Goal: Task Accomplishment & Management: Complete application form

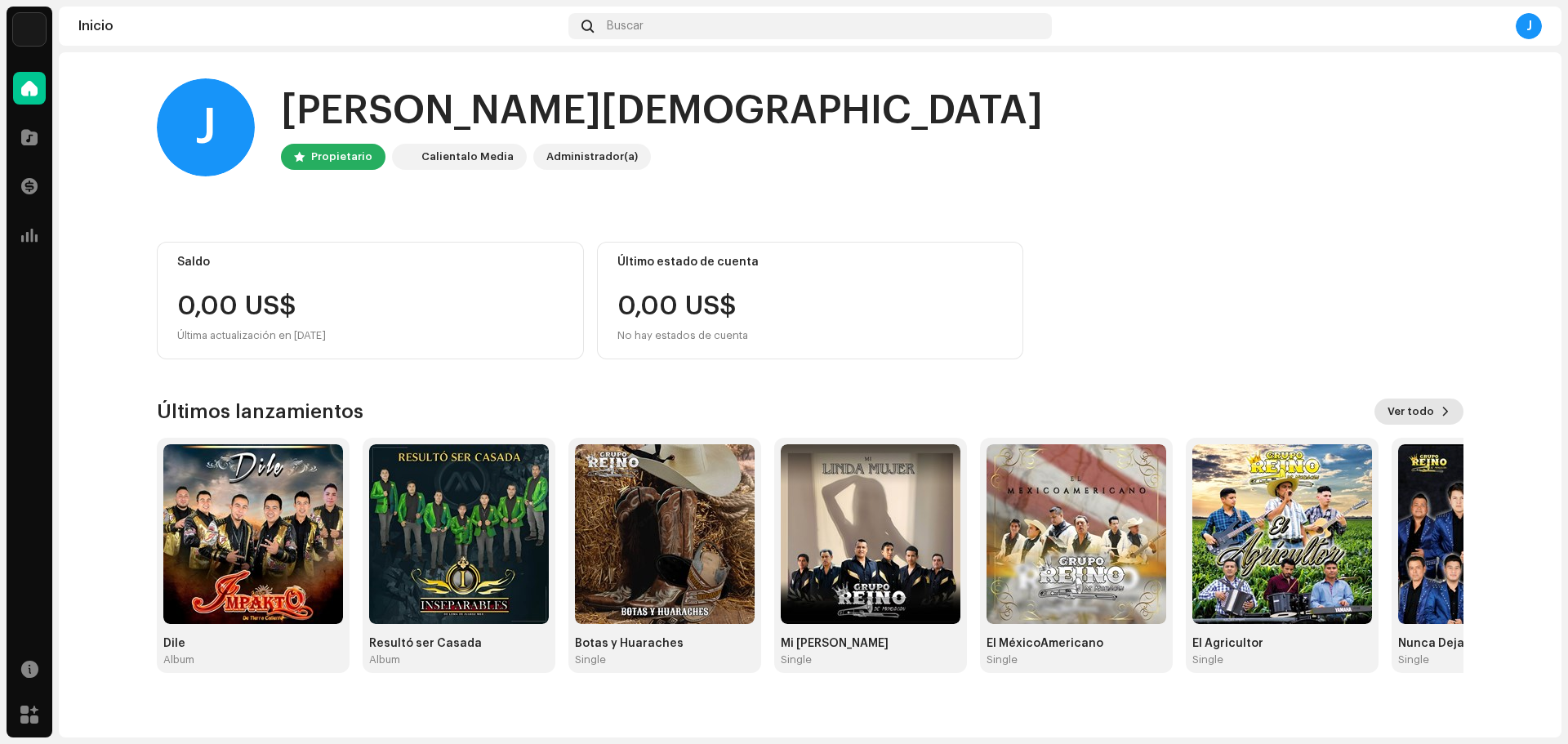
click at [1440, 409] on button "Ver todo" at bounding box center [1419, 411] width 89 height 26
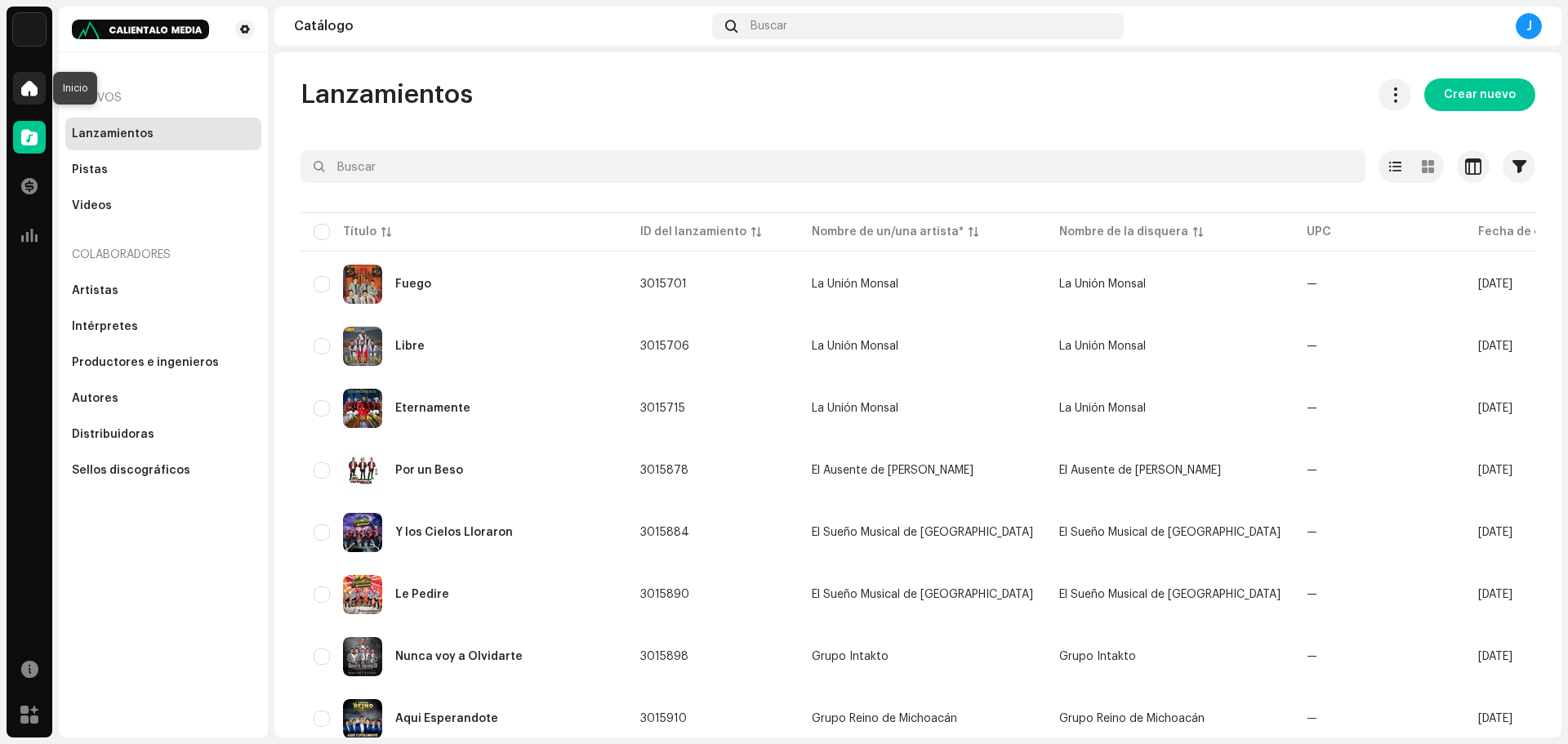
click at [37, 97] on div at bounding box center [30, 88] width 33 height 33
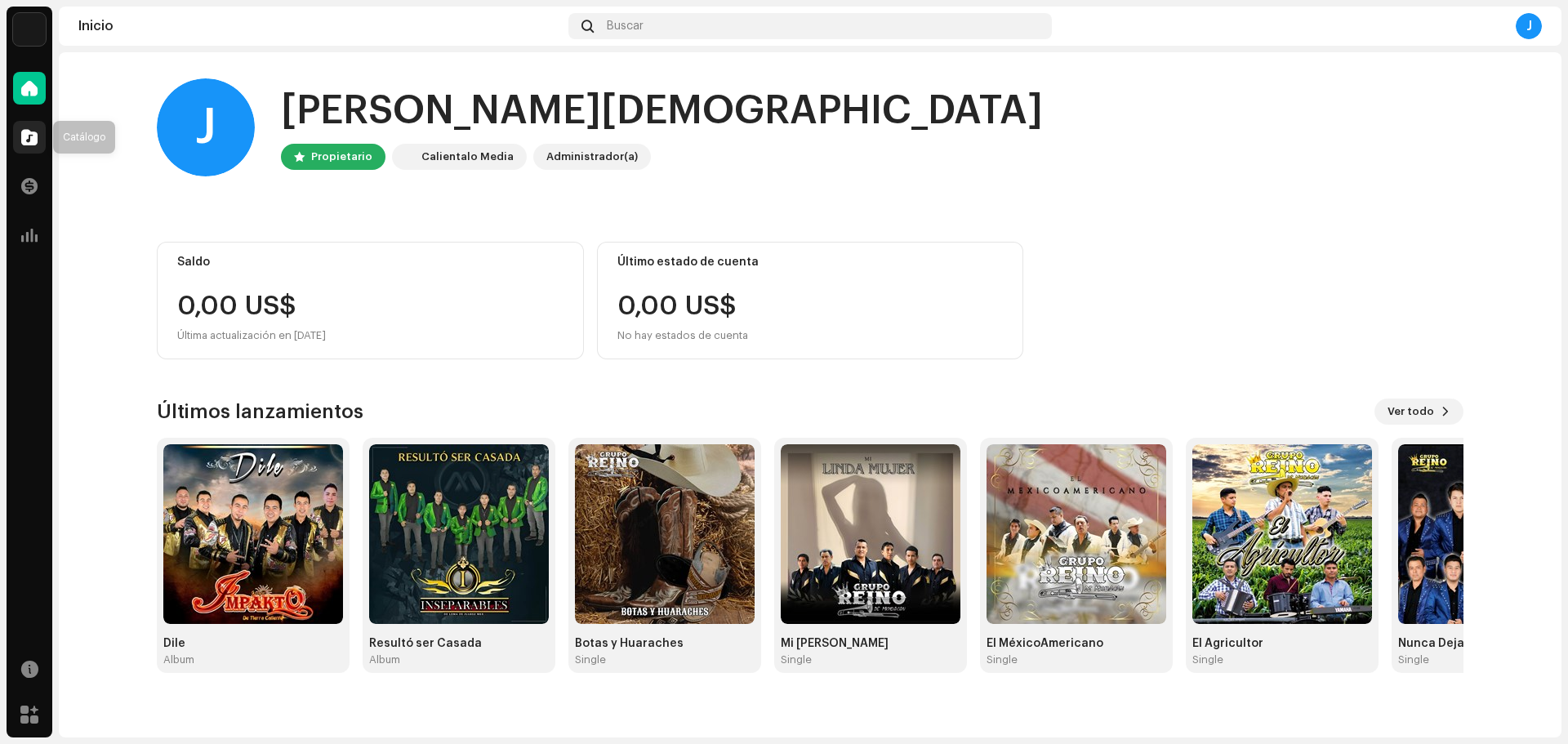
click at [31, 146] on div at bounding box center [30, 137] width 33 height 33
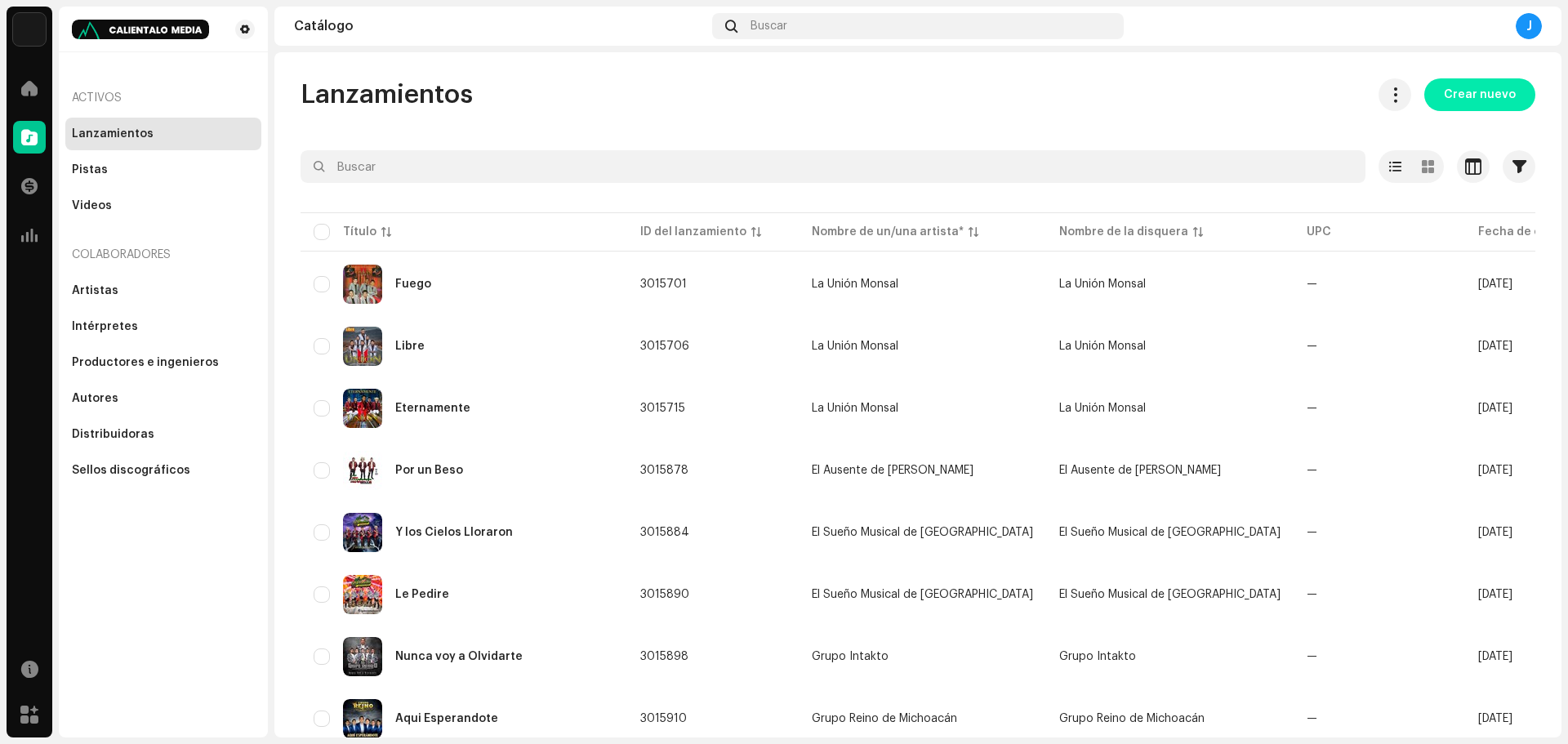
click at [1480, 106] on span "Crear nuevo" at bounding box center [1479, 95] width 72 height 33
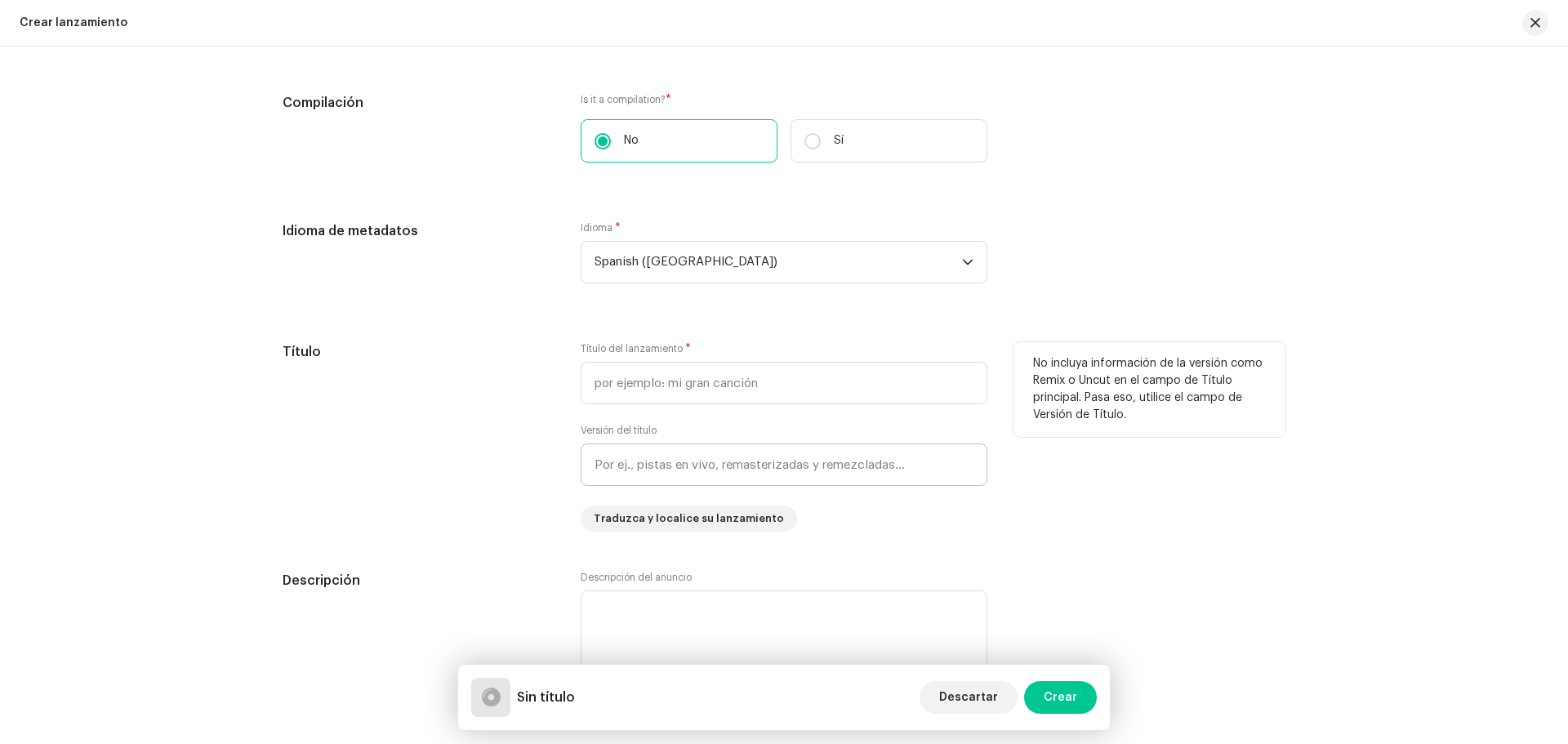
scroll to position [1143, 0]
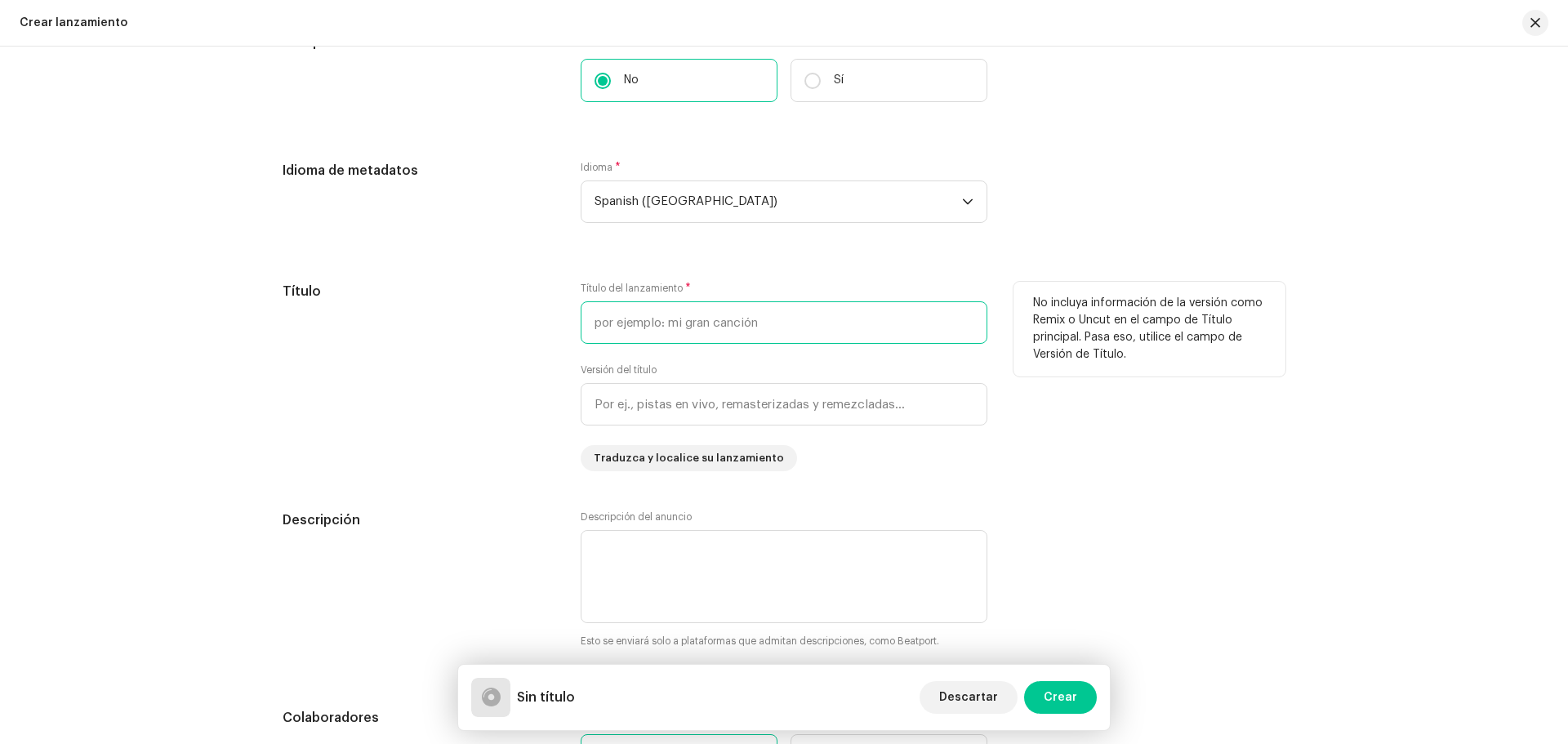
click at [616, 327] on input "text" at bounding box center [784, 323] width 407 height 42
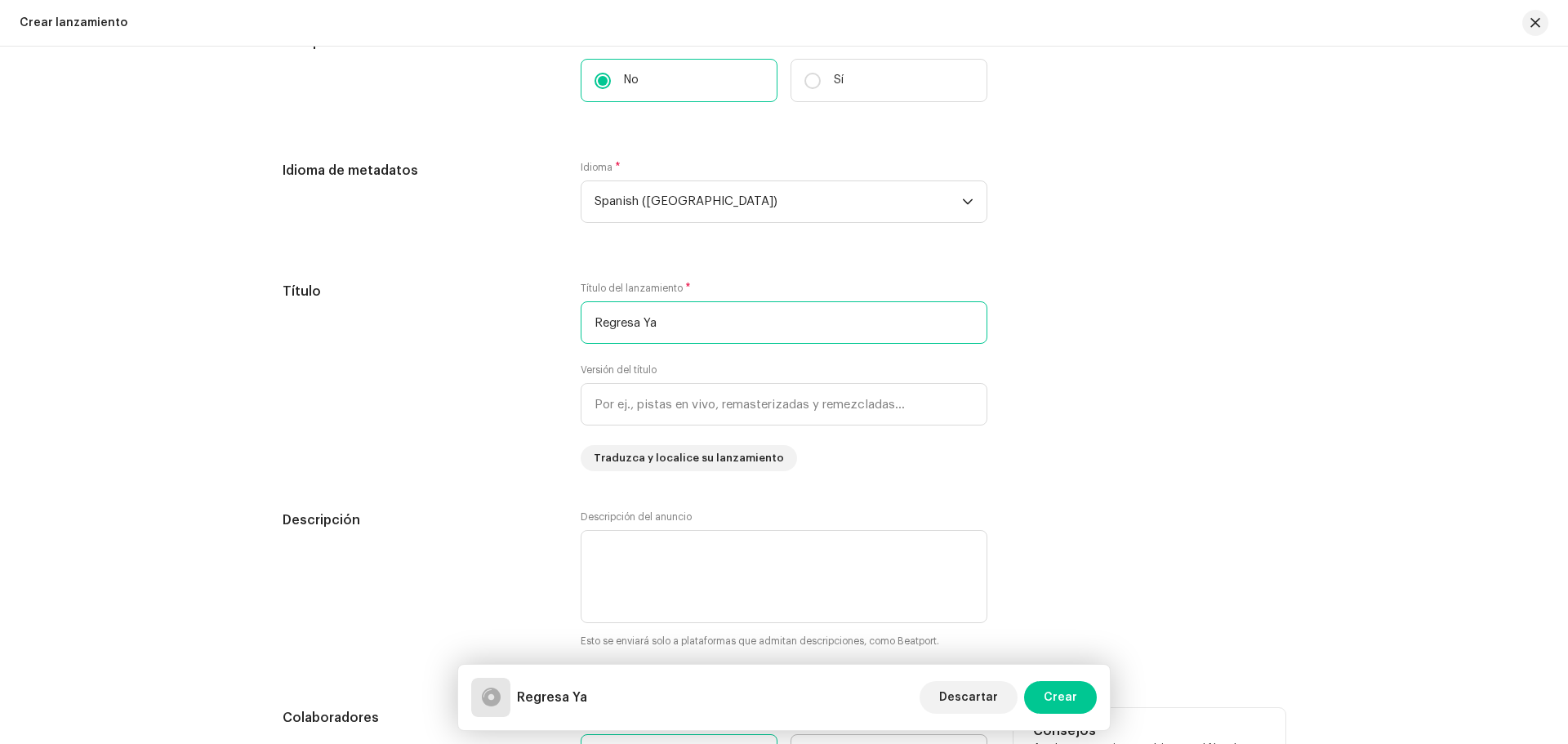
type input "Regresa Ya"
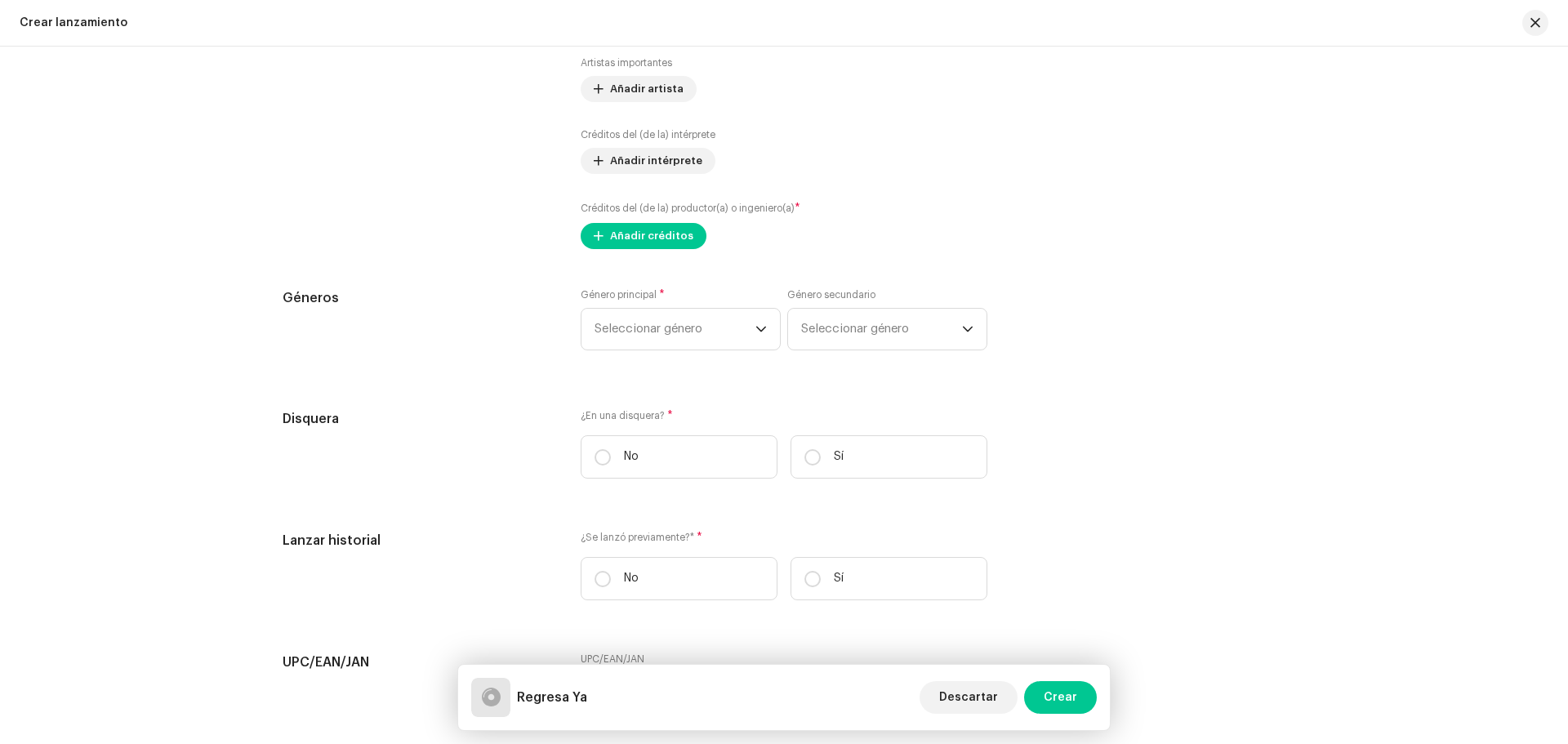
scroll to position [1961, 0]
click at [804, 458] on p-radiobutton at bounding box center [812, 456] width 16 height 16
click at [804, 458] on input "Sí" at bounding box center [812, 456] width 16 height 16
radio input "true"
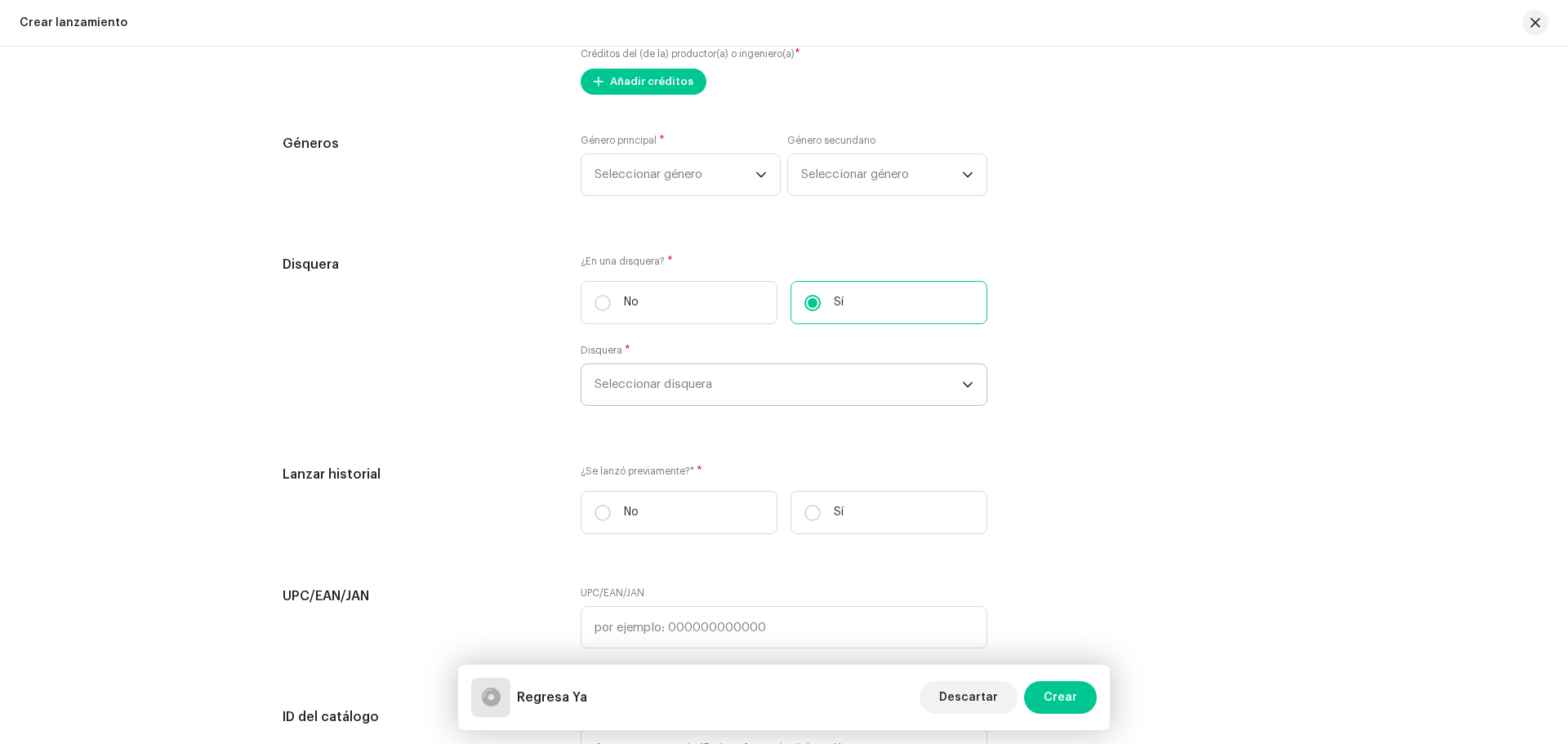
scroll to position [2124, 0]
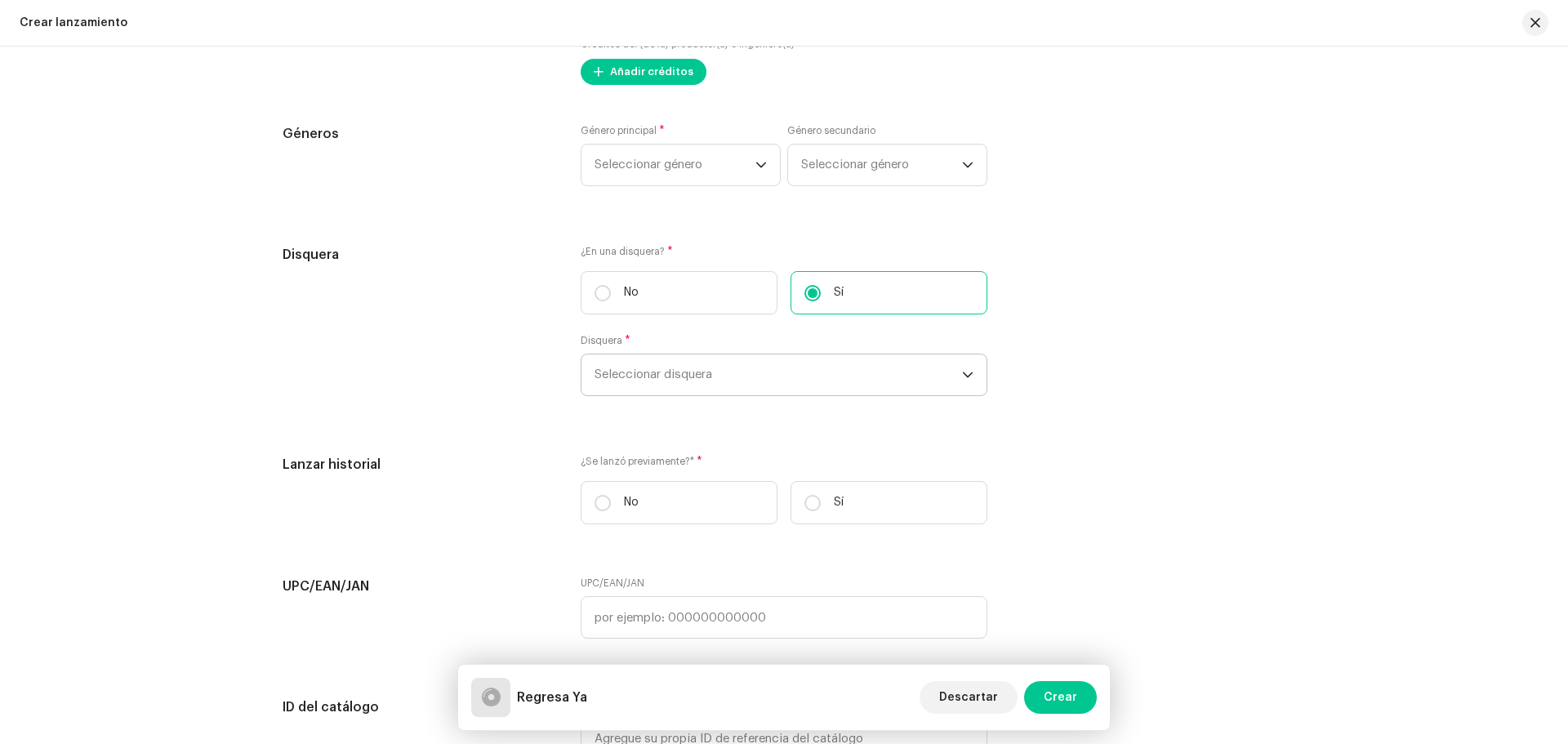
click at [681, 368] on span "Seleccionar disquera" at bounding box center [778, 374] width 368 height 41
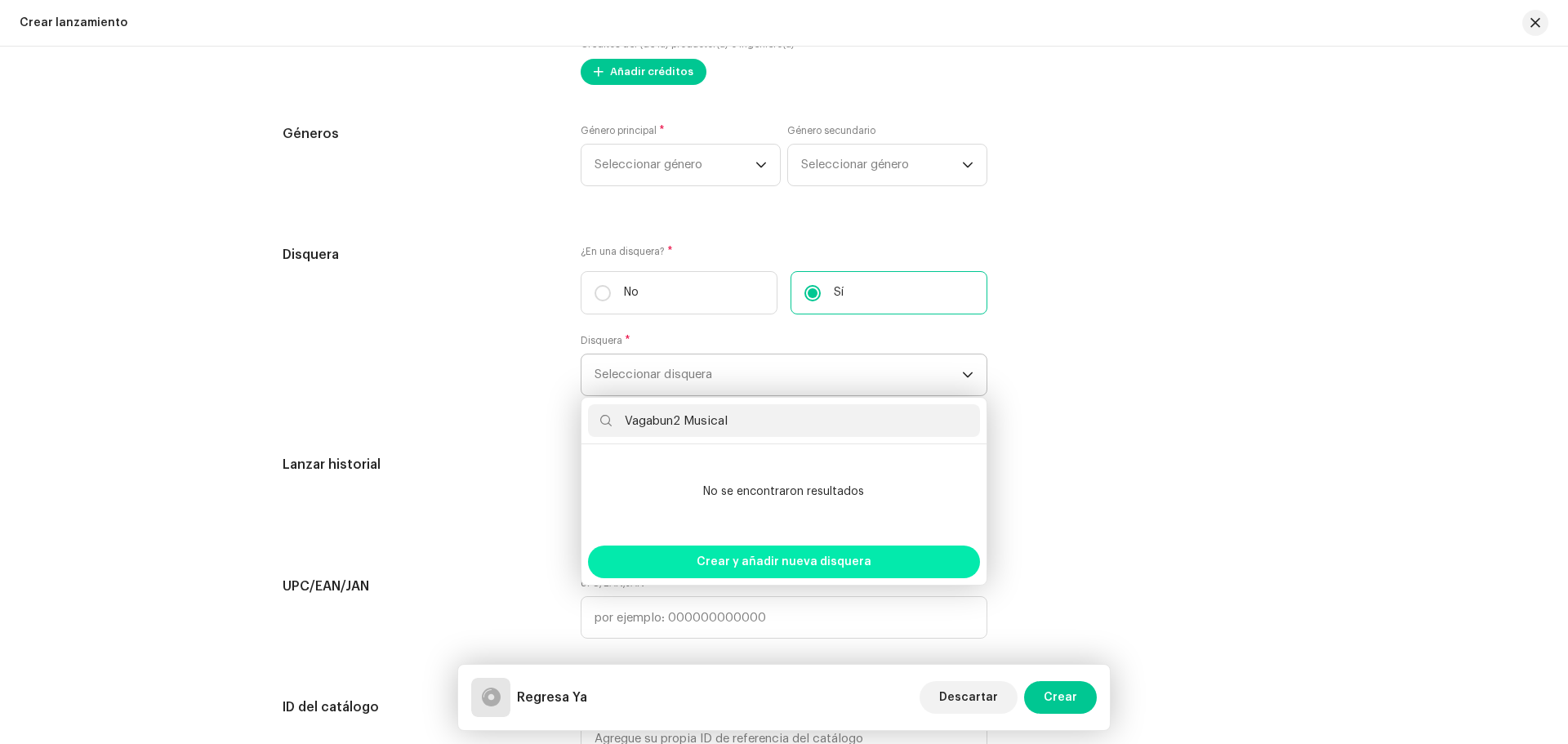
type input "Vagabun2 Musical"
click at [750, 557] on span "Crear y añadir nueva disquera" at bounding box center [784, 562] width 175 height 33
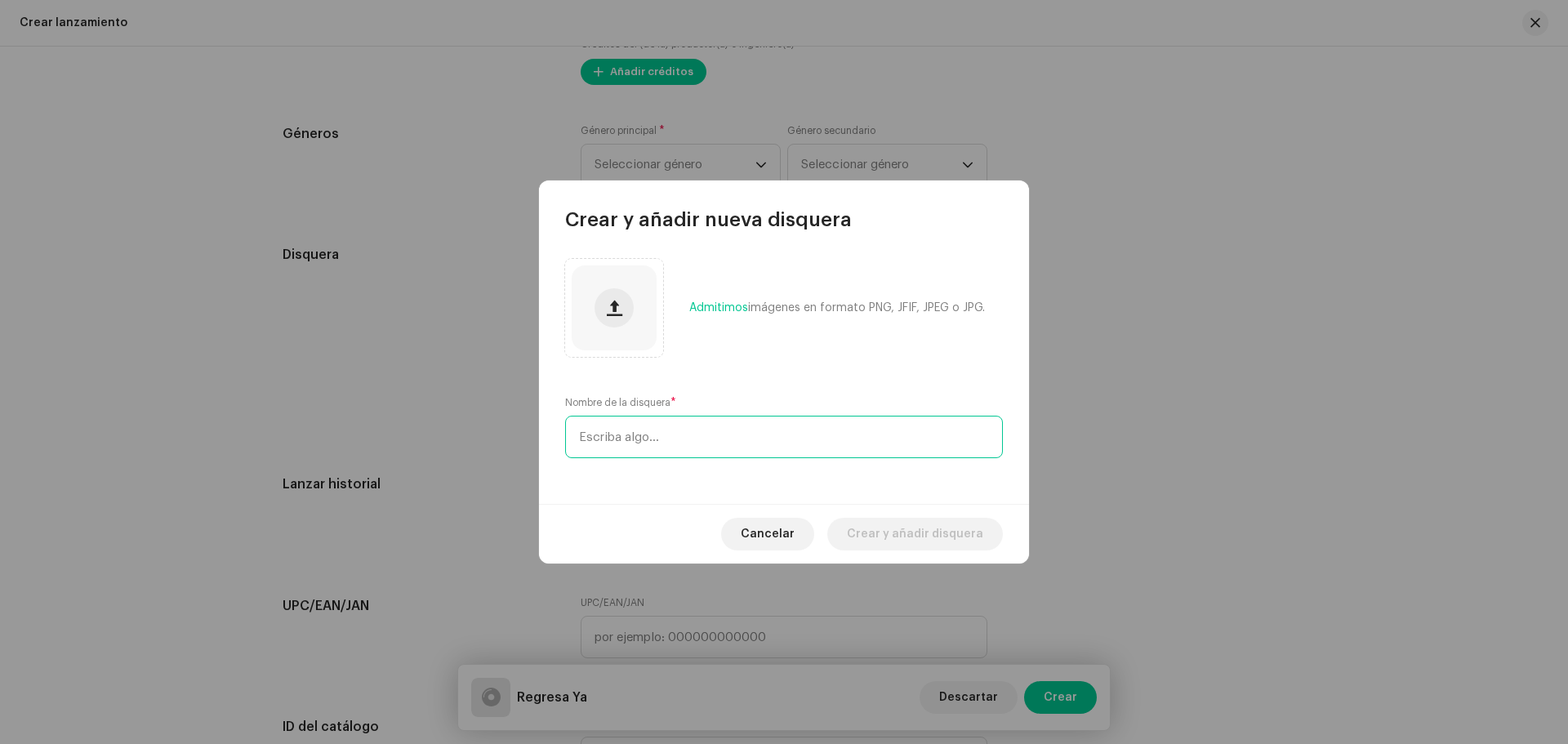
click at [667, 422] on input "text" at bounding box center [783, 437] width 437 height 42
paste input "Vagabun2 Musical"
type input "Vagabun2 Musical"
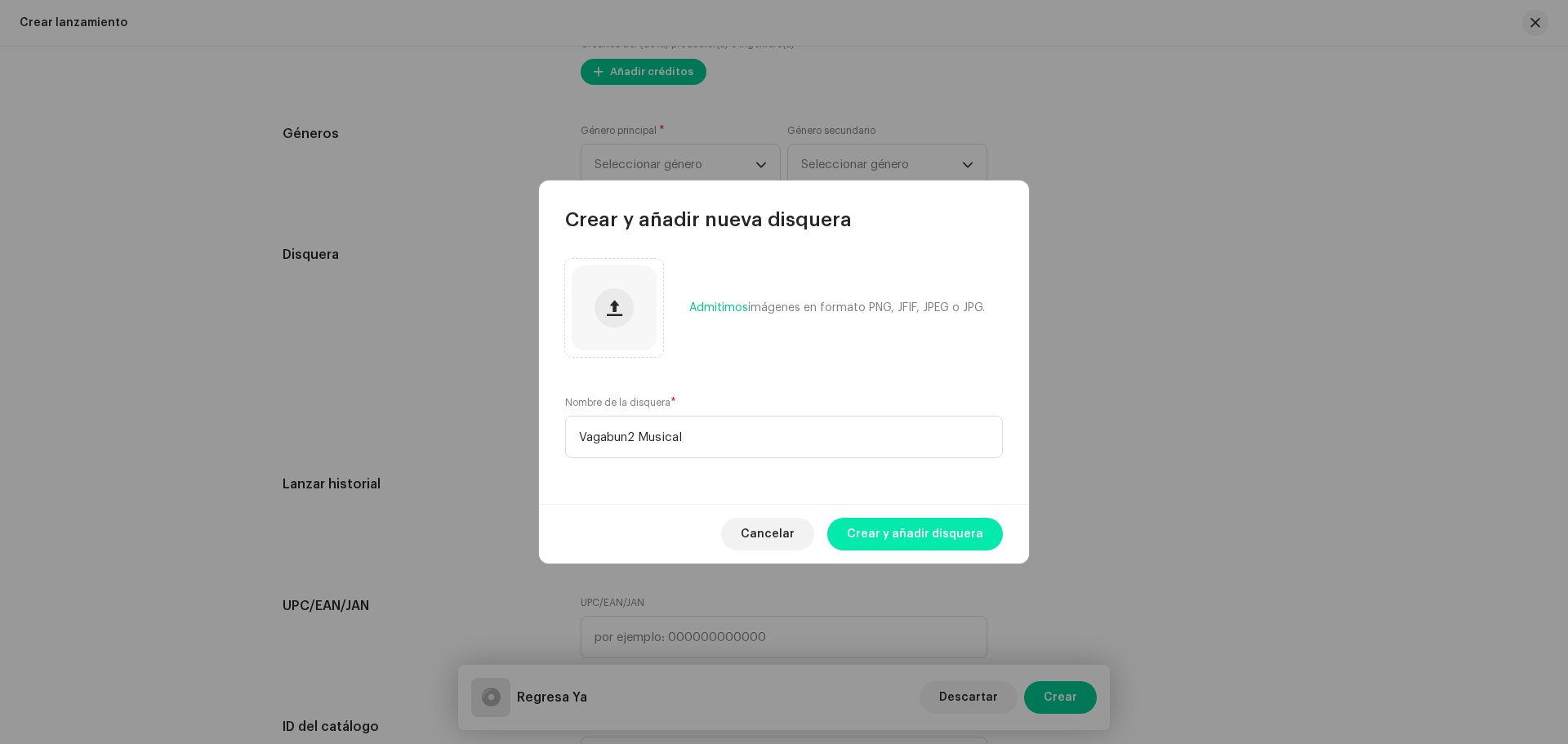
click at [949, 540] on span "Crear y añadir disquera" at bounding box center [915, 534] width 136 height 33
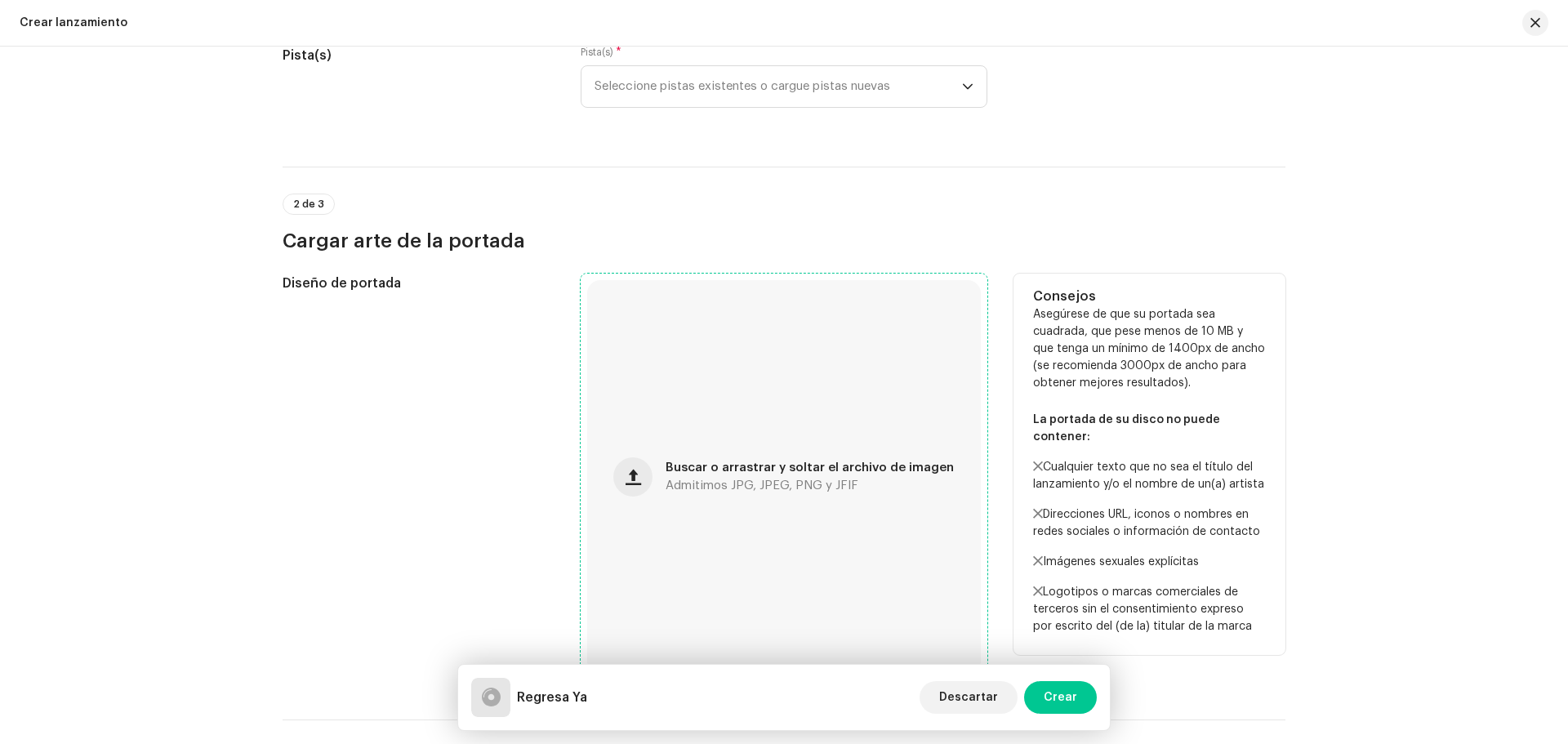
scroll to position [327, 0]
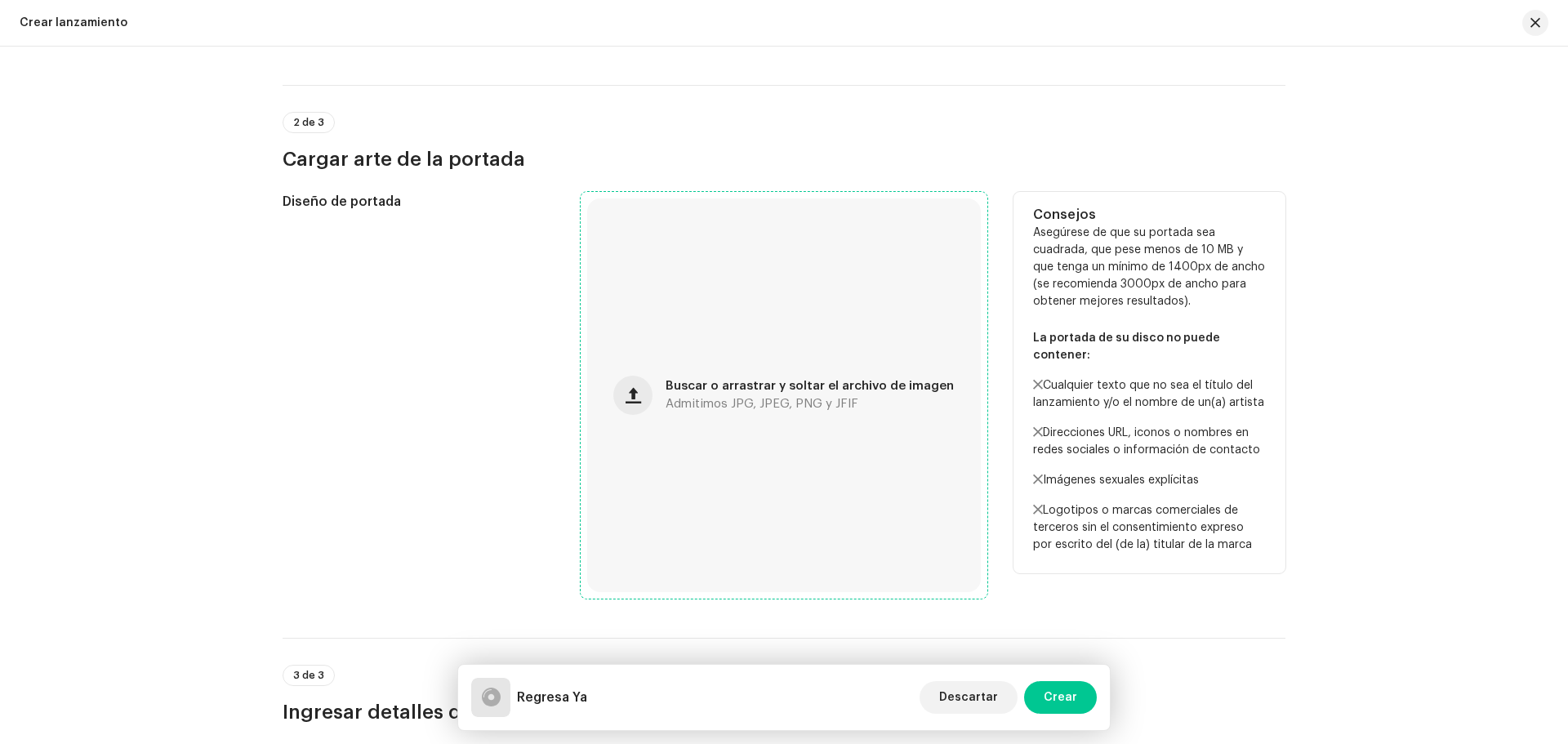
click at [844, 376] on div "Buscar o arrastrar y soltar el archivo de imagen Admitimos JPG, JPEG, PNG y JFIF" at bounding box center [783, 395] width 393 height 394
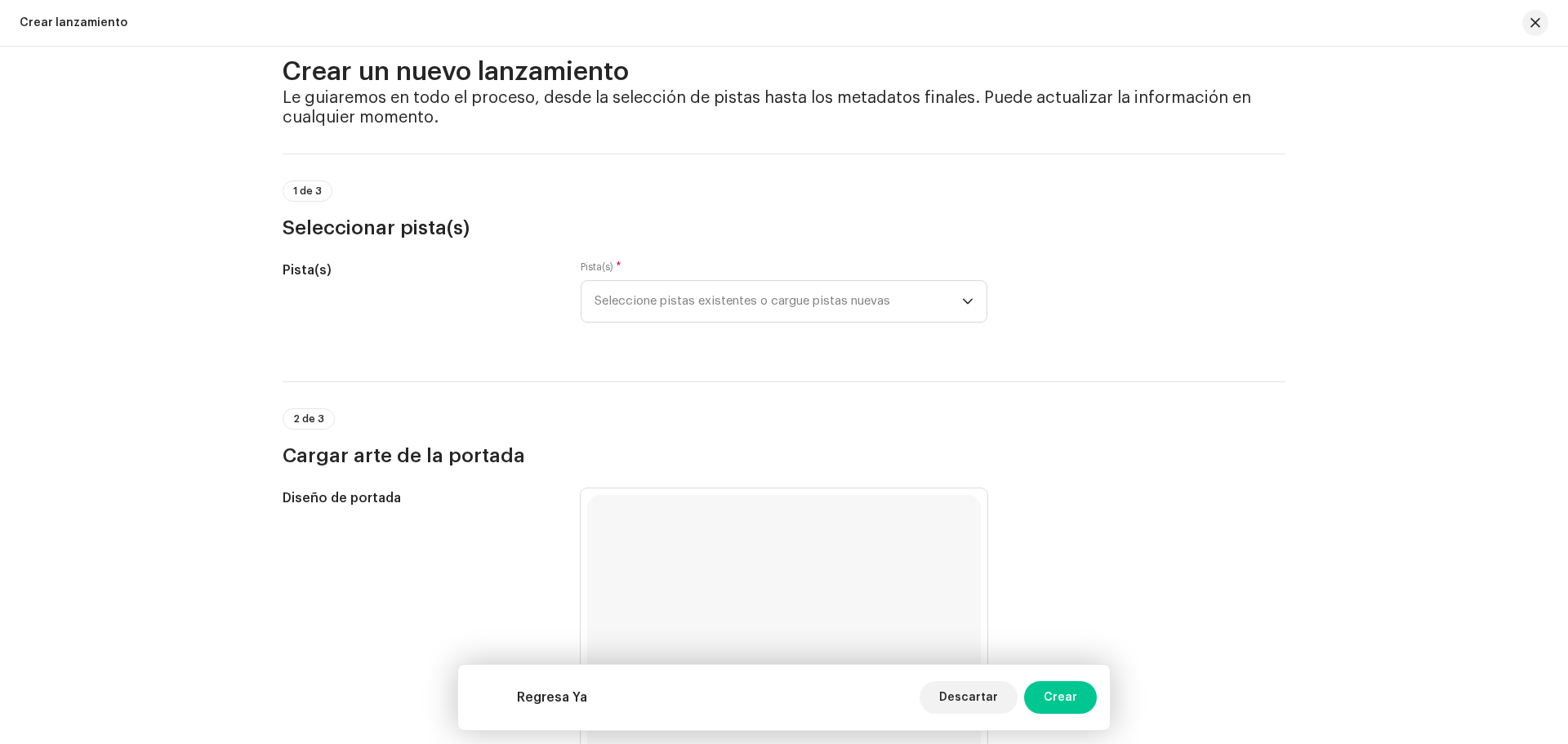
scroll to position [0, 0]
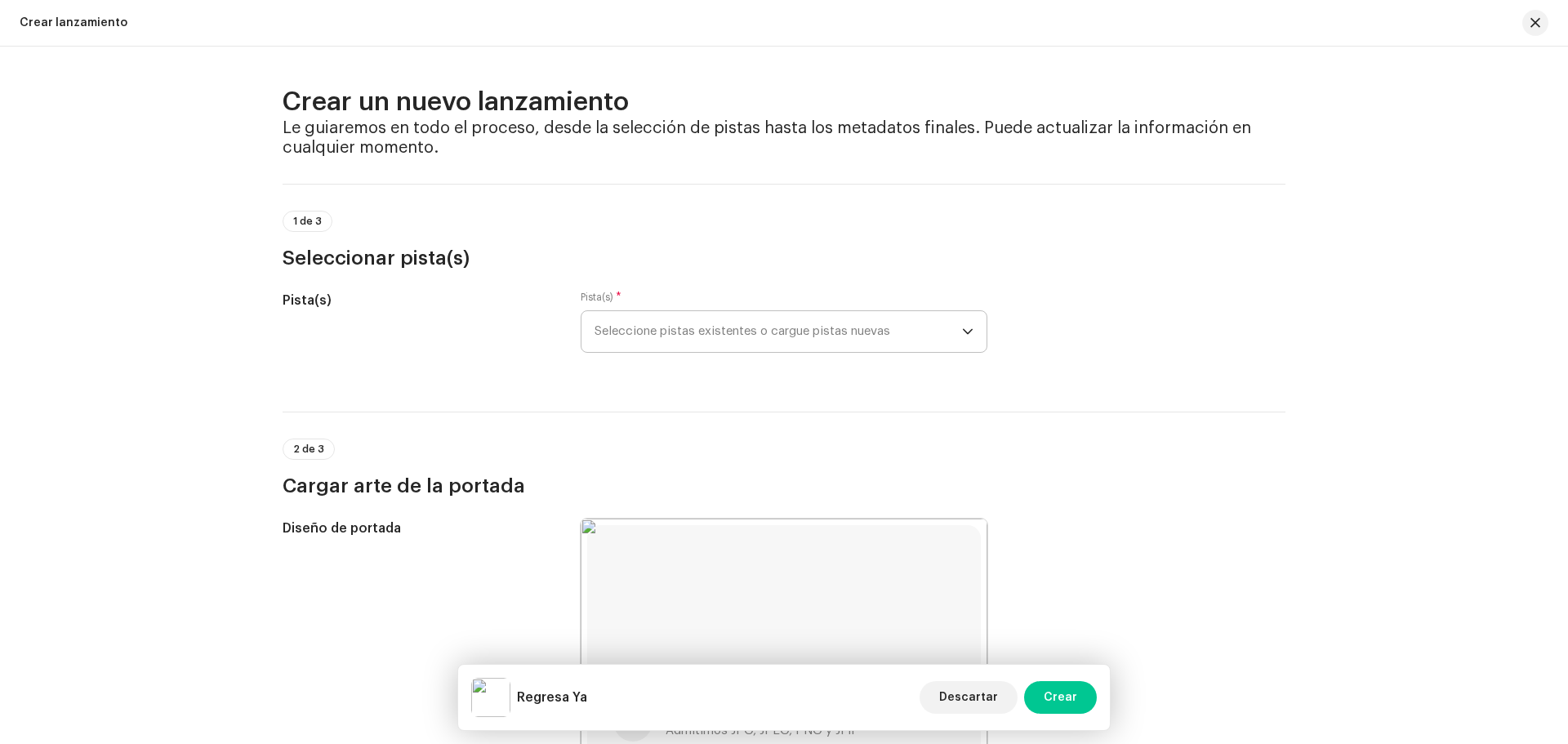
click at [750, 344] on span "Seleccione pistas existentes o cargue pistas nuevas" at bounding box center [778, 331] width 368 height 41
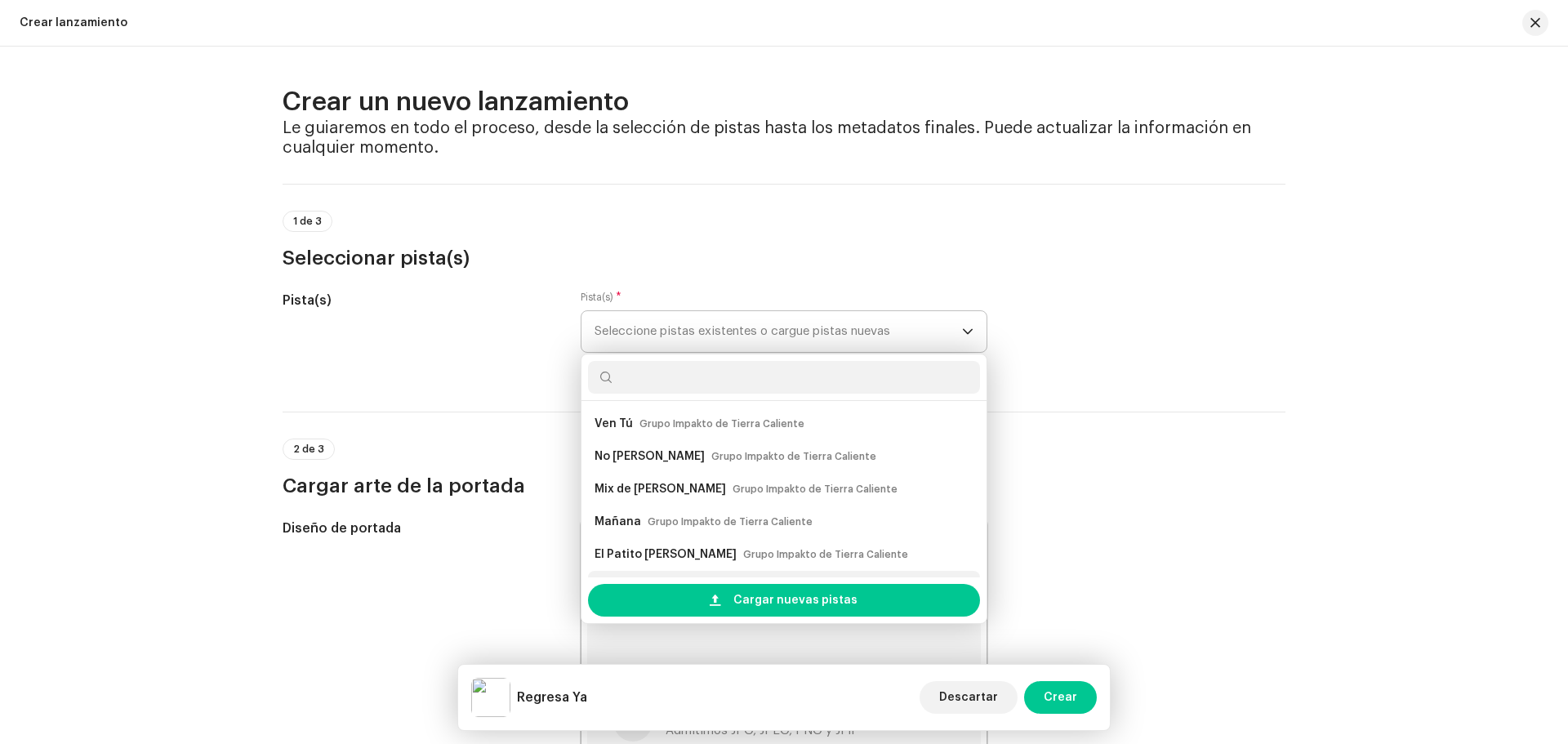
scroll to position [26, 0]
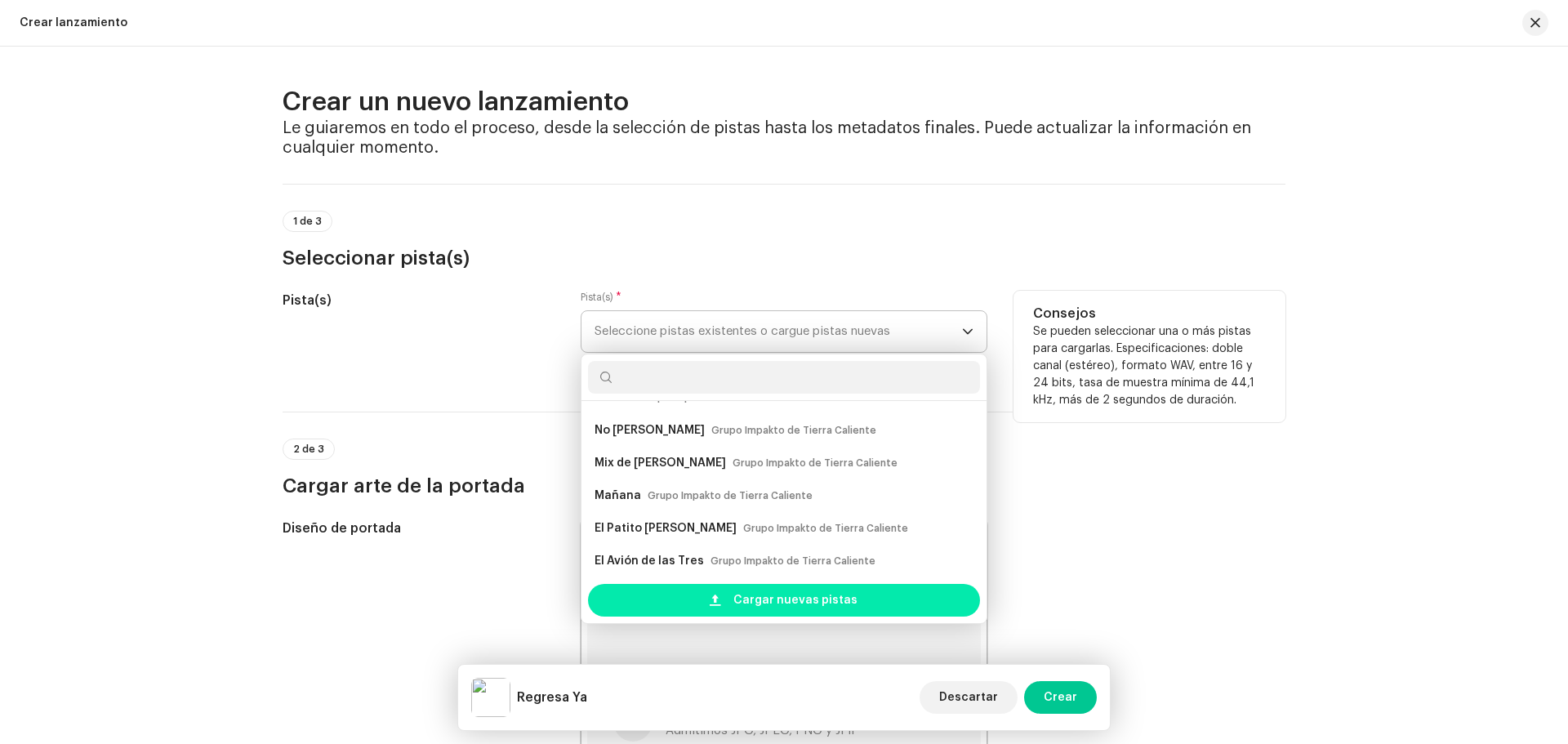
click at [730, 593] on div "Cargar nuevas pistas" at bounding box center [784, 600] width 392 height 33
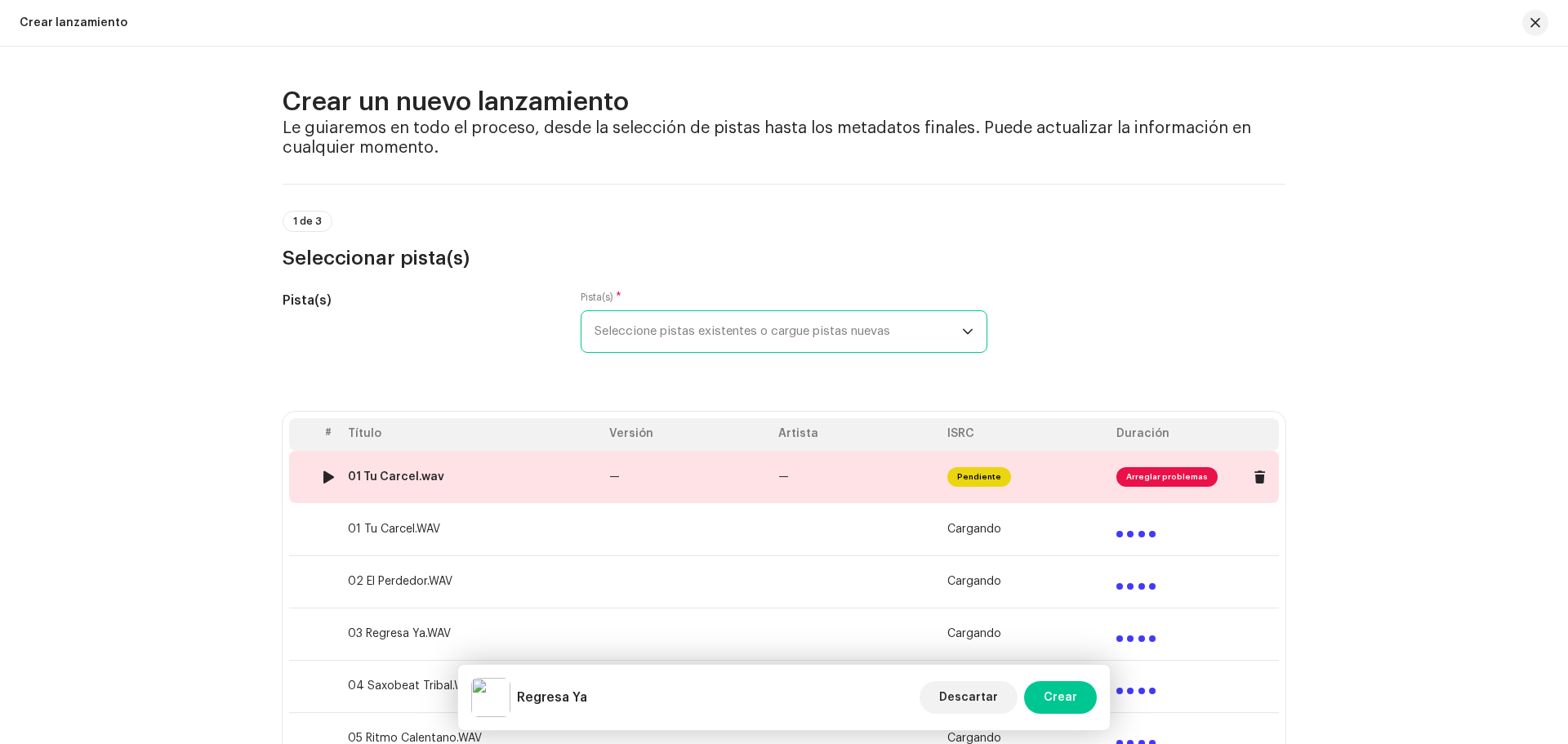
click at [420, 475] on div "01 Tu Carcel.wav" at bounding box center [395, 477] width 97 height 13
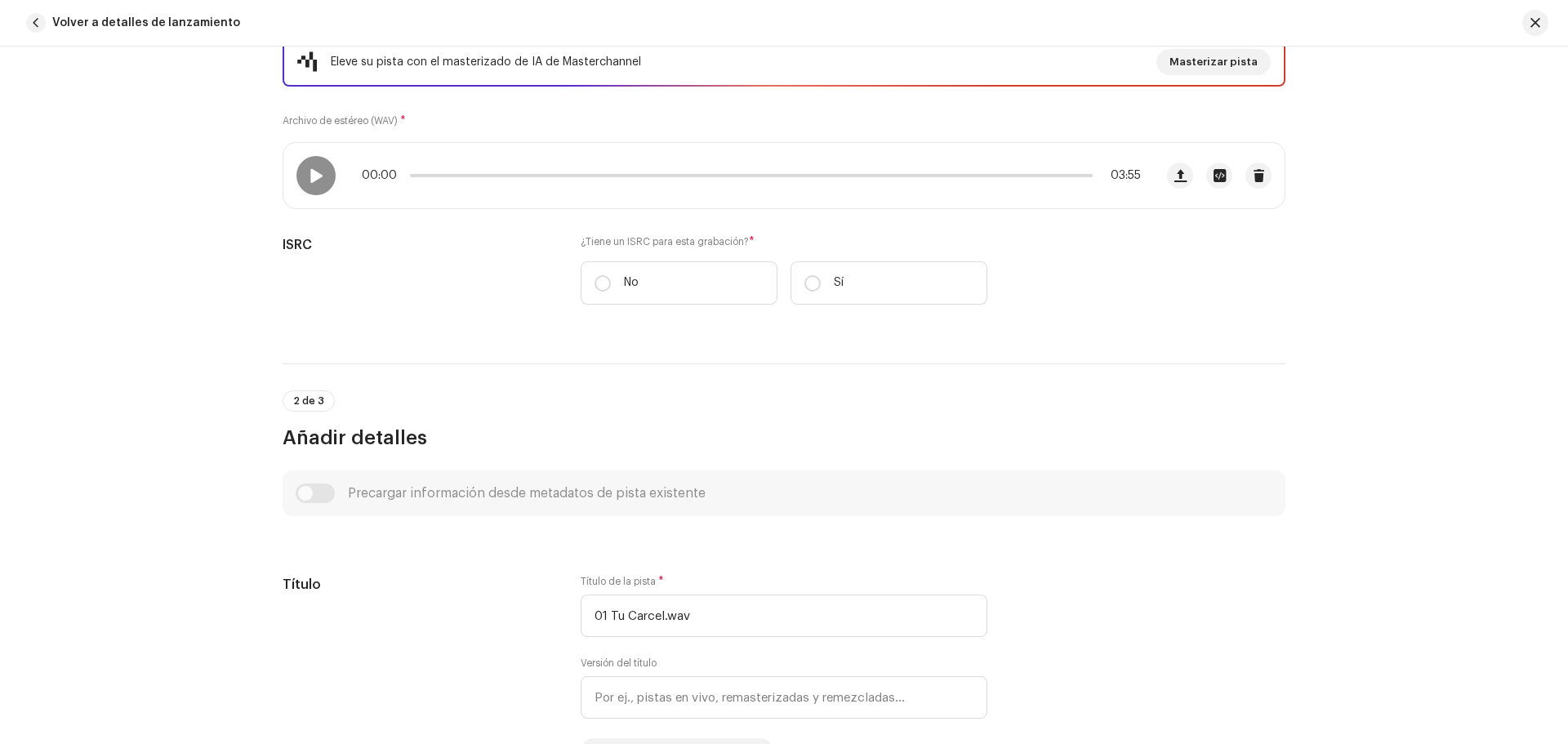
scroll to position [245, 0]
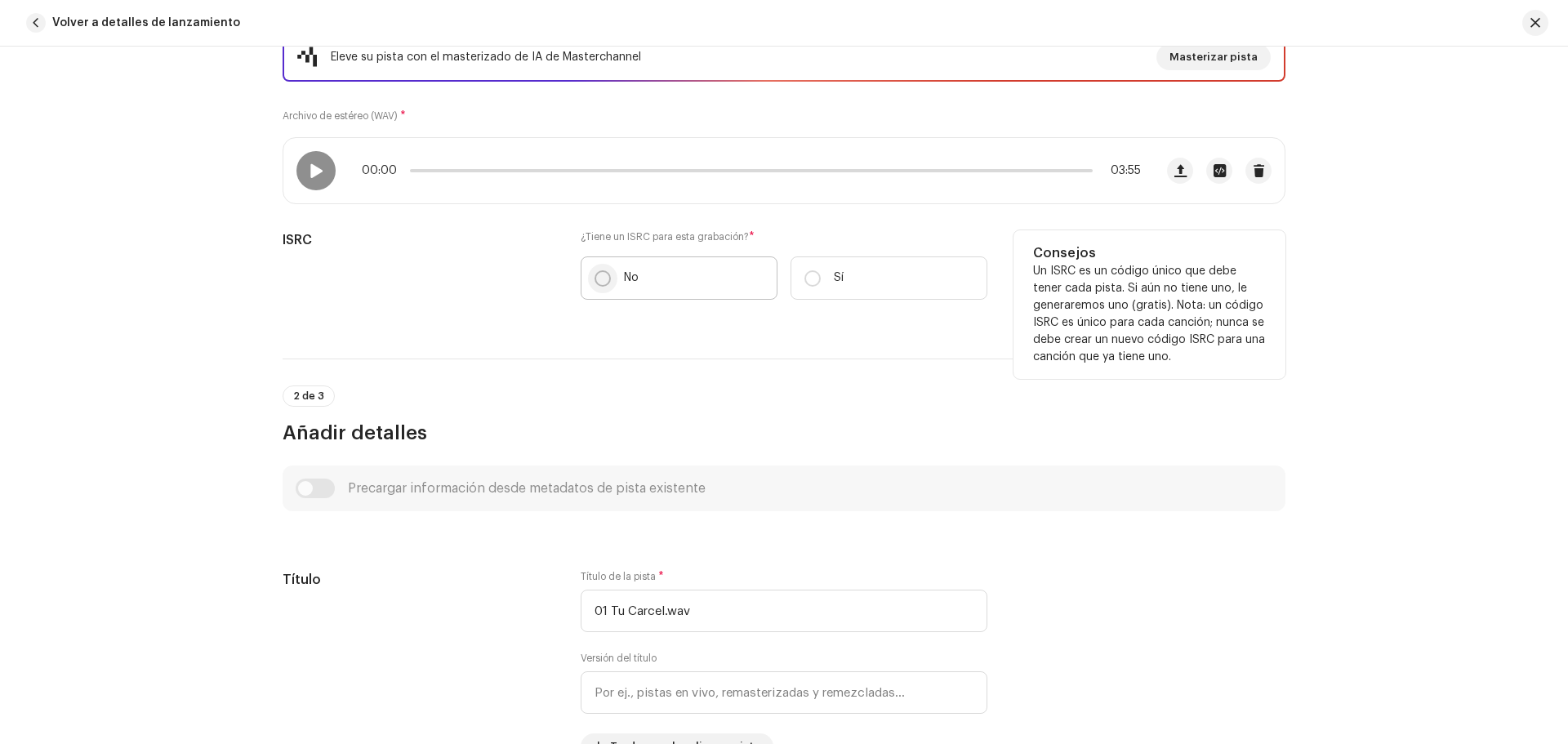
click at [600, 271] on input "No" at bounding box center [602, 278] width 16 height 16
radio input "true"
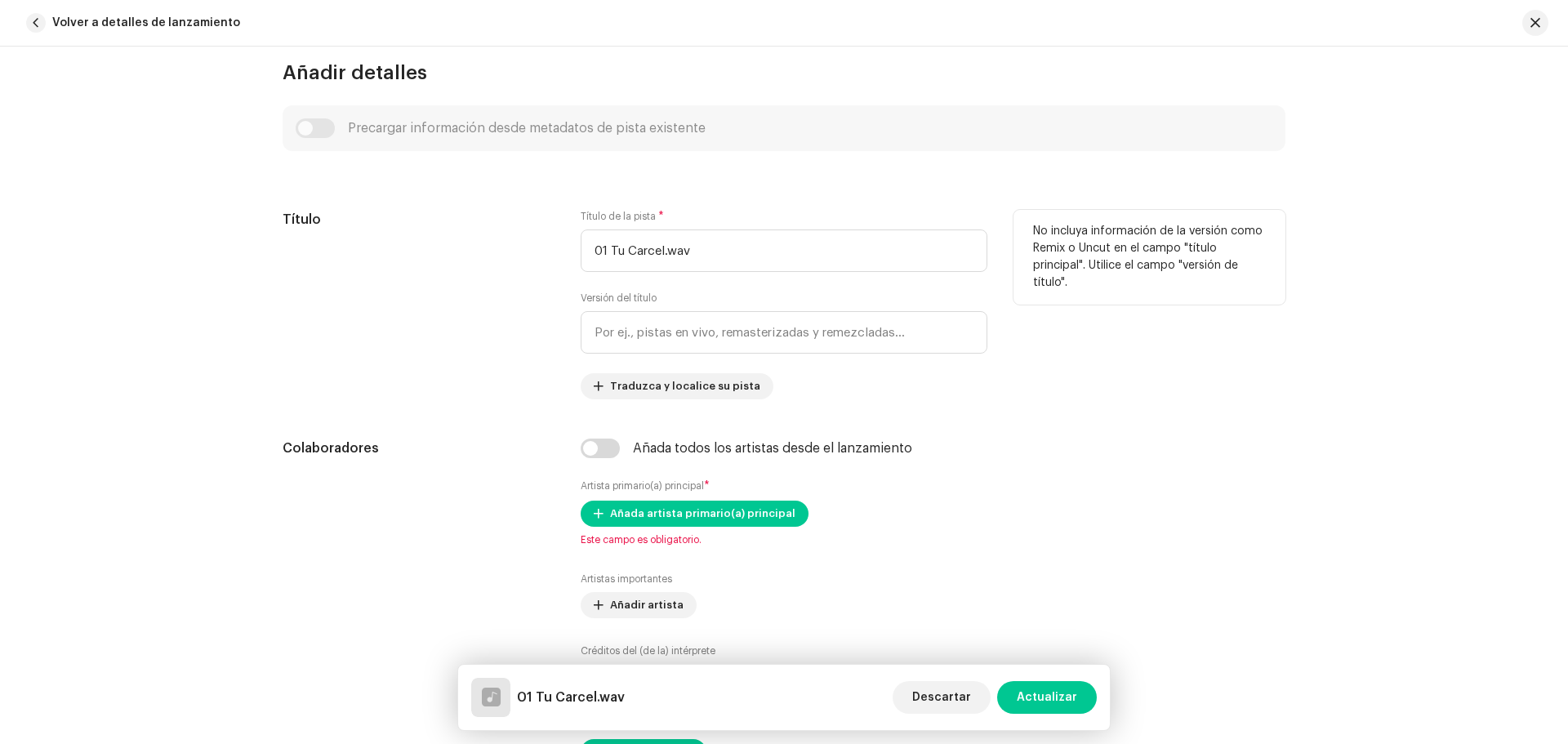
scroll to position [654, 0]
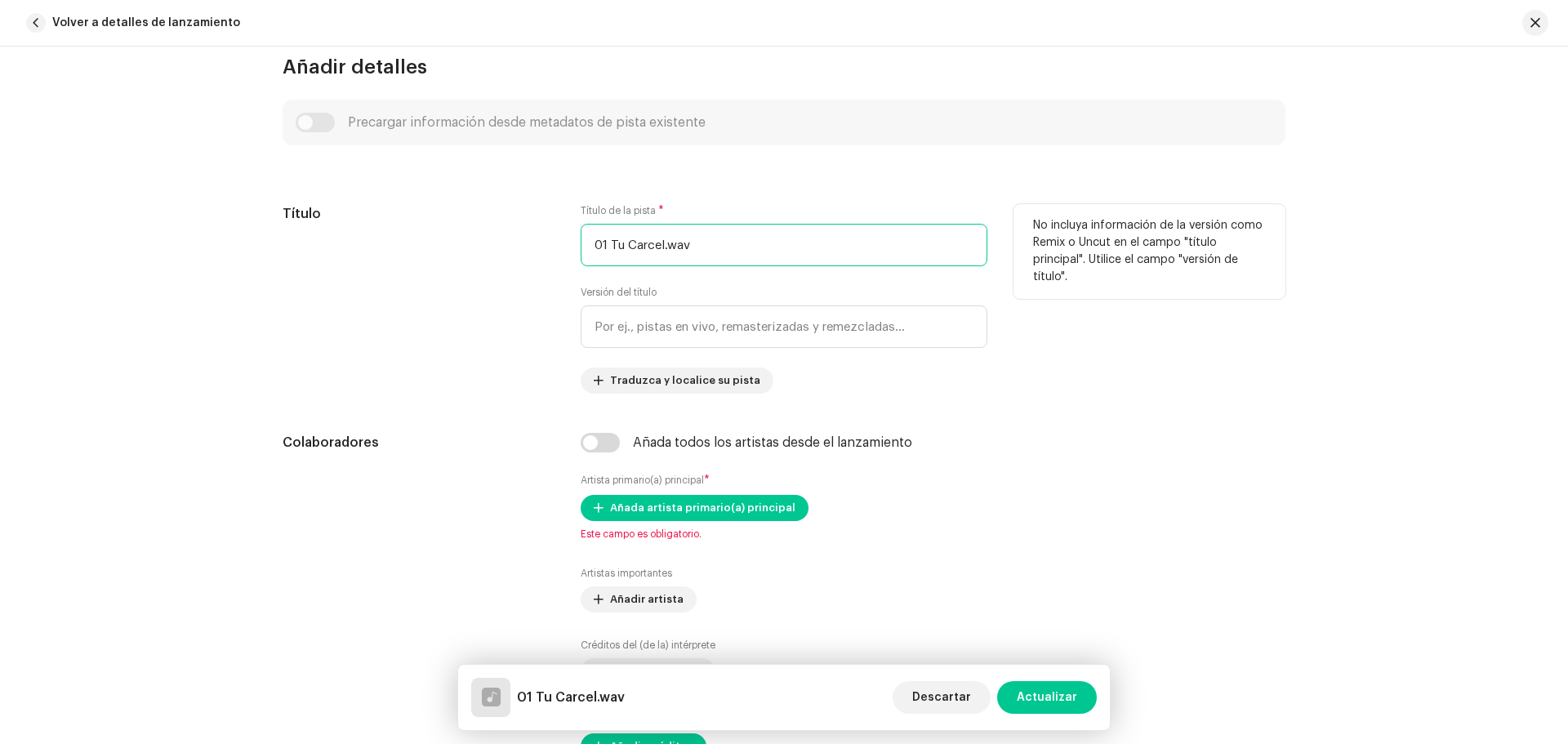
click at [724, 253] on input "01 Tu Carcel.wav" at bounding box center [784, 245] width 407 height 42
click at [605, 242] on input "01 Tu Carcel" at bounding box center [784, 245] width 407 height 42
click at [597, 243] on input "Tu Carcel" at bounding box center [784, 245] width 407 height 42
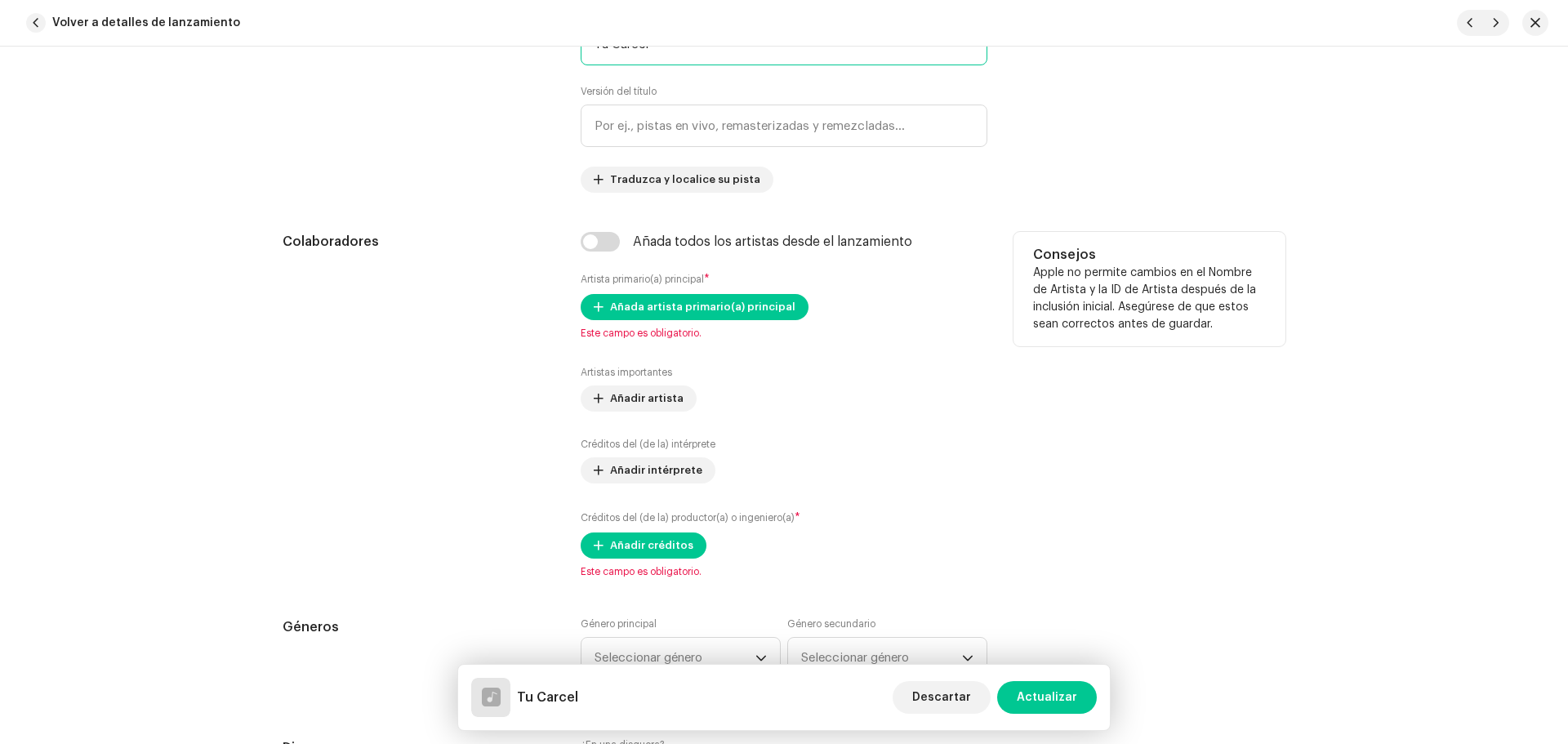
scroll to position [899, 0]
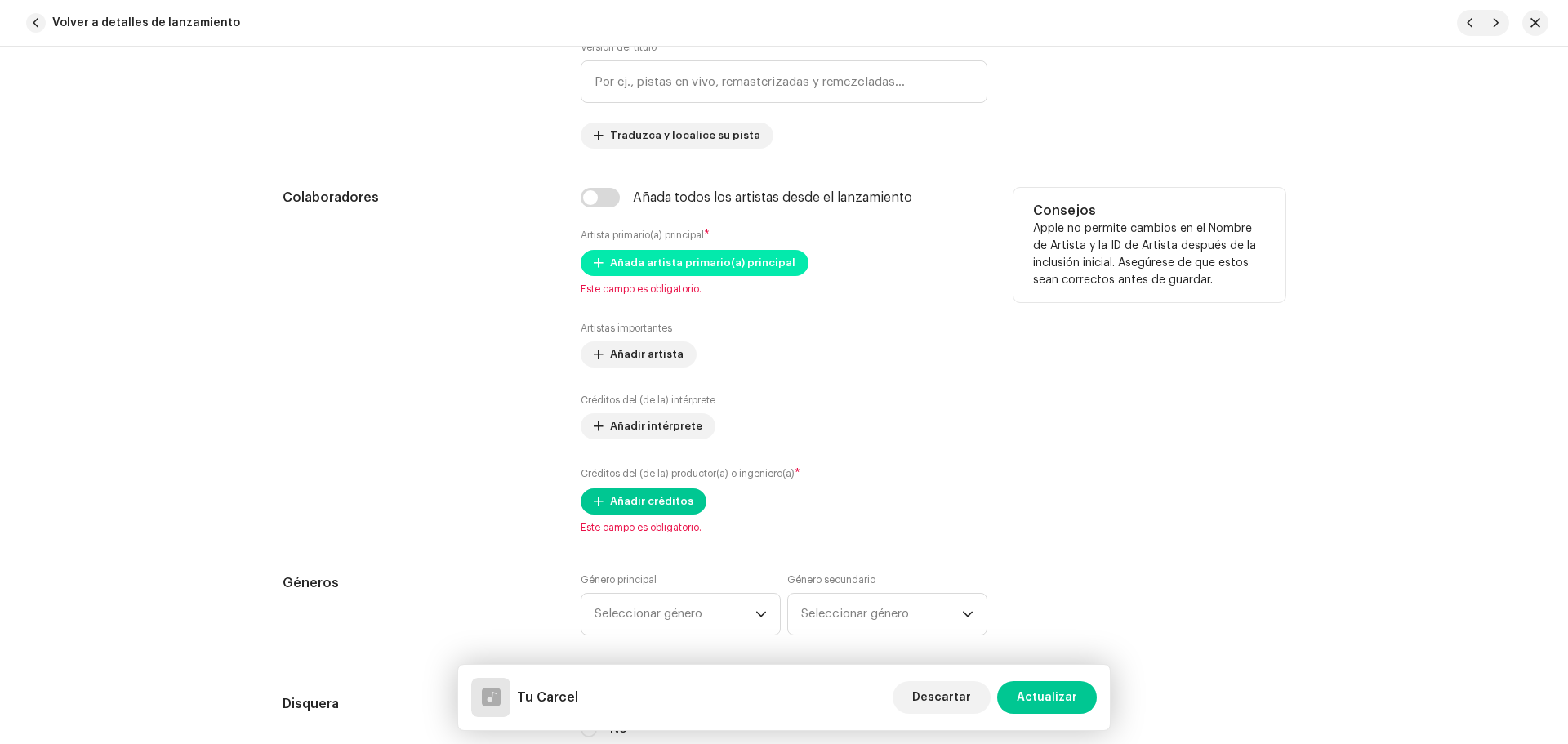
type input "Tu Carcel"
click at [731, 259] on span "Añada artista primario(a) principal" at bounding box center [703, 263] width 186 height 33
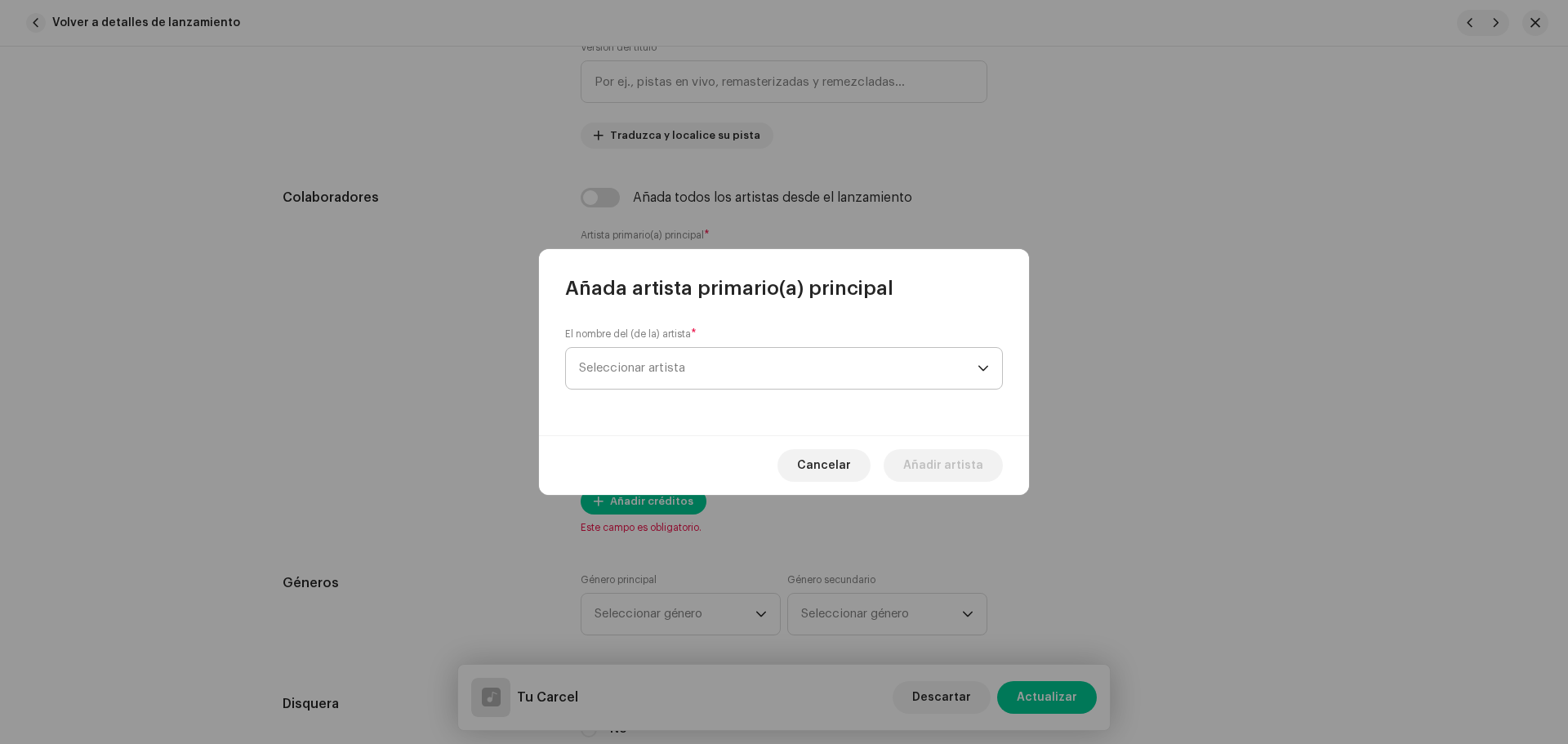
click at [749, 386] on span "Seleccionar artista" at bounding box center [778, 368] width 398 height 41
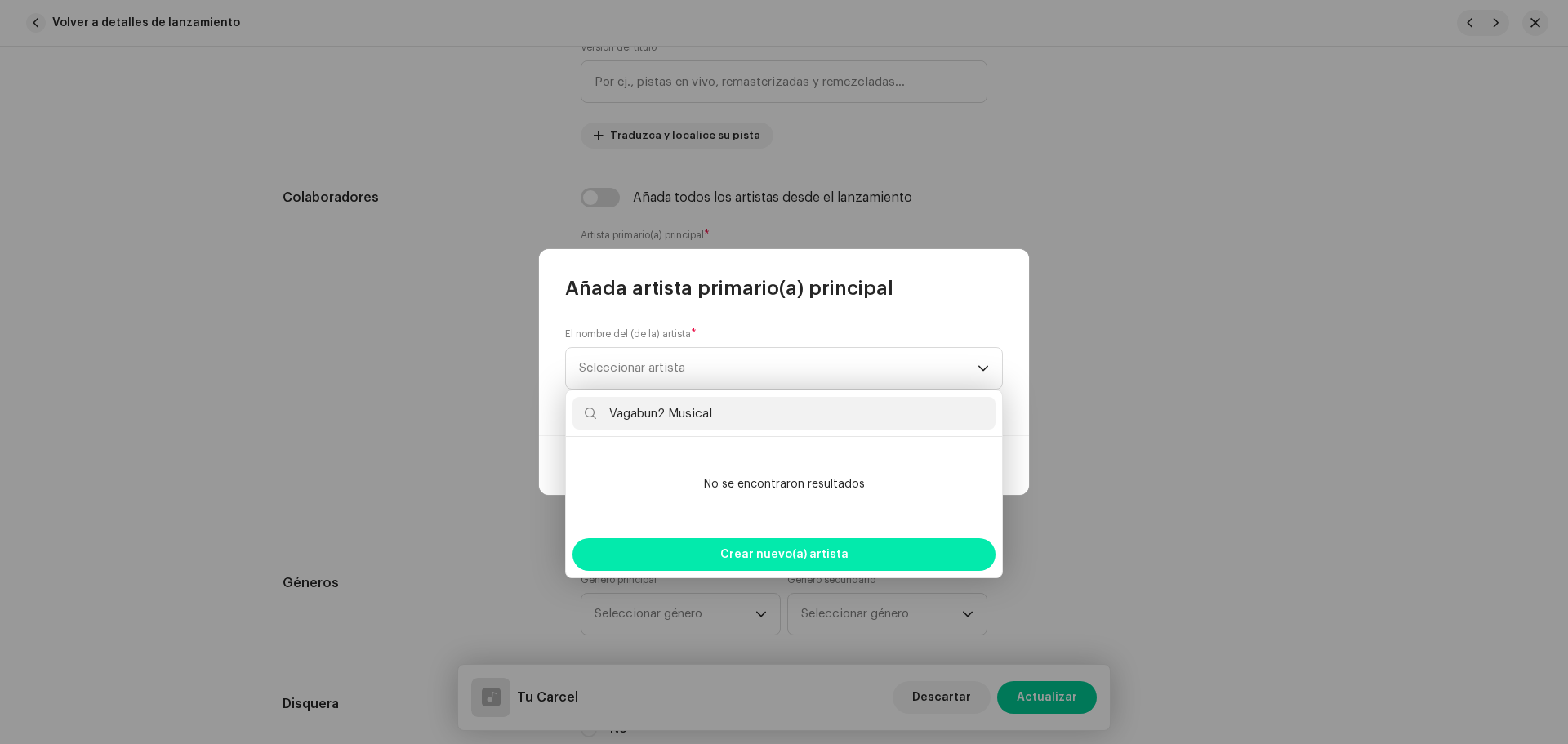
type input "Vagabun2 Musical"
click at [805, 553] on span "Crear nuevo(a) artista" at bounding box center [785, 554] width 128 height 33
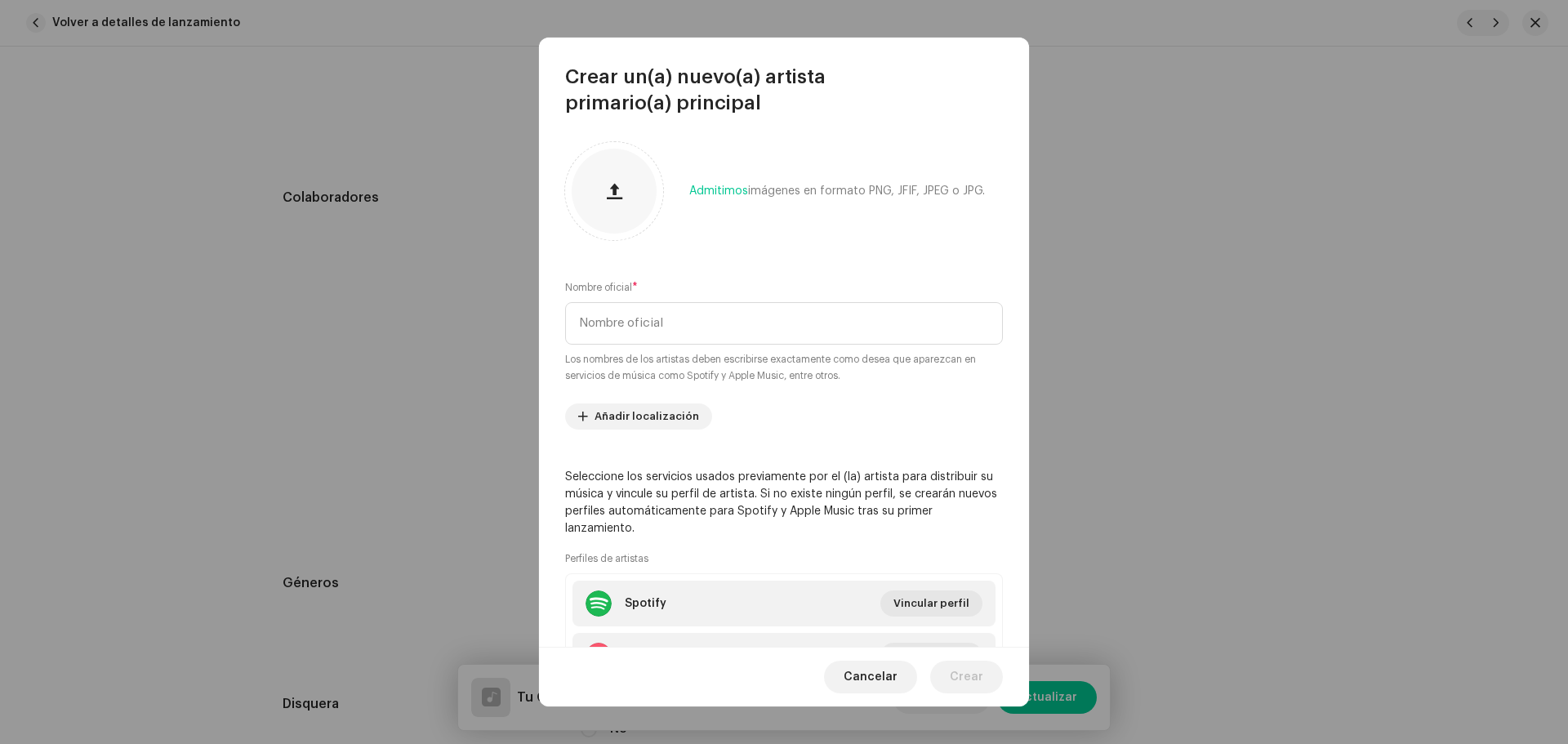
click at [685, 298] on div "Nombre oficial * Los nombres de los artistas deben escribirse exactamente como …" at bounding box center [783, 331] width 437 height 104
click at [693, 328] on input "text" at bounding box center [783, 324] width 437 height 42
paste input "Vagabun2 Musical"
type input "Vagabun2 Musical"
click at [965, 676] on span "Crear" at bounding box center [966, 677] width 34 height 33
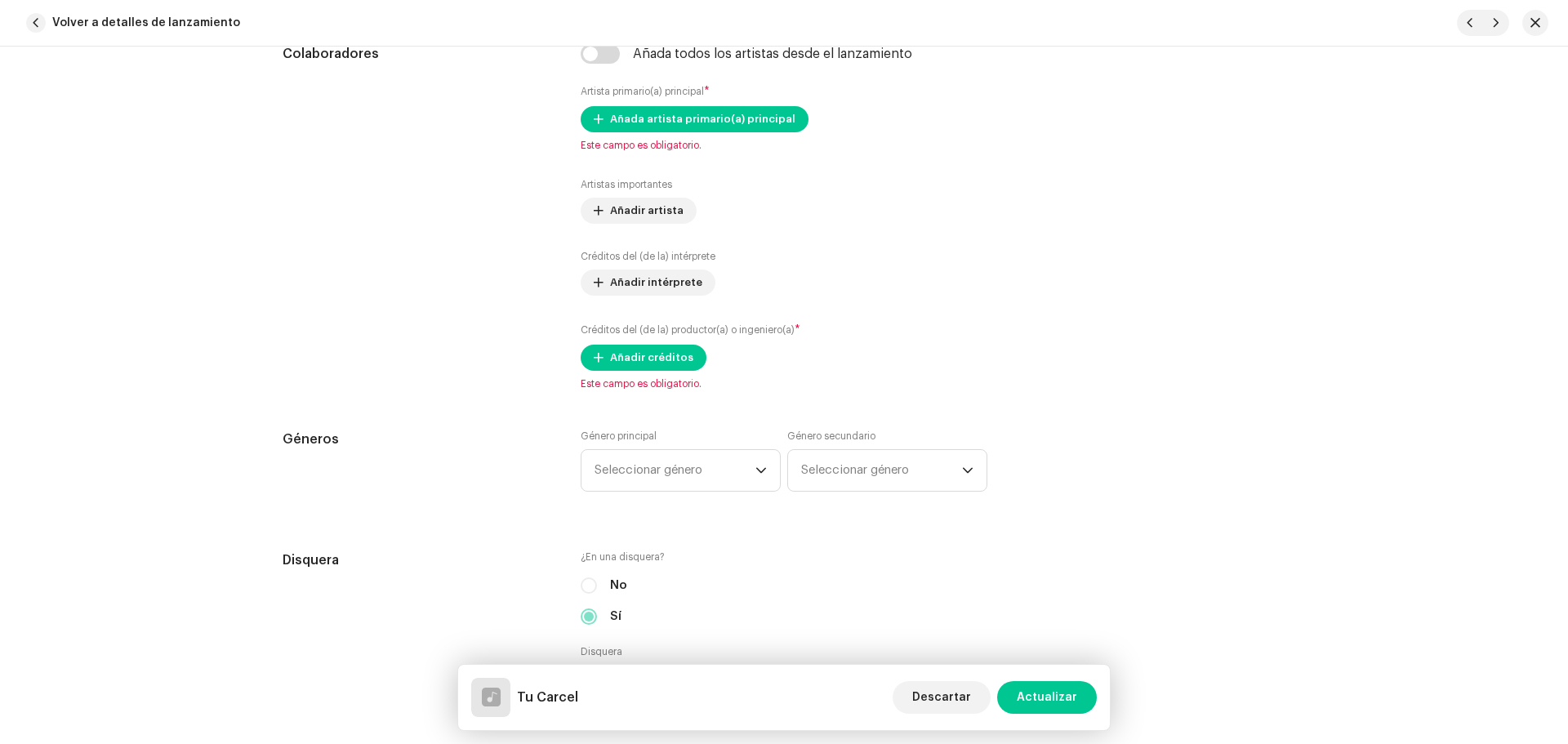
scroll to position [1062, 0]
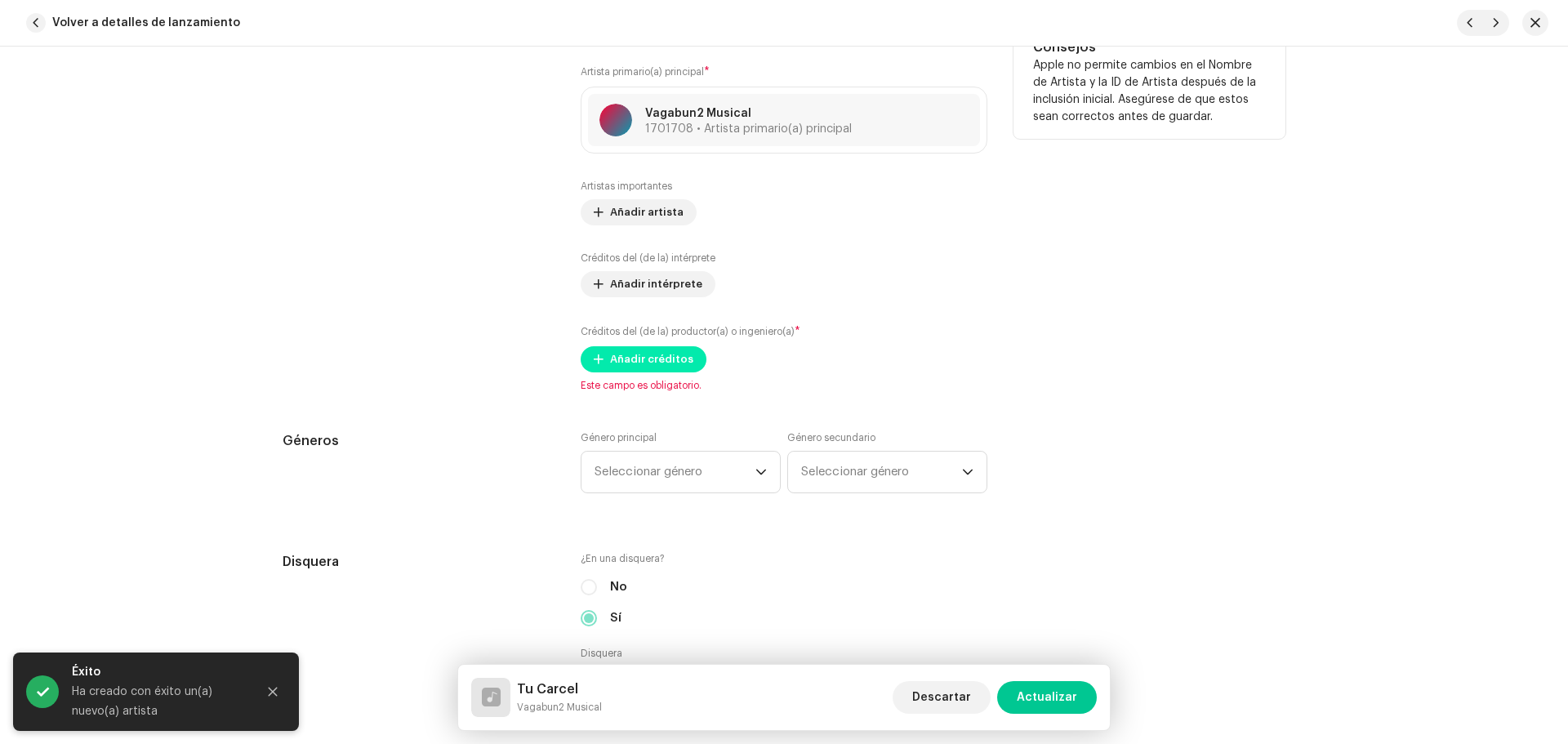
click at [664, 364] on span "Añadir créditos" at bounding box center [651, 359] width 83 height 33
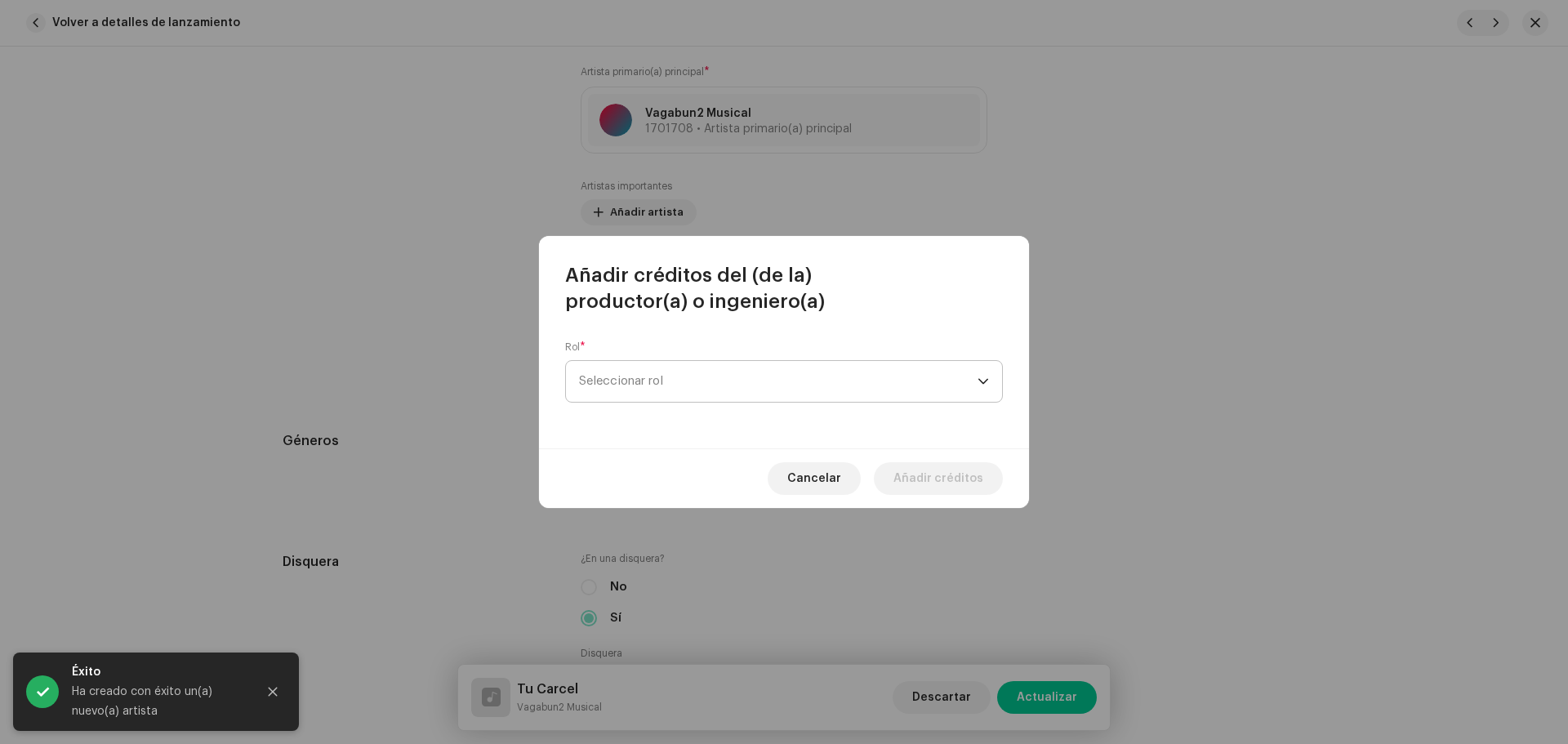
click at [710, 374] on span "Seleccionar rol" at bounding box center [778, 381] width 398 height 41
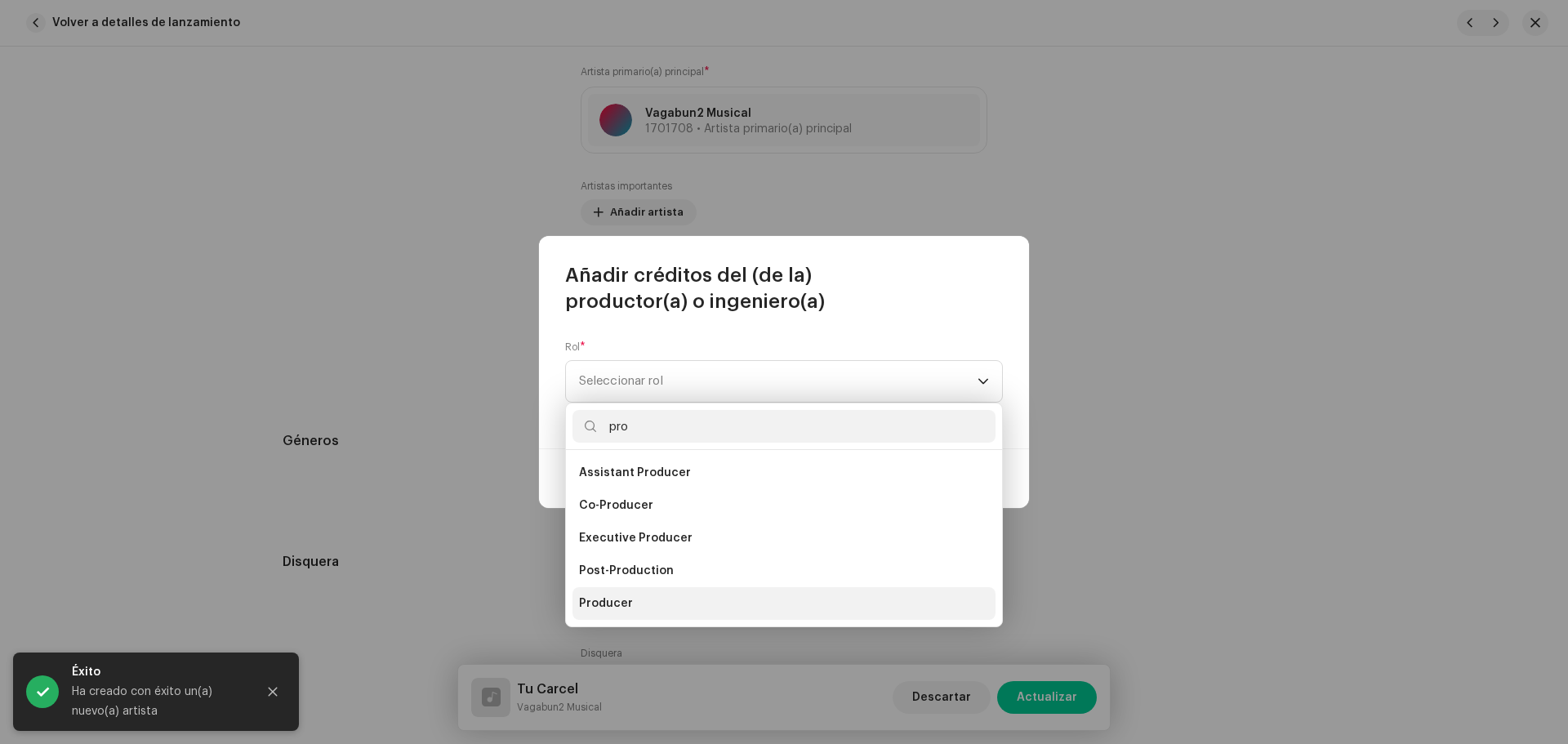
type input "pro"
click at [651, 598] on li "Producer" at bounding box center [784, 603] width 423 height 33
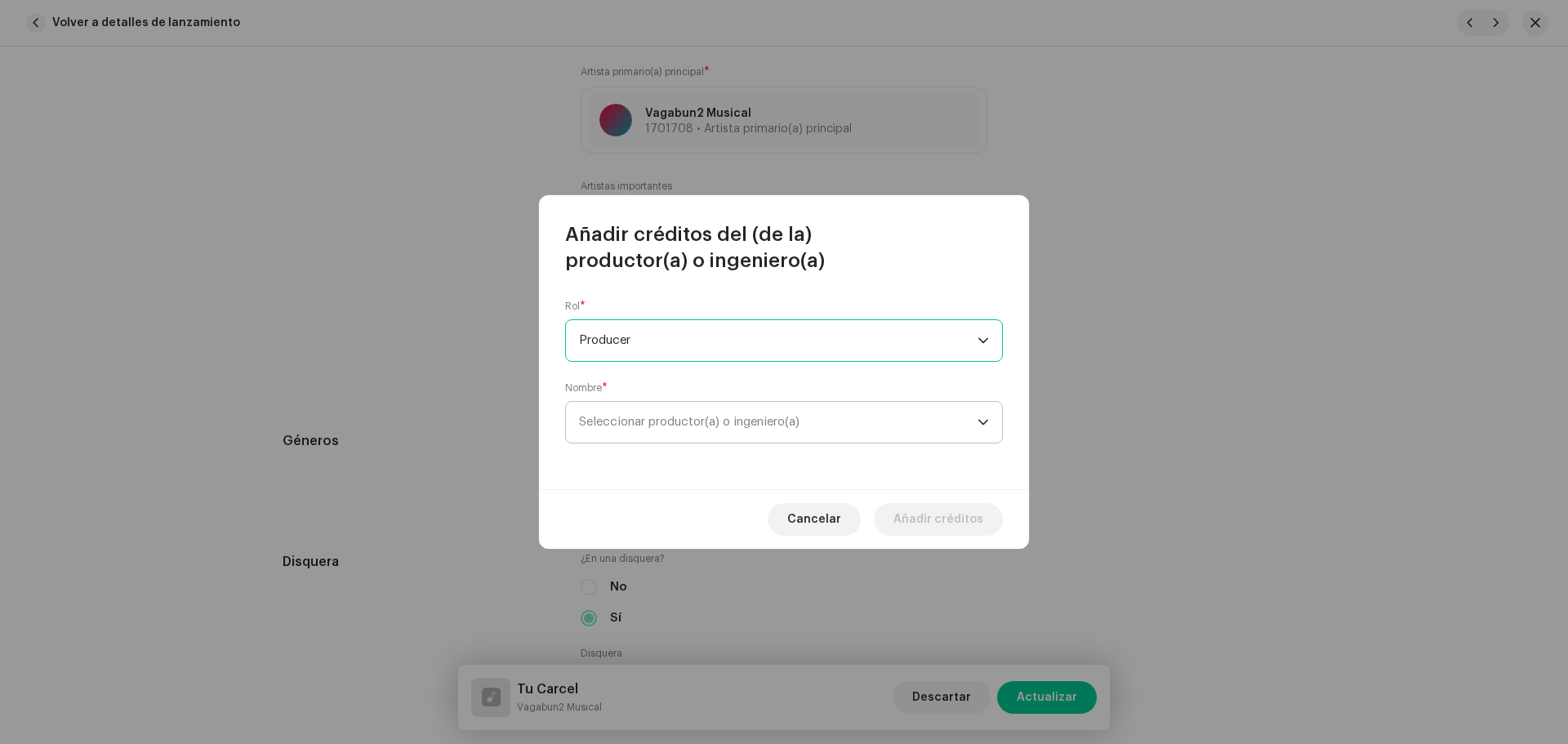
click at [712, 410] on span "Seleccionar productor(a) o ingeniero(a)" at bounding box center [778, 422] width 398 height 41
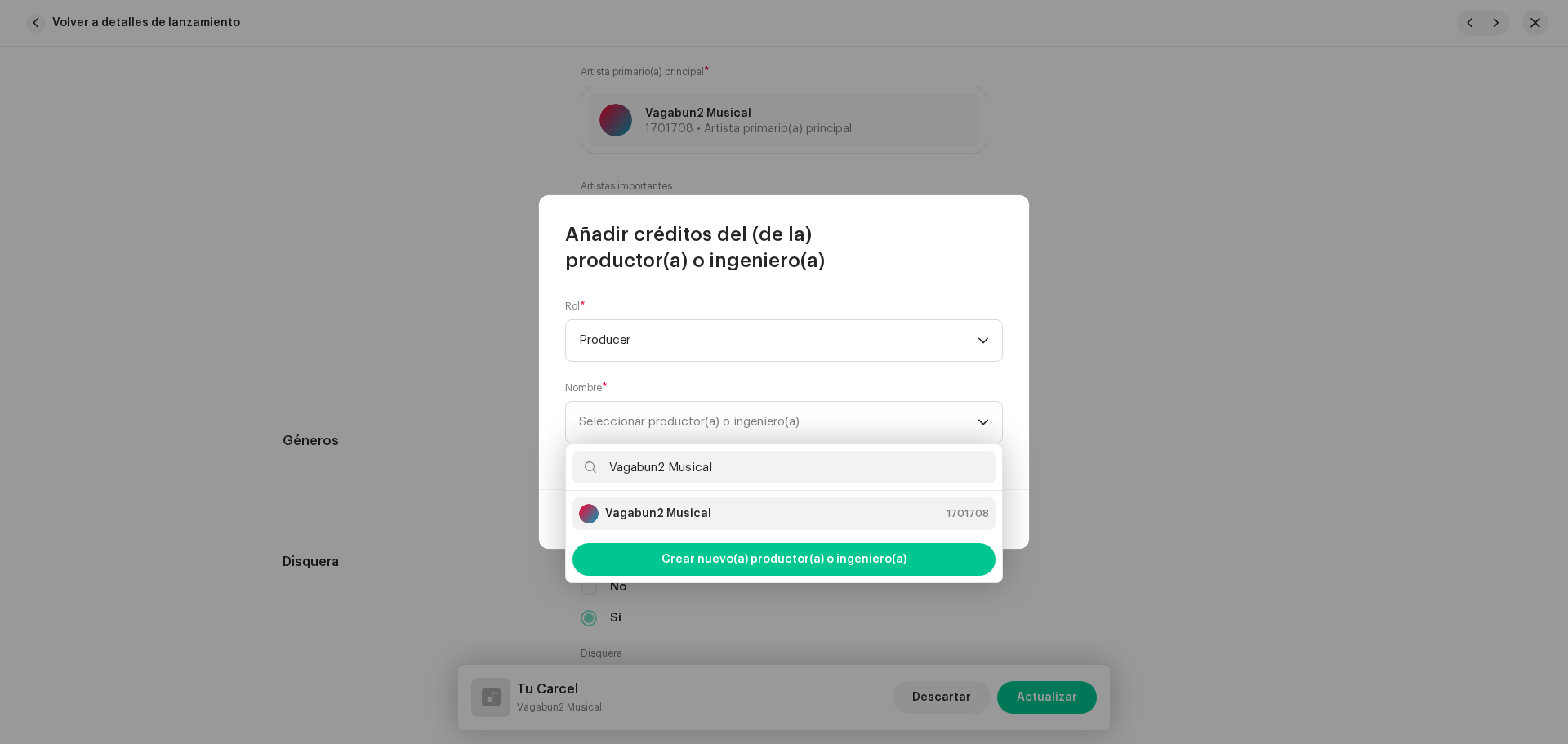
type input "Vagabun2 Musical"
click at [719, 507] on div "Vagabun2 Musical 1701708" at bounding box center [784, 513] width 410 height 19
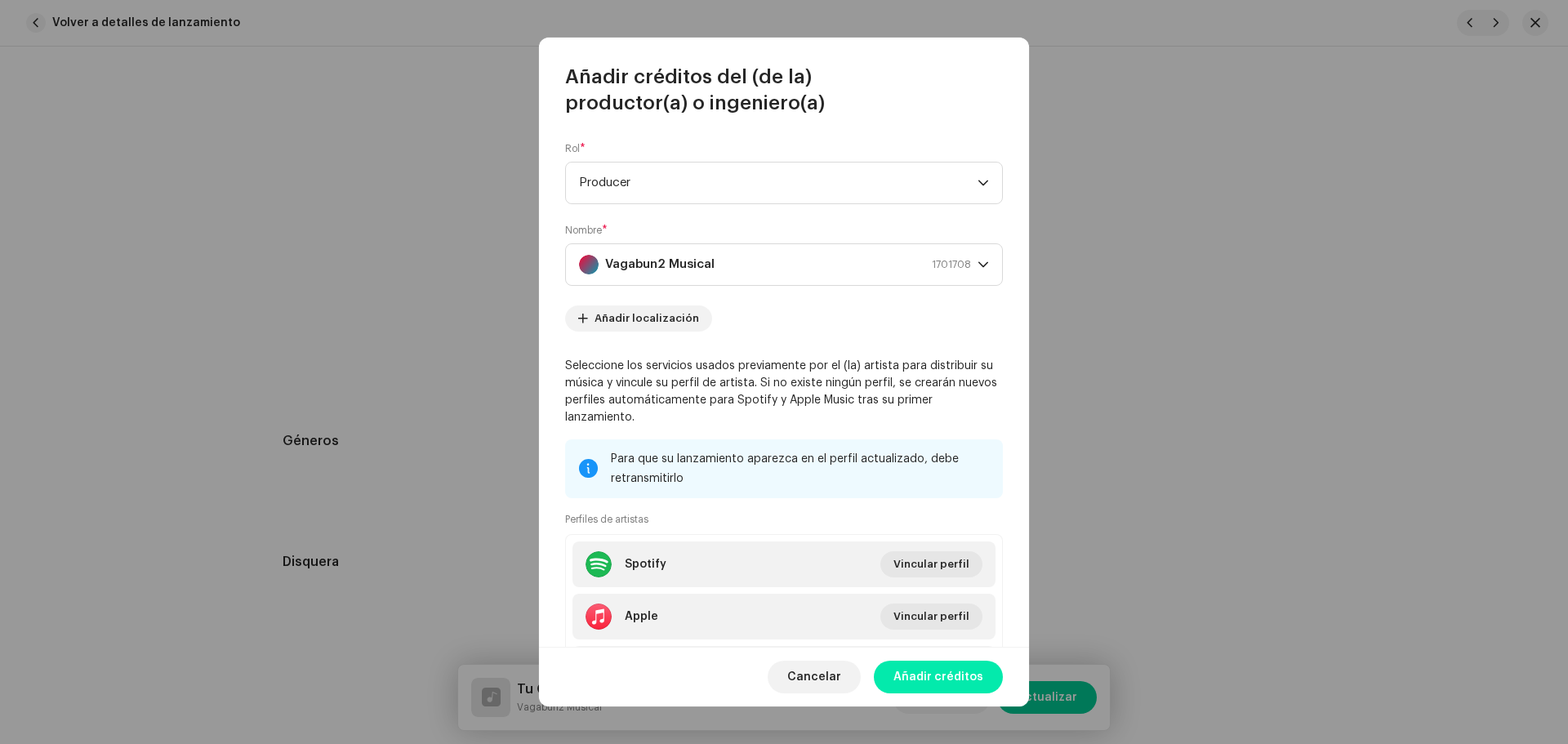
click at [938, 682] on span "Añadir créditos" at bounding box center [938, 677] width 90 height 33
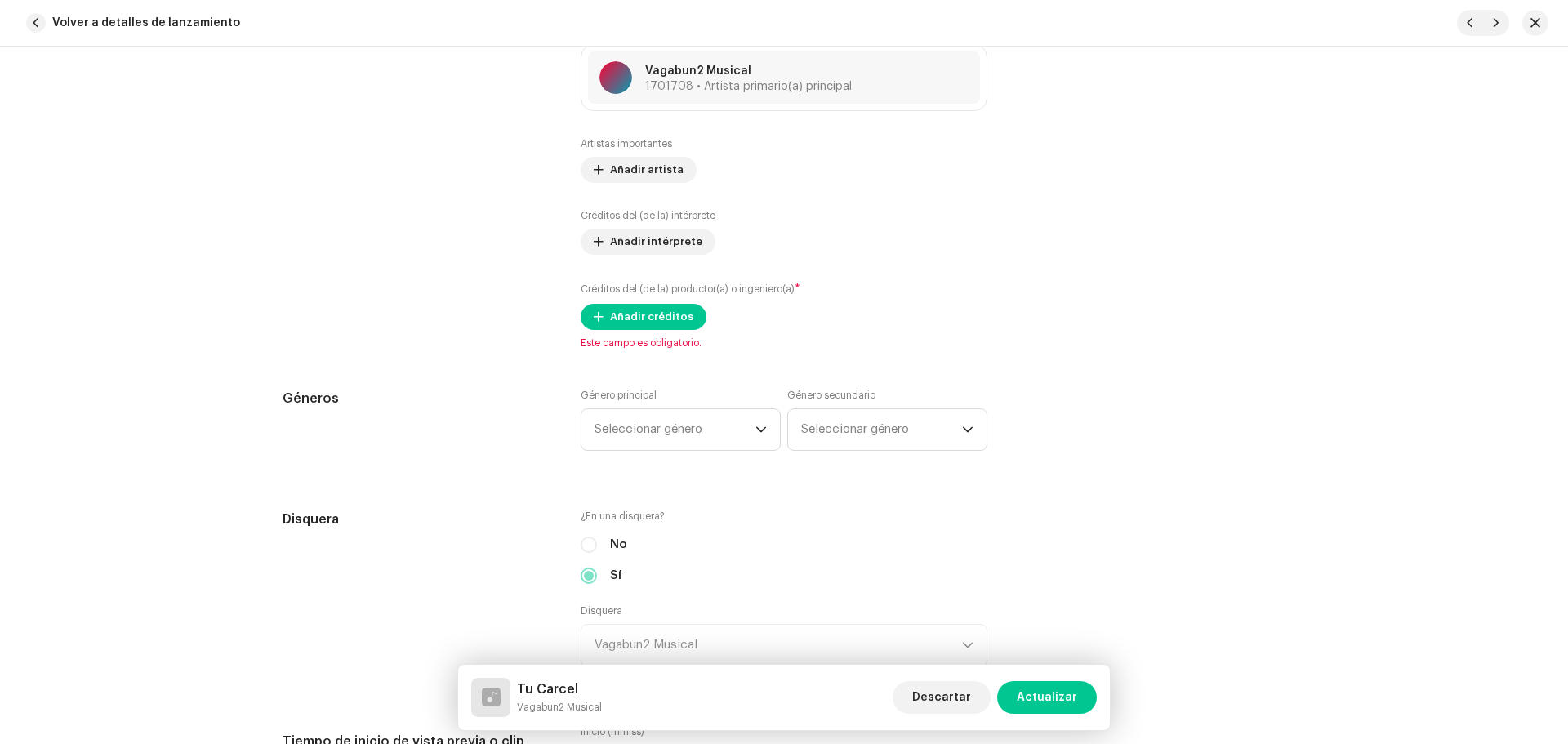
scroll to position [1143, 0]
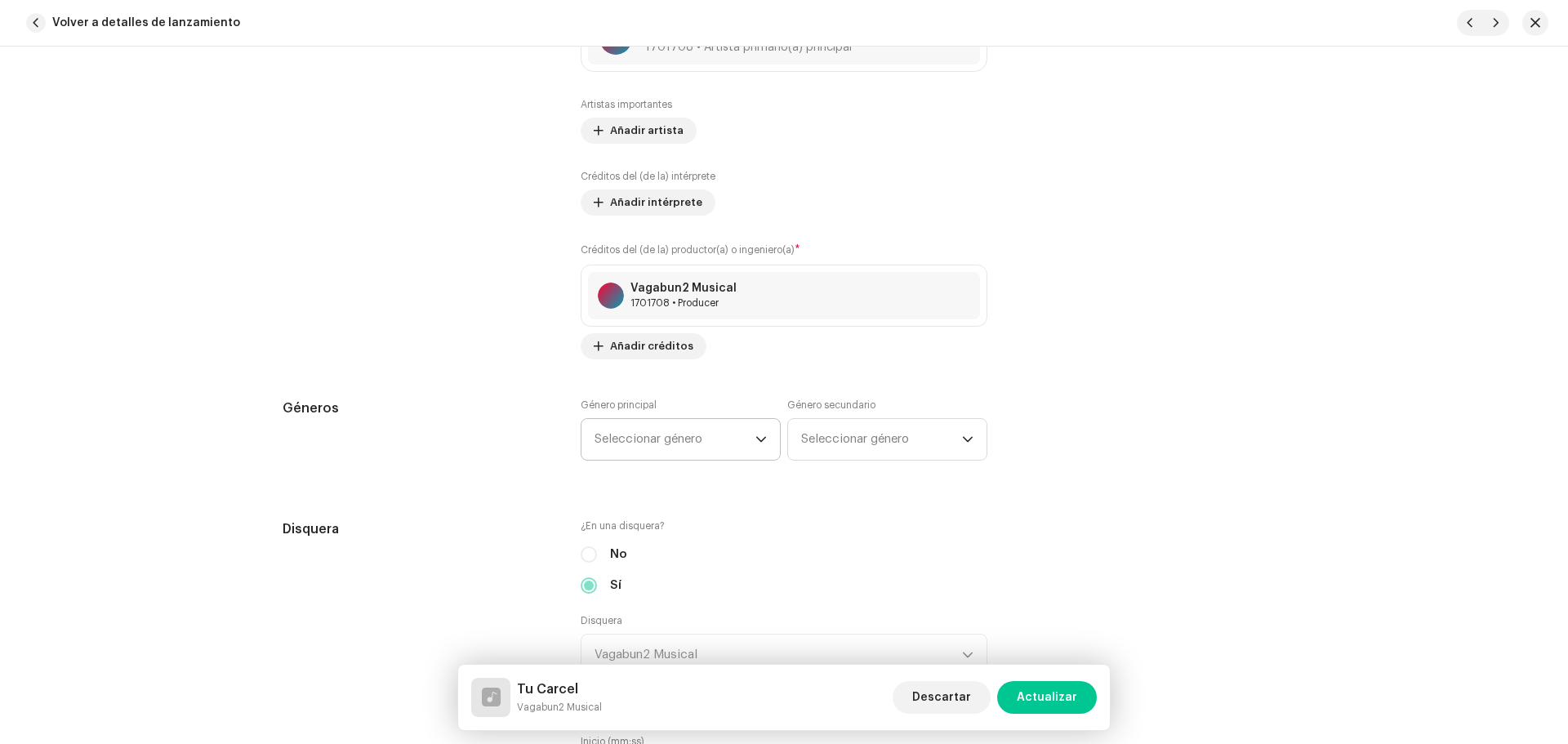
click at [692, 451] on span "Seleccionar género" at bounding box center [675, 440] width 161 height 41
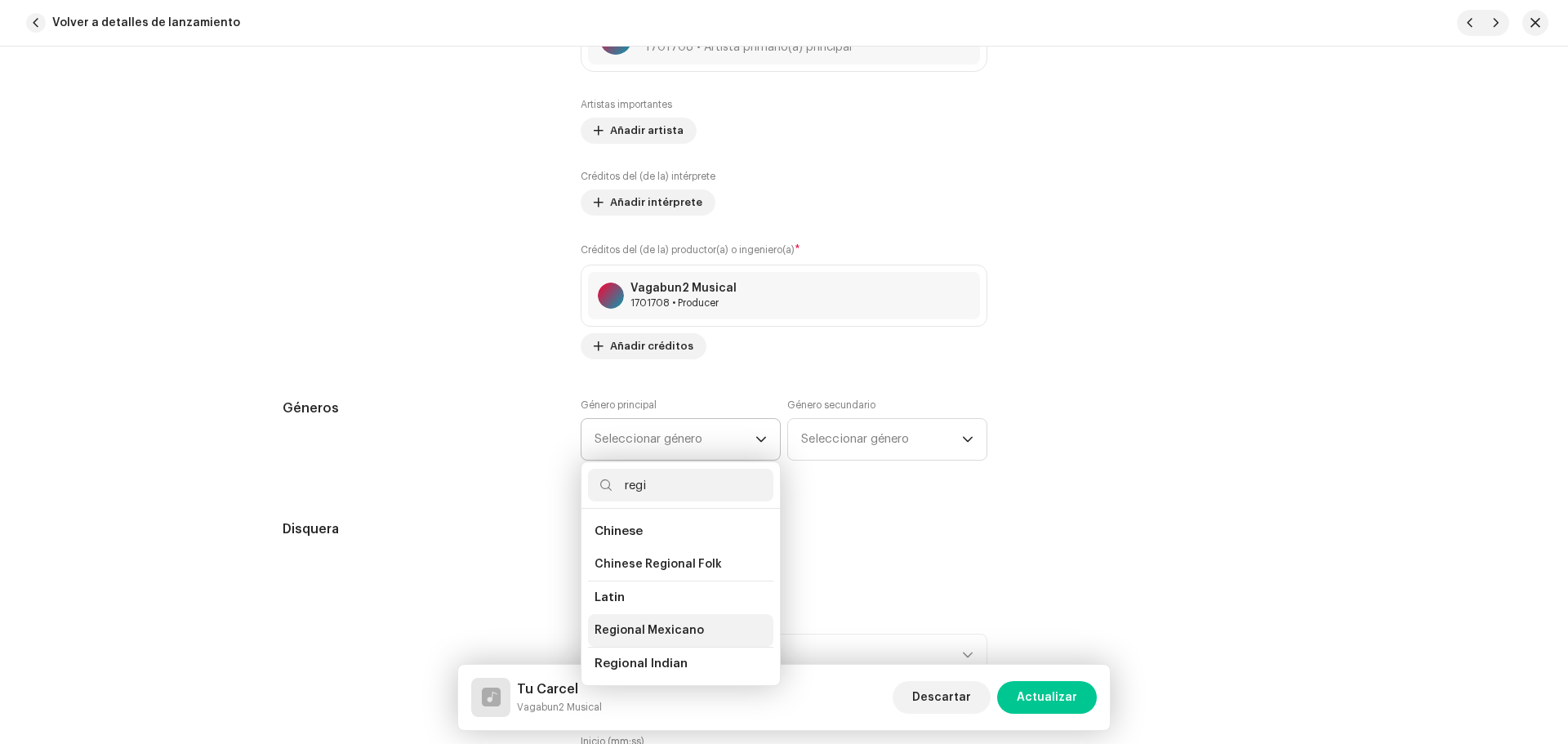
type input "regi"
click at [670, 638] on span "Regional Mexicano" at bounding box center [649, 630] width 109 height 16
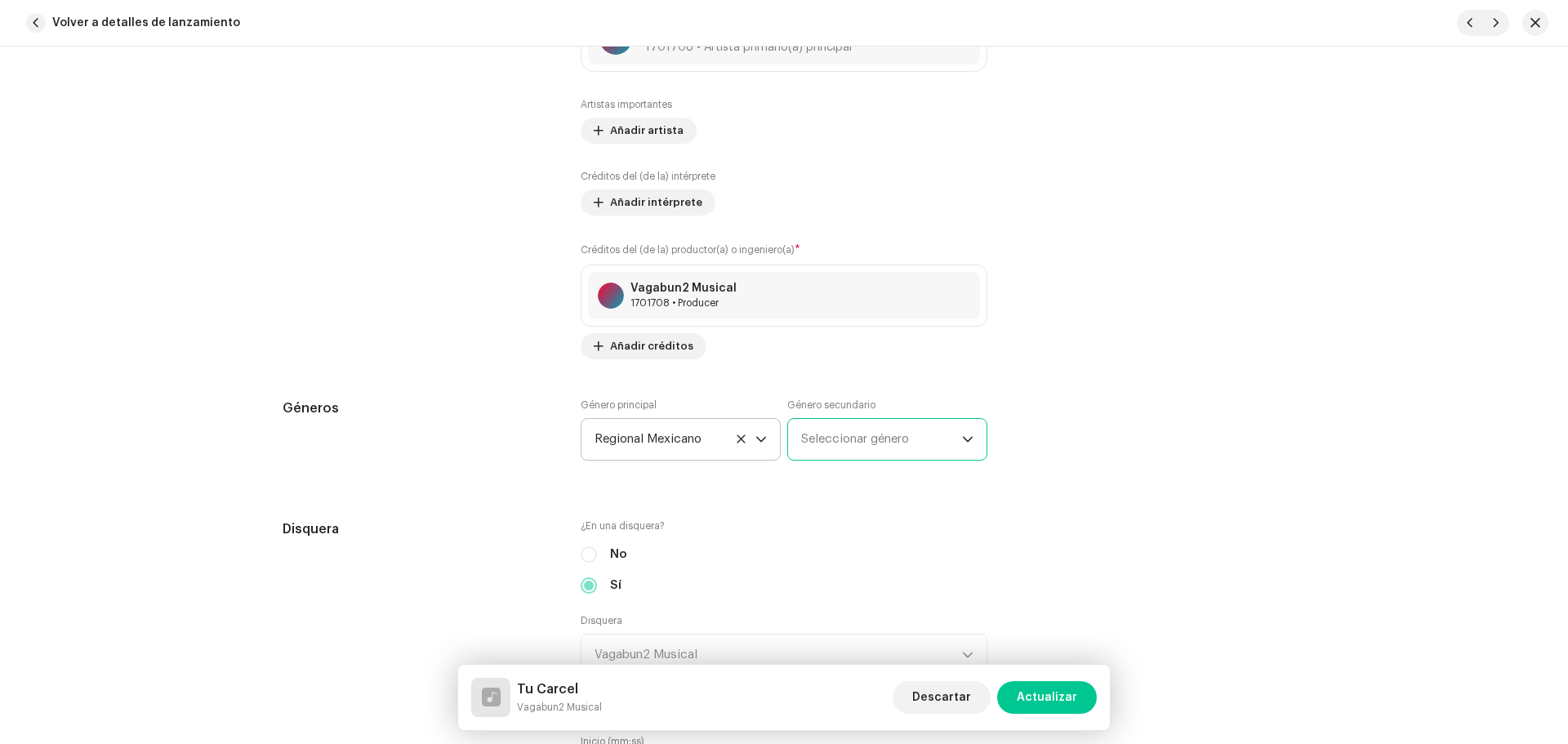
click at [882, 448] on span "Seleccionar género" at bounding box center [882, 440] width 161 height 41
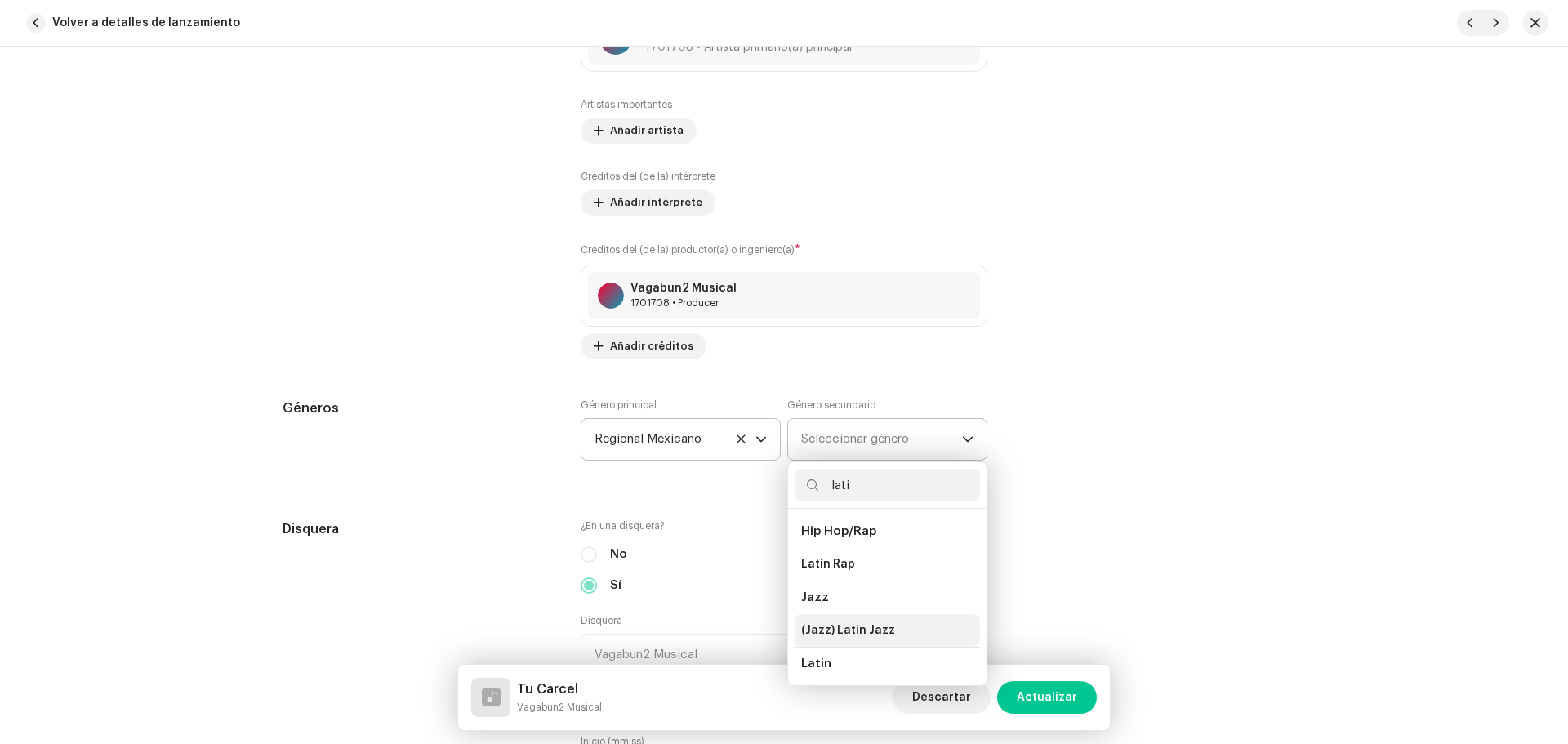
scroll to position [81, 0]
type input "lati"
click at [840, 600] on li "Latin" at bounding box center [887, 615] width 186 height 33
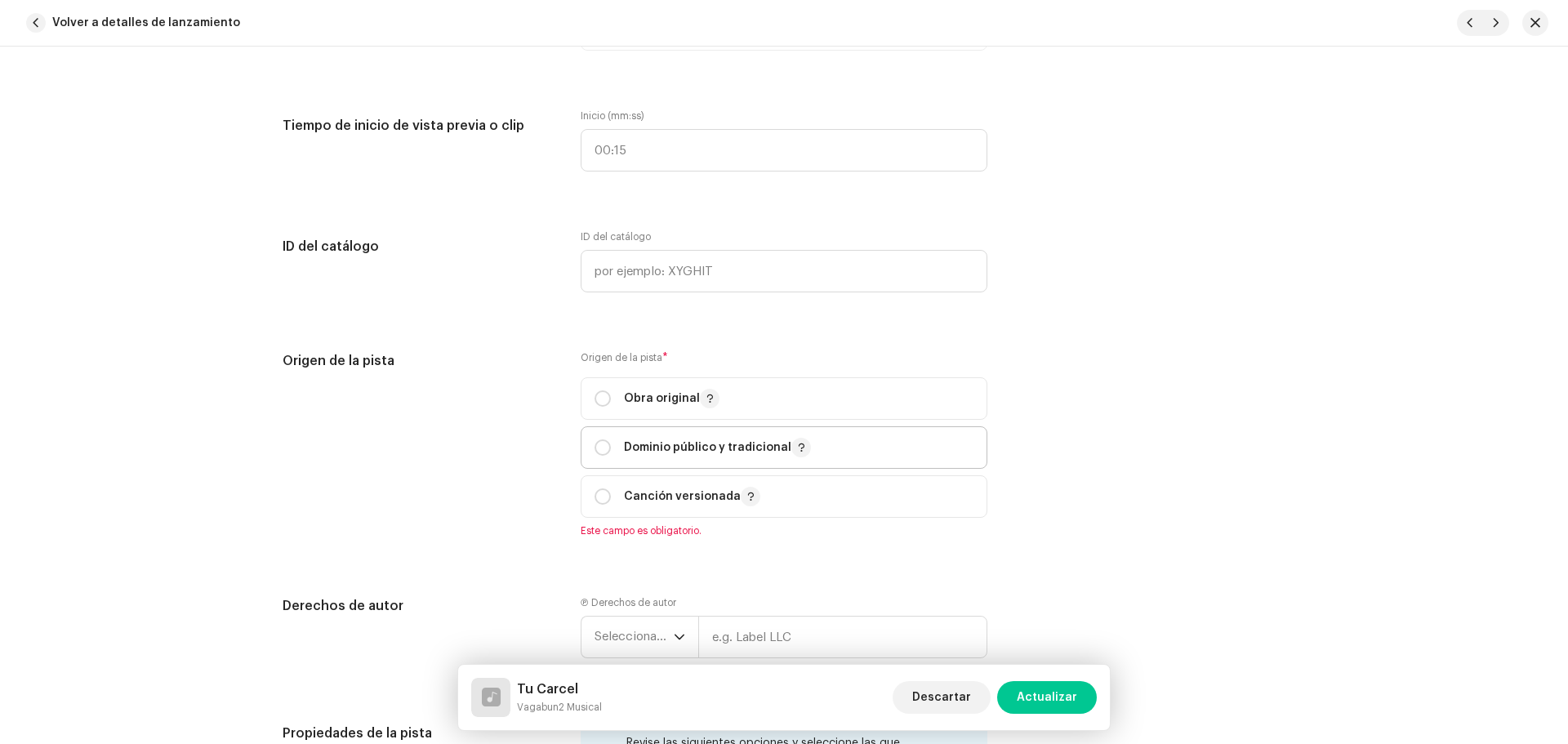
scroll to position [1797, 0]
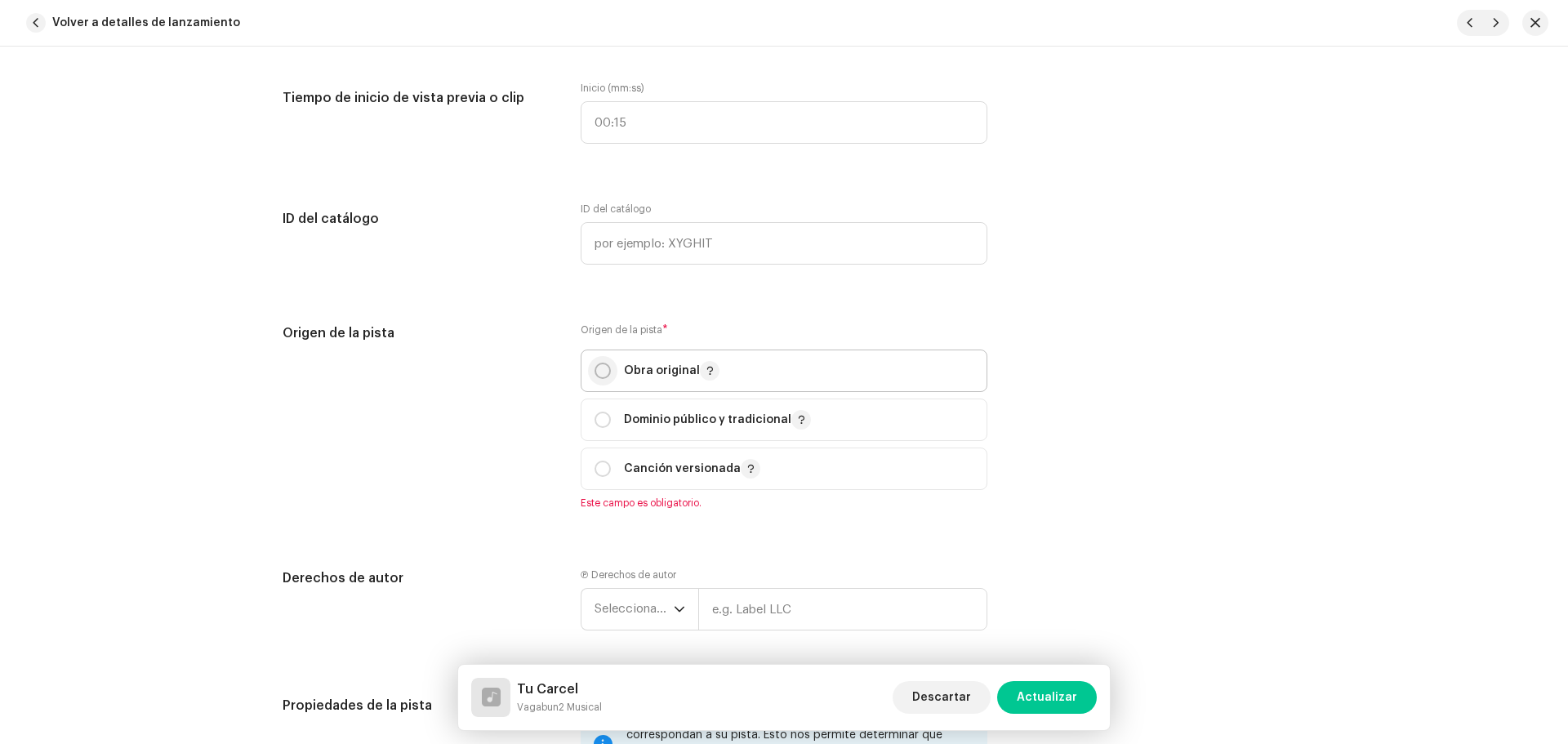
click at [606, 373] on input "radio" at bounding box center [602, 371] width 16 height 16
radio input "true"
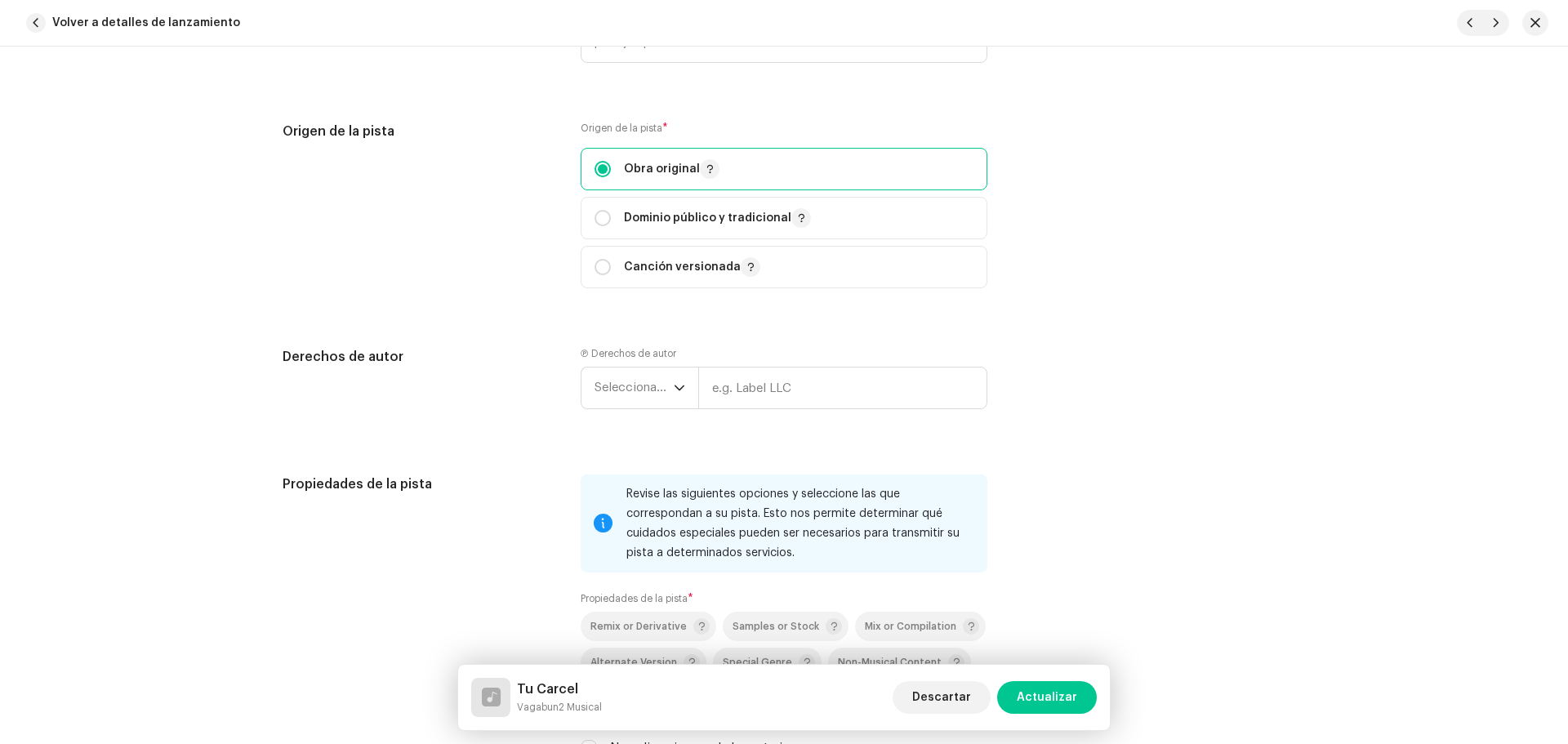
scroll to position [2042, 0]
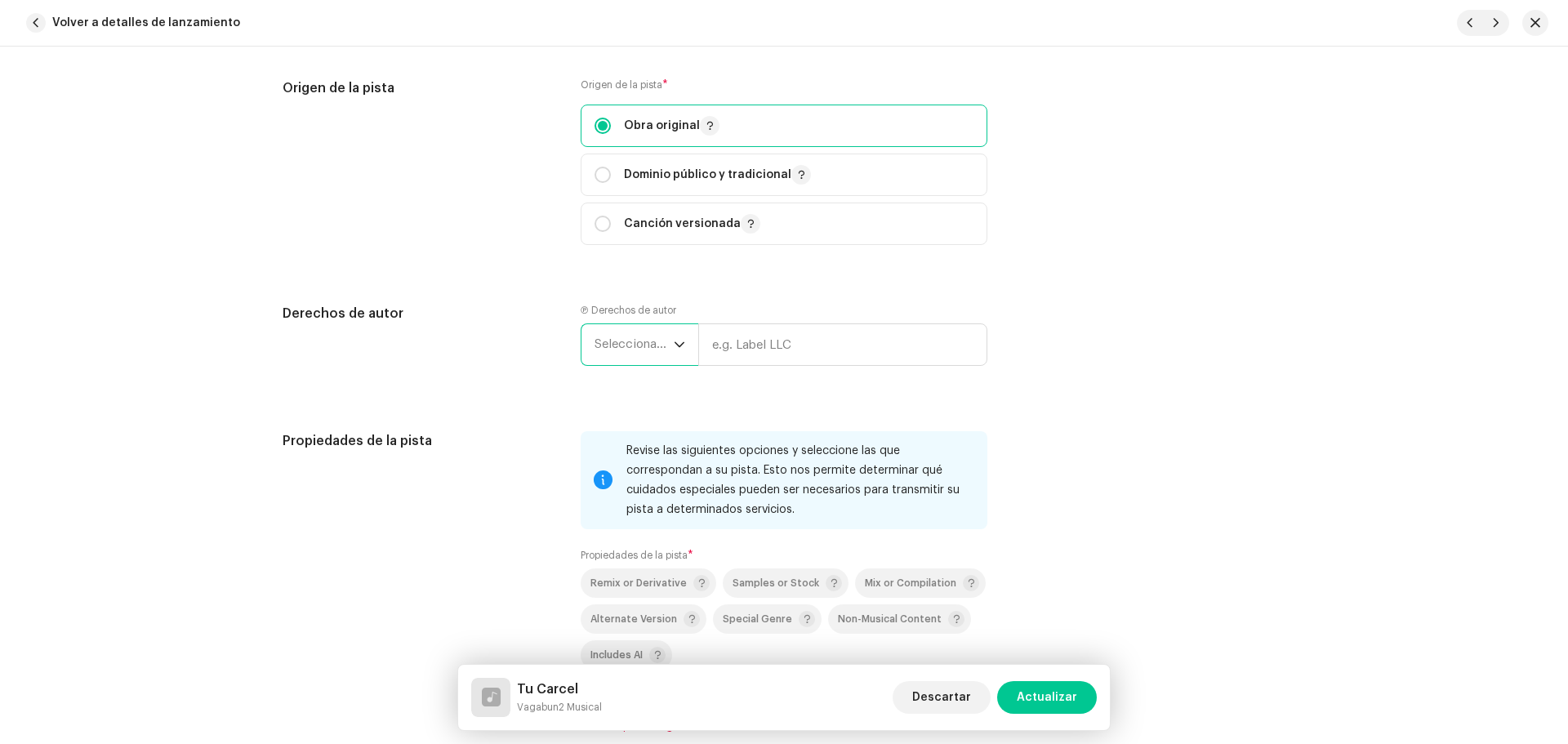
click at [660, 342] on span "Seleccionar año" at bounding box center [634, 345] width 79 height 41
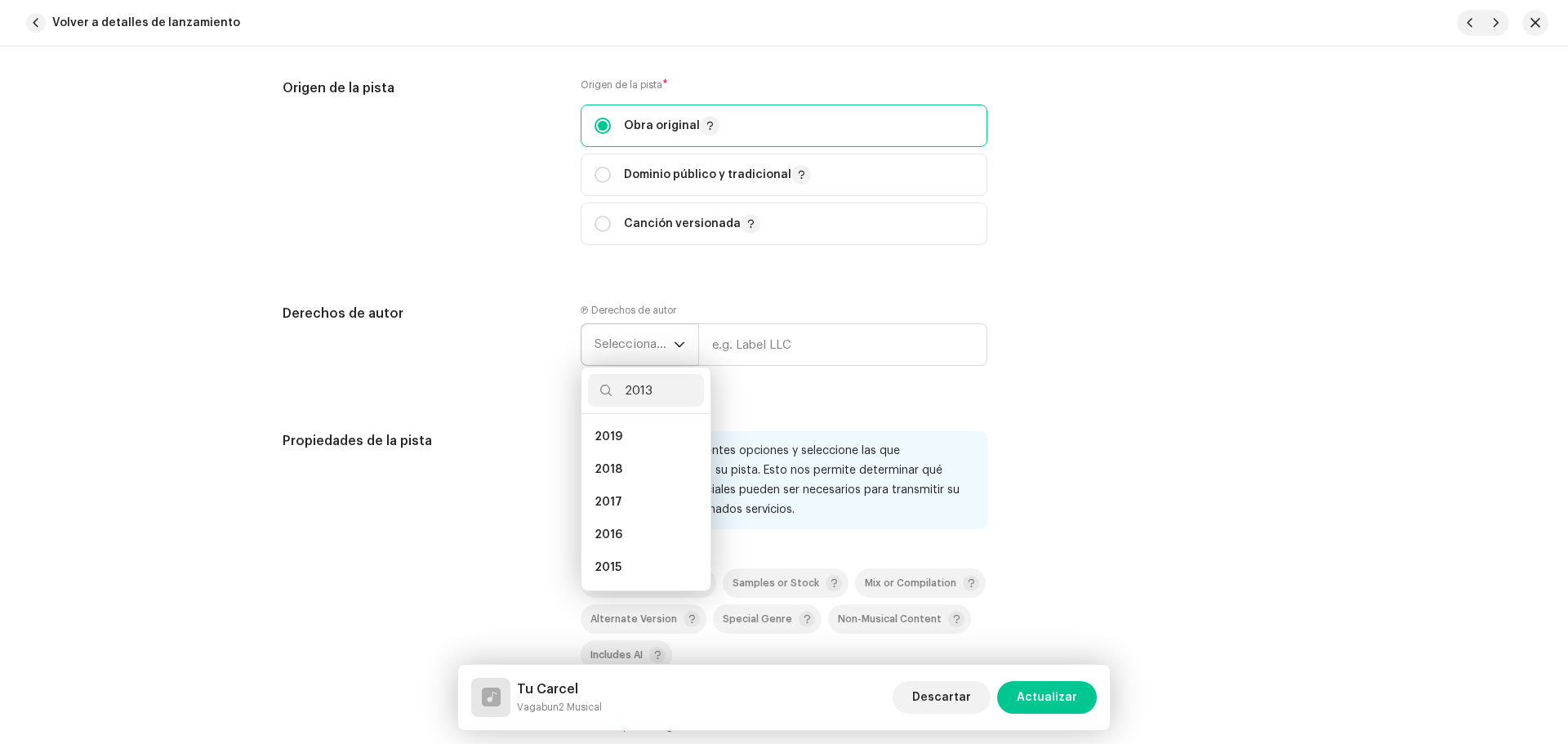
scroll to position [0, 0]
type input "2013"
click at [615, 426] on li "2013" at bounding box center [645, 437] width 116 height 33
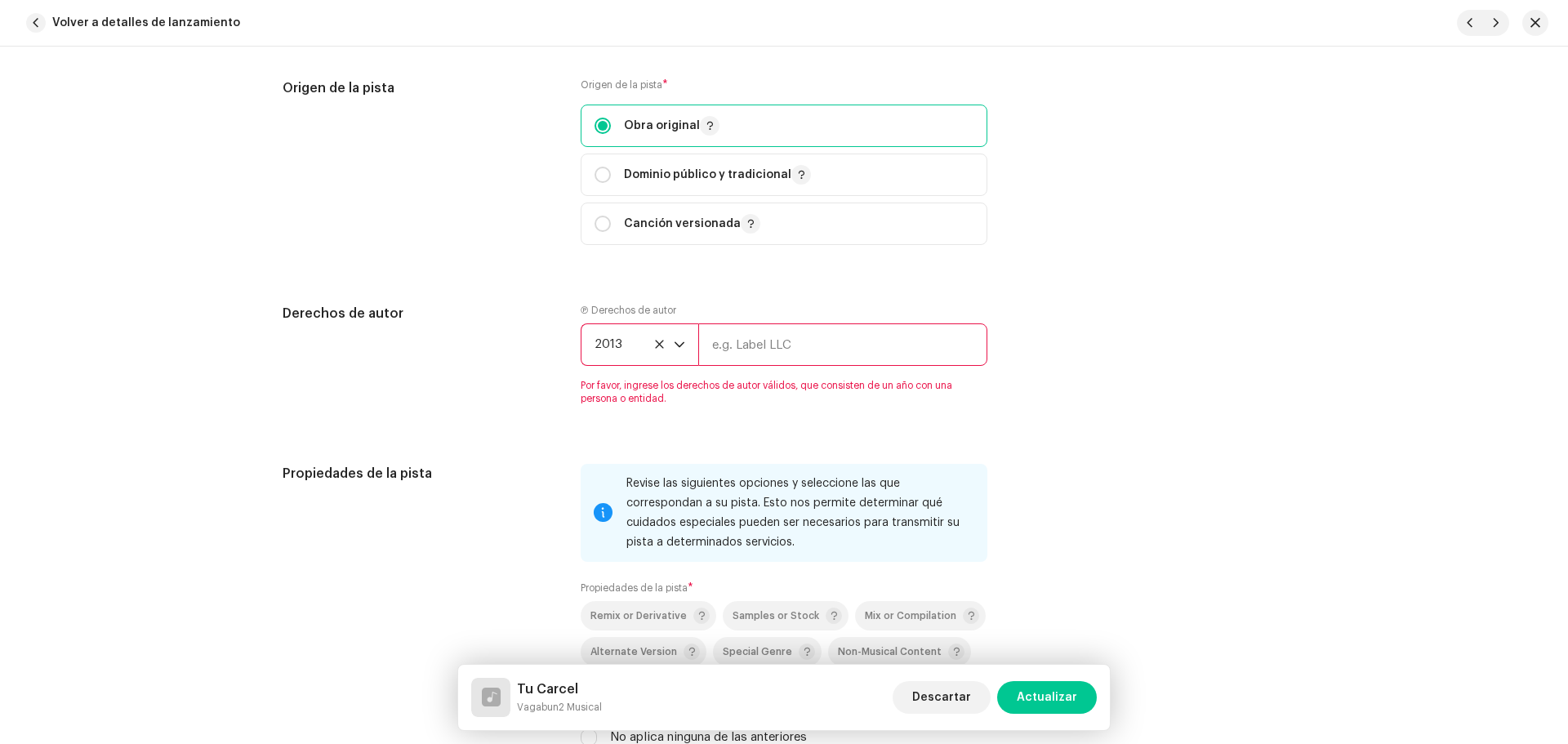
click at [793, 356] on input "text" at bounding box center [842, 345] width 289 height 42
paste input "Vagabun2 Musical"
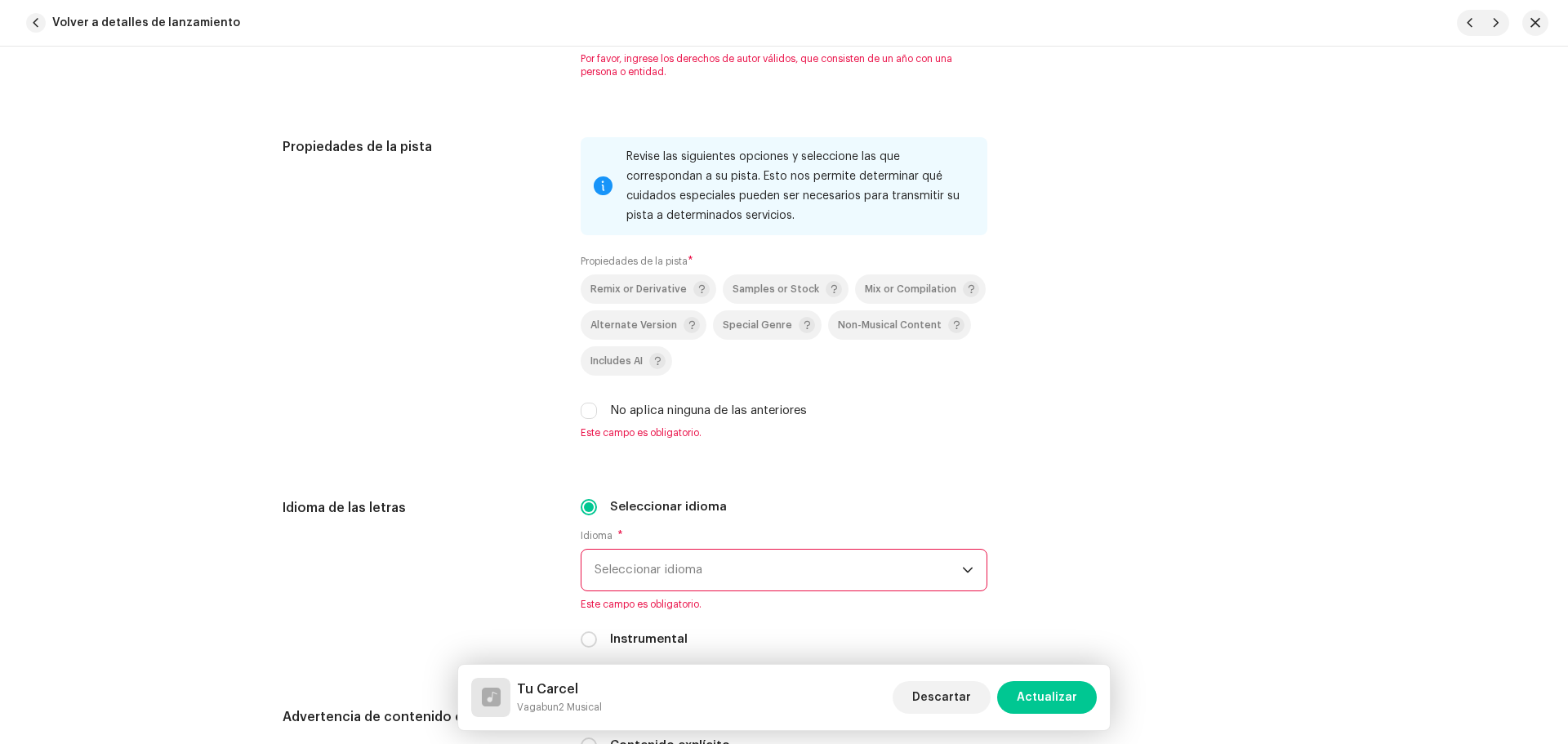
scroll to position [2533, 0]
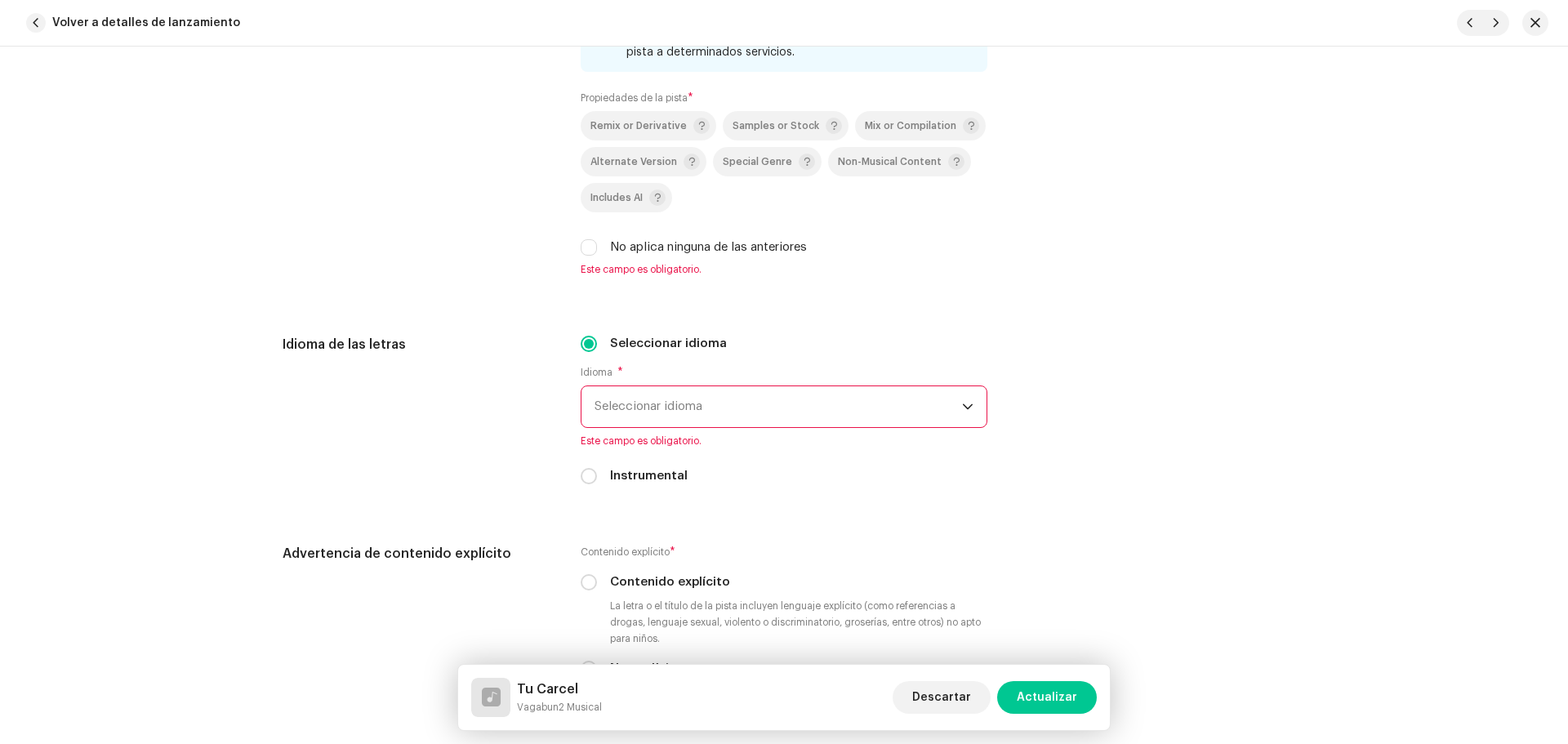
type input "Vagabun2 Musical"
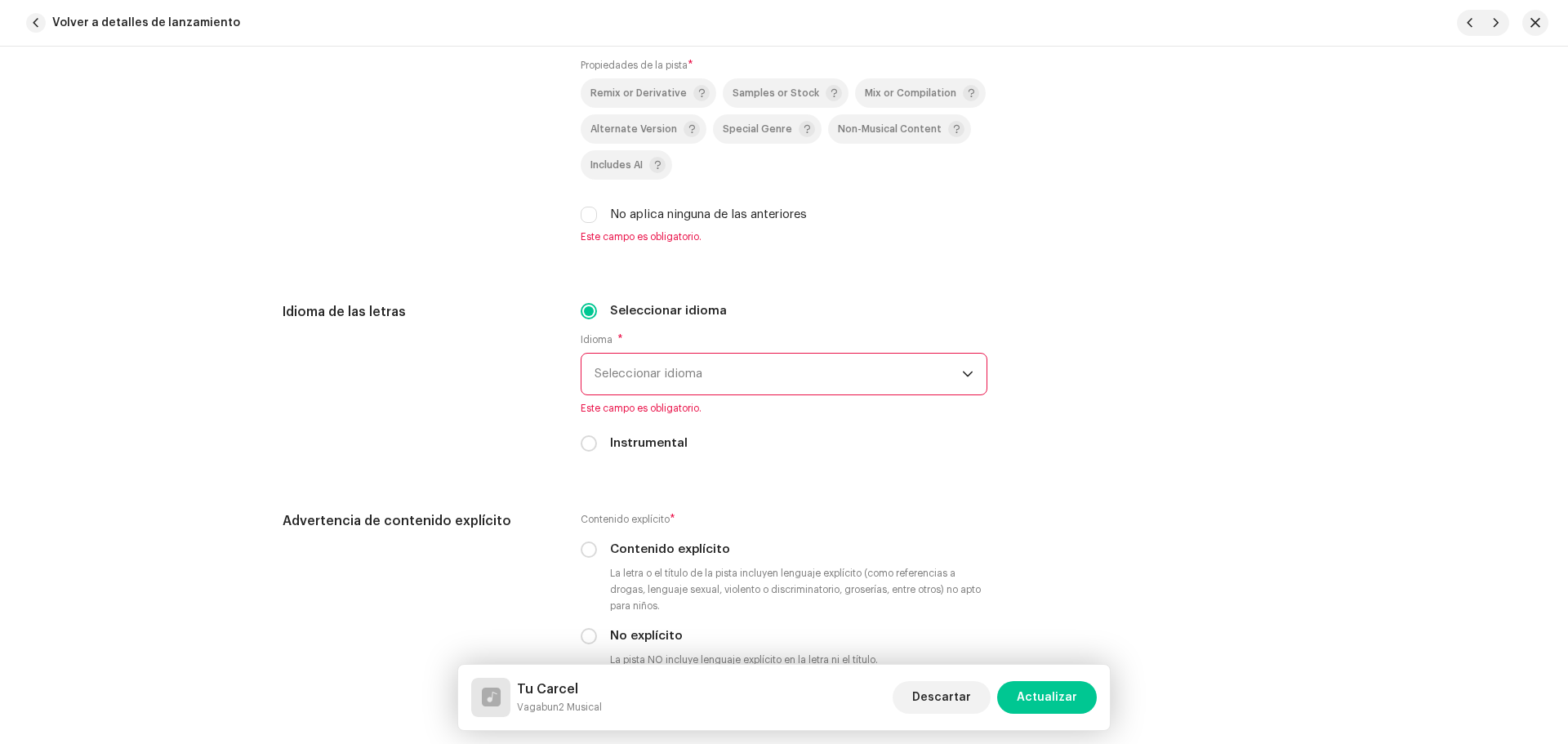
click at [581, 224] on div "No aplica ninguna de las anteriores" at bounding box center [784, 214] width 407 height 18
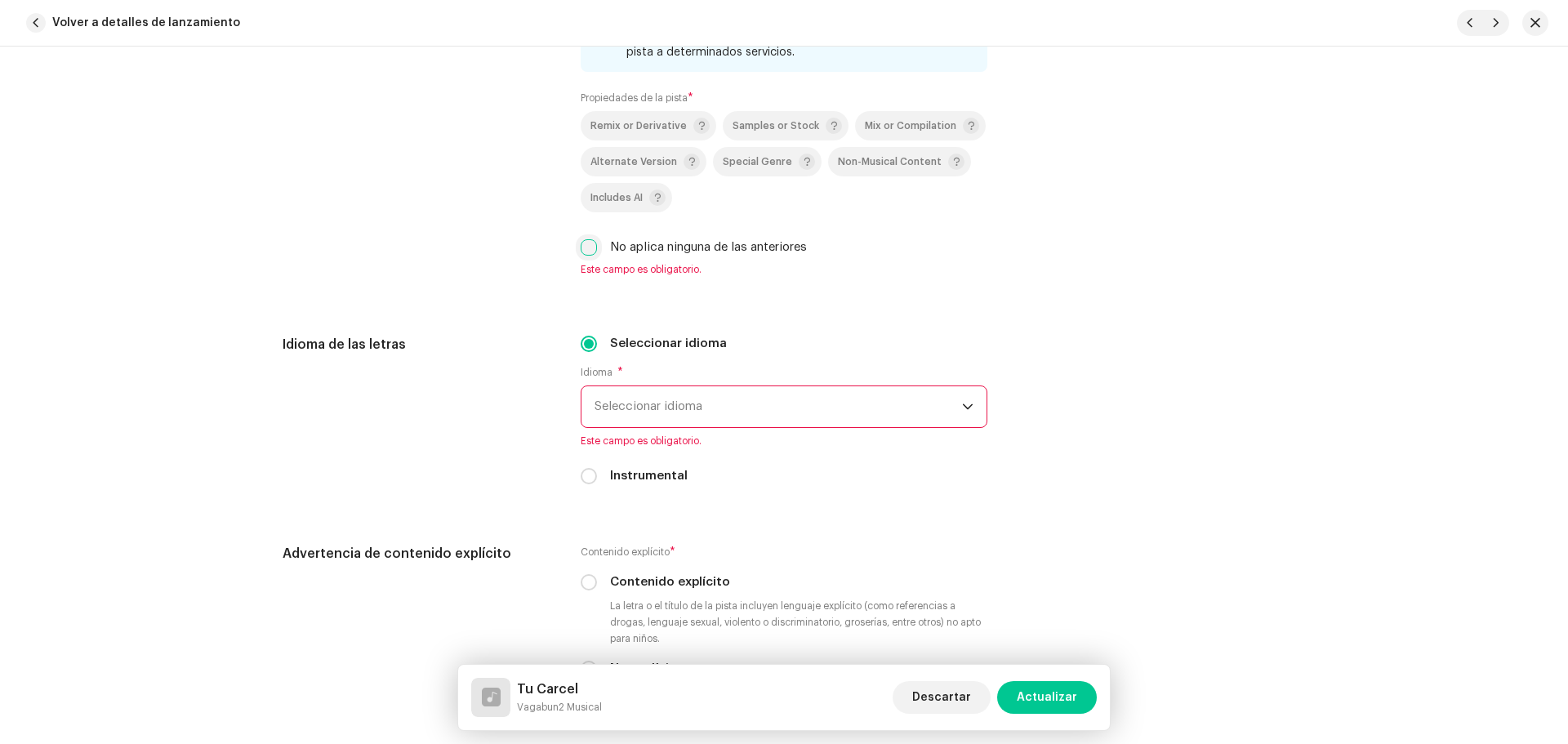
click at [583, 255] on input "No aplica ninguna de las anteriores" at bounding box center [589, 247] width 16 height 16
checkbox input "true"
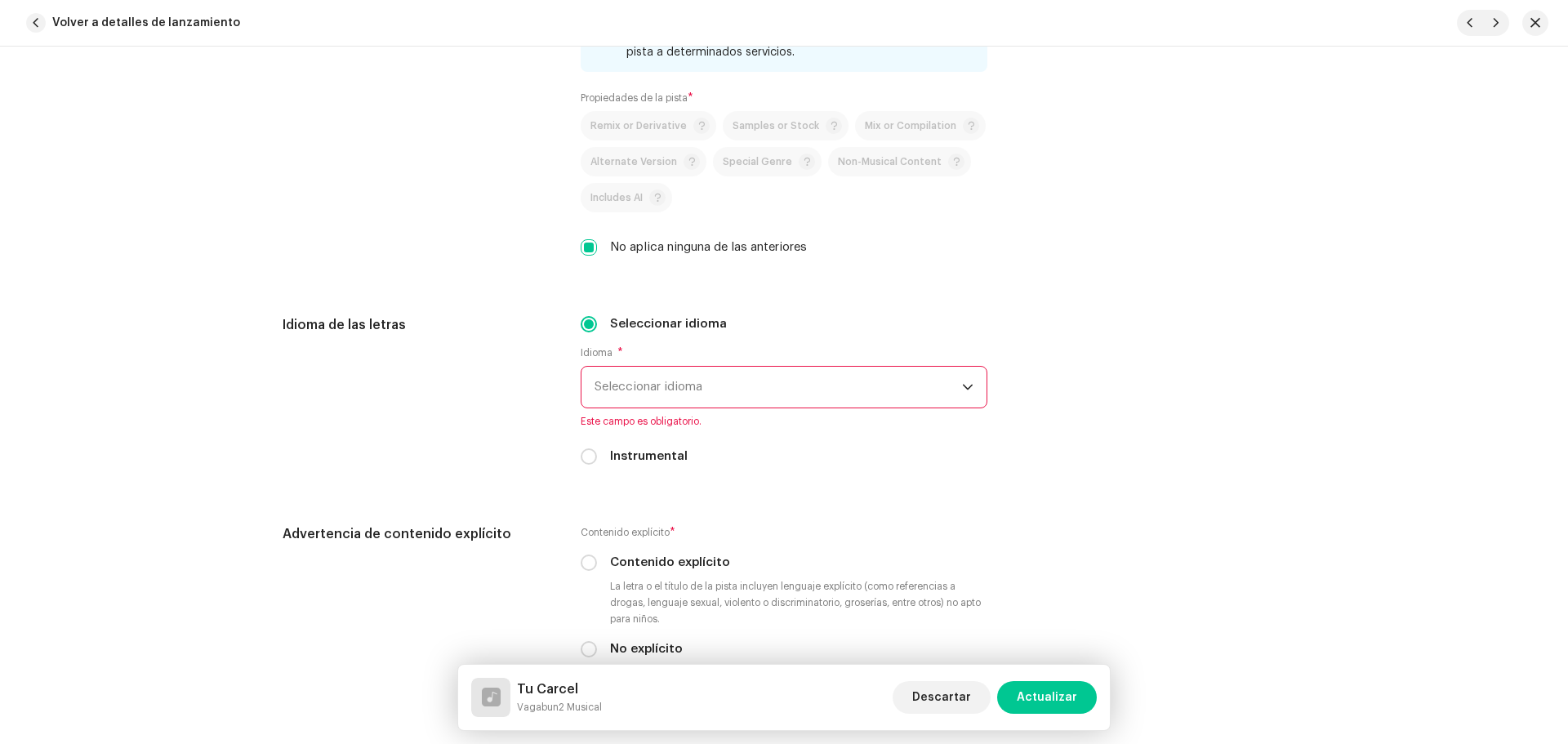
click at [686, 405] on span "Seleccionar idioma" at bounding box center [778, 387] width 368 height 41
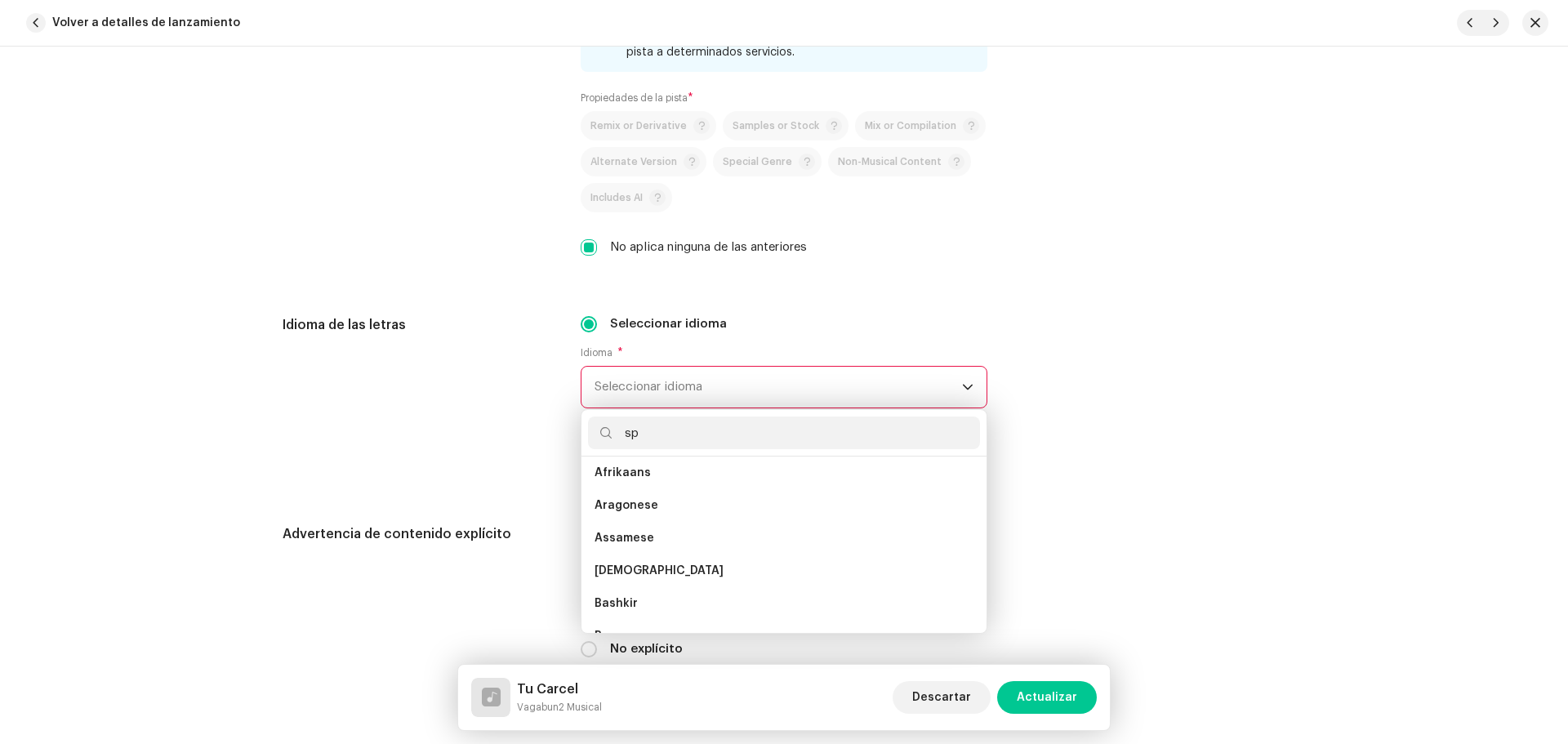
scroll to position [0, 0]
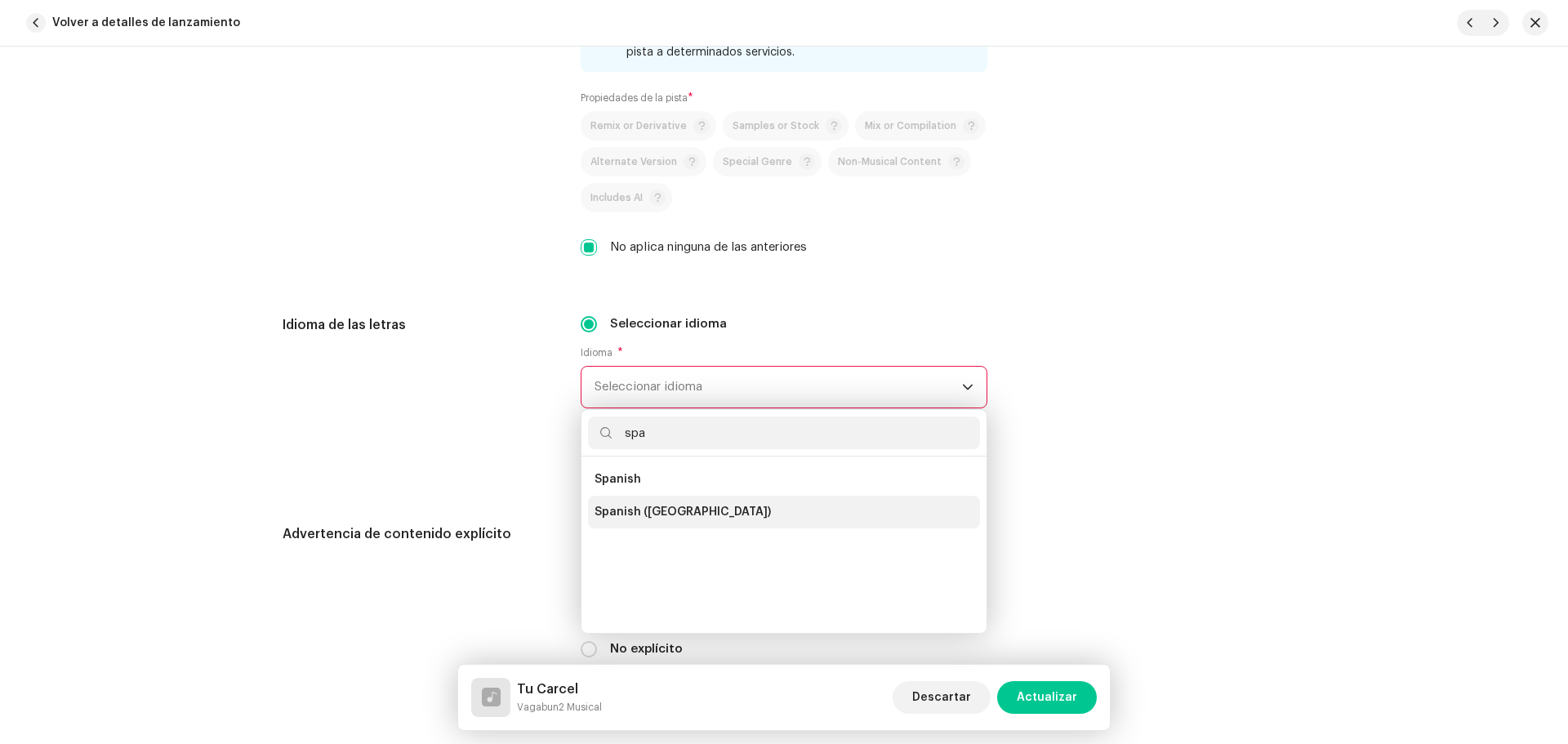
type input "spa"
click at [675, 508] on span "Spanish ([GEOGRAPHIC_DATA])" at bounding box center [683, 511] width 176 height 16
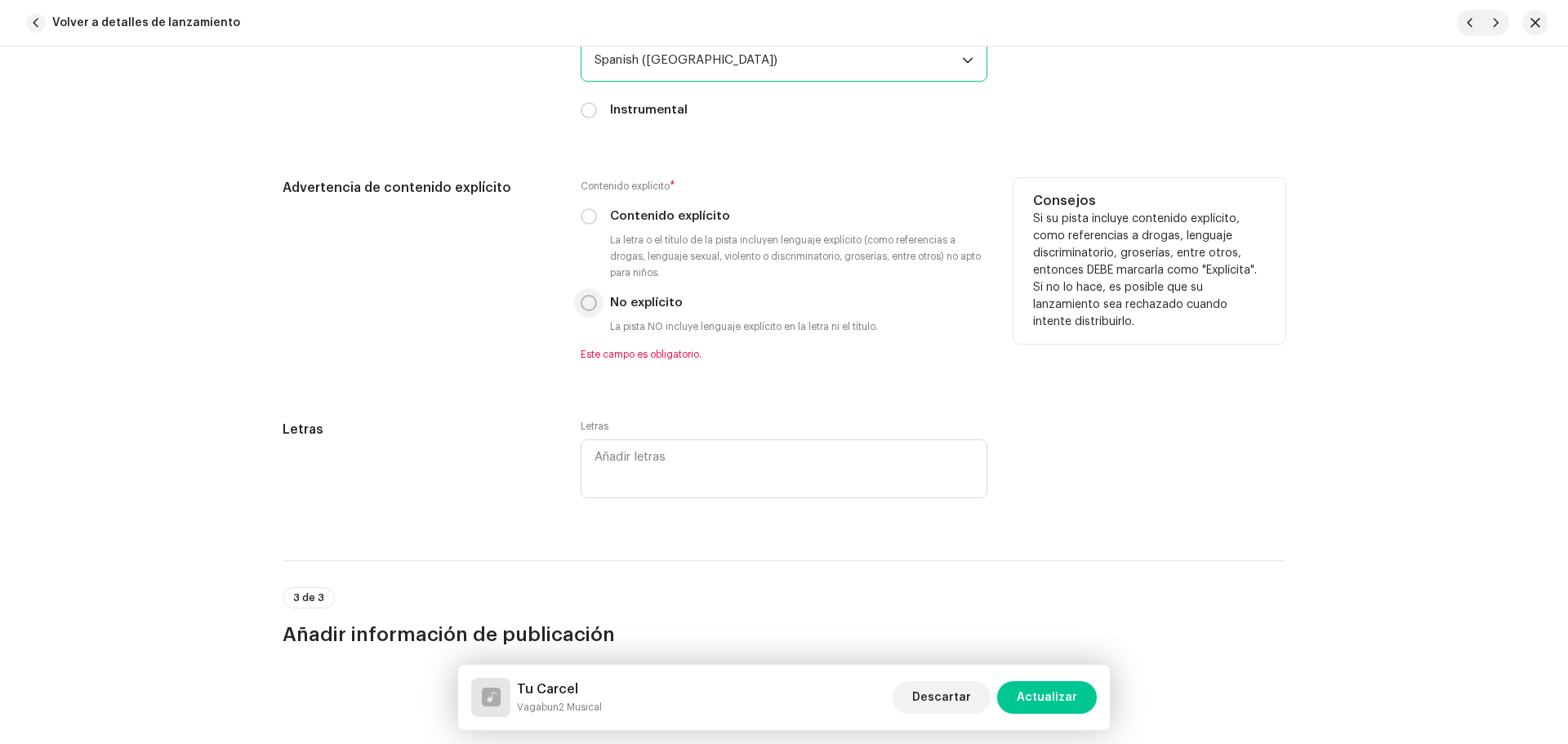
click at [586, 300] on input "No explícito" at bounding box center [589, 303] width 16 height 16
radio input "true"
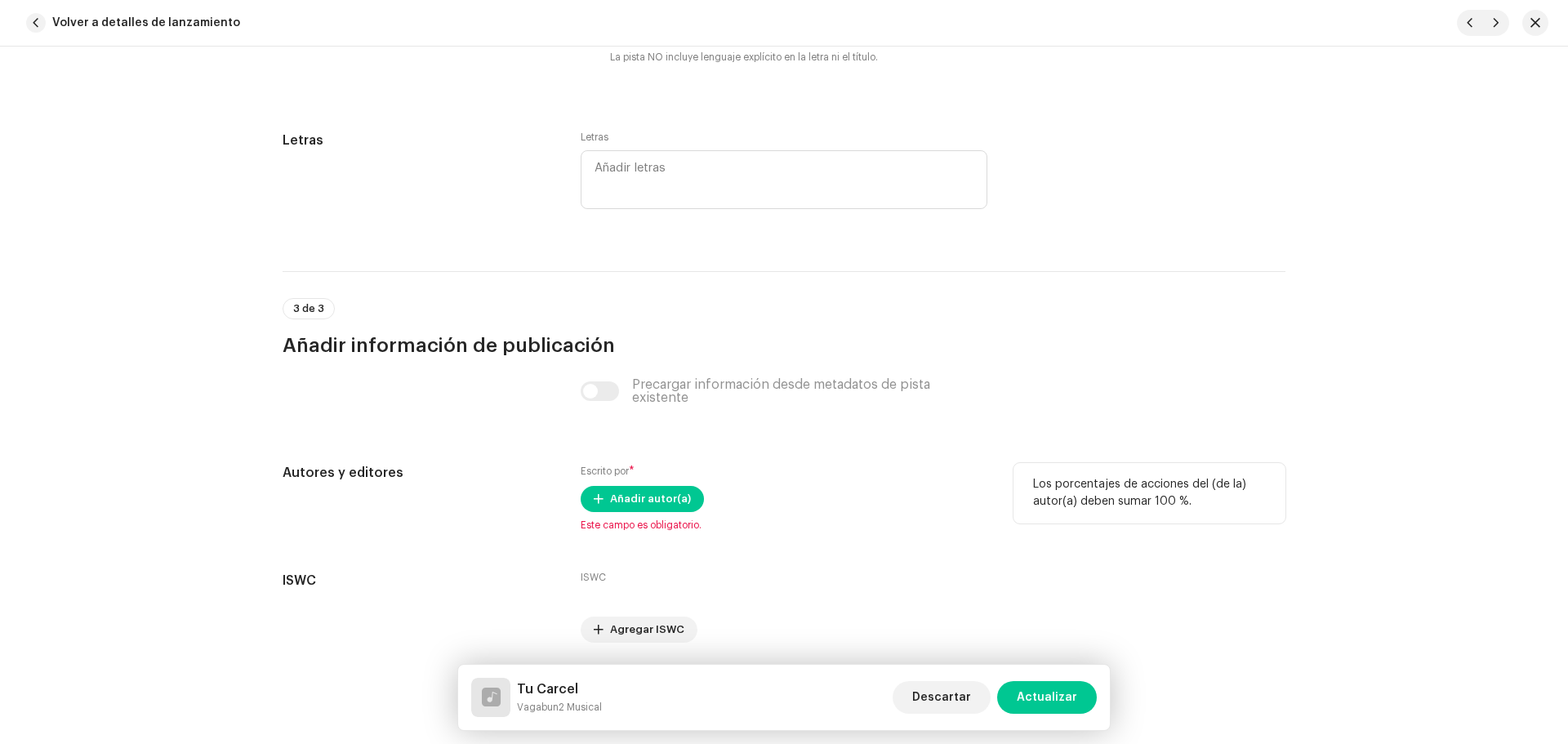
scroll to position [3152, 0]
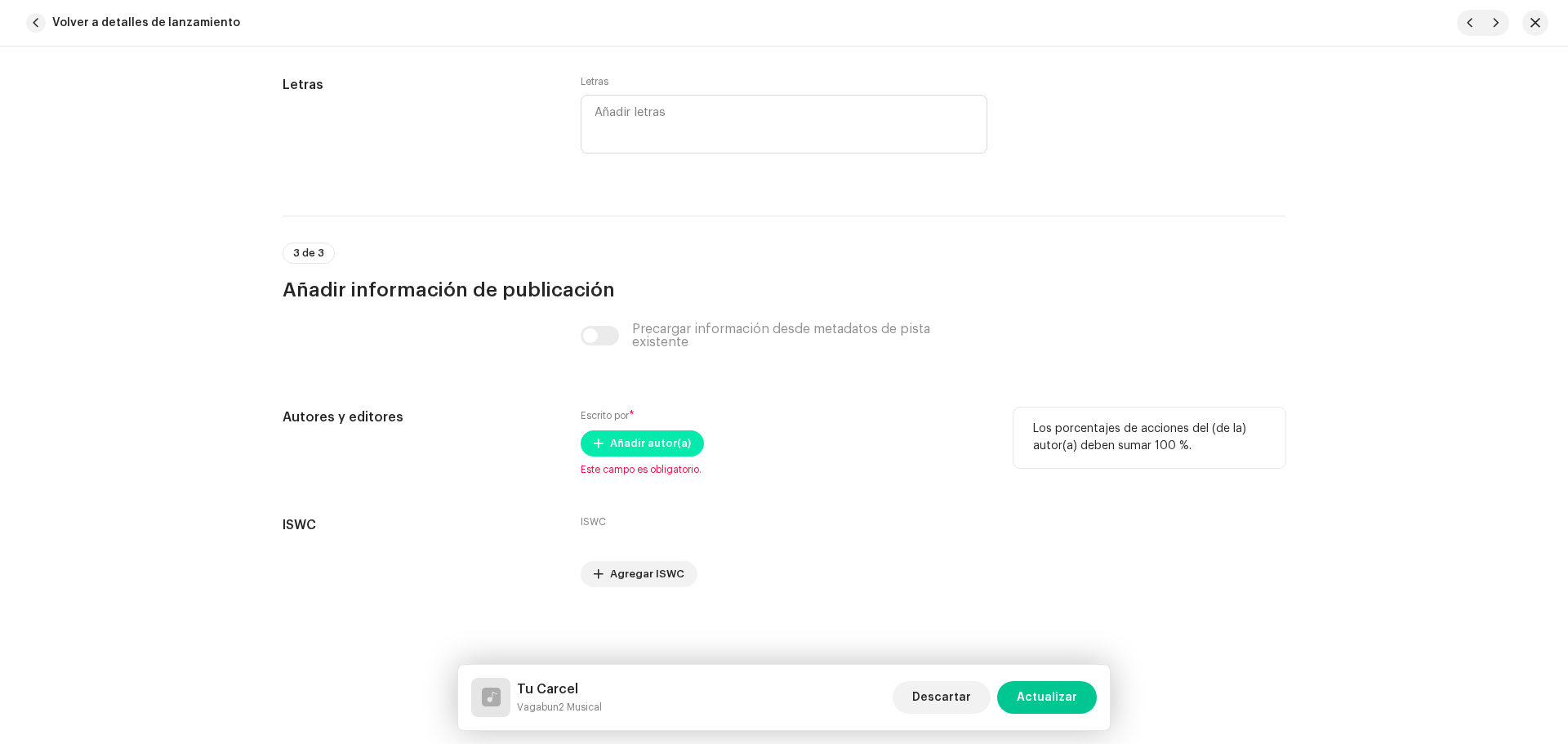
click at [648, 446] on span "Añadir autor(a)" at bounding box center [650, 443] width 80 height 33
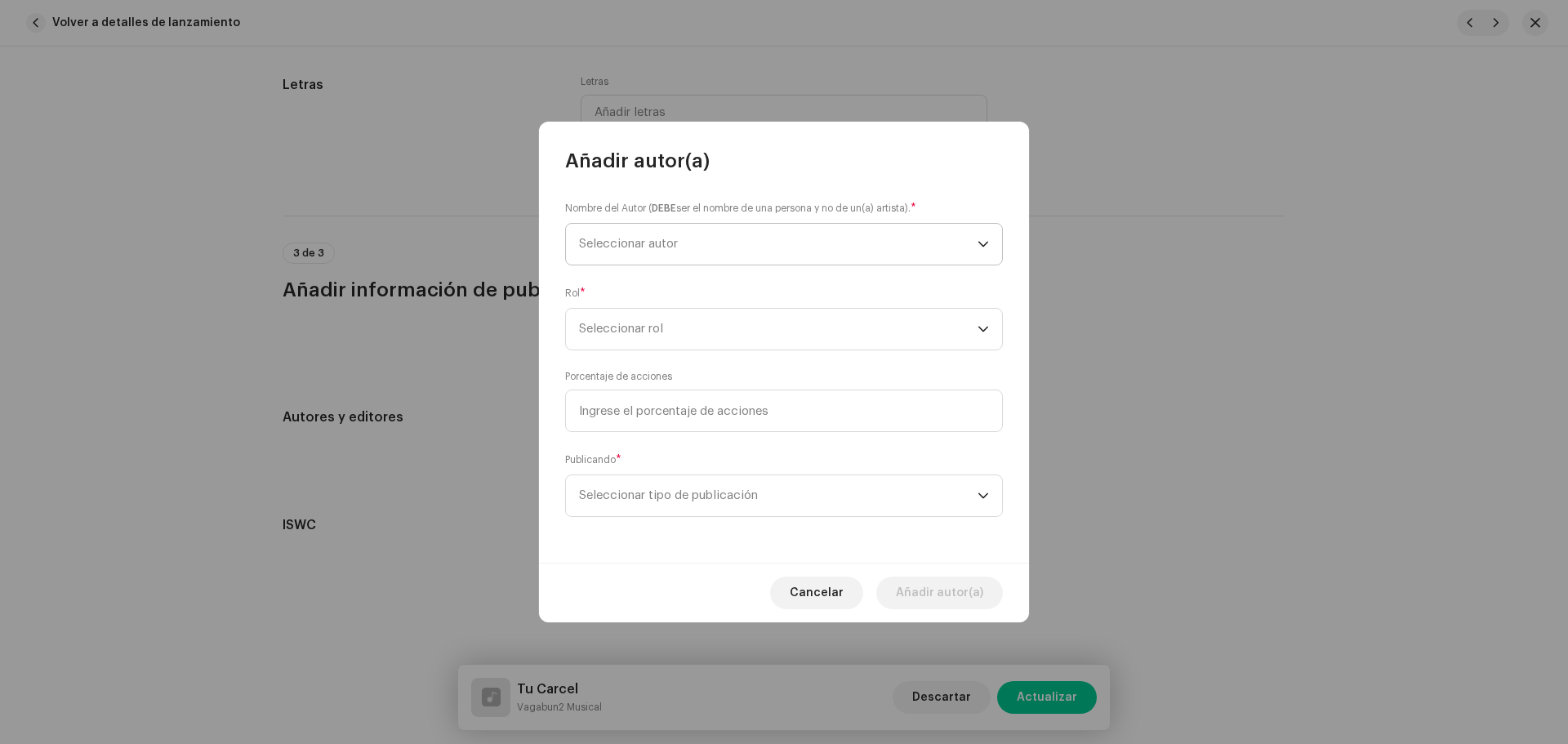
click at [736, 223] on p-select "Seleccionar autor" at bounding box center [783, 244] width 437 height 42
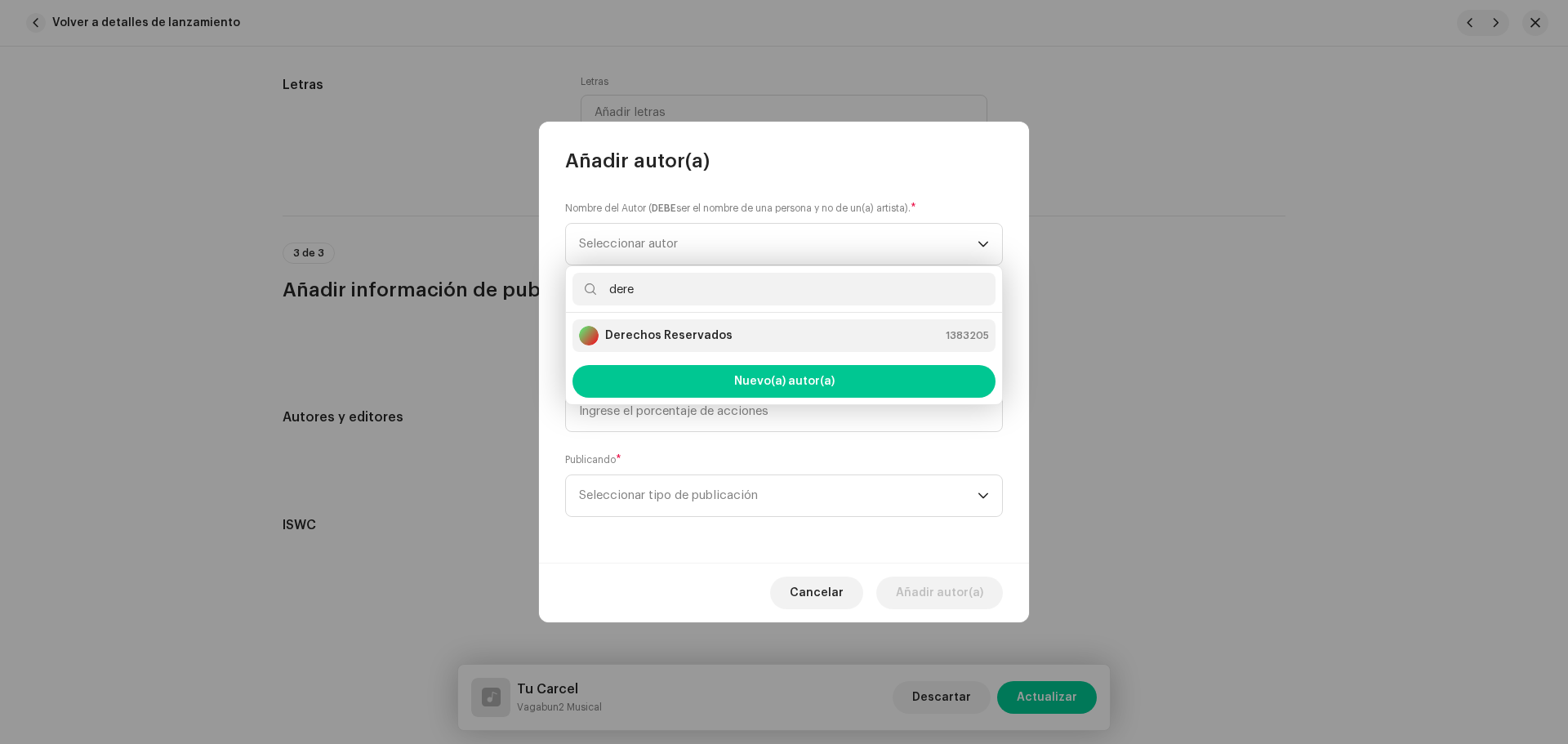
type input "dere"
click at [687, 334] on strong "Derechos Reservados" at bounding box center [668, 335] width 127 height 16
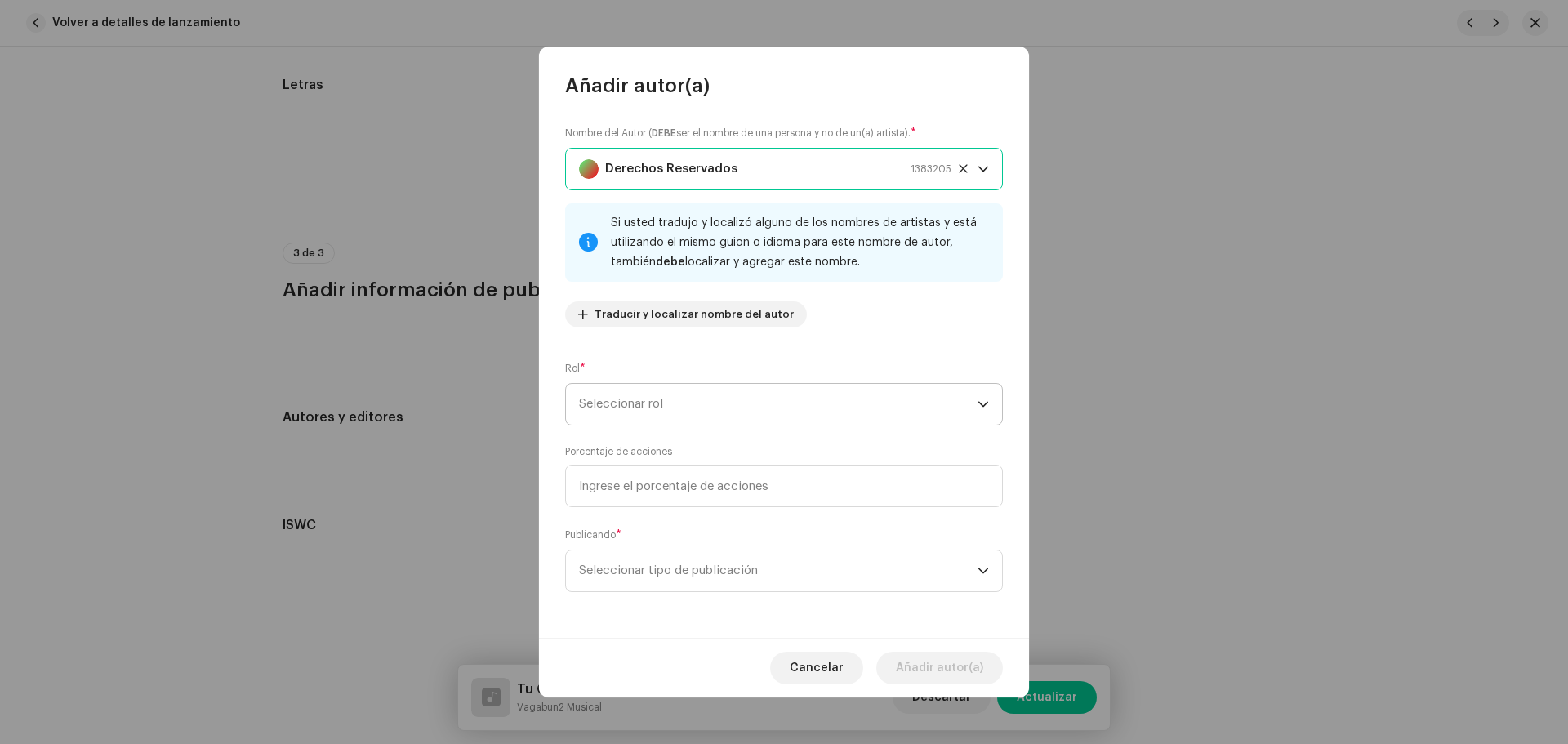
click at [771, 415] on span "Seleccionar rol" at bounding box center [778, 404] width 398 height 41
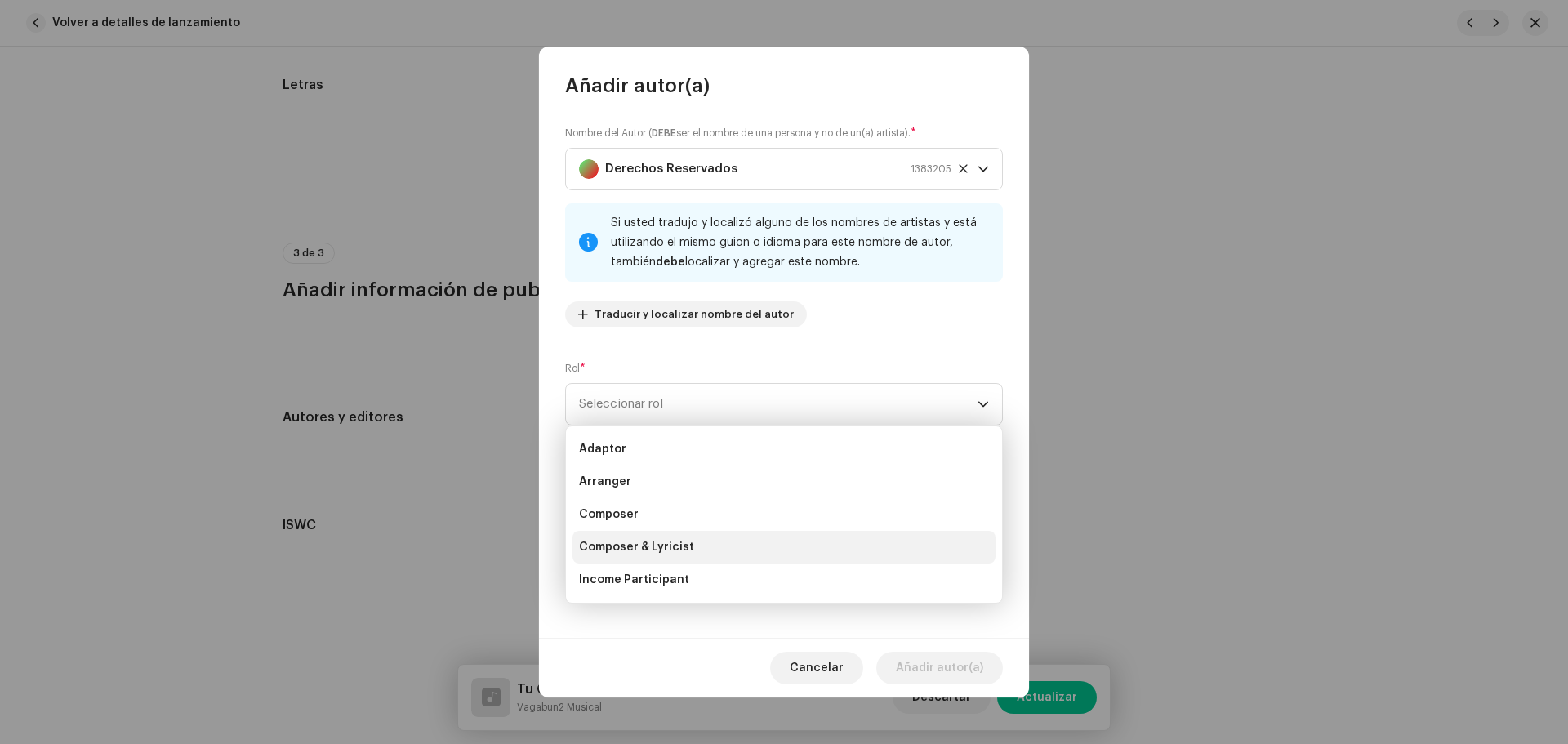
click at [708, 547] on li "Composer & Lyricist" at bounding box center [784, 548] width 423 height 33
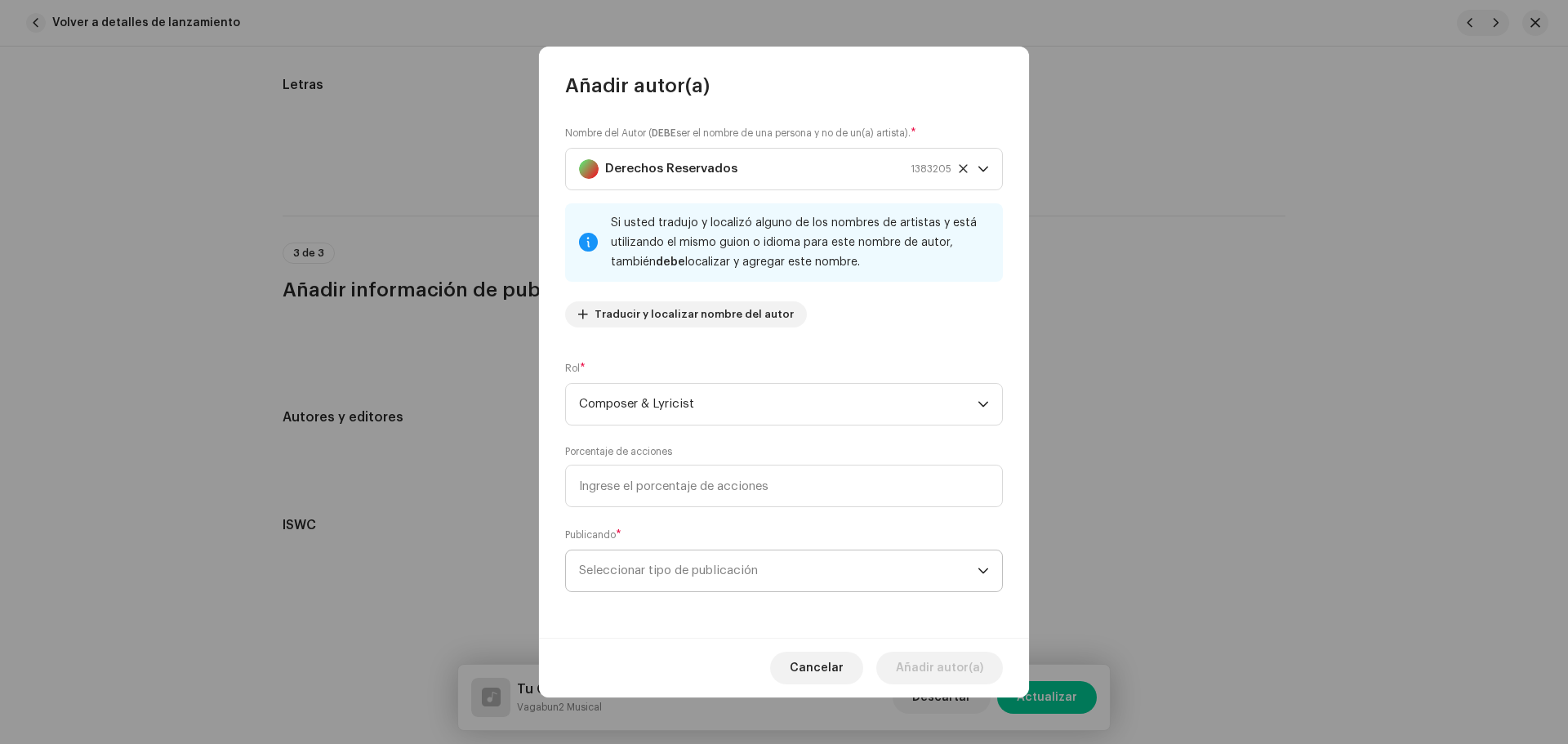
click at [705, 566] on span "Seleccionar tipo de publicación" at bounding box center [778, 571] width 398 height 41
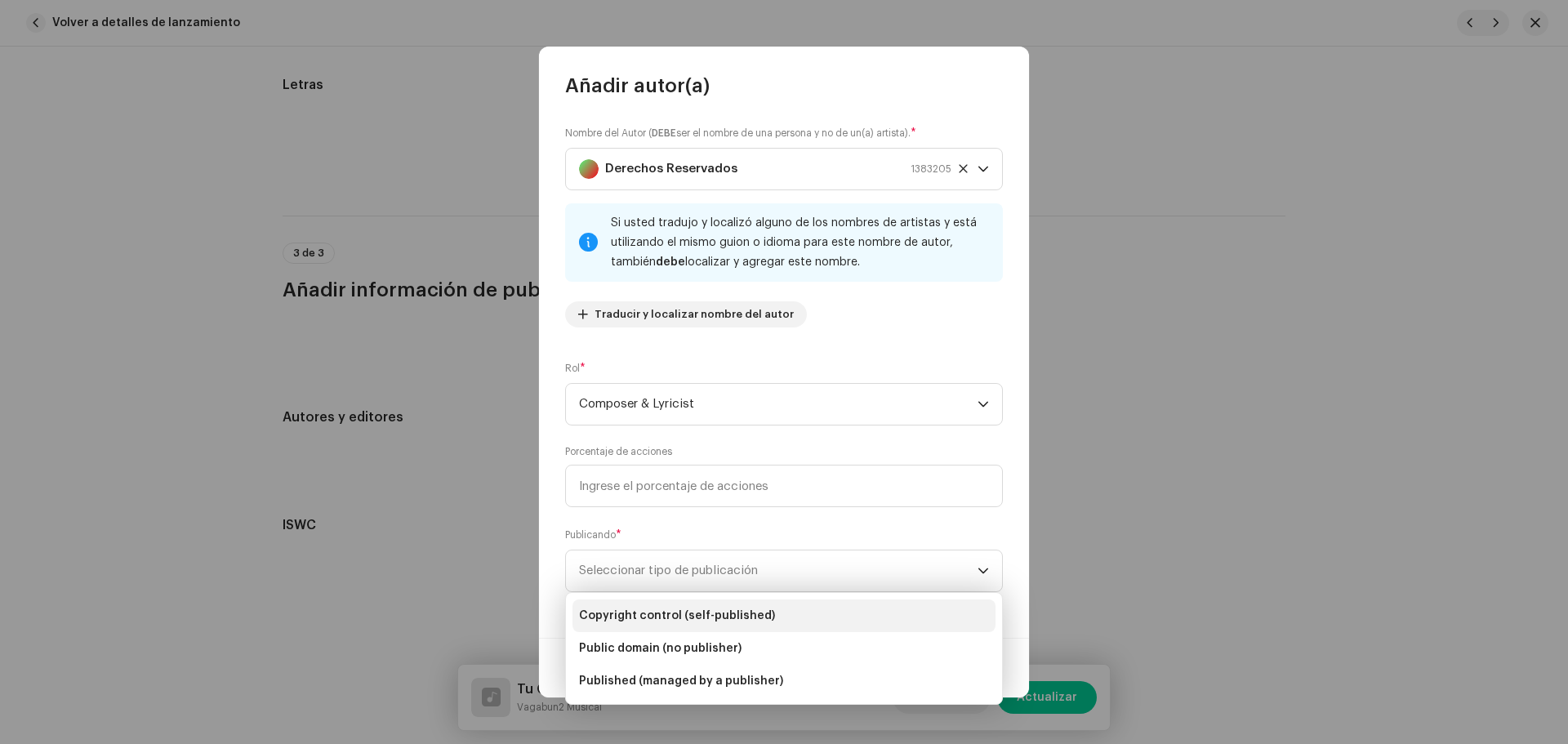
click at [701, 615] on span "Copyright control (self-published)" at bounding box center [677, 616] width 196 height 16
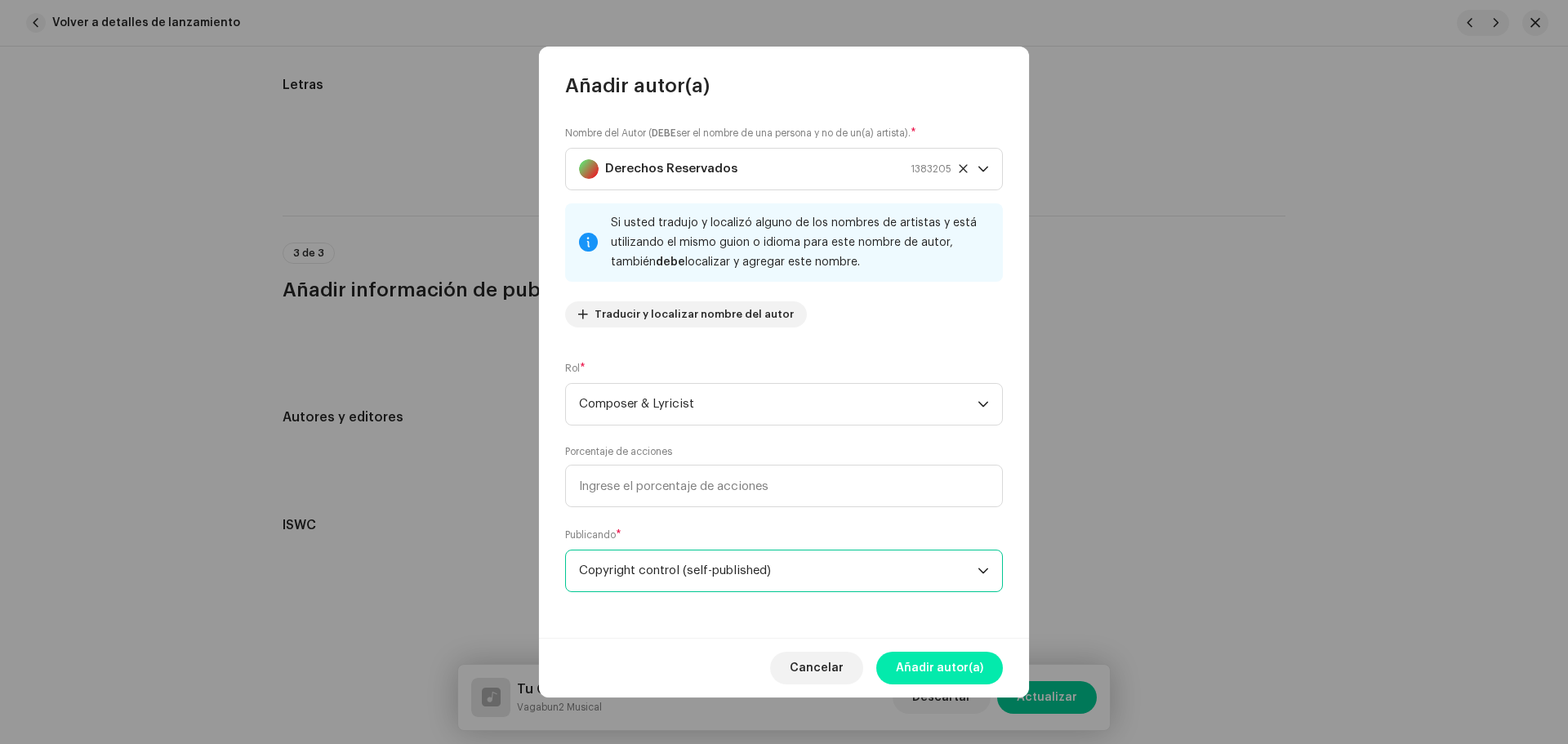
click at [942, 665] on span "Añadir autor(a)" at bounding box center [939, 668] width 87 height 33
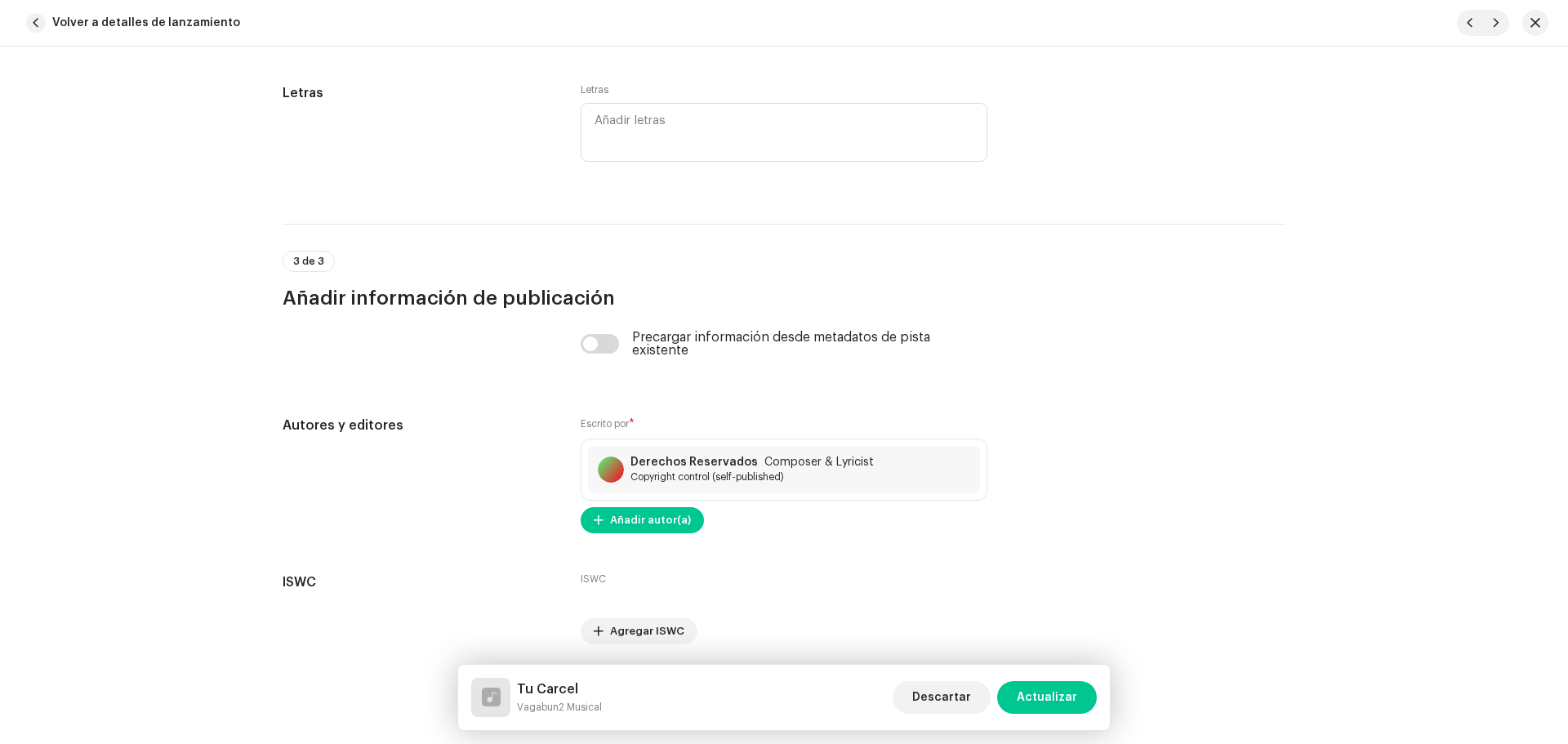
scroll to position [3201, 0]
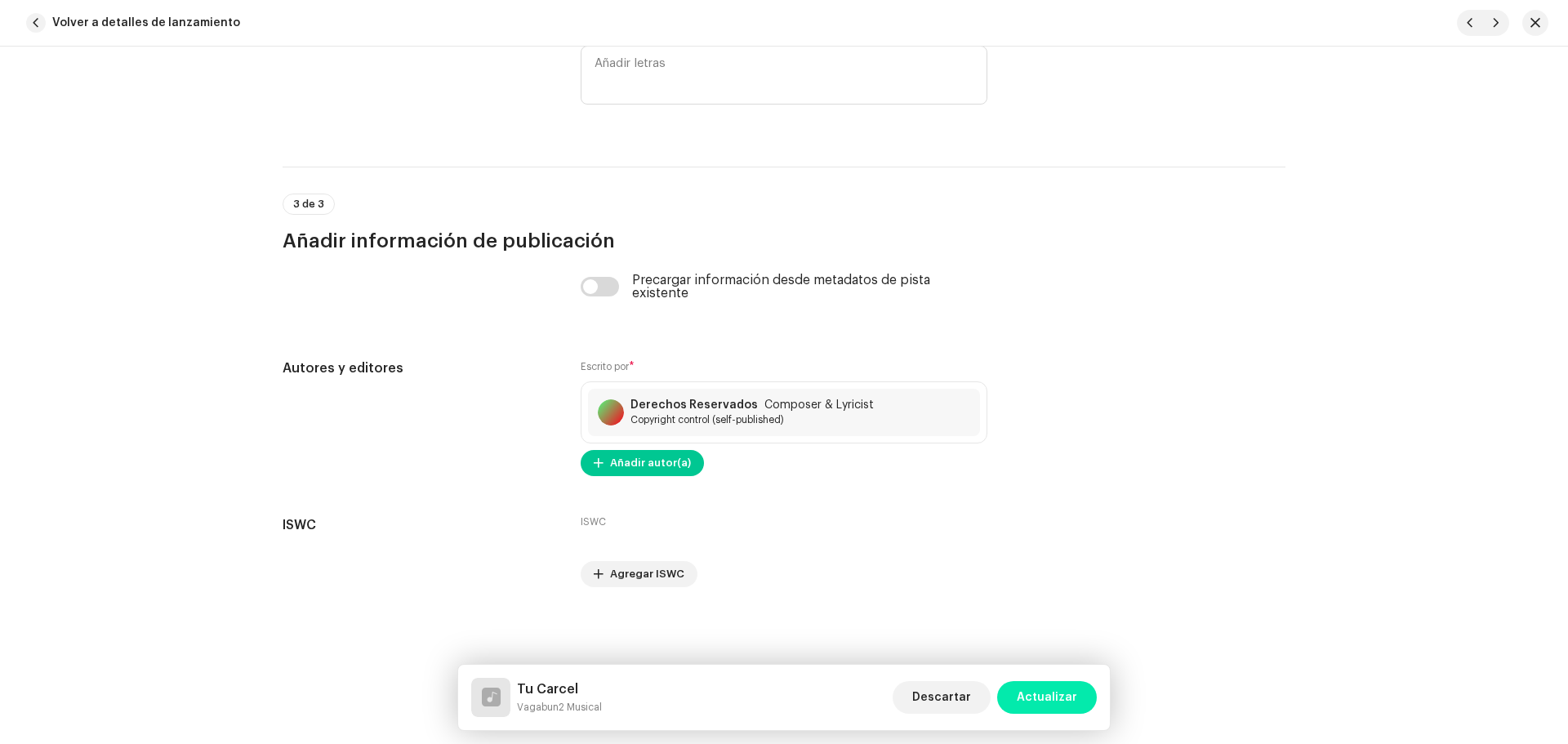
click at [1060, 700] on span "Actualizar" at bounding box center [1046, 698] width 60 height 33
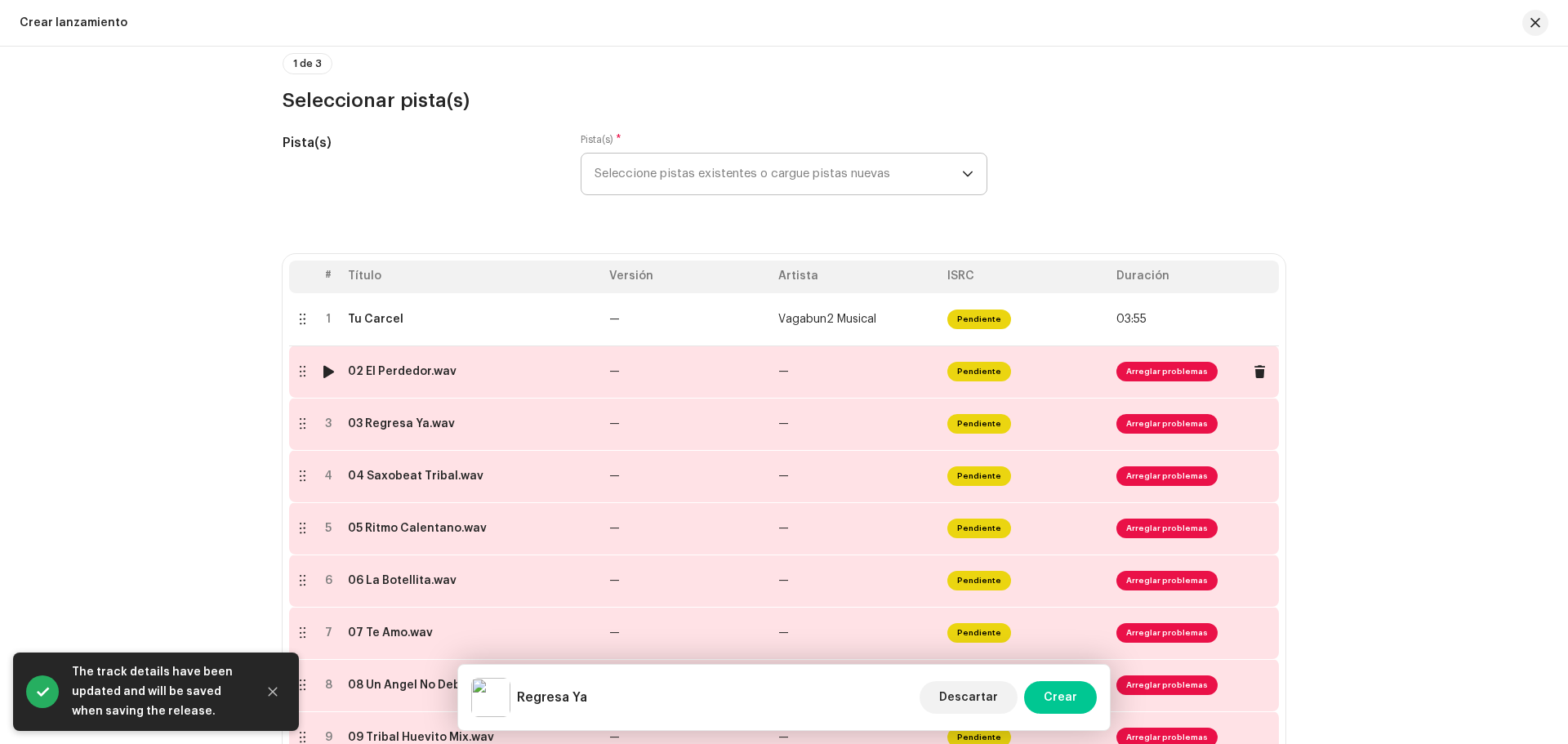
scroll to position [164, 0]
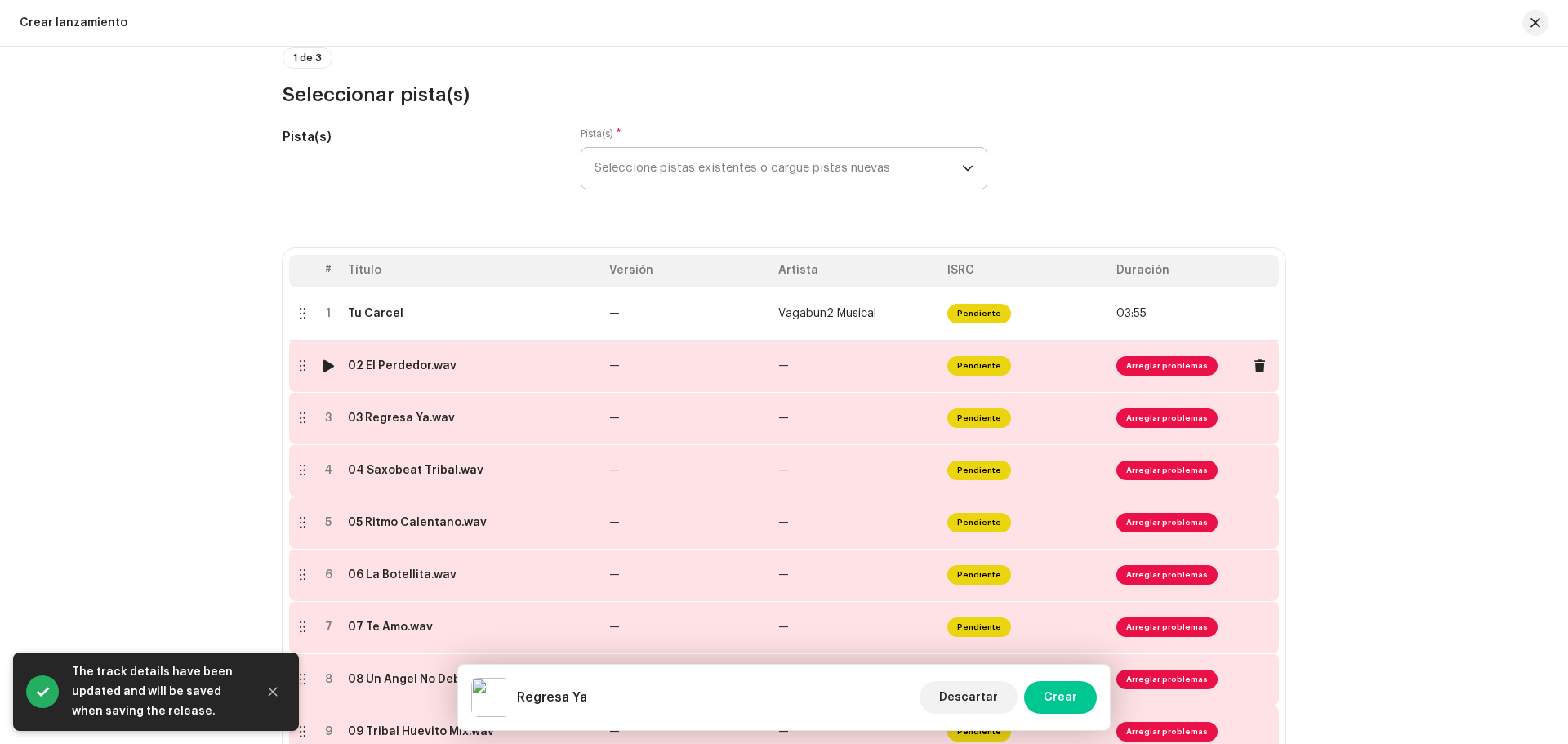
click at [398, 378] on td "02 El Perdedor.wav" at bounding box center [472, 366] width 261 height 53
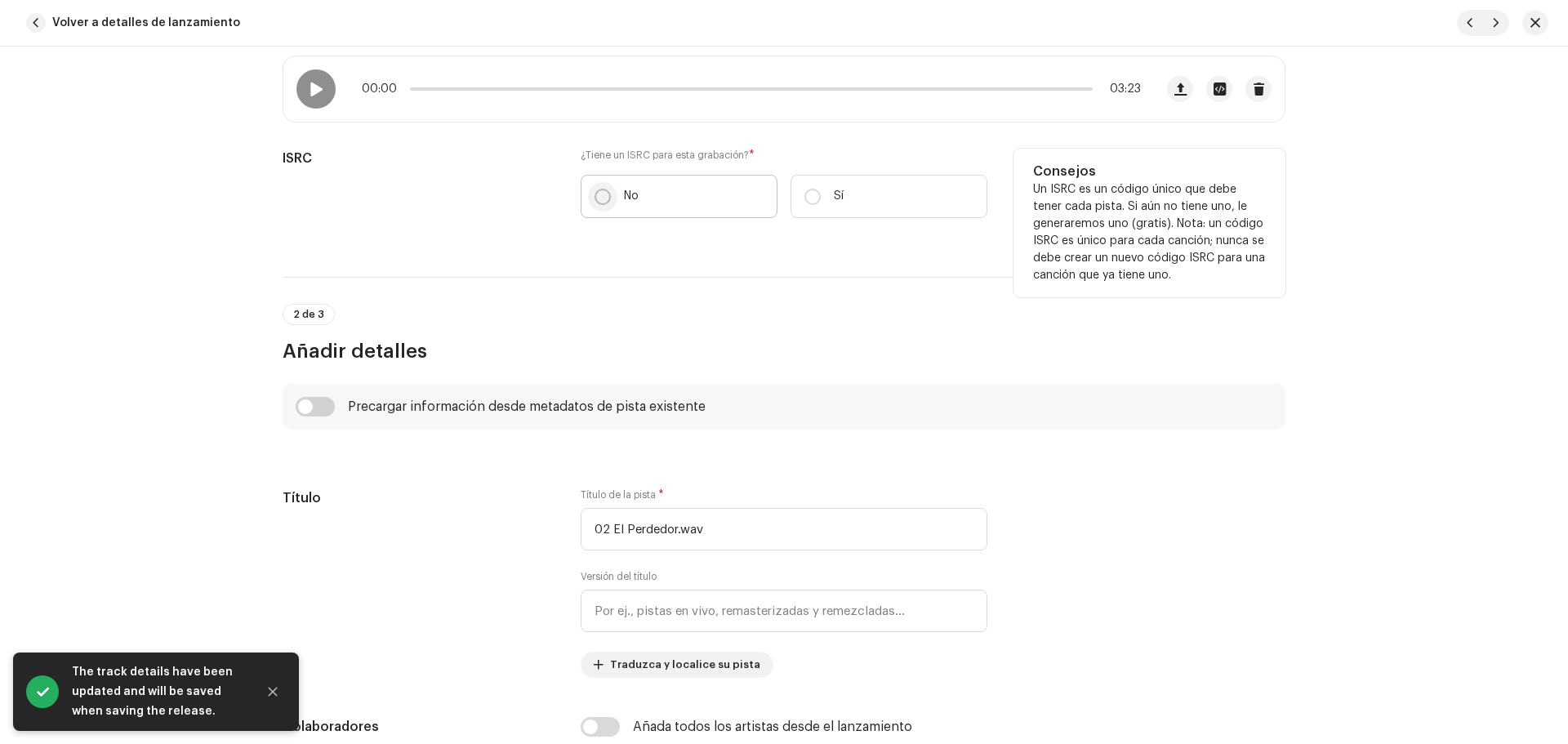
click at [594, 192] on input "No" at bounding box center [602, 196] width 16 height 16
radio input "true"
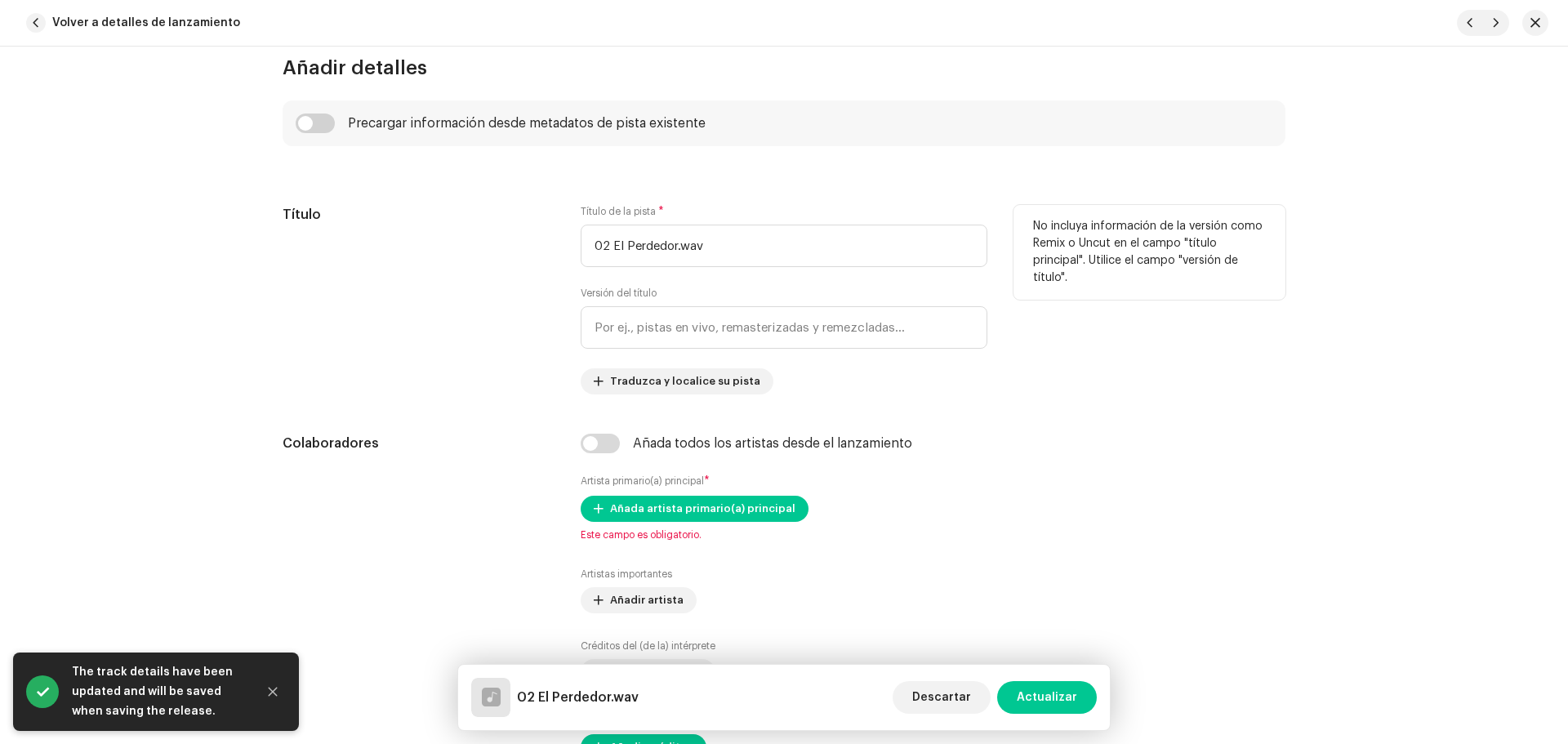
scroll to position [654, 0]
click at [718, 257] on input "02 El Perdedor.wav" at bounding box center [784, 245] width 407 height 42
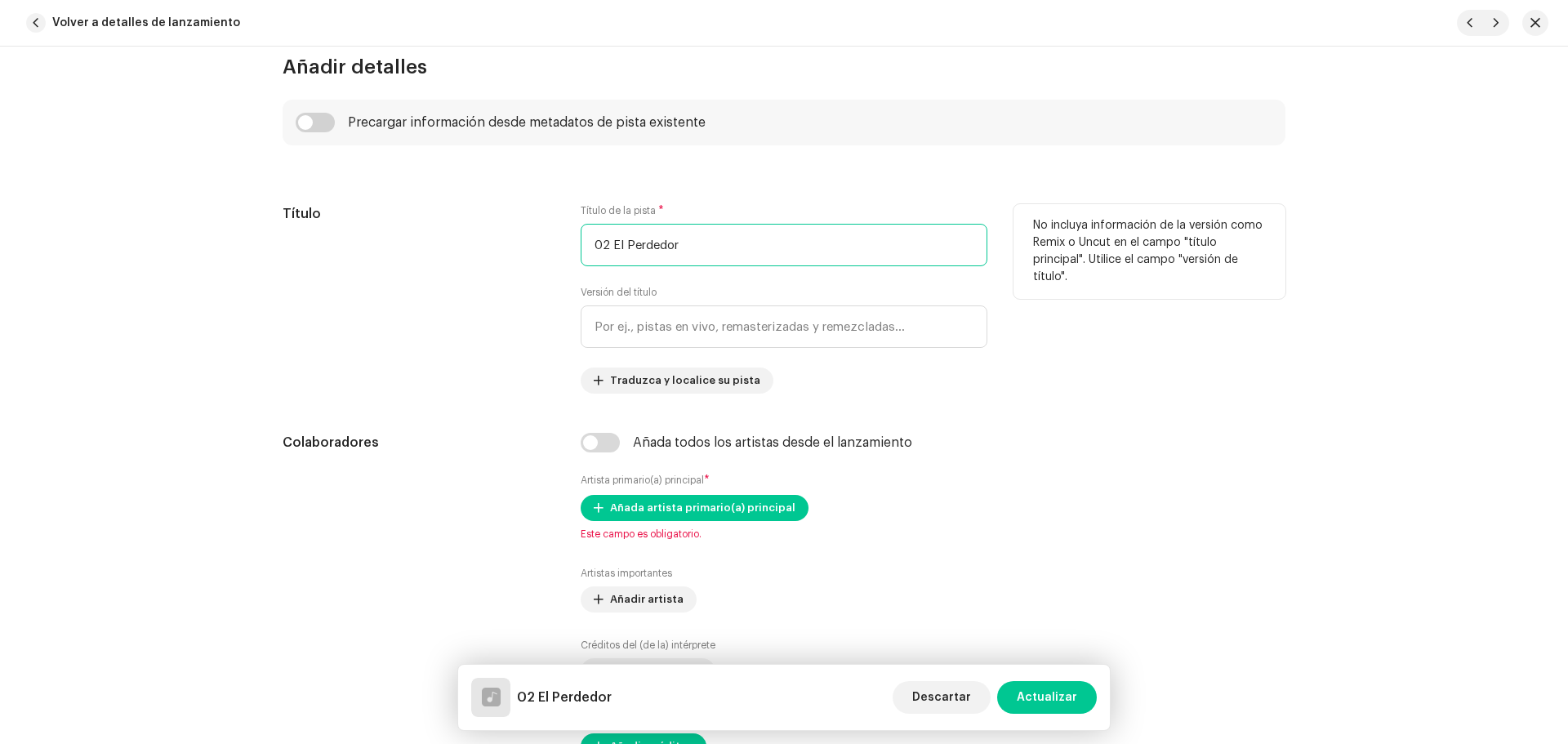
click at [610, 242] on input "02 El Perdedor" at bounding box center [784, 245] width 407 height 42
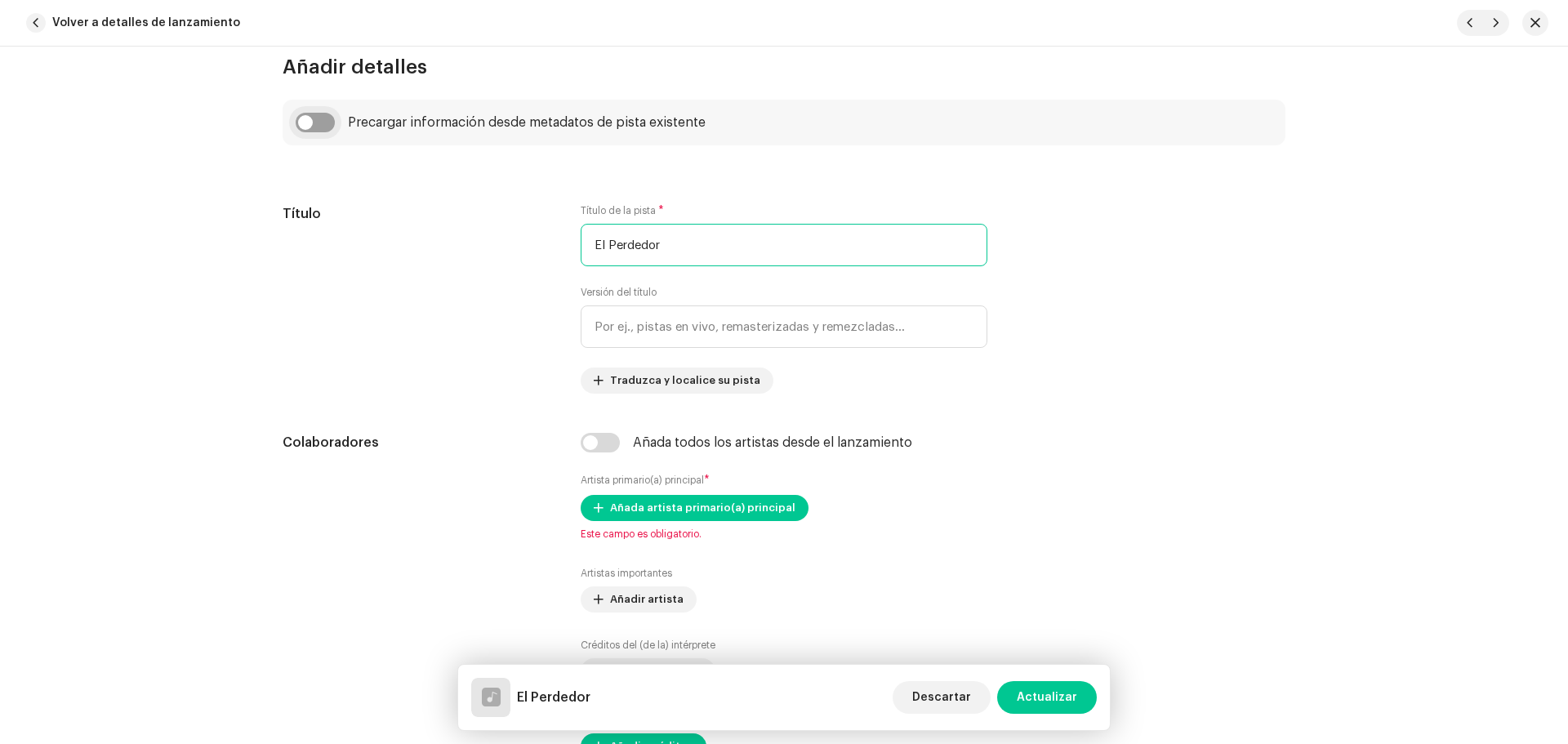
type input "El Perdedor"
click at [311, 124] on input "checkbox" at bounding box center [315, 123] width 39 height 19
checkbox input "true"
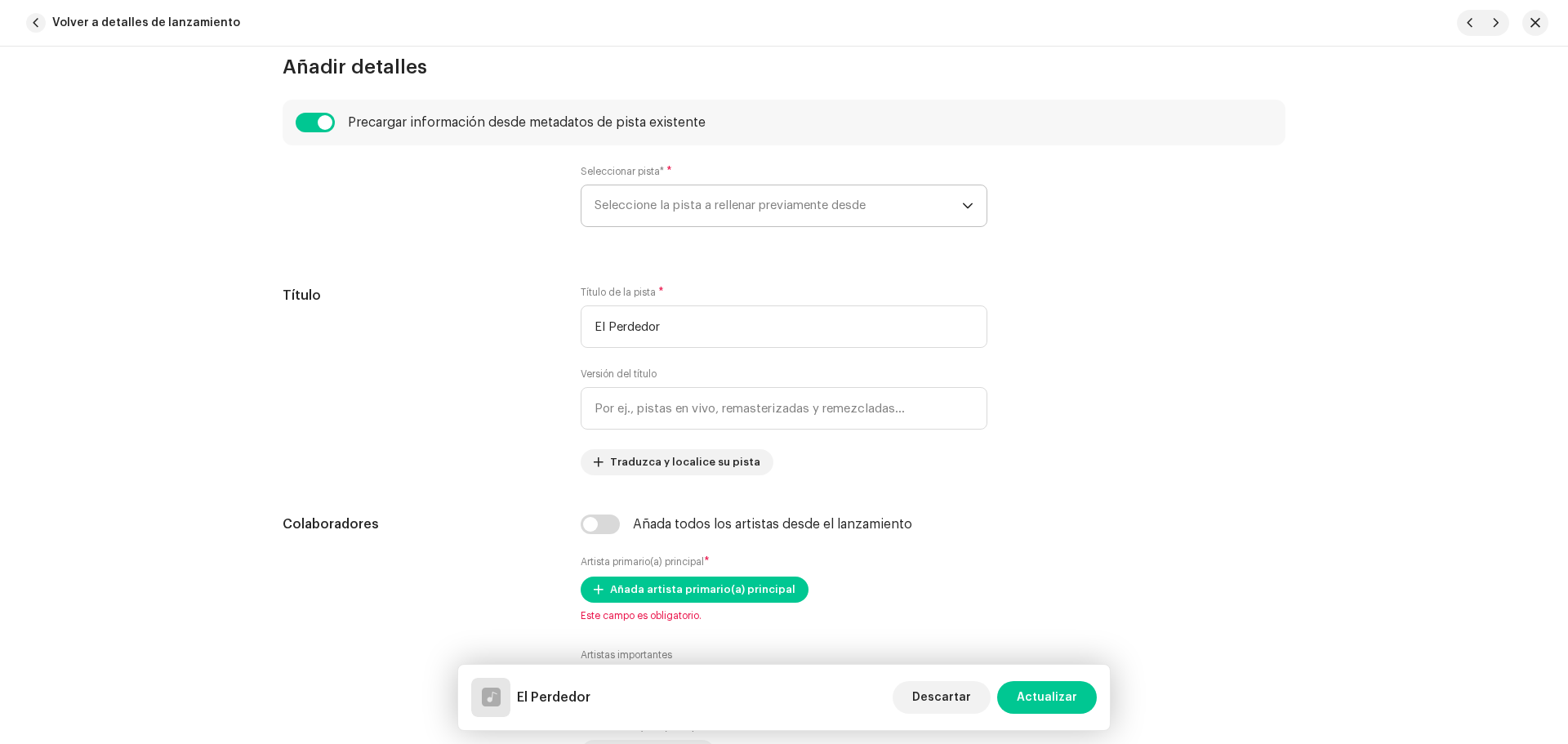
click at [701, 206] on span "Seleccione la pista a rellenar previamente desde" at bounding box center [778, 206] width 368 height 41
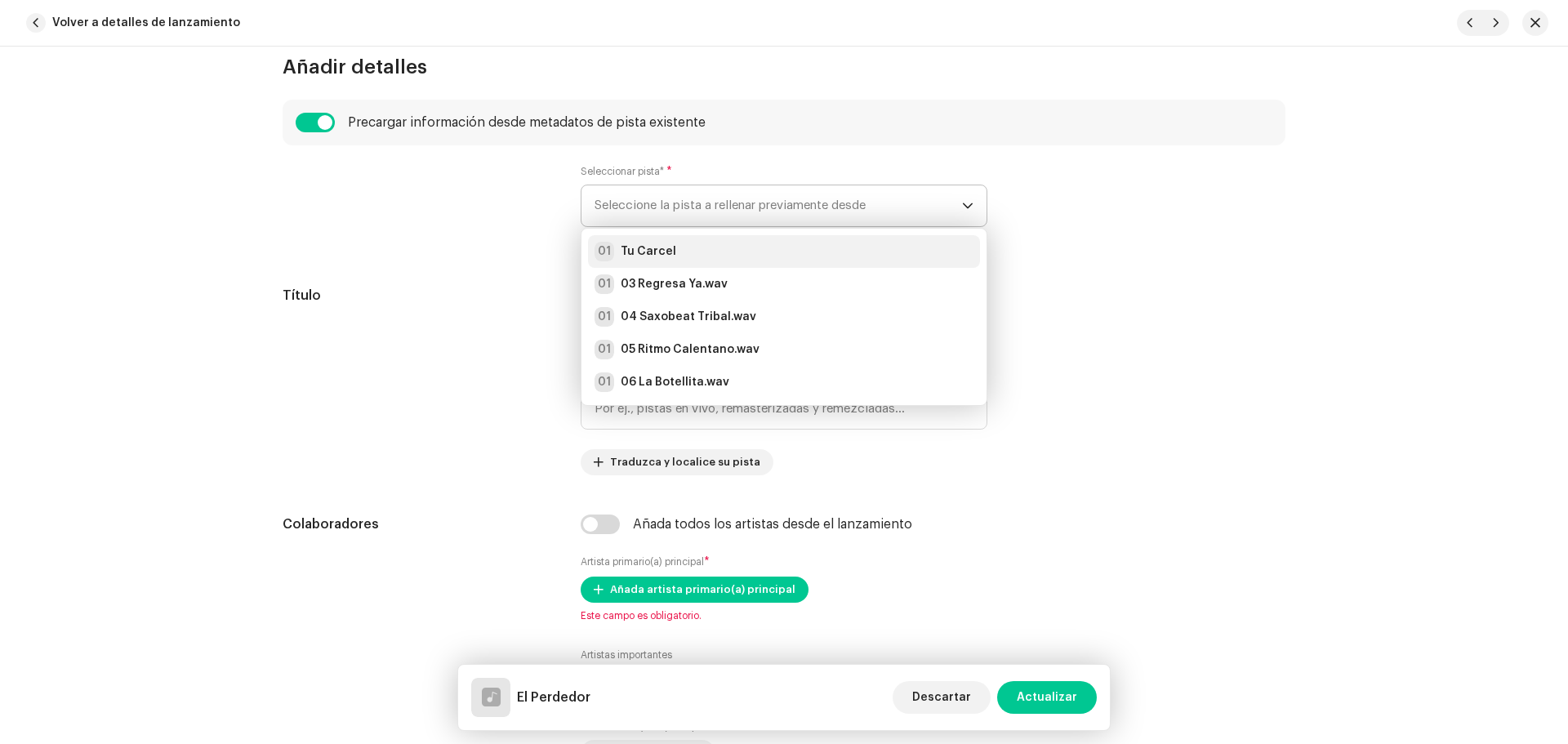
click at [702, 242] on div "01 Tu Carcel" at bounding box center [784, 252] width 379 height 19
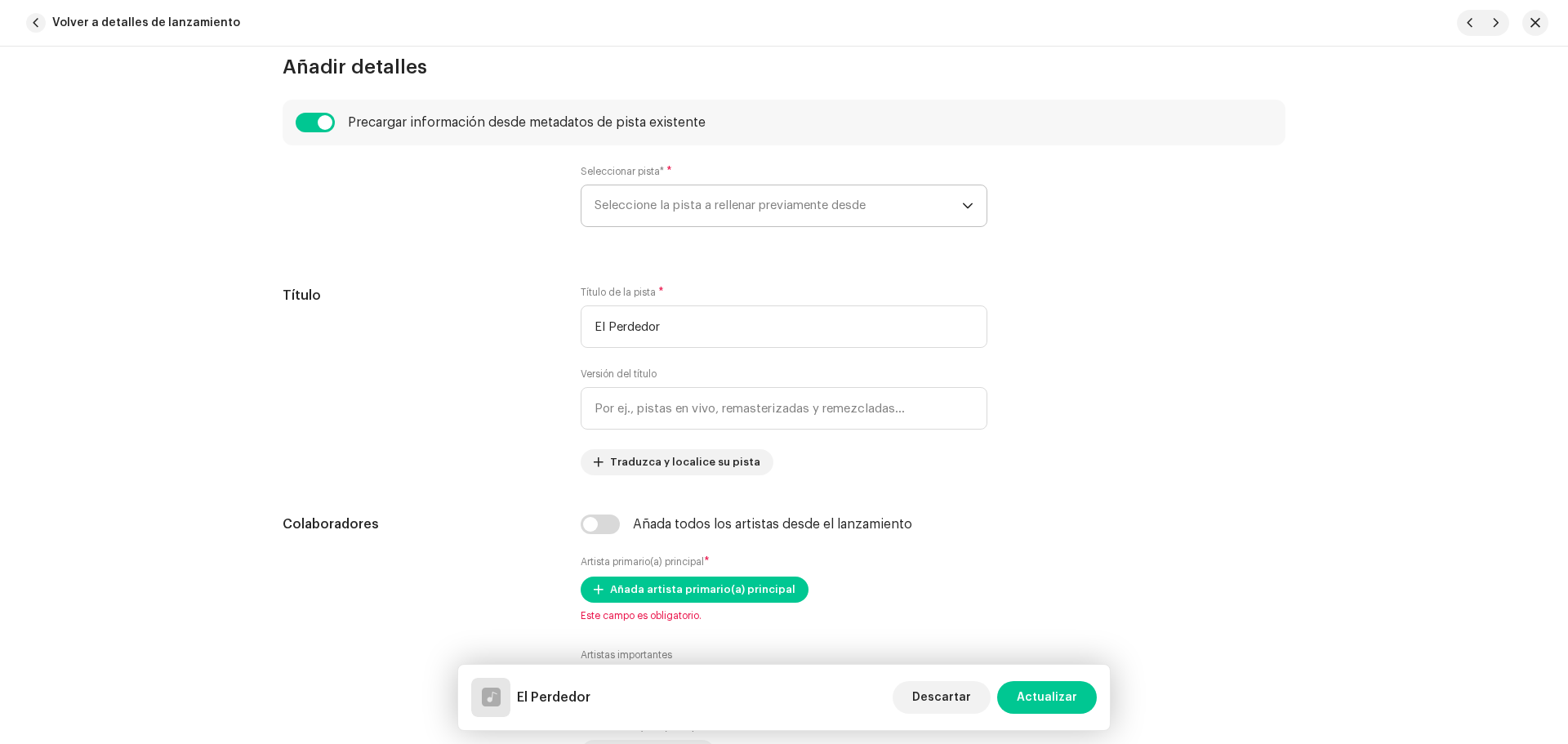
radio input "true"
type input "Vagabun2 Musical"
checkbox input "true"
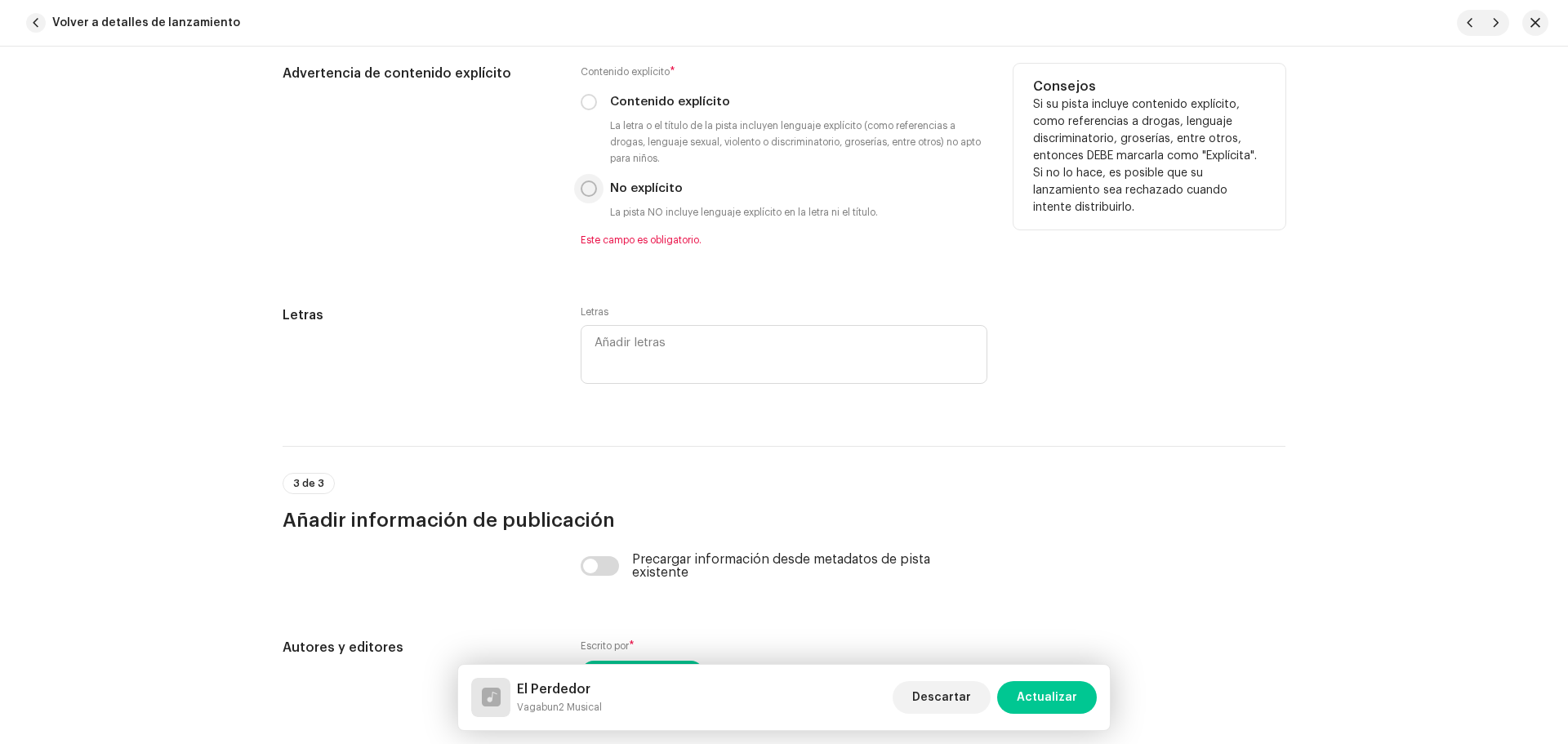
click at [591, 188] on input "No explícito" at bounding box center [589, 189] width 16 height 16
radio input "true"
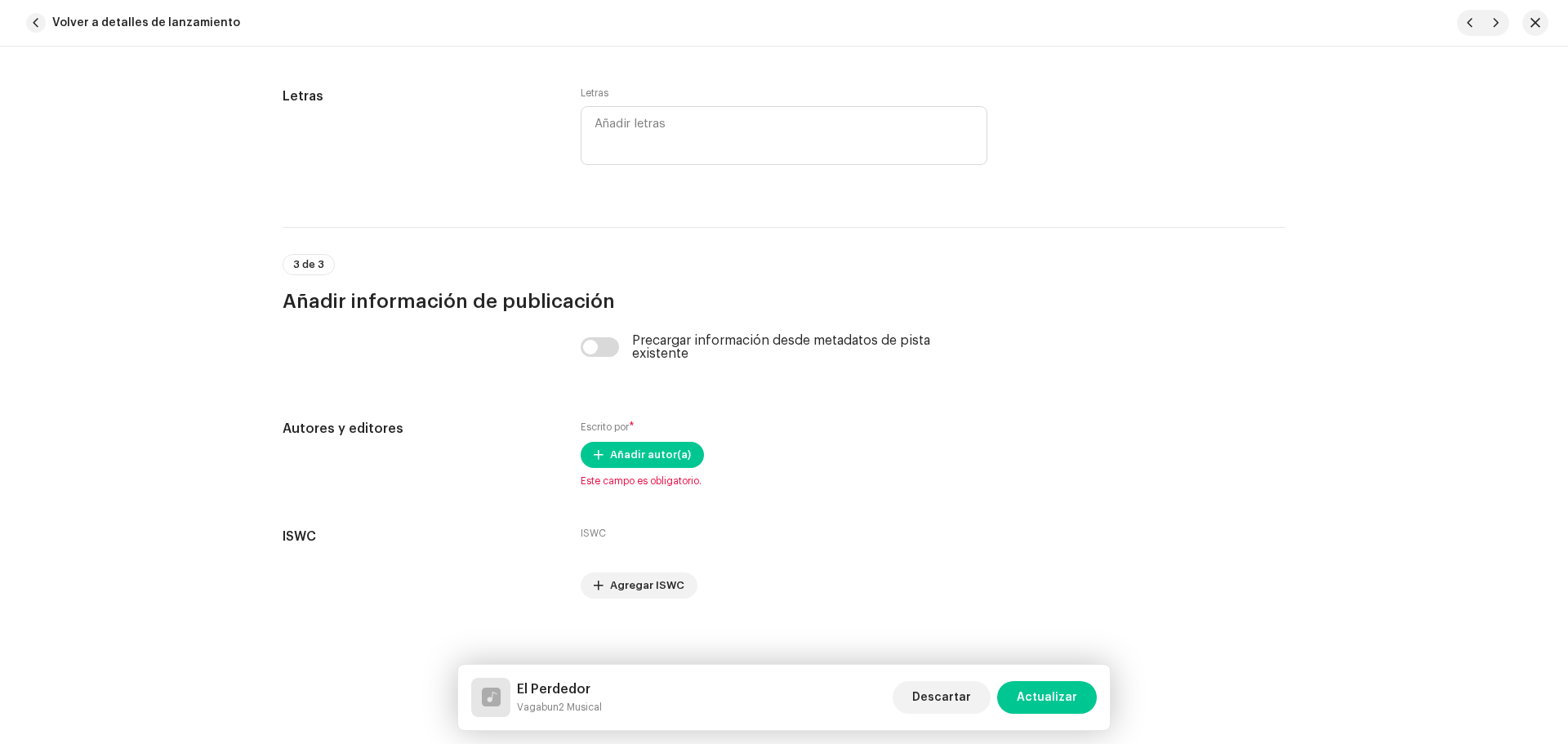
scroll to position [3234, 0]
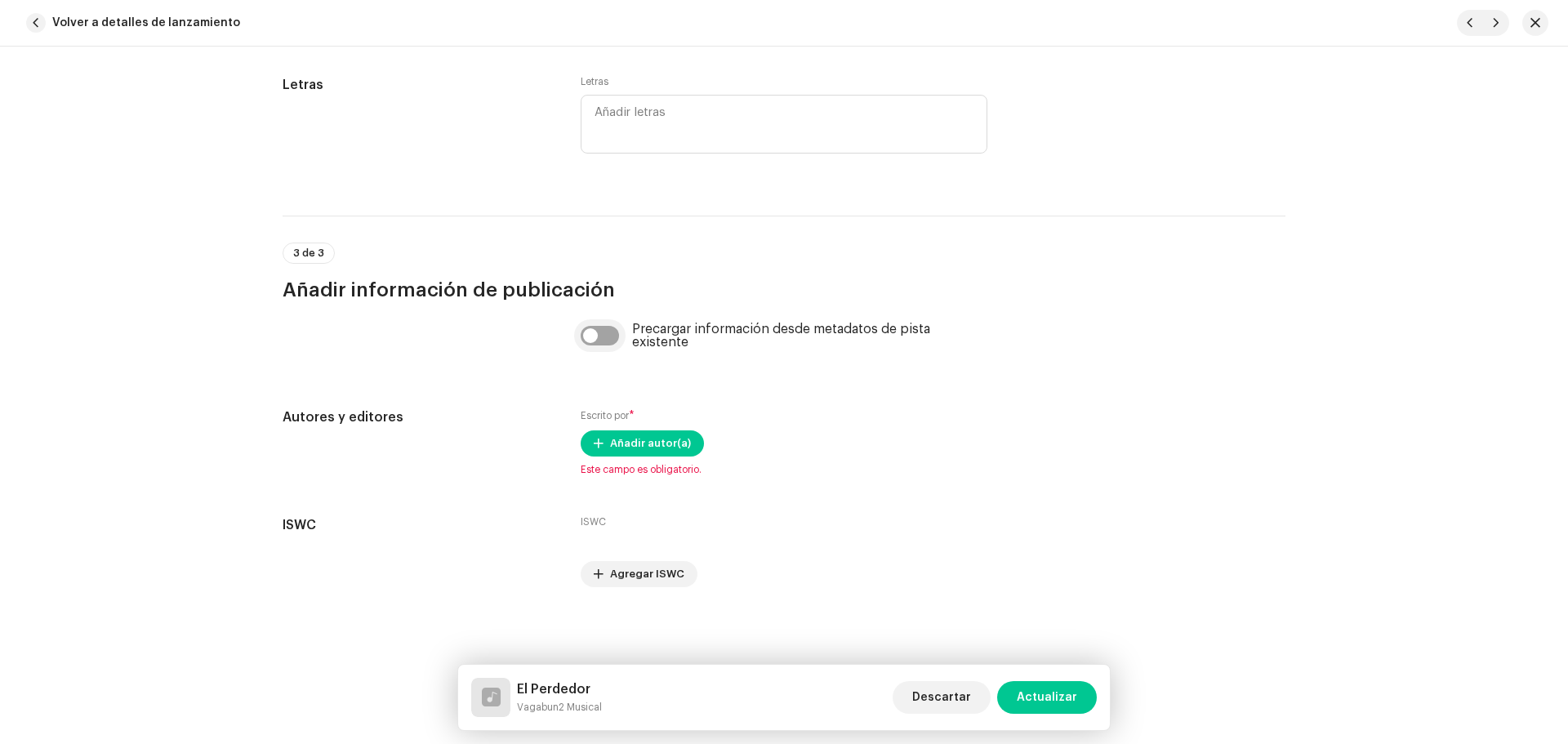
click at [609, 338] on input "checkbox" at bounding box center [600, 335] width 39 height 19
checkbox input "true"
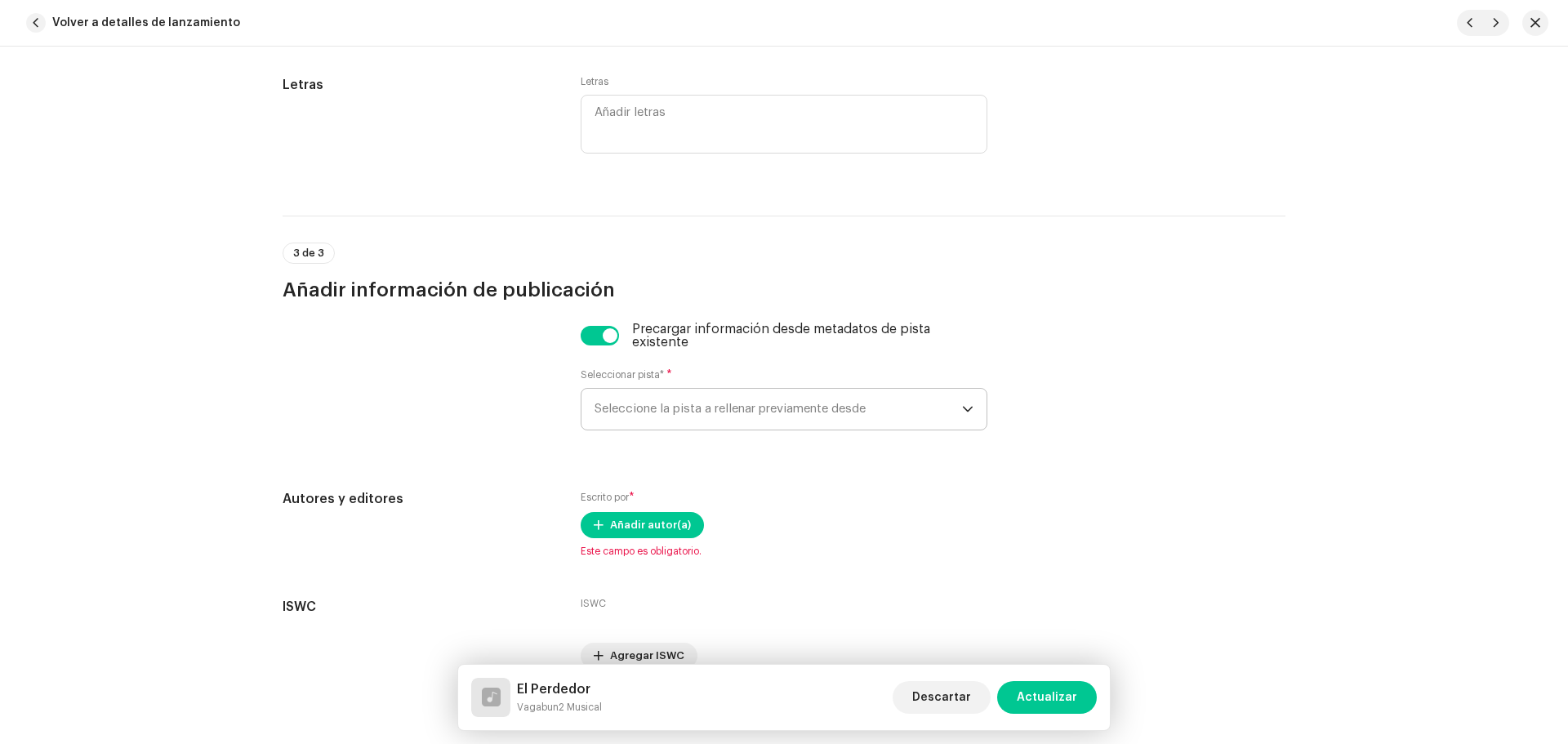
click at [648, 397] on span "Seleccione la pista a rellenar previamente desde" at bounding box center [778, 409] width 368 height 41
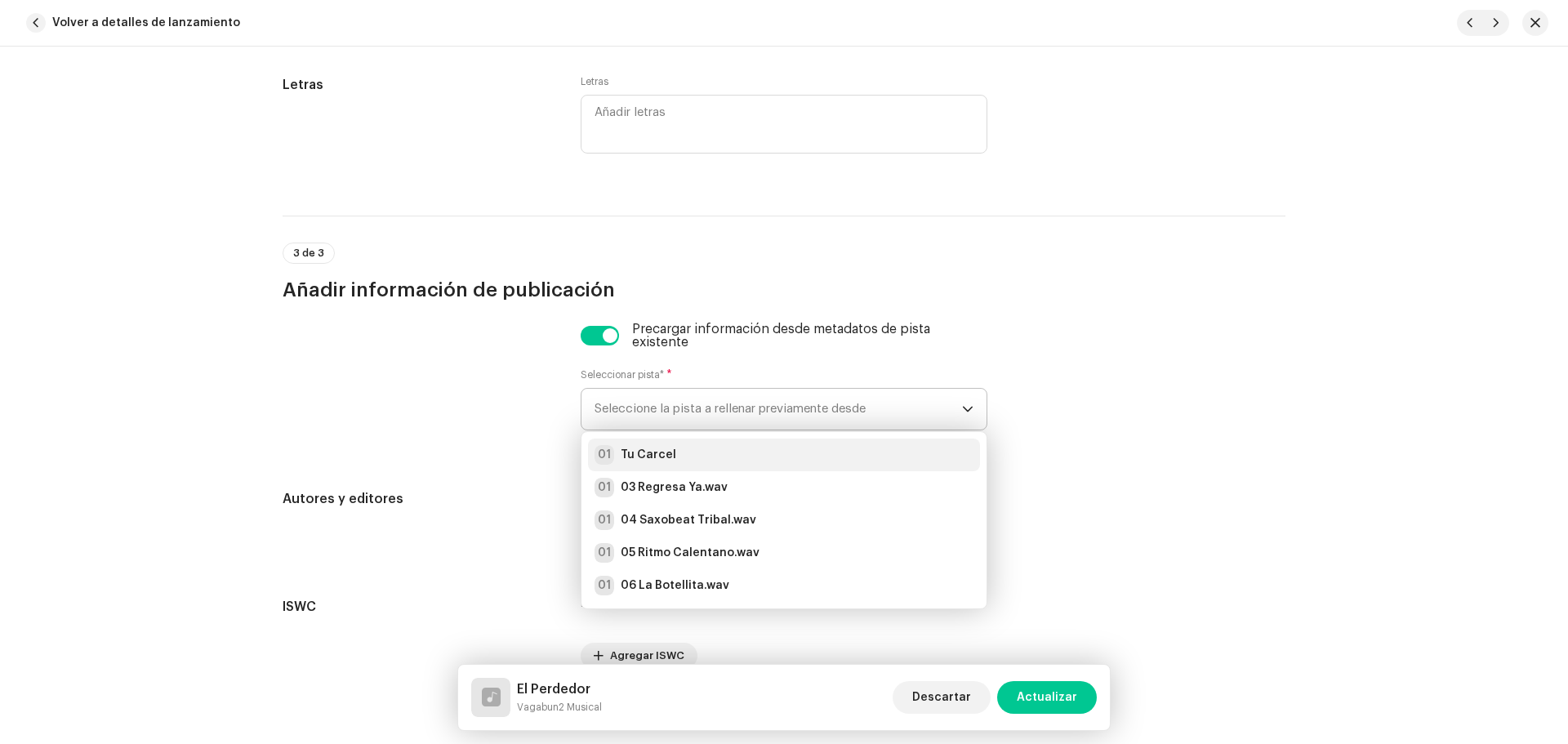
click at [661, 448] on strong "Tu Carcel" at bounding box center [648, 455] width 56 height 16
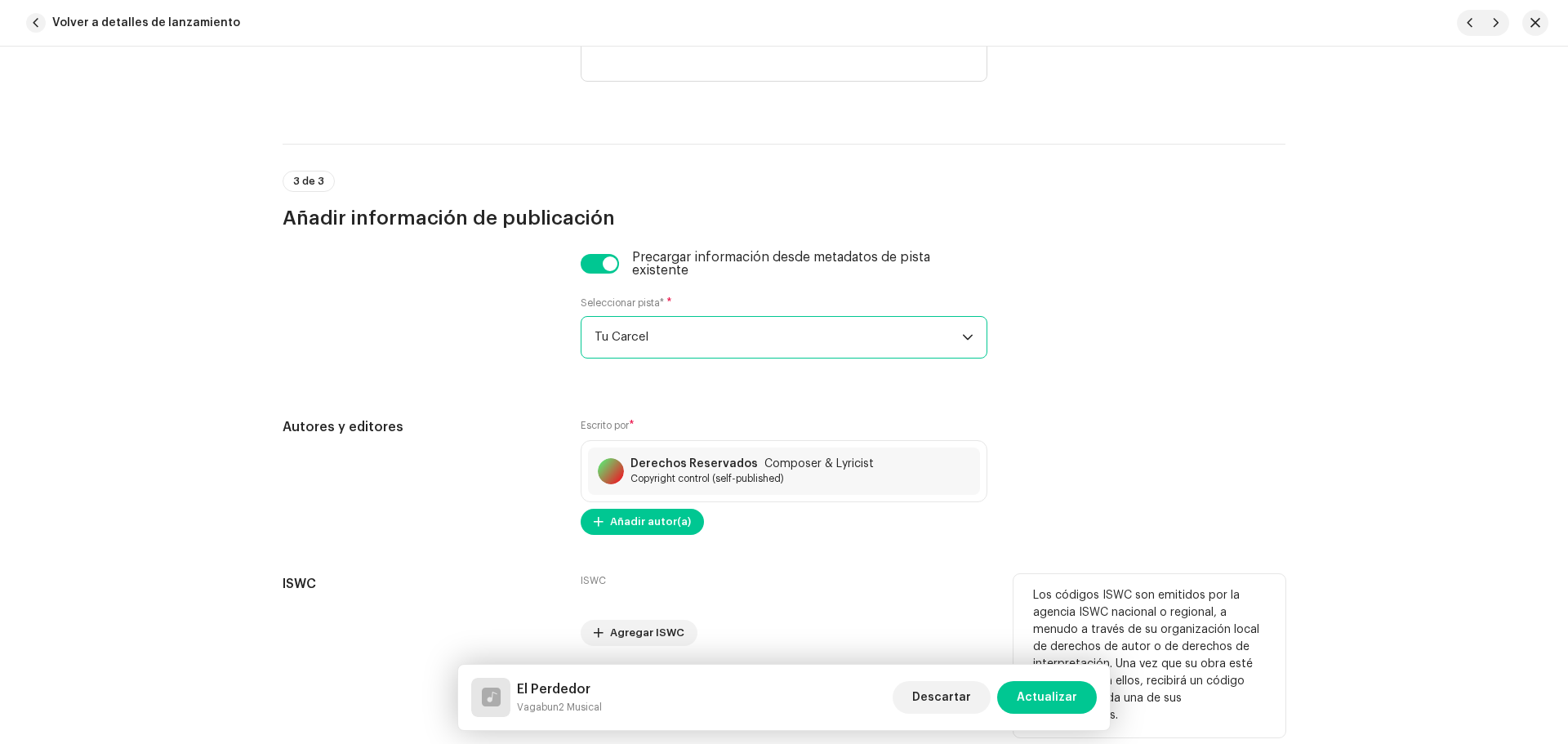
scroll to position [3365, 0]
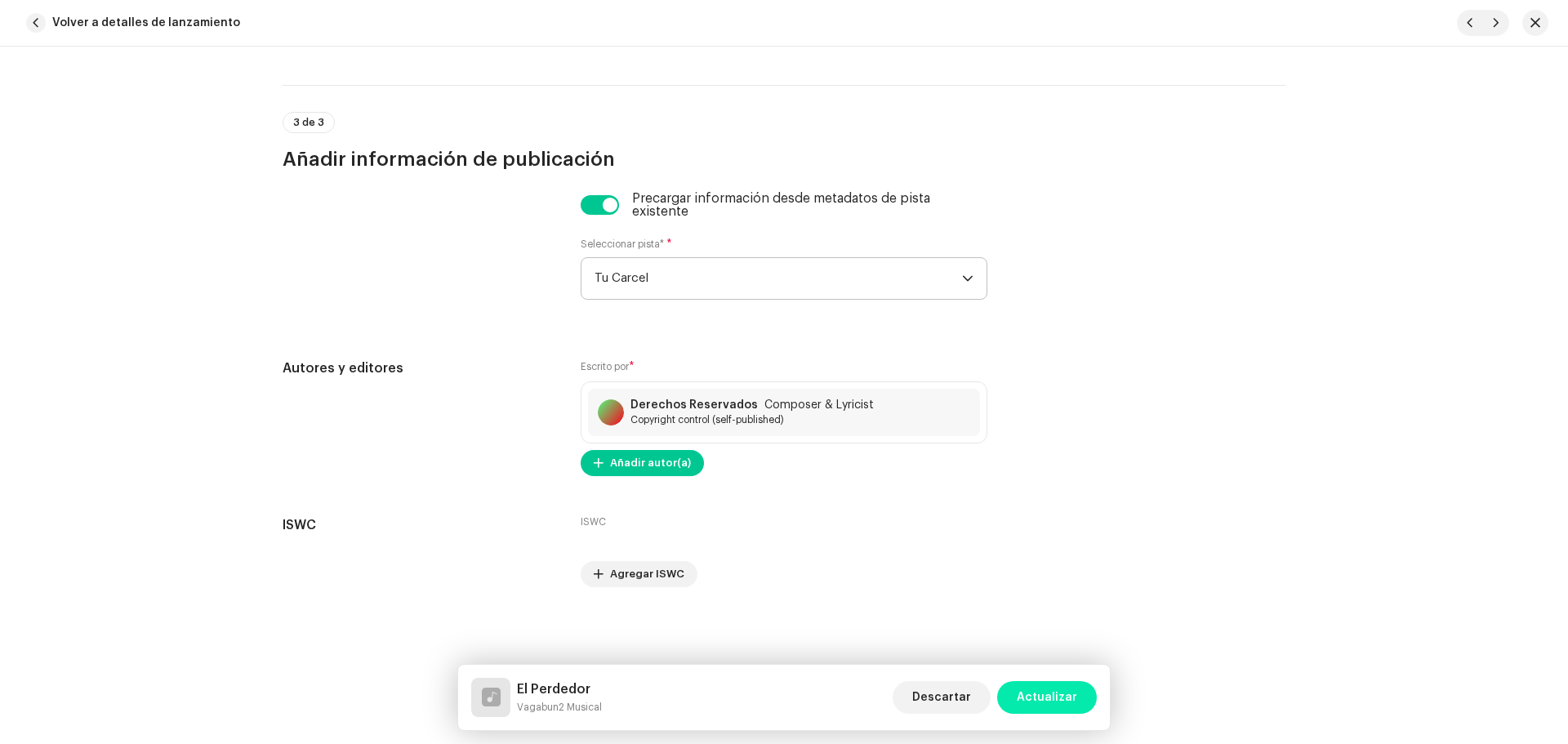
click at [1055, 686] on span "Actualizar" at bounding box center [1046, 698] width 60 height 33
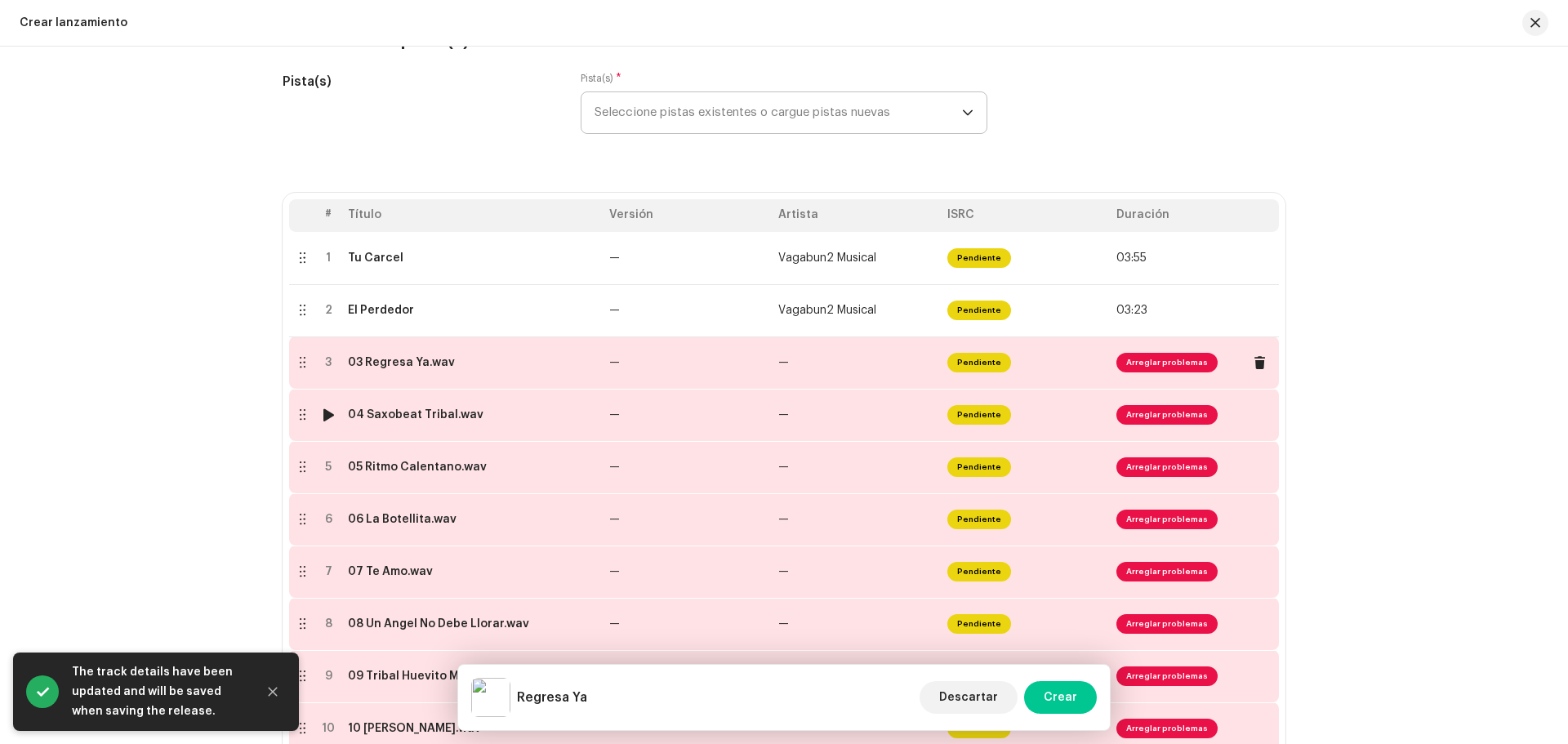
scroll to position [245, 0]
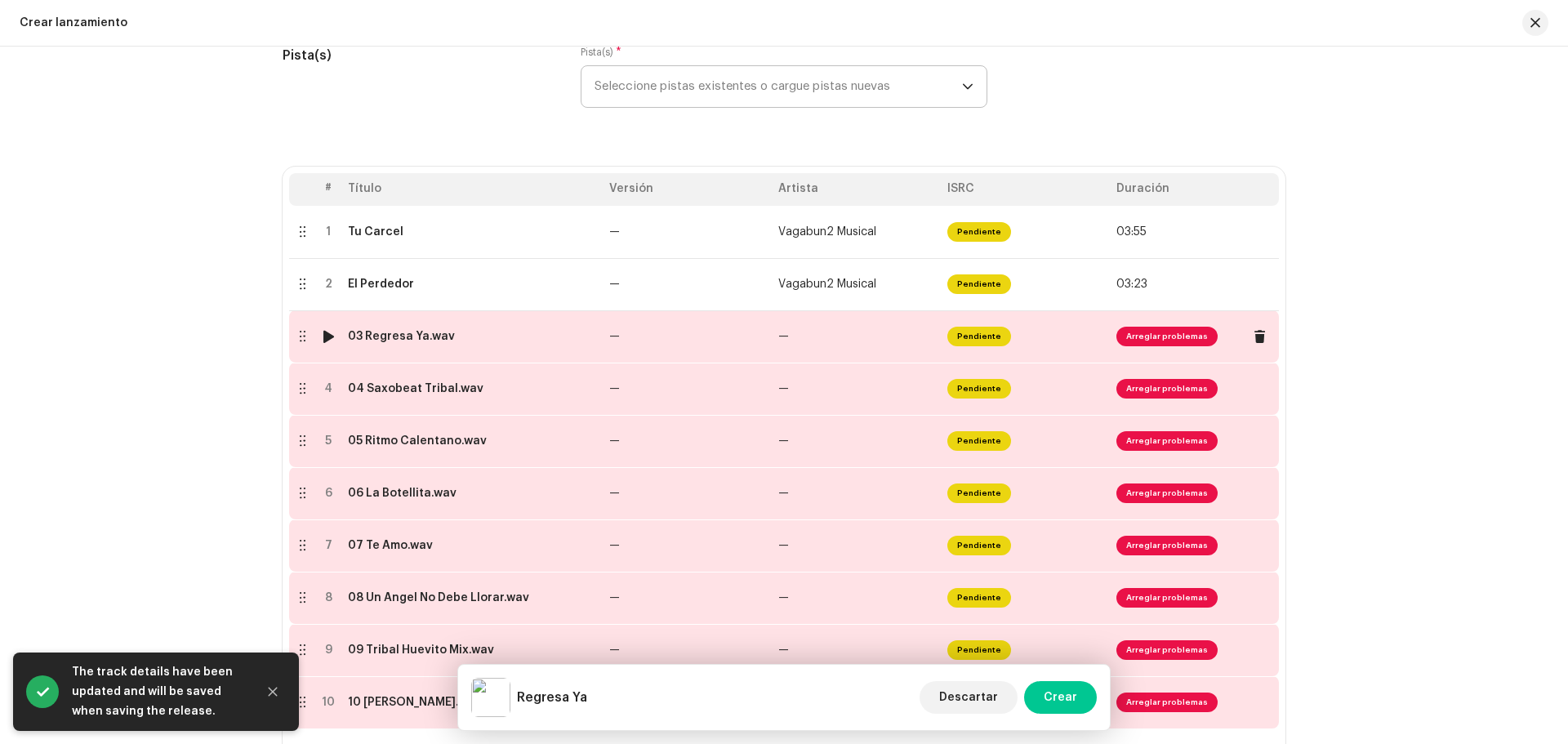
click at [403, 332] on div "03 Regresa Ya.wav" at bounding box center [401, 337] width 107 height 13
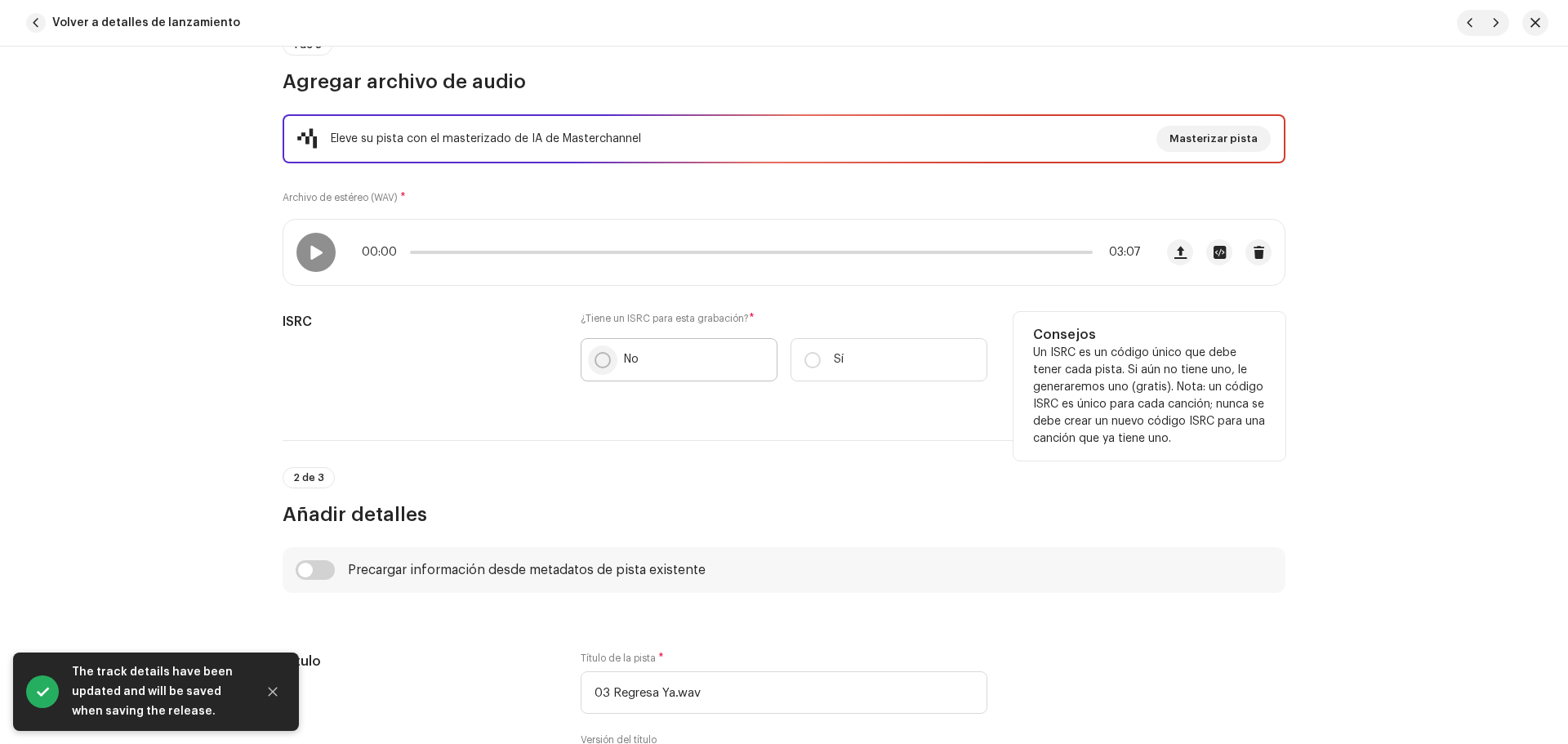
click at [596, 363] on input "No" at bounding box center [602, 360] width 16 height 16
radio input "true"
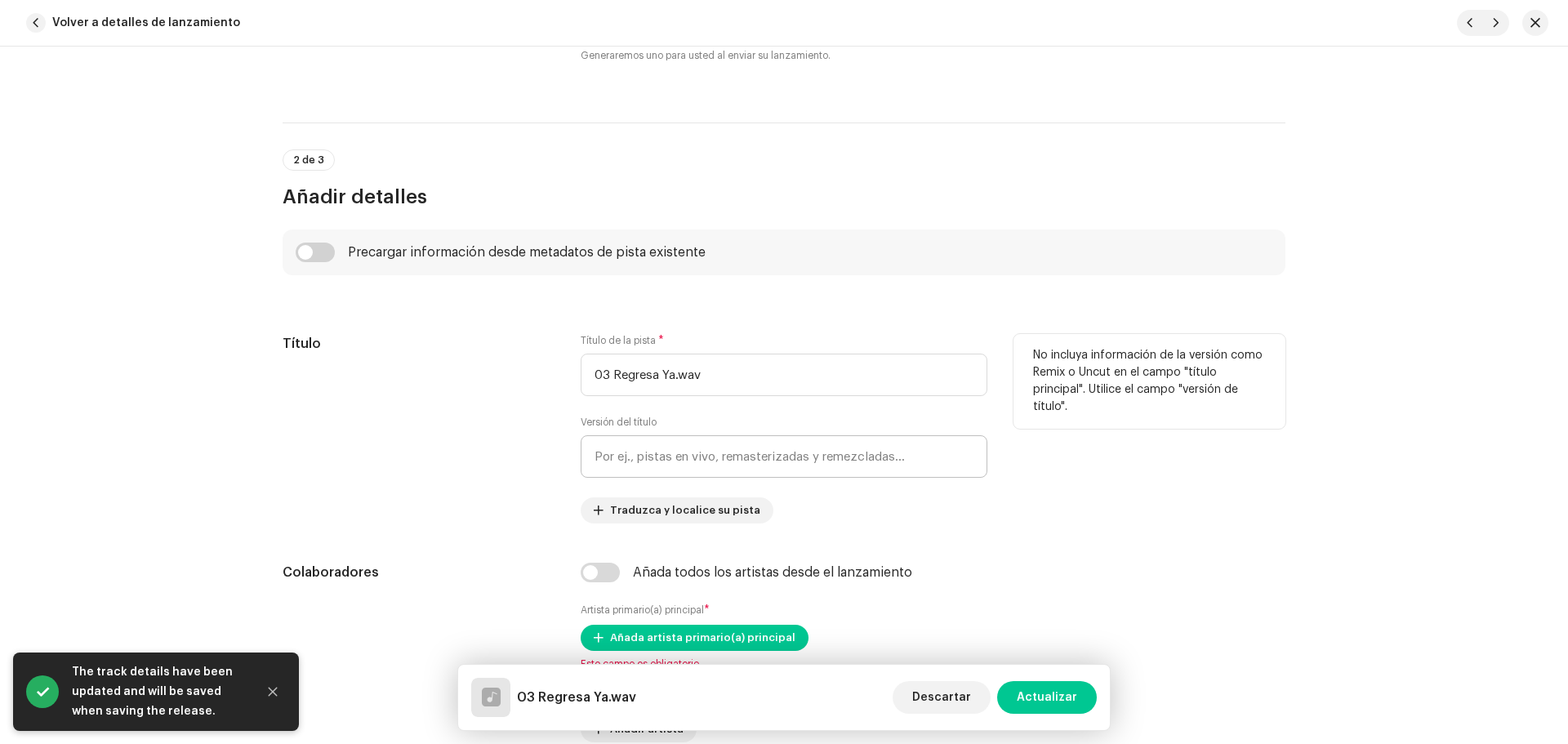
scroll to position [572, 0]
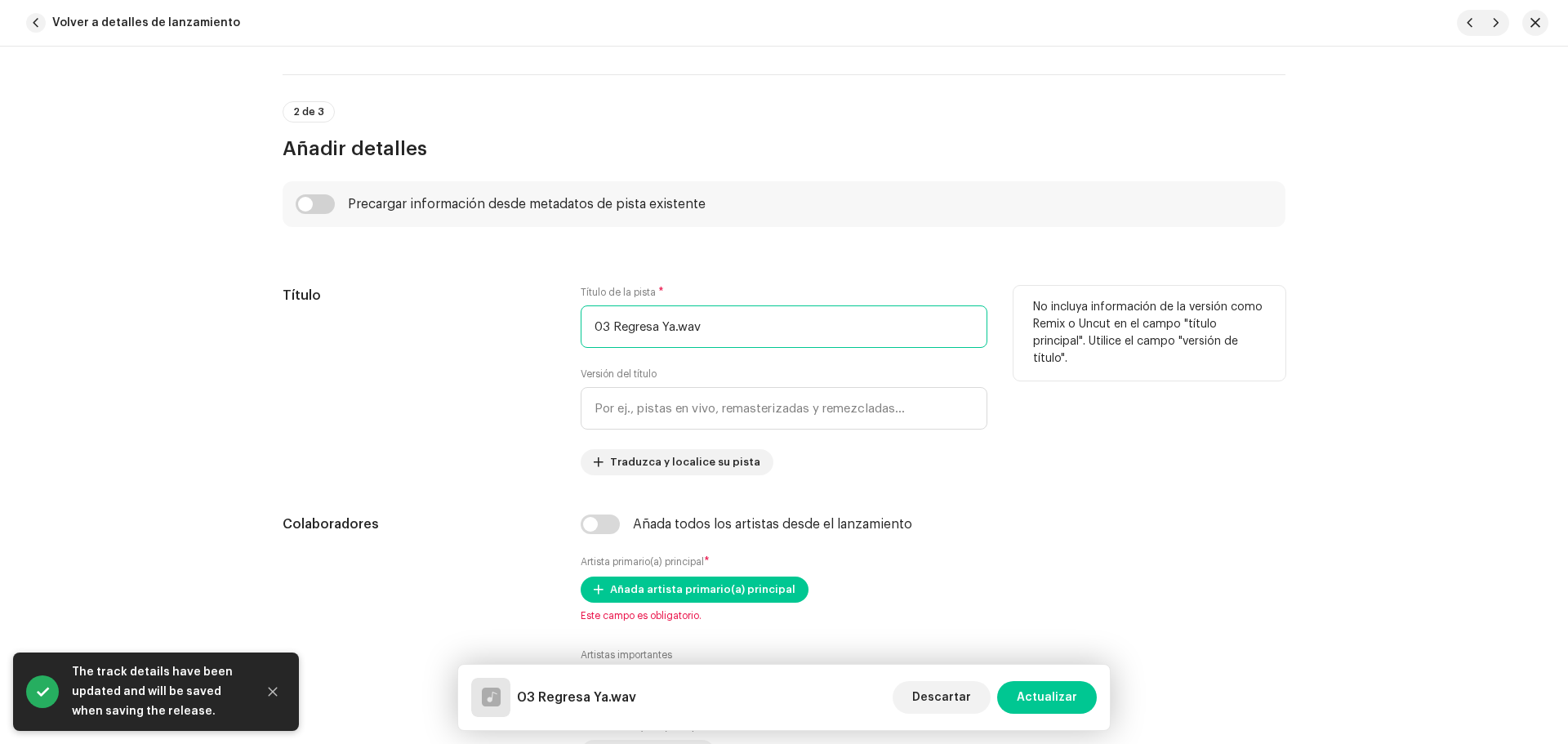
click at [695, 328] on input "03 Regresa Ya.wav" at bounding box center [784, 327] width 407 height 42
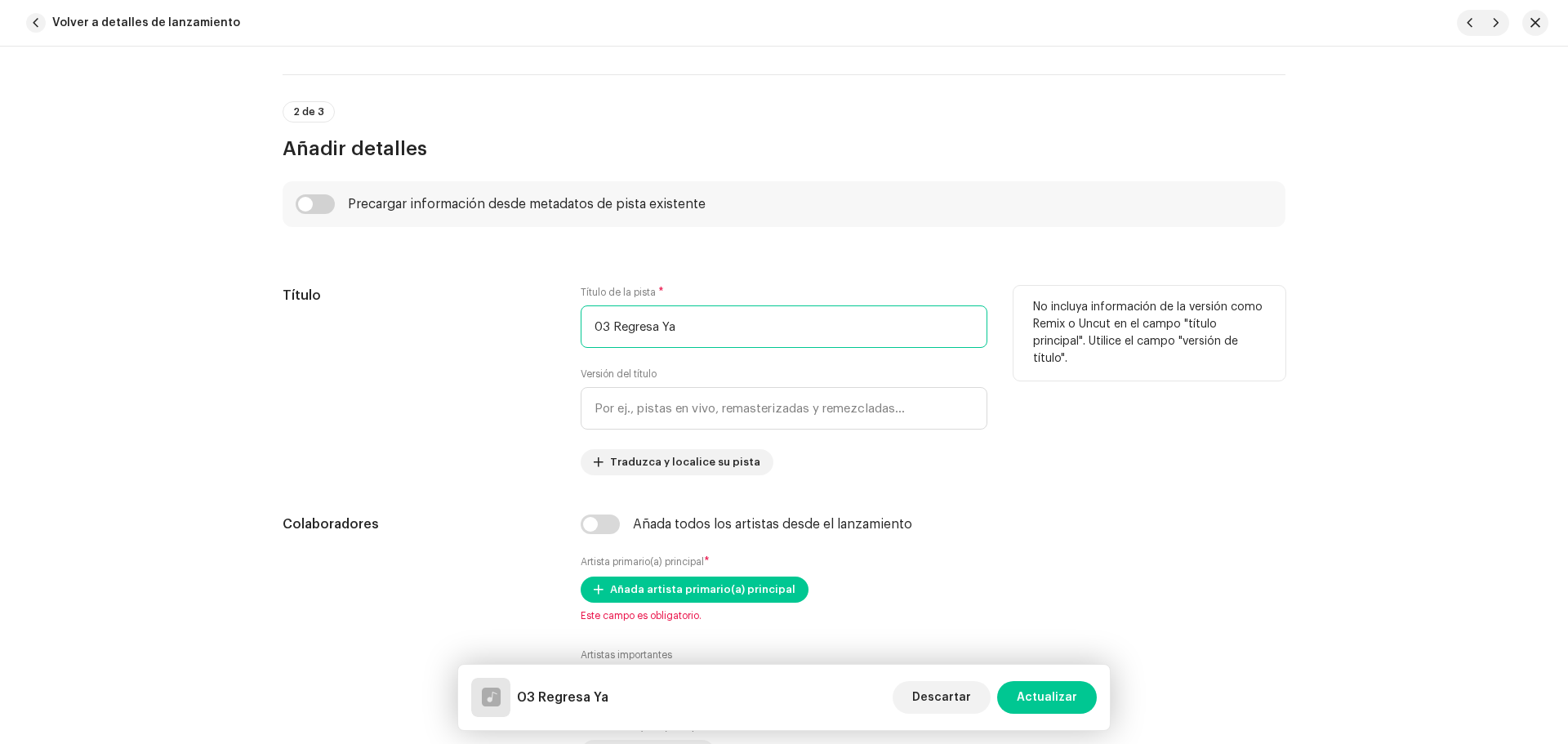
click at [612, 323] on input "03 Regresa Ya" at bounding box center [784, 327] width 407 height 42
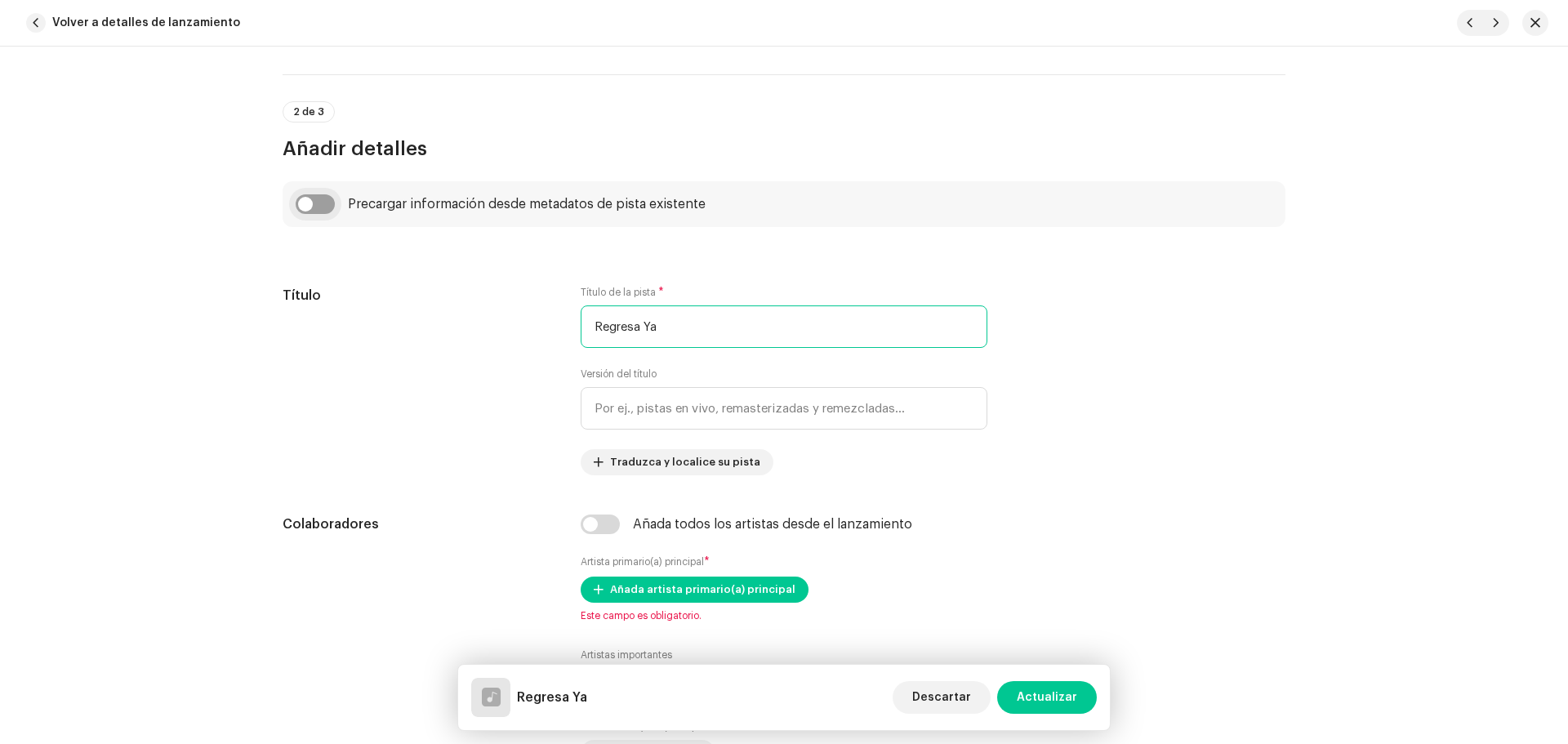
type input "Regresa Ya"
click at [320, 203] on input "checkbox" at bounding box center [315, 204] width 39 height 19
checkbox input "true"
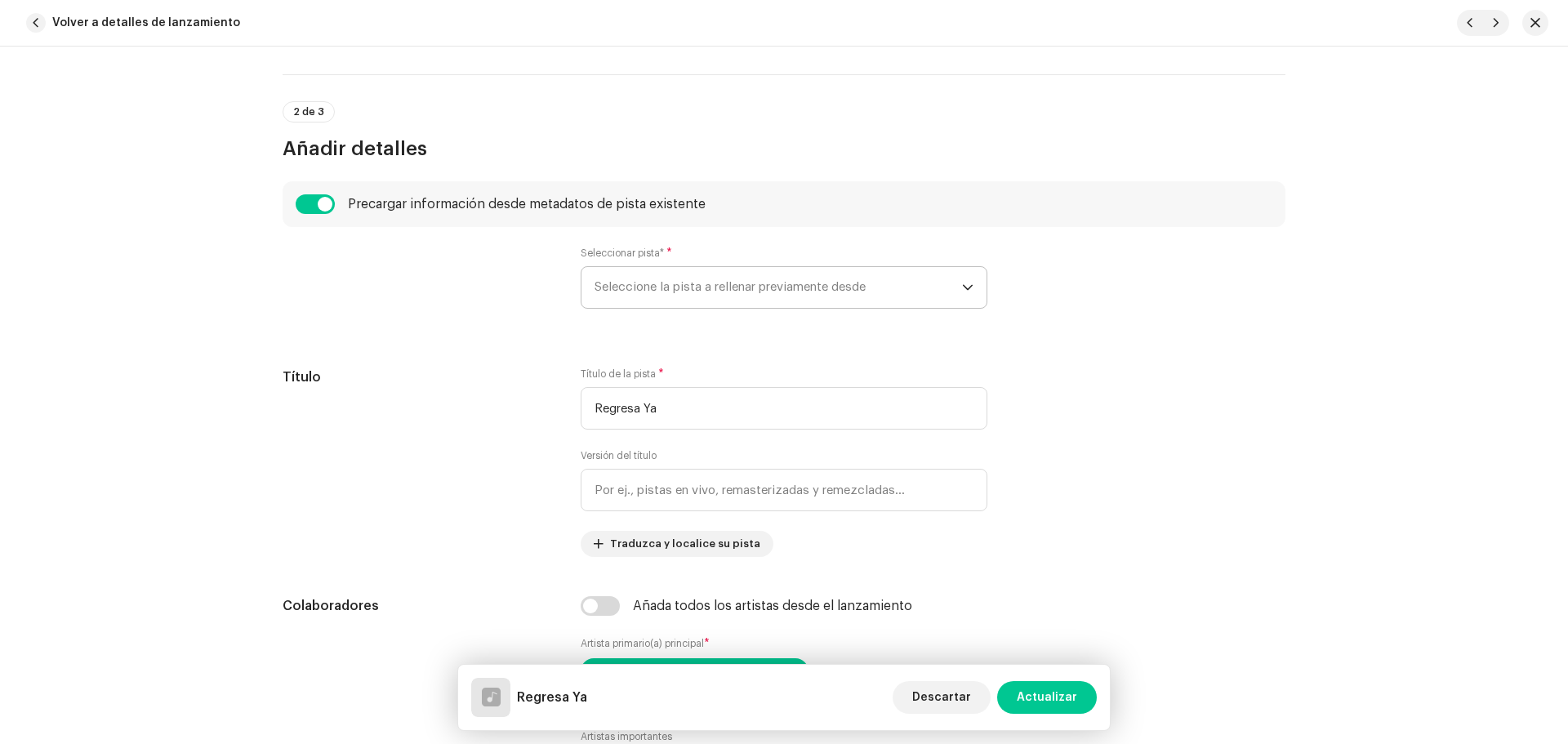
click at [667, 282] on span "Seleccione la pista a rellenar previamente desde" at bounding box center [778, 287] width 368 height 41
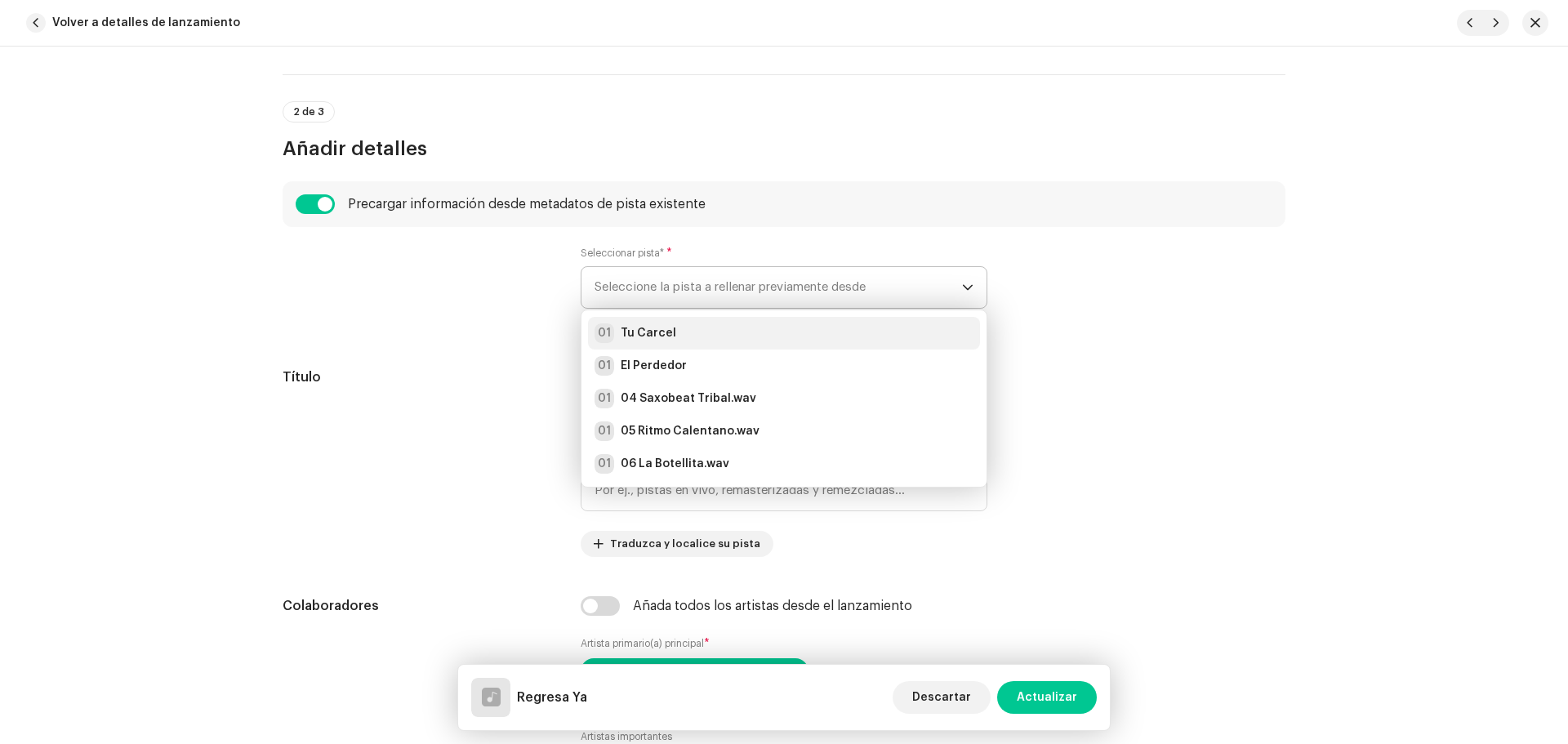
click at [678, 324] on div "01 Tu Carcel" at bounding box center [784, 333] width 379 height 19
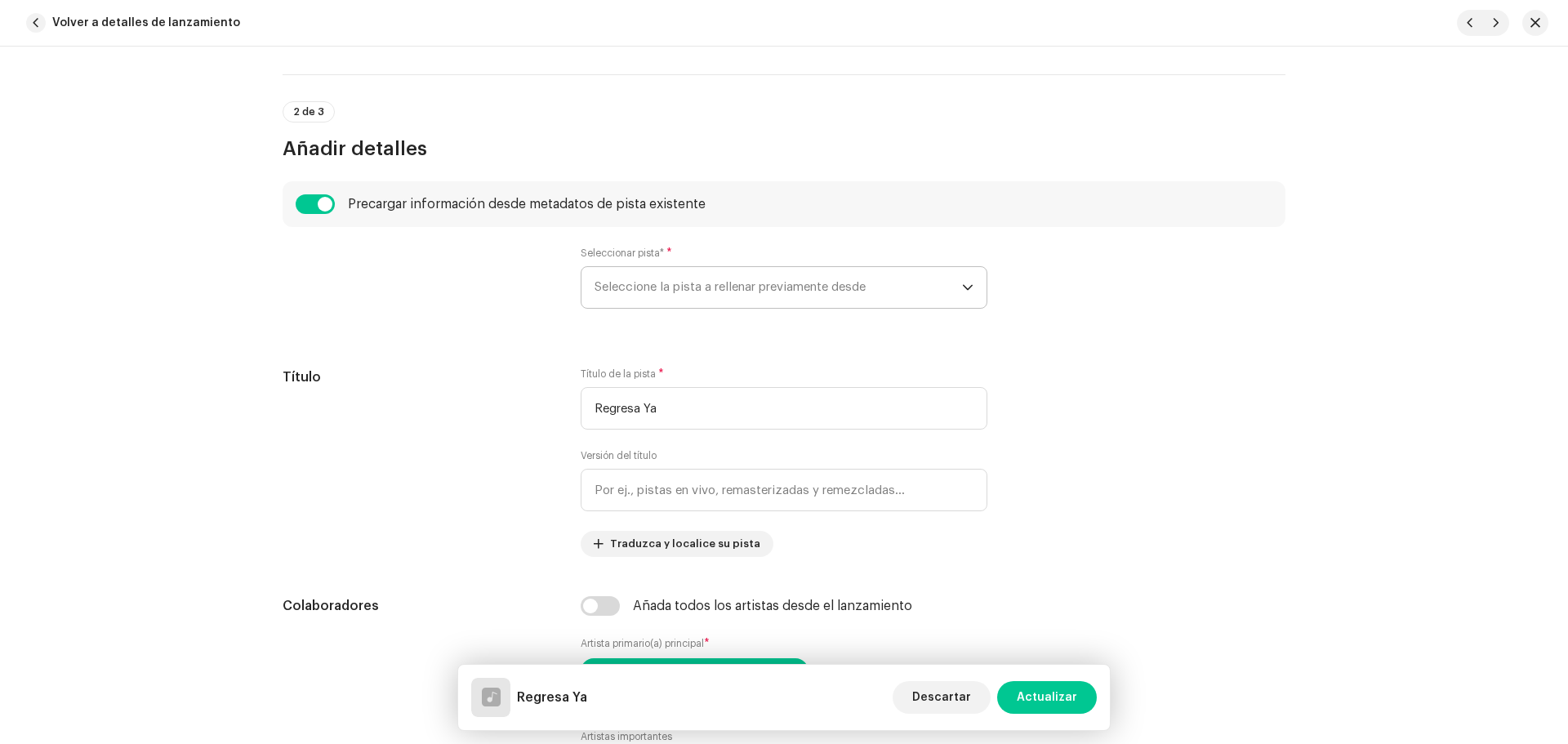
radio input "true"
type input "Vagabun2 Musical"
checkbox input "true"
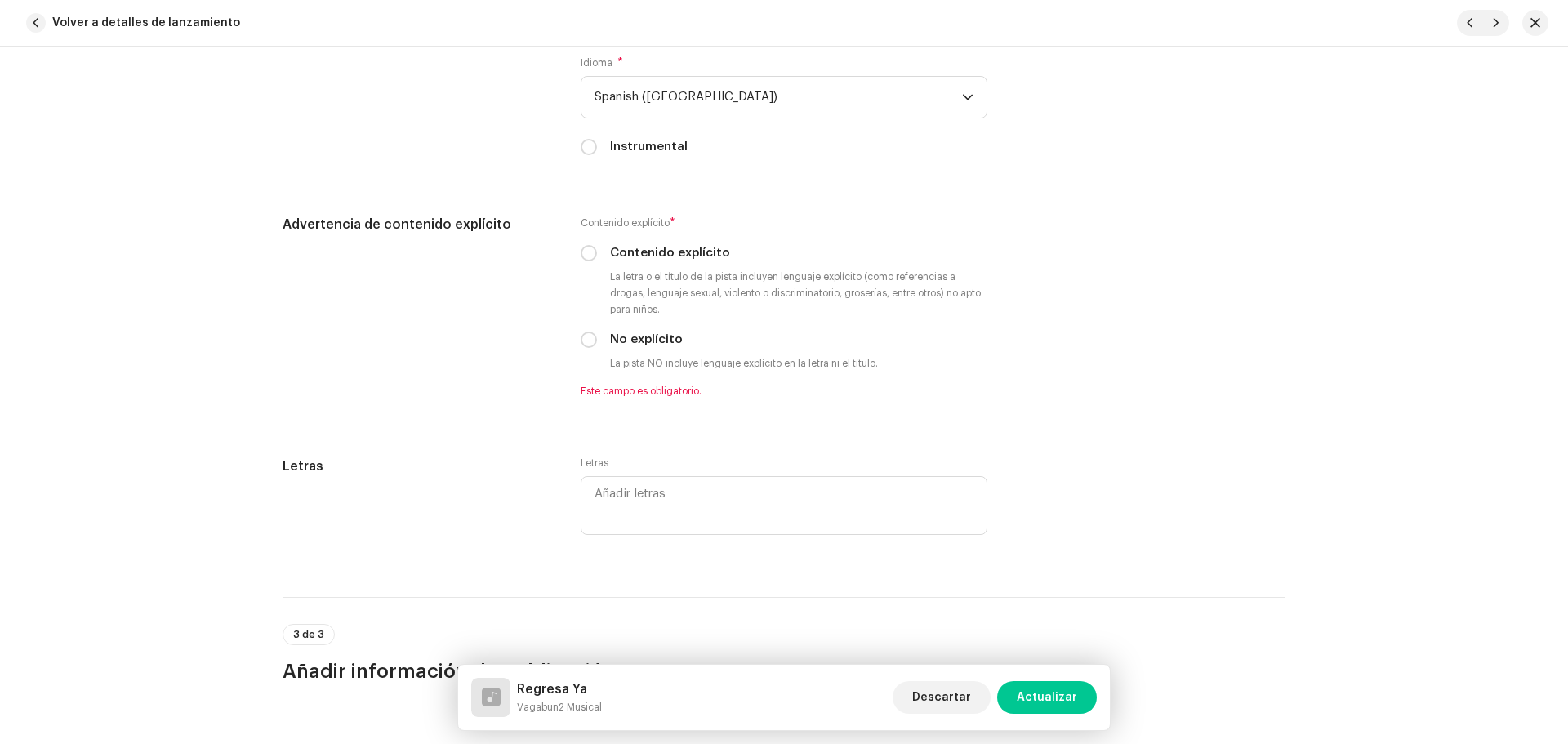
scroll to position [2942, 0]
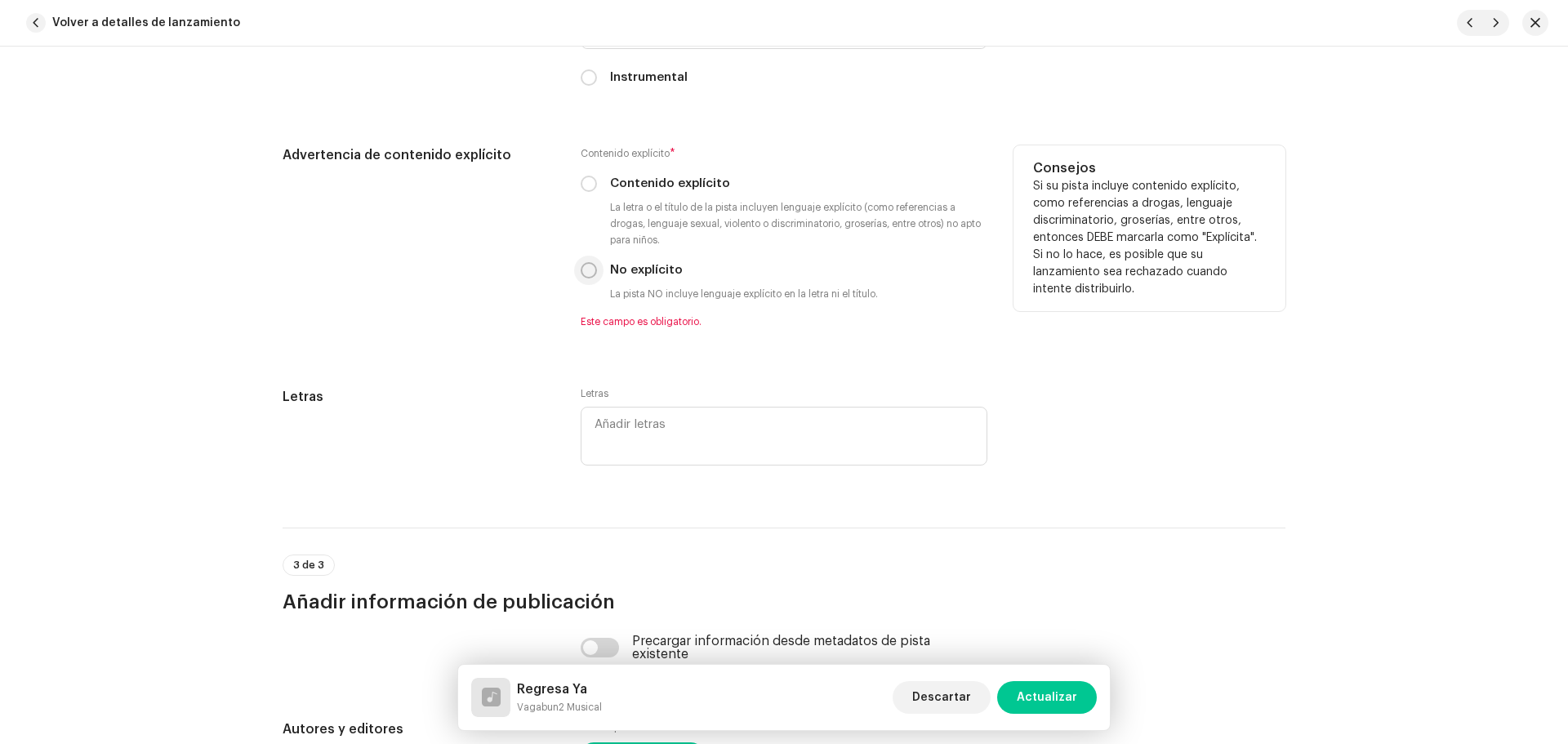
click at [593, 269] on input "No explícito" at bounding box center [589, 270] width 16 height 16
radio input "true"
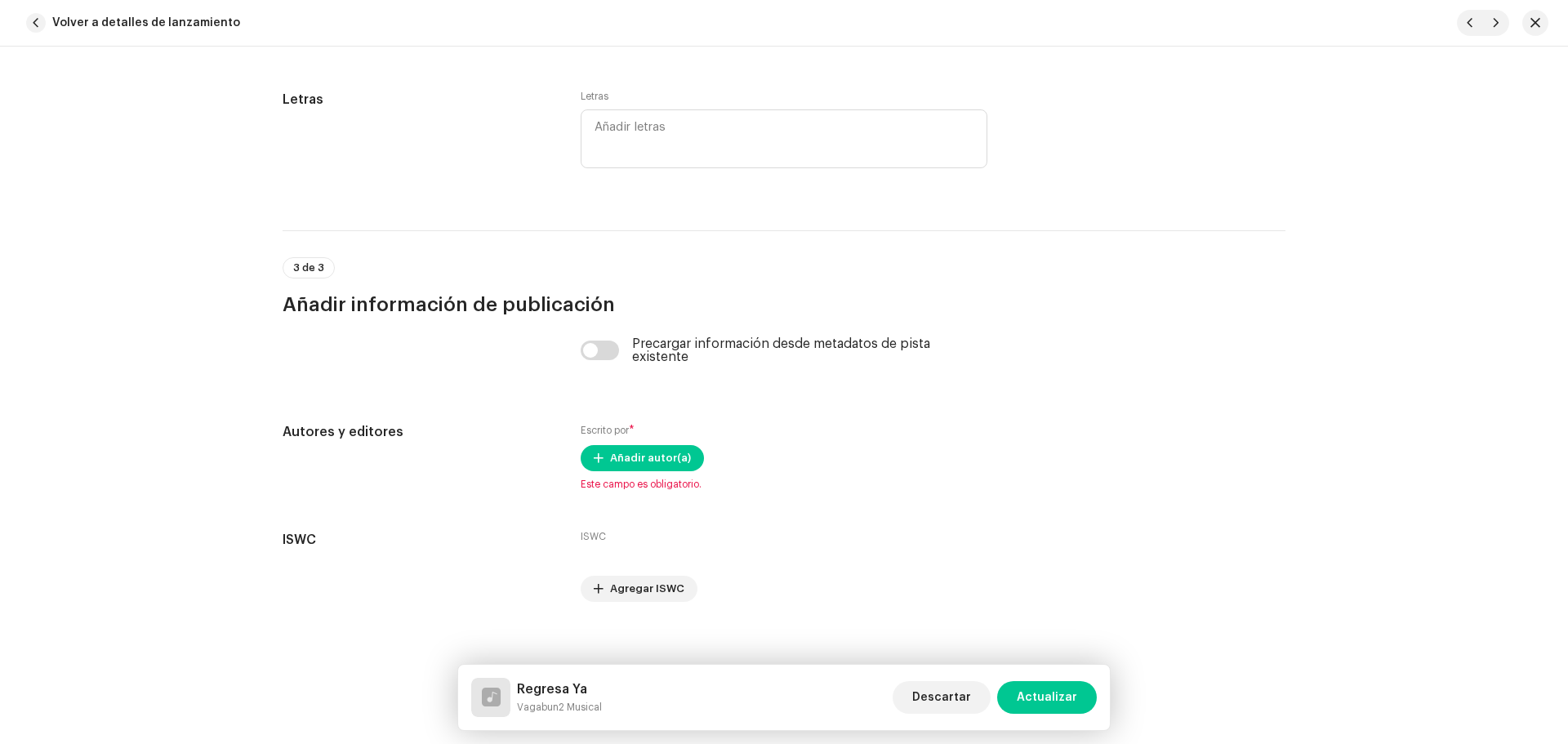
scroll to position [3234, 0]
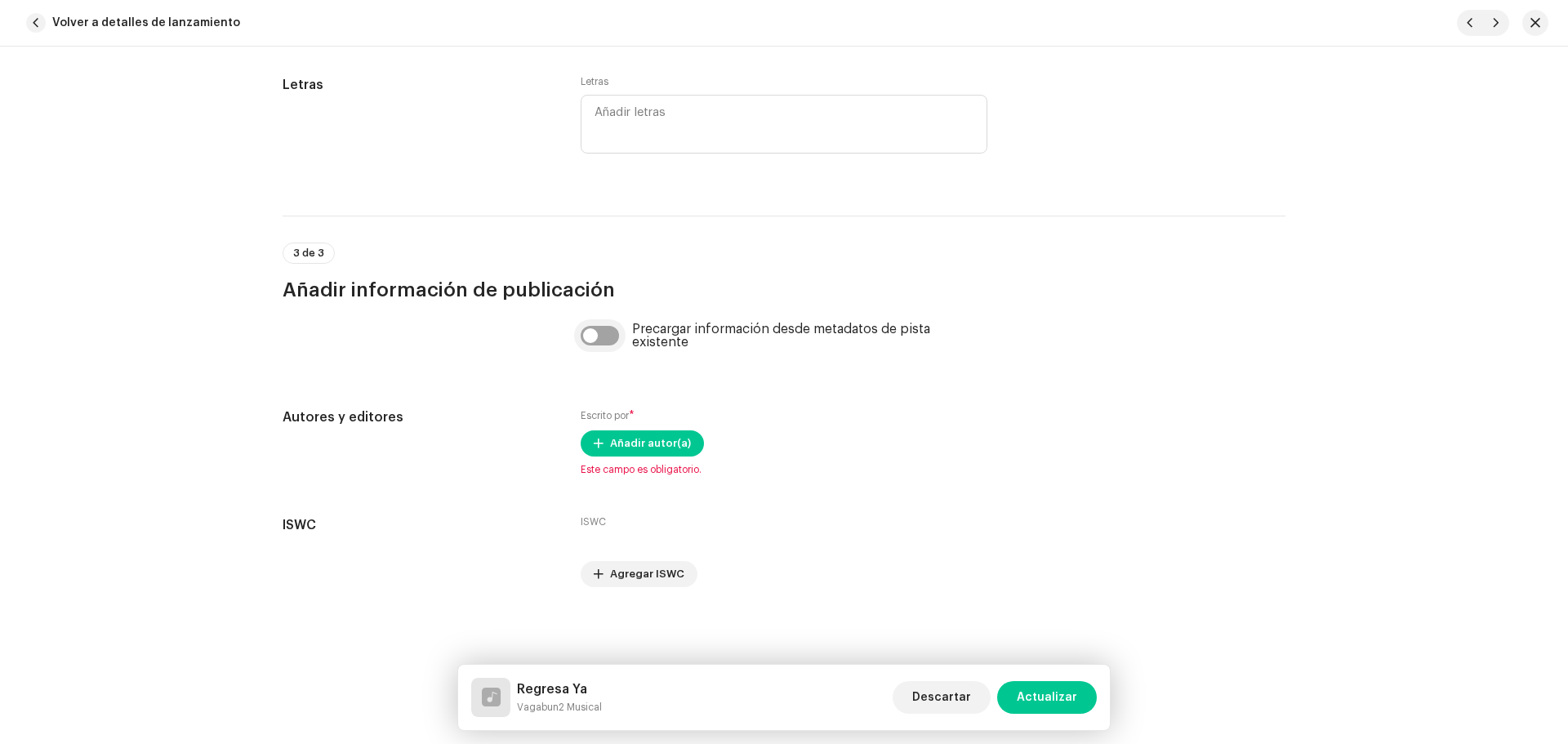
click at [609, 343] on input "checkbox" at bounding box center [600, 335] width 39 height 19
checkbox input "true"
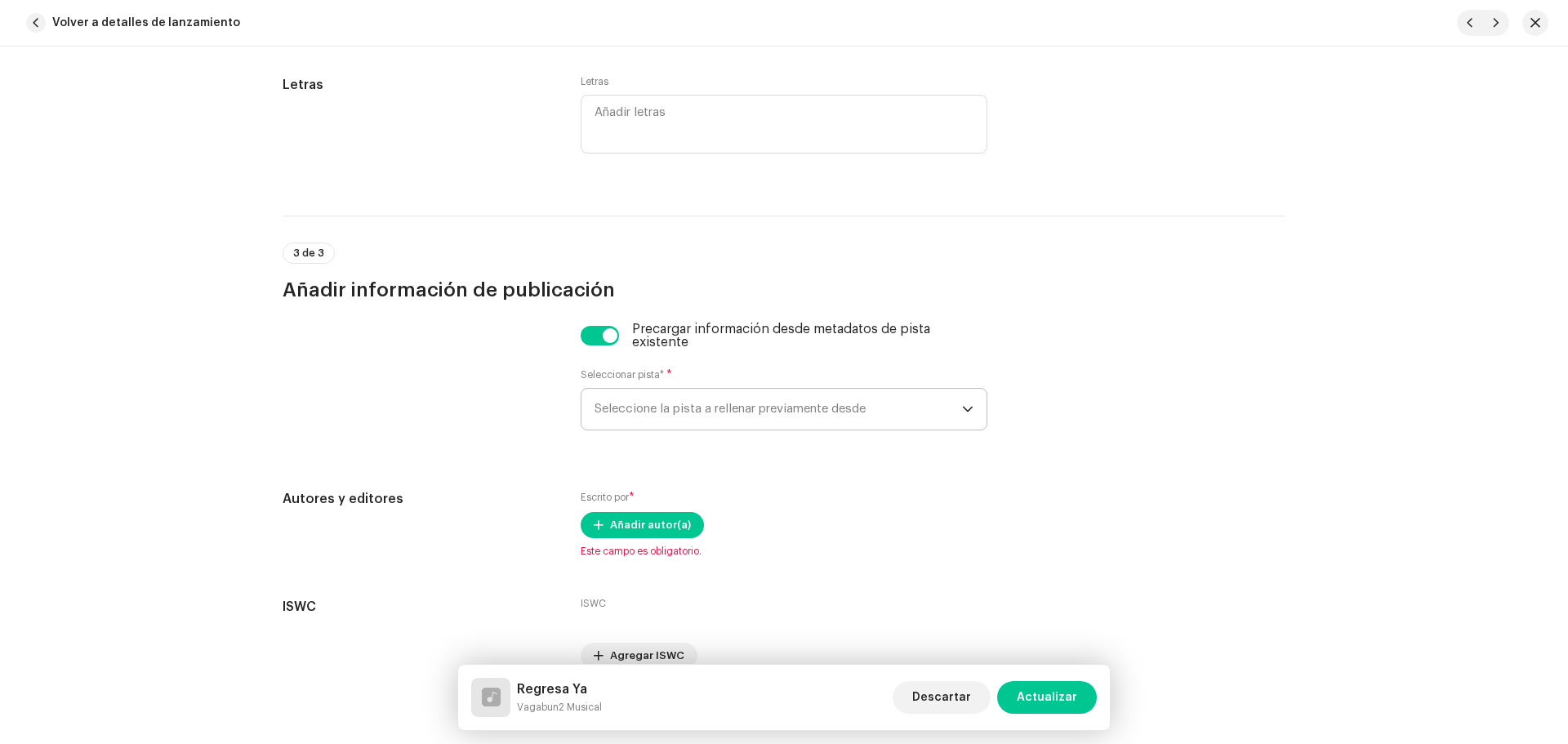
click at [682, 397] on span "Seleccione la pista a rellenar previamente desde" at bounding box center [778, 409] width 368 height 41
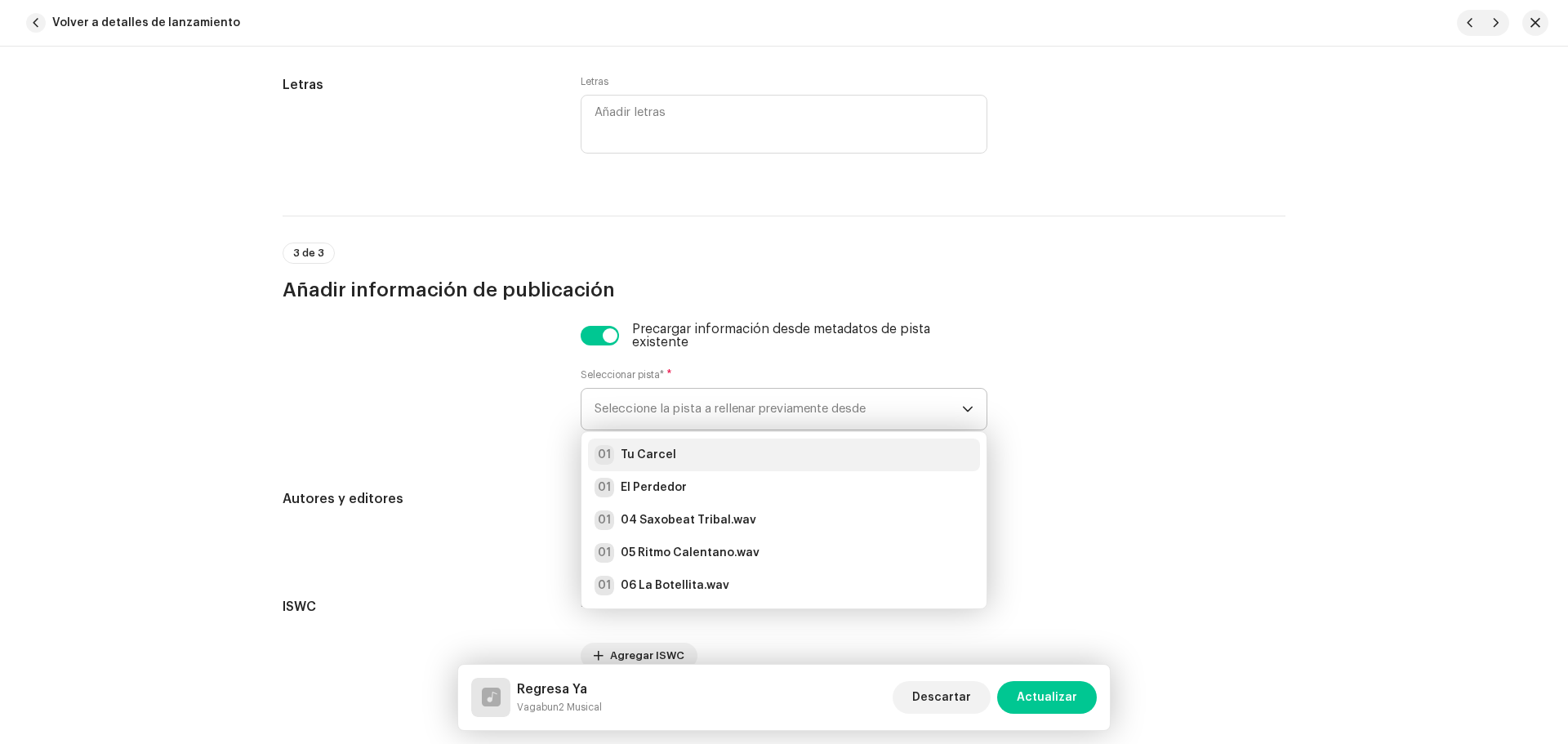
click at [675, 450] on div "01 Tu Carcel" at bounding box center [784, 455] width 379 height 19
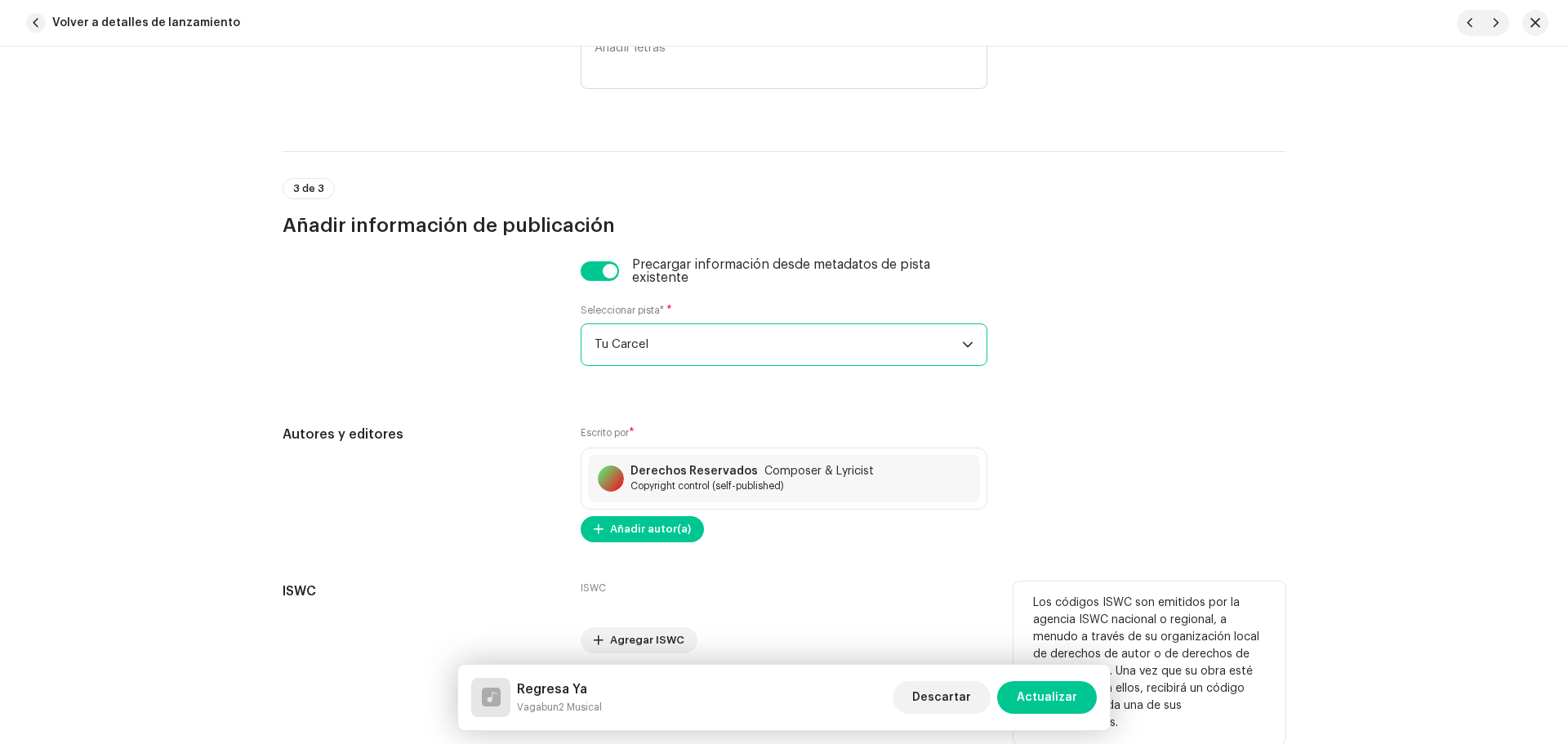
scroll to position [3365, 0]
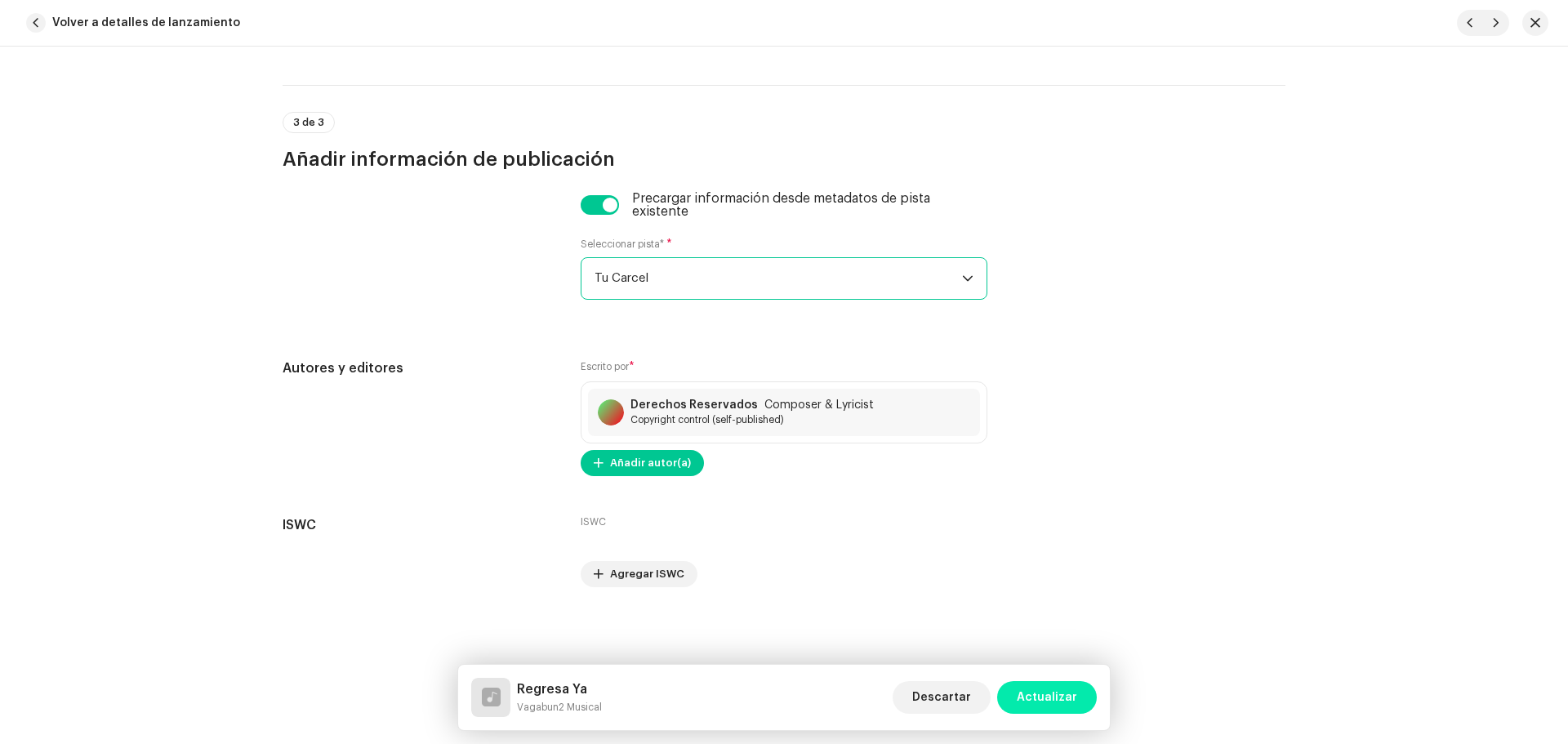
click at [1061, 695] on span "Actualizar" at bounding box center [1046, 698] width 60 height 33
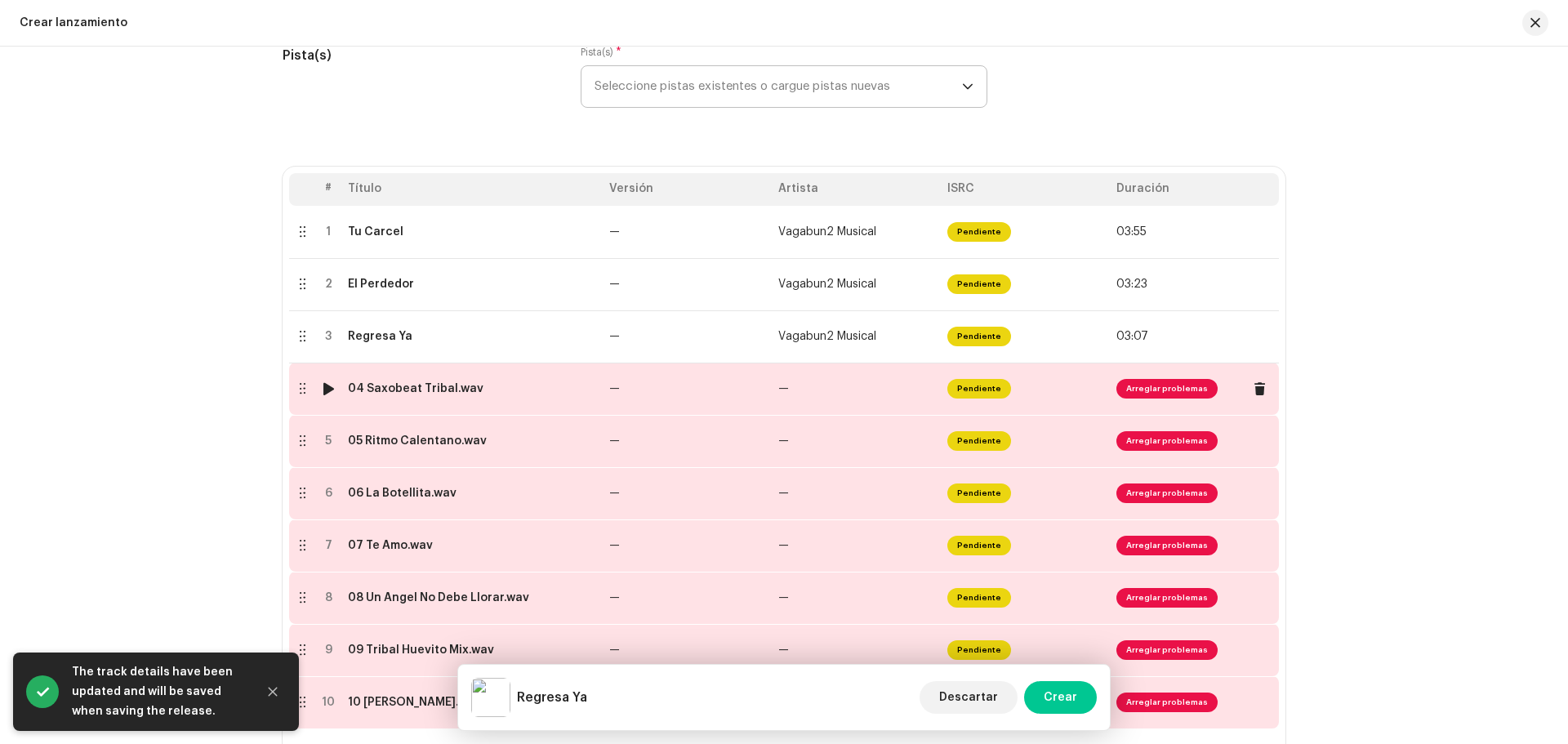
click at [413, 387] on div "04 Saxobeat Tribal.wav" at bounding box center [415, 389] width 136 height 13
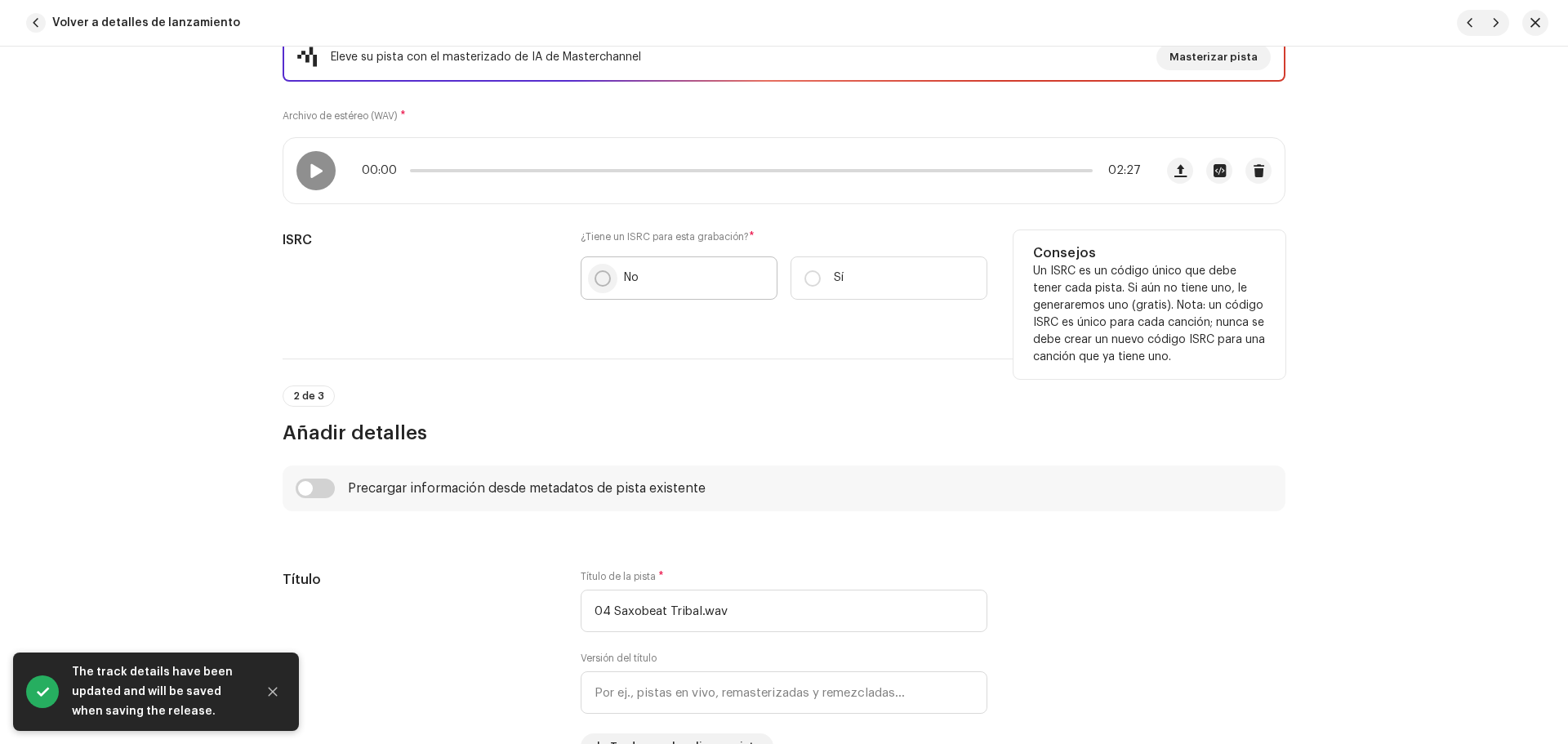
click at [594, 276] on input "No" at bounding box center [602, 278] width 16 height 16
radio input "true"
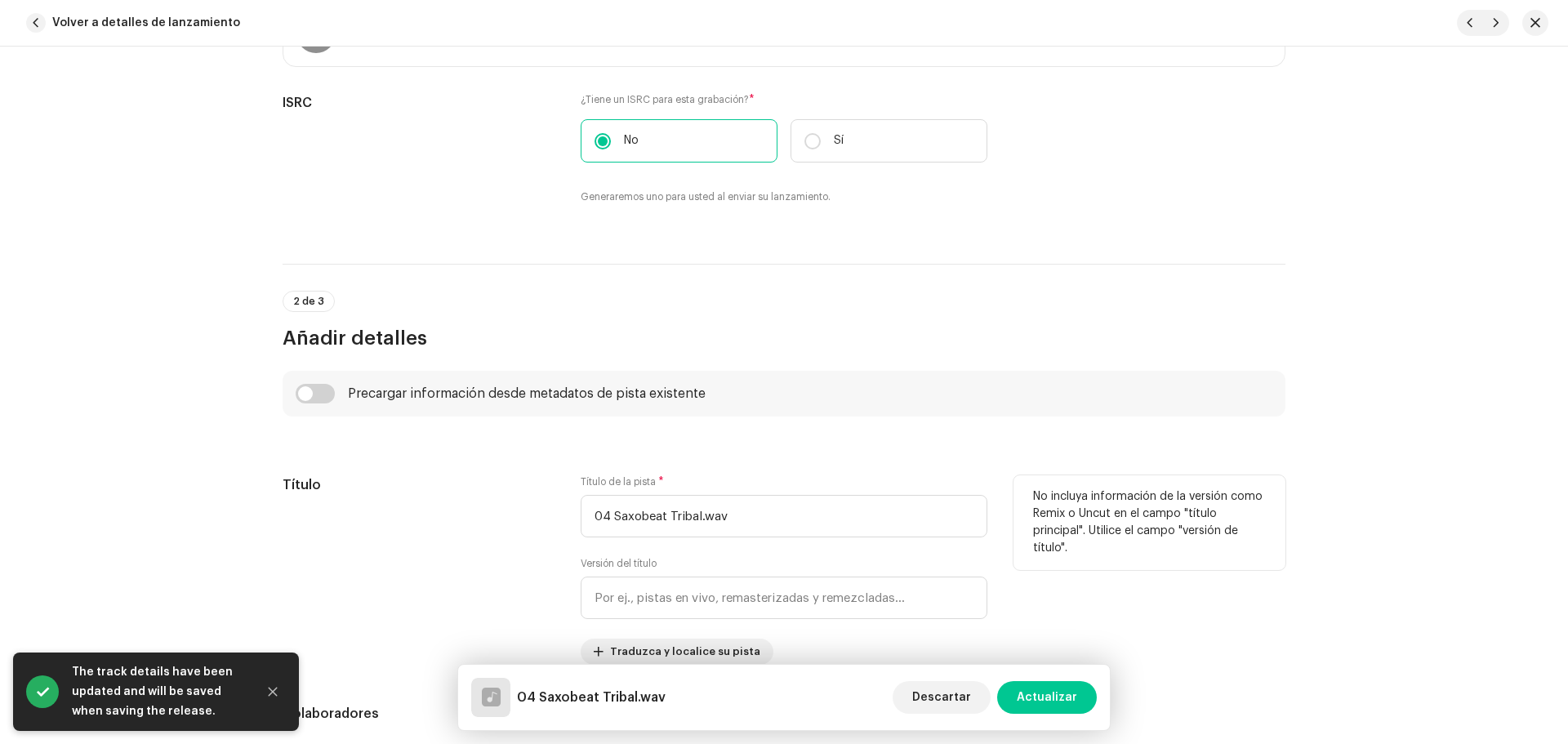
scroll to position [409, 0]
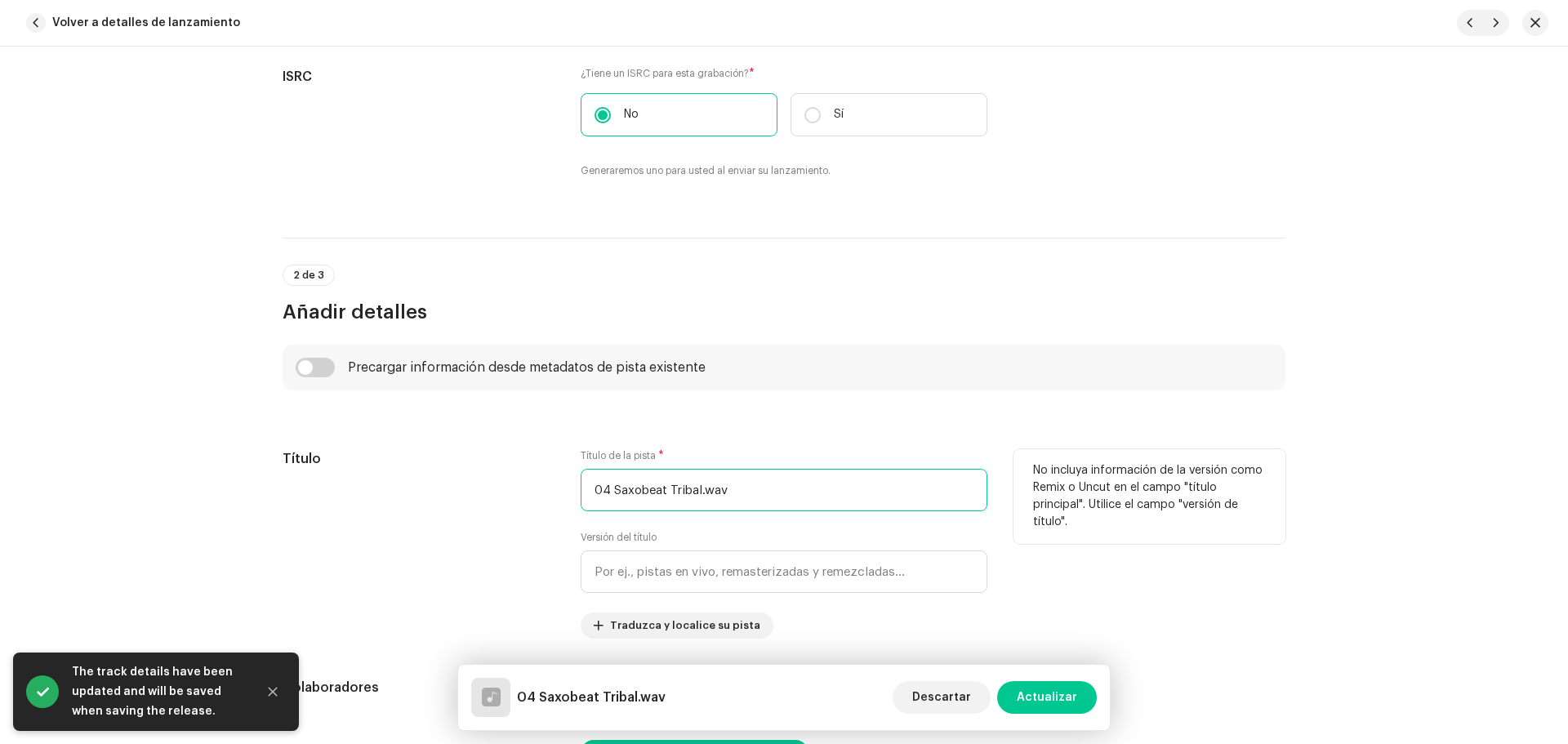
click at [737, 485] on input "04 Saxobeat Tribal.wav" at bounding box center [784, 490] width 407 height 42
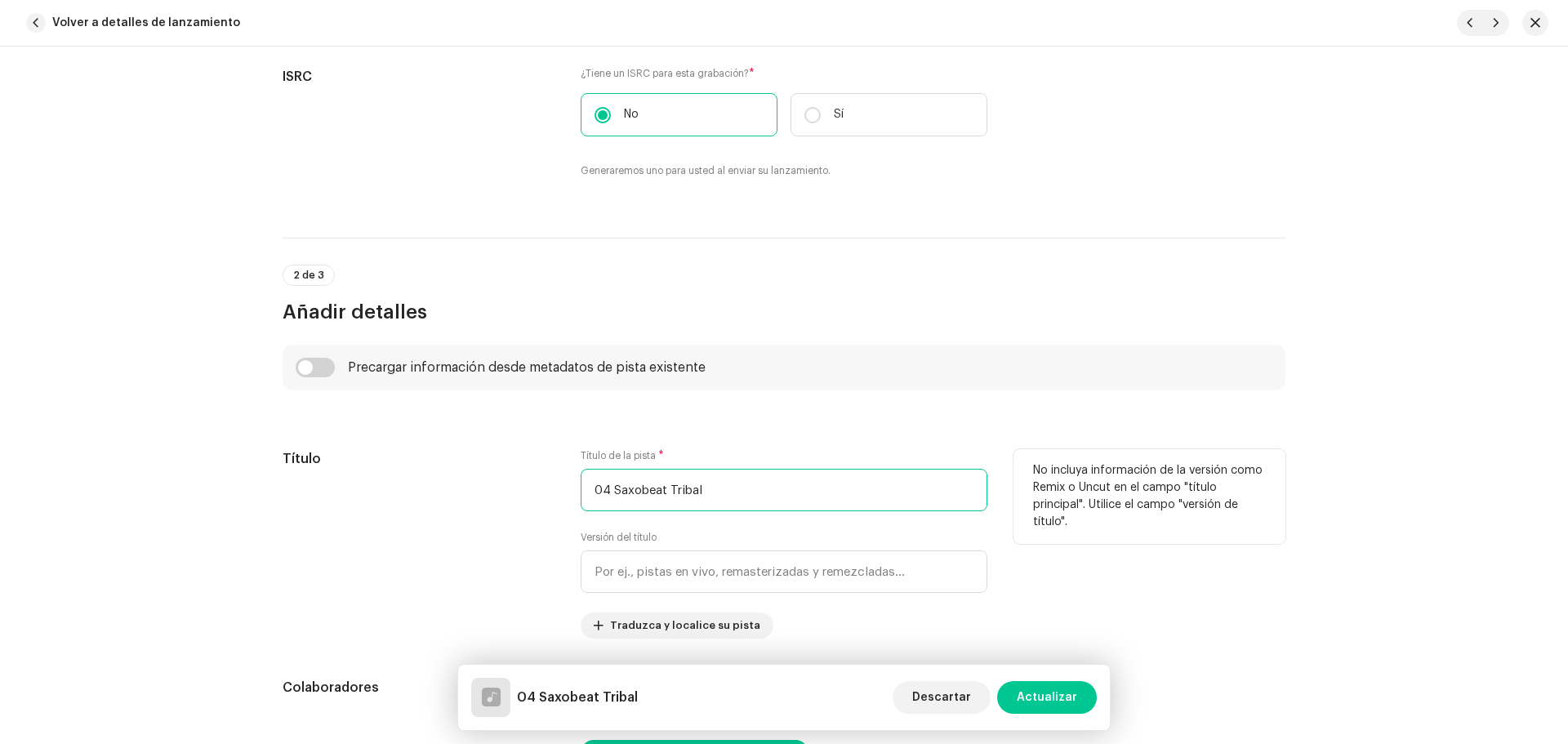
click at [613, 485] on input "04 Saxobeat Tribal" at bounding box center [784, 490] width 407 height 42
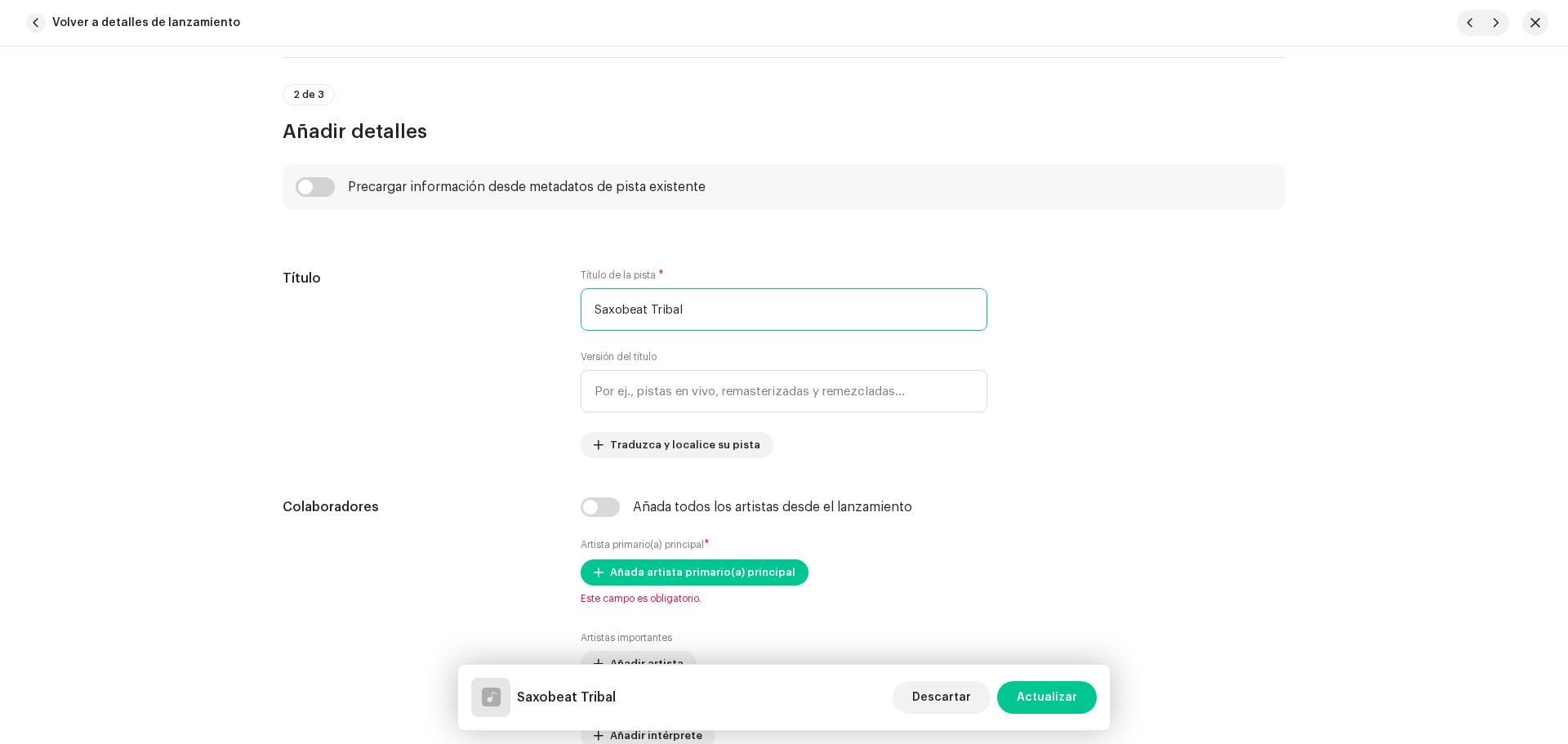
scroll to position [572, 0]
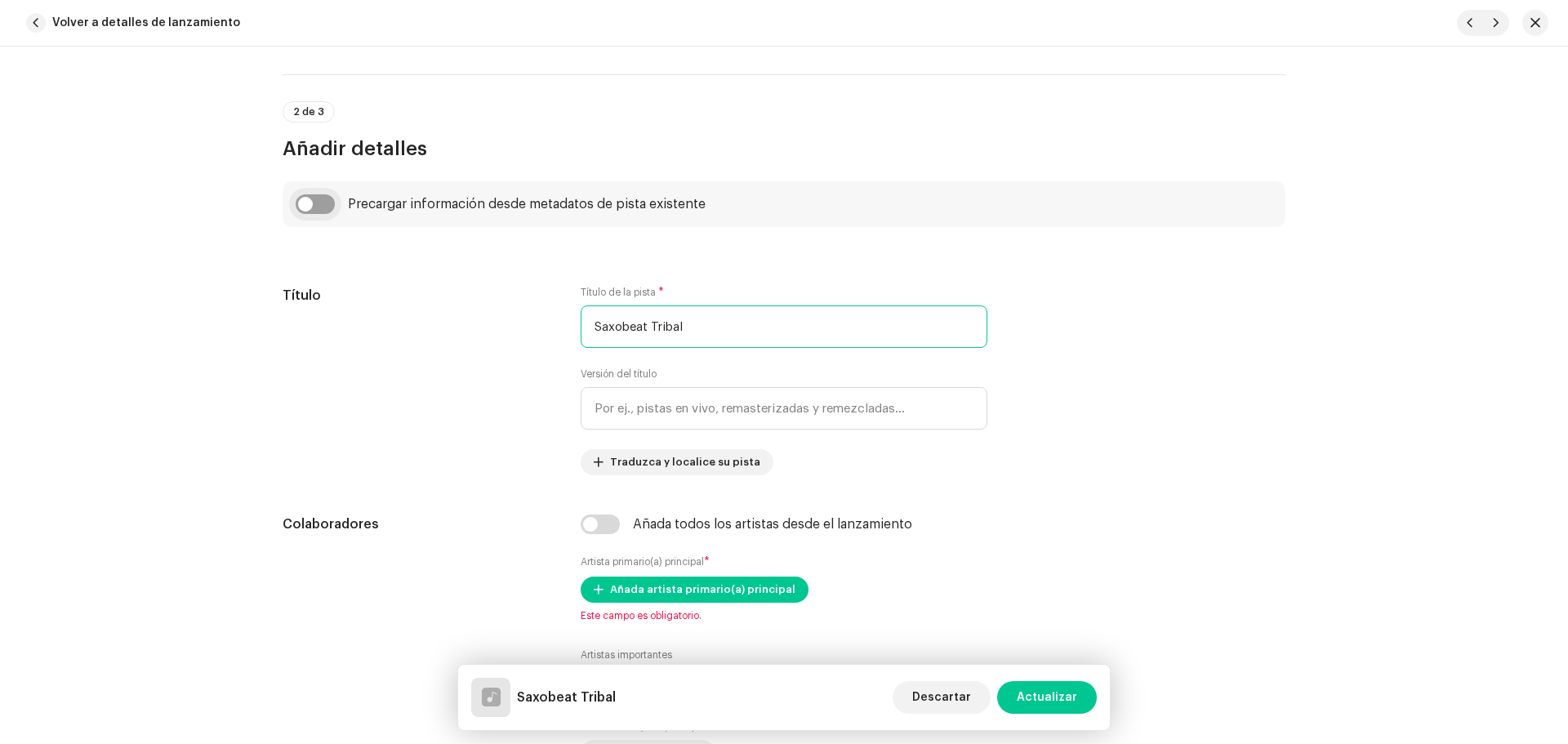
type input "Saxobeat Tribal"
click at [329, 203] on input "checkbox" at bounding box center [315, 204] width 39 height 19
checkbox input "true"
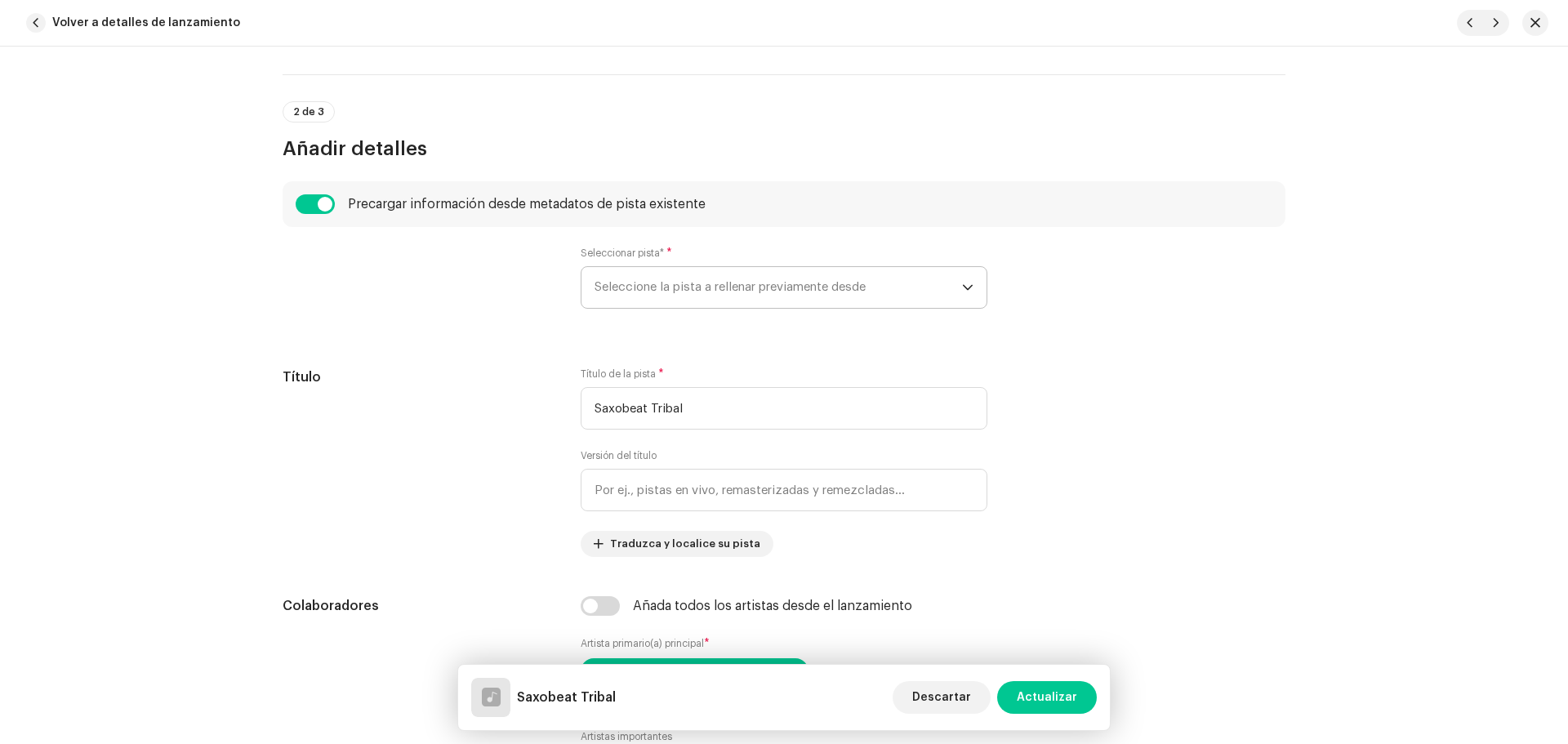
click at [646, 274] on span "Seleccione la pista a rellenar previamente desde" at bounding box center [778, 287] width 368 height 41
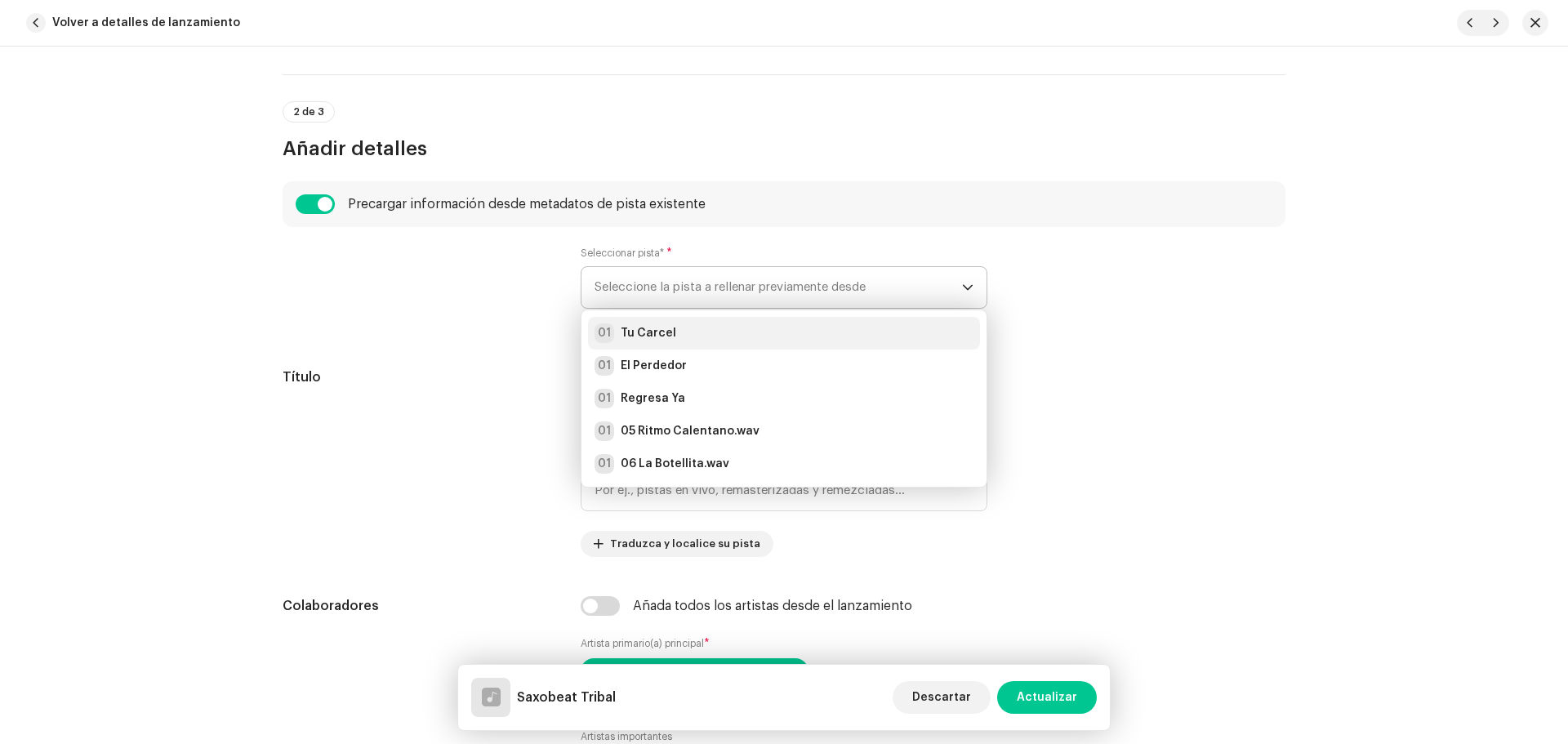
click at [671, 331] on div "01 Tu Carcel" at bounding box center [784, 333] width 379 height 19
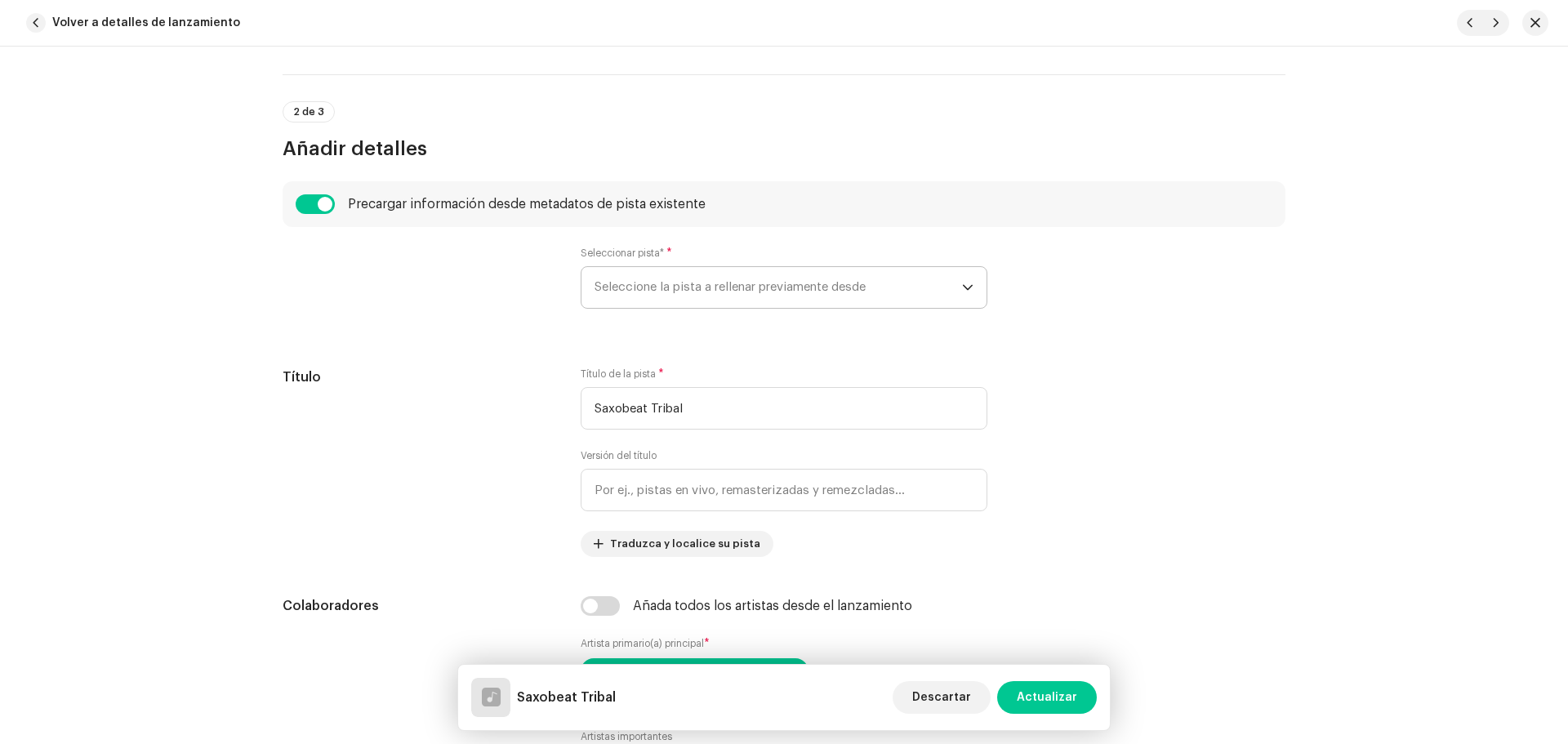
radio input "true"
type input "Vagabun2 Musical"
checkbox input "true"
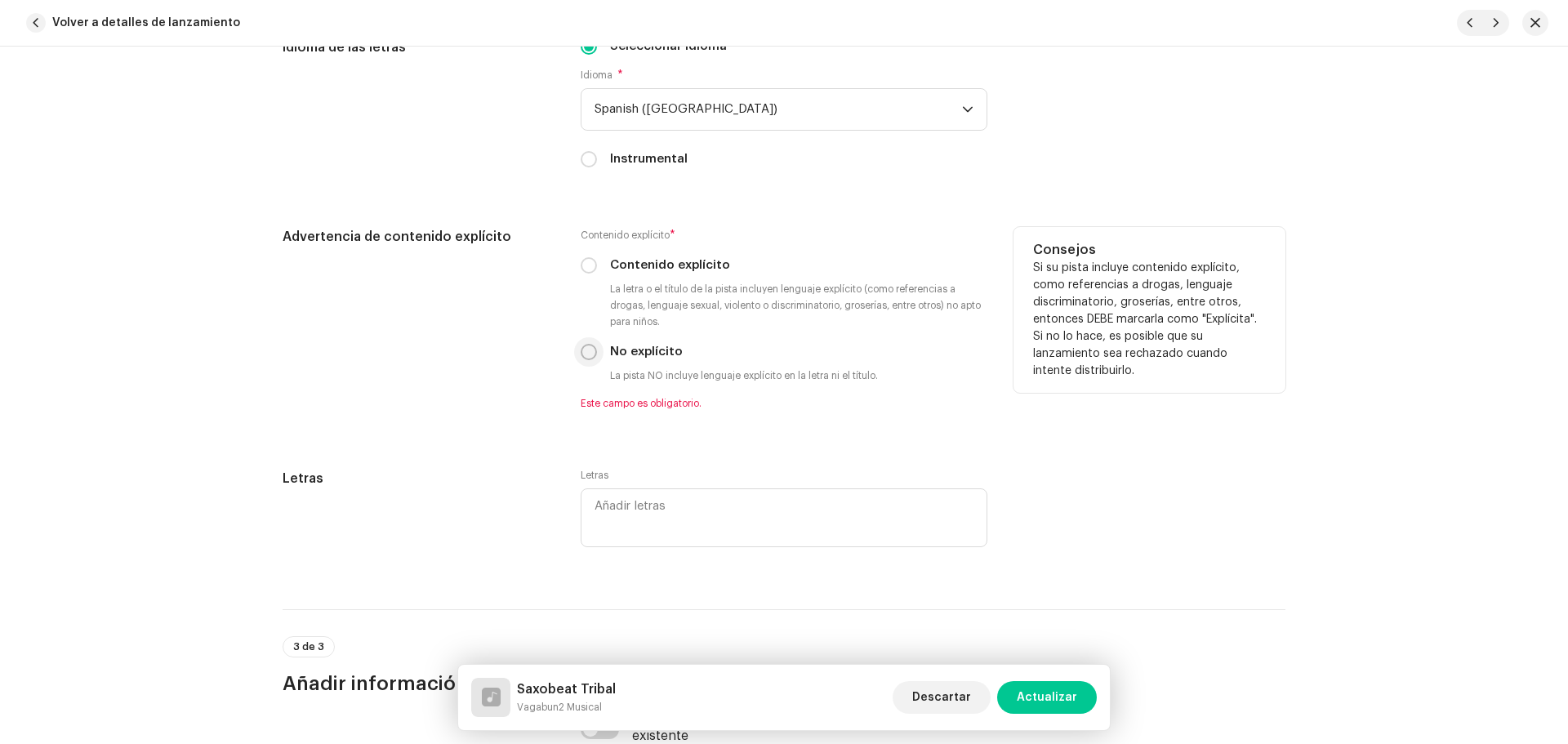
click at [584, 358] on input "No explícito" at bounding box center [589, 351] width 16 height 16
radio input "true"
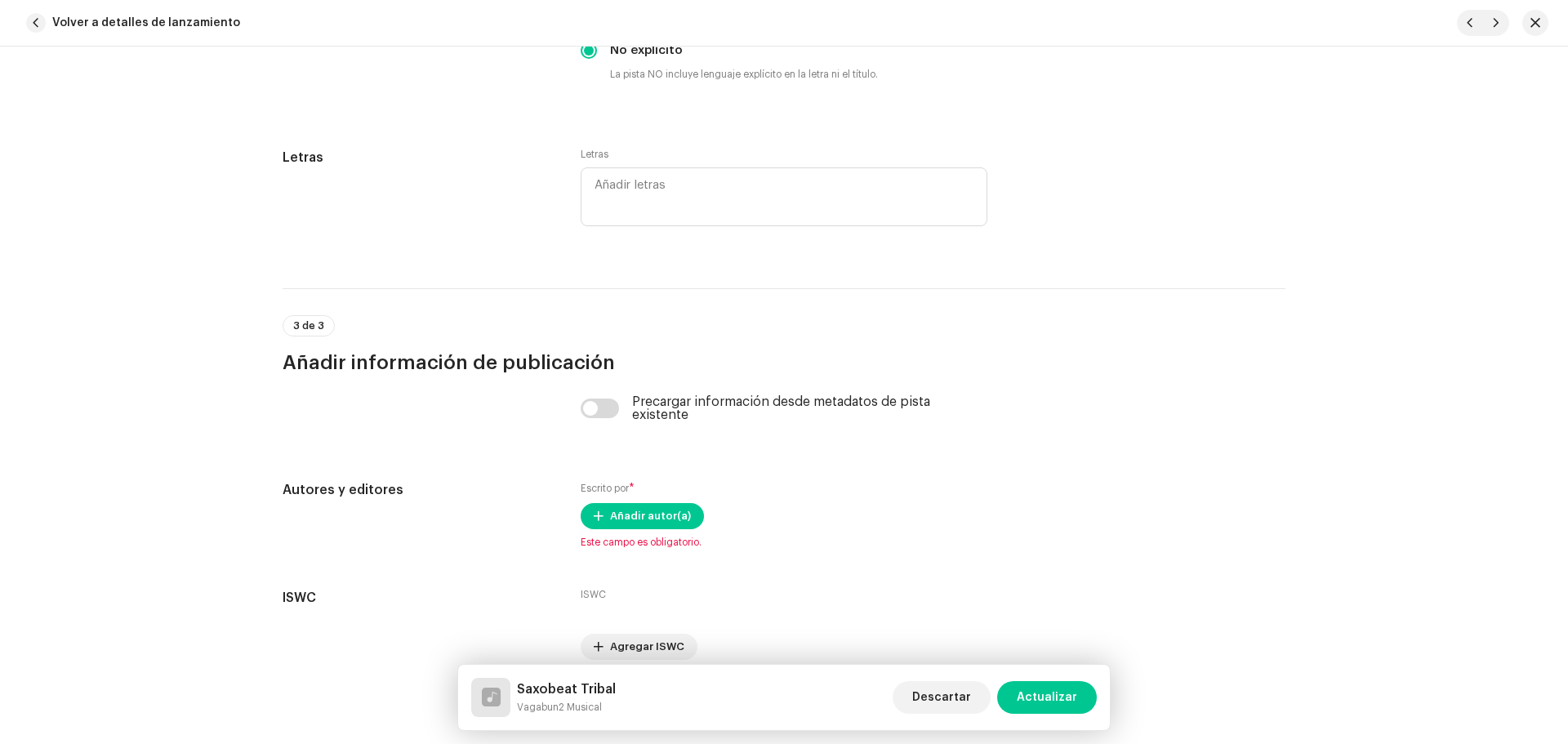
scroll to position [3234, 0]
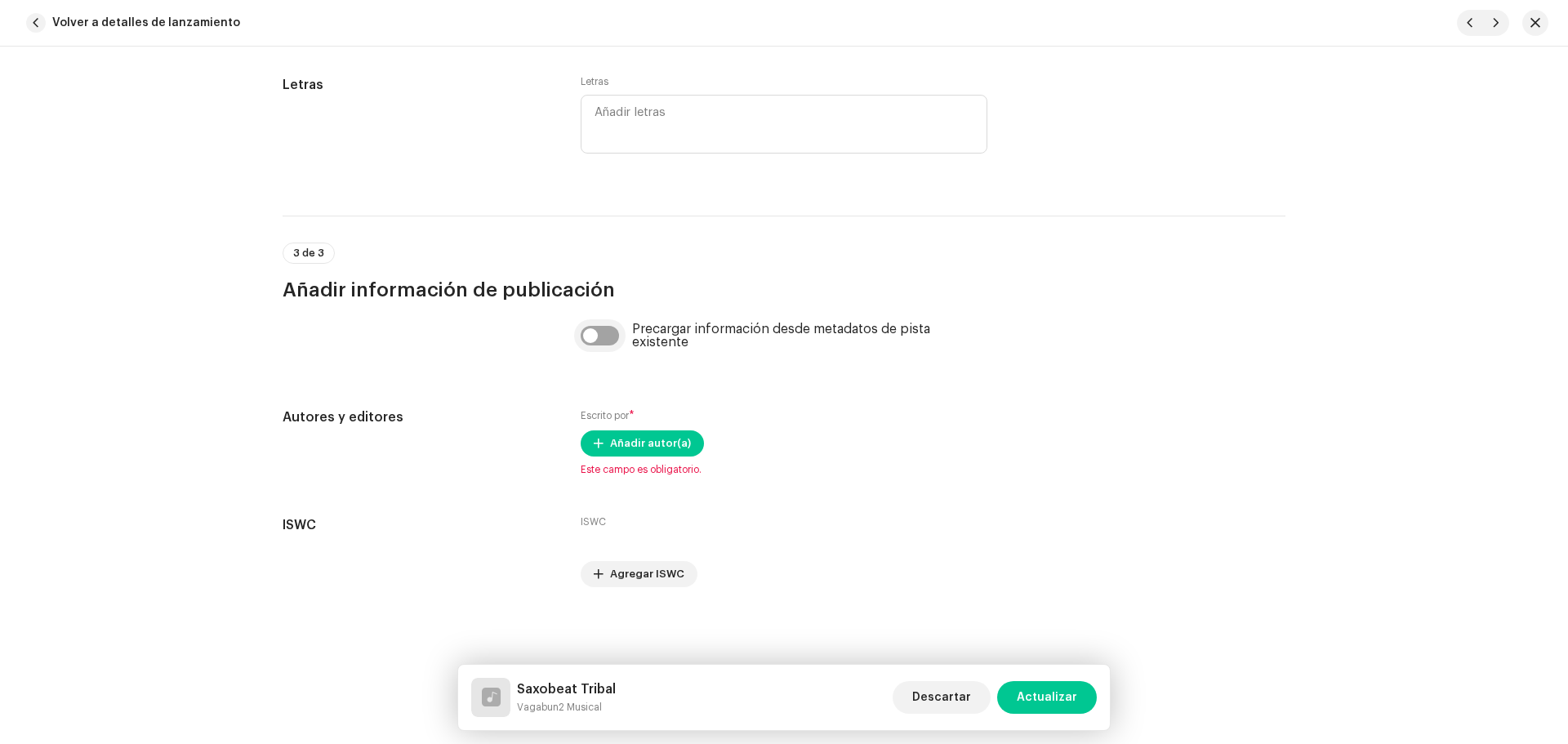
click at [609, 343] on input "checkbox" at bounding box center [600, 335] width 39 height 19
checkbox input "true"
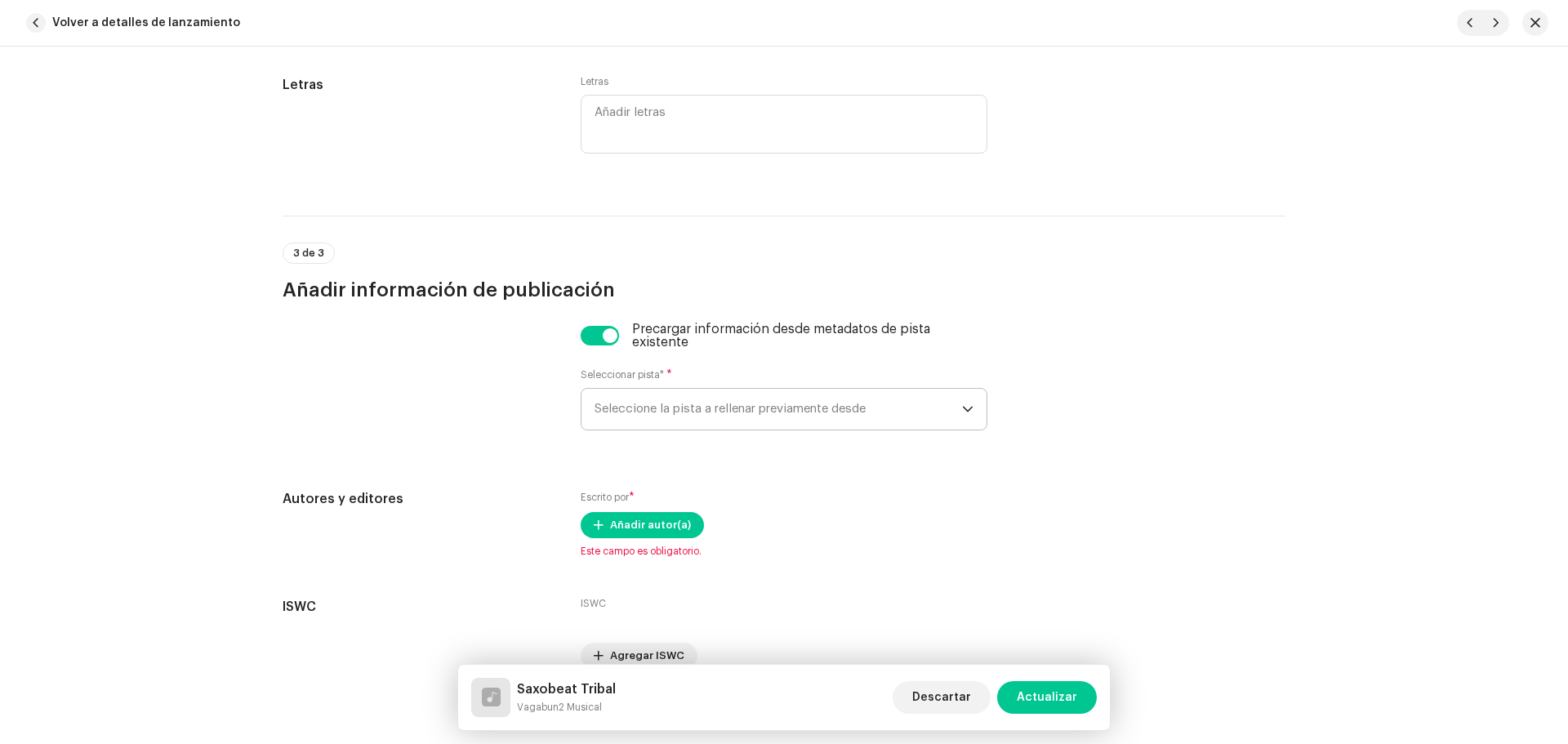
click at [693, 415] on span "Seleccione la pista a rellenar previamente desde" at bounding box center [778, 409] width 368 height 41
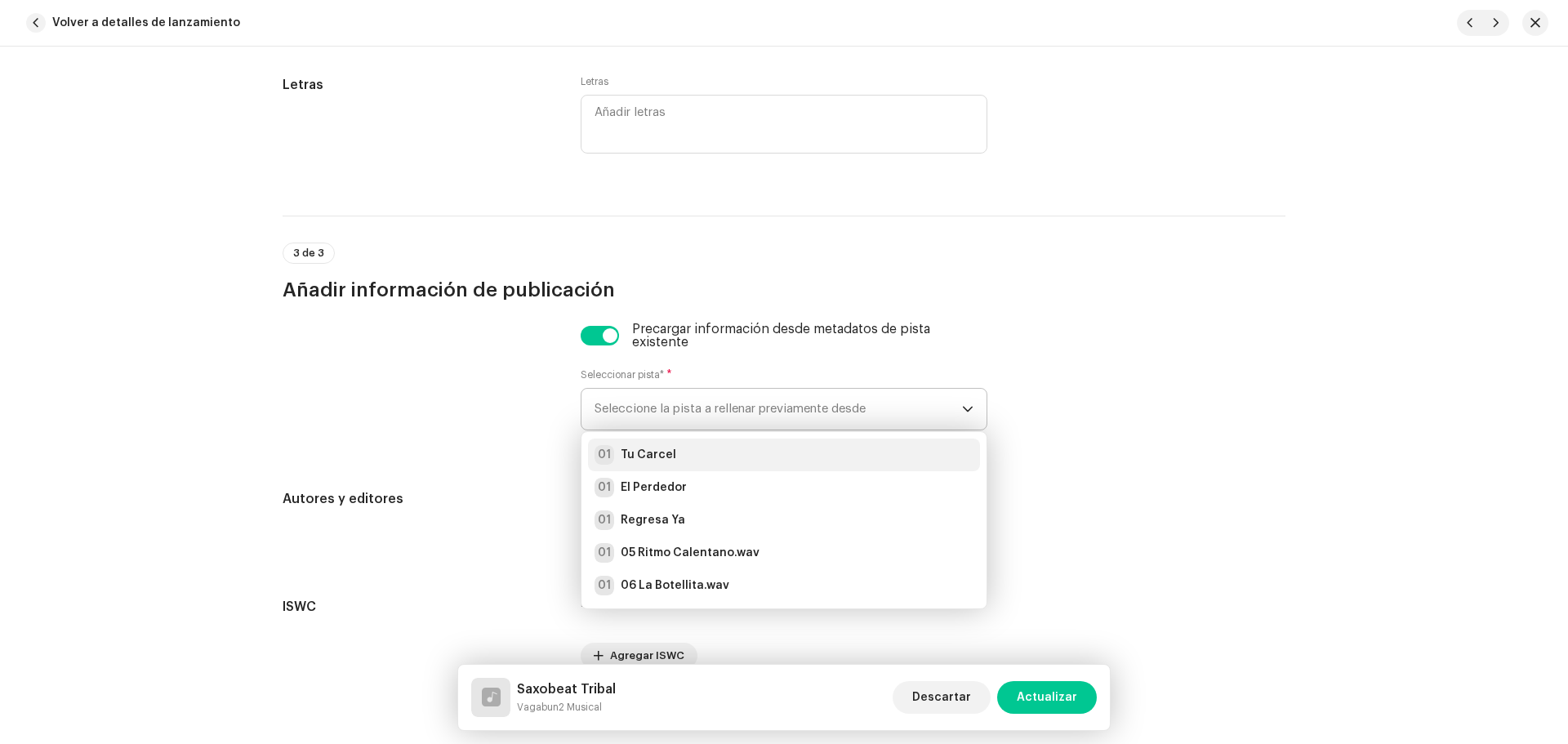
click at [686, 451] on div "01 Tu Carcel" at bounding box center [784, 455] width 379 height 19
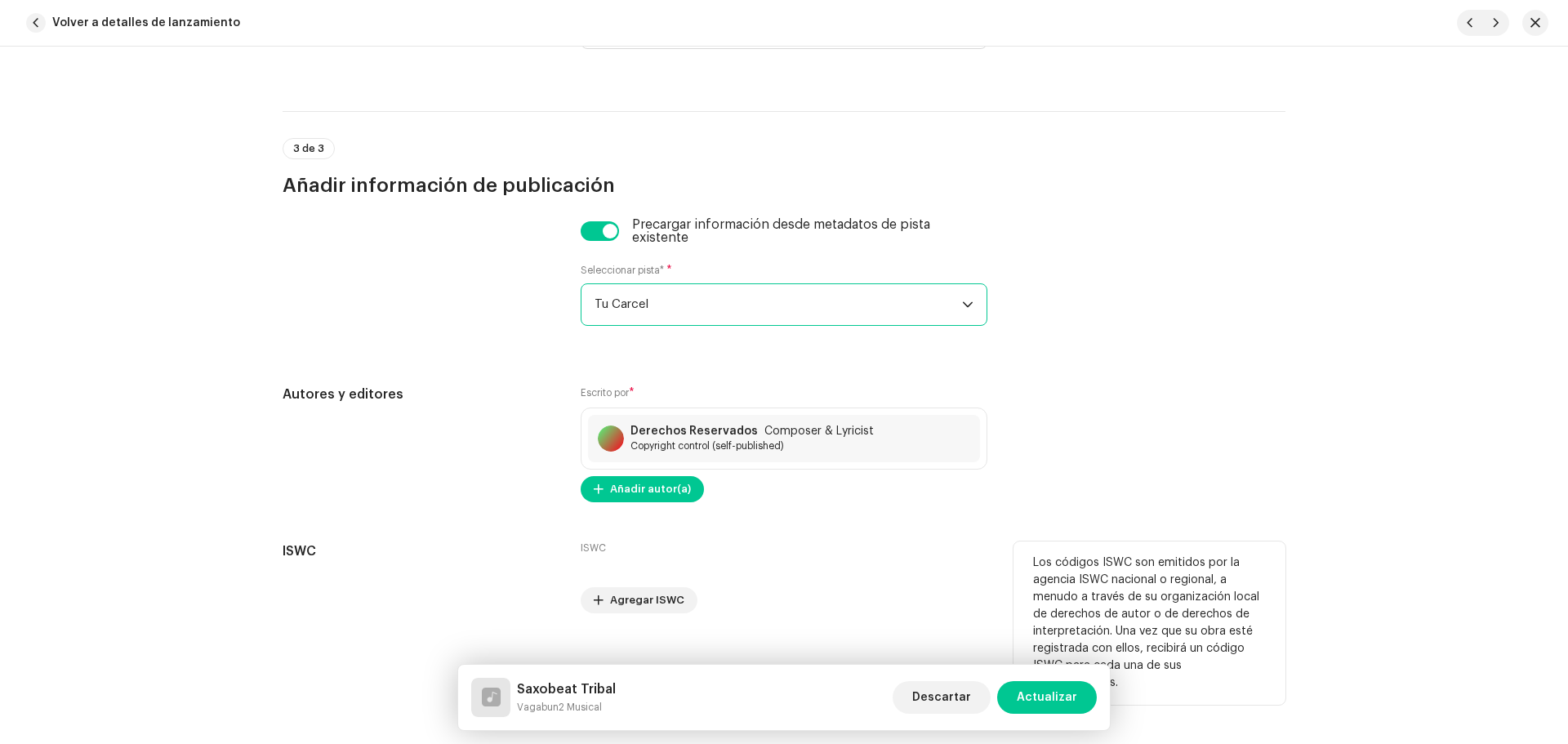
scroll to position [3365, 0]
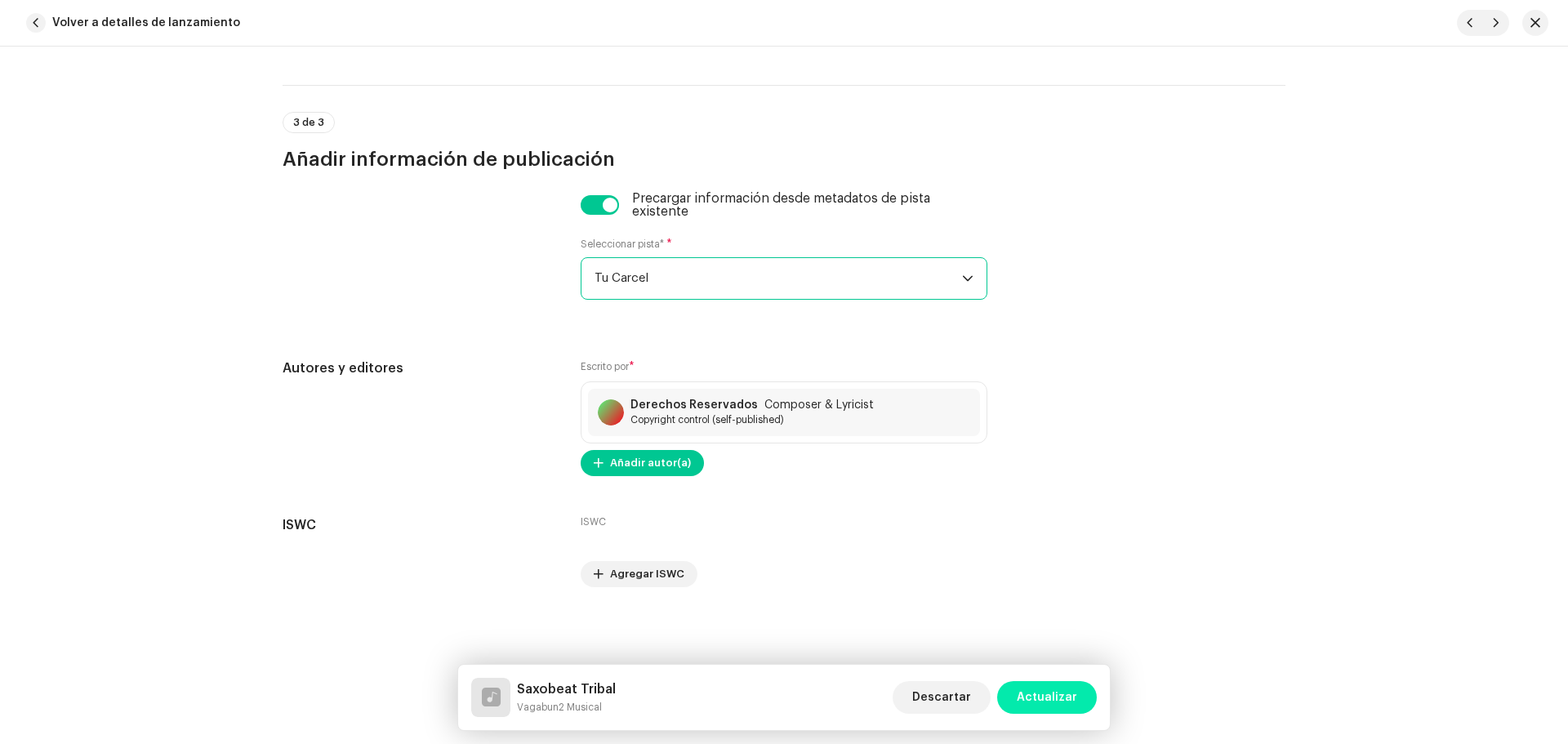
click at [1042, 694] on span "Actualizar" at bounding box center [1046, 698] width 60 height 33
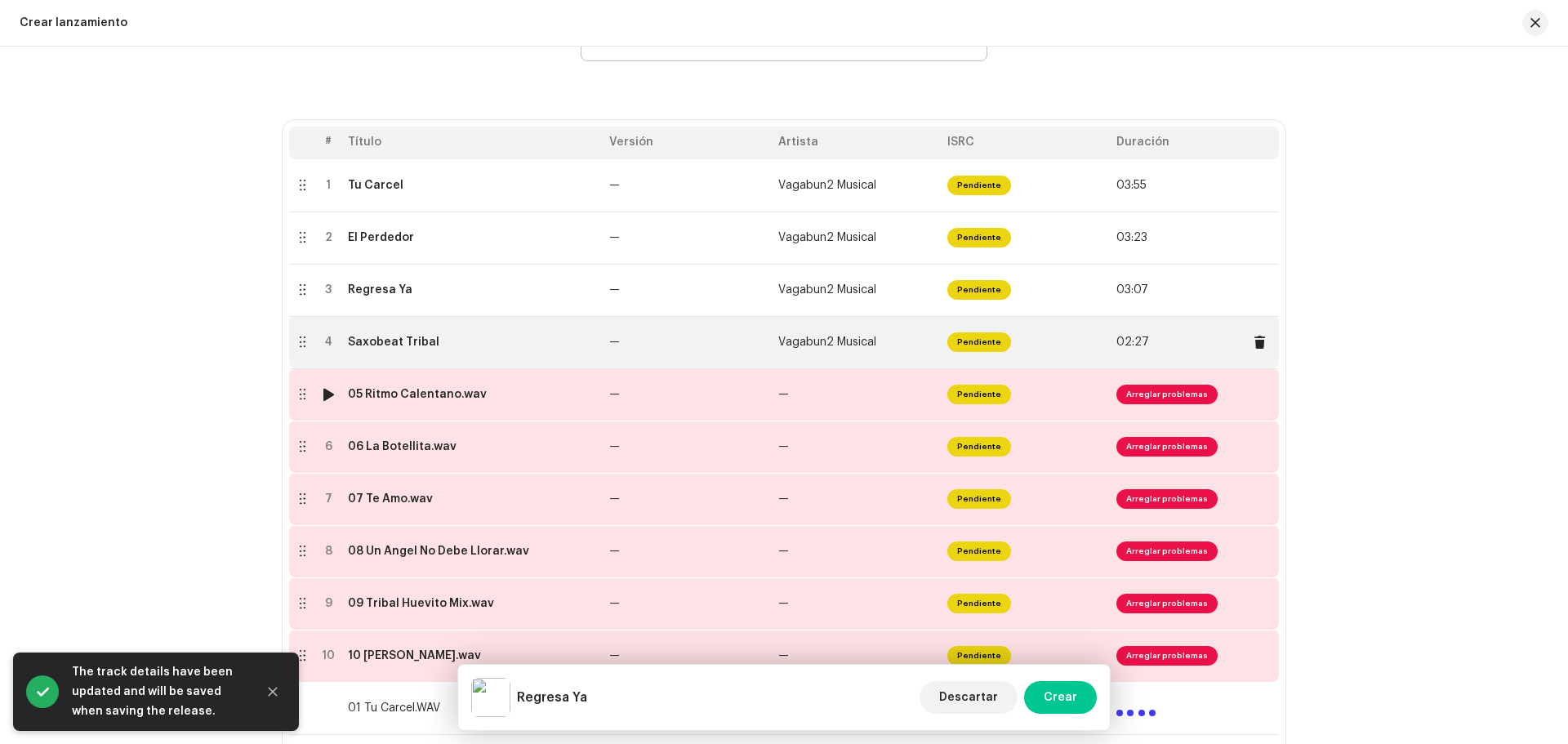
scroll to position [245, 0]
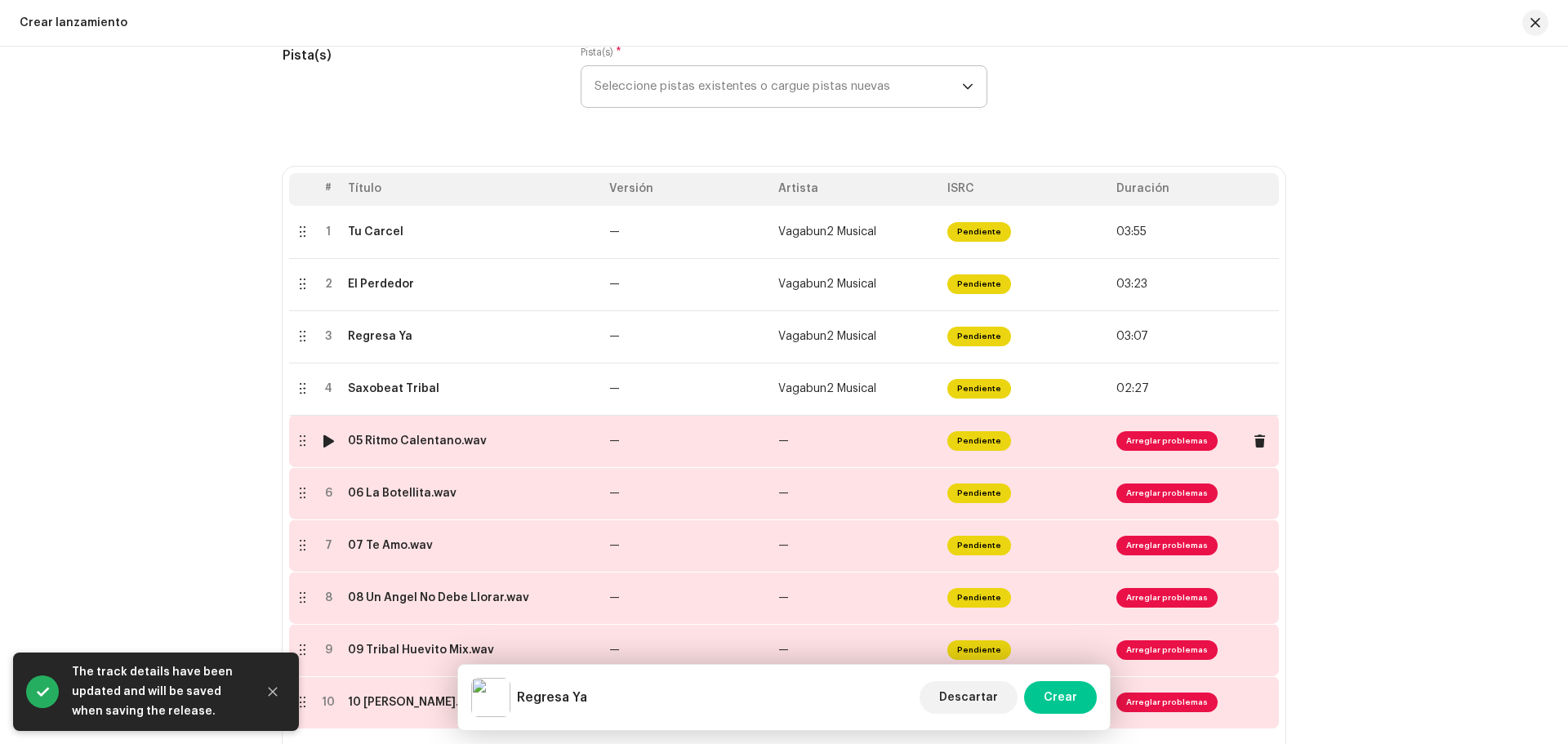
click at [403, 442] on div "05 Ritmo Calentano.wav" at bounding box center [416, 441] width 139 height 13
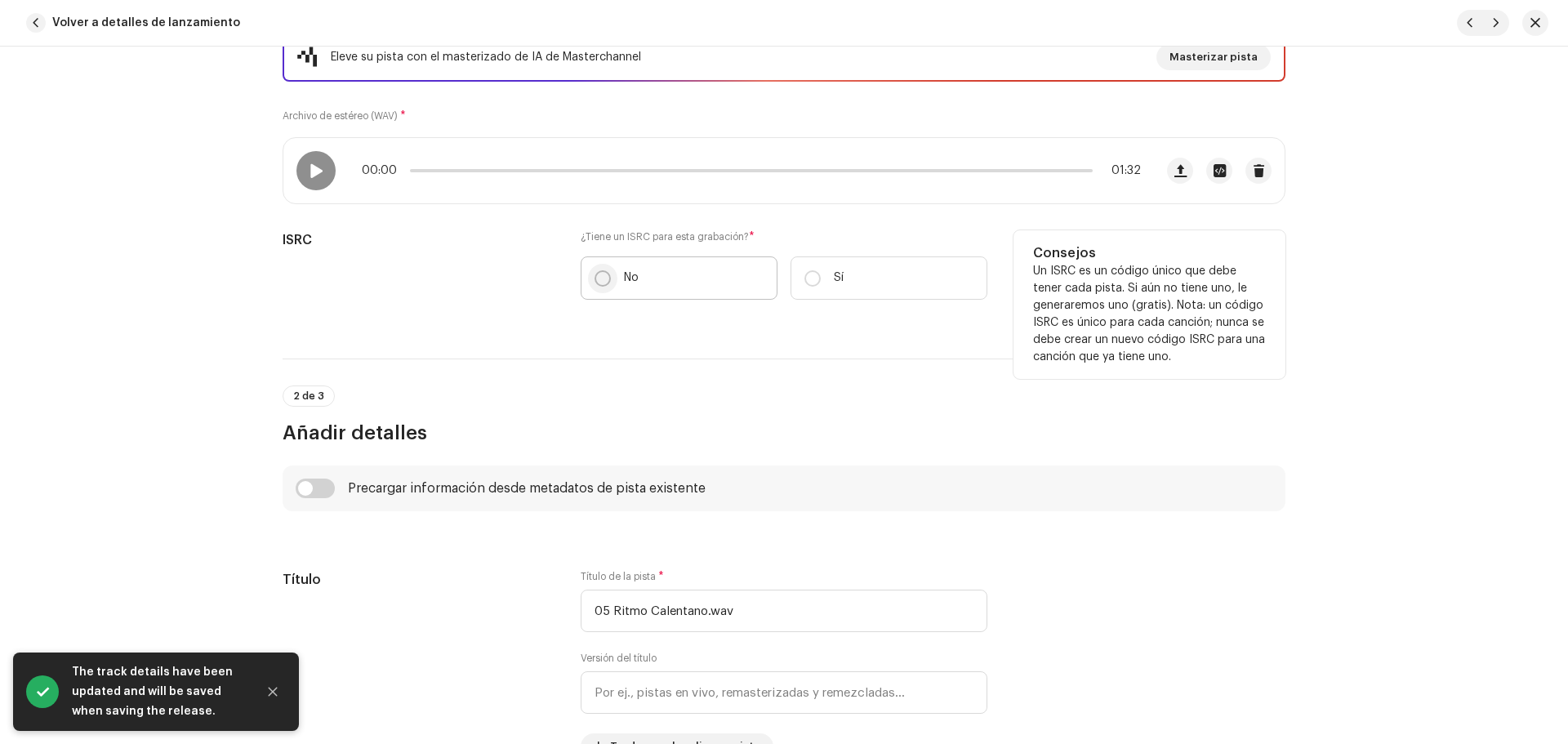
click at [594, 282] on input "No" at bounding box center [602, 278] width 16 height 16
radio input "true"
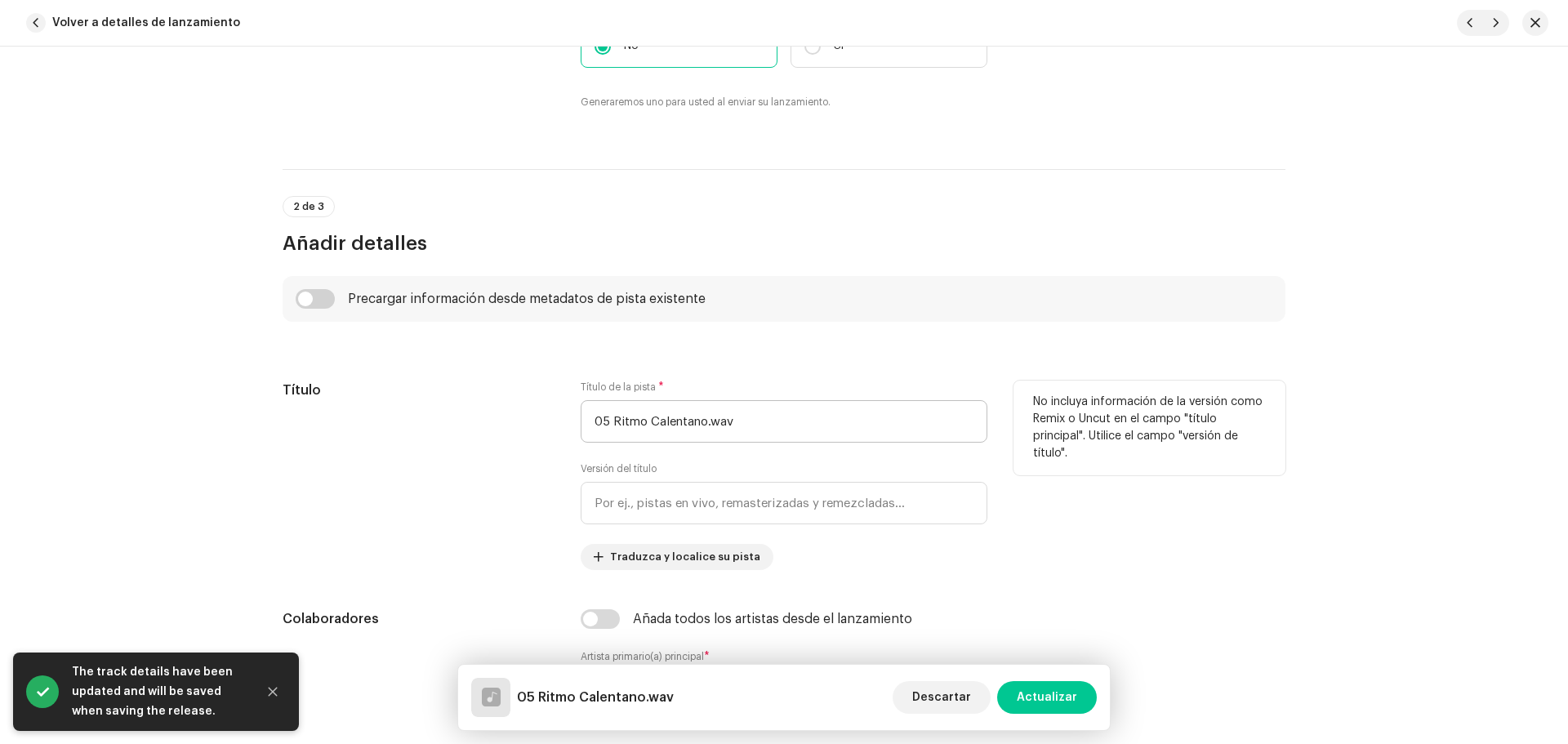
scroll to position [490, 0]
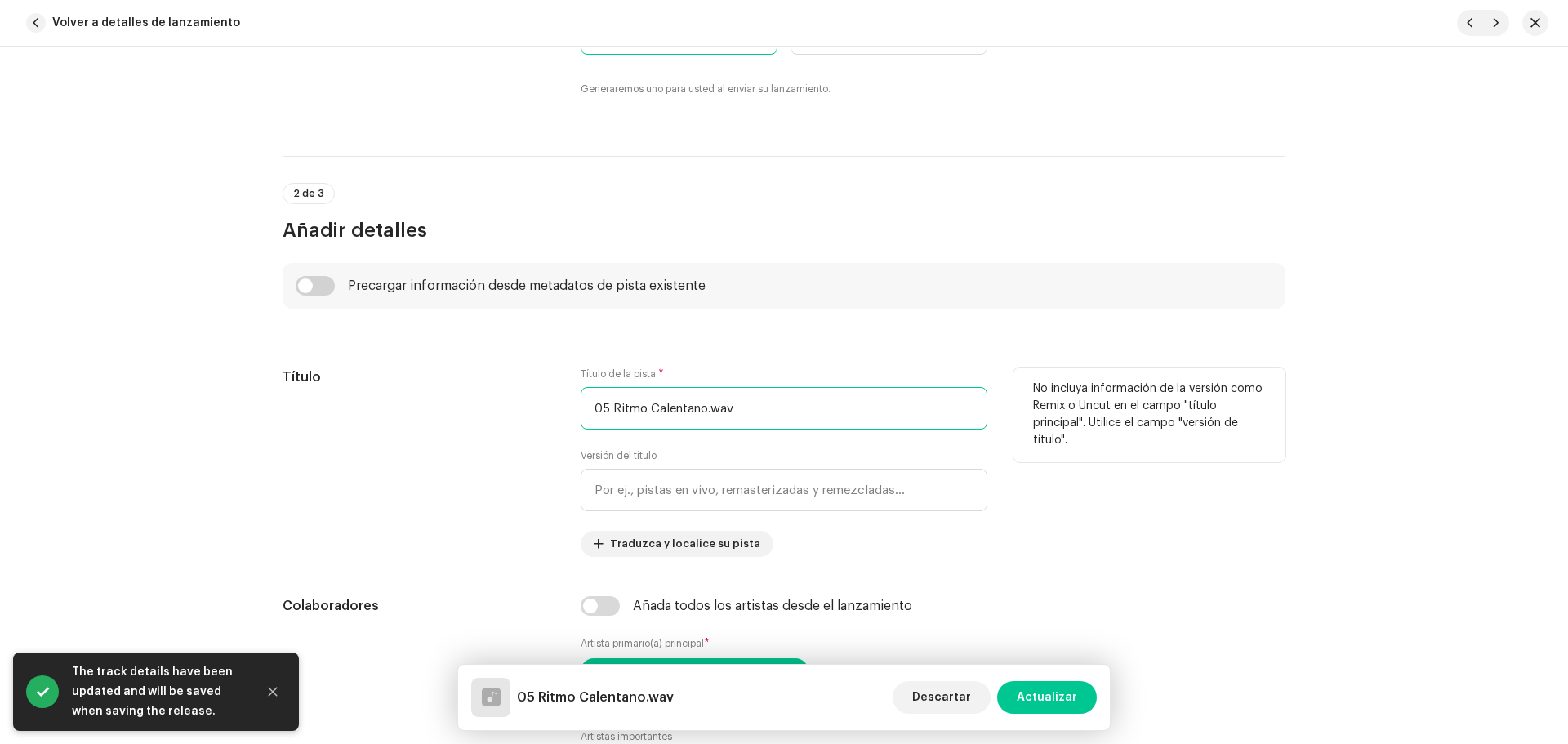
click at [741, 407] on input "05 Ritmo Calentano.wav" at bounding box center [784, 408] width 407 height 42
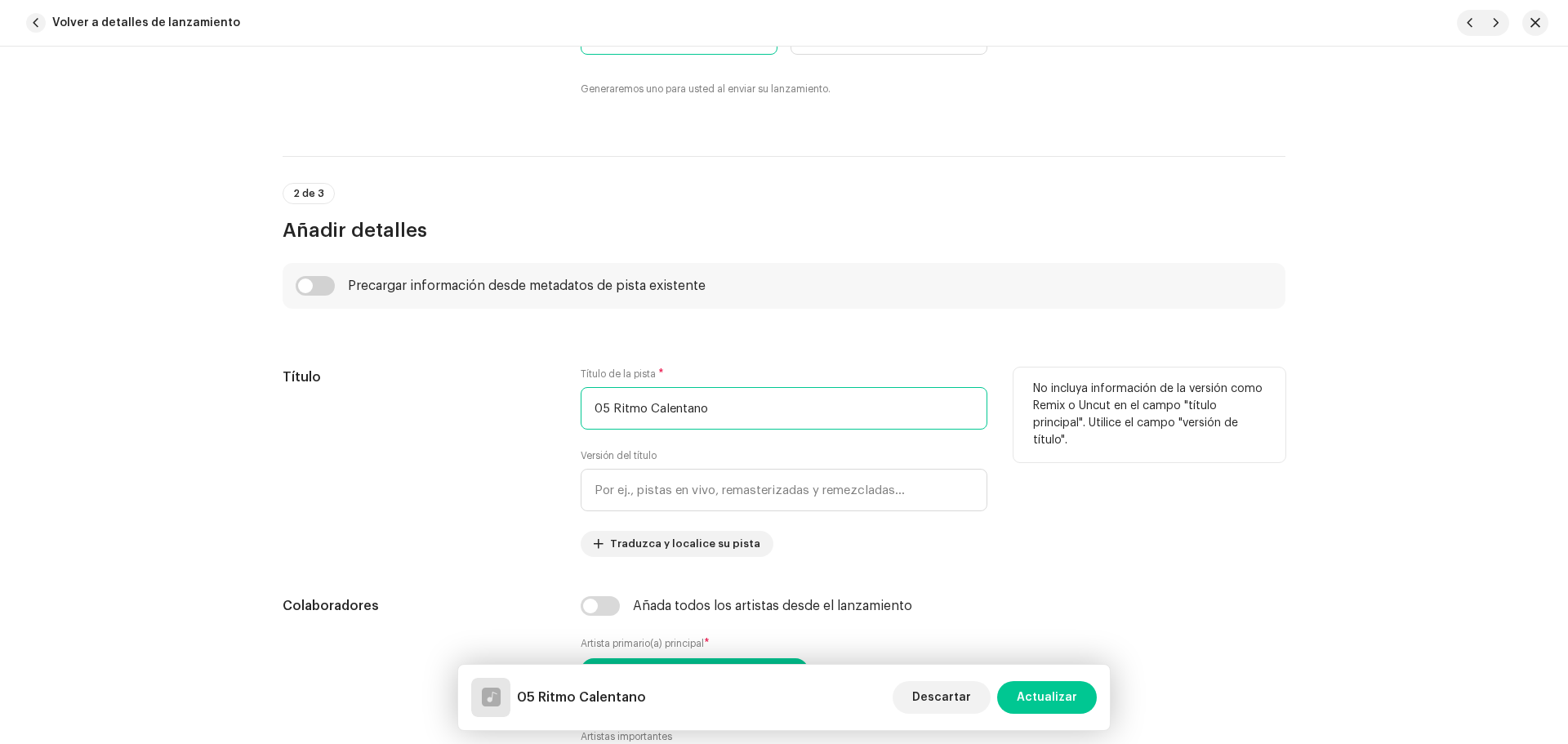
click at [610, 408] on input "05 Ritmo Calentano" at bounding box center [784, 408] width 407 height 42
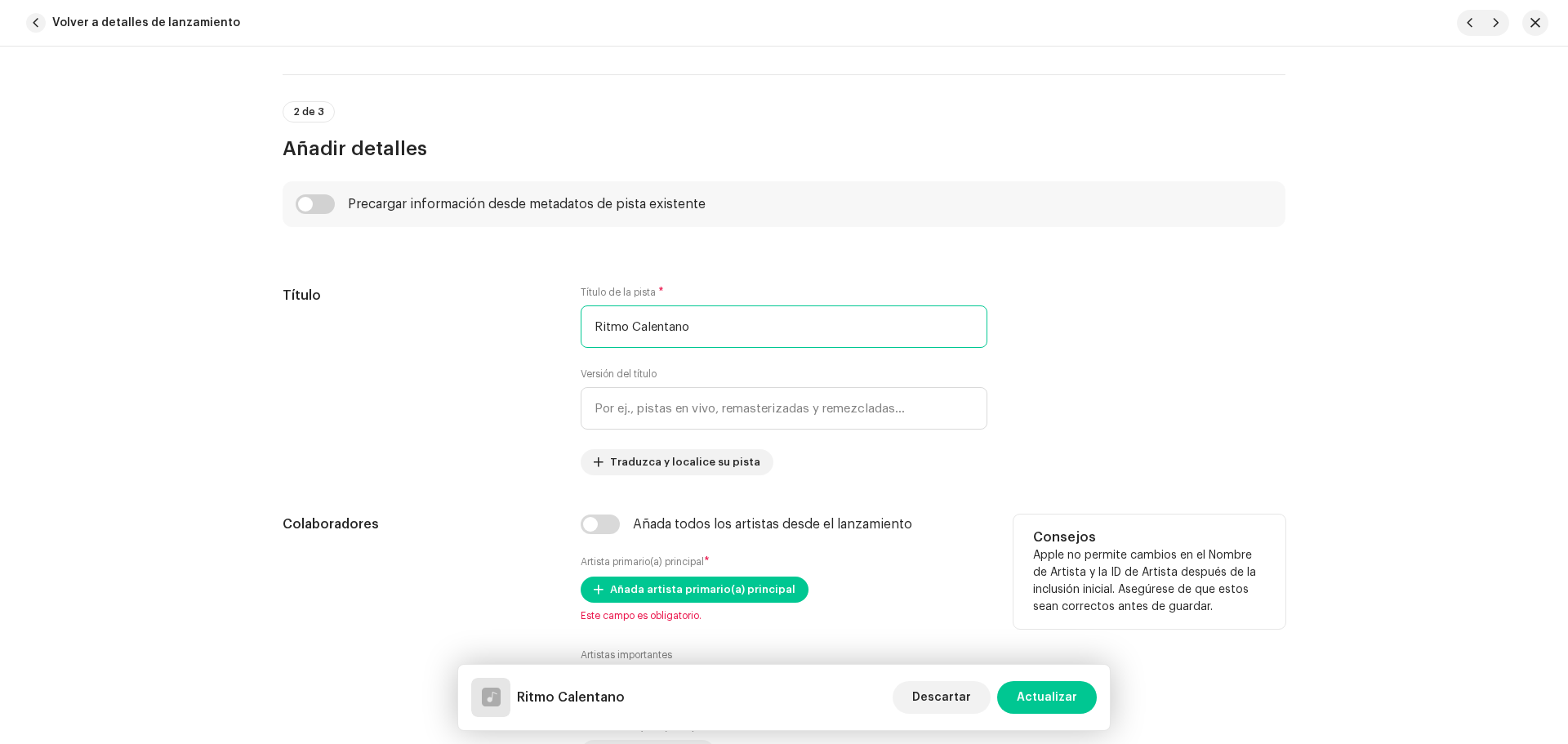
scroll to position [409, 0]
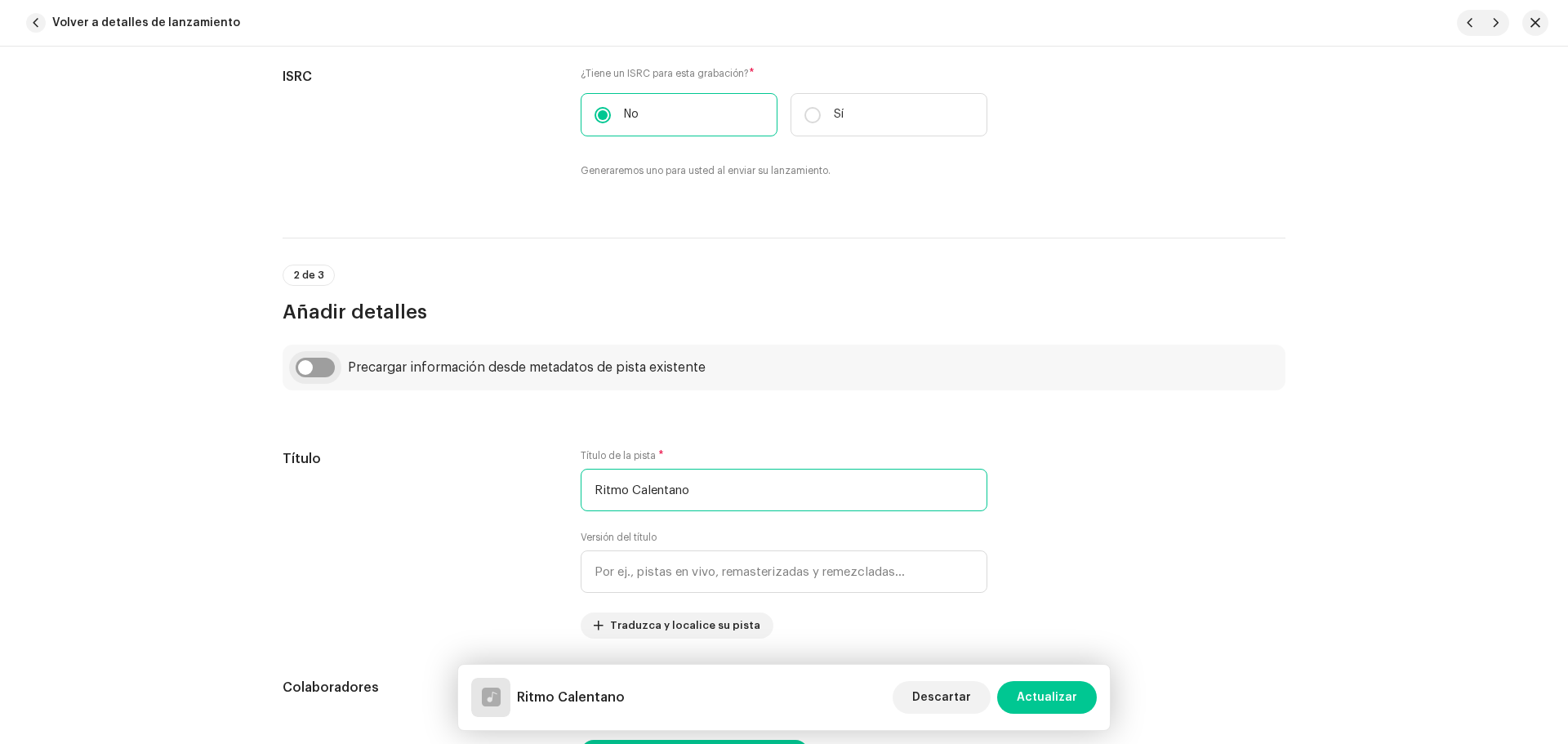
type input "Ritmo Calentano"
click at [329, 364] on input "checkbox" at bounding box center [315, 368] width 39 height 19
checkbox input "true"
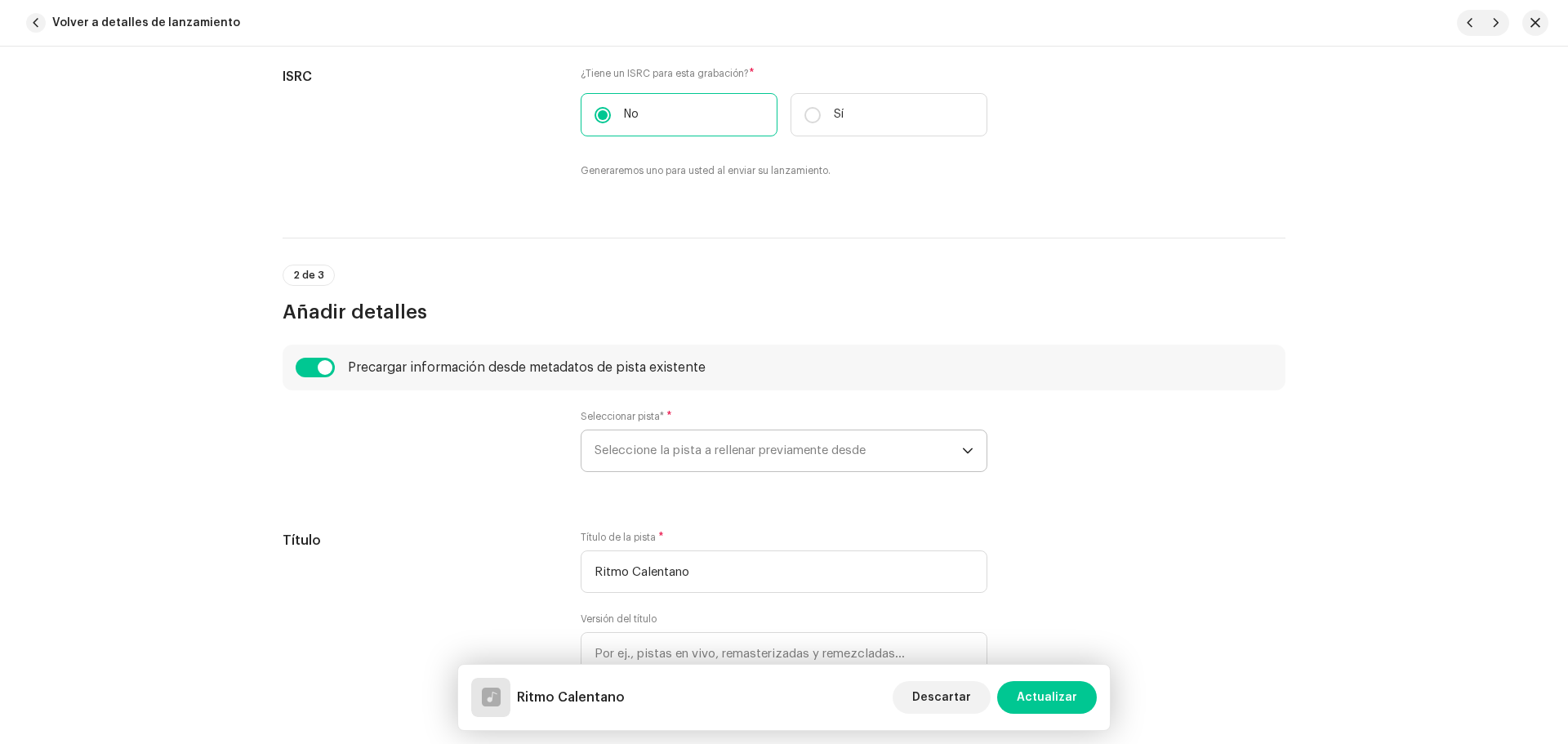
click at [644, 435] on span "Seleccione la pista a rellenar previamente desde" at bounding box center [778, 451] width 368 height 41
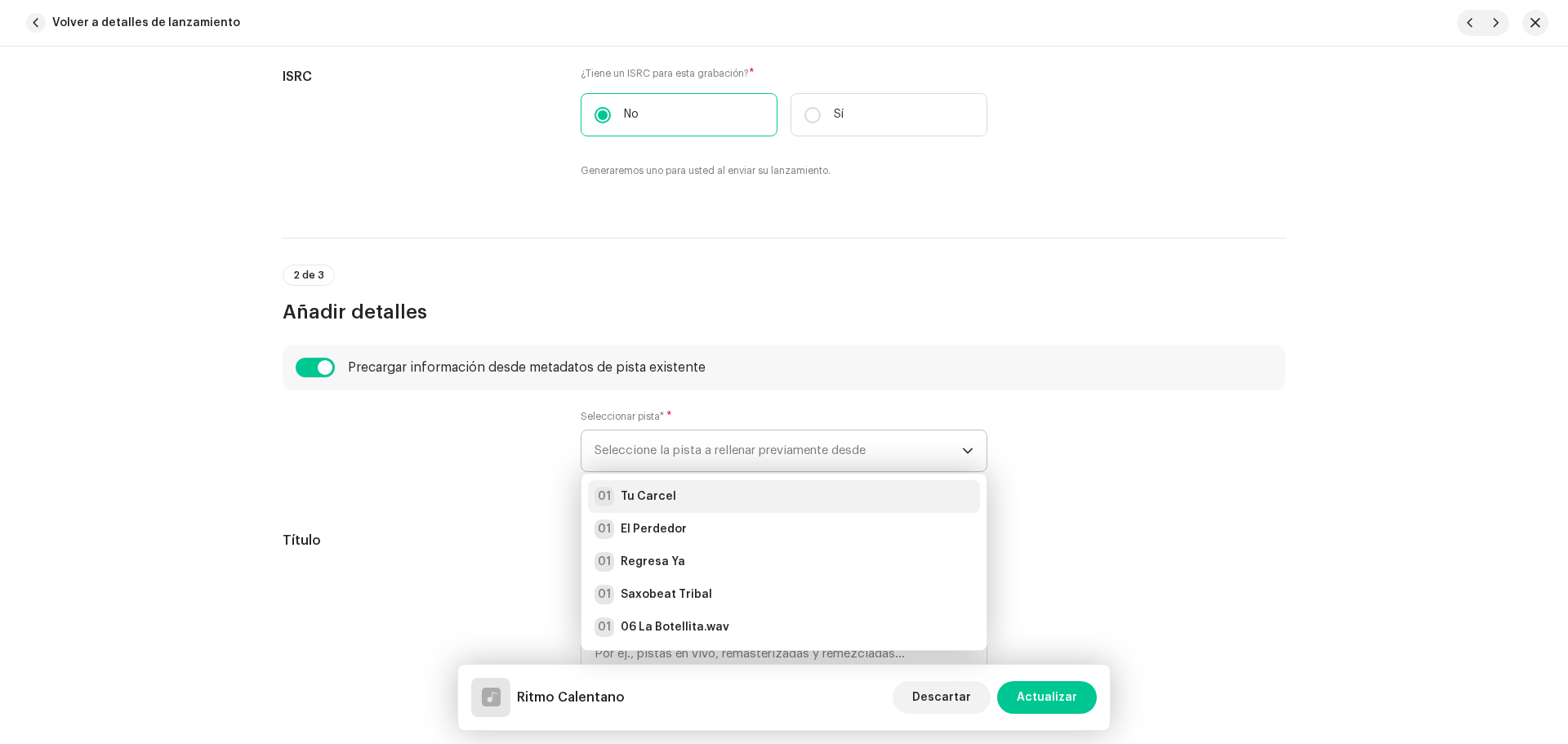
click at [651, 492] on strong "Tu Carcel" at bounding box center [648, 496] width 56 height 16
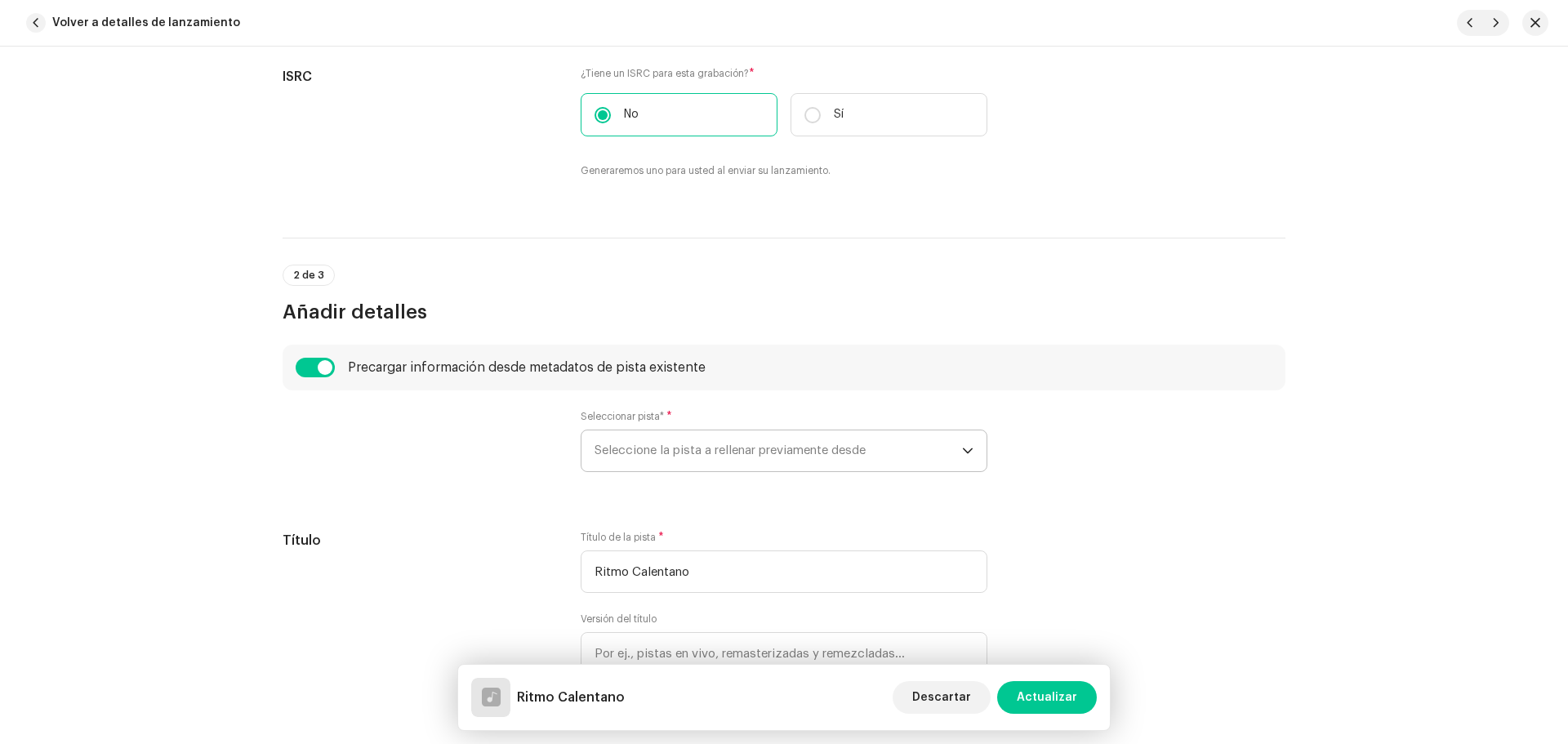
radio input "true"
type input "Vagabun2 Musical"
checkbox input "true"
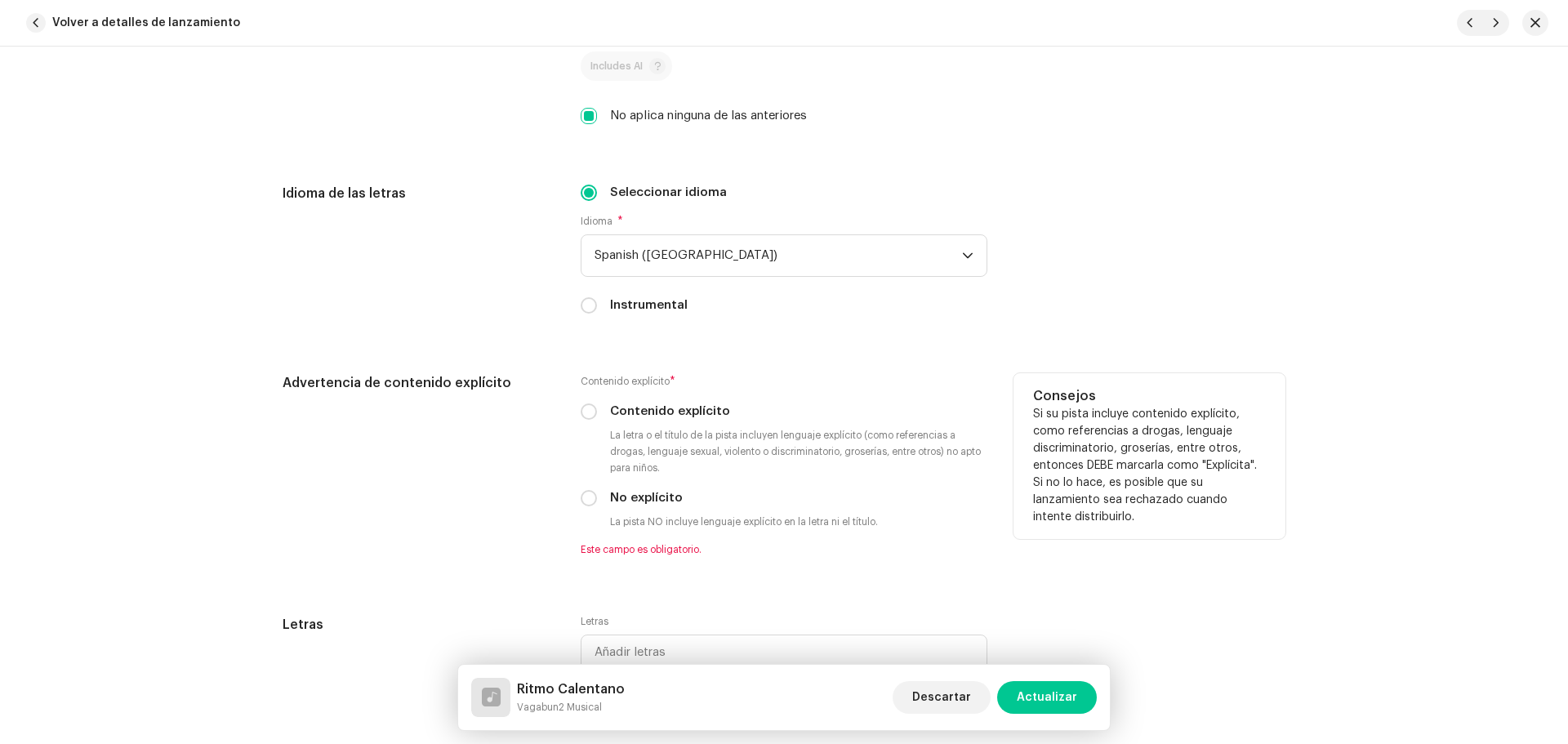
scroll to position [2778, 0]
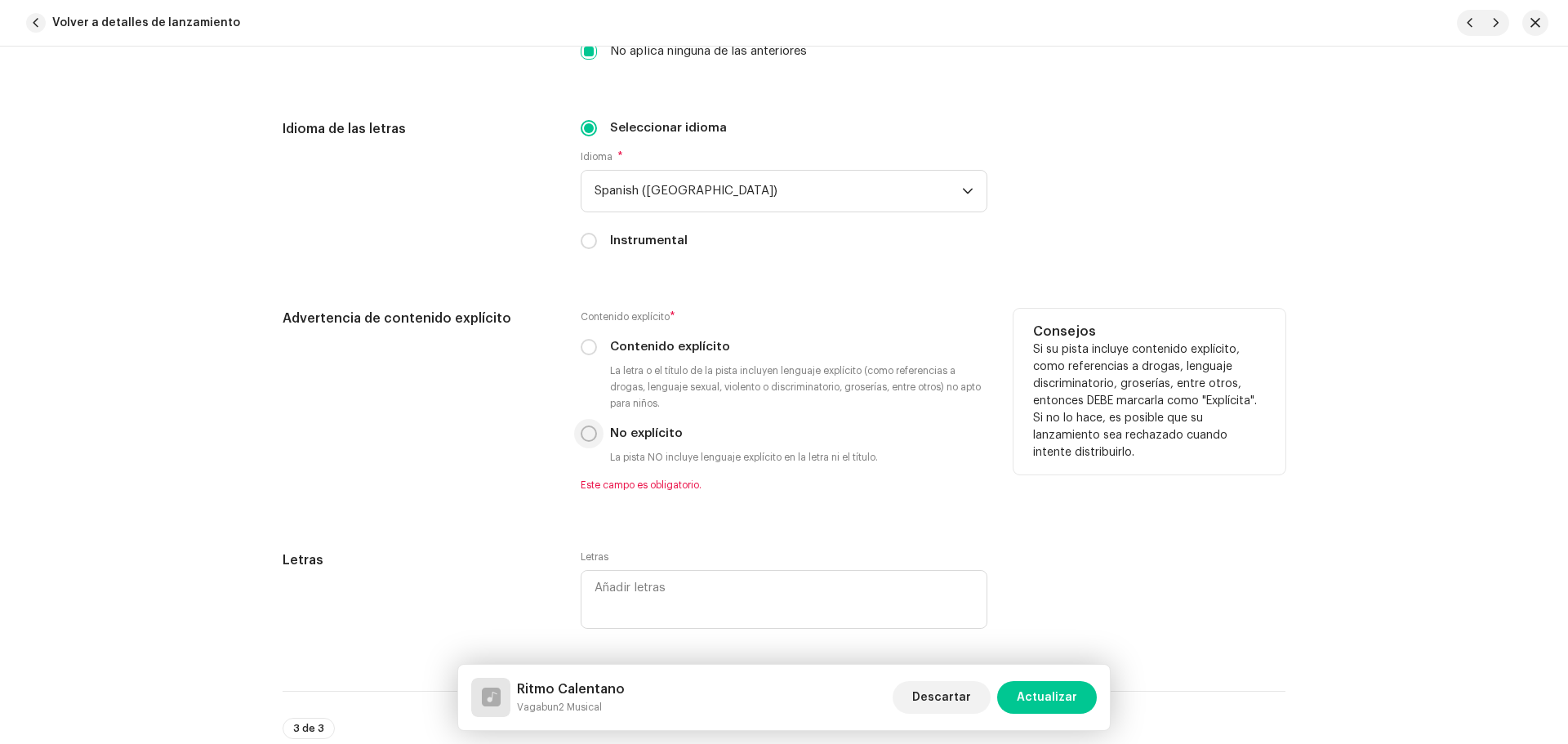
click at [591, 436] on input "No explícito" at bounding box center [589, 434] width 16 height 16
radio input "true"
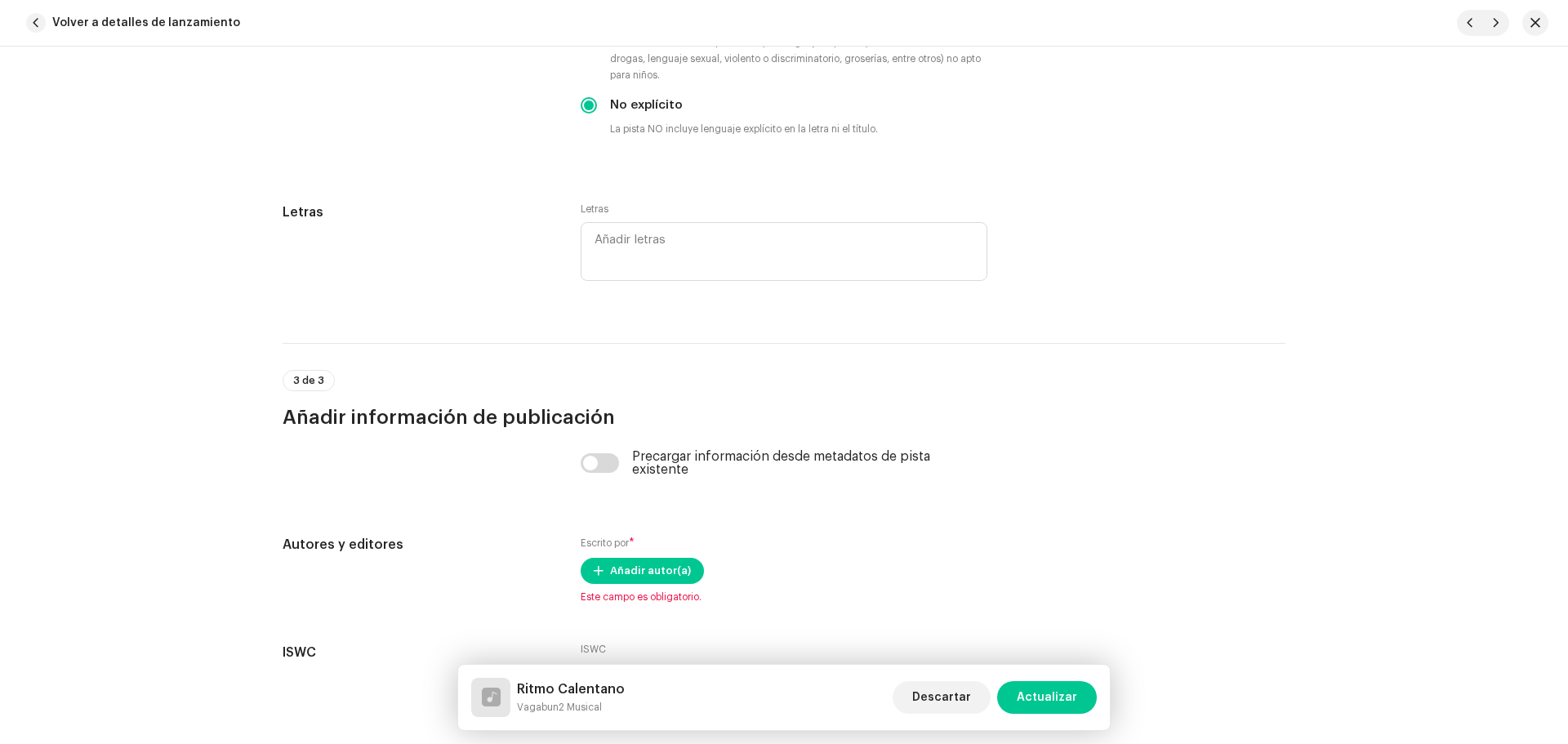
scroll to position [3187, 0]
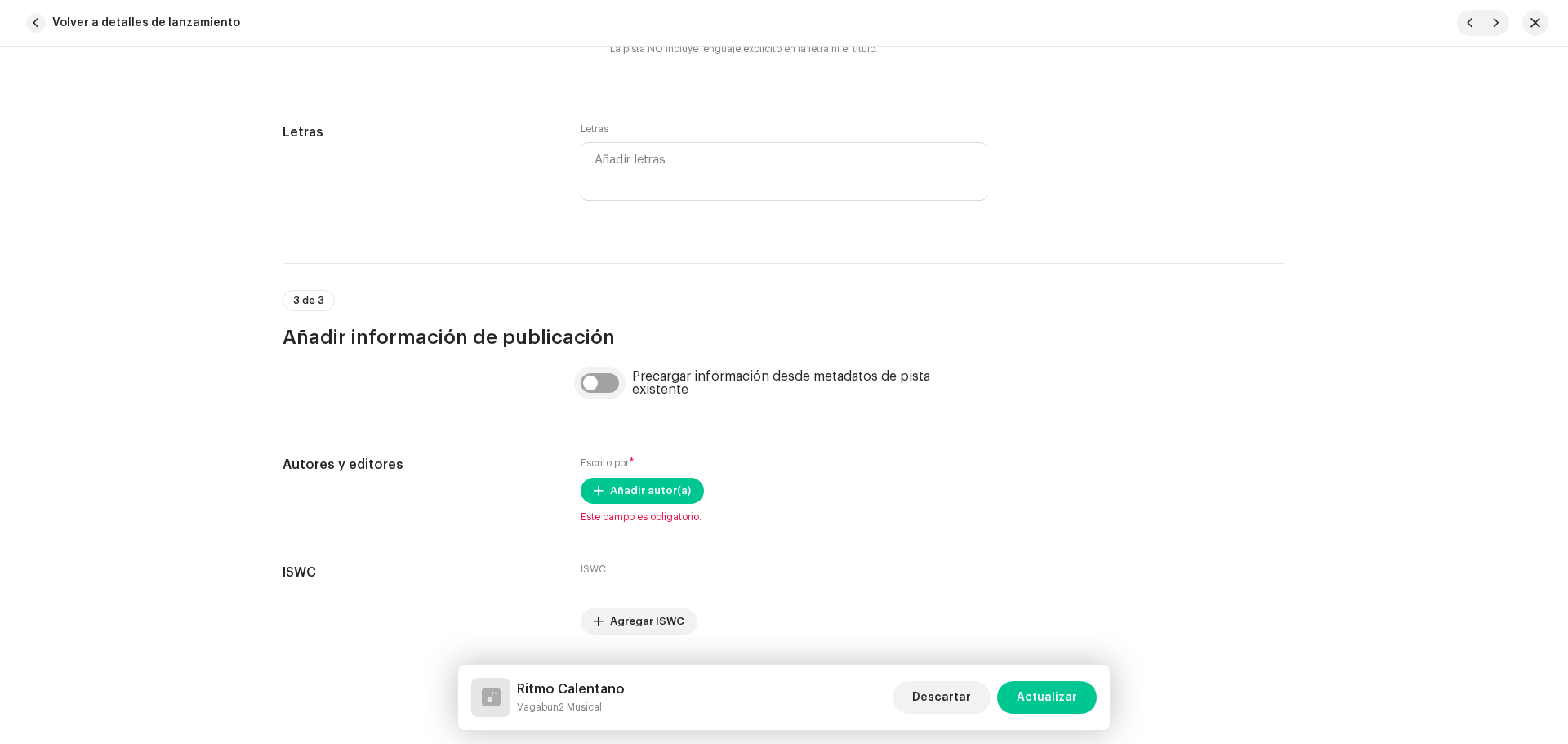
click at [609, 387] on input "checkbox" at bounding box center [600, 383] width 39 height 19
checkbox input "true"
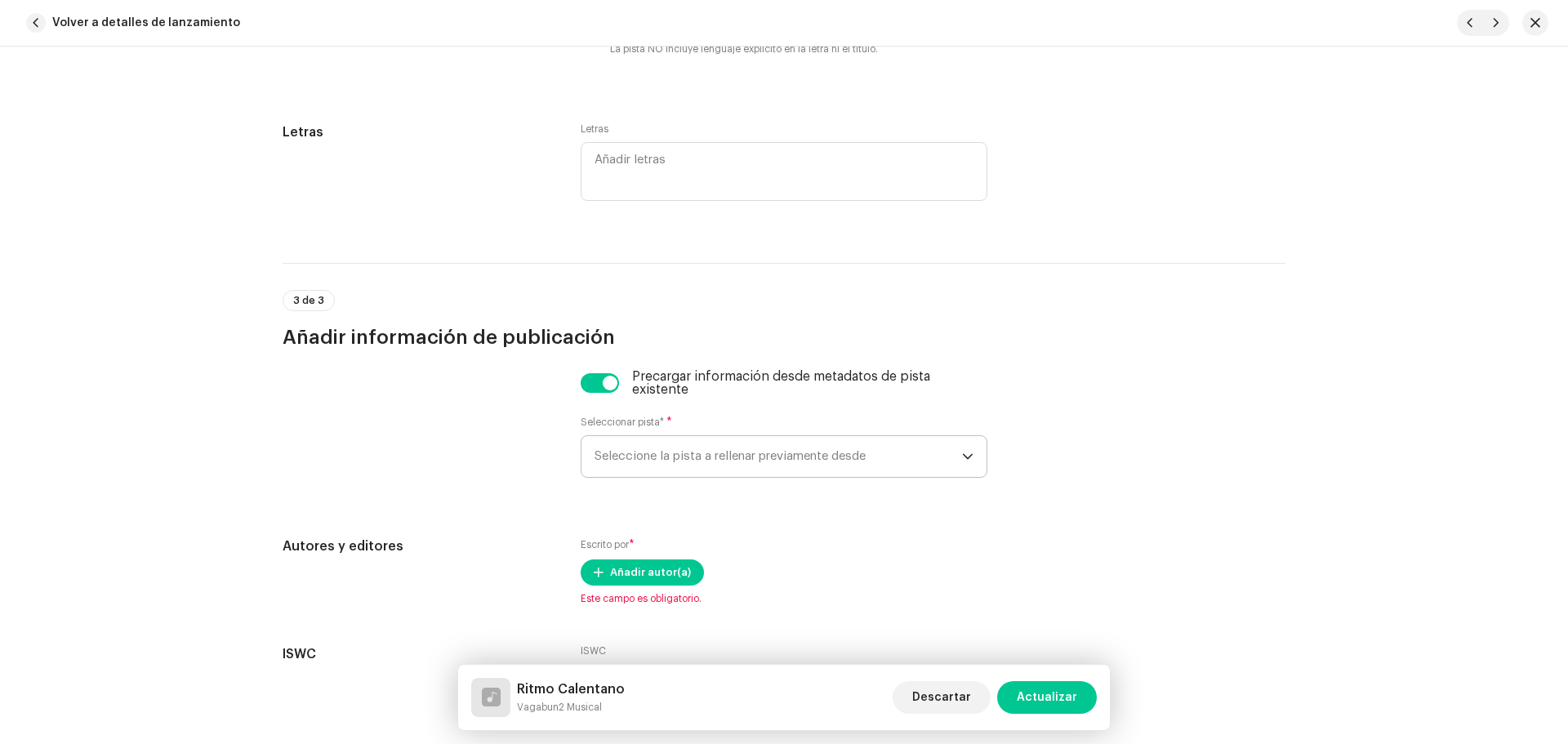
drag, startPoint x: 682, startPoint y: 463, endPoint x: 686, endPoint y: 476, distance: 13.6
click at [682, 463] on span "Seleccione la pista a rellenar previamente desde" at bounding box center [778, 457] width 368 height 41
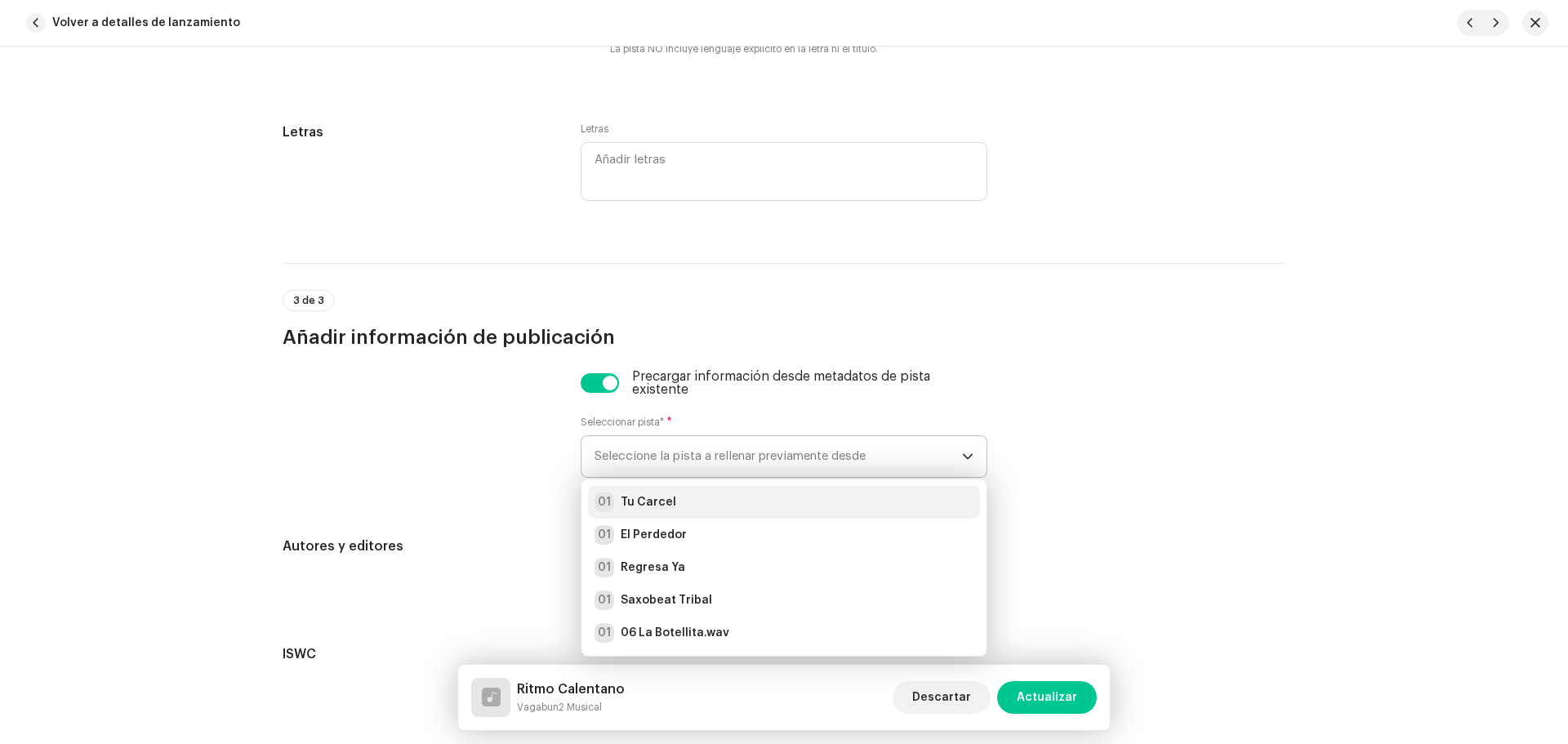
click at [697, 493] on div "01 Tu Carcel" at bounding box center [784, 502] width 379 height 19
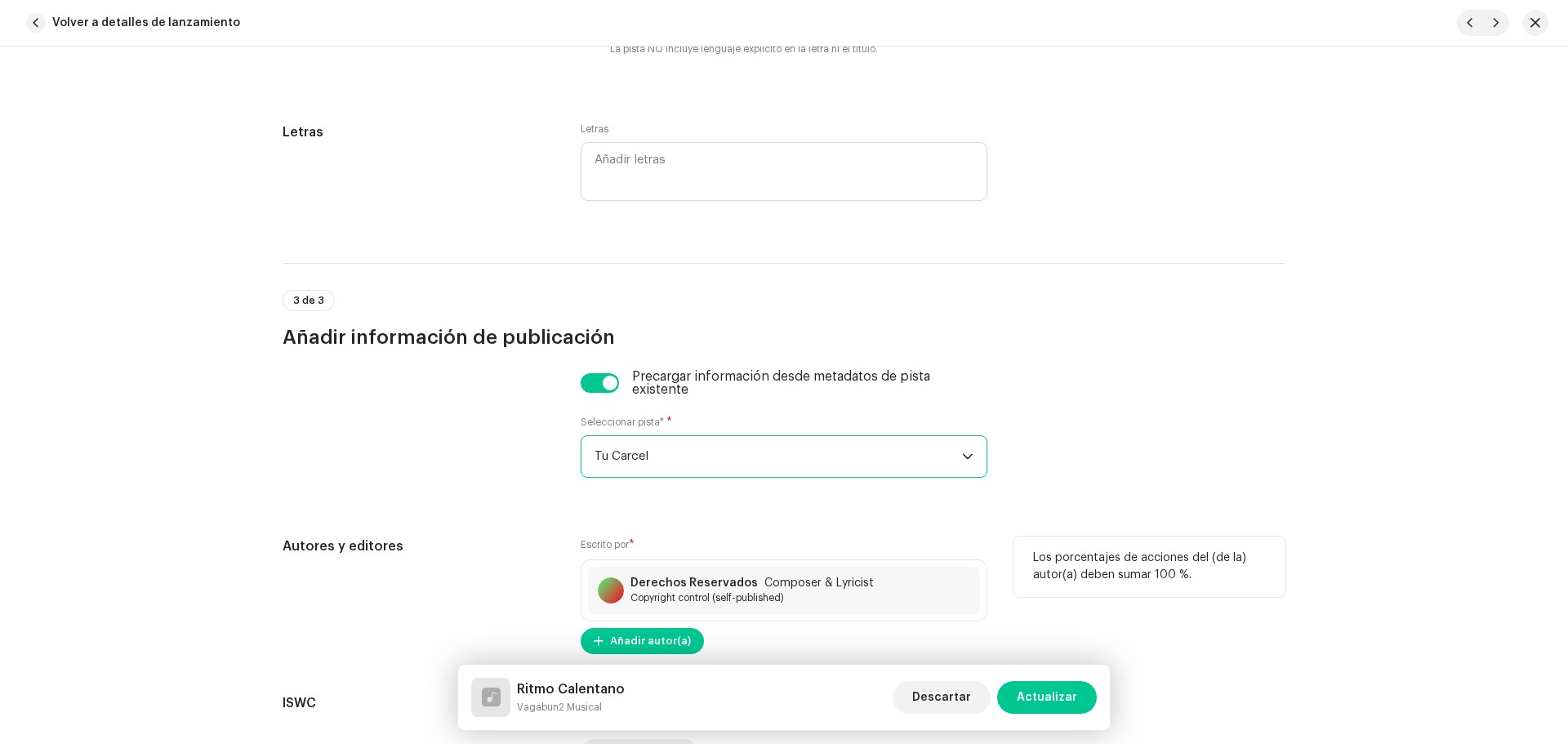
scroll to position [3365, 0]
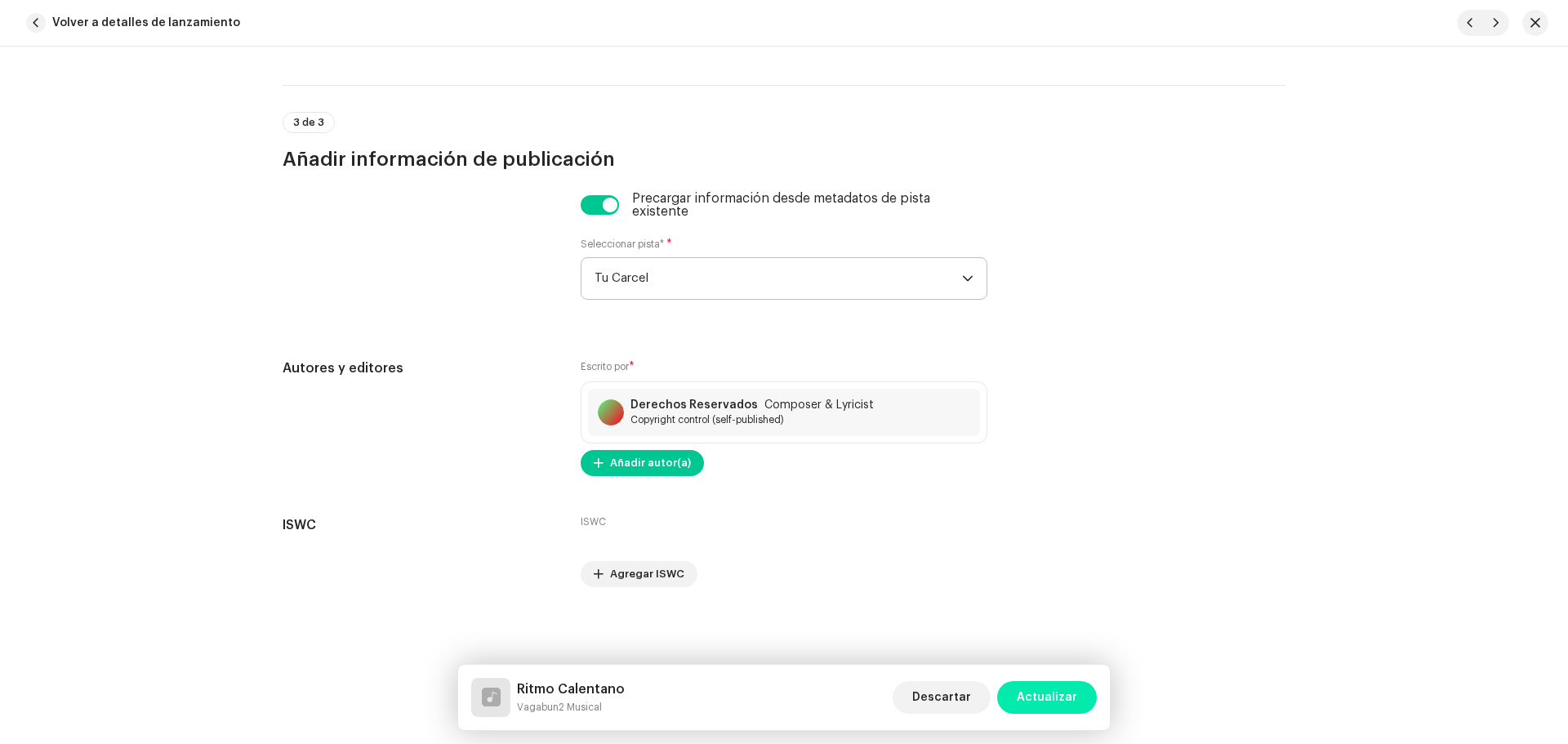
click at [1054, 704] on span "Actualizar" at bounding box center [1046, 698] width 60 height 33
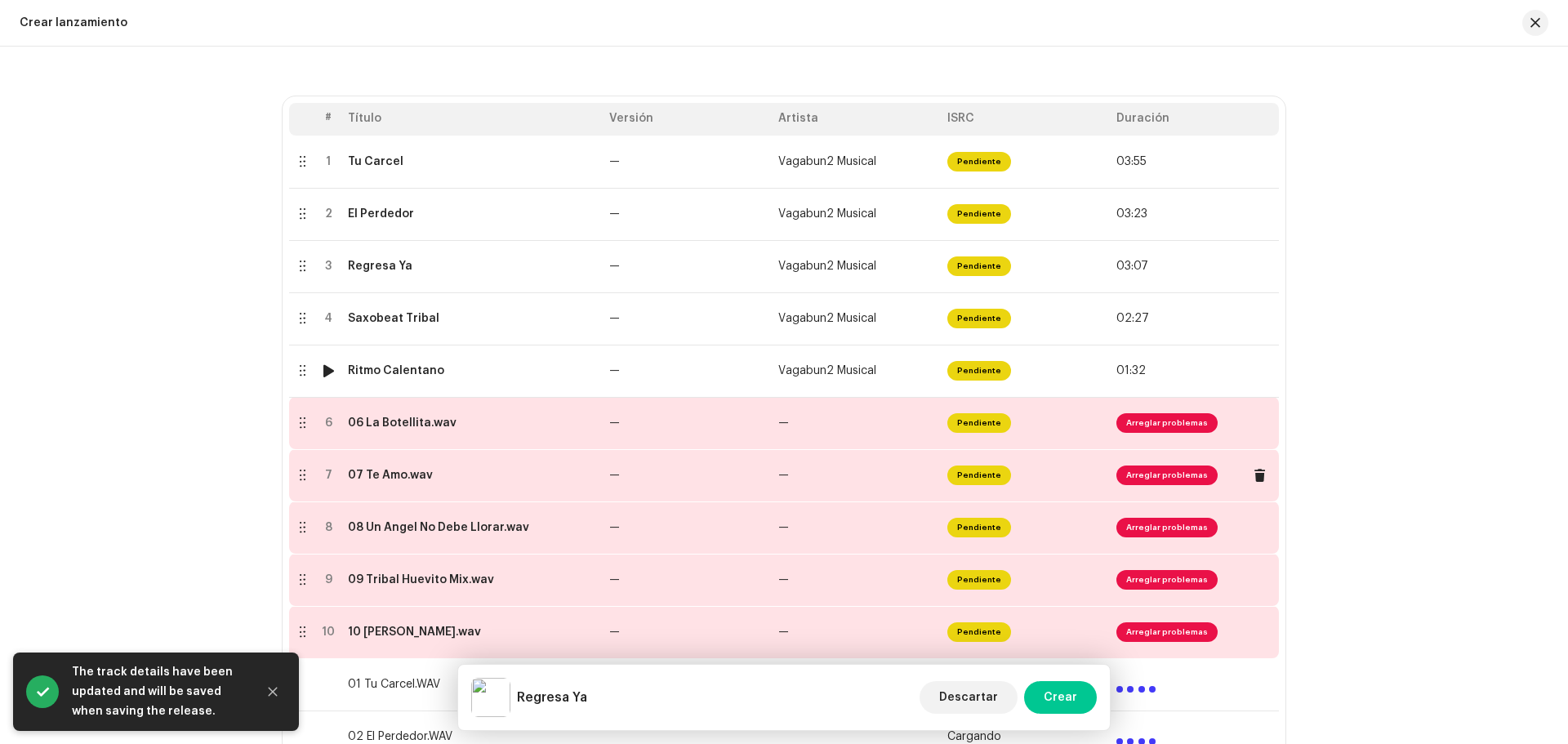
scroll to position [409, 0]
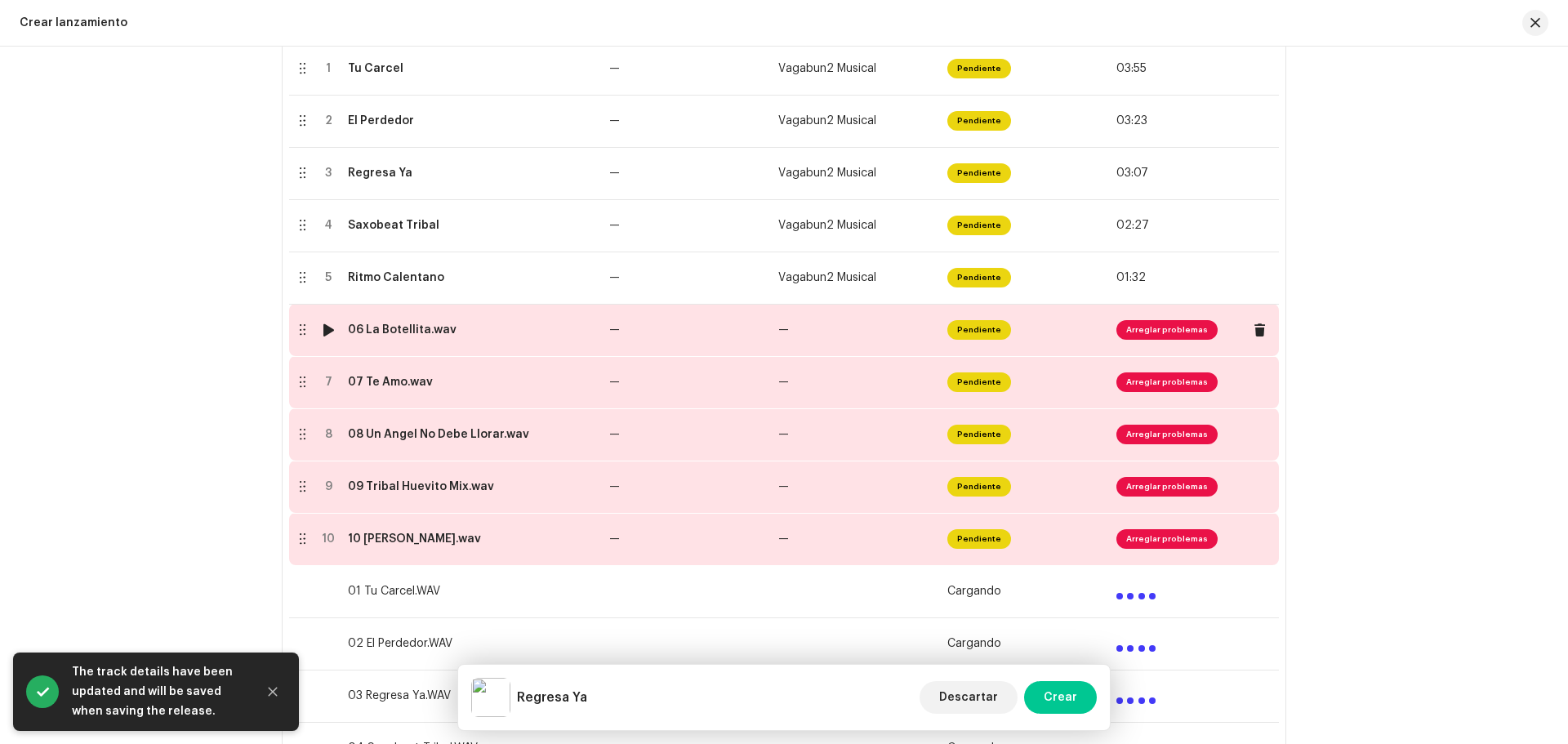
click at [395, 331] on div "06 La Botellita.wav" at bounding box center [401, 330] width 108 height 13
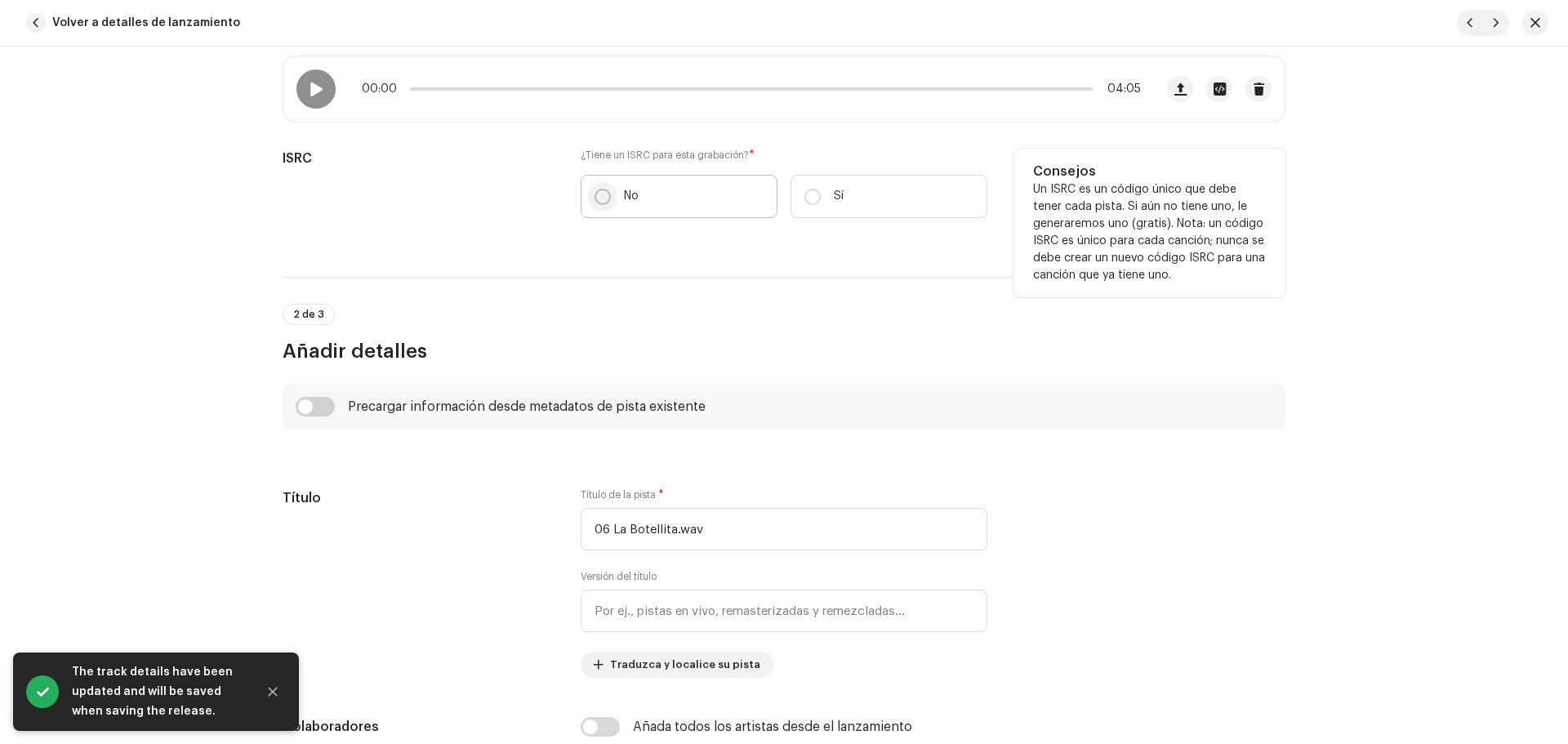
click at [601, 192] on input "No" at bounding box center [602, 196] width 16 height 16
radio input "true"
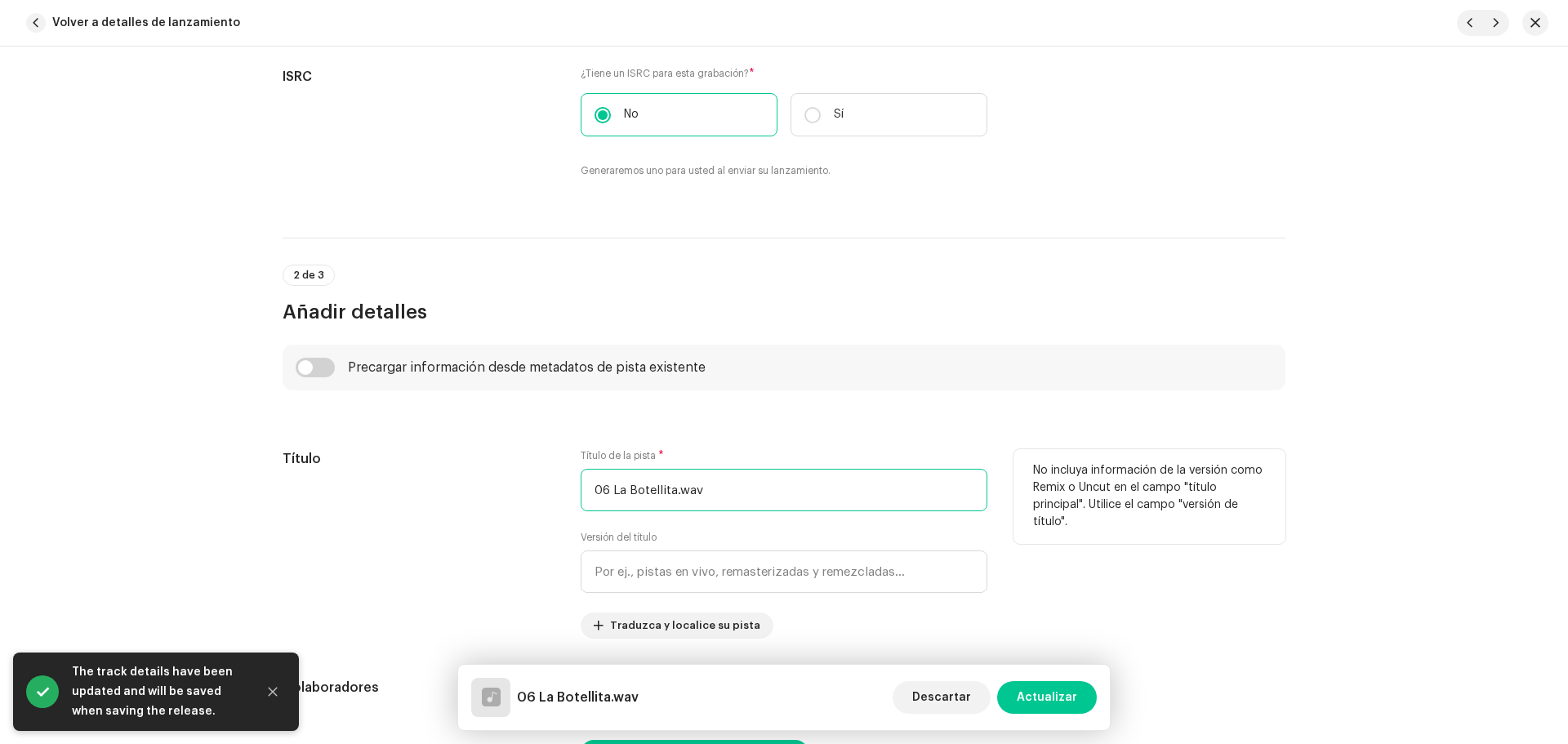
click at [702, 489] on input "06 La Botellita.wav" at bounding box center [784, 490] width 407 height 42
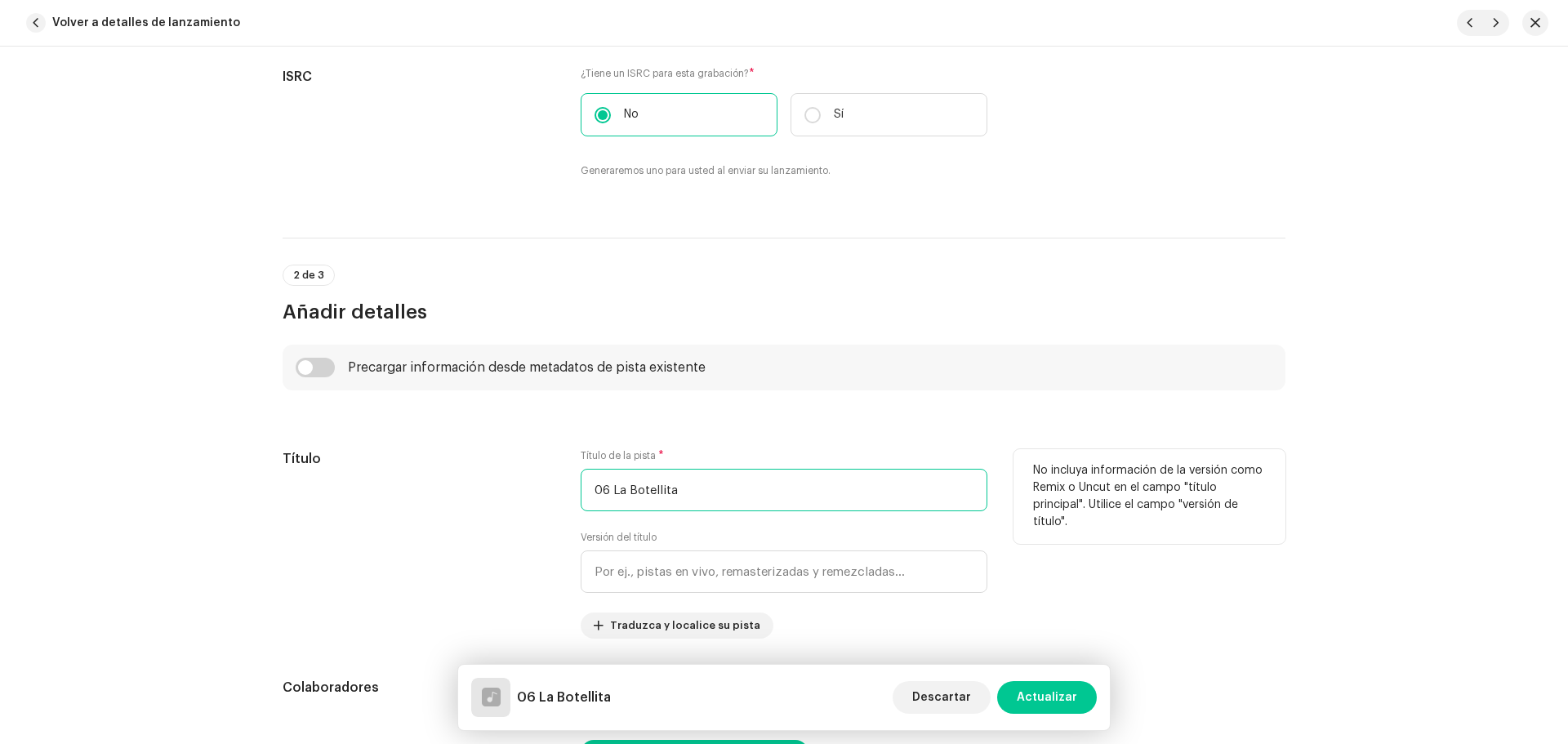
click at [613, 489] on input "06 La Botellita" at bounding box center [784, 490] width 407 height 42
type input "La Botellita"
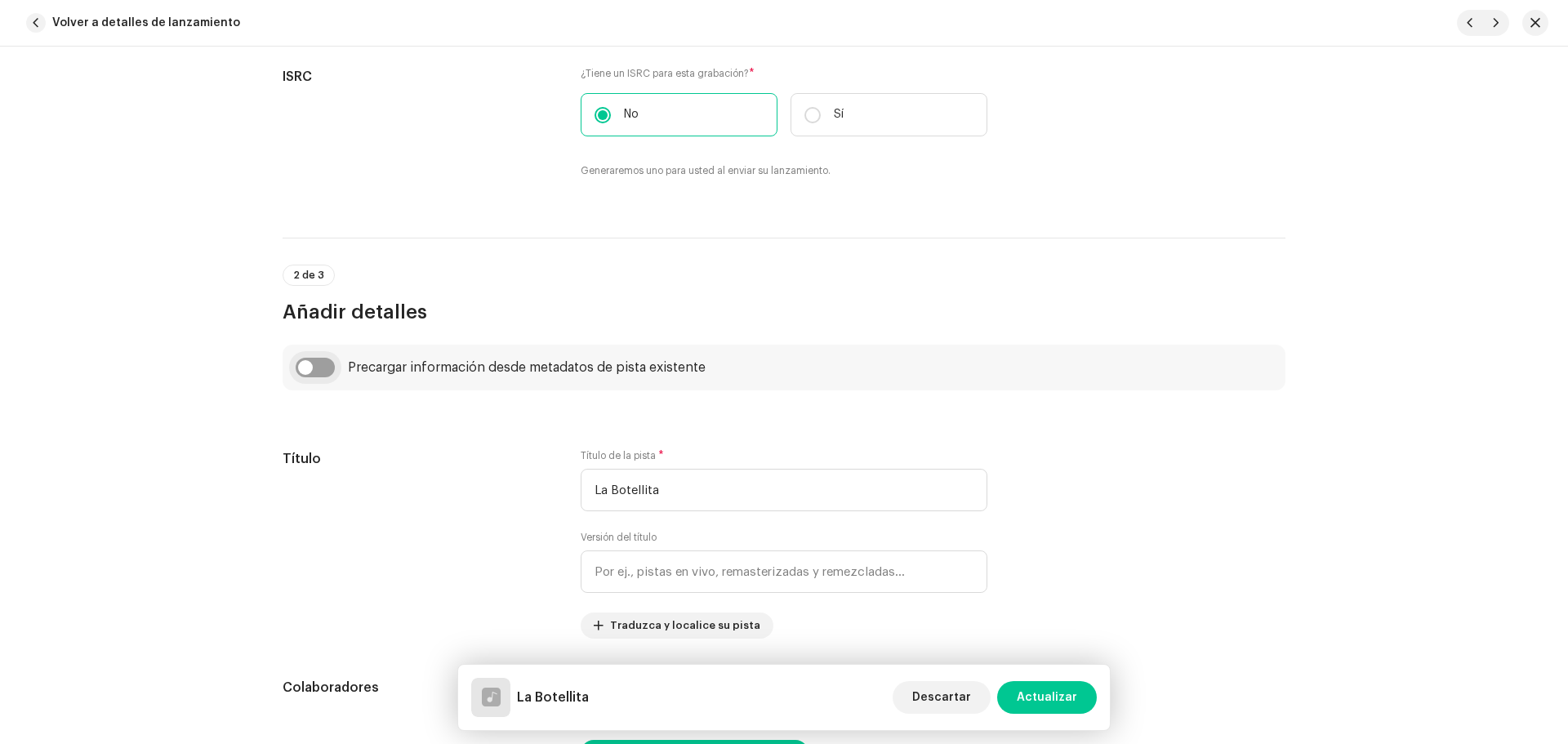
click at [330, 367] on input "checkbox" at bounding box center [315, 368] width 39 height 19
checkbox input "true"
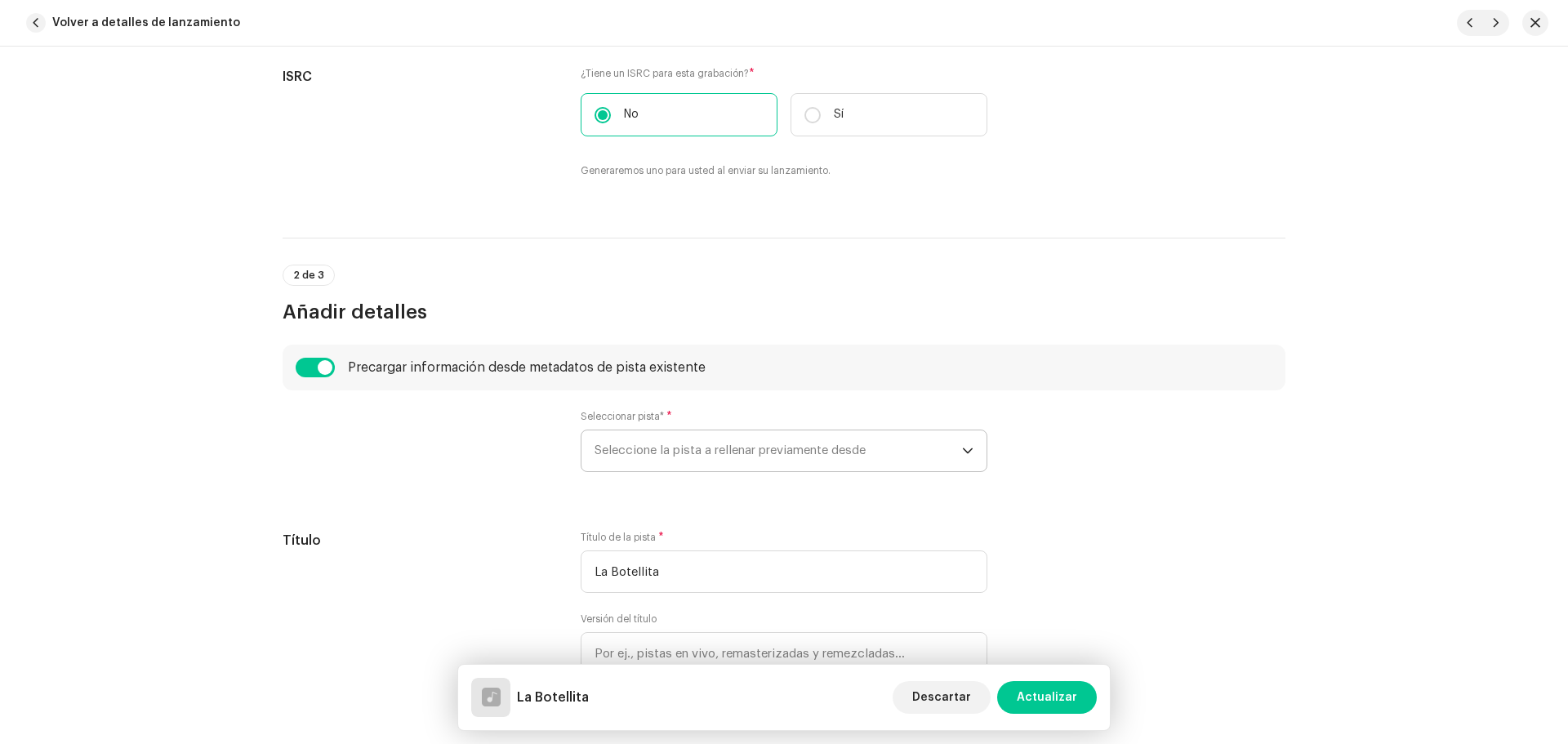
click at [632, 454] on span "Seleccione la pista a rellenar previamente desde" at bounding box center [778, 451] width 368 height 41
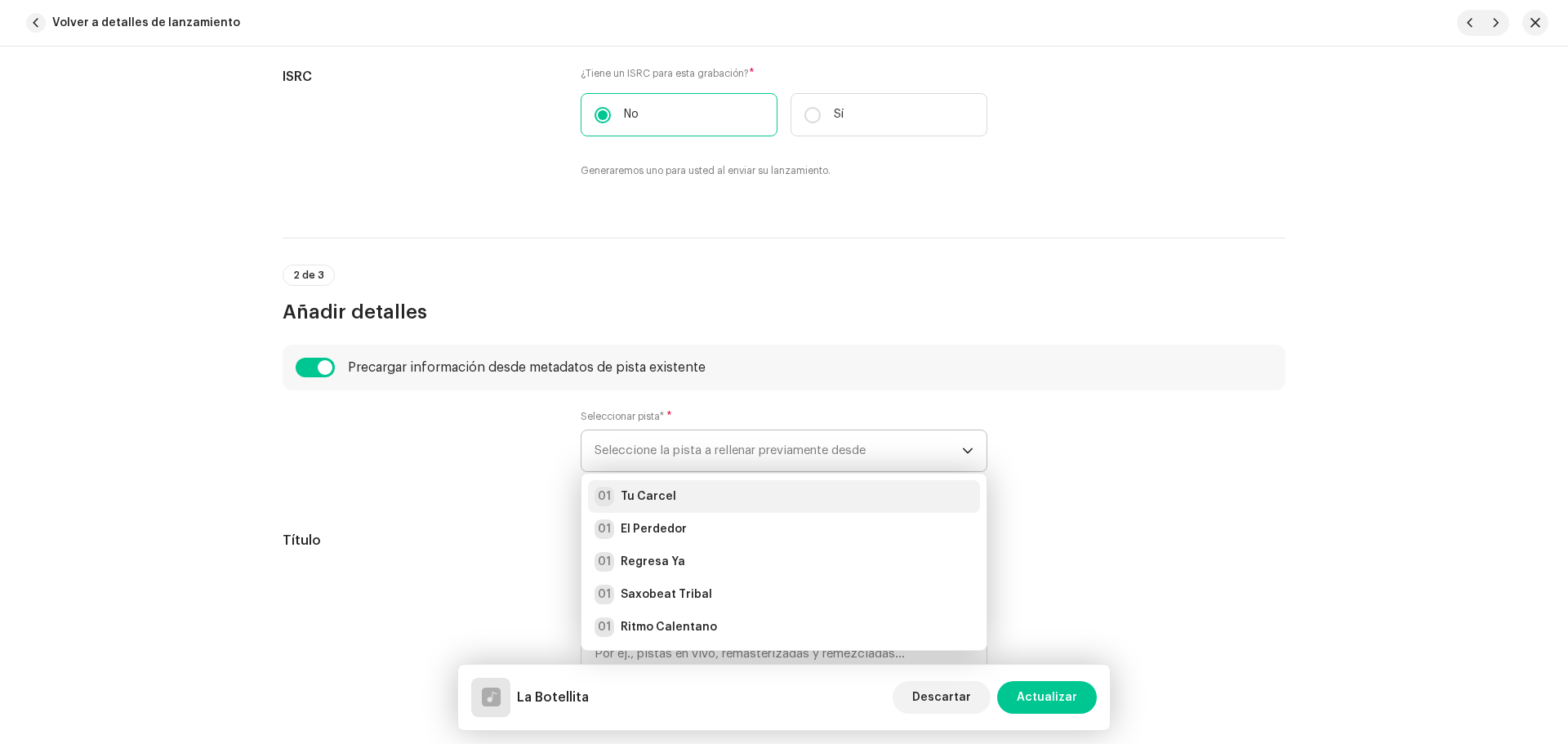
click at [650, 498] on strong "Tu Carcel" at bounding box center [648, 496] width 56 height 16
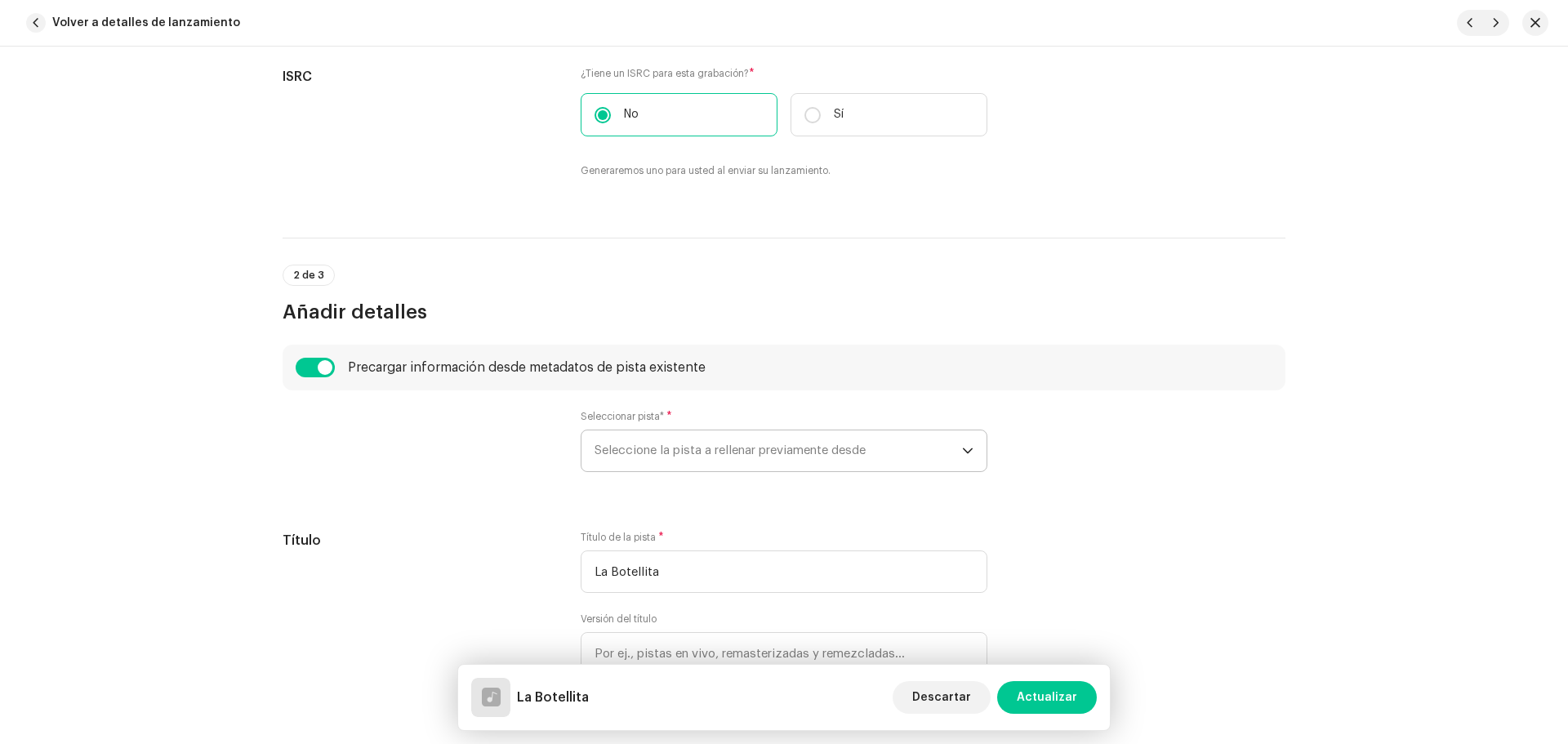
radio input "true"
type input "Vagabun2 Musical"
checkbox input "true"
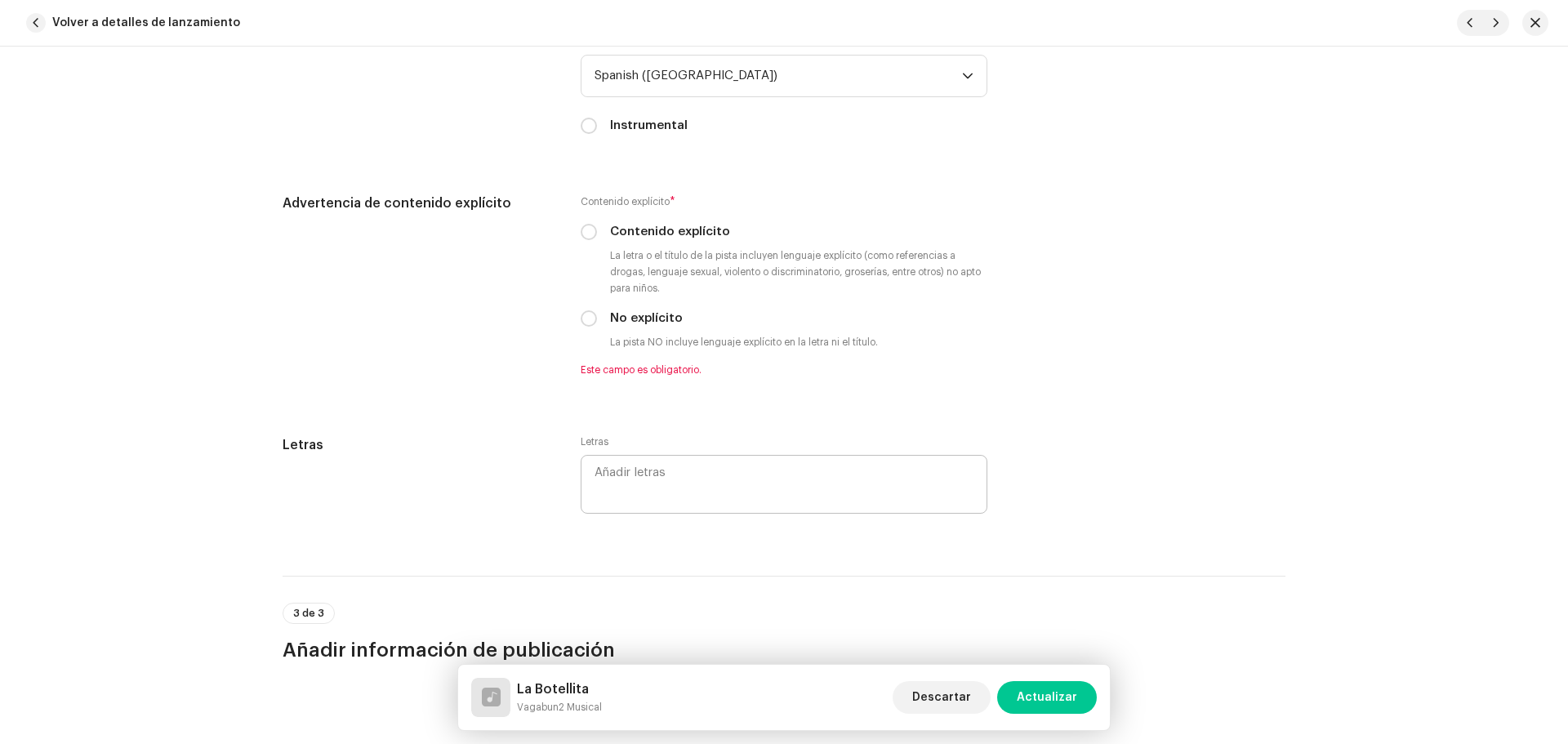
scroll to position [2942, 0]
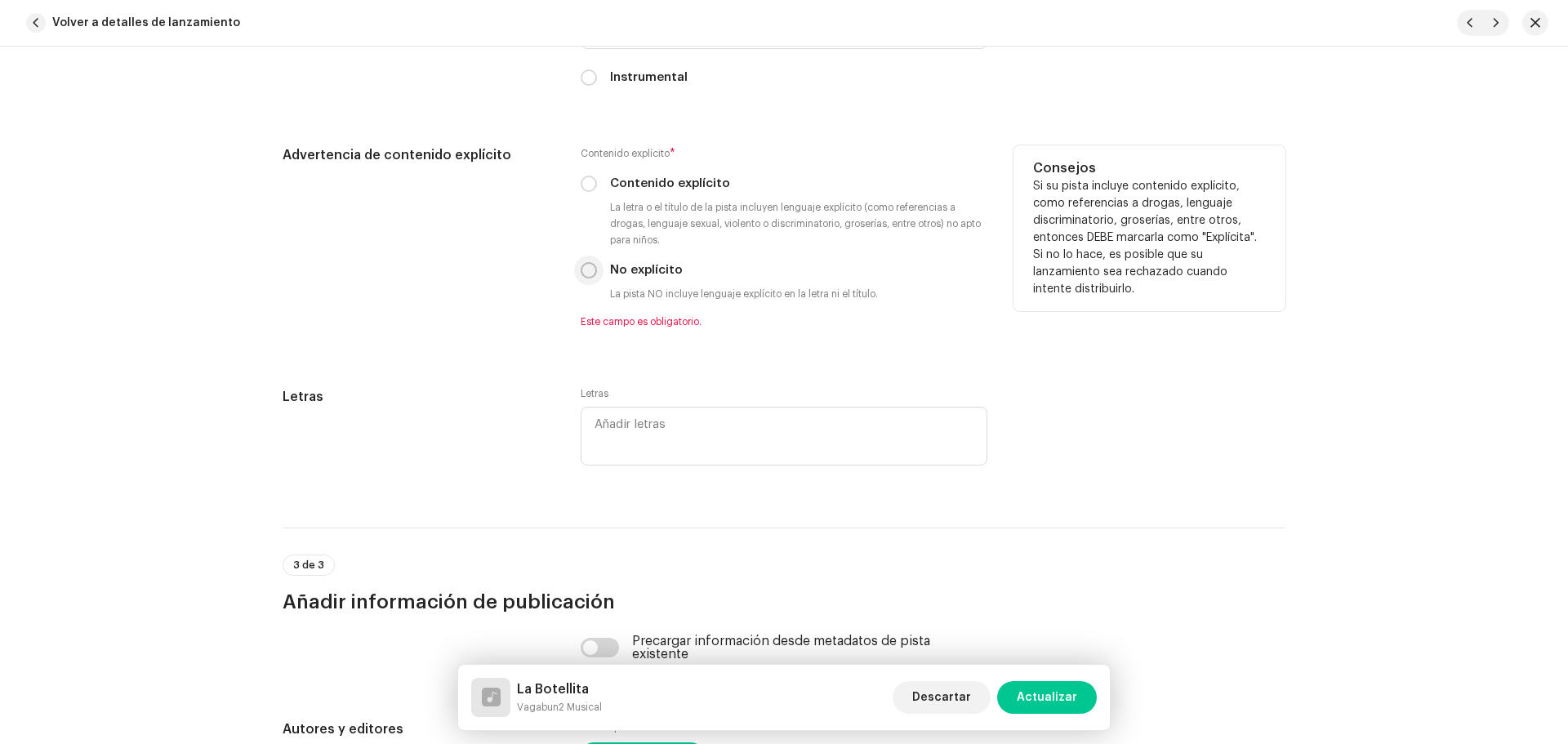
click at [590, 266] on input "No explícito" at bounding box center [589, 270] width 16 height 16
radio input "true"
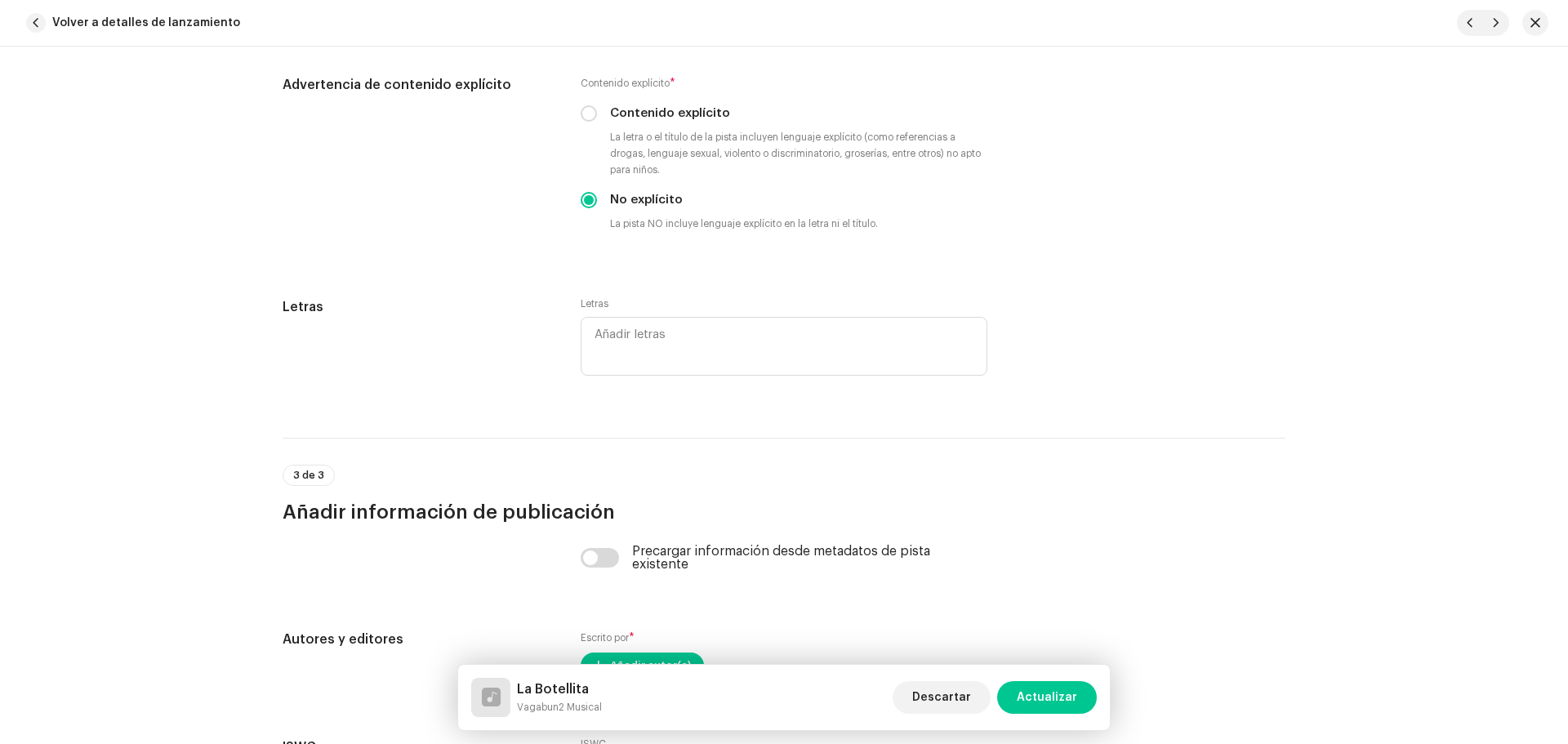
scroll to position [3104, 0]
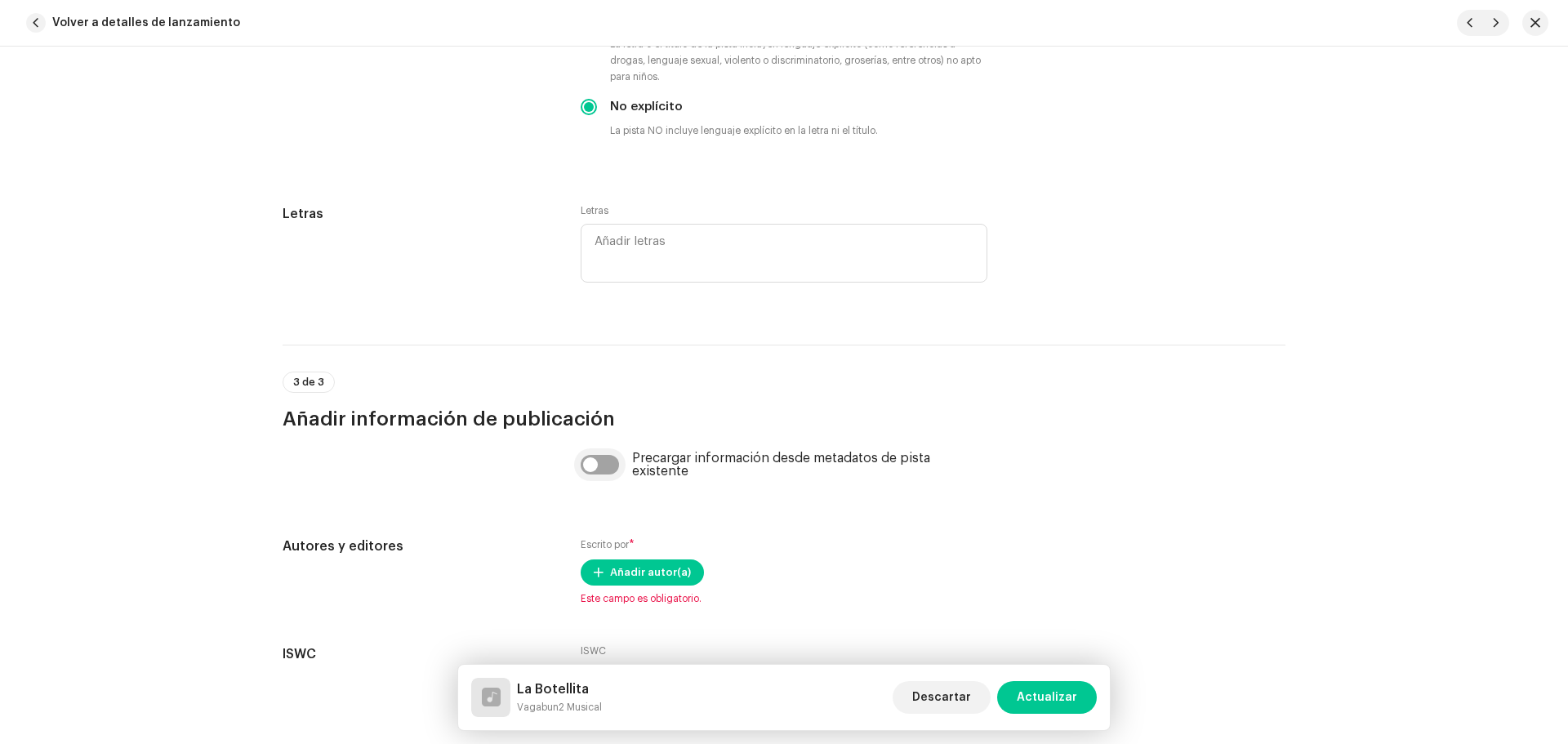
click at [598, 462] on input "checkbox" at bounding box center [600, 464] width 39 height 19
checkbox input "true"
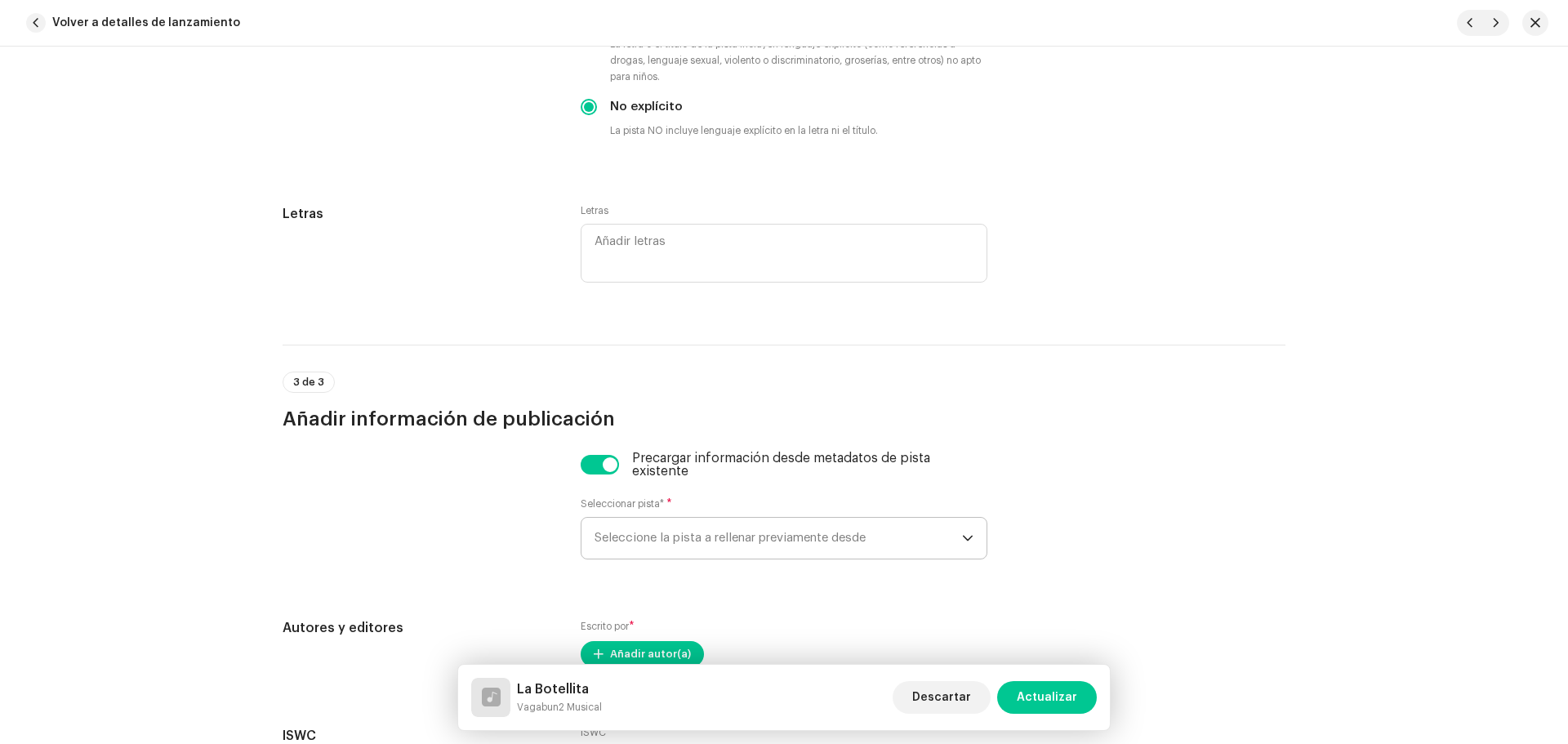
click at [704, 534] on span "Seleccione la pista a rellenar previamente desde" at bounding box center [778, 538] width 368 height 41
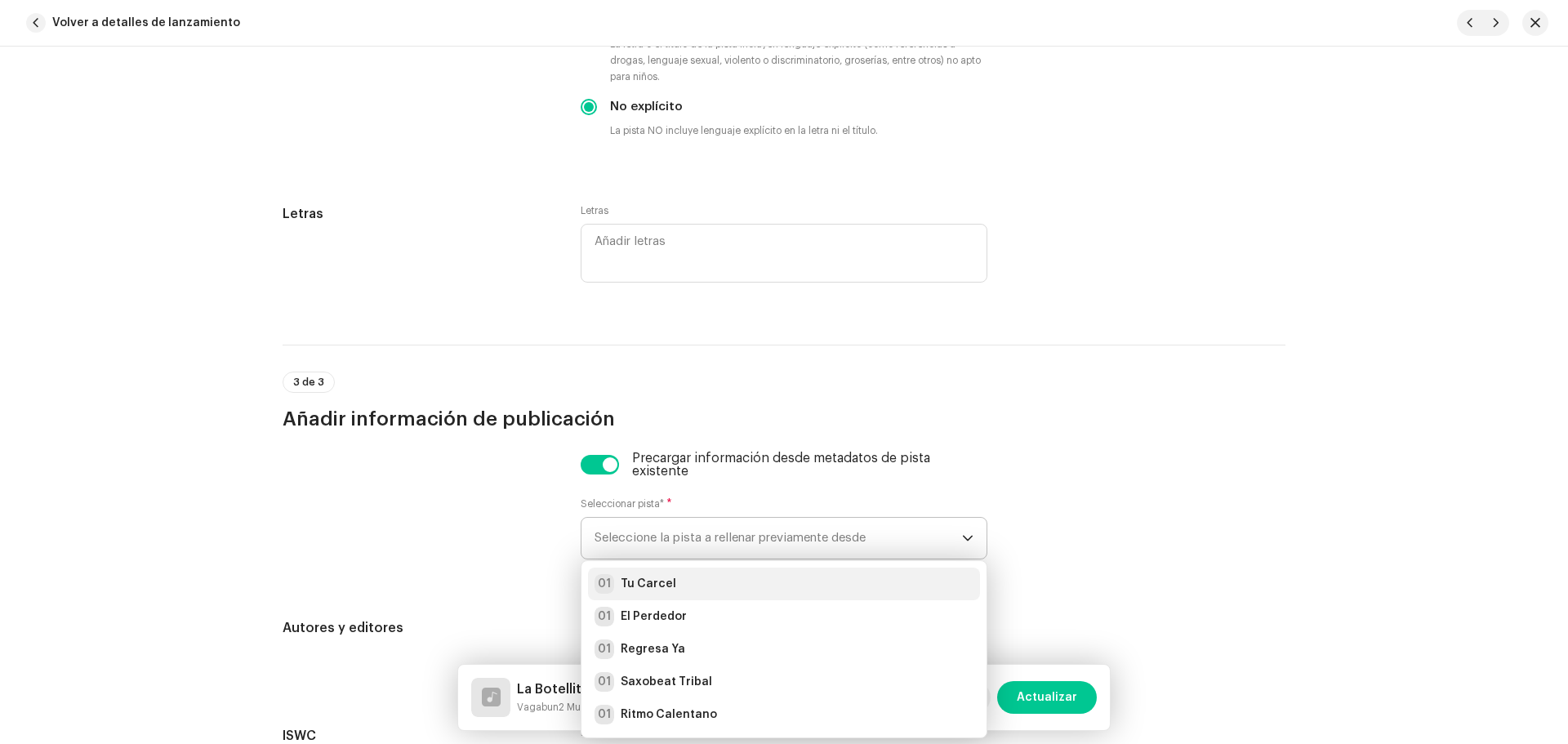
click at [665, 575] on div "01 Tu Carcel" at bounding box center [635, 584] width 81 height 19
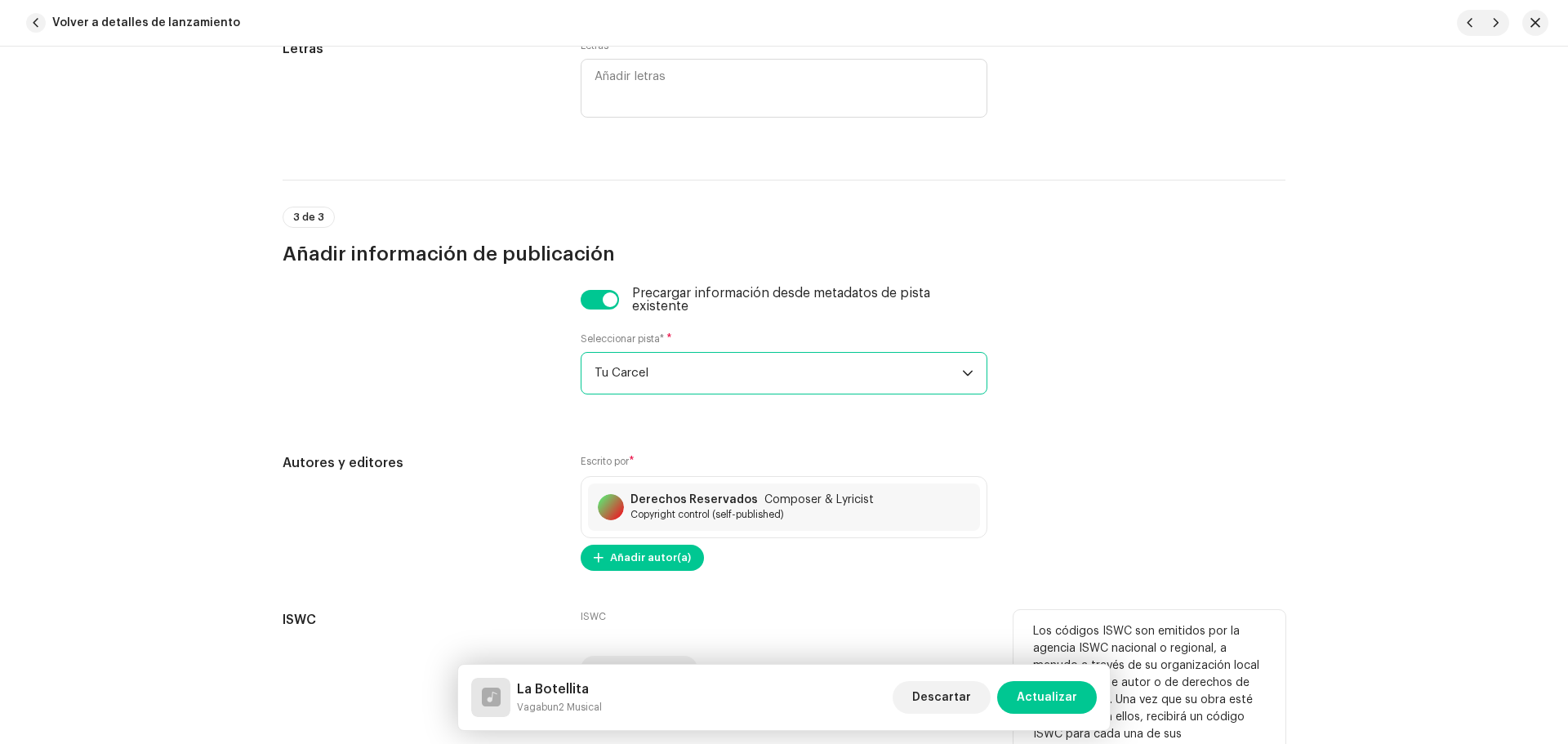
scroll to position [3365, 0]
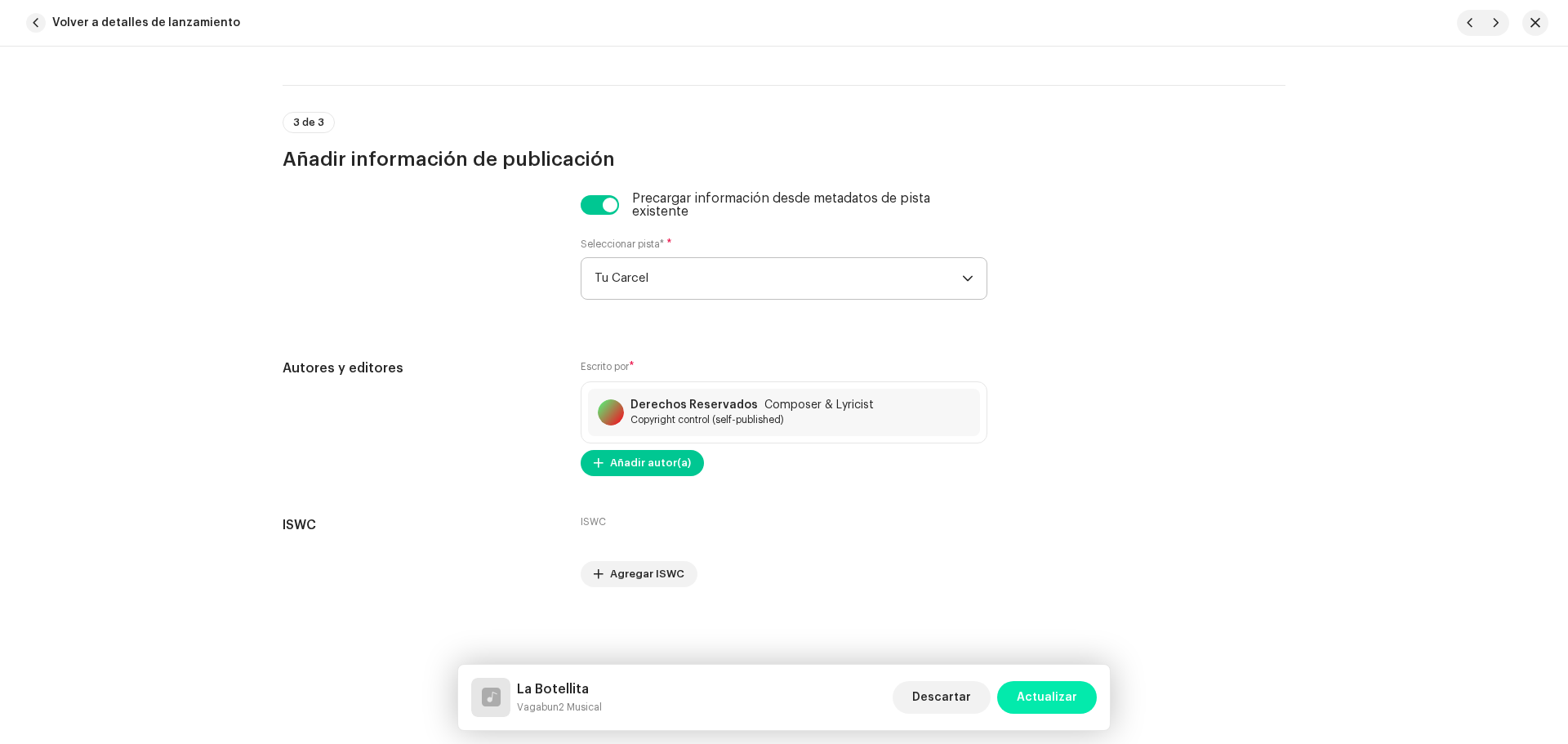
click at [1049, 688] on span "Actualizar" at bounding box center [1046, 698] width 60 height 33
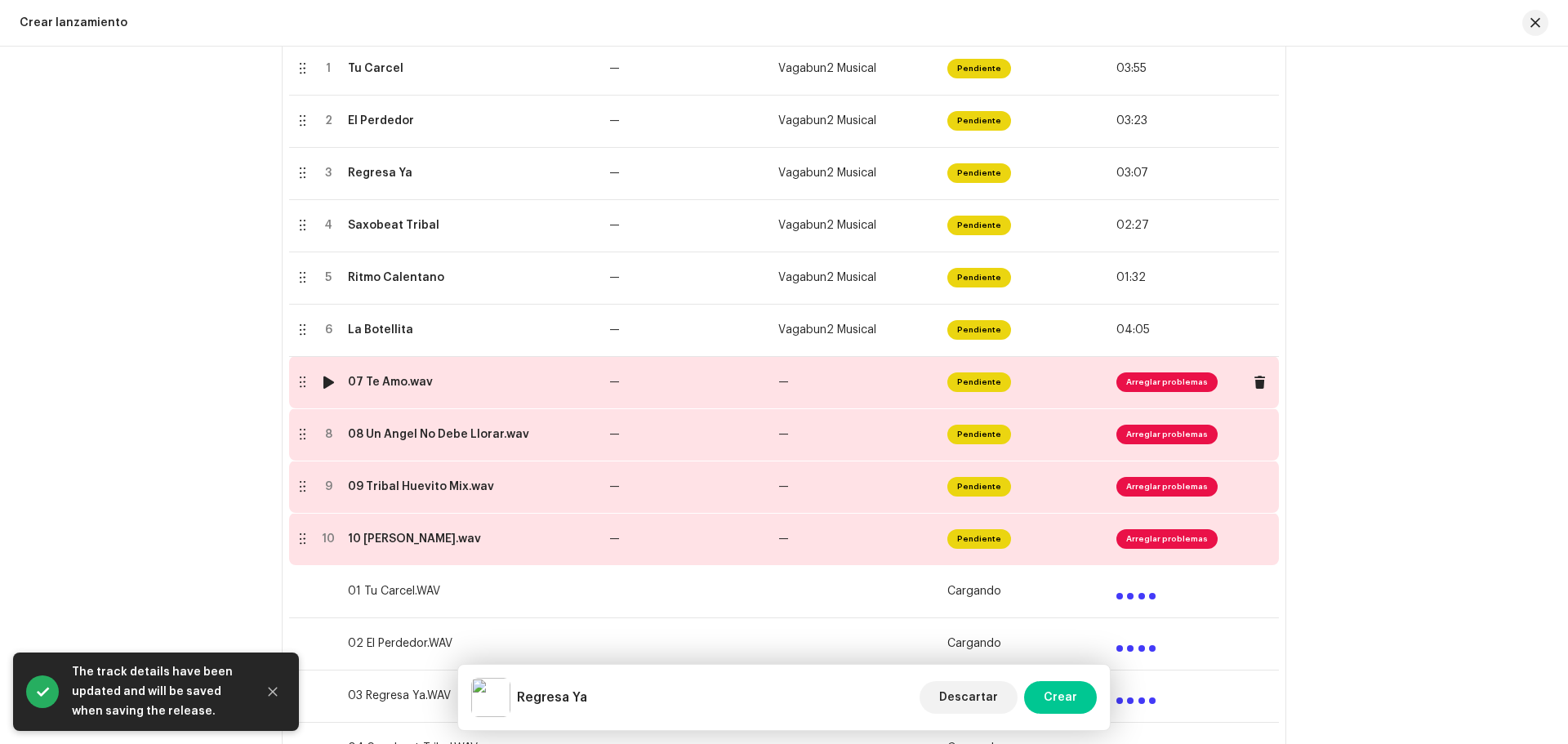
click at [396, 385] on div "07 Te Amo.wav" at bounding box center [390, 382] width 85 height 13
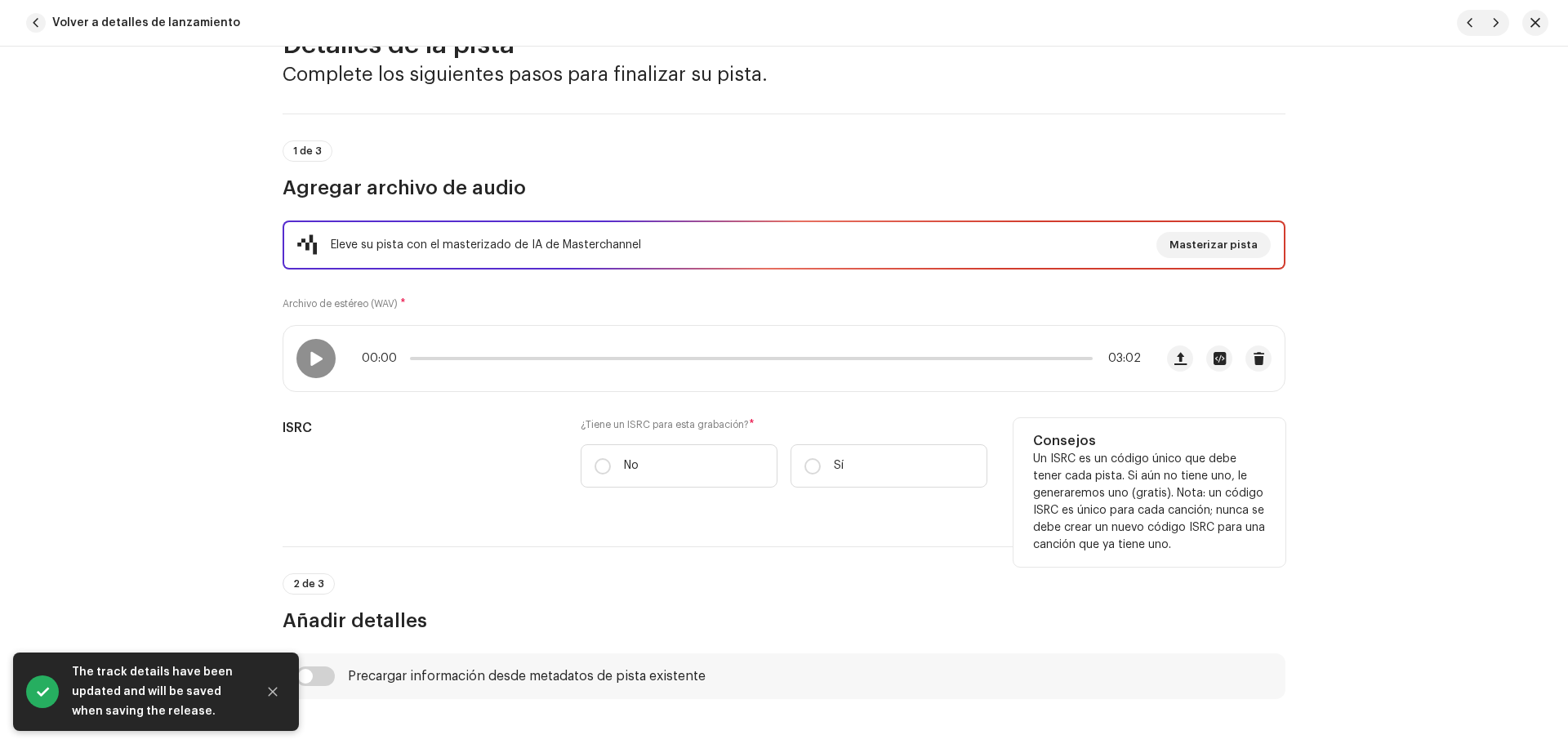
scroll to position [164, 0]
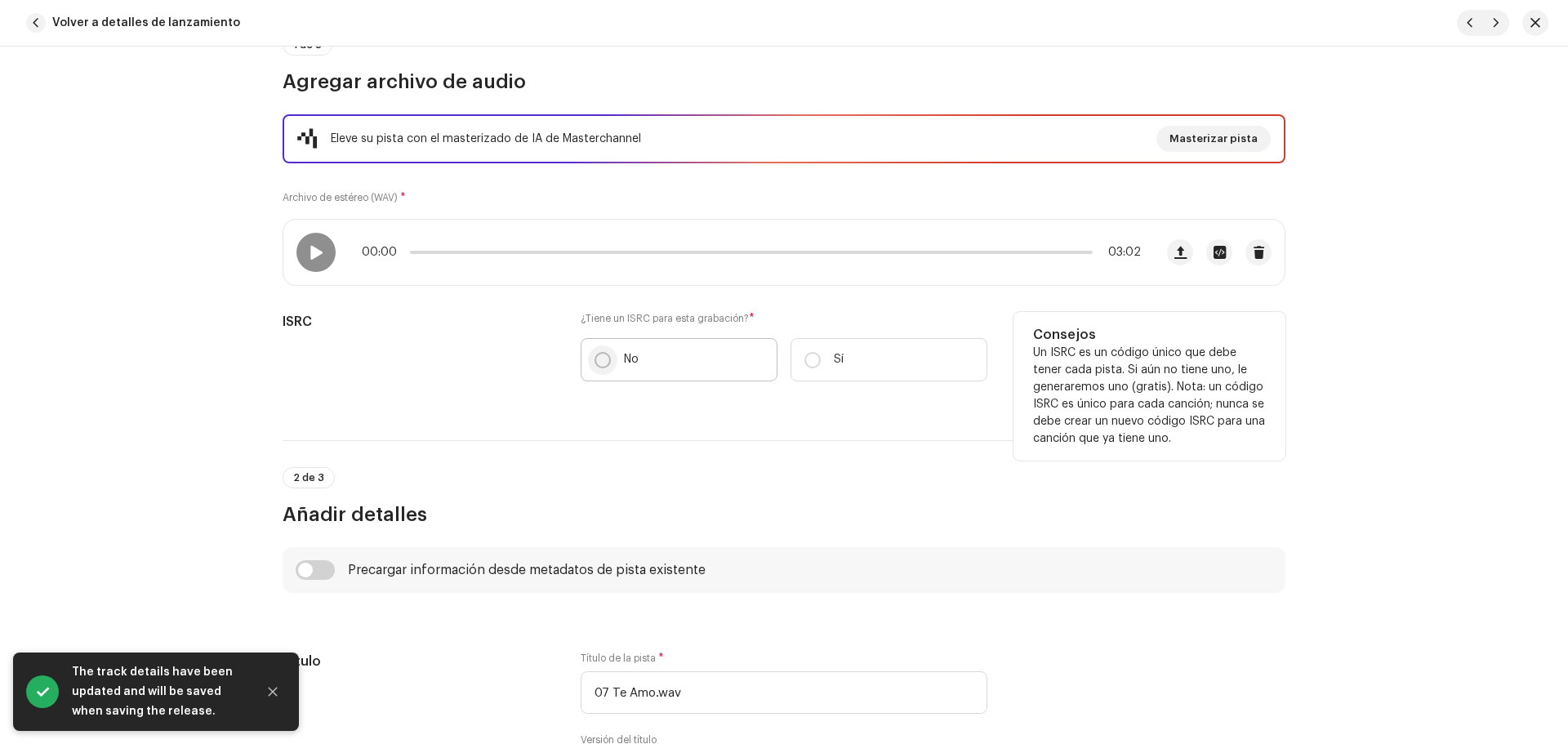
click at [600, 365] on input "No" at bounding box center [602, 360] width 16 height 16
radio input "true"
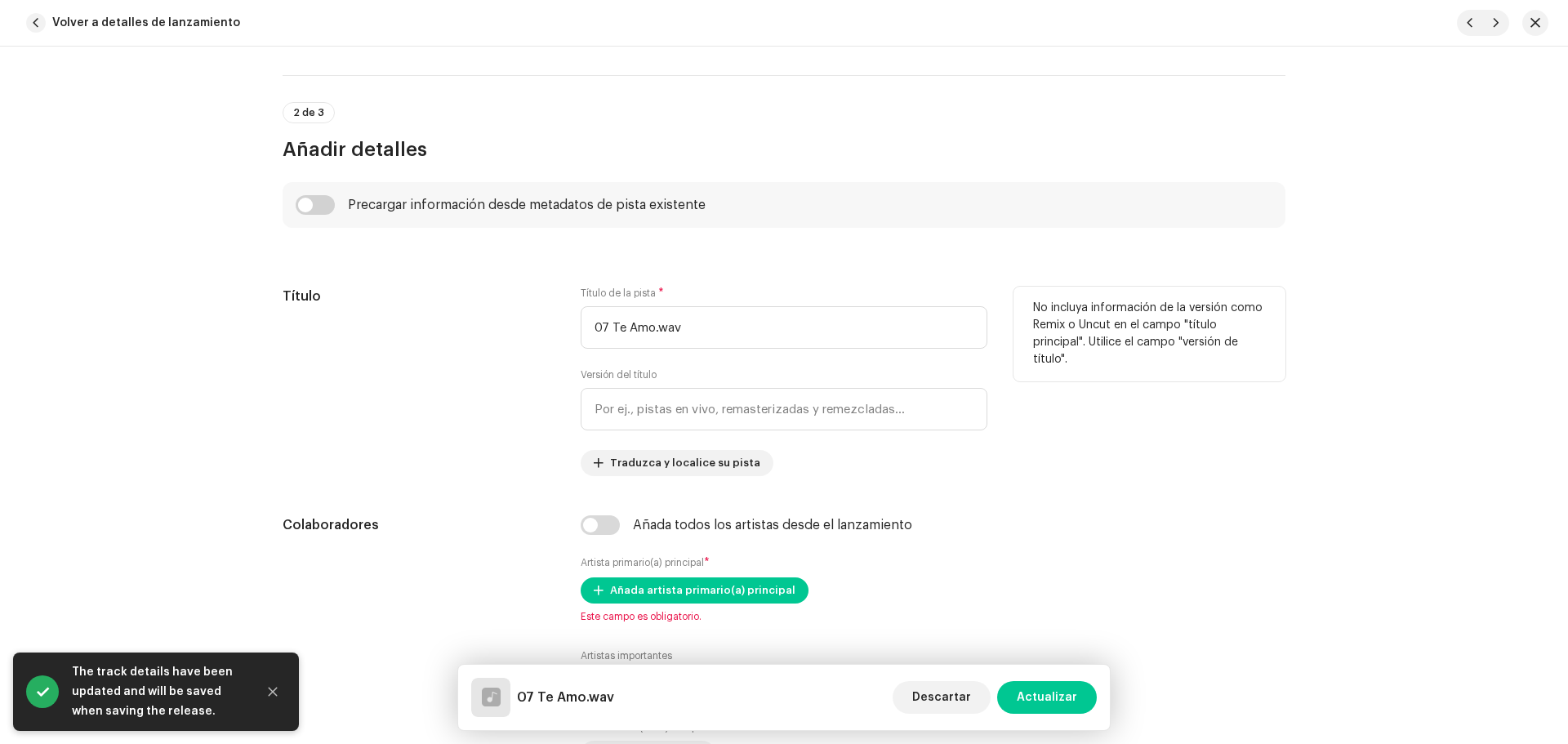
scroll to position [572, 0]
click at [699, 326] on input "07 Te Amo.wav" at bounding box center [784, 327] width 407 height 42
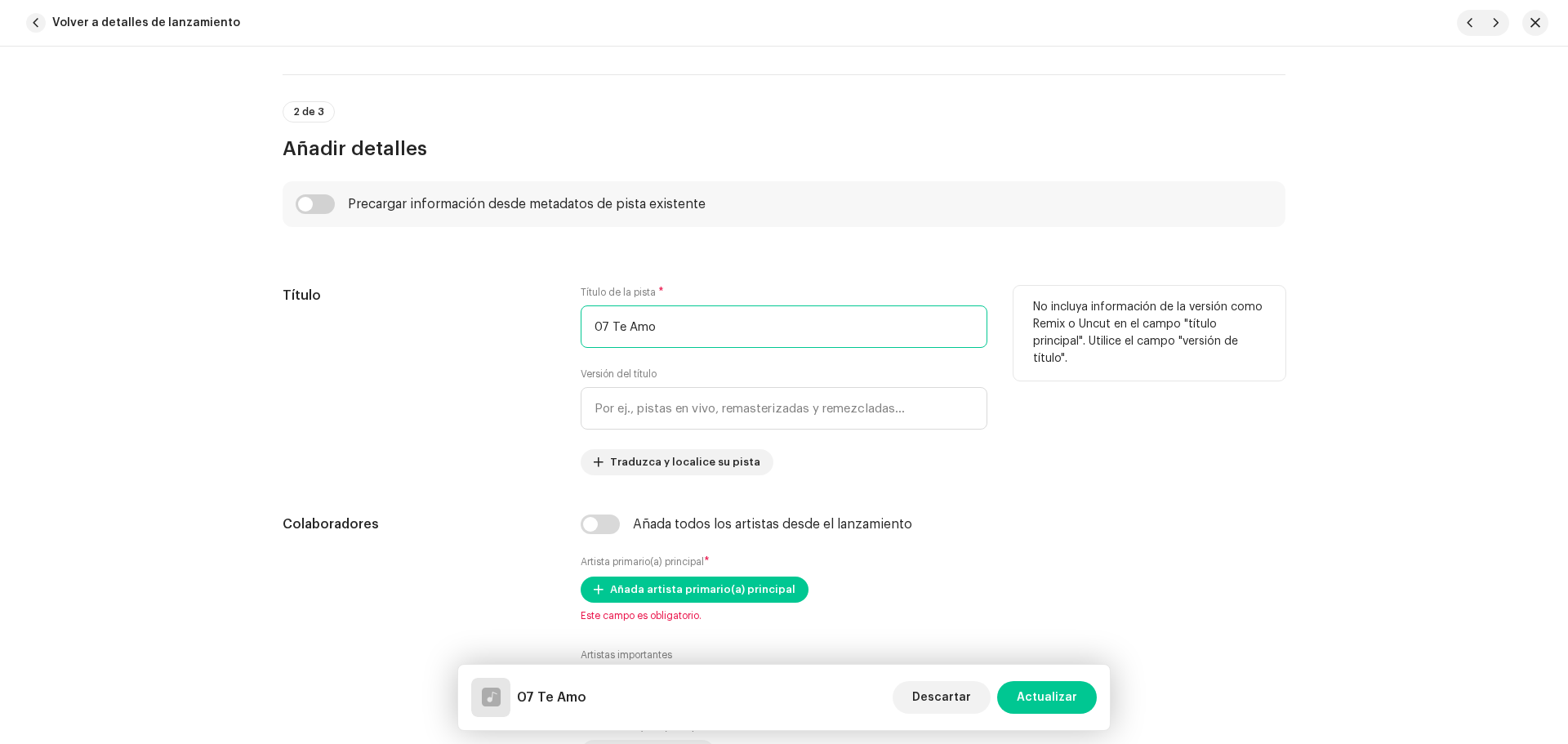
click at [608, 324] on input "07 Te Amo" at bounding box center [784, 327] width 407 height 42
type input "Te Amo"
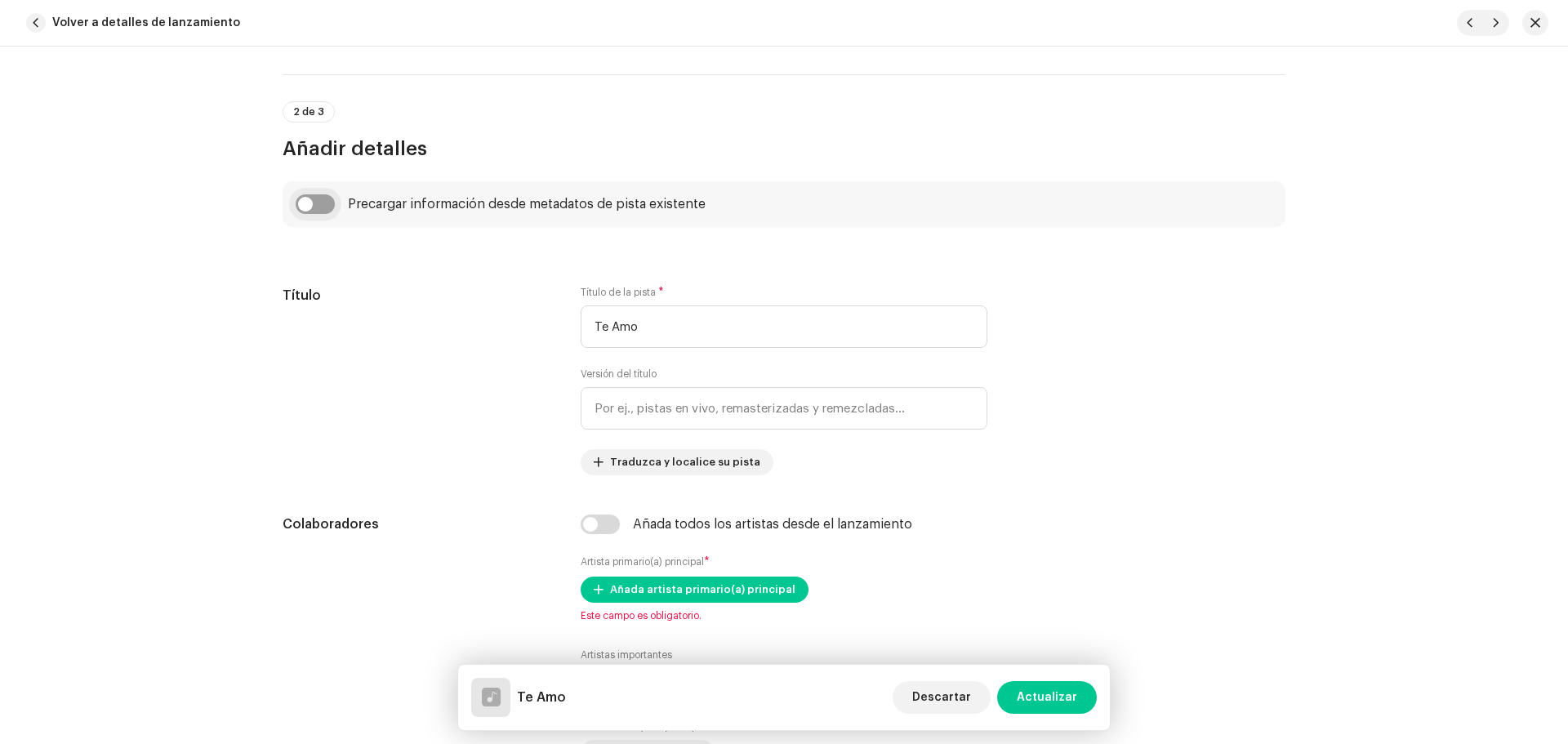
click at [323, 194] on input "checkbox" at bounding box center [315, 204] width 39 height 19
checkbox input "true"
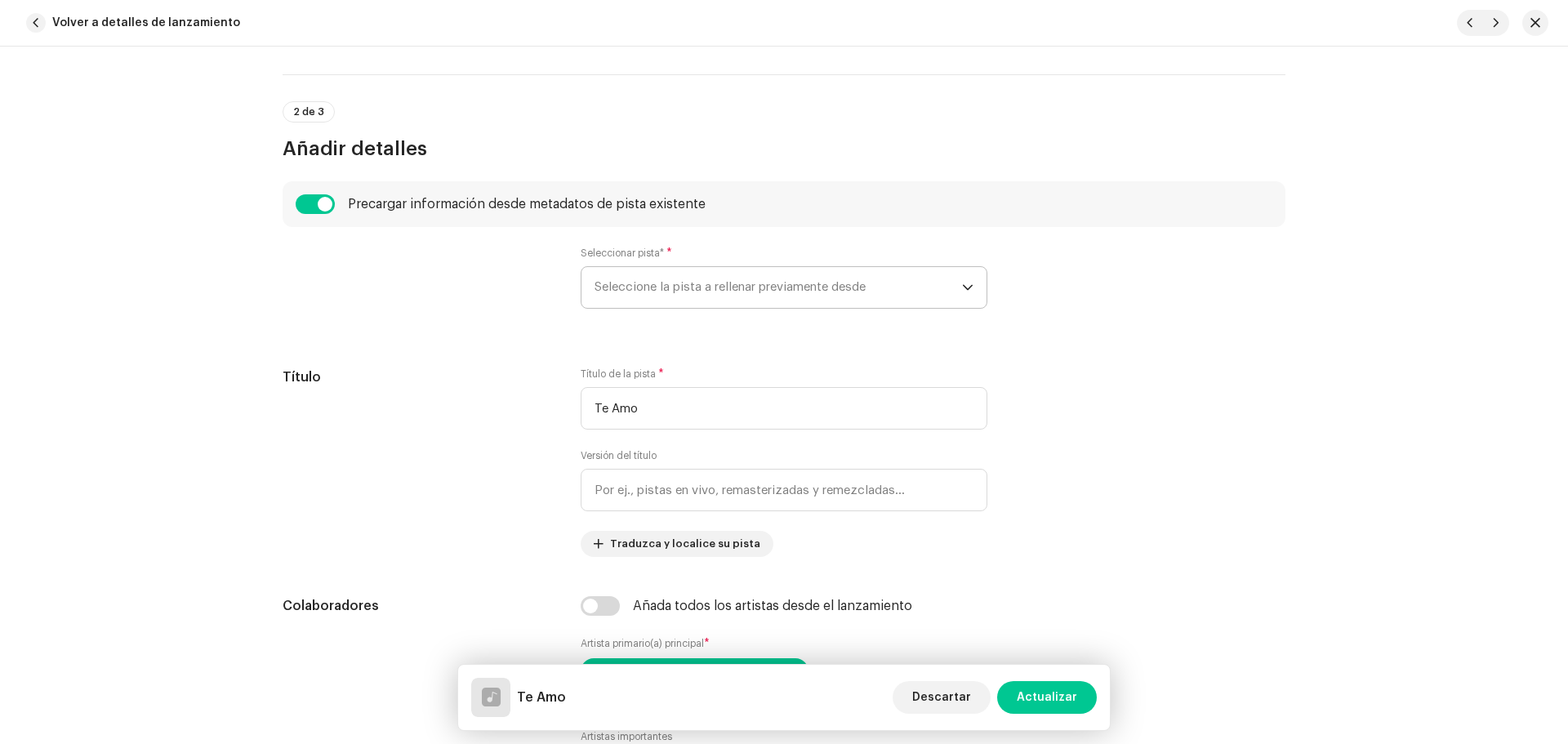
click at [654, 299] on span "Seleccione la pista a rellenar previamente desde" at bounding box center [778, 287] width 368 height 41
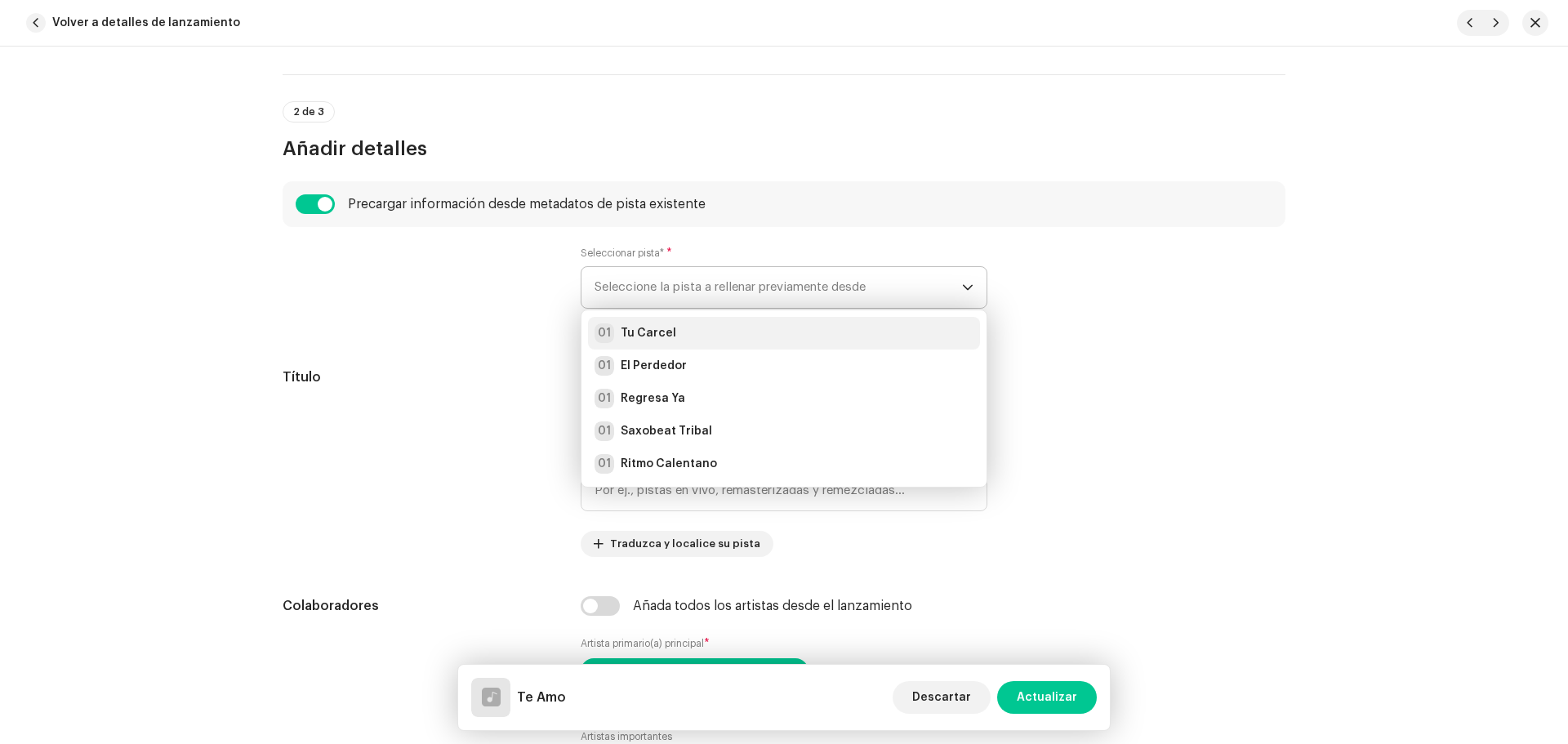
drag, startPoint x: 660, startPoint y: 334, endPoint x: 661, endPoint y: 344, distance: 10.0
click at [660, 335] on strong "Tu Carcel" at bounding box center [648, 333] width 56 height 16
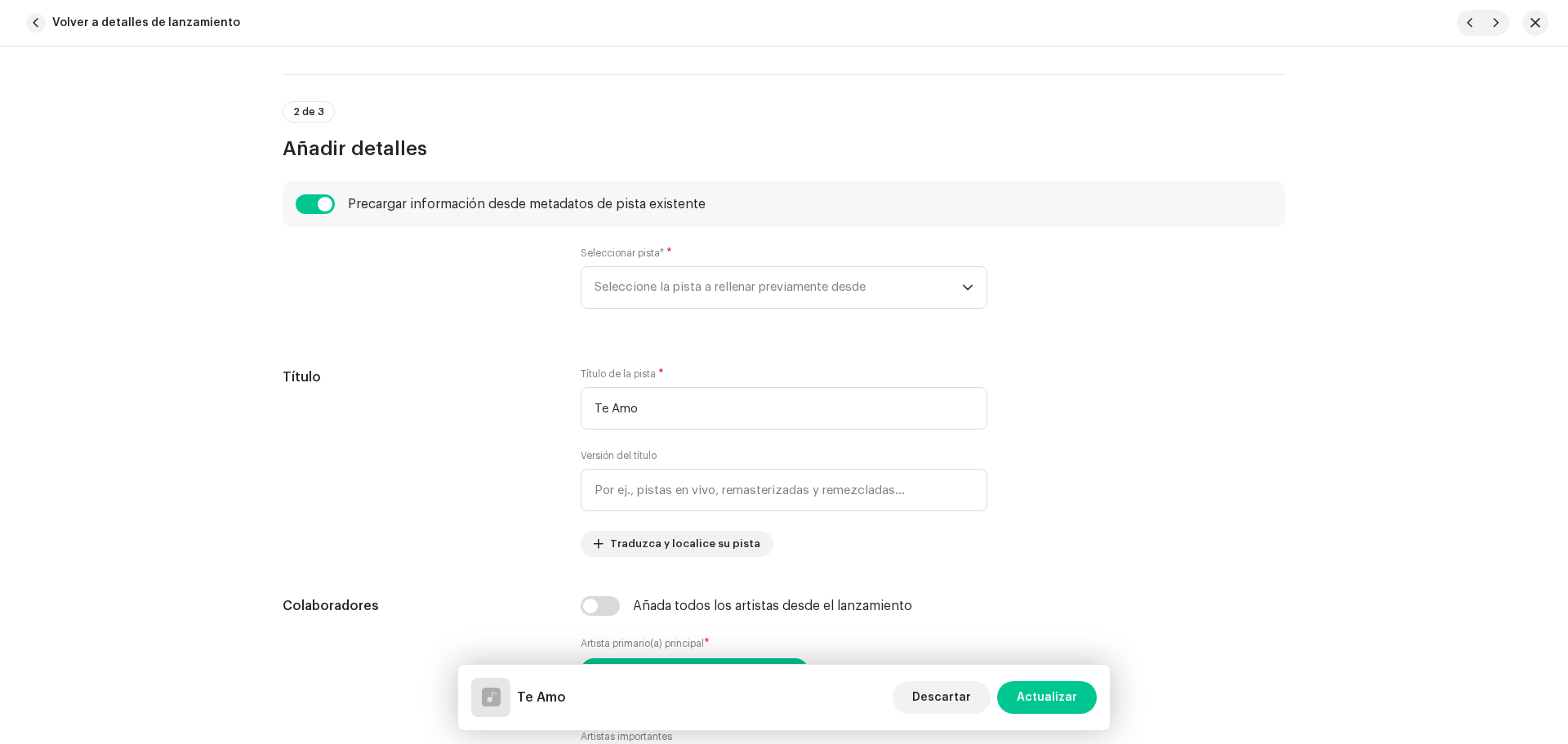
radio input "true"
type input "Vagabun2 Musical"
checkbox input "true"
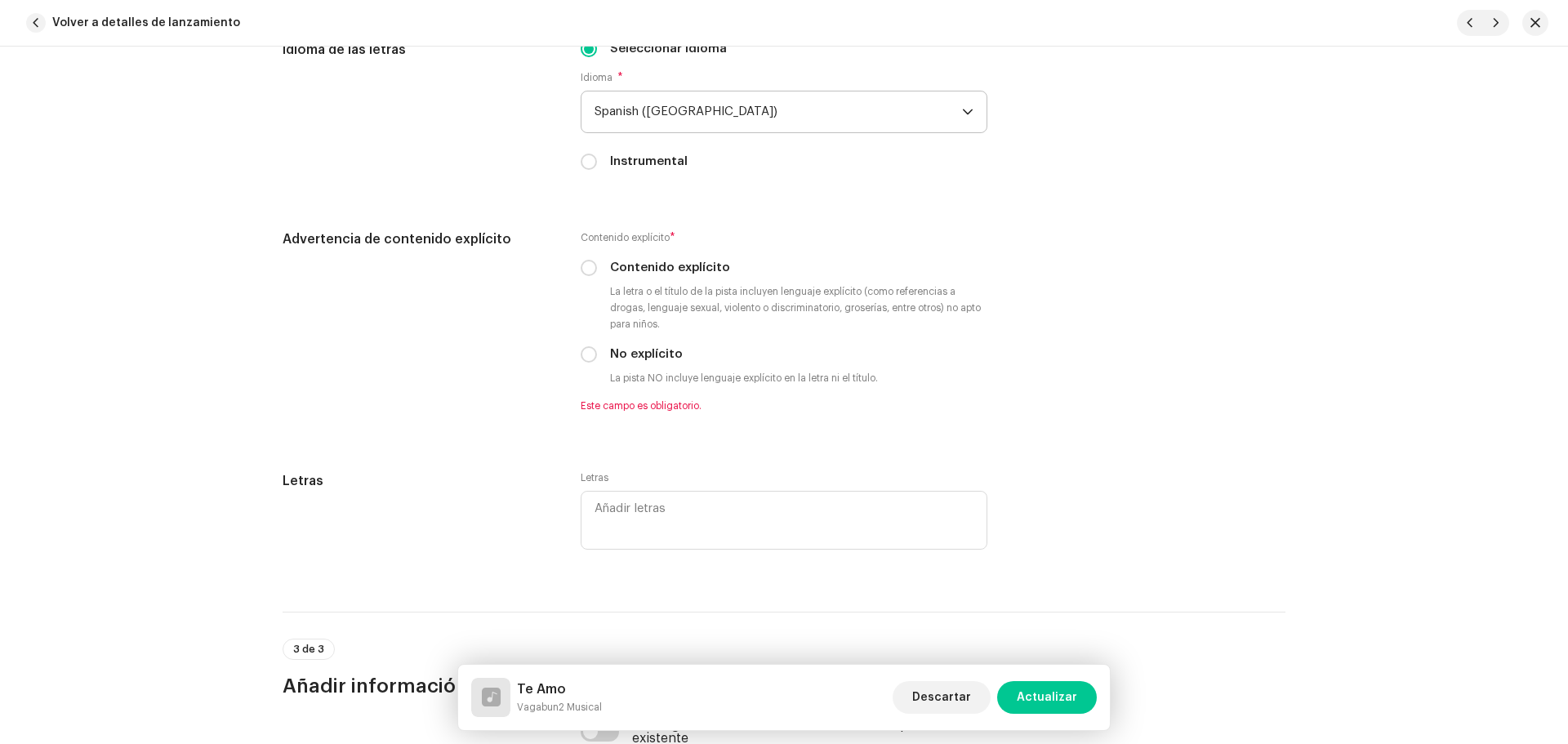
scroll to position [2859, 0]
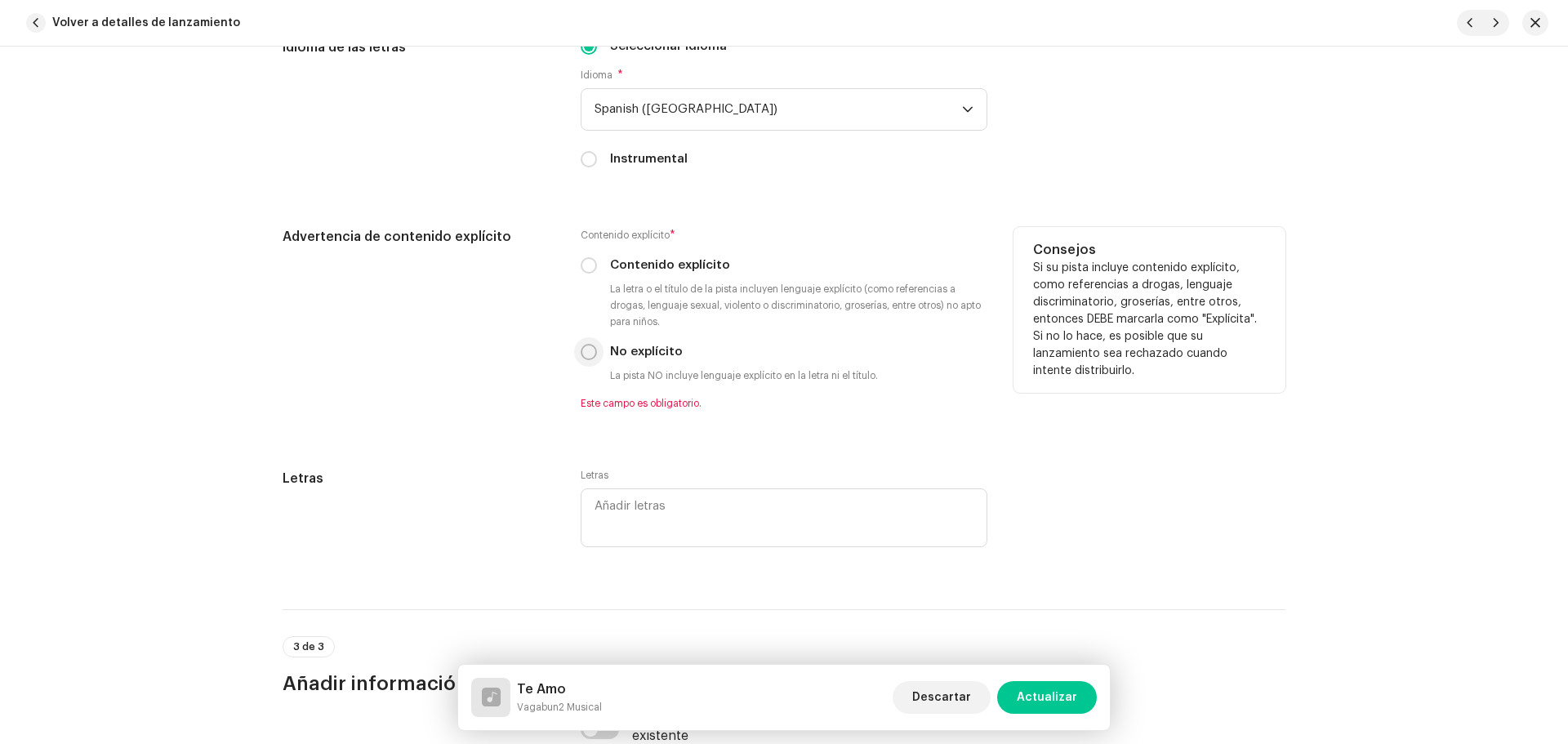
click at [586, 357] on input "No explícito" at bounding box center [589, 351] width 16 height 16
radio input "true"
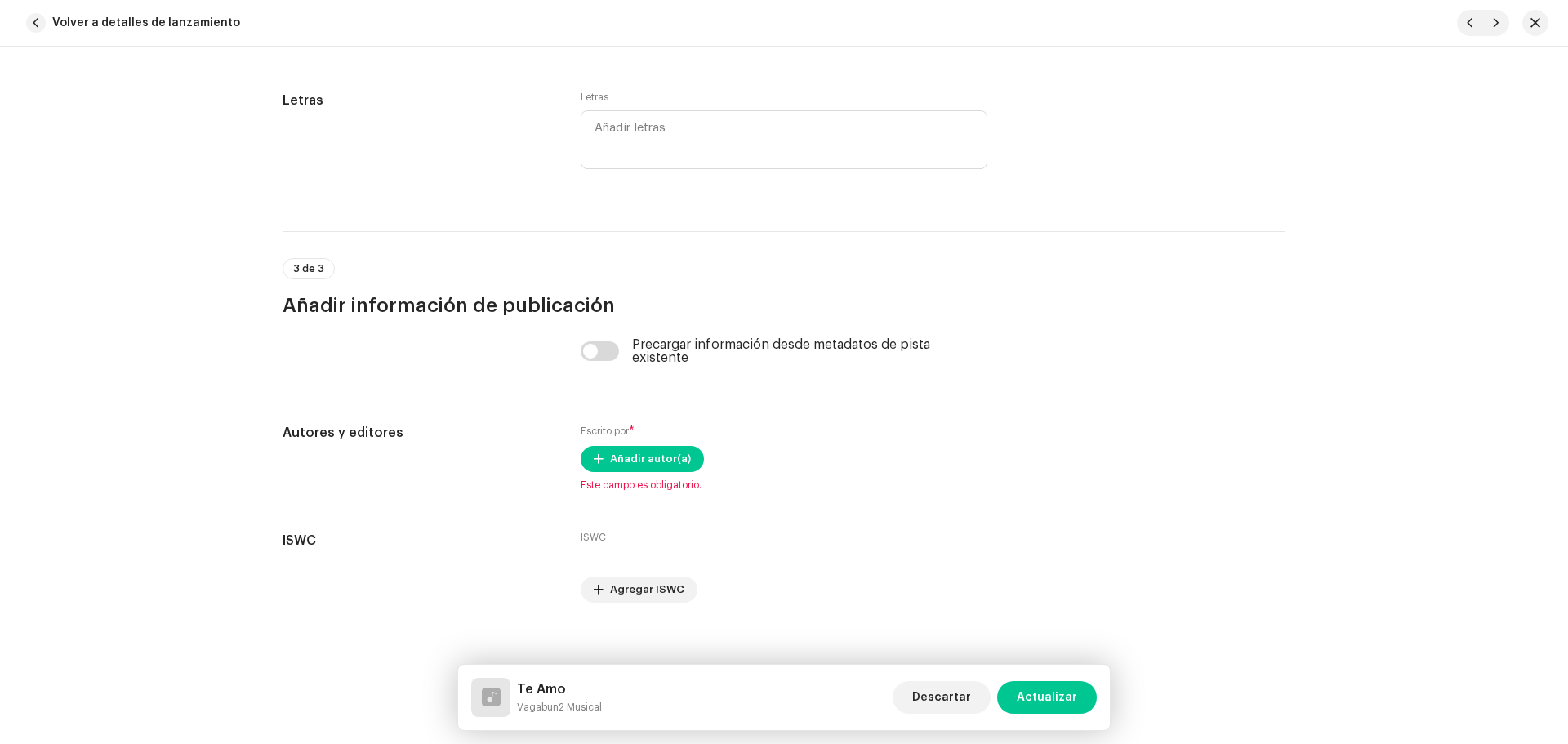
scroll to position [3234, 0]
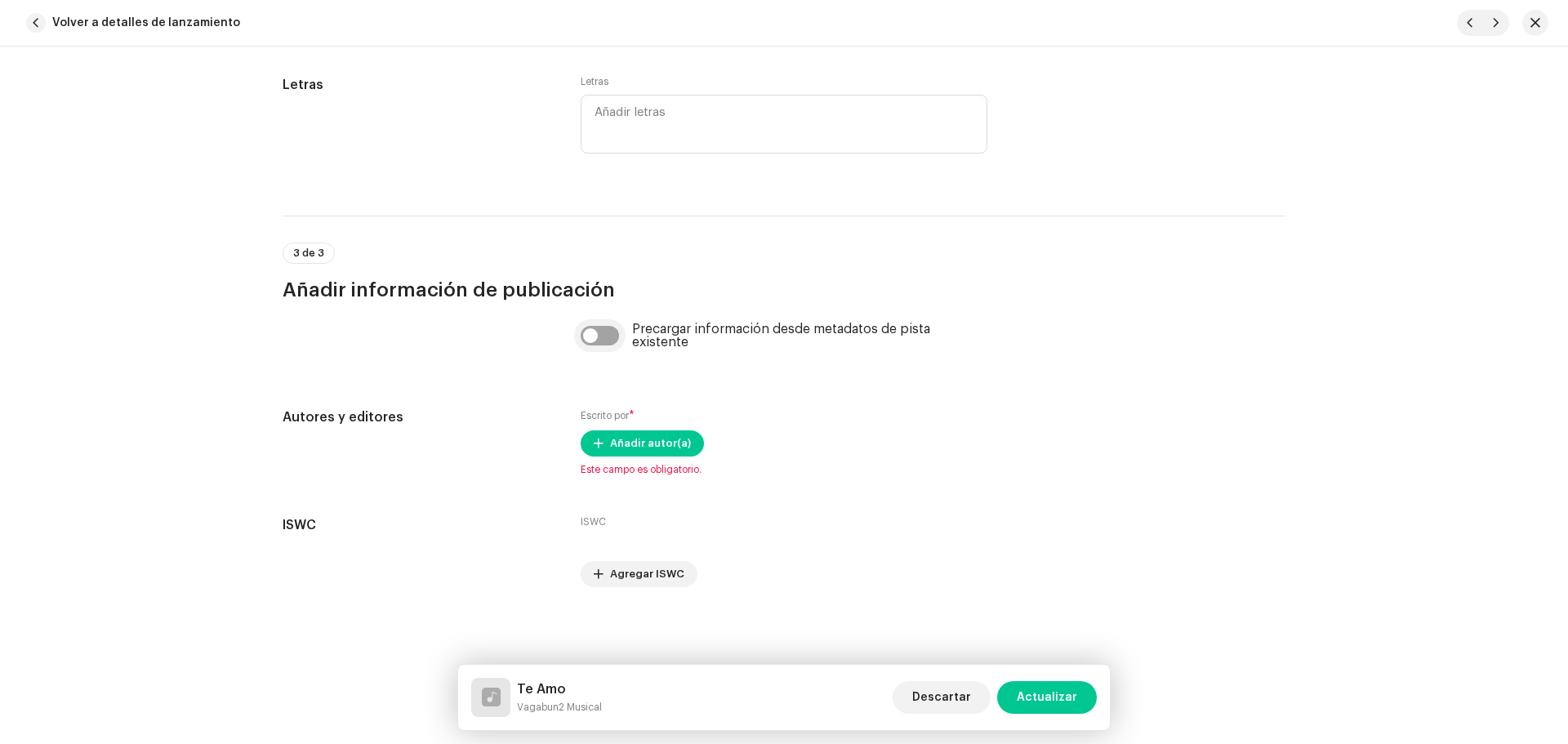
click at [593, 337] on input "checkbox" at bounding box center [600, 335] width 39 height 19
checkbox input "true"
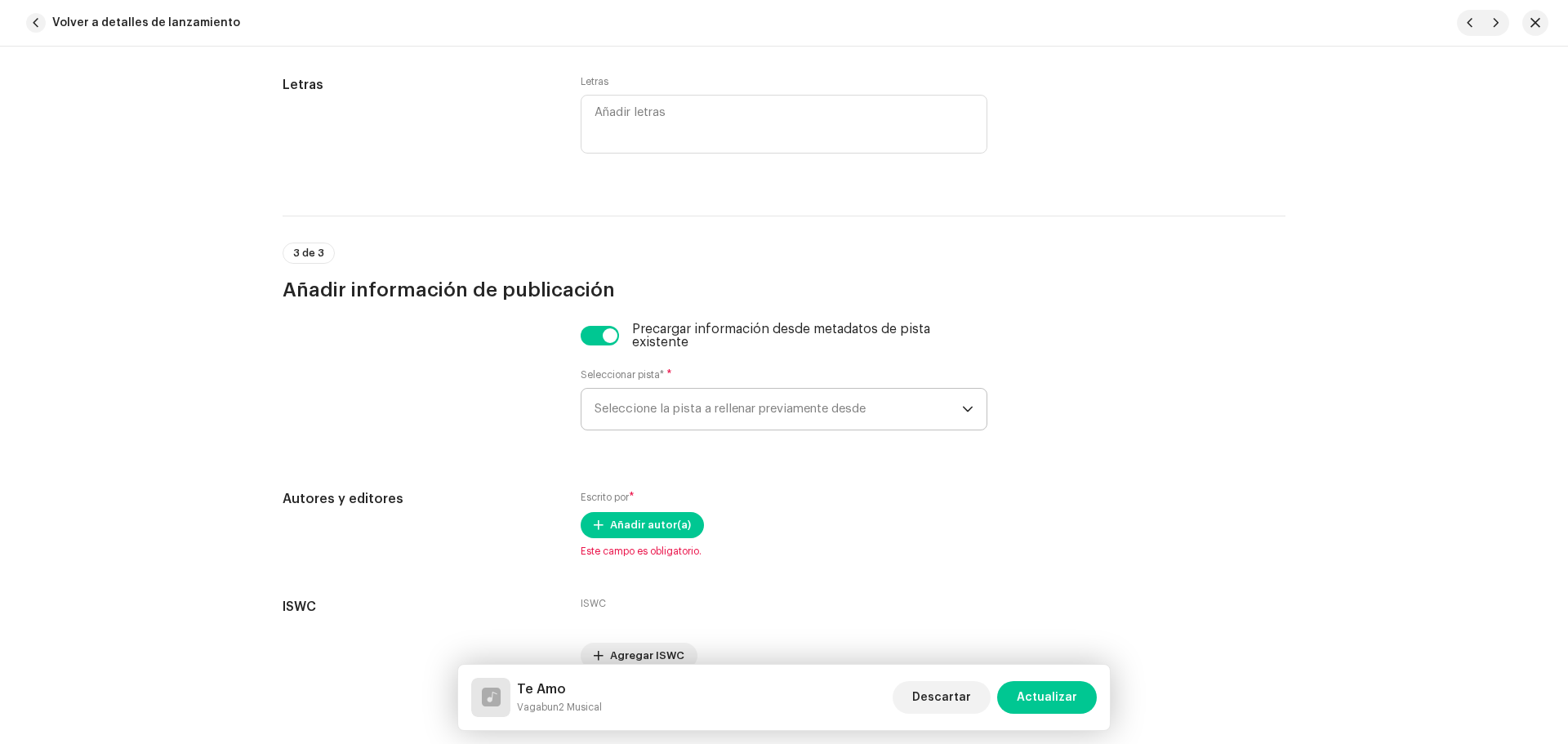
click at [670, 400] on span "Seleccione la pista a rellenar previamente desde" at bounding box center [778, 409] width 368 height 41
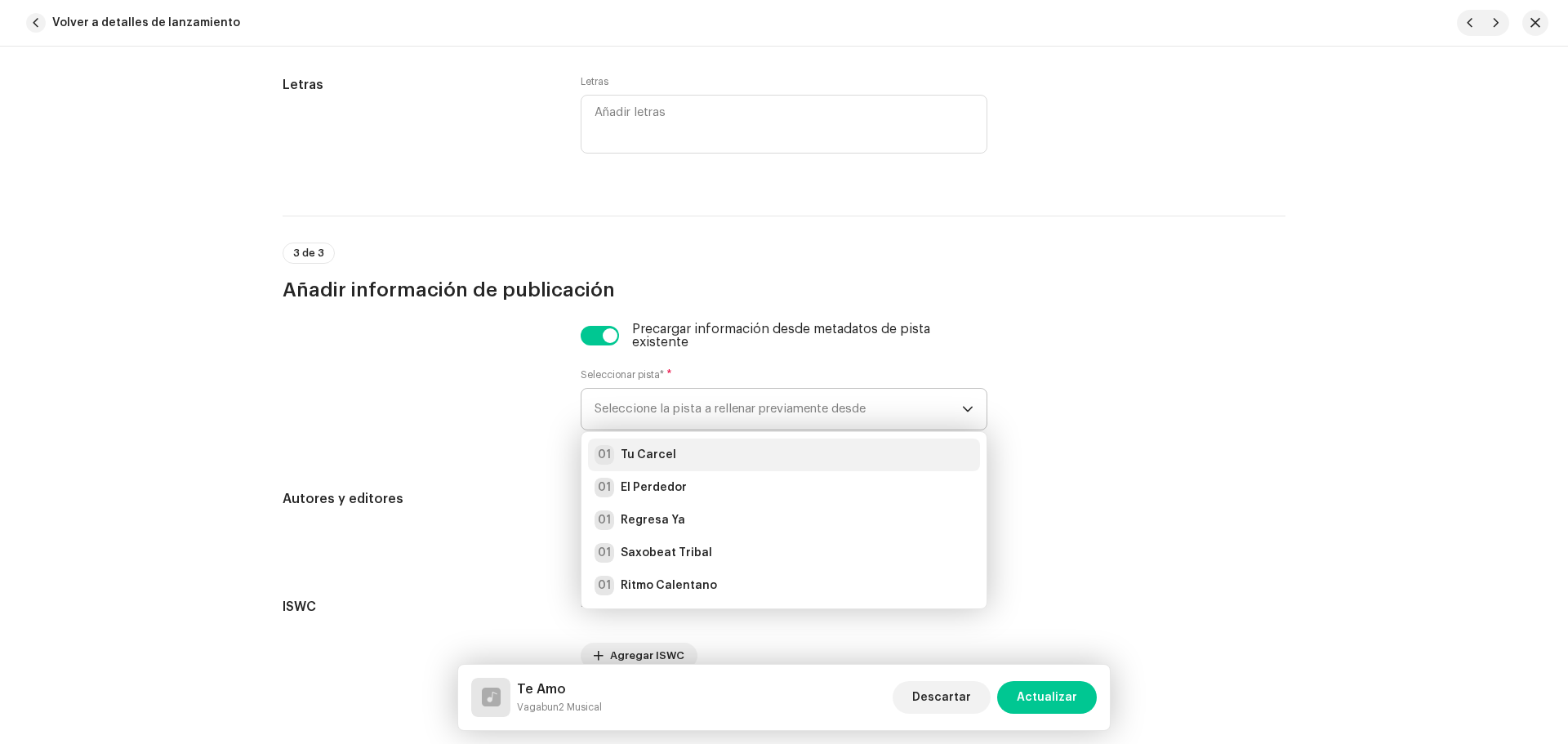
click at [675, 454] on div "01 Tu Carcel" at bounding box center [784, 455] width 379 height 19
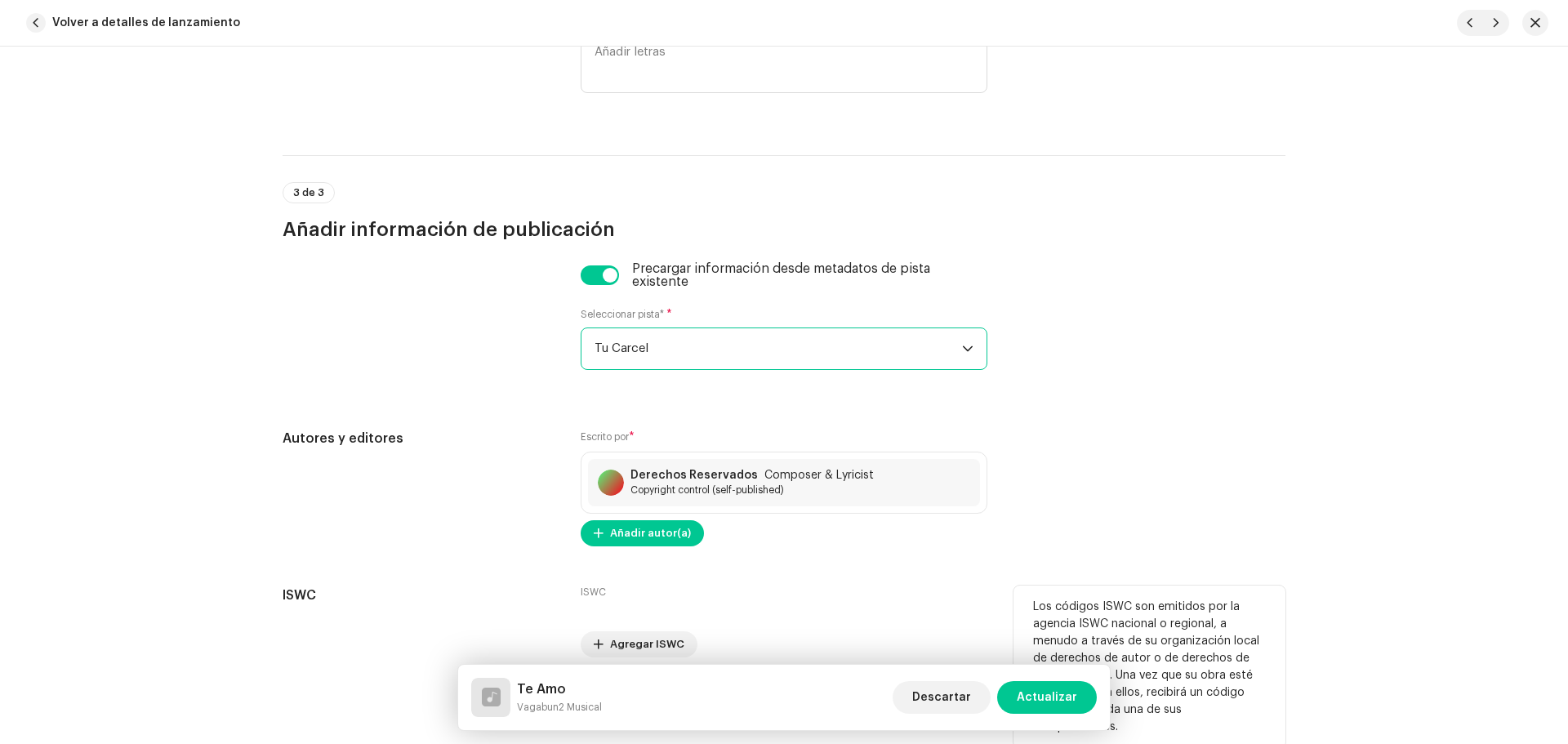
scroll to position [3365, 0]
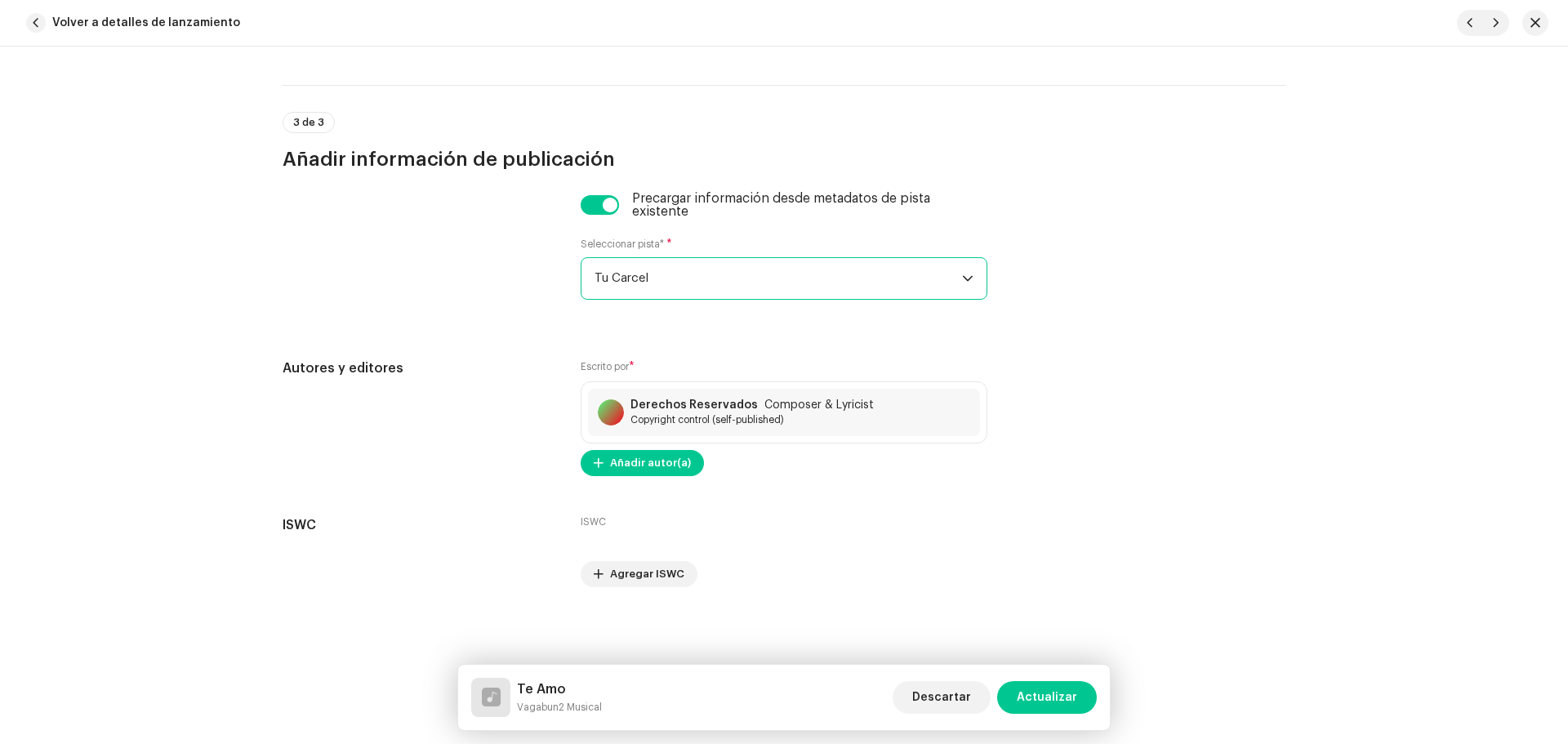
click at [1062, 688] on span "Actualizar" at bounding box center [1046, 698] width 60 height 33
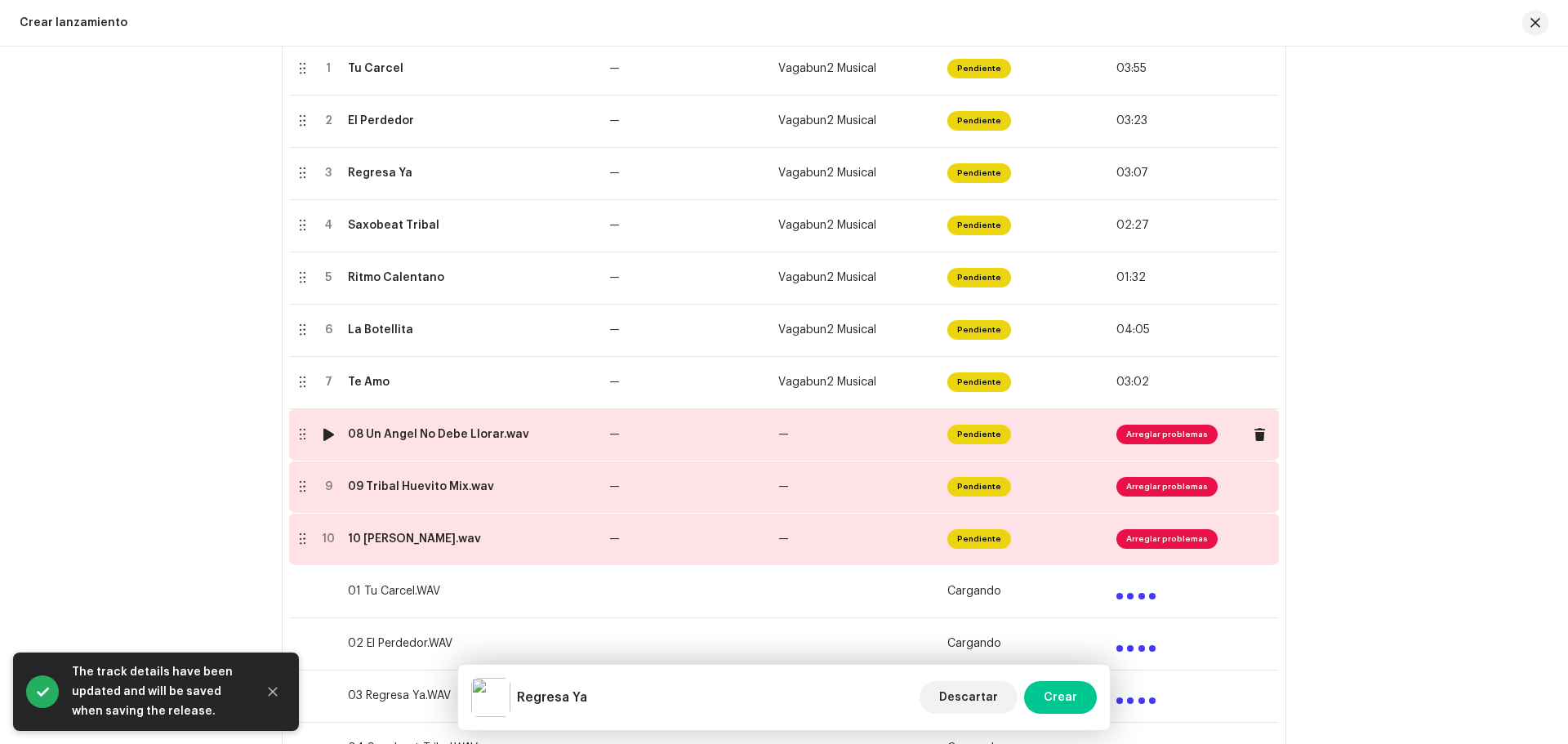
click at [399, 431] on div "08 Un Angel No Debe Llorar.wav" at bounding box center [437, 435] width 181 height 13
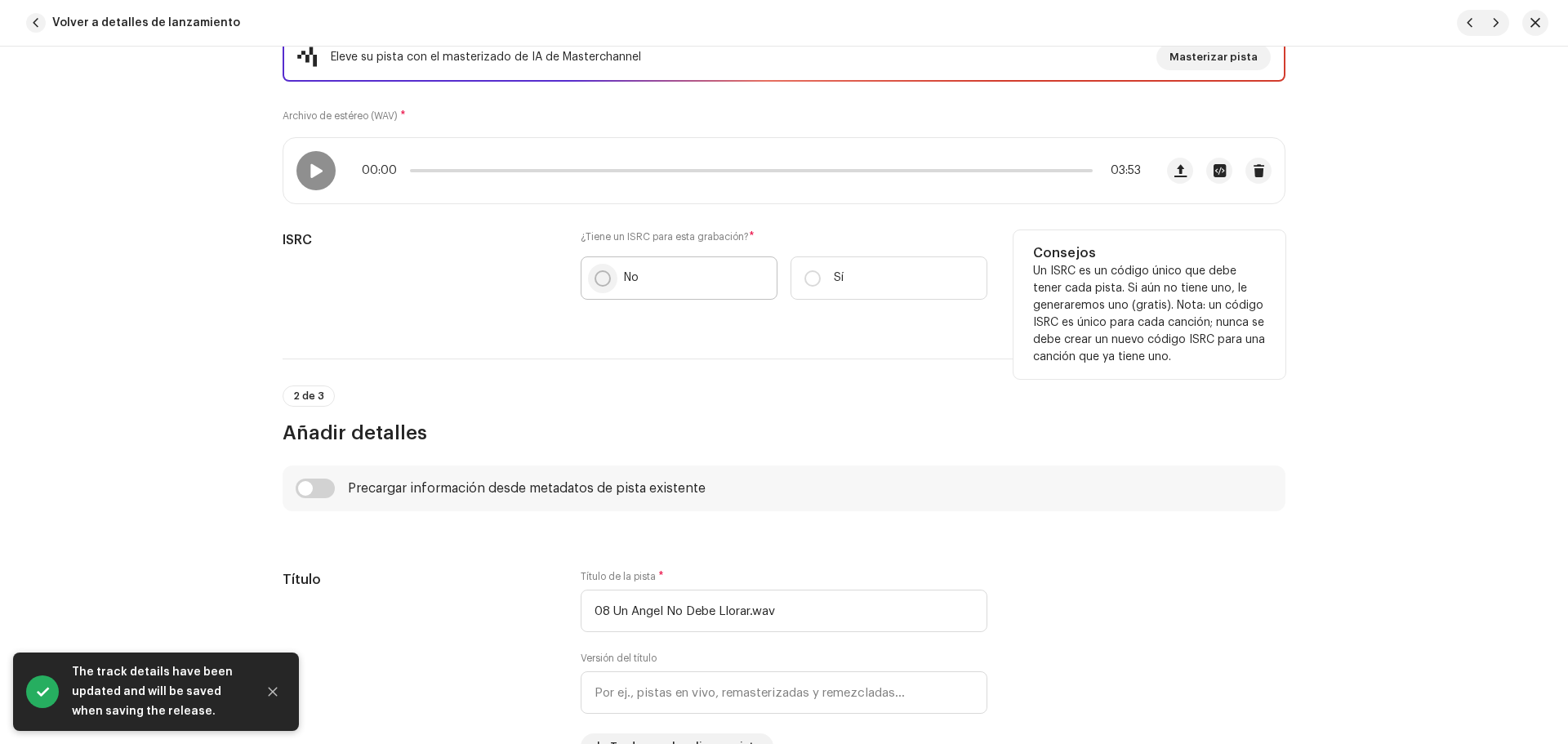
click at [600, 282] on input "No" at bounding box center [602, 278] width 16 height 16
radio input "true"
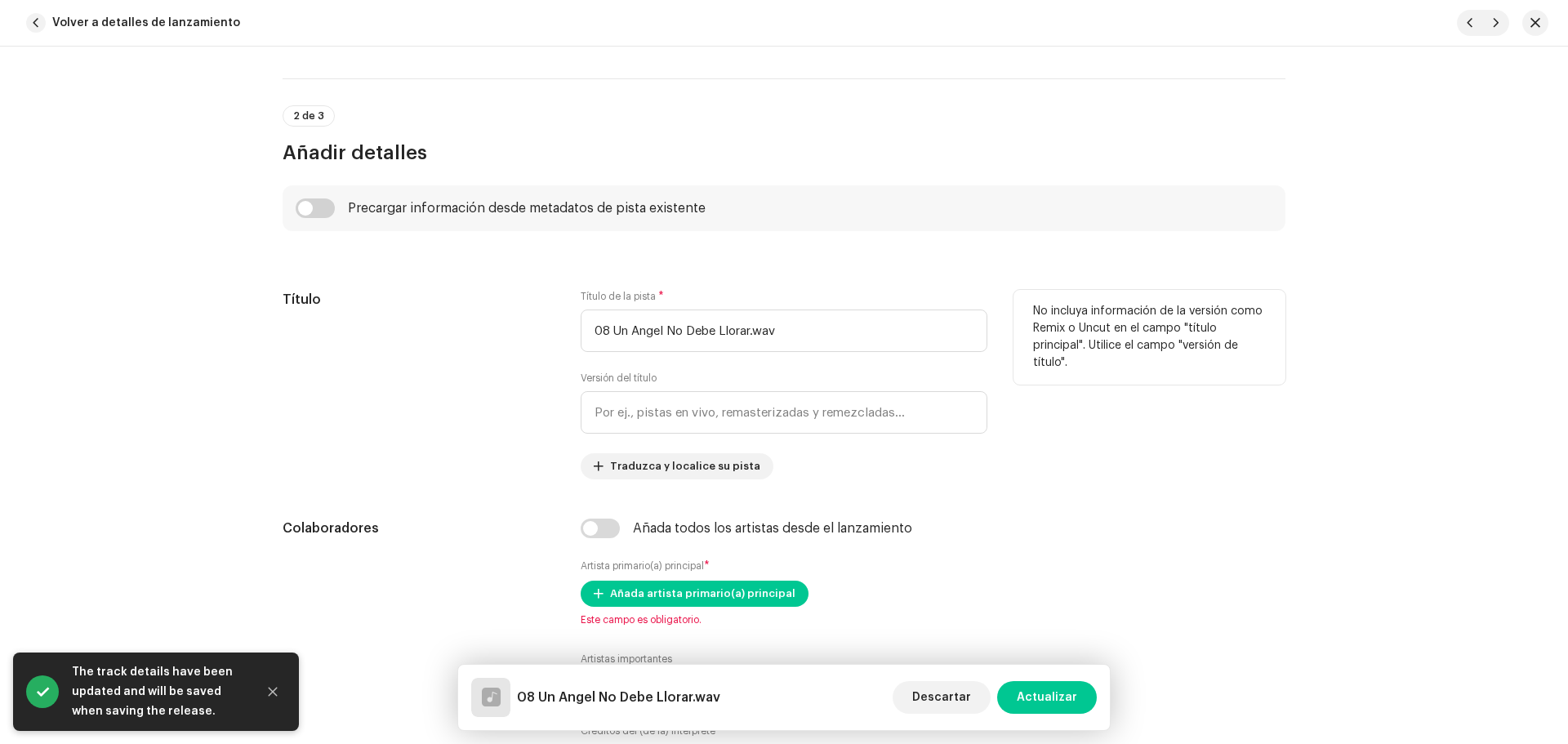
scroll to position [572, 0]
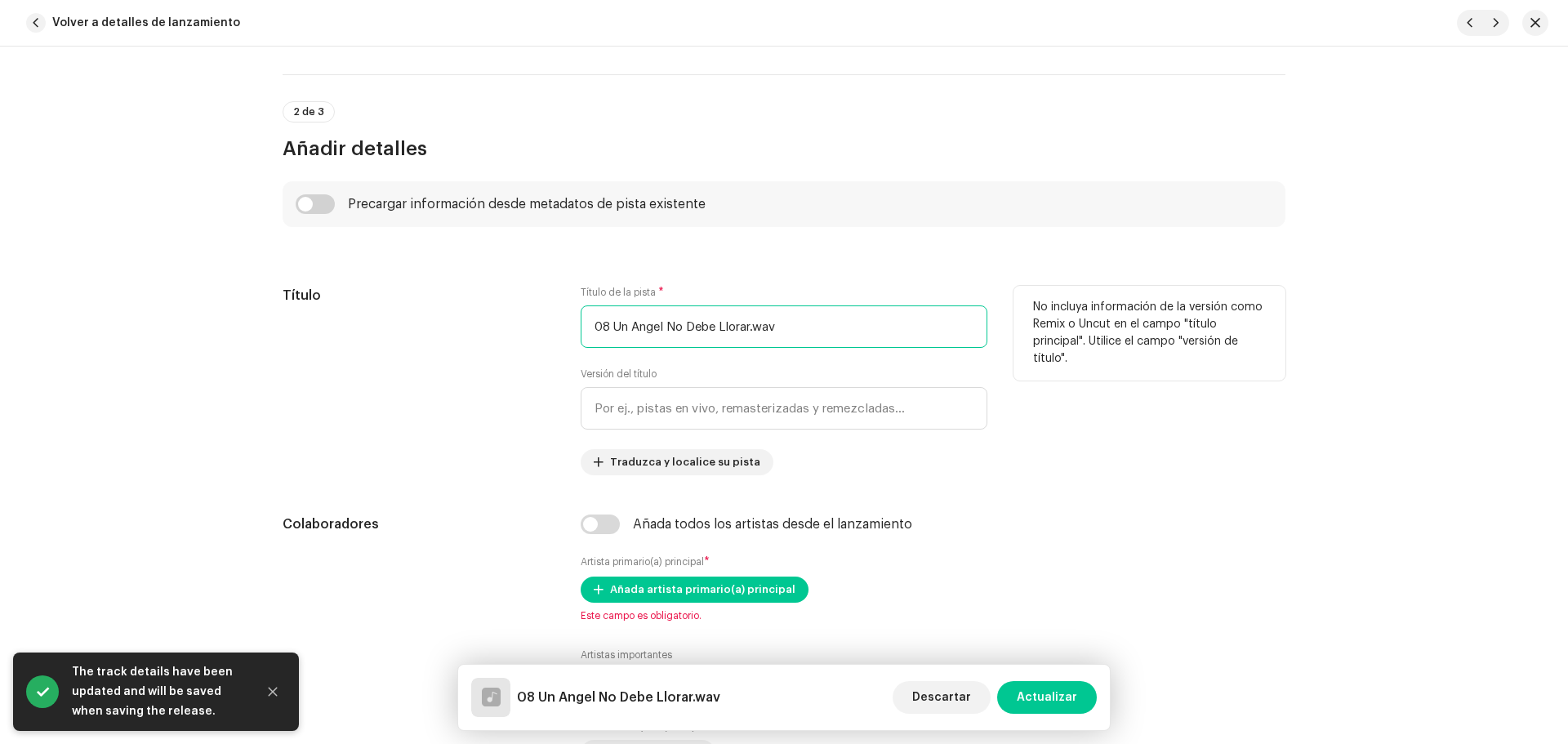
click at [818, 336] on input "08 Un Angel No Debe Llorar.wav" at bounding box center [784, 327] width 407 height 42
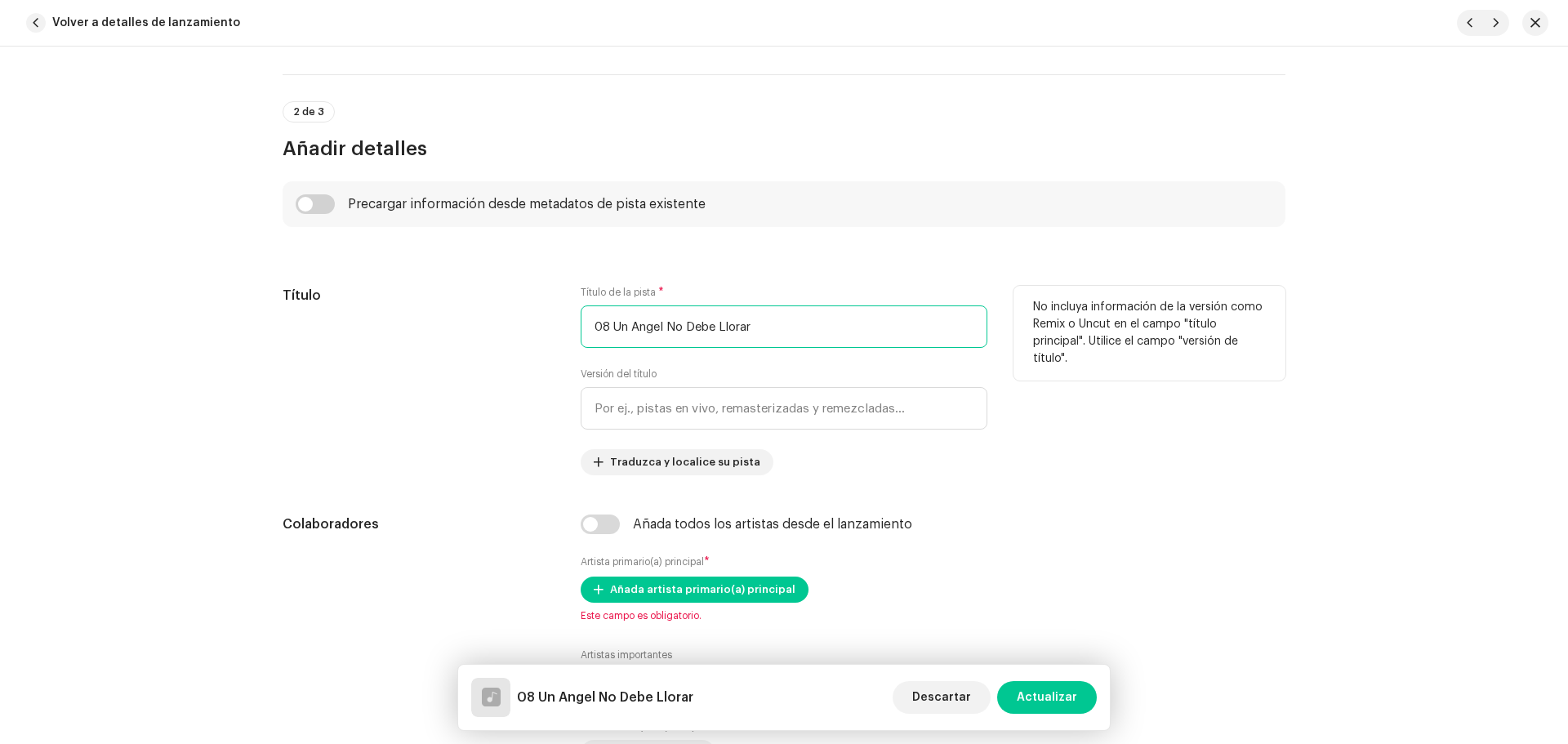
click at [609, 328] on input "08 Un Angel No Debe Llorar" at bounding box center [784, 327] width 407 height 42
click at [748, 326] on input "Un Angel No Debe Llorar" at bounding box center [784, 327] width 407 height 42
type input "Un Angel No Debe Llorar"
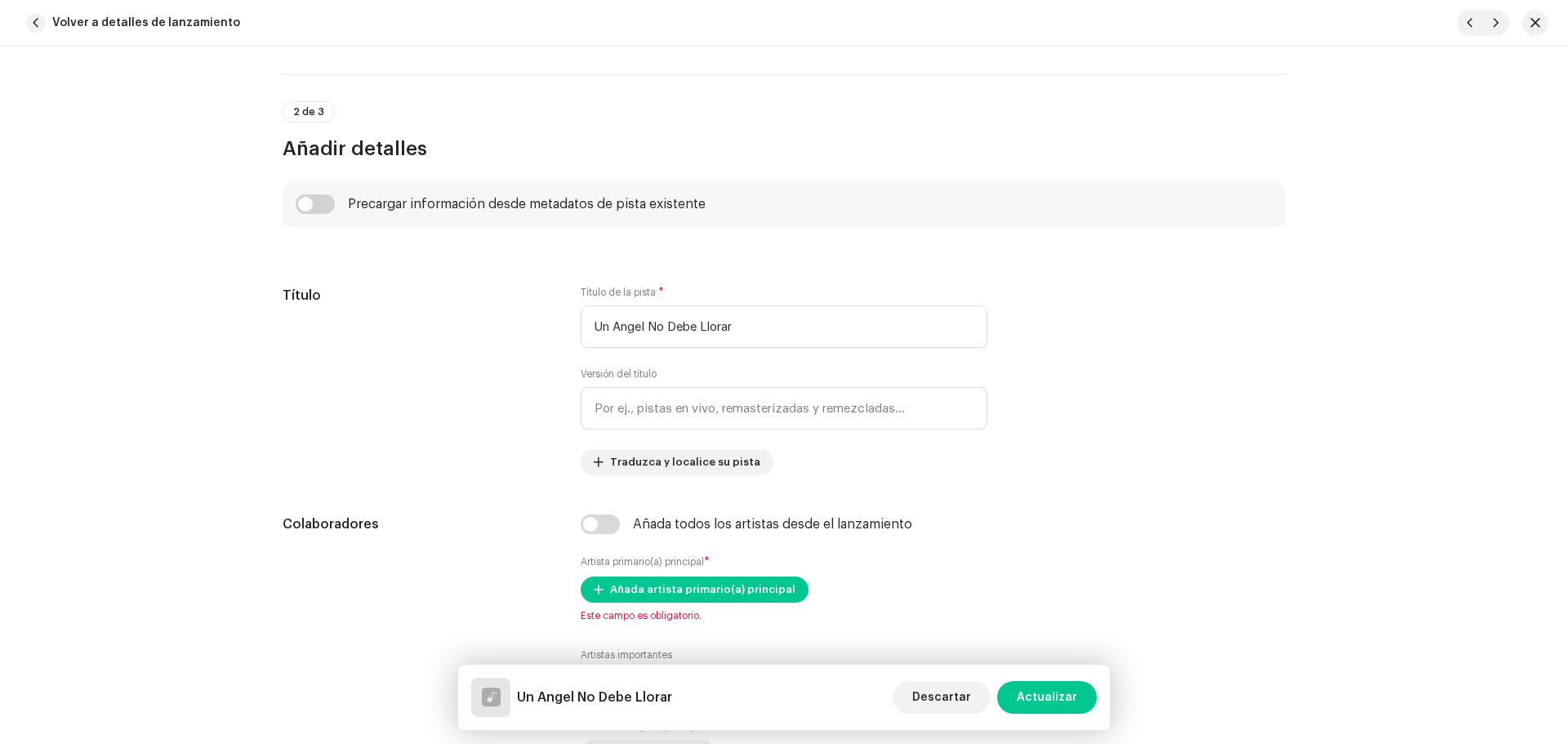
click at [314, 192] on div "Precargar información desde metadatos de pista existente" at bounding box center [784, 204] width 1003 height 46
click at [324, 206] on input "checkbox" at bounding box center [315, 204] width 39 height 19
checkbox input "true"
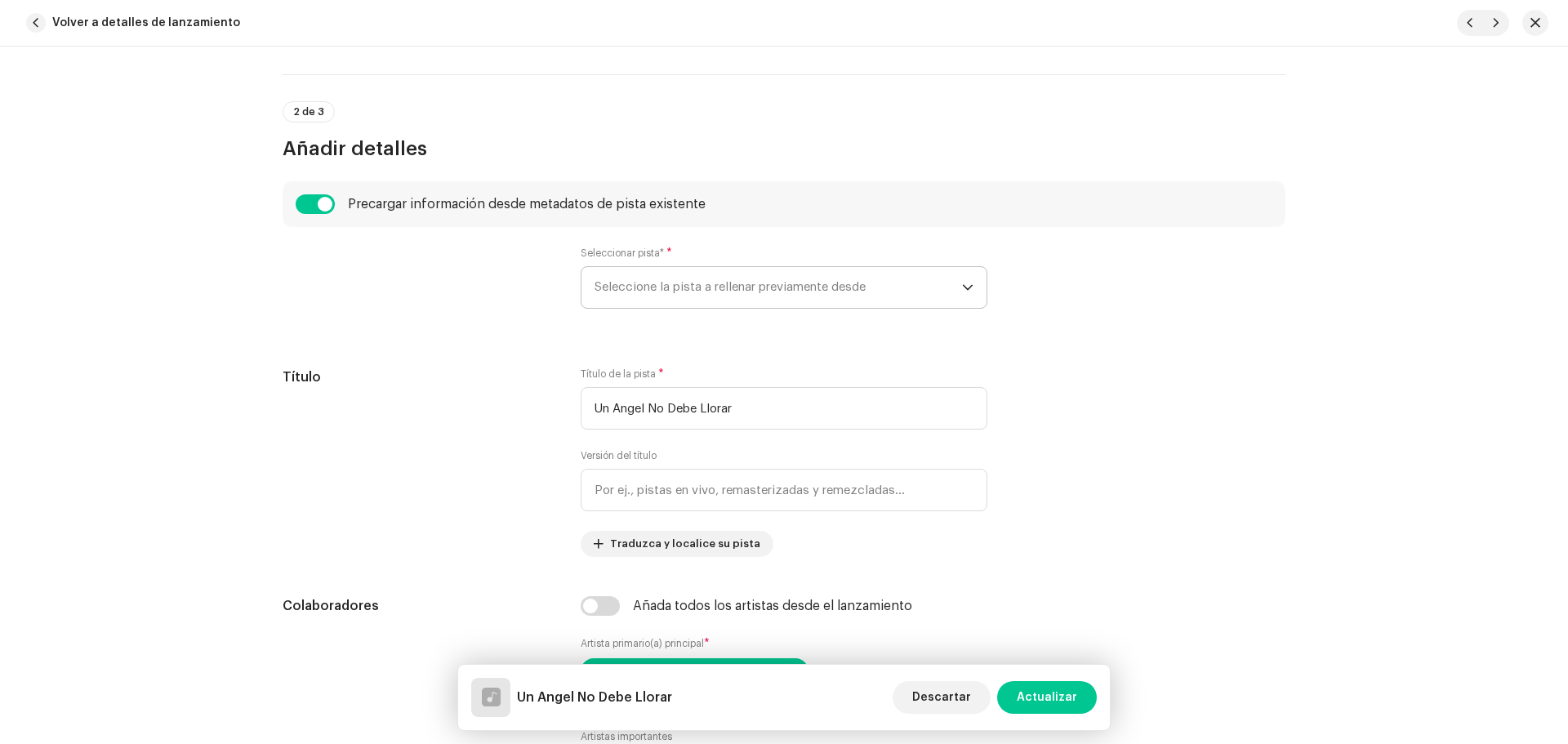
click at [634, 283] on span "Seleccione la pista a rellenar previamente desde" at bounding box center [778, 287] width 368 height 41
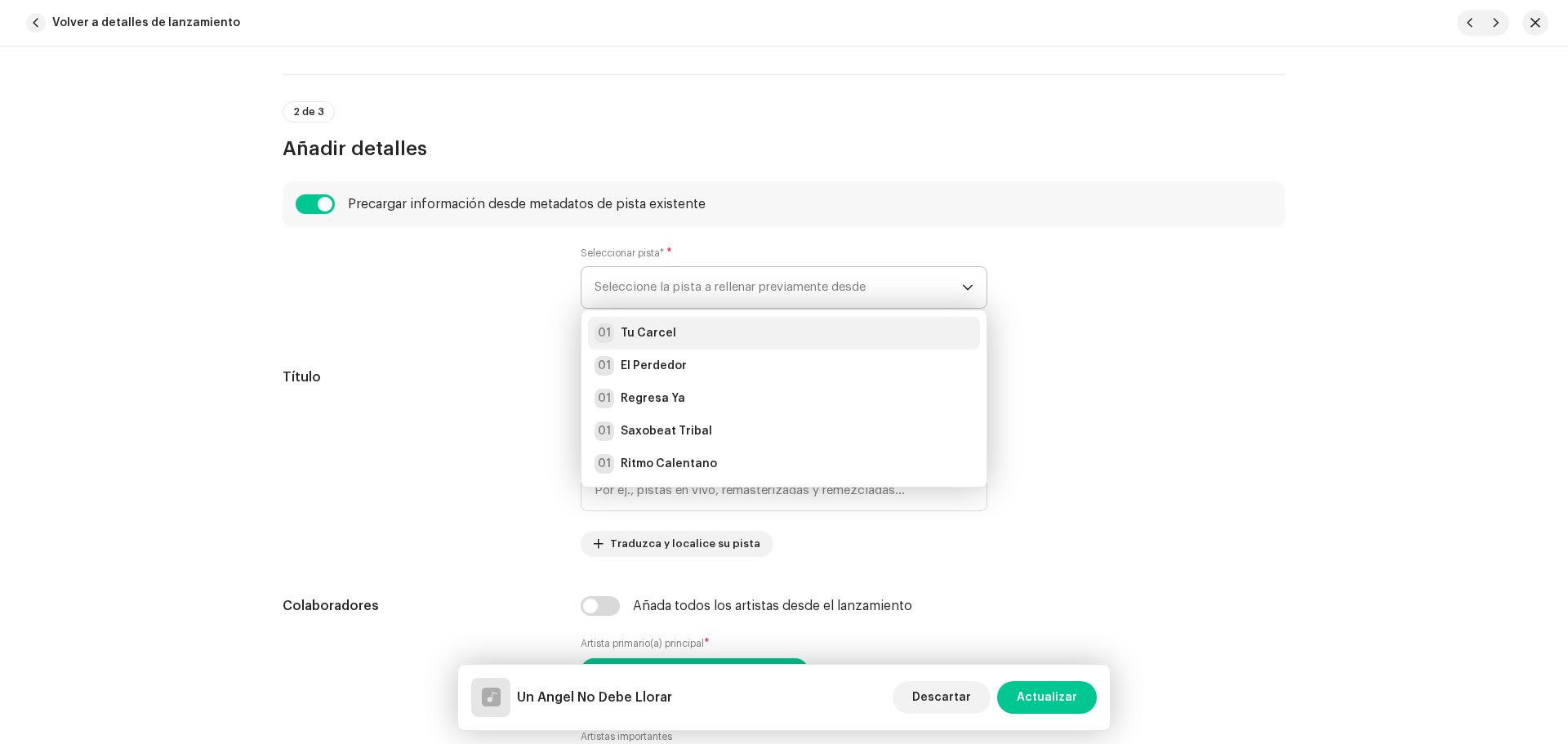
click at [642, 320] on li "01 Tu Carcel" at bounding box center [784, 333] width 392 height 33
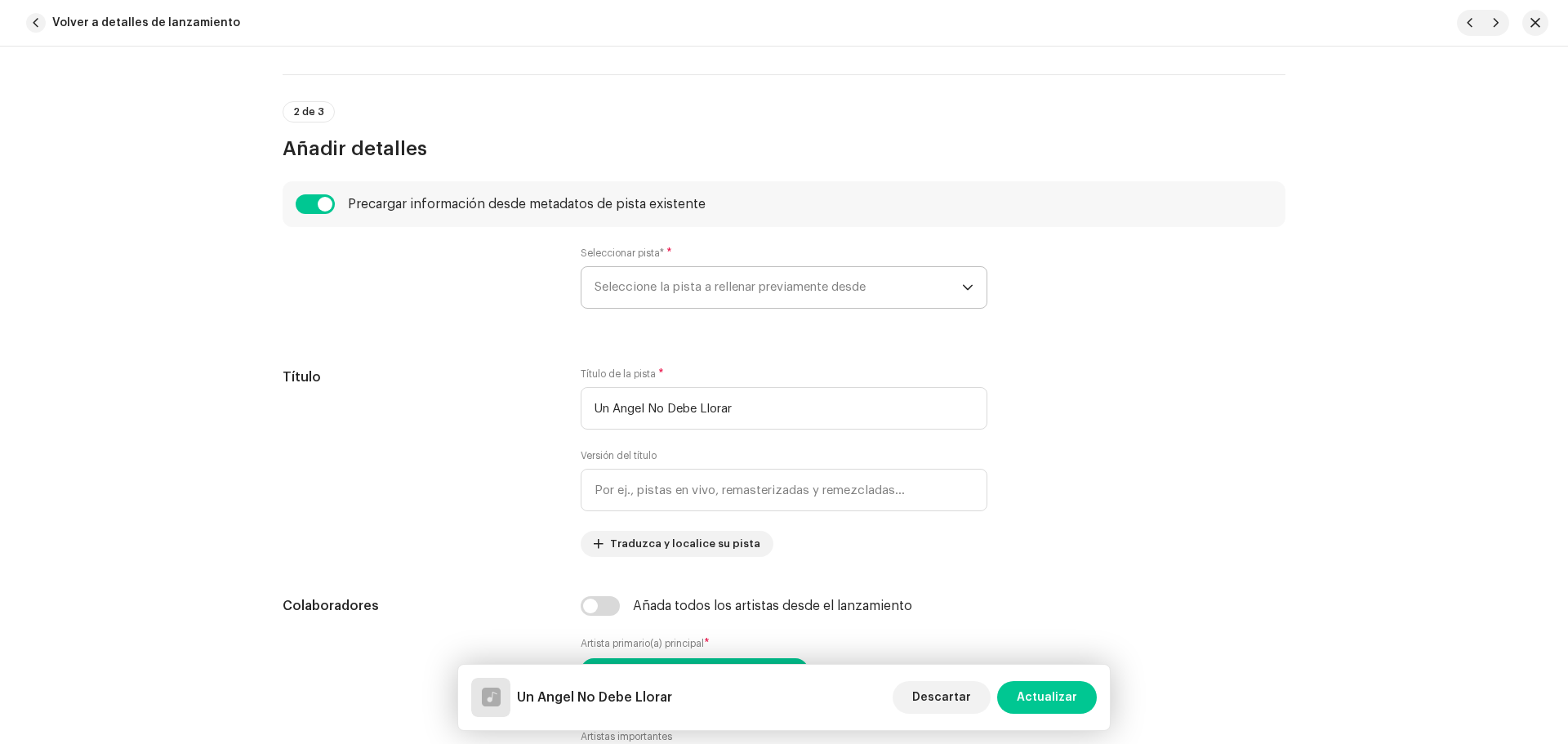
radio input "true"
type input "Vagabun2 Musical"
checkbox input "true"
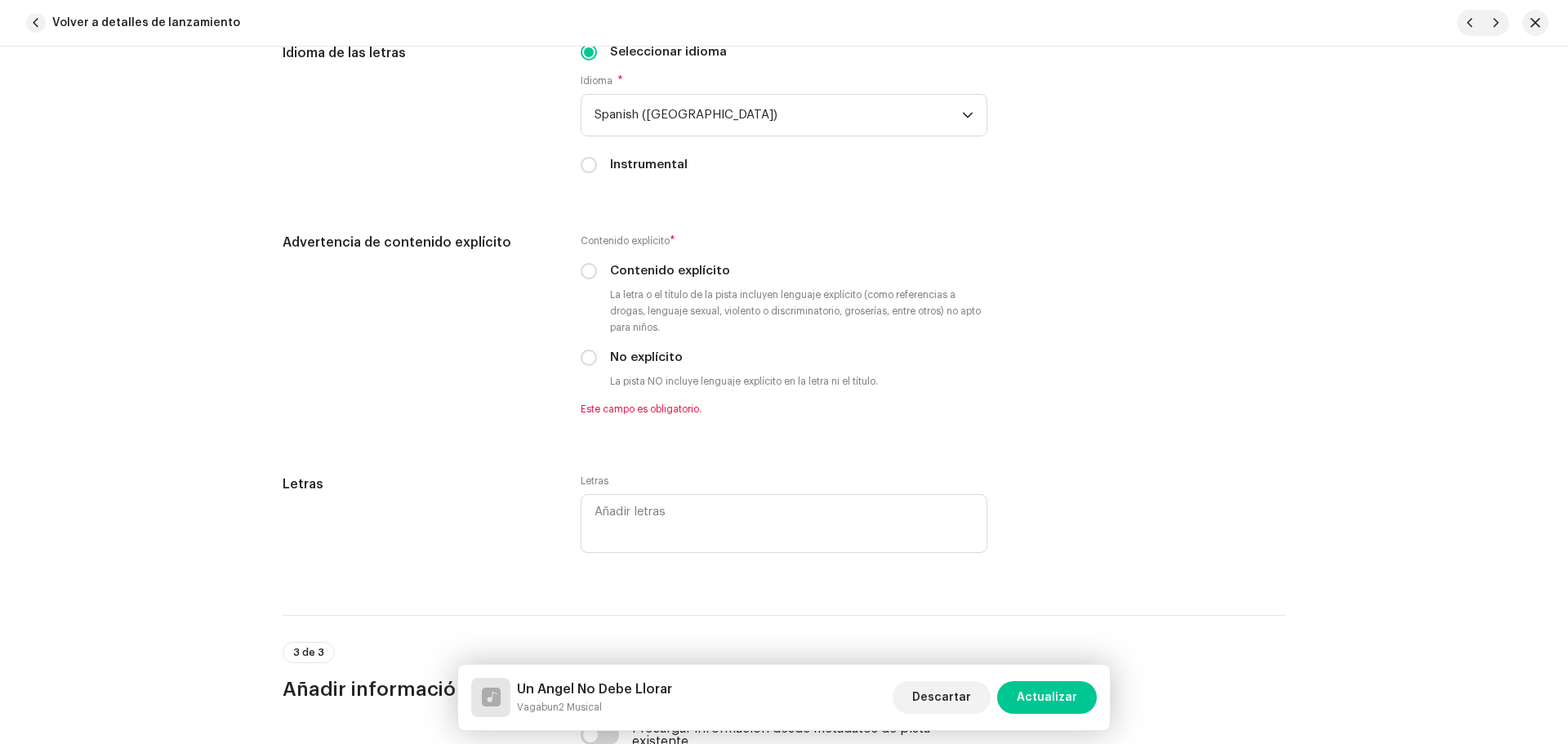
scroll to position [2942, 0]
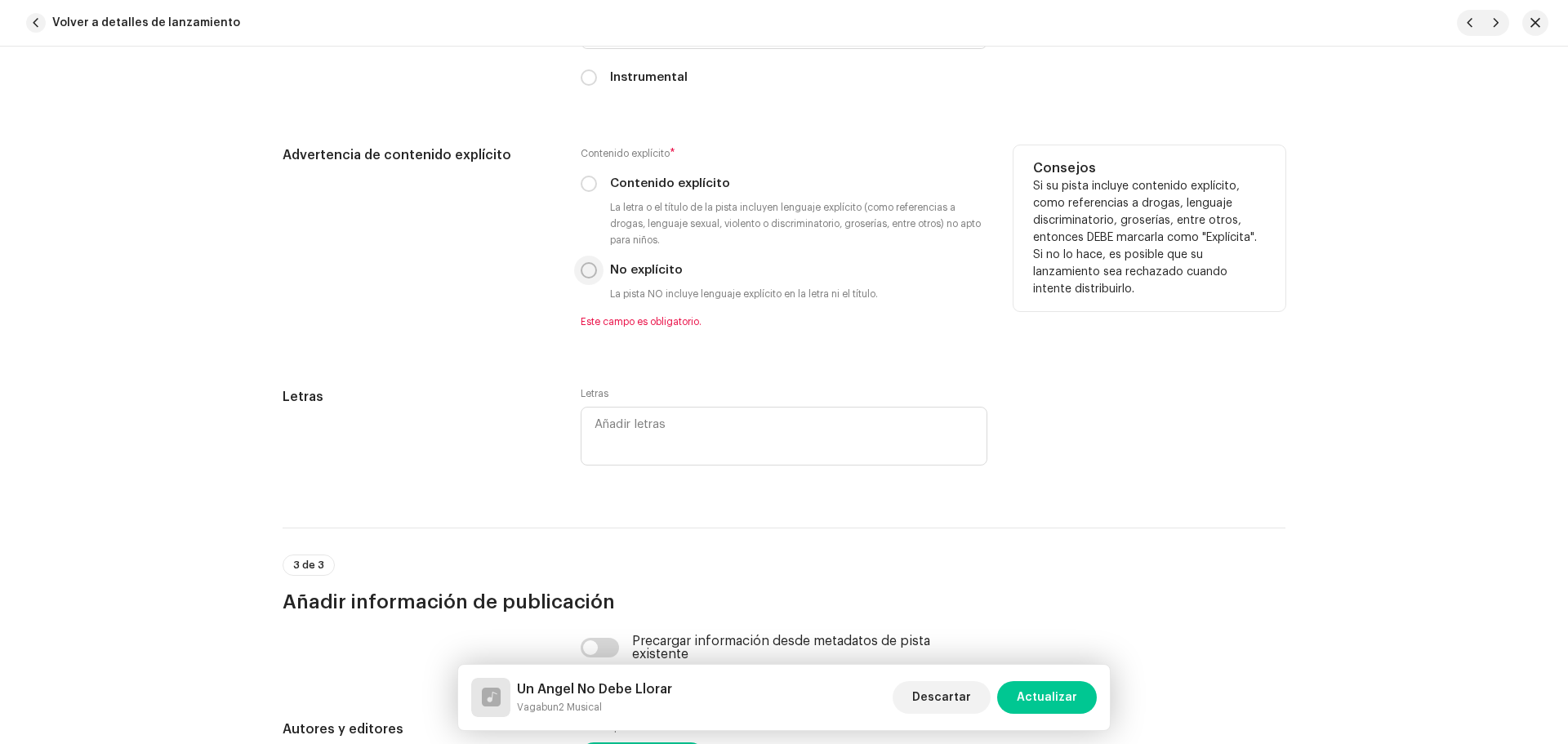
click at [586, 276] on input "No explícito" at bounding box center [589, 270] width 16 height 16
radio input "true"
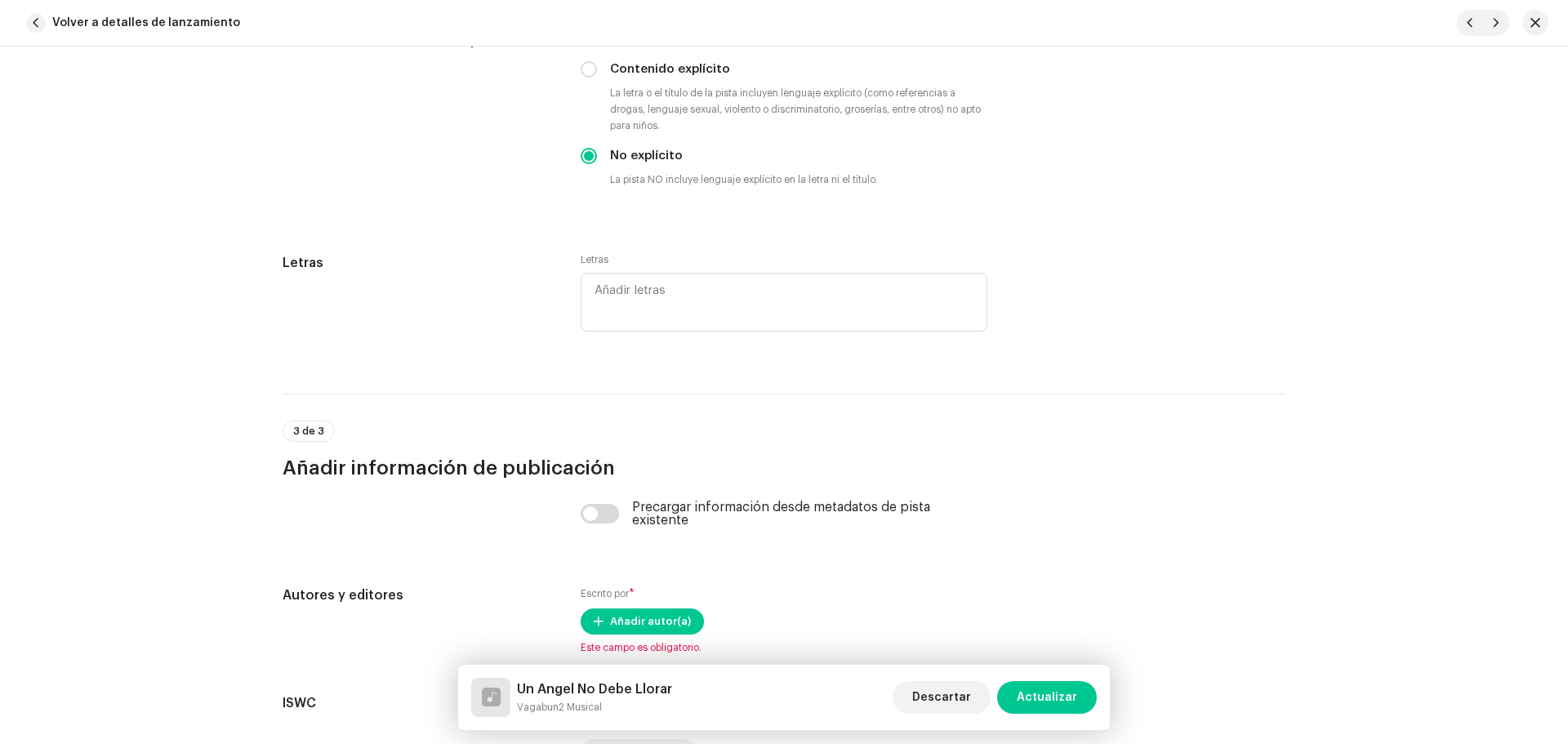
scroll to position [3234, 0]
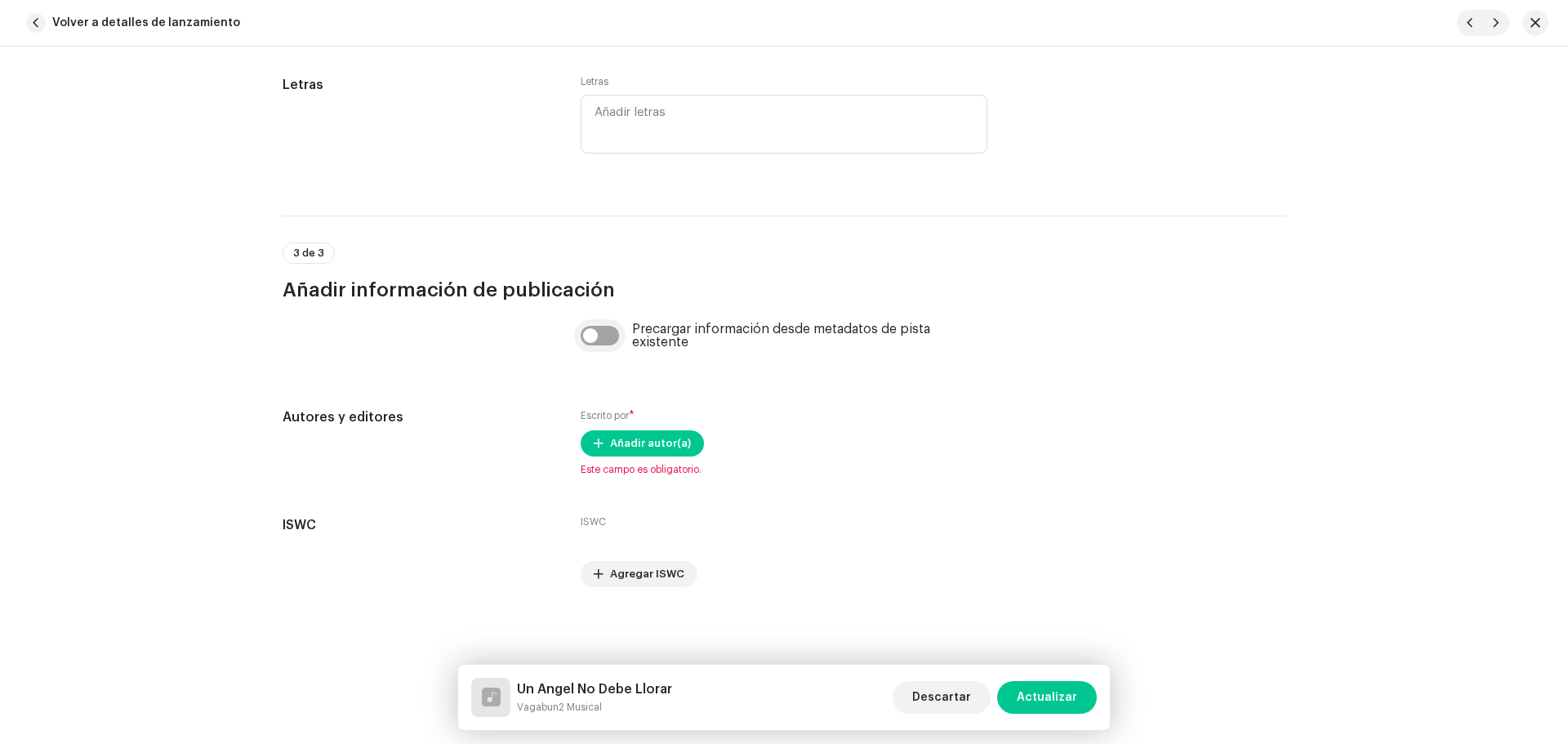
click at [611, 339] on input "checkbox" at bounding box center [600, 335] width 39 height 19
checkbox input "true"
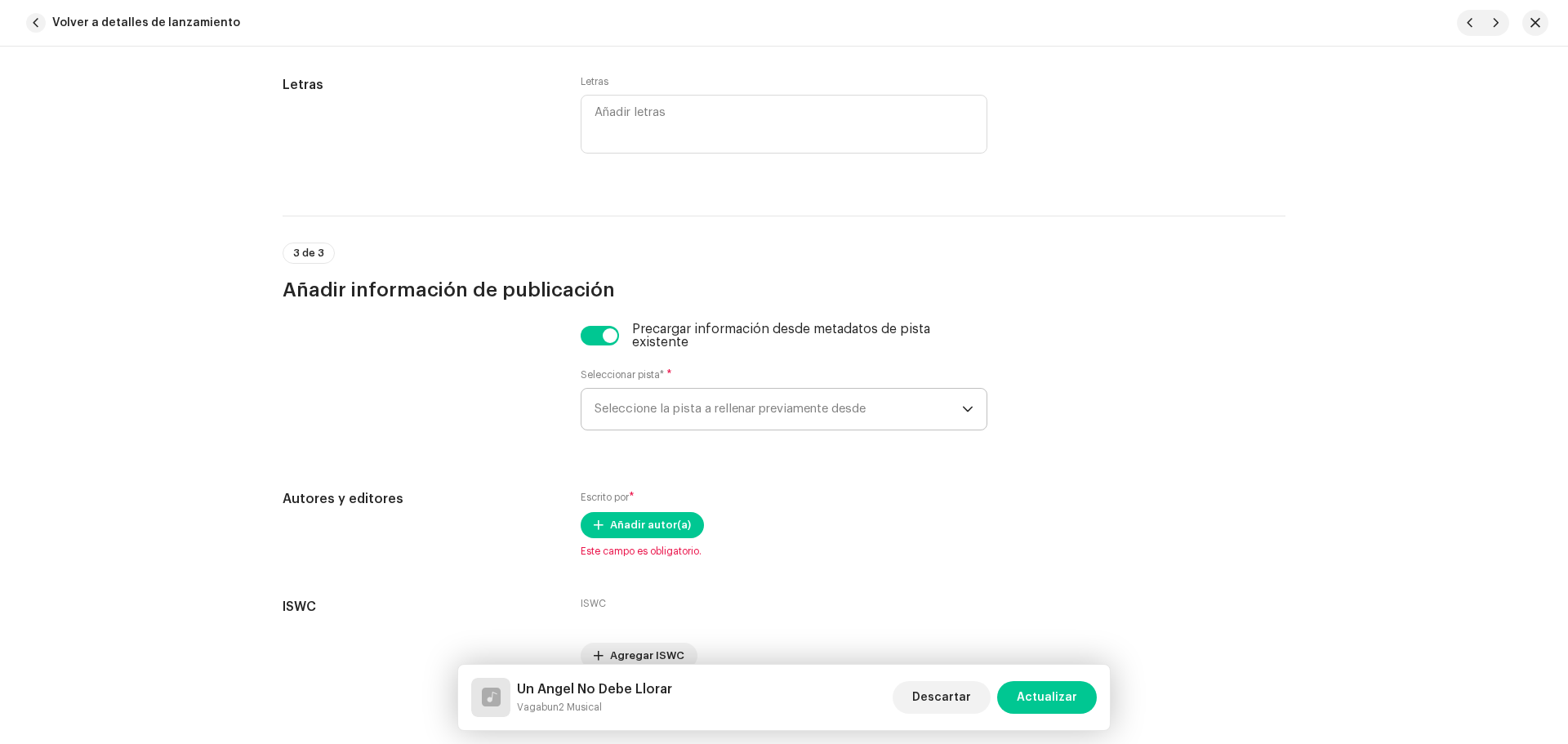
click at [657, 419] on span "Seleccione la pista a rellenar previamente desde" at bounding box center [778, 409] width 368 height 41
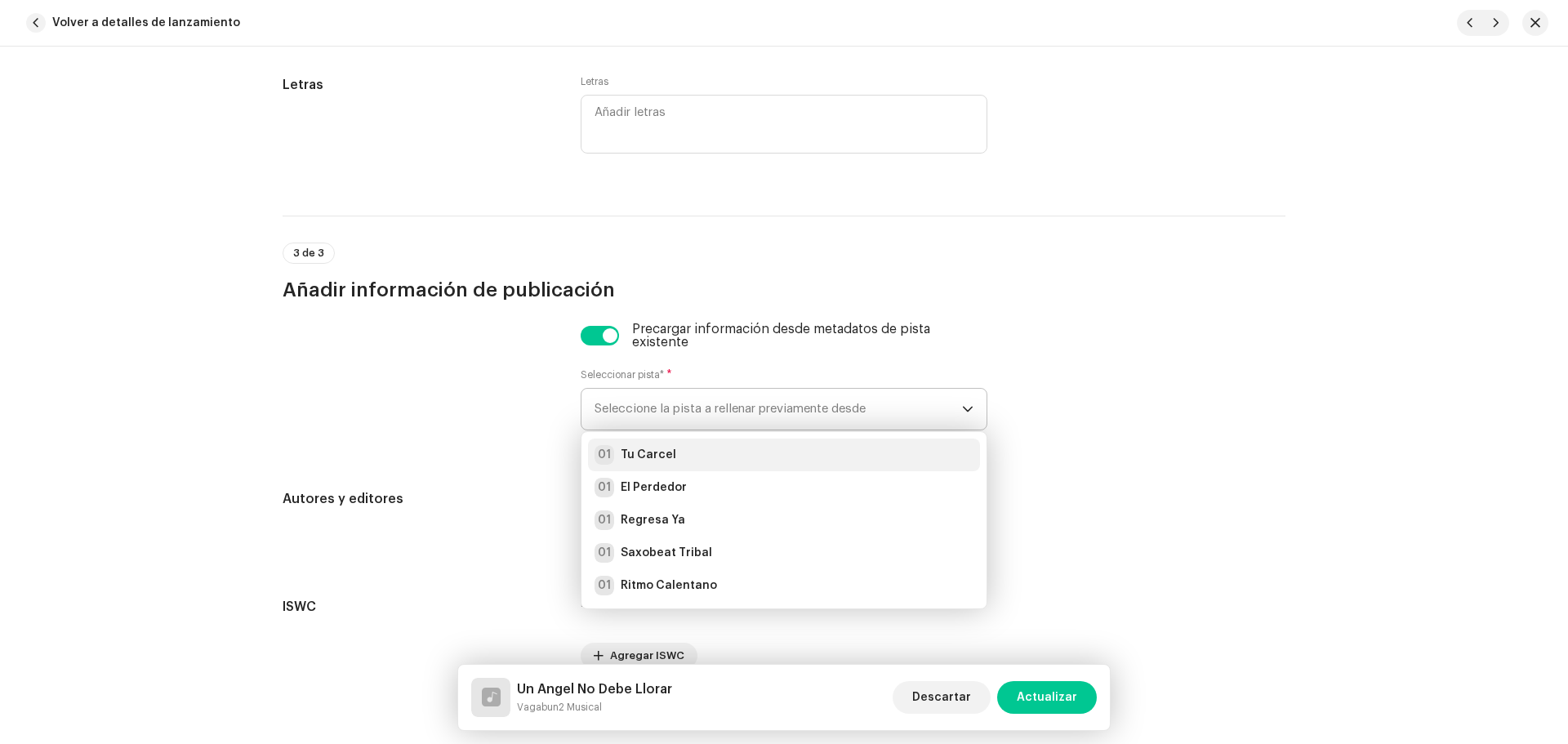
click at [654, 451] on strong "Tu Carcel" at bounding box center [648, 455] width 56 height 16
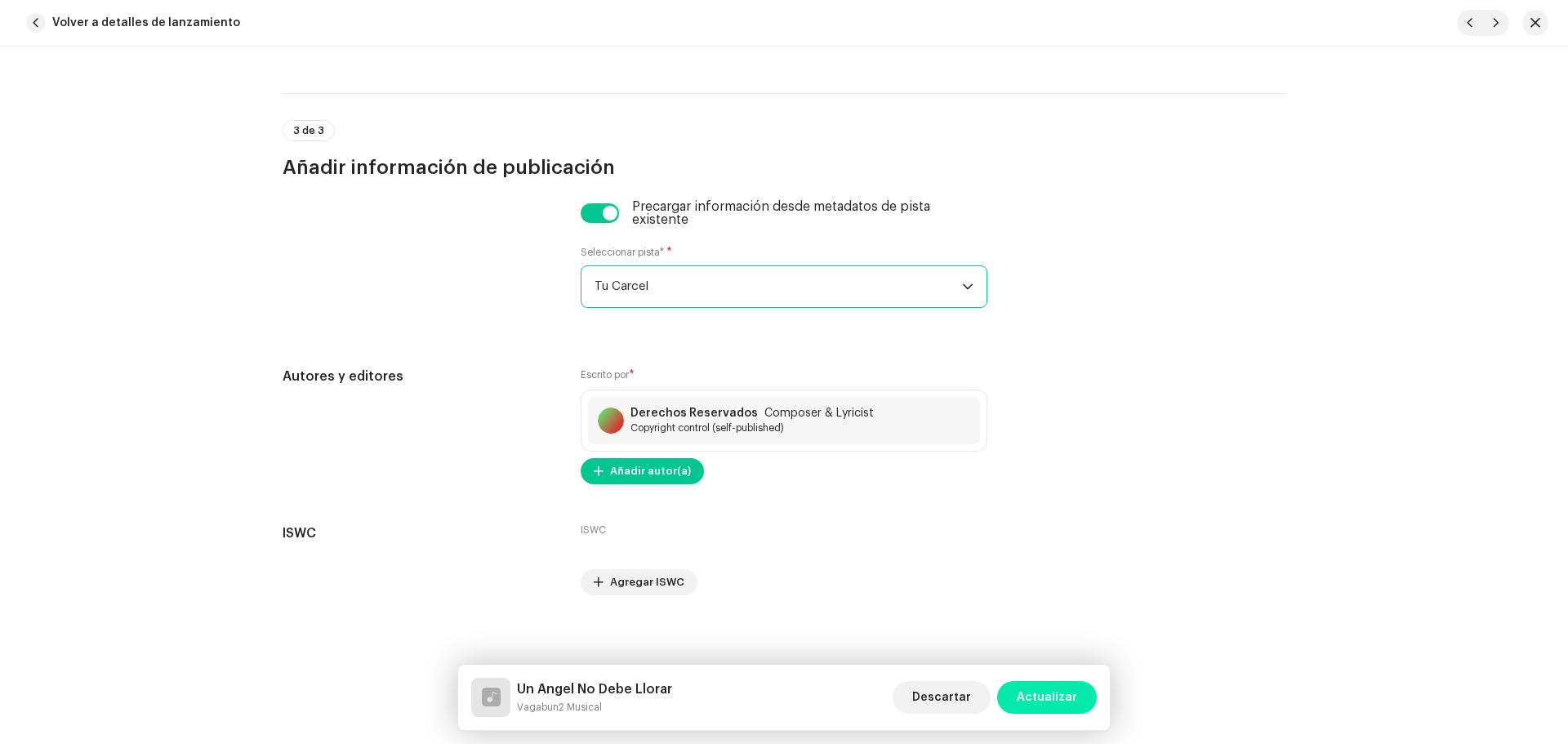
scroll to position [3365, 0]
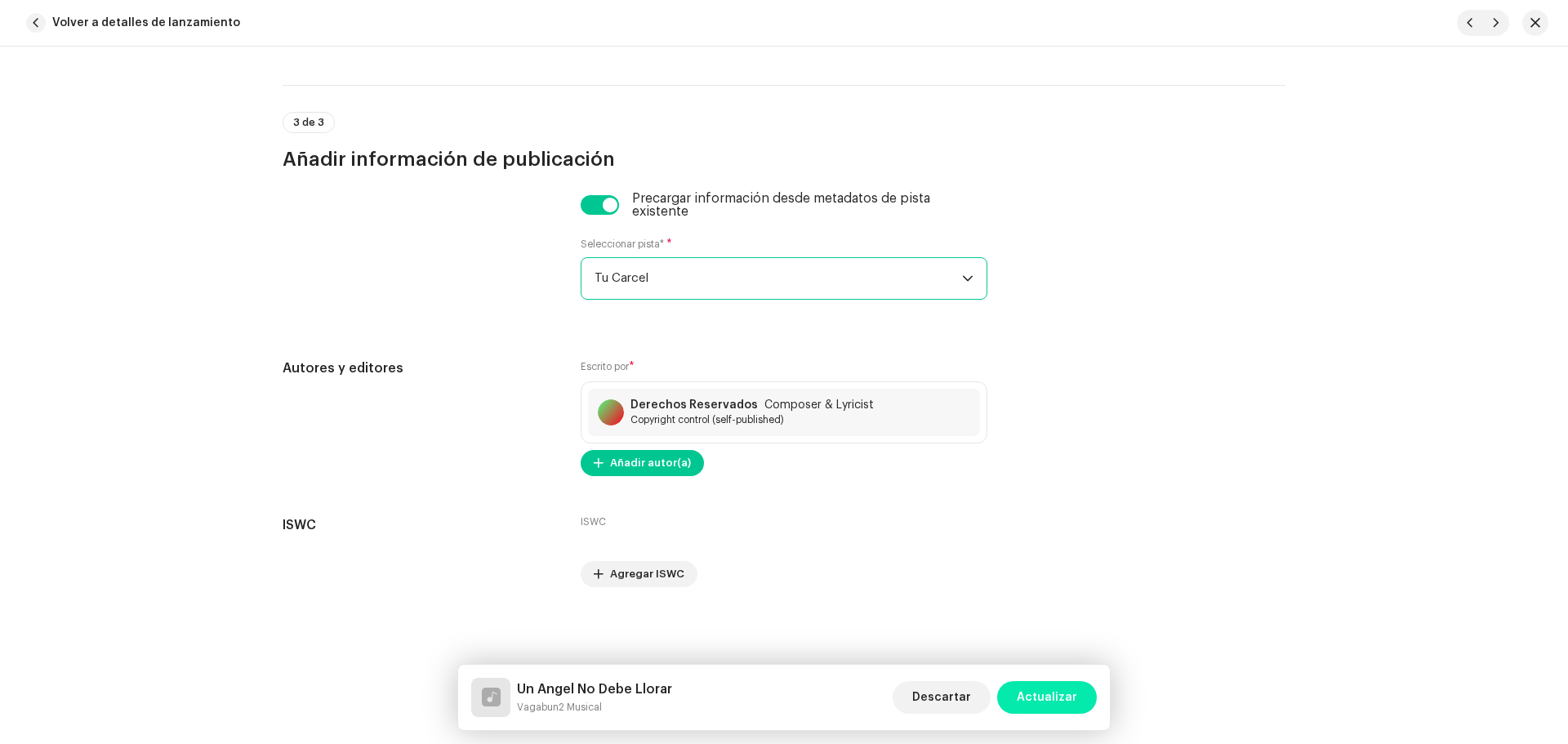
click at [1053, 709] on span "Actualizar" at bounding box center [1046, 698] width 60 height 33
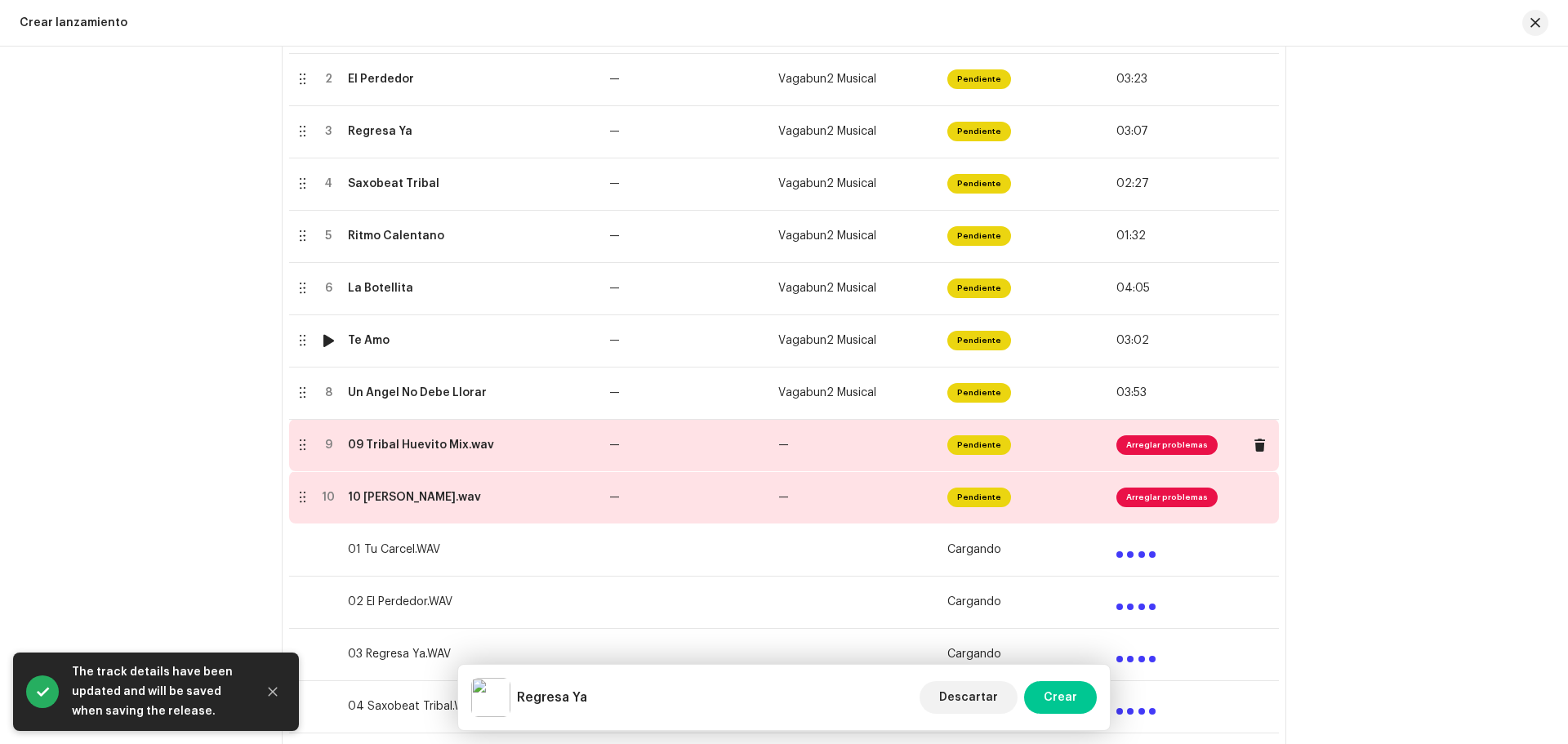
scroll to position [490, 0]
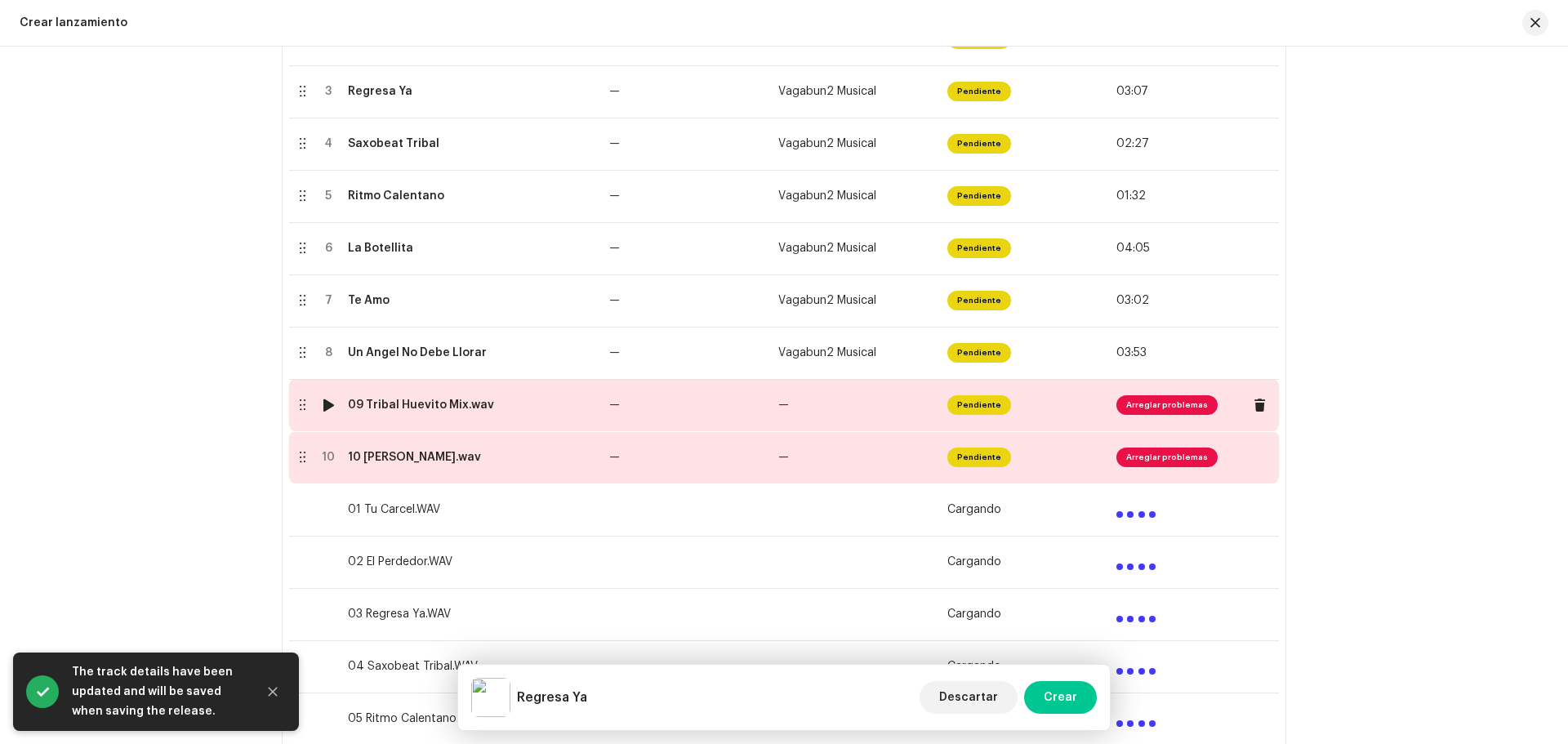
click at [421, 408] on div "09 Tribal Huevito Mix.wav" at bounding box center [420, 405] width 146 height 13
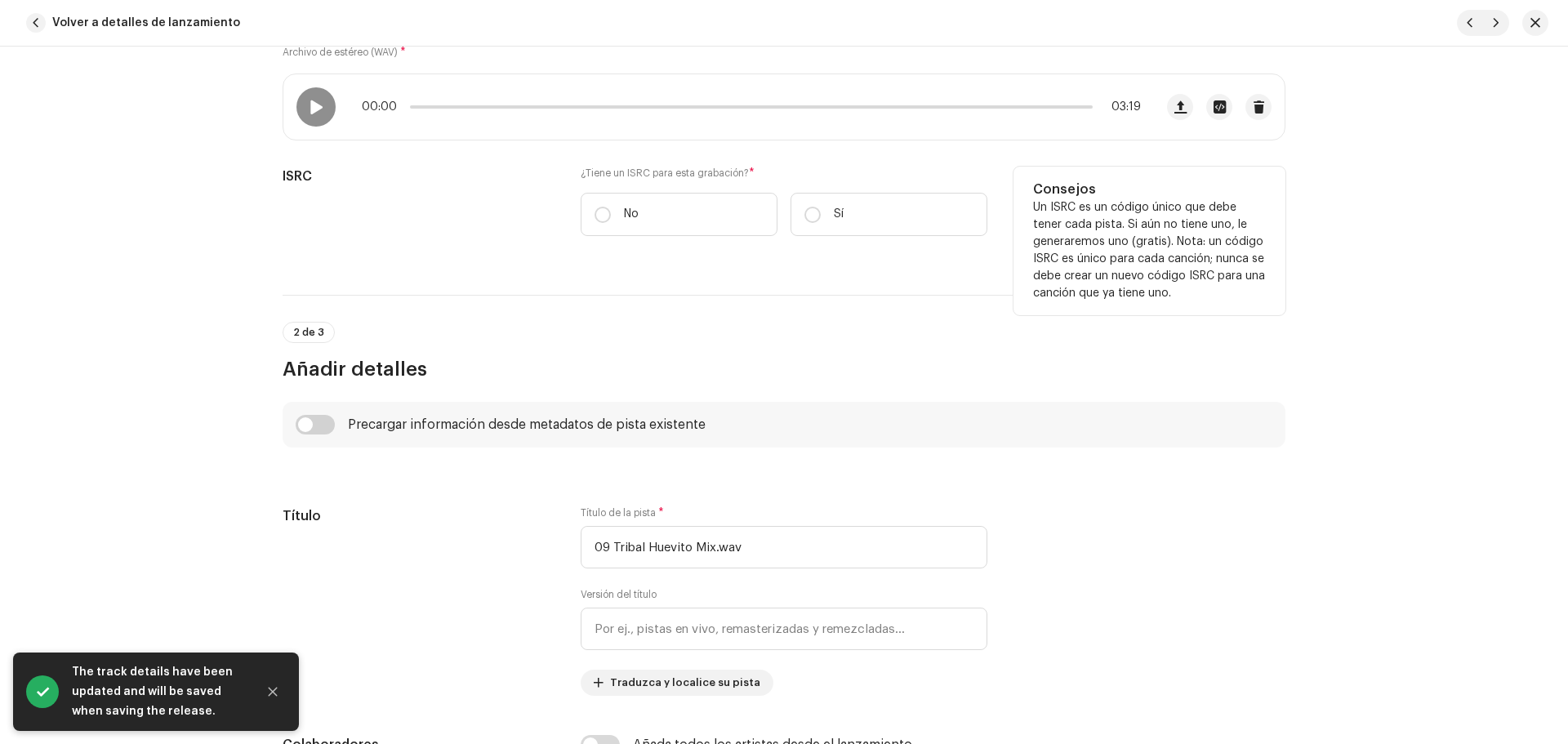
scroll to position [327, 0]
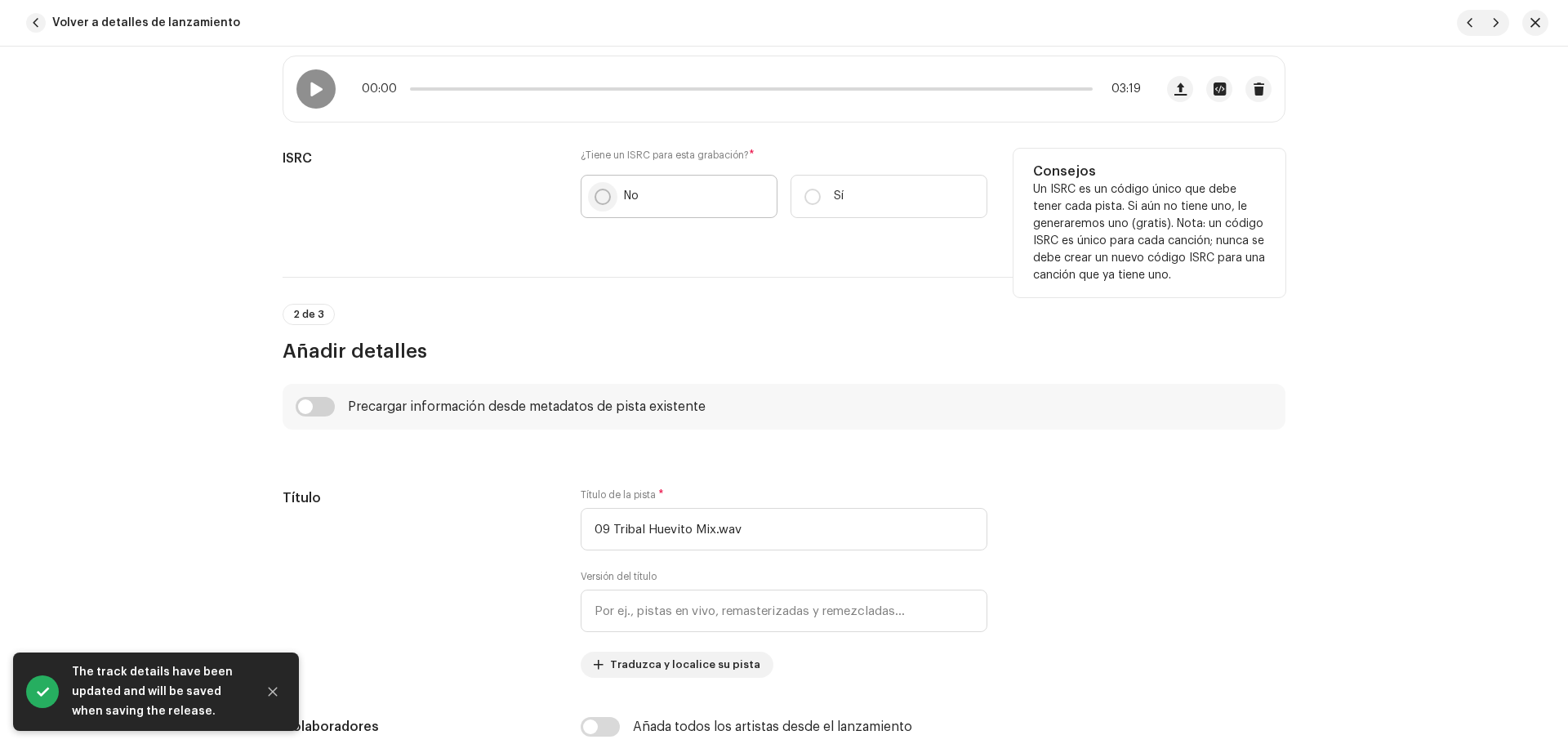
click at [598, 191] on input "No" at bounding box center [602, 196] width 16 height 16
radio input "true"
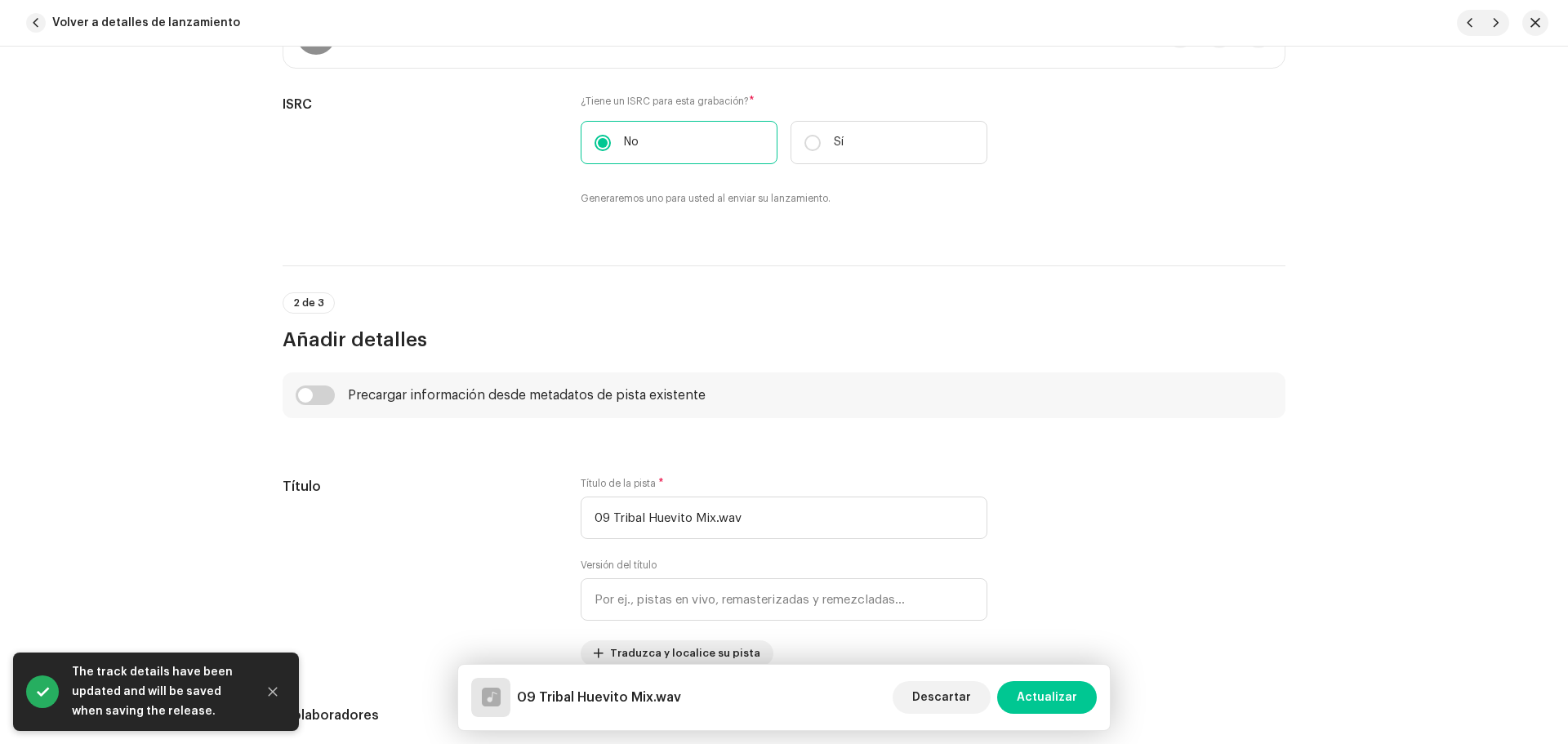
scroll to position [409, 0]
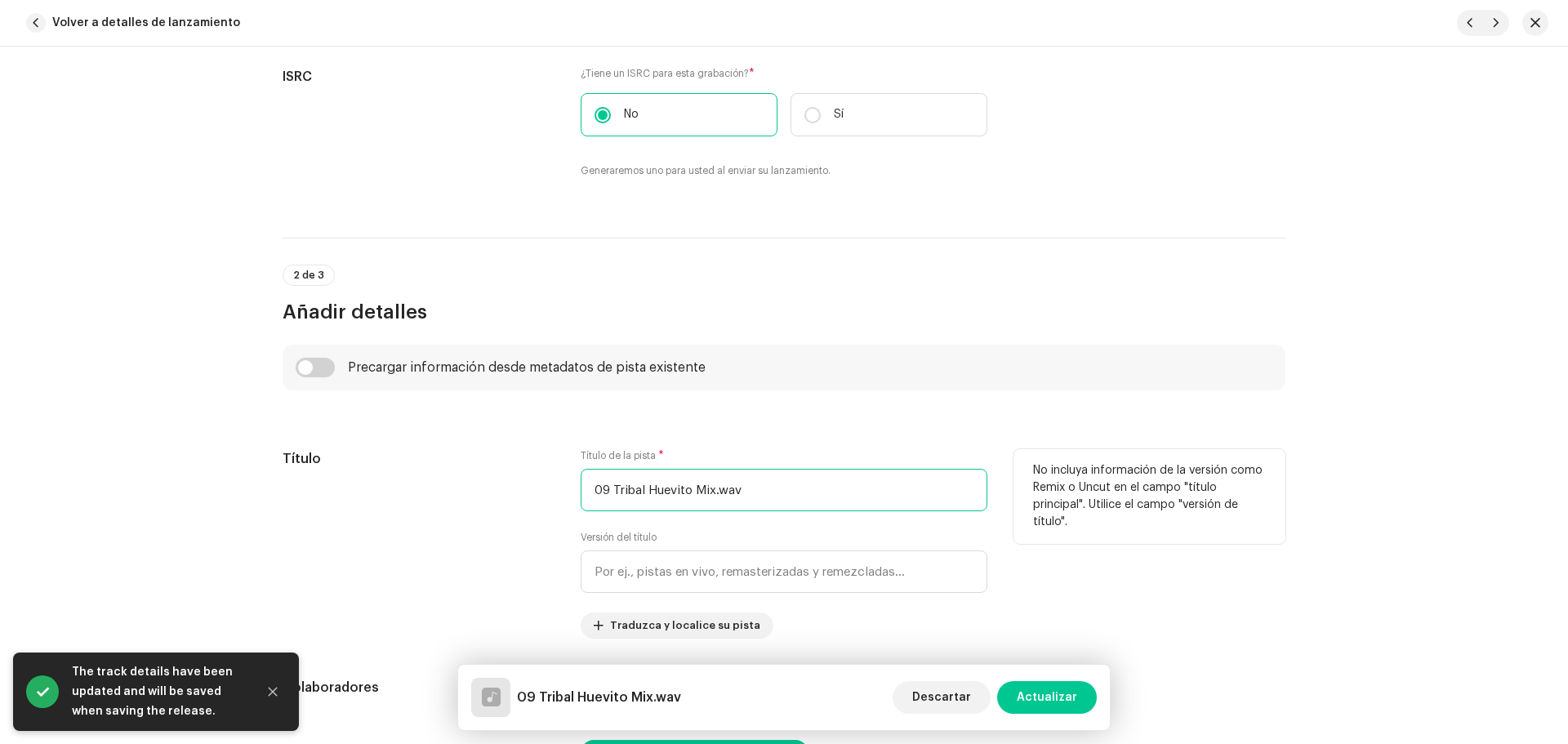
click at [756, 479] on input "09 Tribal Huevito Mix.wav" at bounding box center [784, 490] width 407 height 42
click at [611, 486] on input "09 Tribal Huevito Mix" at bounding box center [784, 490] width 407 height 42
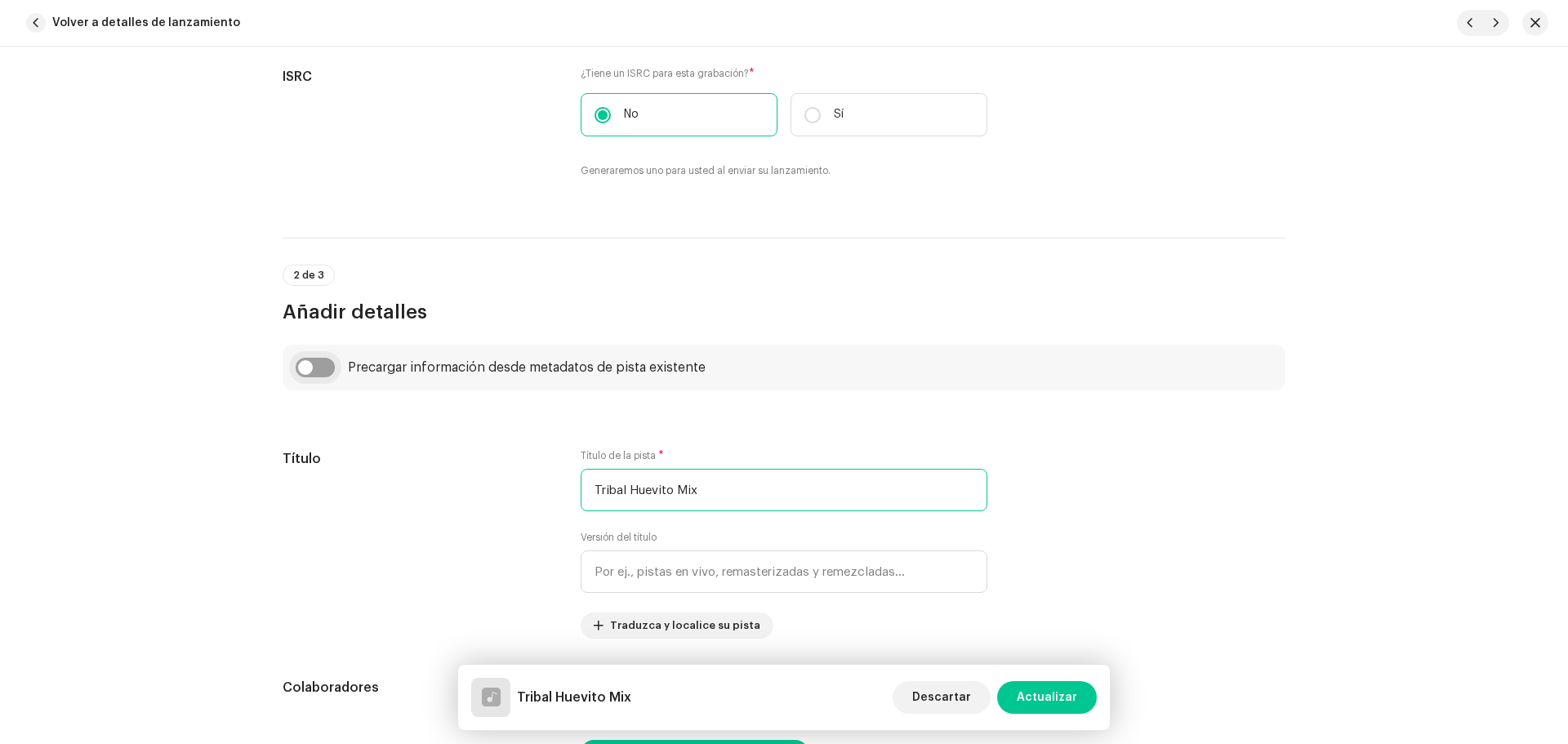
type input "Tribal Huevito Mix"
click at [325, 366] on input "checkbox" at bounding box center [315, 368] width 39 height 19
checkbox input "true"
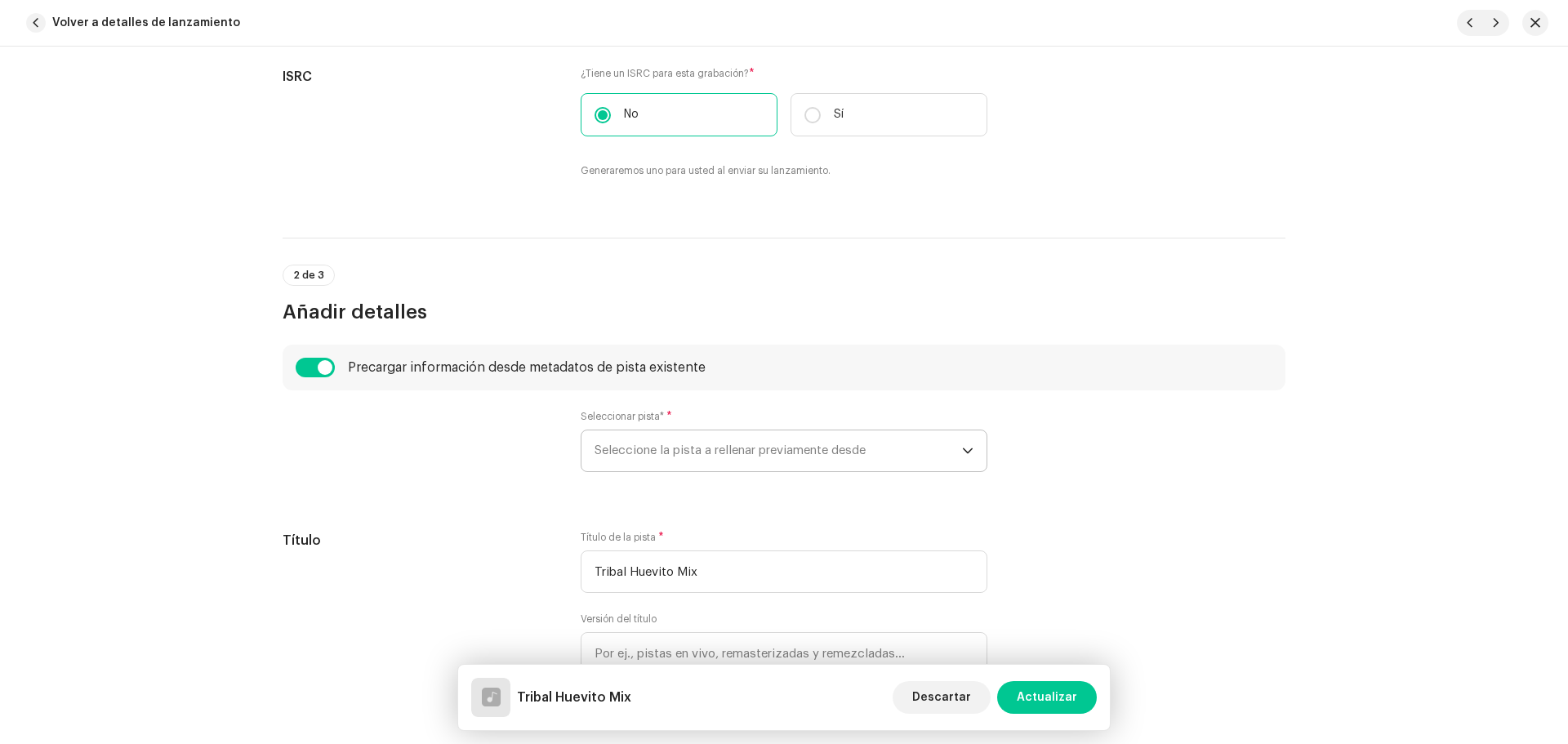
click at [639, 463] on span "Seleccione la pista a rellenar previamente desde" at bounding box center [778, 451] width 368 height 41
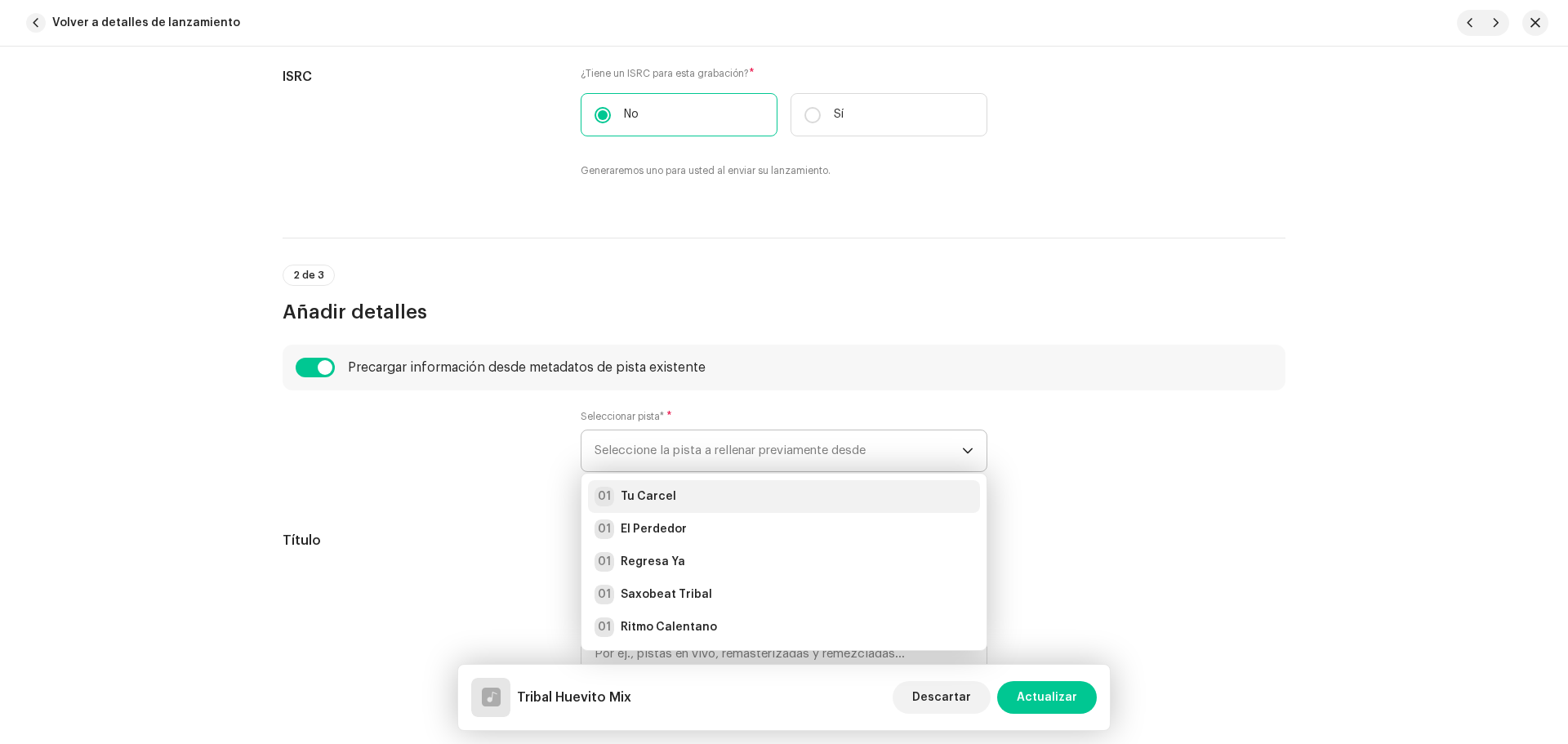
click at [670, 504] on div "01 Tu Carcel" at bounding box center [784, 497] width 379 height 19
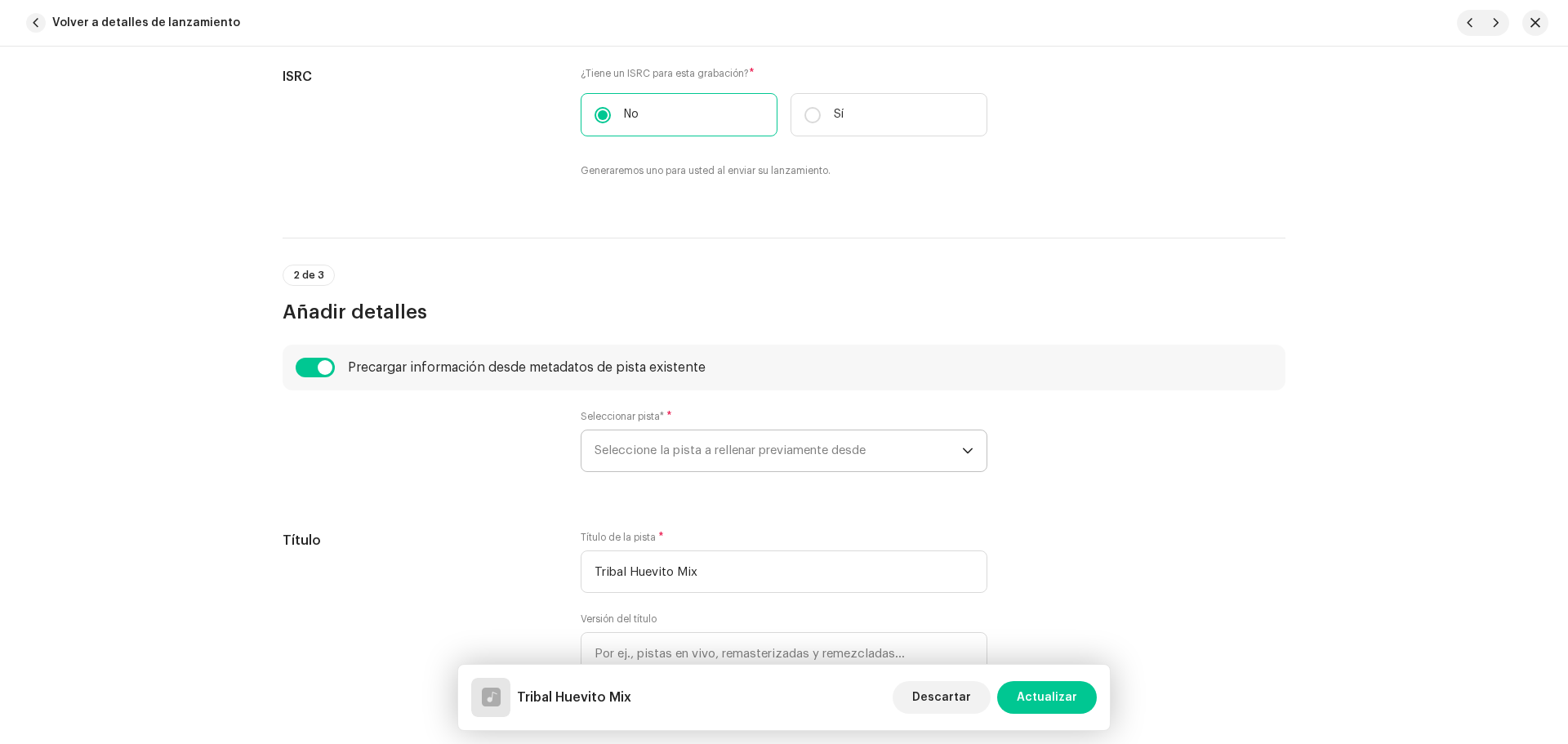
radio input "true"
type input "Vagabun2 Musical"
checkbox input "true"
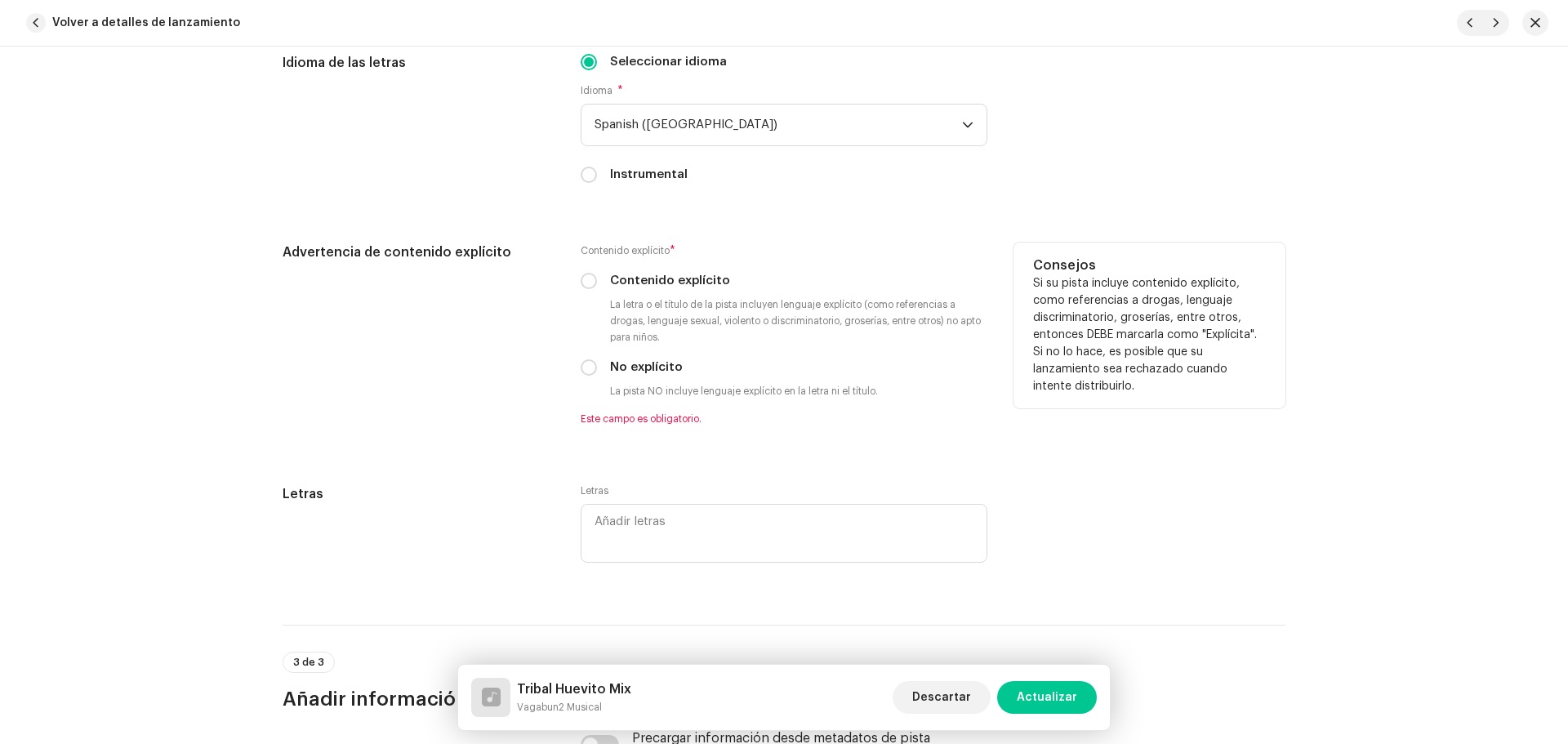
scroll to position [2859, 0]
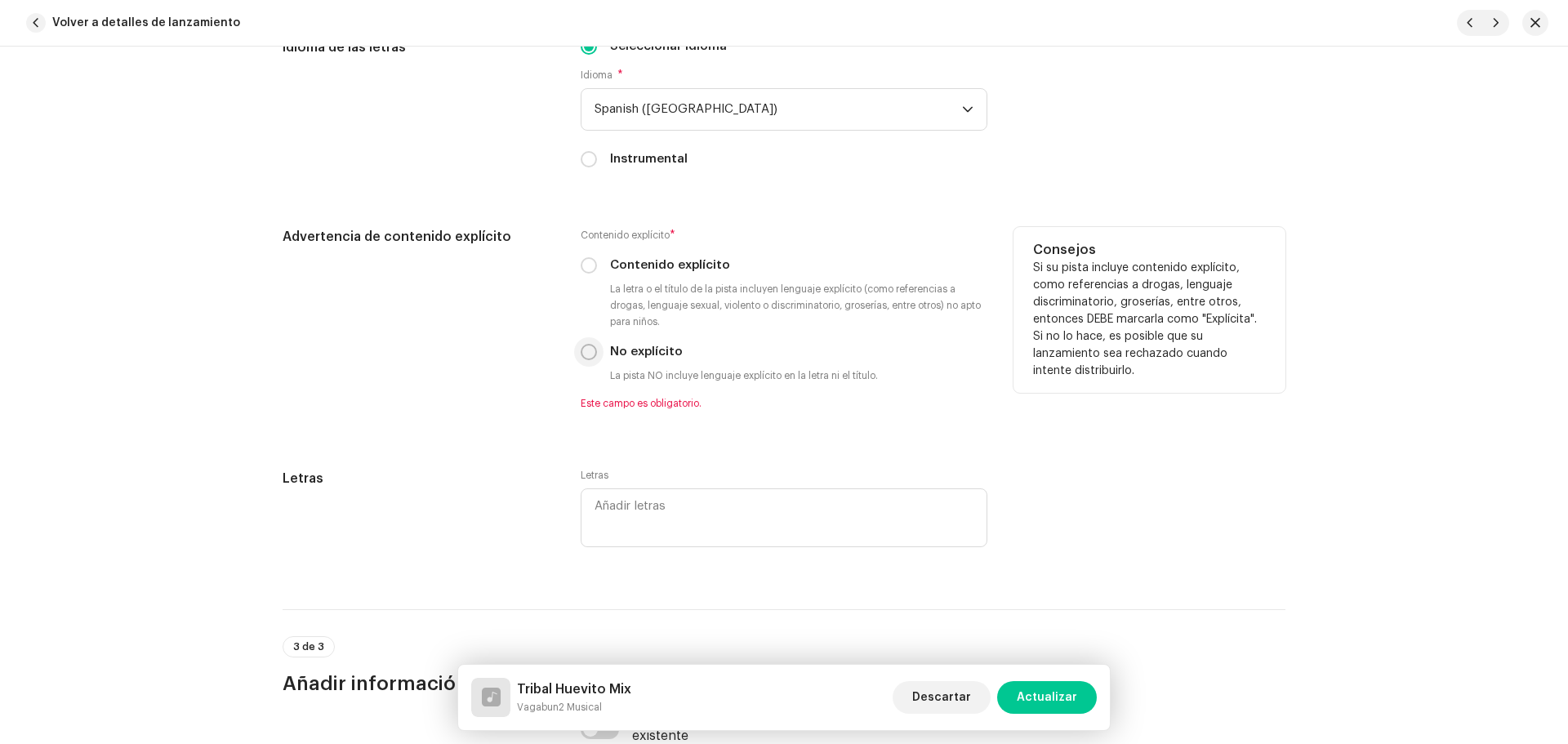
click at [591, 349] on input "No explícito" at bounding box center [589, 351] width 16 height 16
radio input "true"
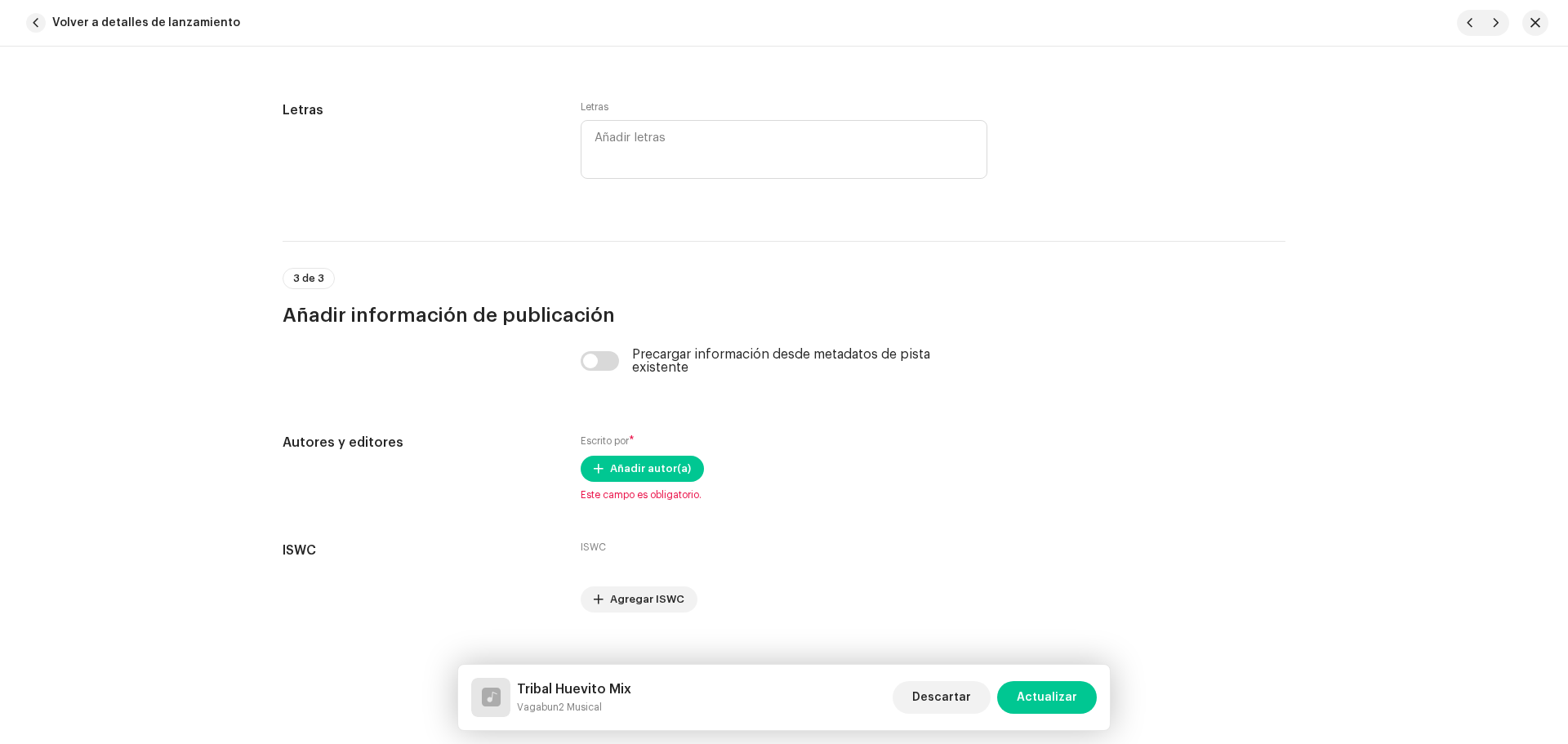
scroll to position [3234, 0]
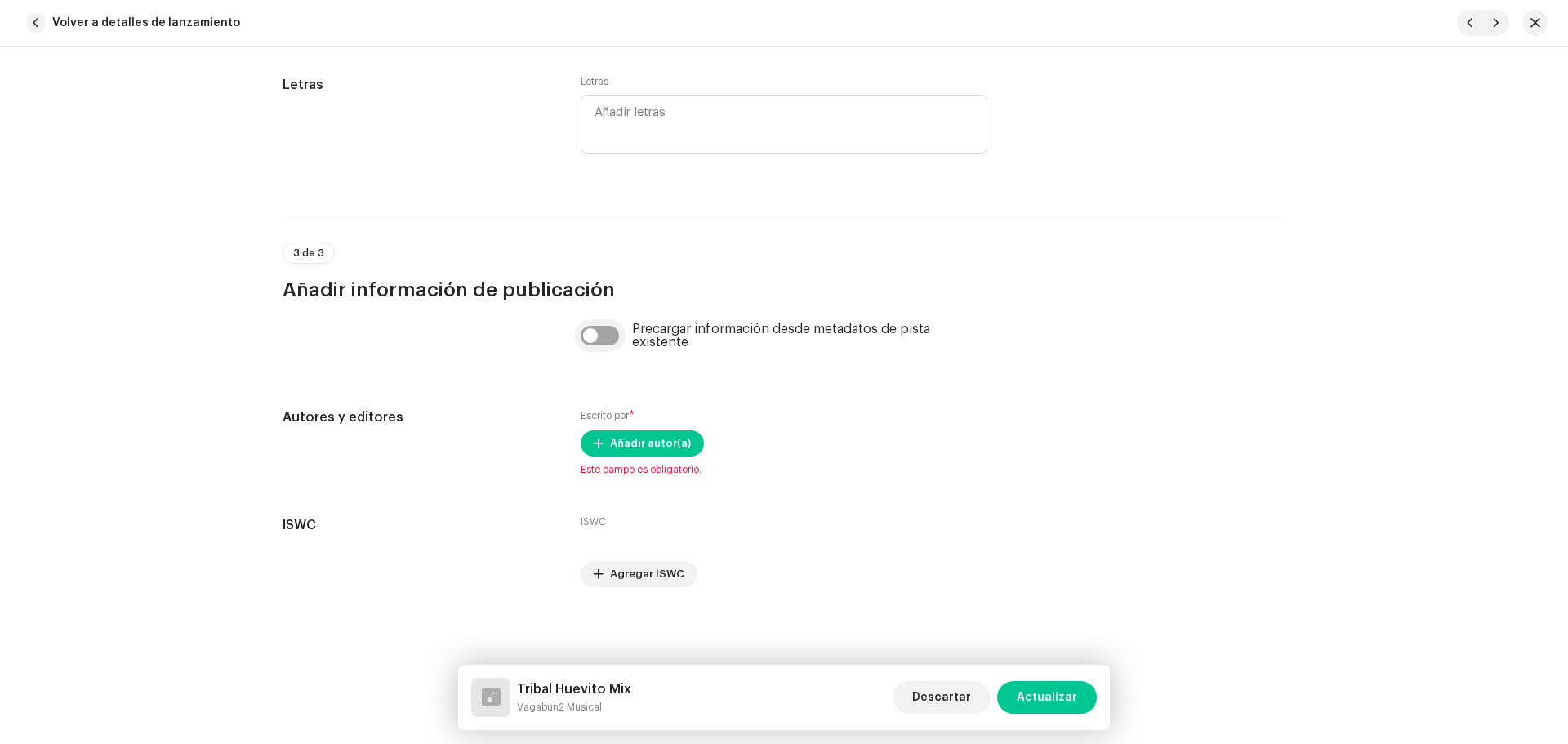
click at [616, 335] on input "checkbox" at bounding box center [600, 335] width 39 height 19
checkbox input "true"
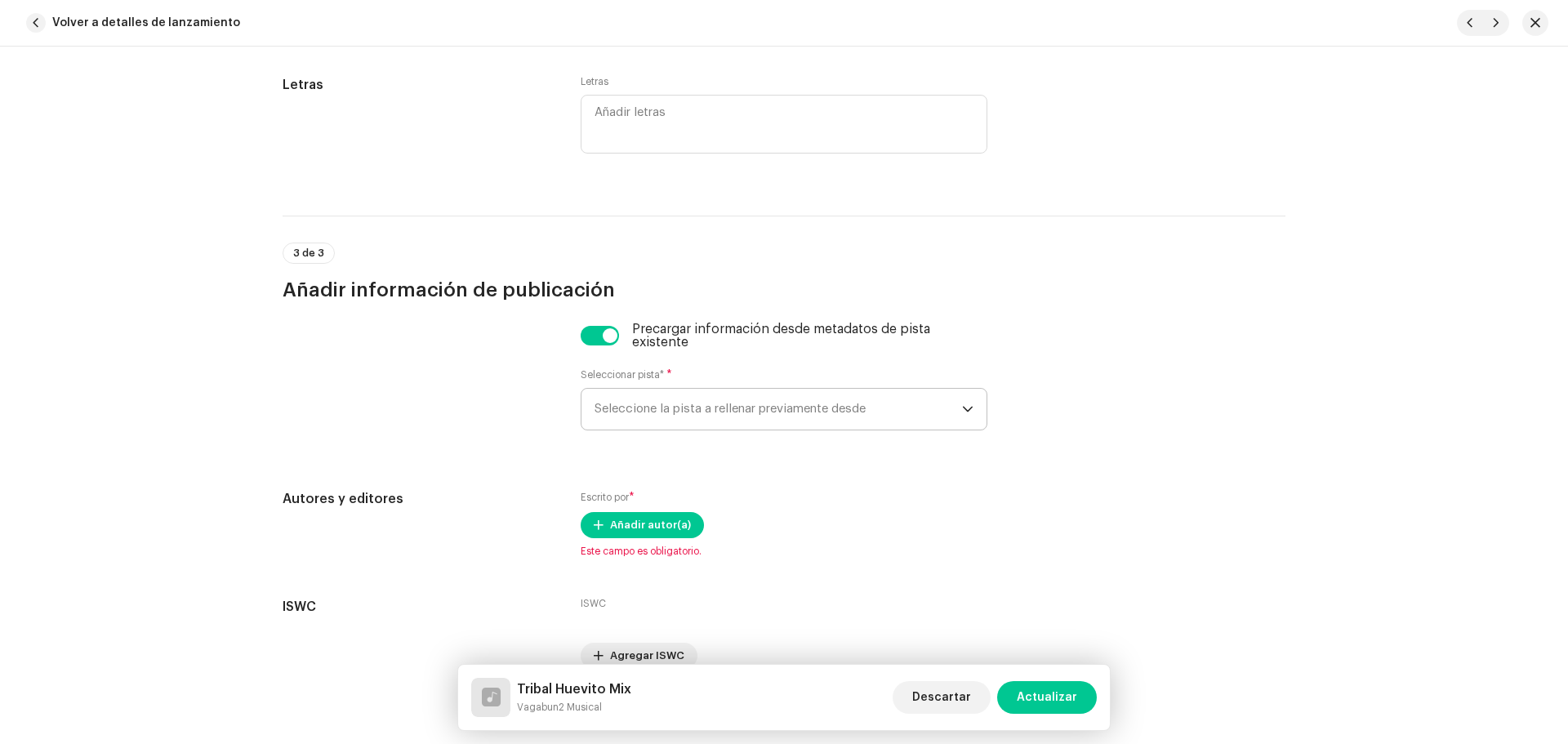
click at [687, 409] on span "Seleccione la pista a rellenar previamente desde" at bounding box center [778, 409] width 368 height 41
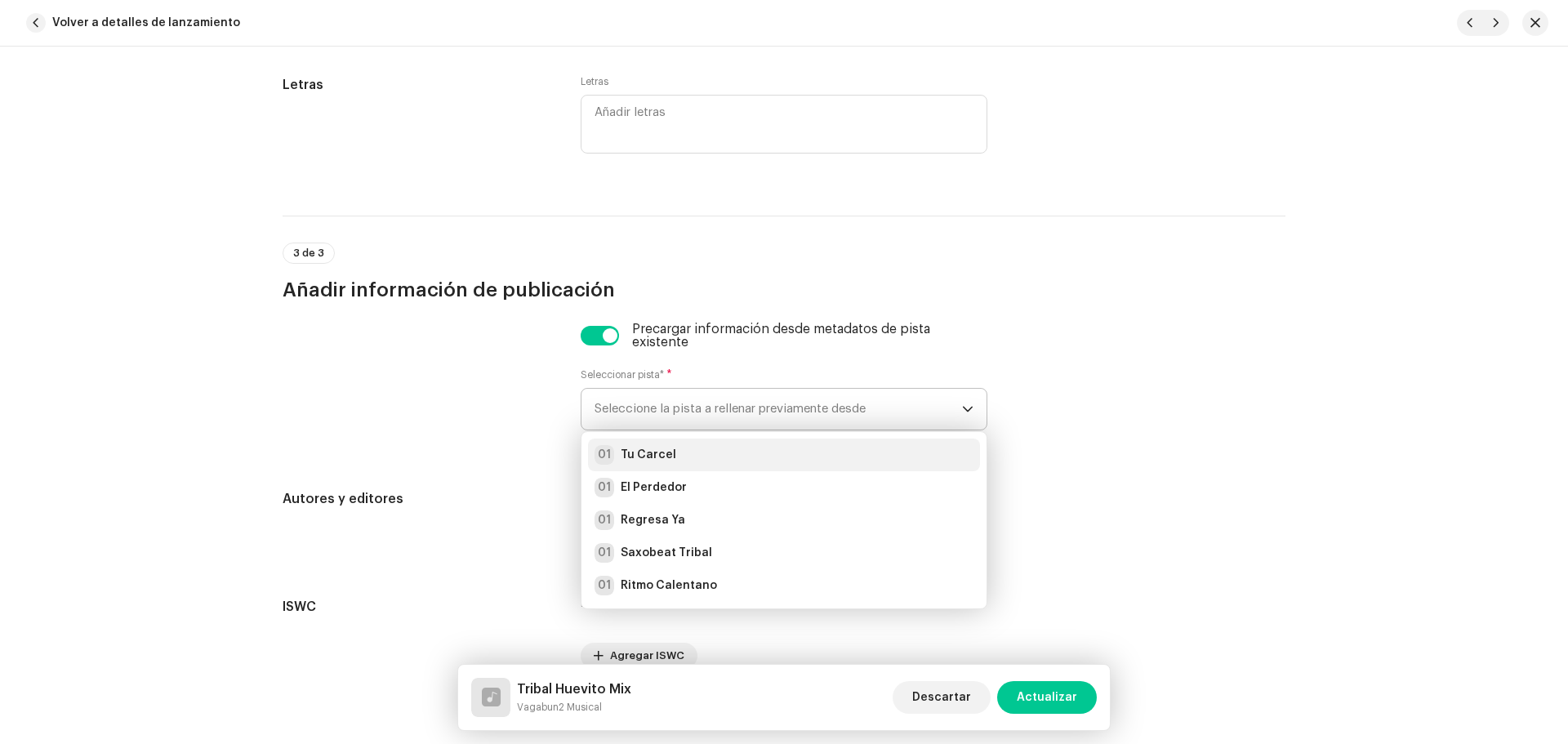
click at [701, 446] on div "01 Tu Carcel" at bounding box center [784, 455] width 379 height 19
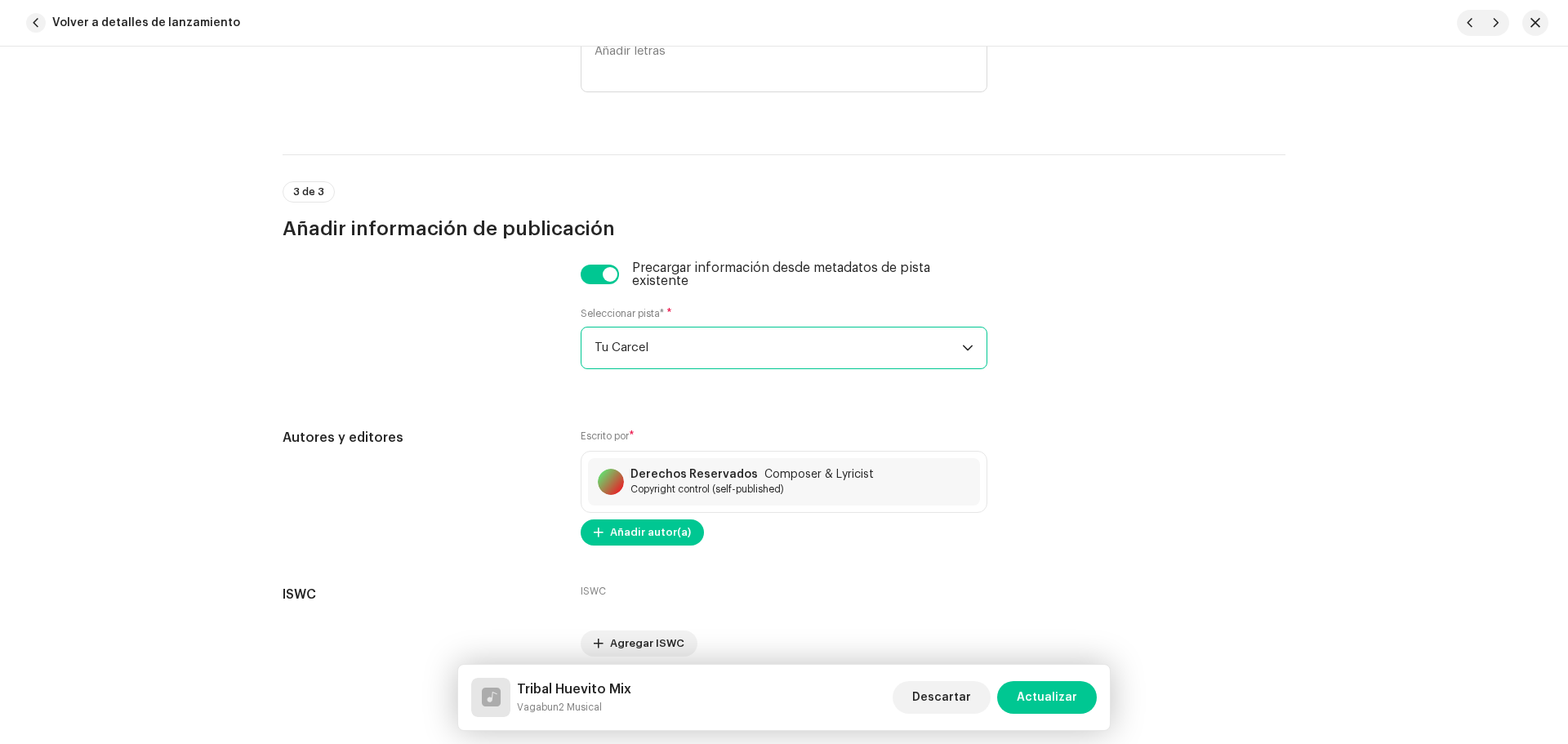
scroll to position [3365, 0]
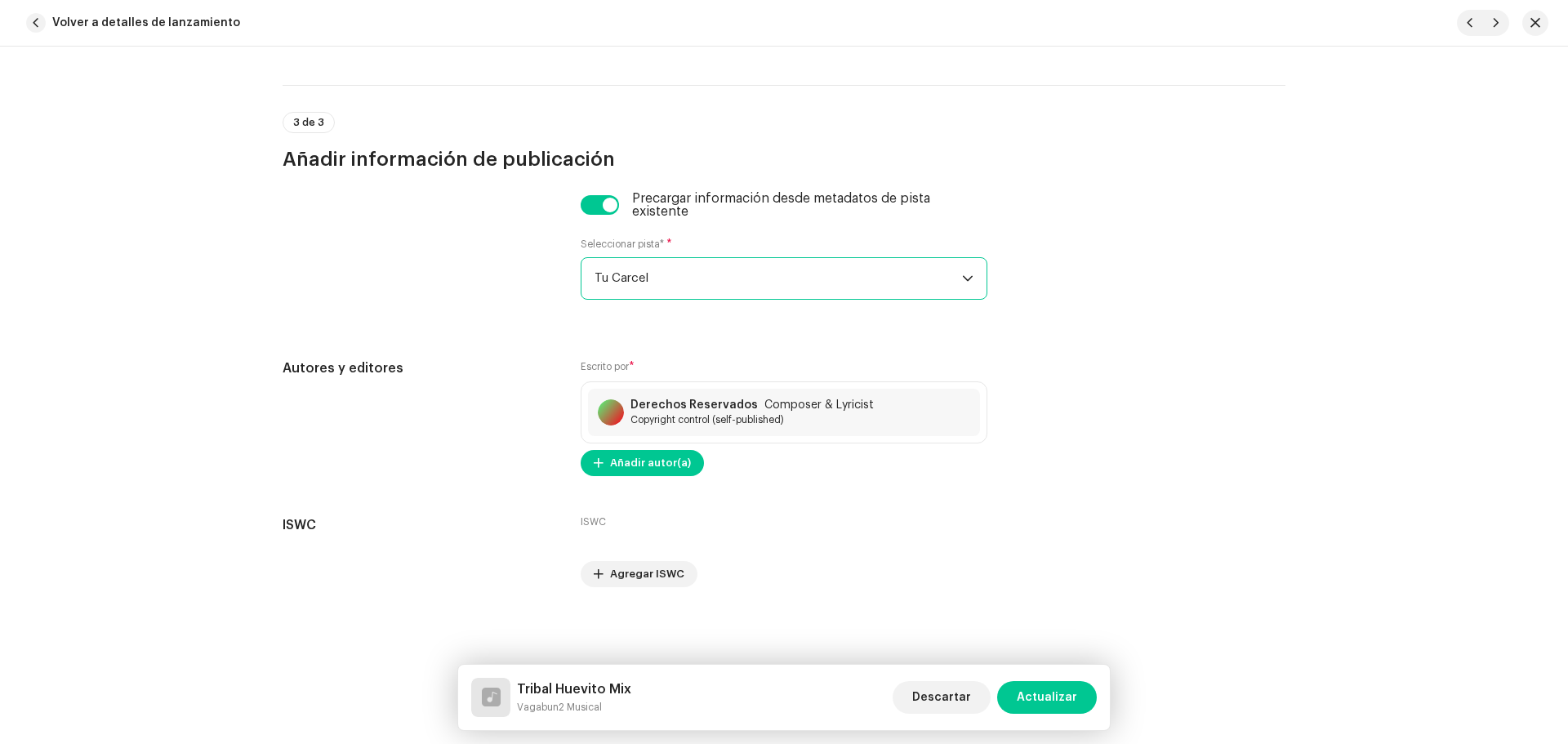
click at [1080, 689] on button "Actualizar" at bounding box center [1047, 698] width 100 height 33
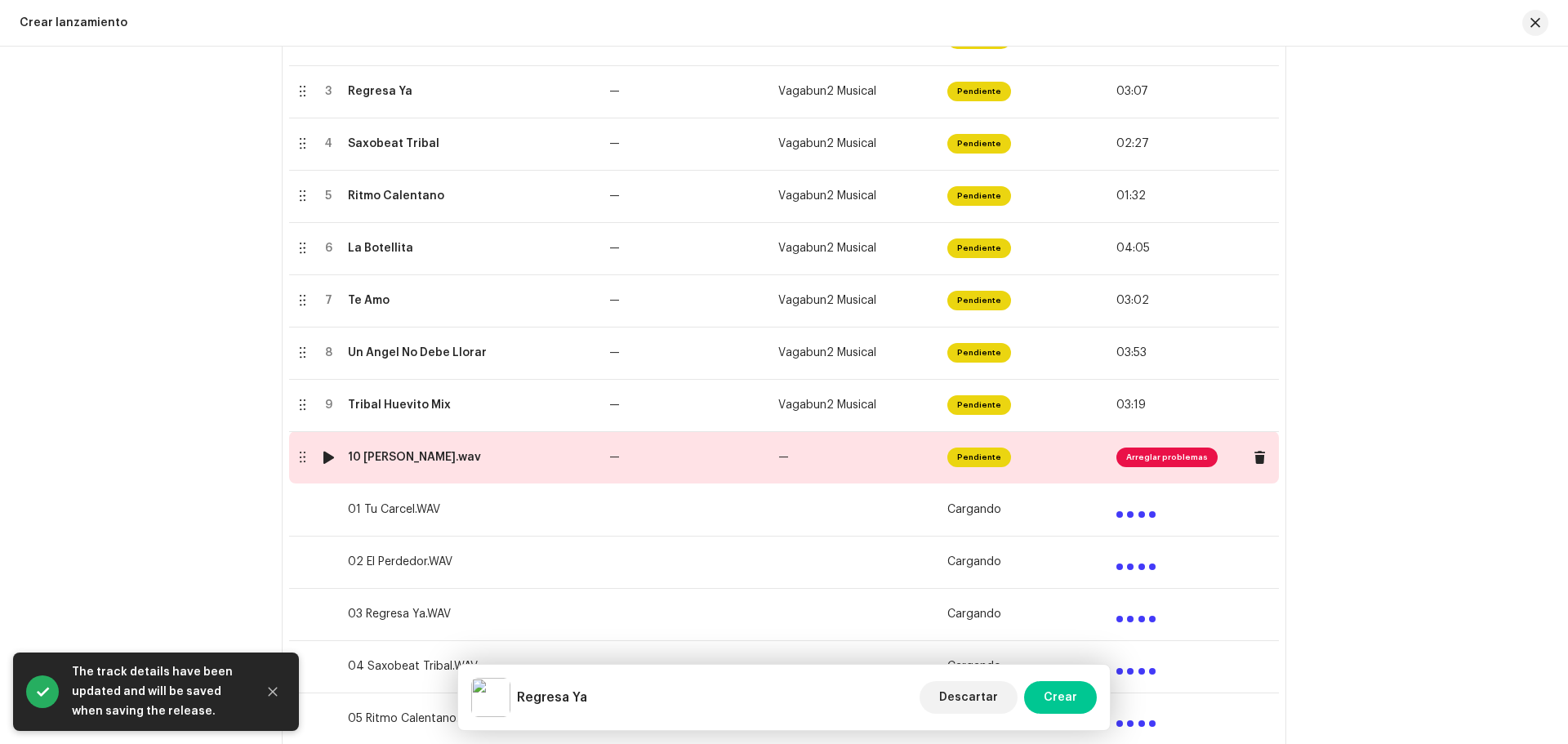
click at [409, 460] on div "10 [PERSON_NAME].wav" at bounding box center [414, 458] width 133 height 13
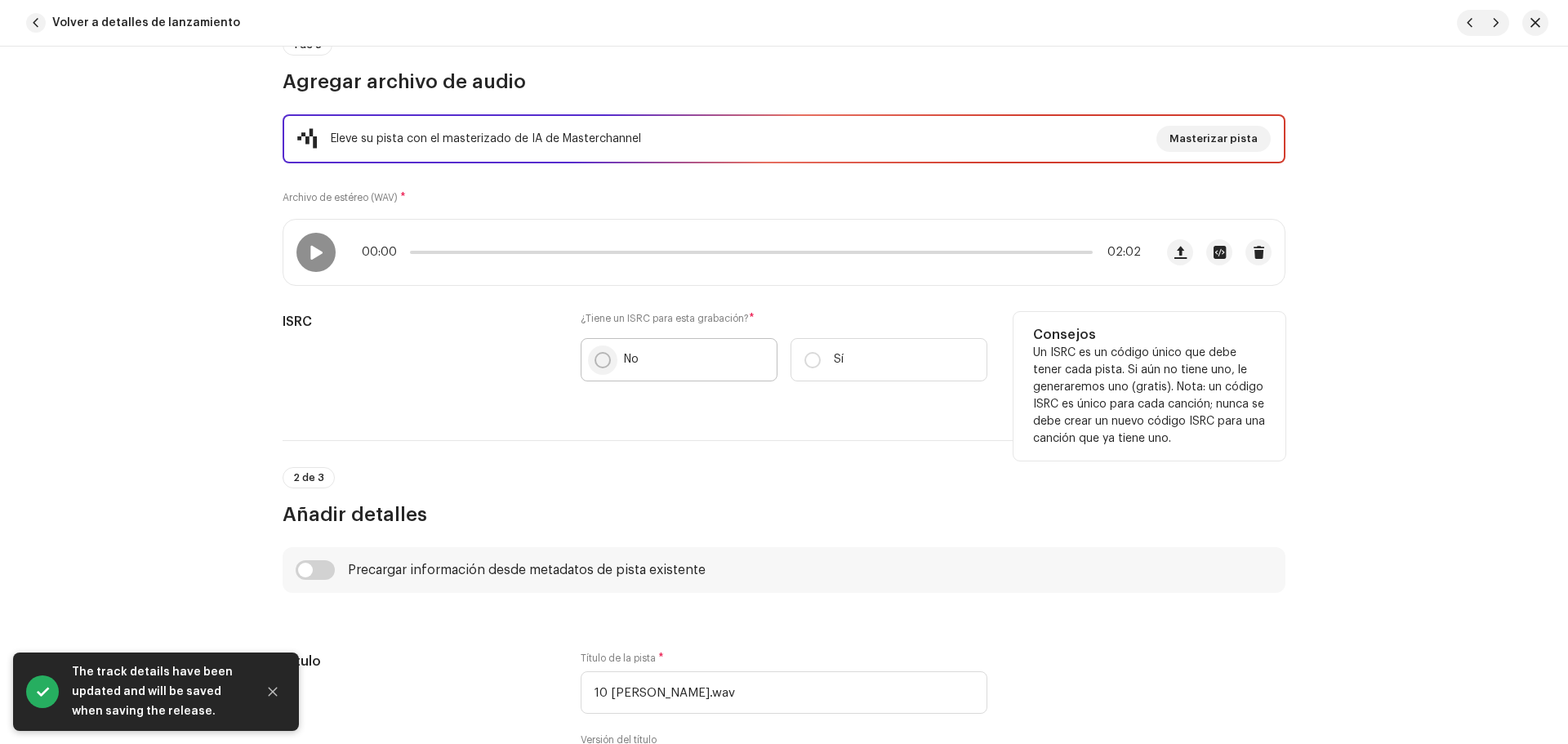
click at [602, 361] on input "No" at bounding box center [602, 360] width 16 height 16
radio input "true"
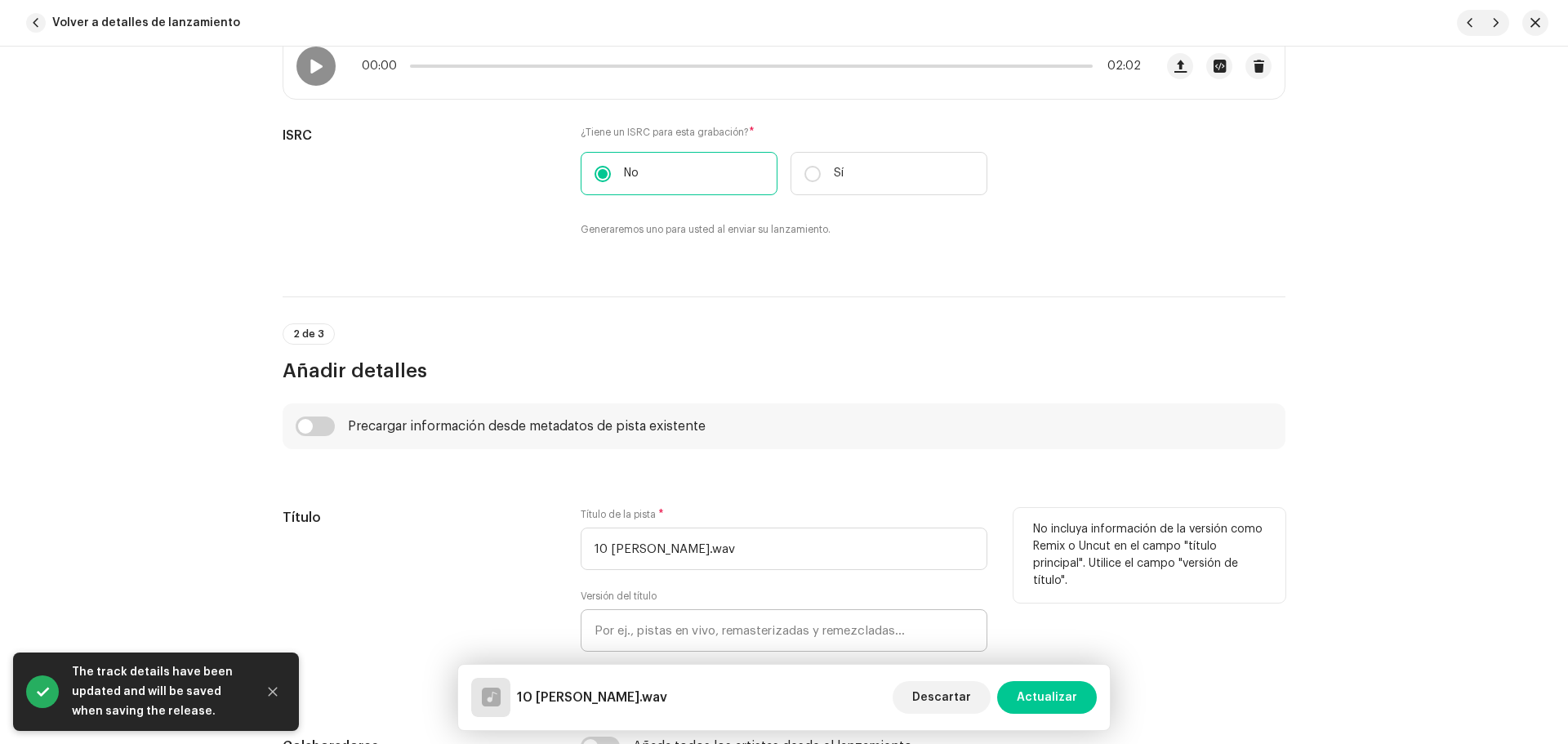
scroll to position [572, 0]
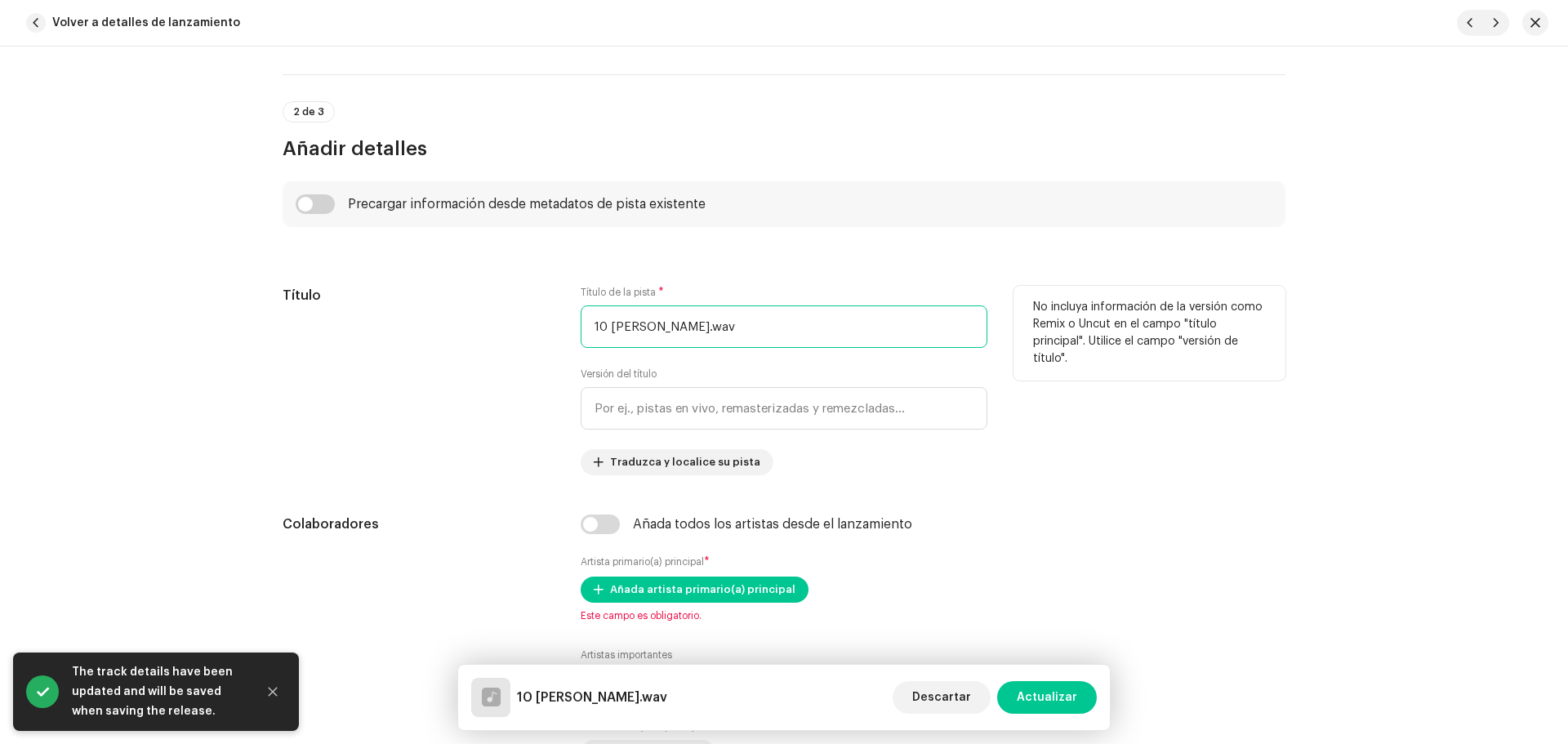
click at [743, 337] on input "10 [PERSON_NAME].wav" at bounding box center [784, 327] width 407 height 42
click at [607, 321] on input "10 [PERSON_NAME]" at bounding box center [784, 327] width 407 height 42
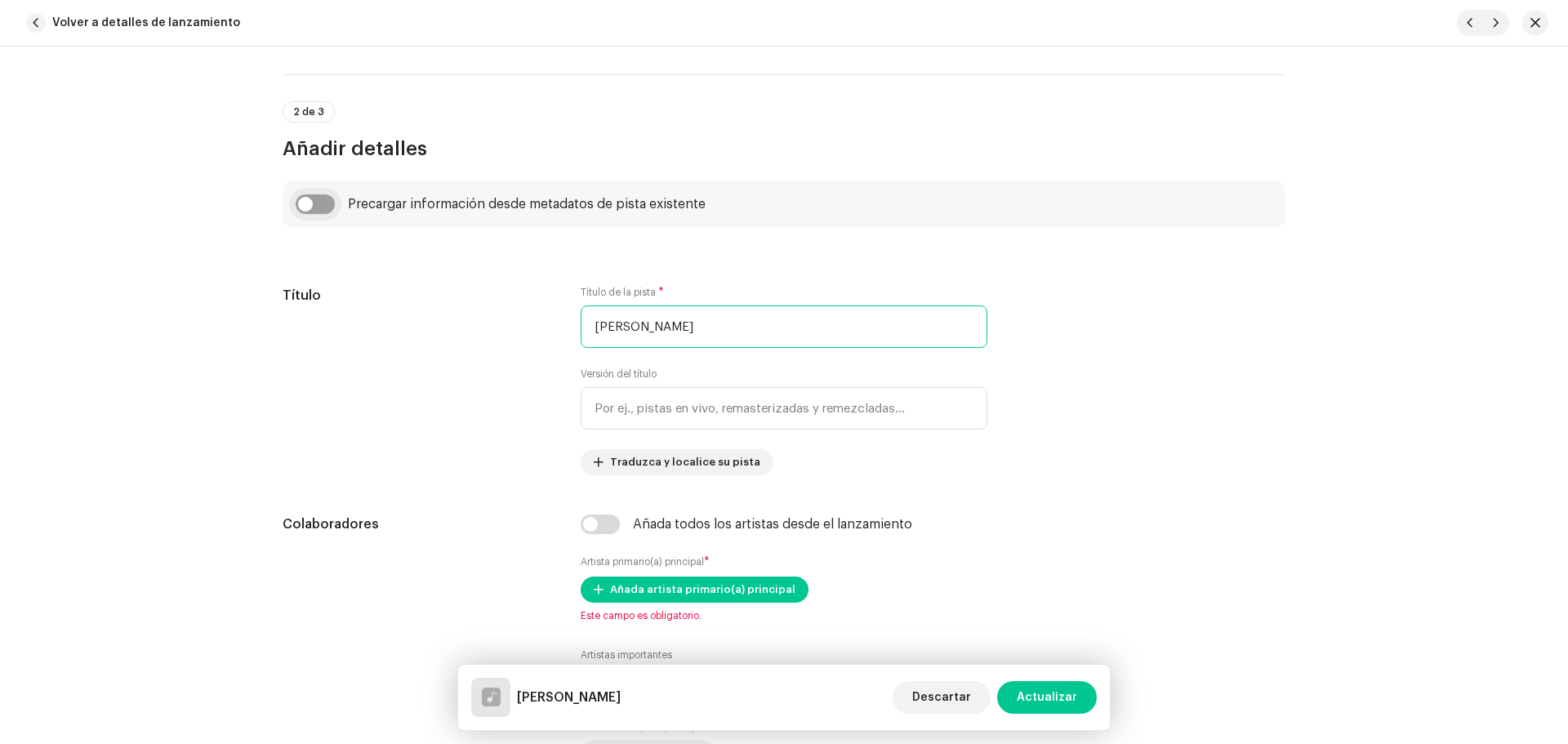
type input "[PERSON_NAME]"
click at [317, 206] on input "checkbox" at bounding box center [315, 204] width 39 height 19
checkbox input "true"
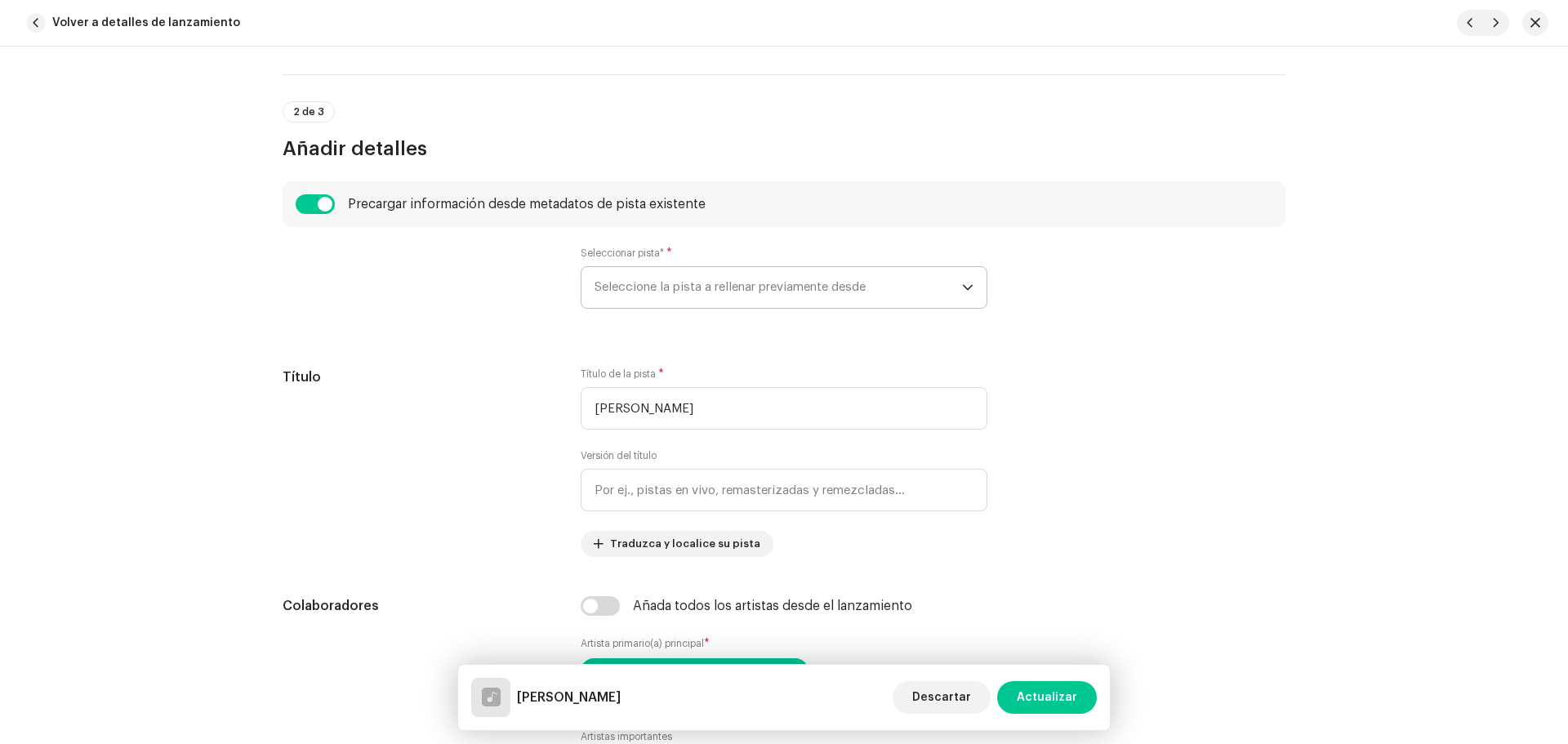
click at [632, 282] on span "Seleccione la pista a rellenar previamente desde" at bounding box center [778, 287] width 368 height 41
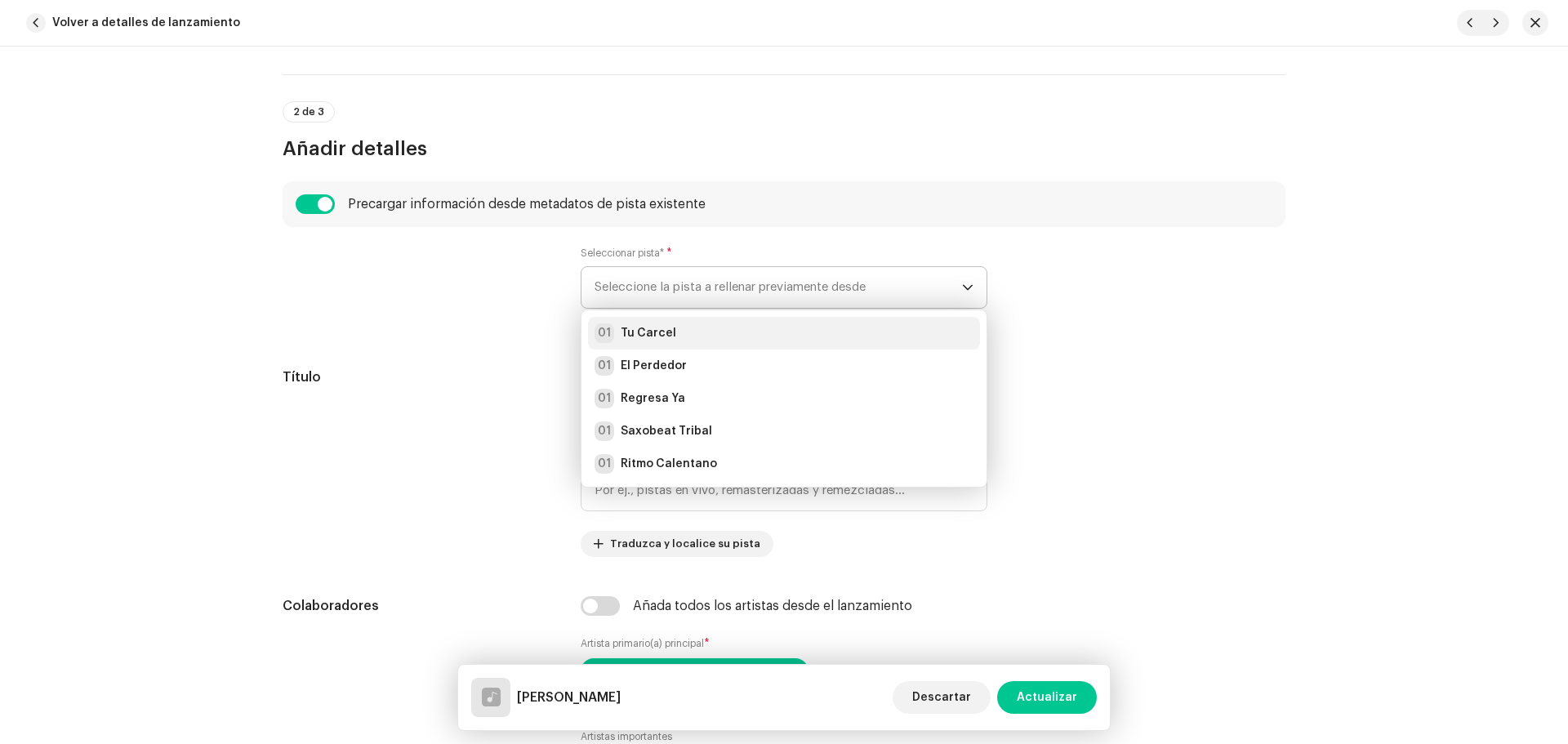
click at [668, 331] on strong "Tu Carcel" at bounding box center [648, 333] width 56 height 16
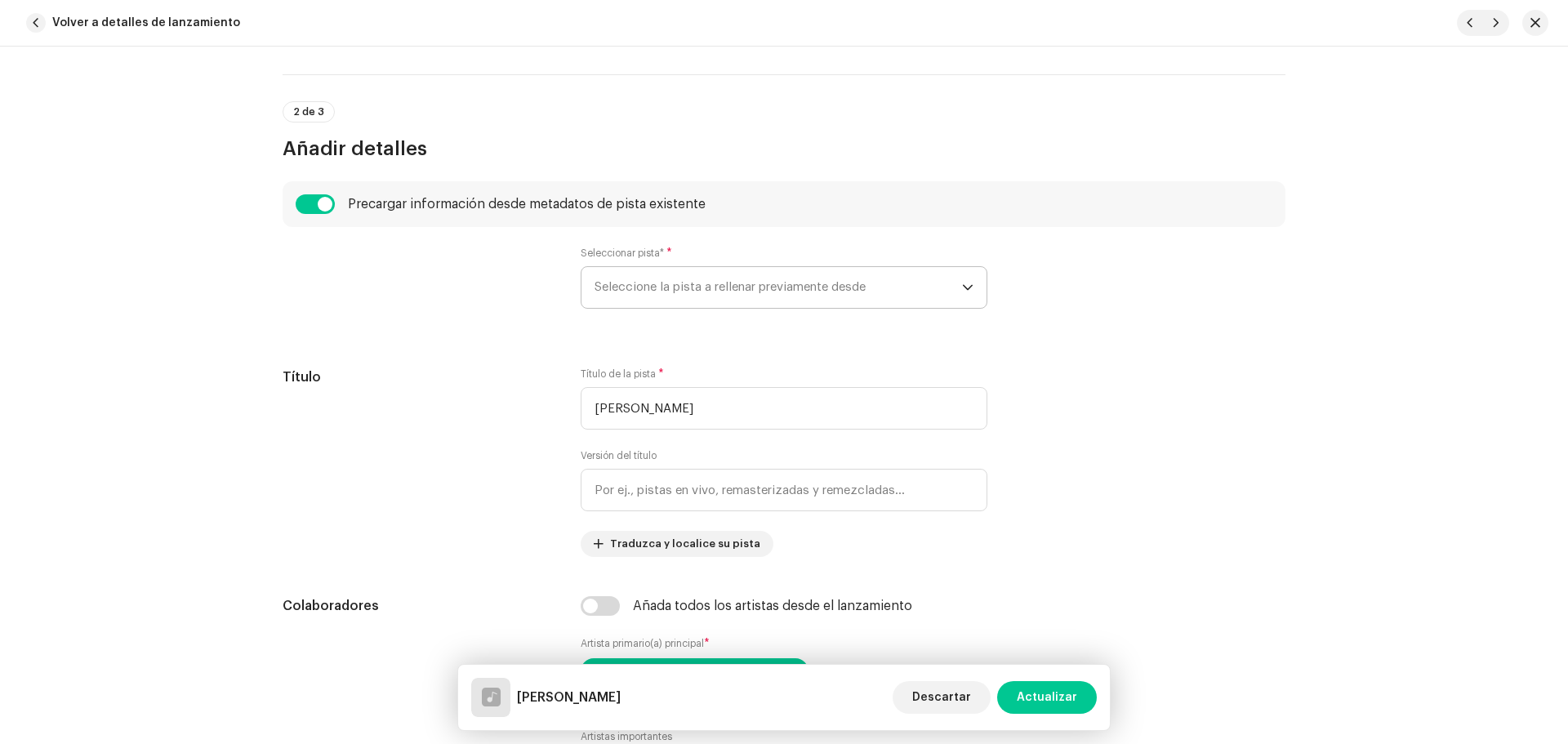
radio input "true"
type input "Vagabun2 Musical"
checkbox input "true"
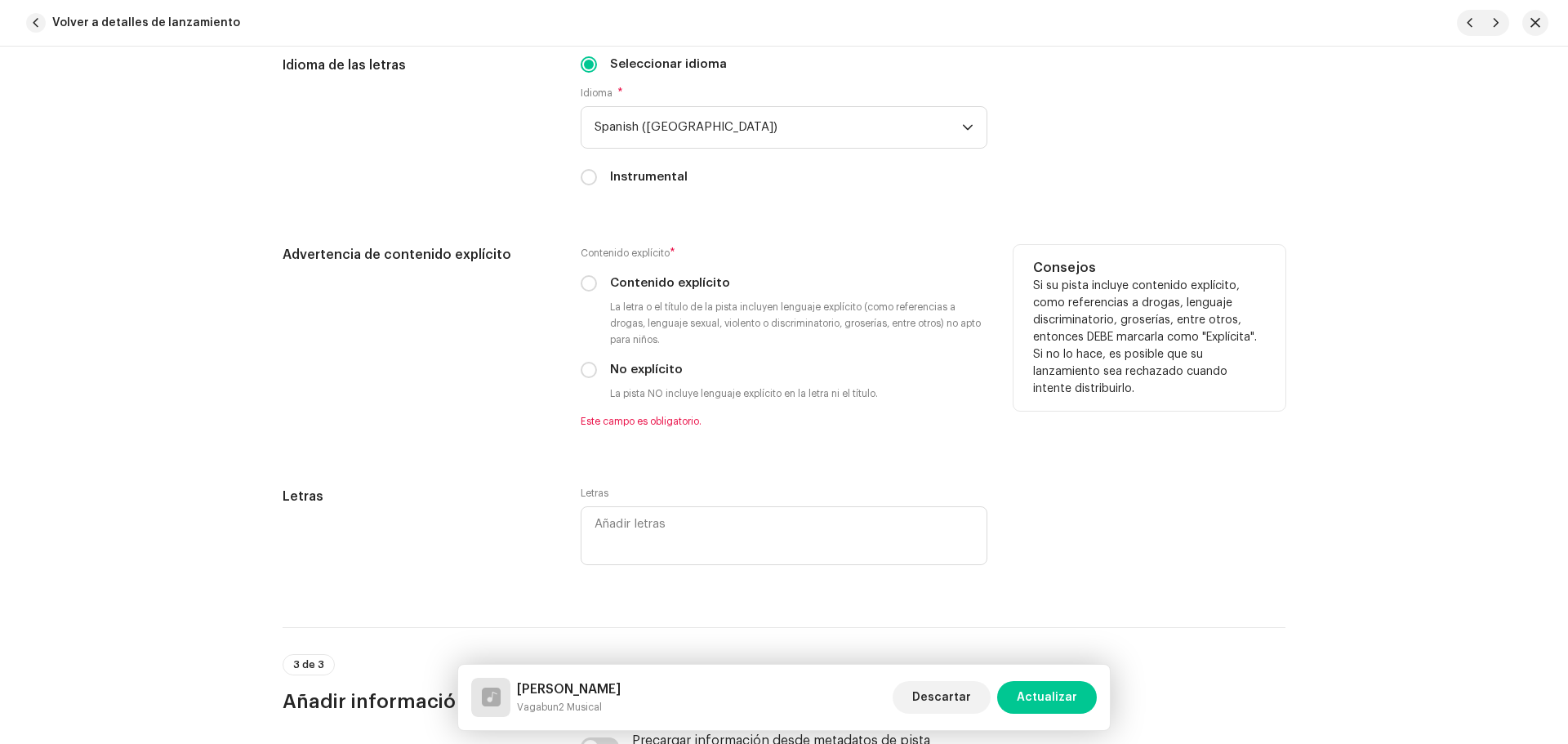
scroll to position [2859, 0]
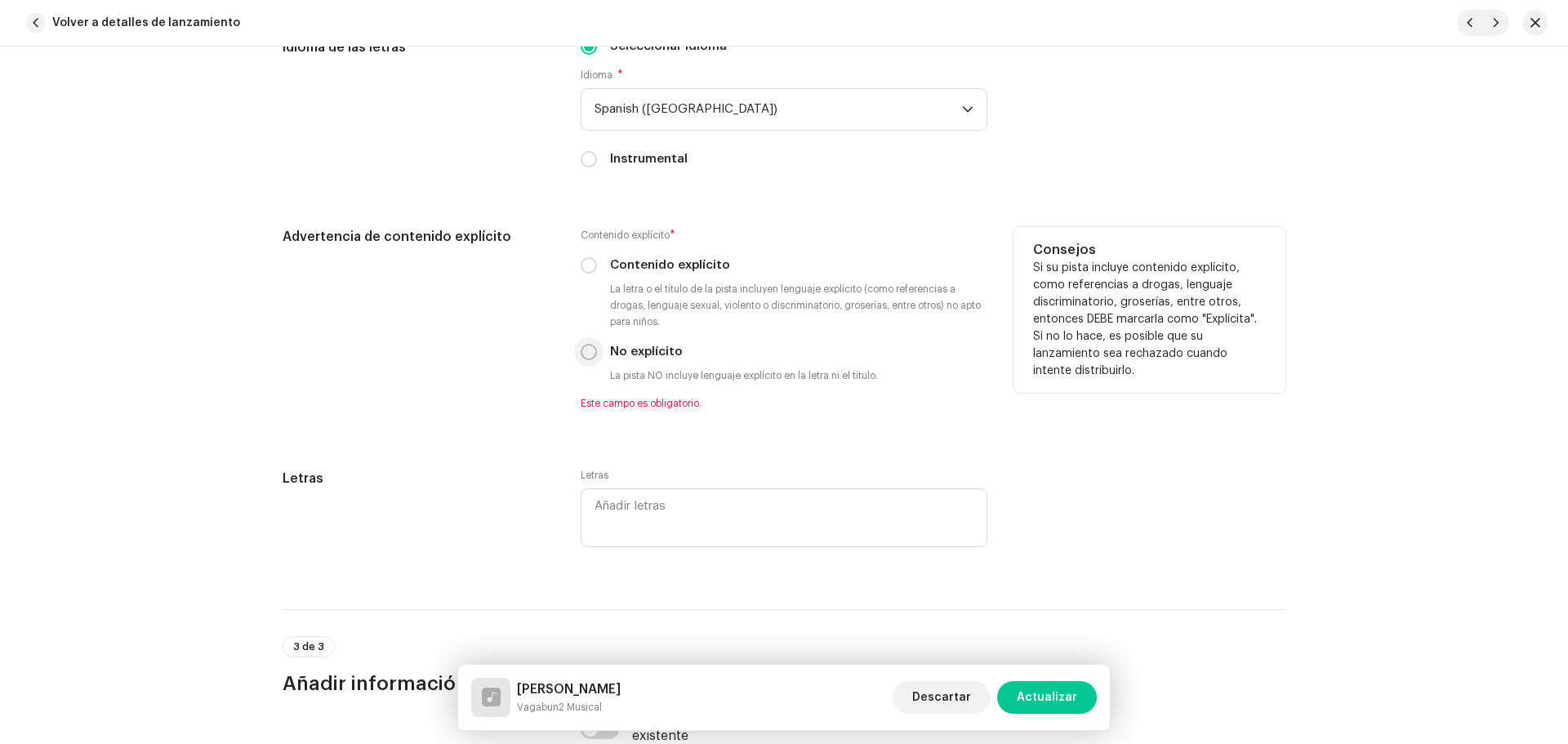
click at [588, 350] on input "No explícito" at bounding box center [589, 351] width 16 height 16
radio input "true"
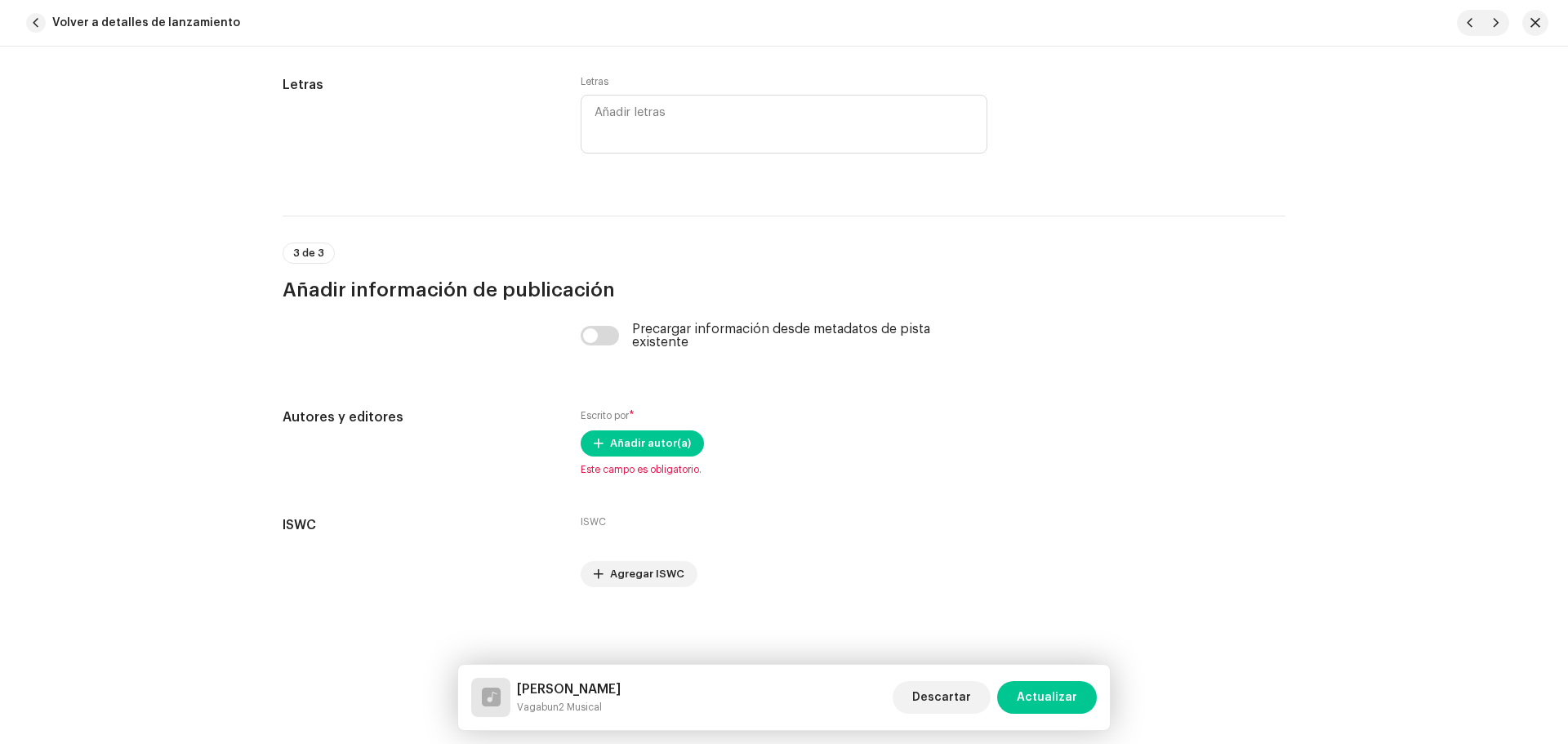
scroll to position [3152, 0]
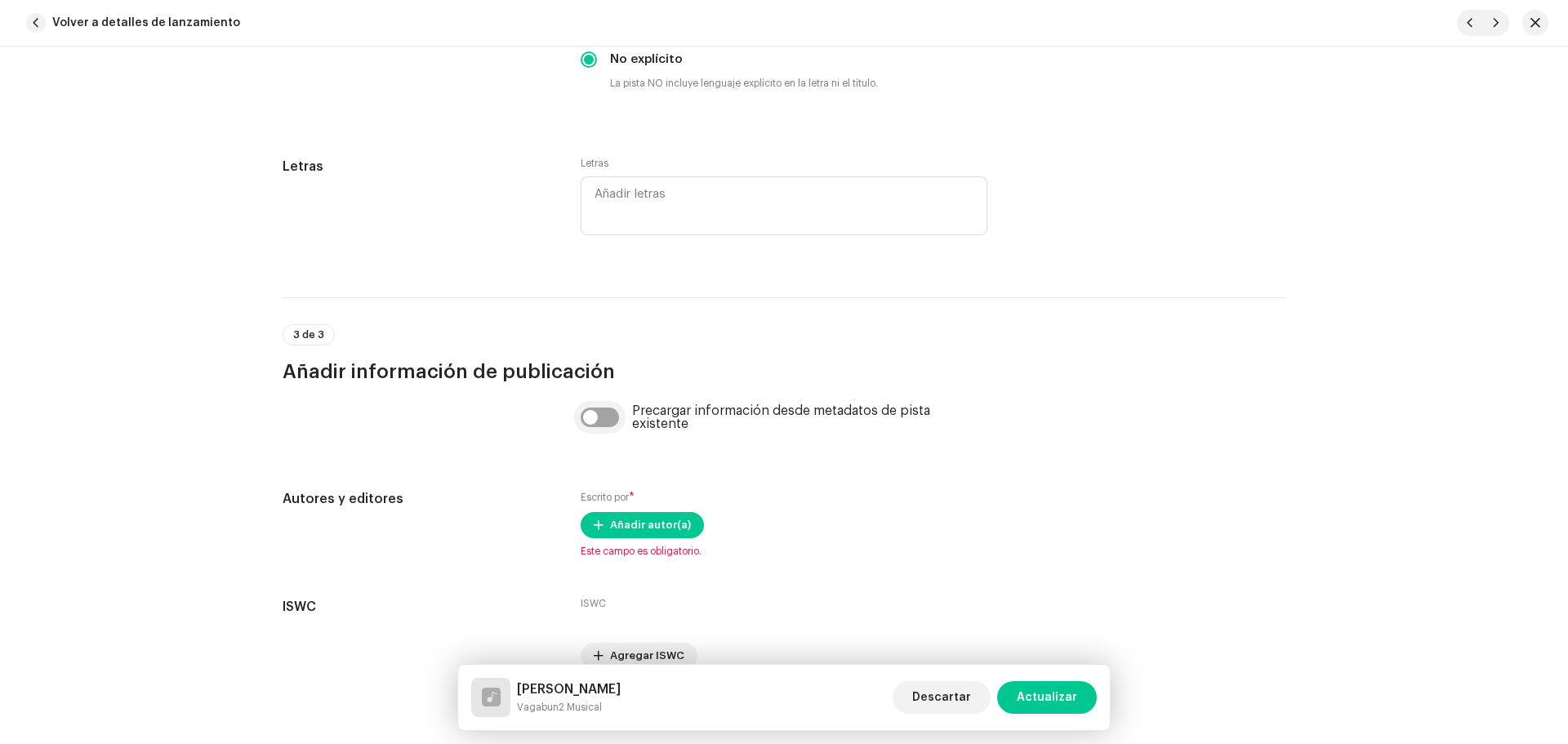
click at [608, 416] on input "checkbox" at bounding box center [600, 417] width 39 height 19
checkbox input "true"
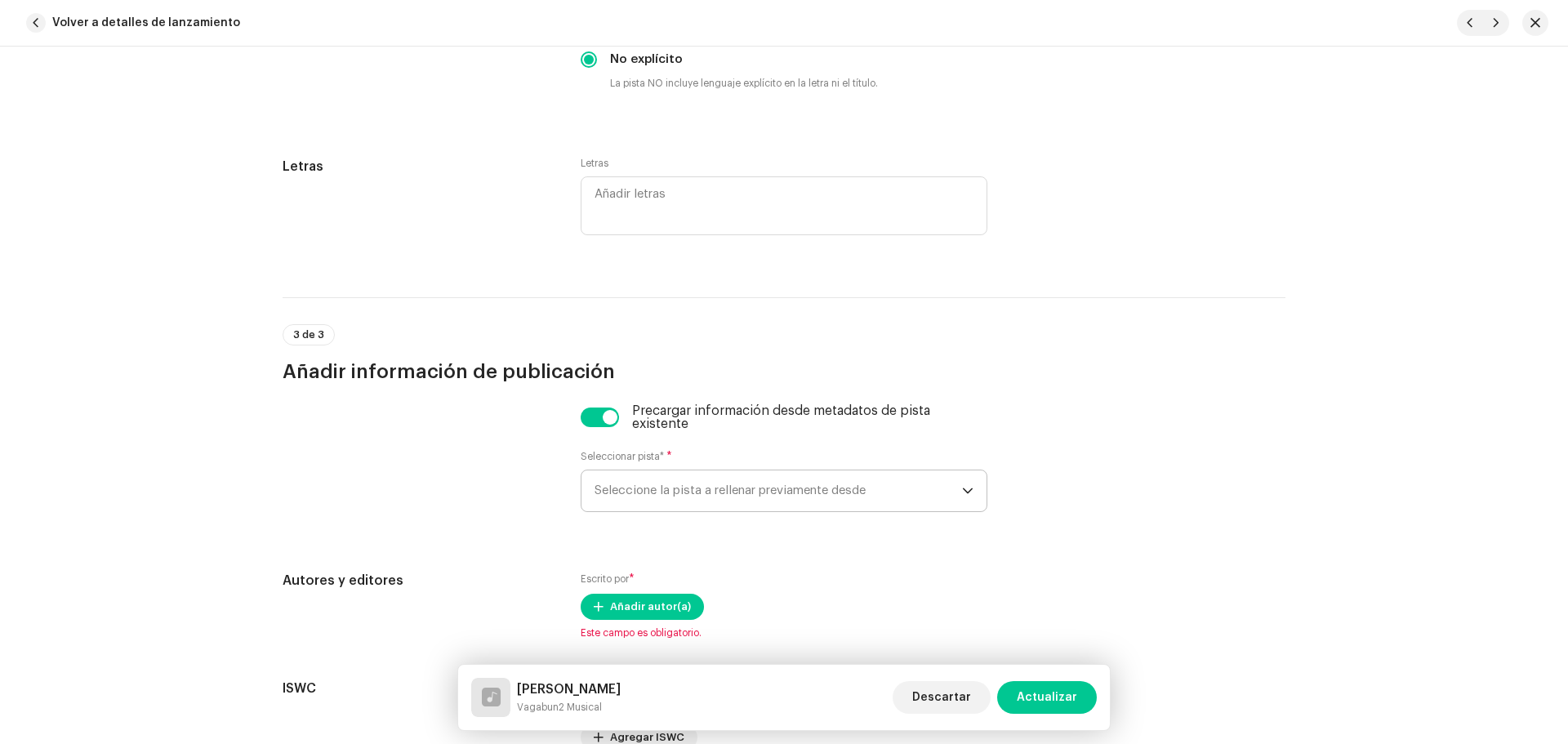
click at [691, 487] on span "Seleccione la pista a rellenar previamente desde" at bounding box center [778, 490] width 368 height 41
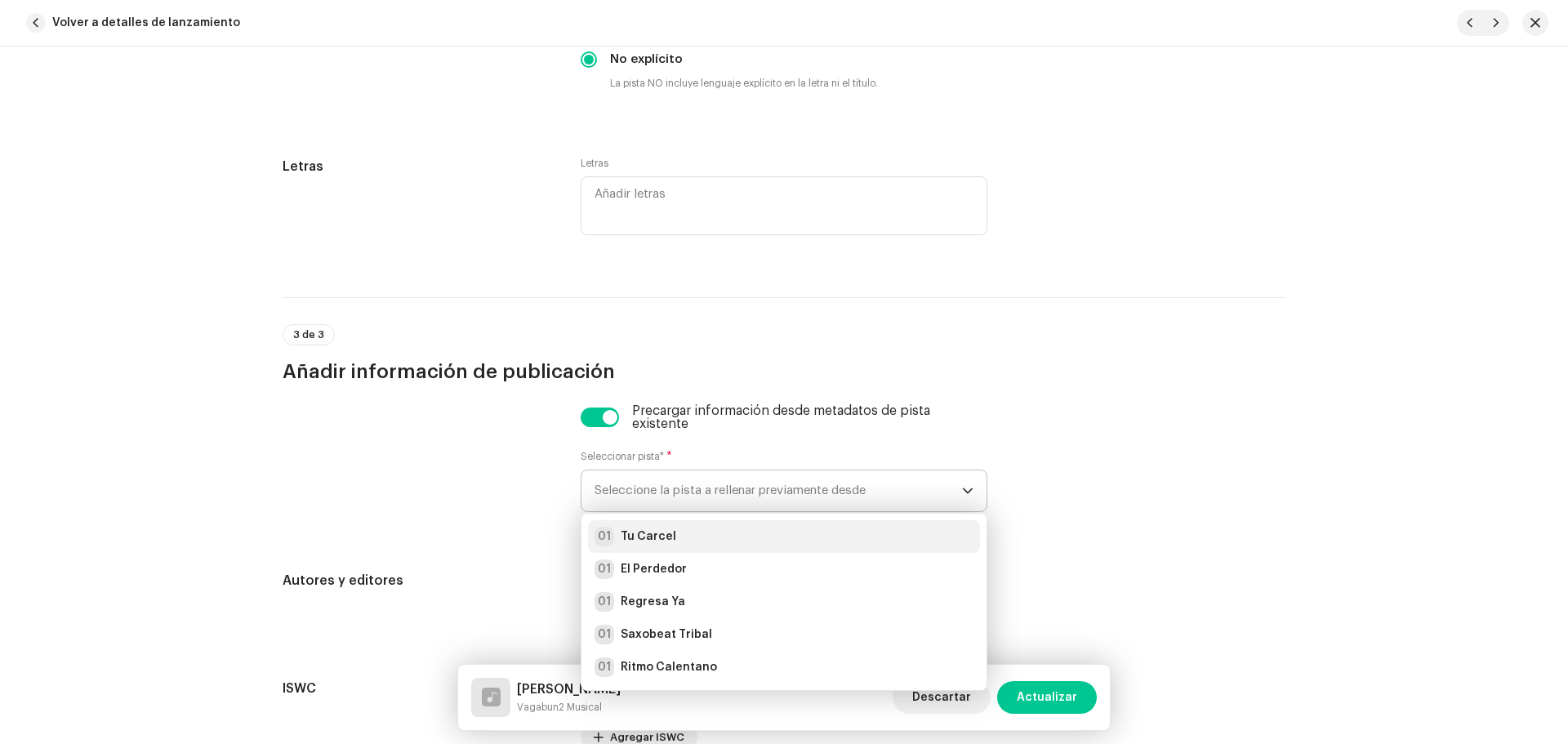
click at [697, 530] on div "01 Tu Carcel" at bounding box center [784, 536] width 379 height 19
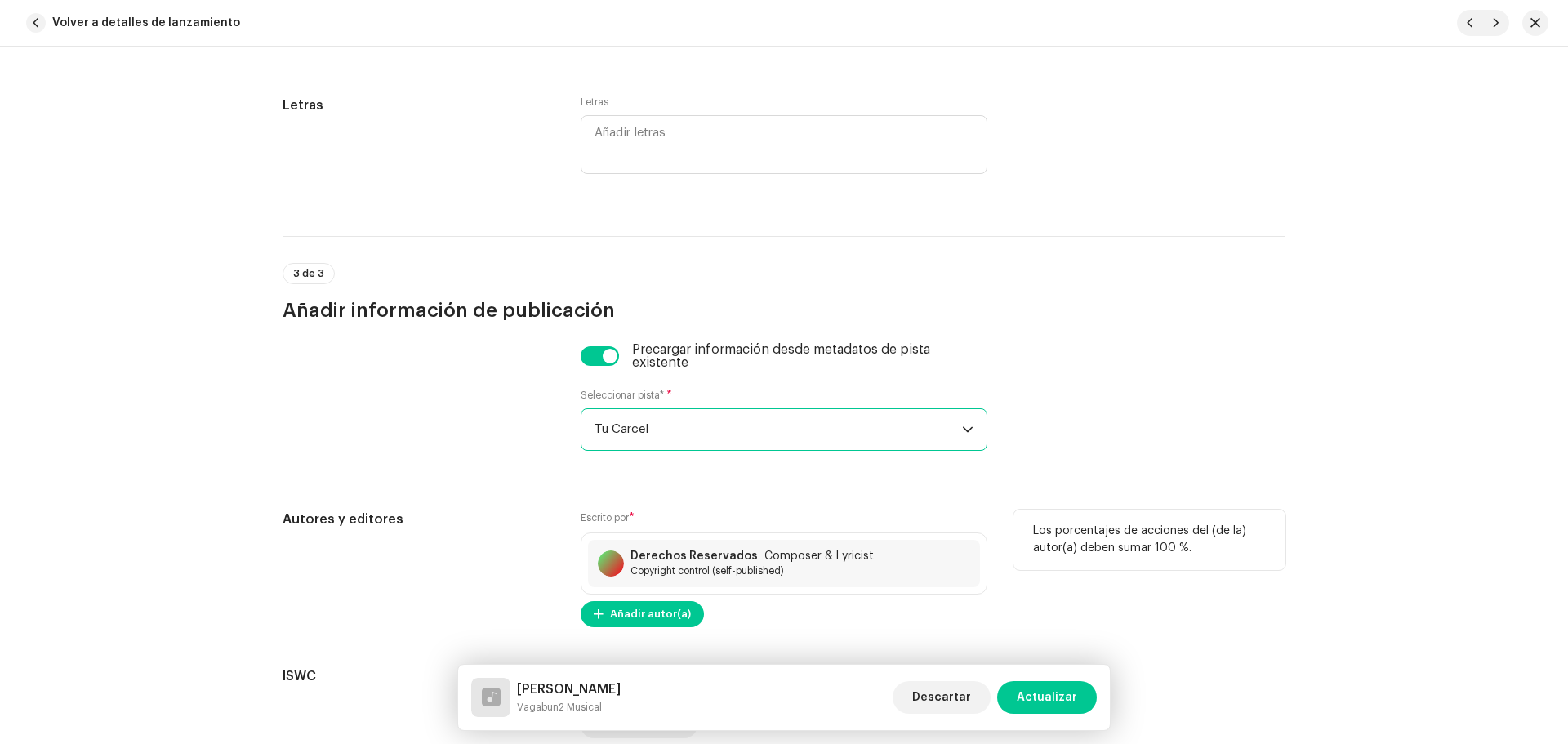
scroll to position [3365, 0]
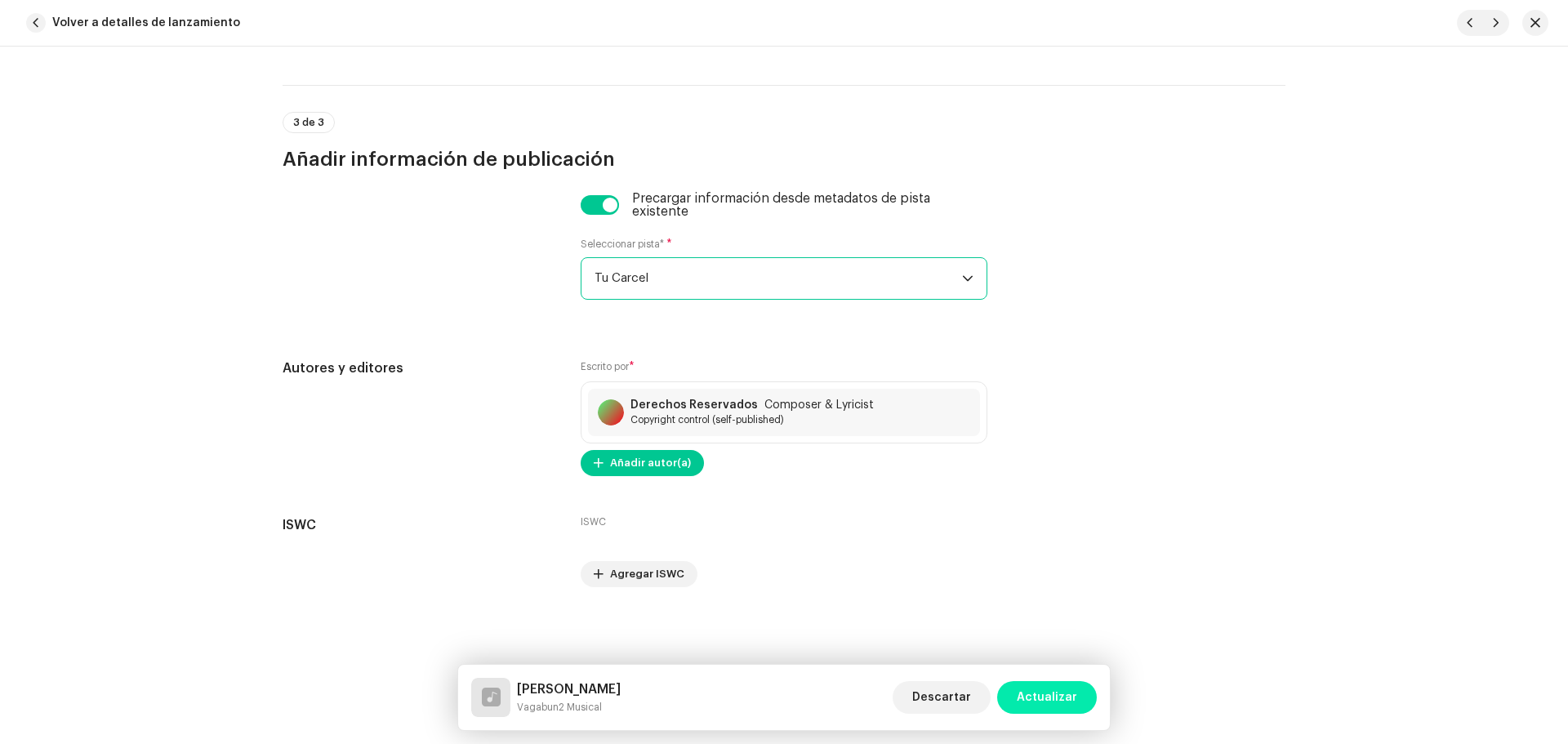
click at [1053, 704] on span "Actualizar" at bounding box center [1046, 698] width 60 height 33
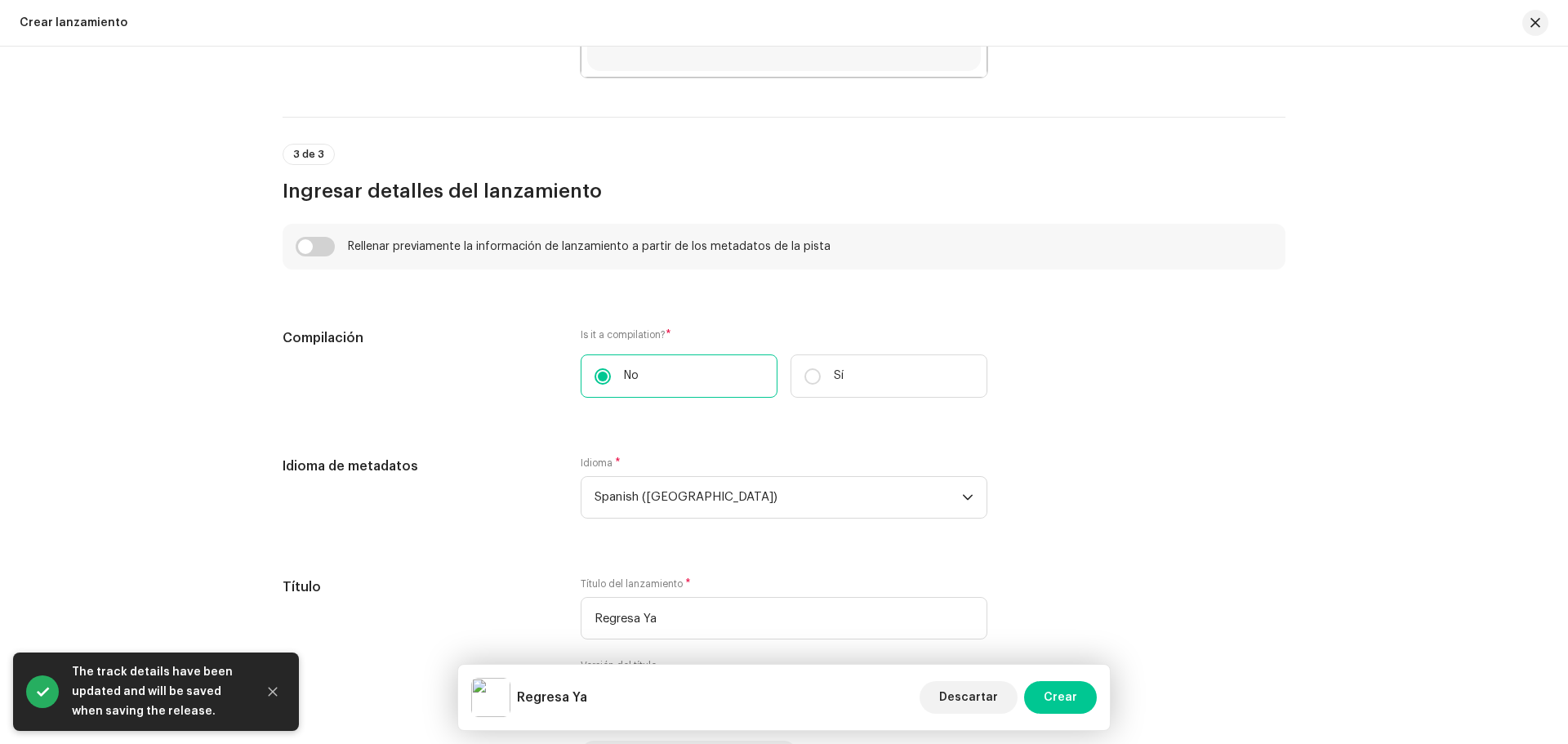
scroll to position [2124, 0]
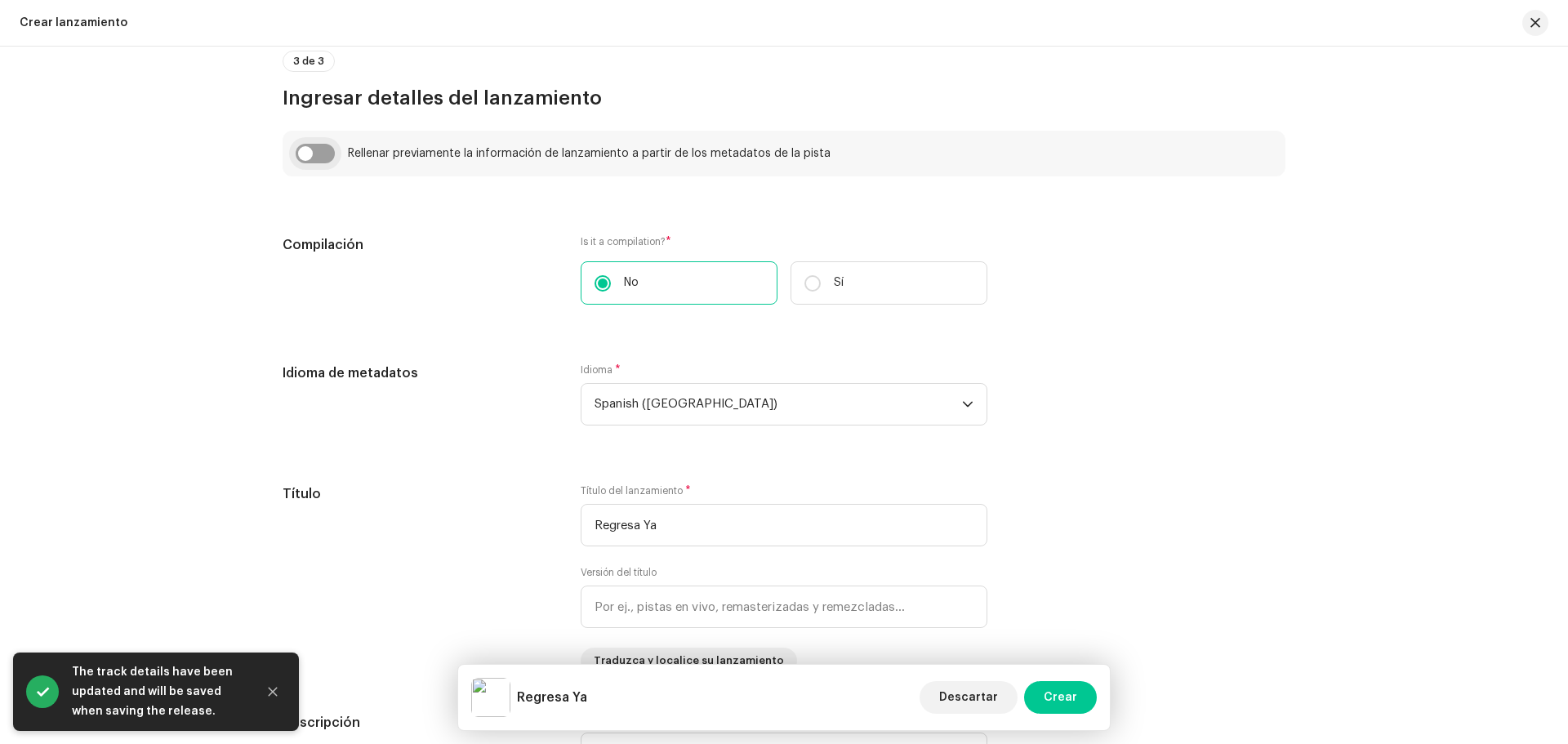
click at [324, 157] on input "checkbox" at bounding box center [315, 153] width 39 height 19
checkbox input "true"
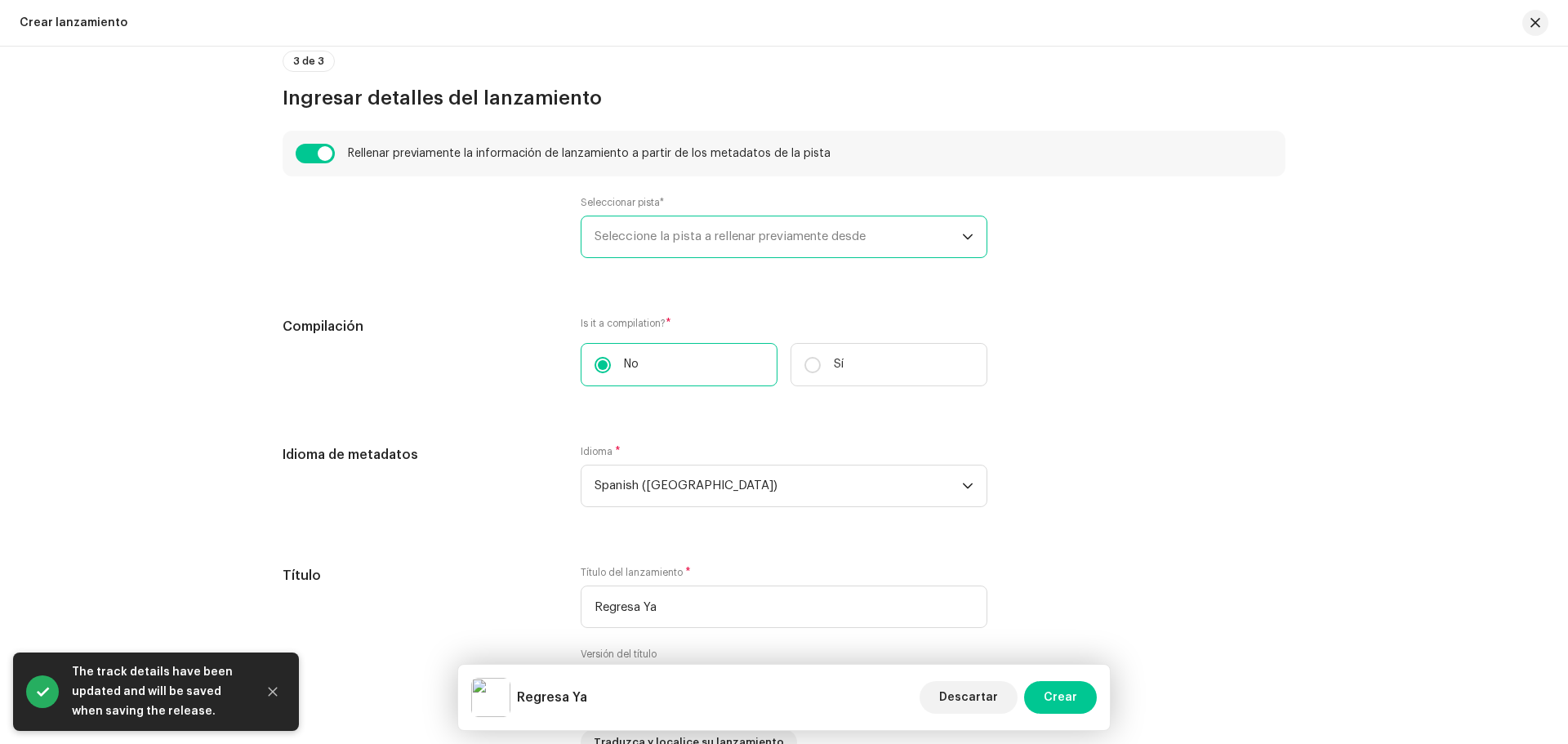
click at [667, 242] on span "Seleccione la pista a rellenar previamente desde" at bounding box center [778, 237] width 368 height 41
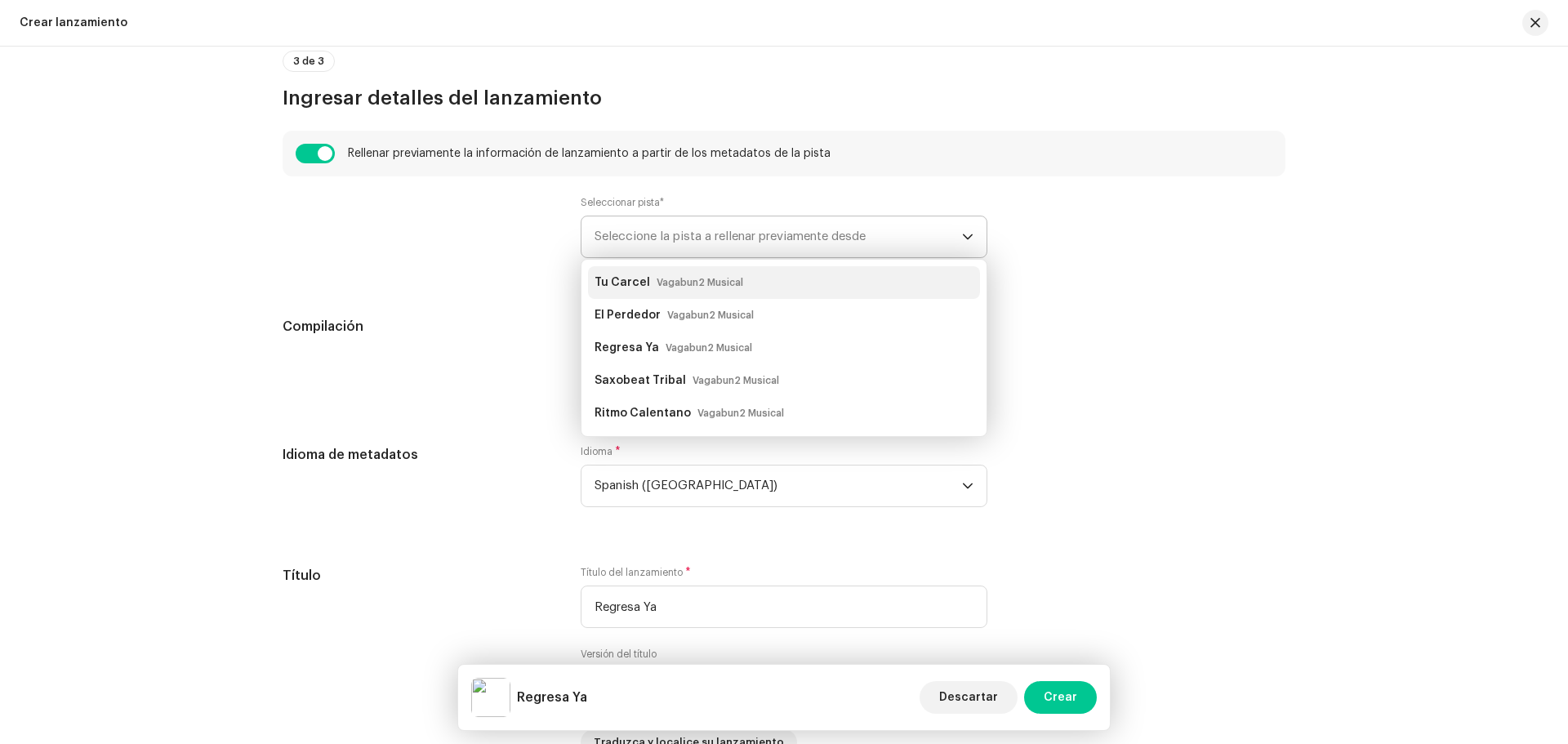
click at [660, 283] on small "Vagabun2 Musical" at bounding box center [700, 282] width 86 height 16
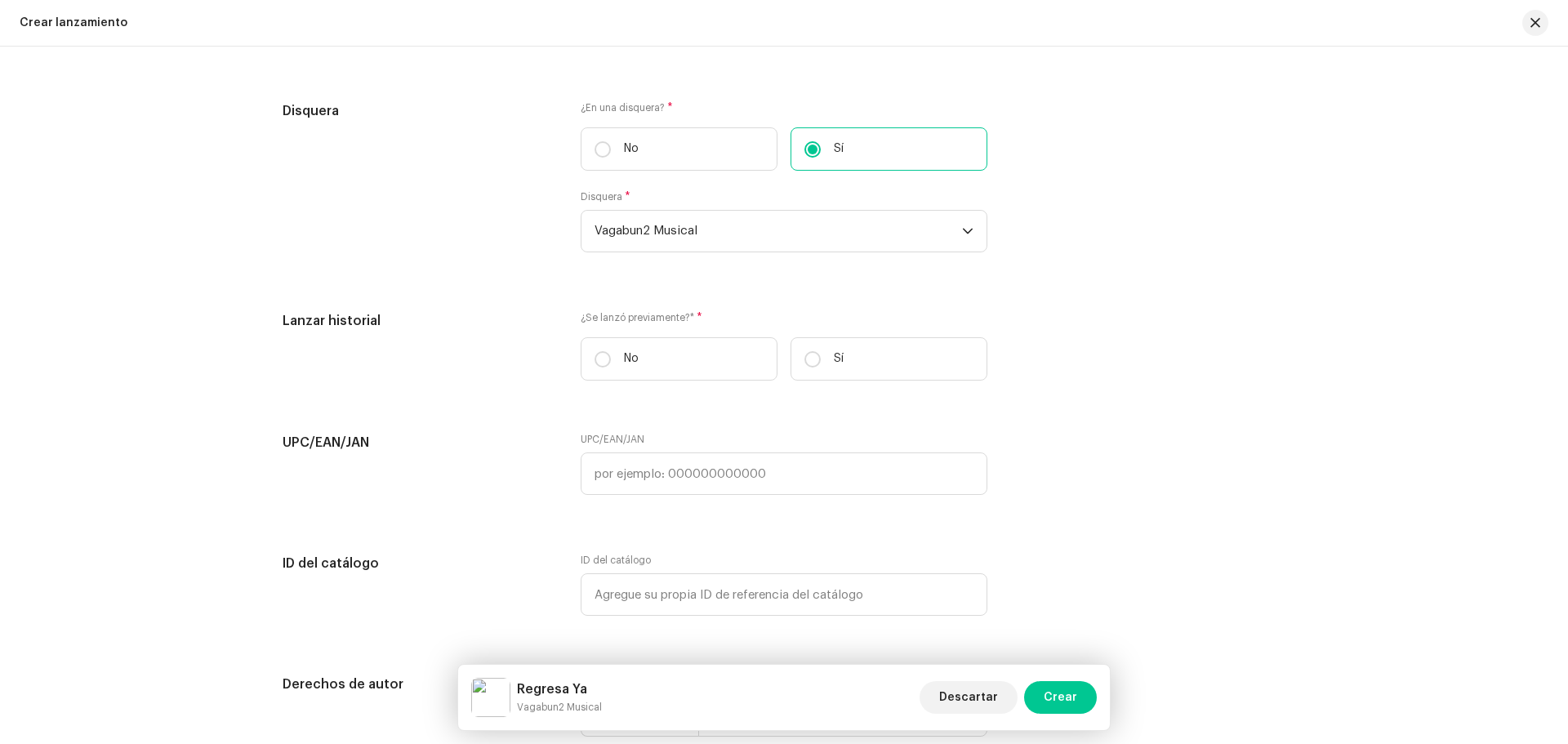
scroll to position [3595, 0]
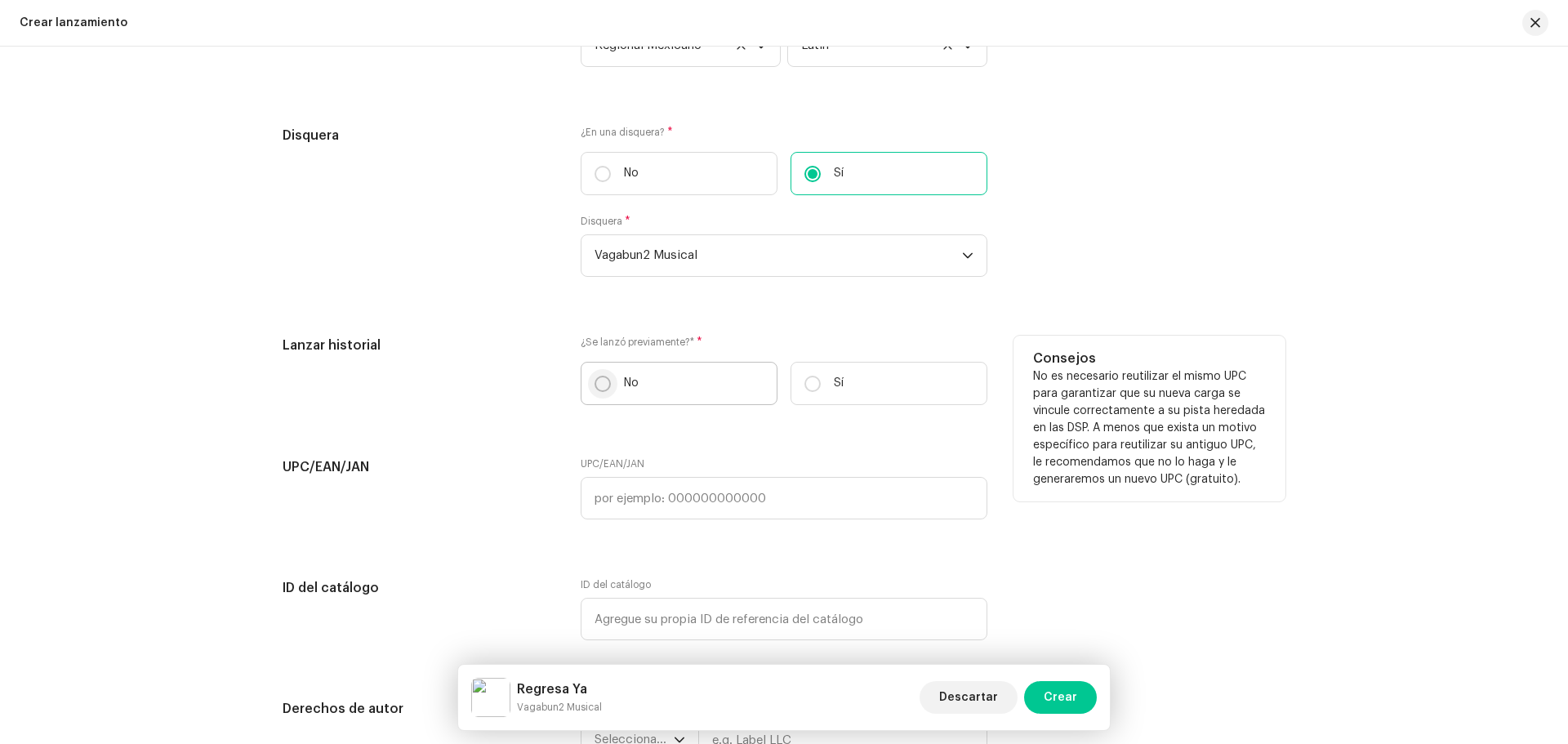
click at [594, 376] on p-radiobutton at bounding box center [602, 383] width 16 height 16
click at [594, 376] on input "No" at bounding box center [602, 383] width 16 height 16
radio input "true"
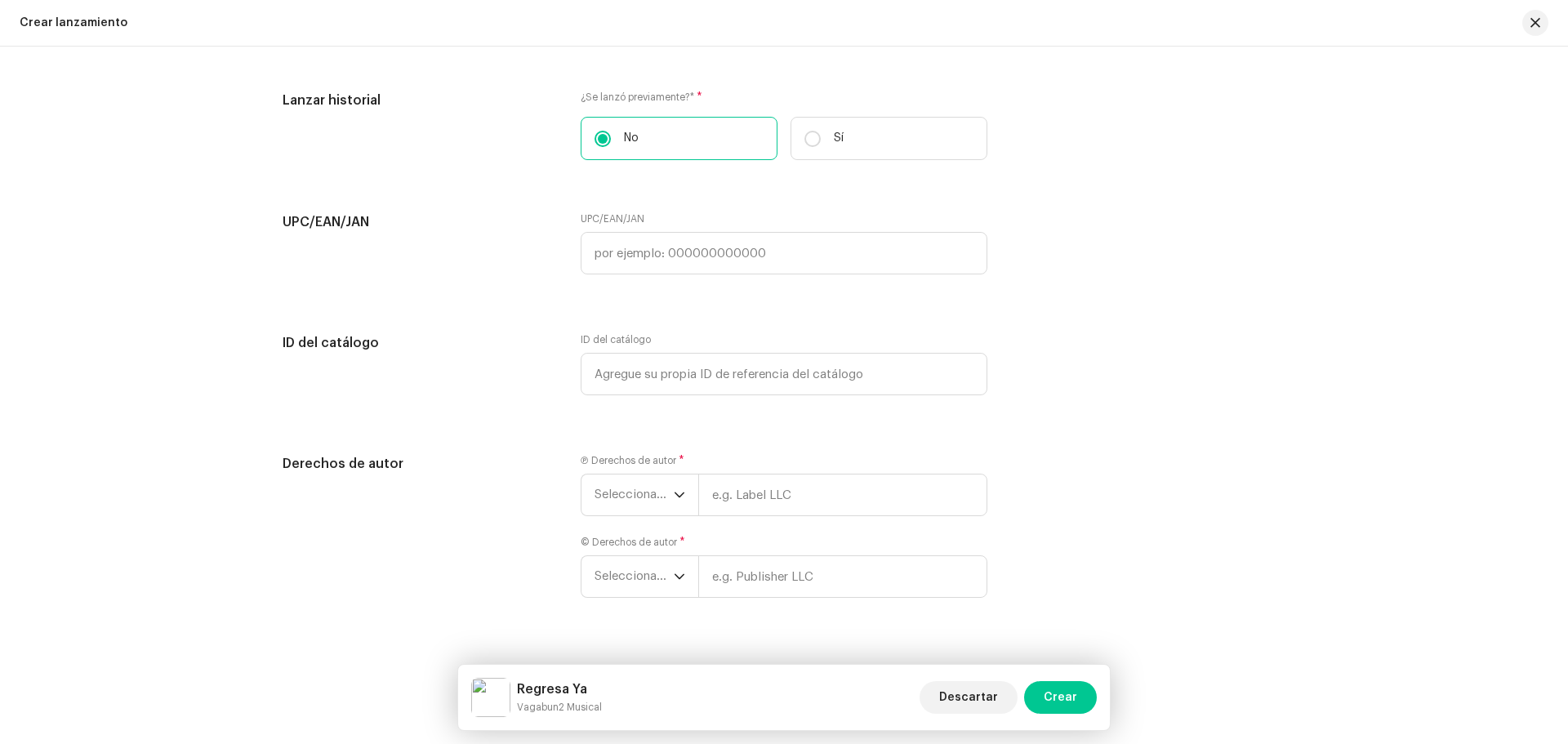
scroll to position [3870, 0]
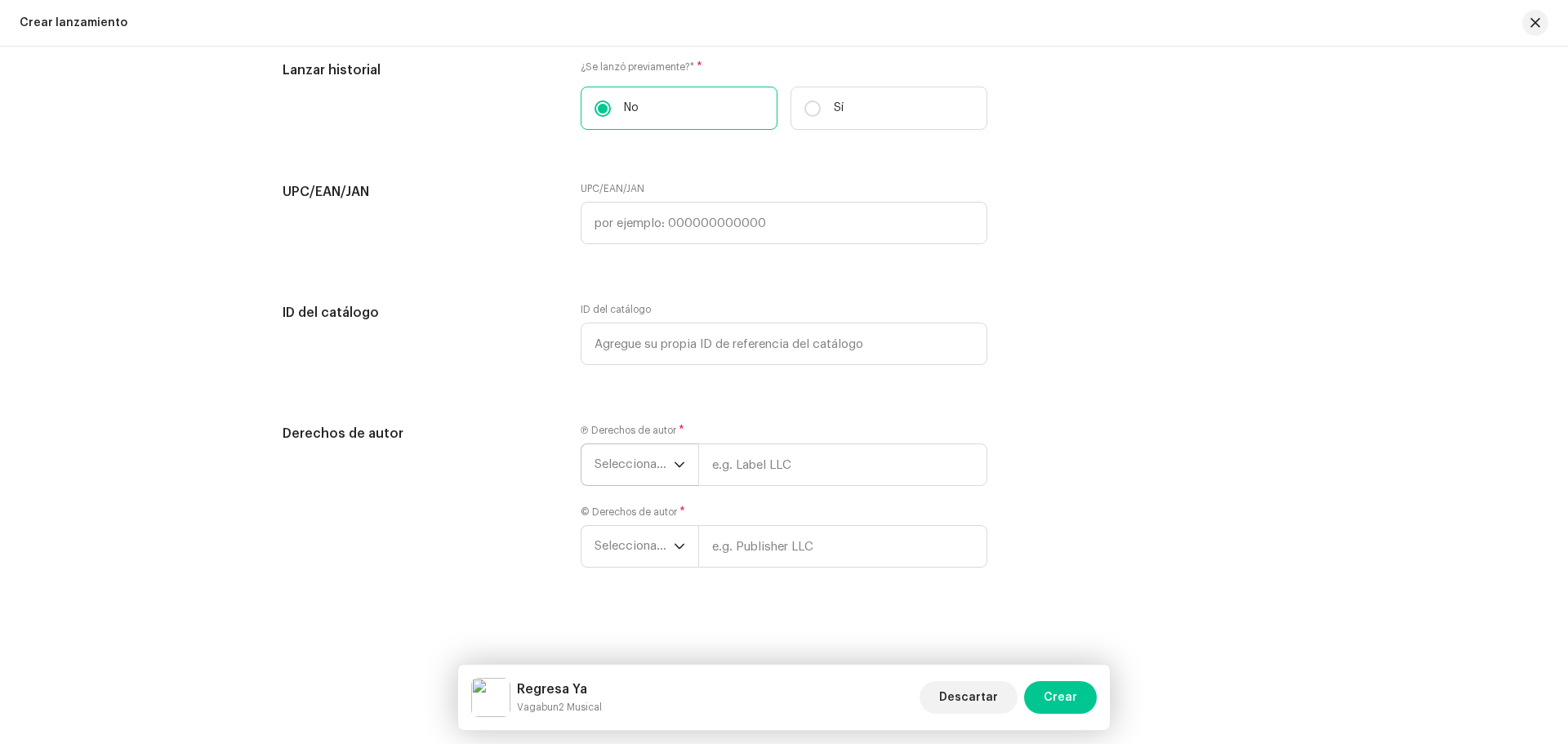
click at [679, 458] on div "dropdown trigger" at bounding box center [680, 464] width 11 height 41
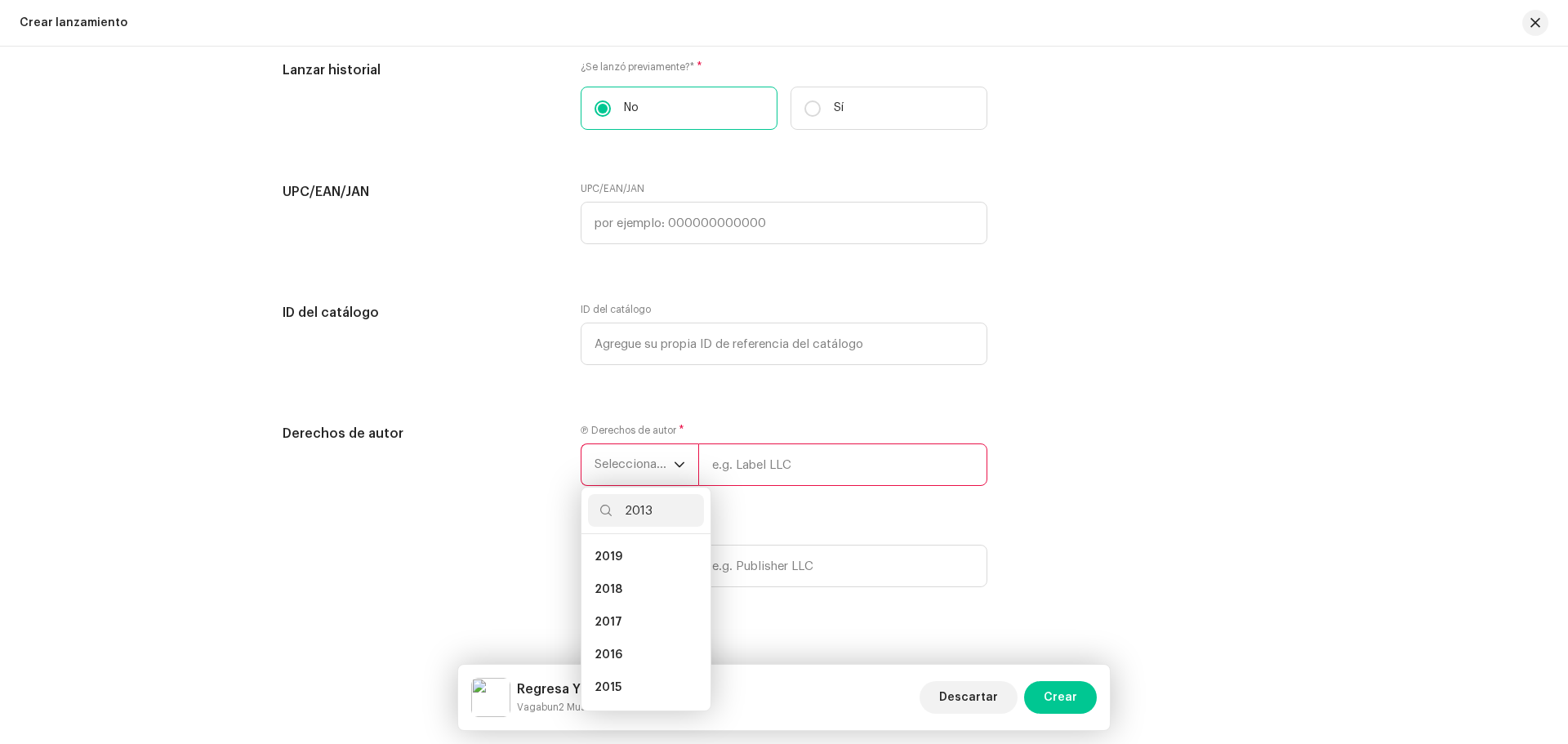
scroll to position [0, 0]
type input "2013"
click at [599, 564] on span "2013" at bounding box center [608, 556] width 27 height 16
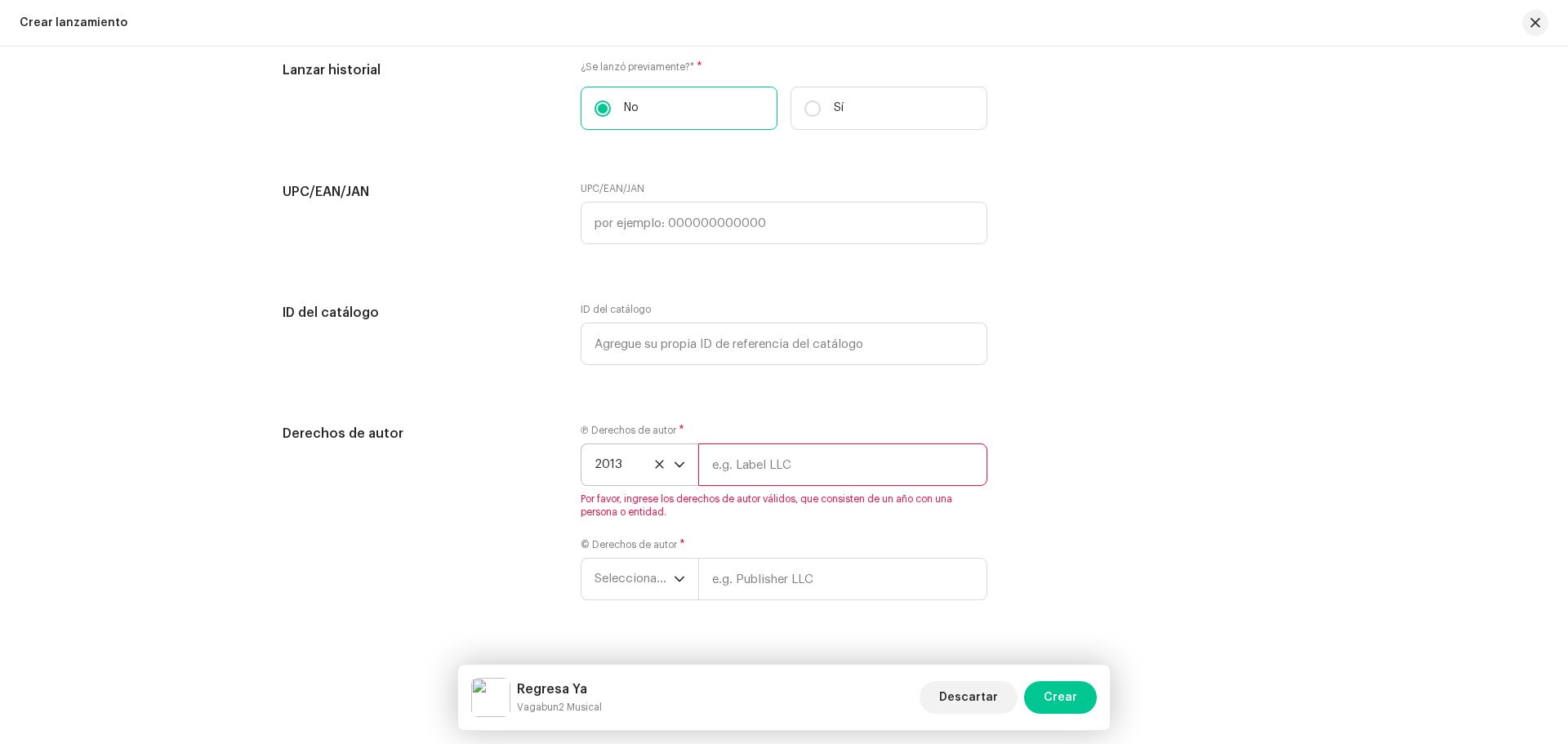
click at [804, 472] on input "text" at bounding box center [842, 464] width 289 height 42
paste input "Vagabun2 Musical"
type input "Vagabun2 Musical"
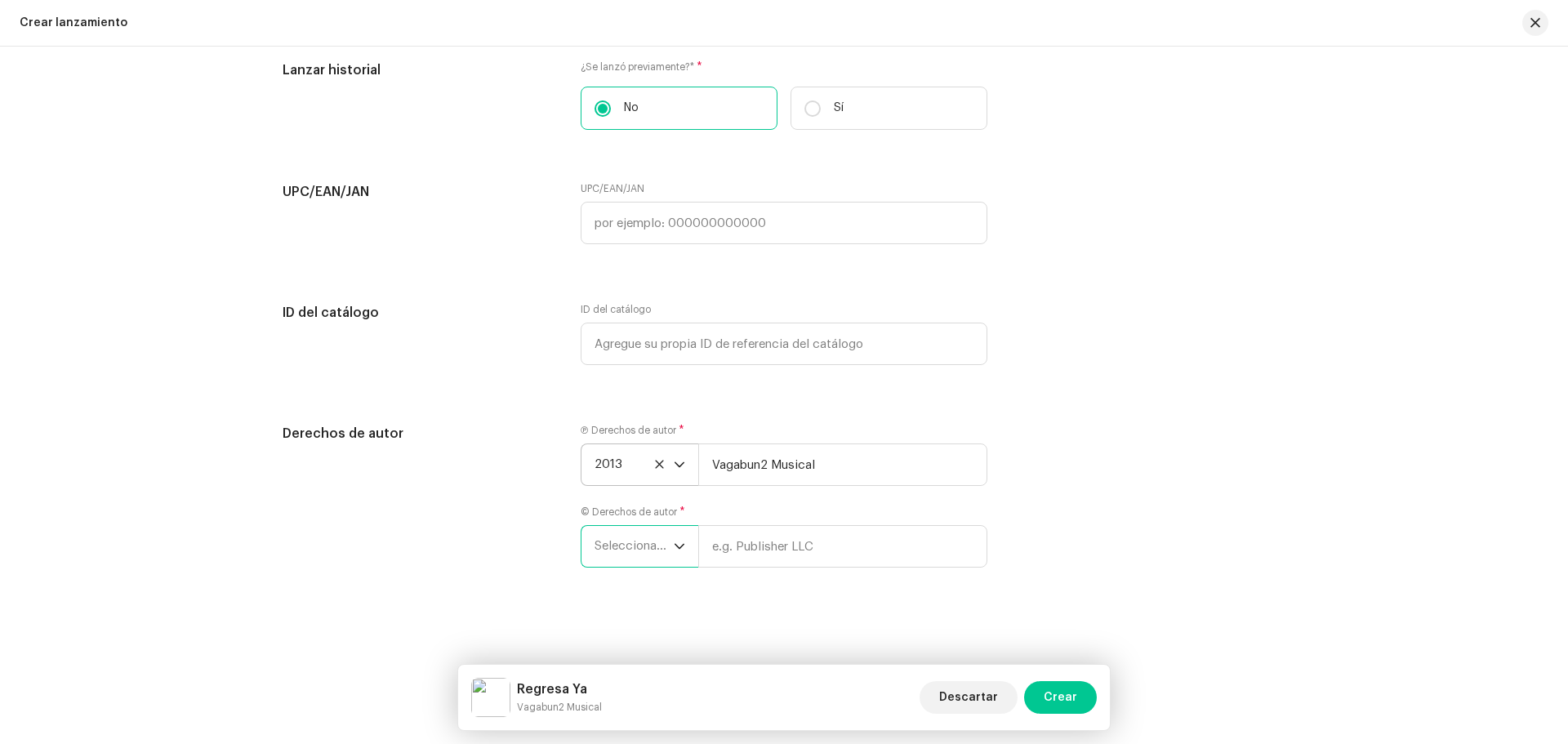
click at [657, 577] on div "Ⓟ Derechos de autor * 2013 Vagabun2 Musical © Derechos de autor * Seleccionar a…" at bounding box center [784, 506] width 407 height 164
click at [663, 520] on div "© Derechos de autor * Seleccionar año" at bounding box center [784, 536] width 407 height 62
click at [663, 553] on span "Seleccionar año" at bounding box center [634, 546] width 79 height 41
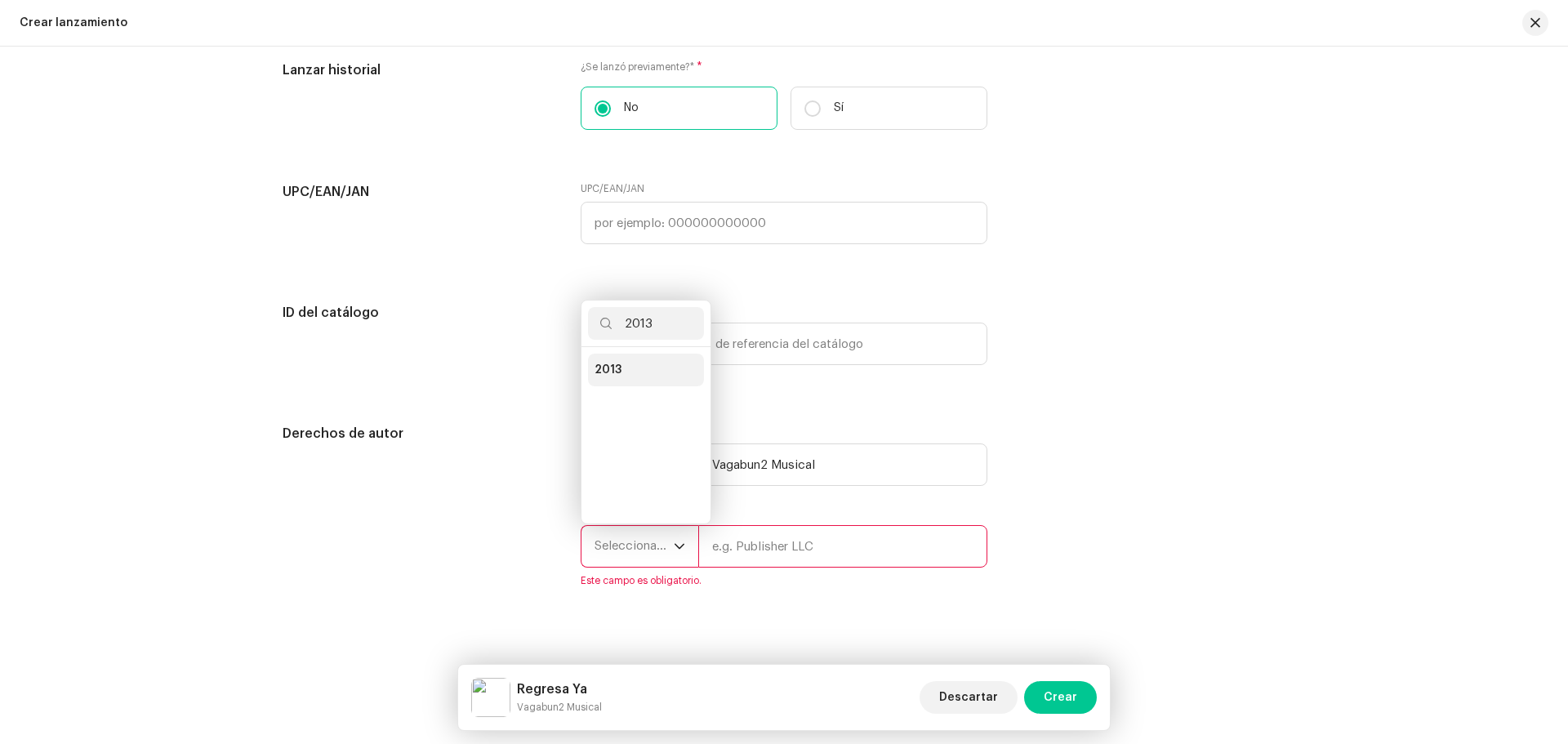
type input "2013"
click at [621, 369] on li "2013" at bounding box center [645, 370] width 116 height 33
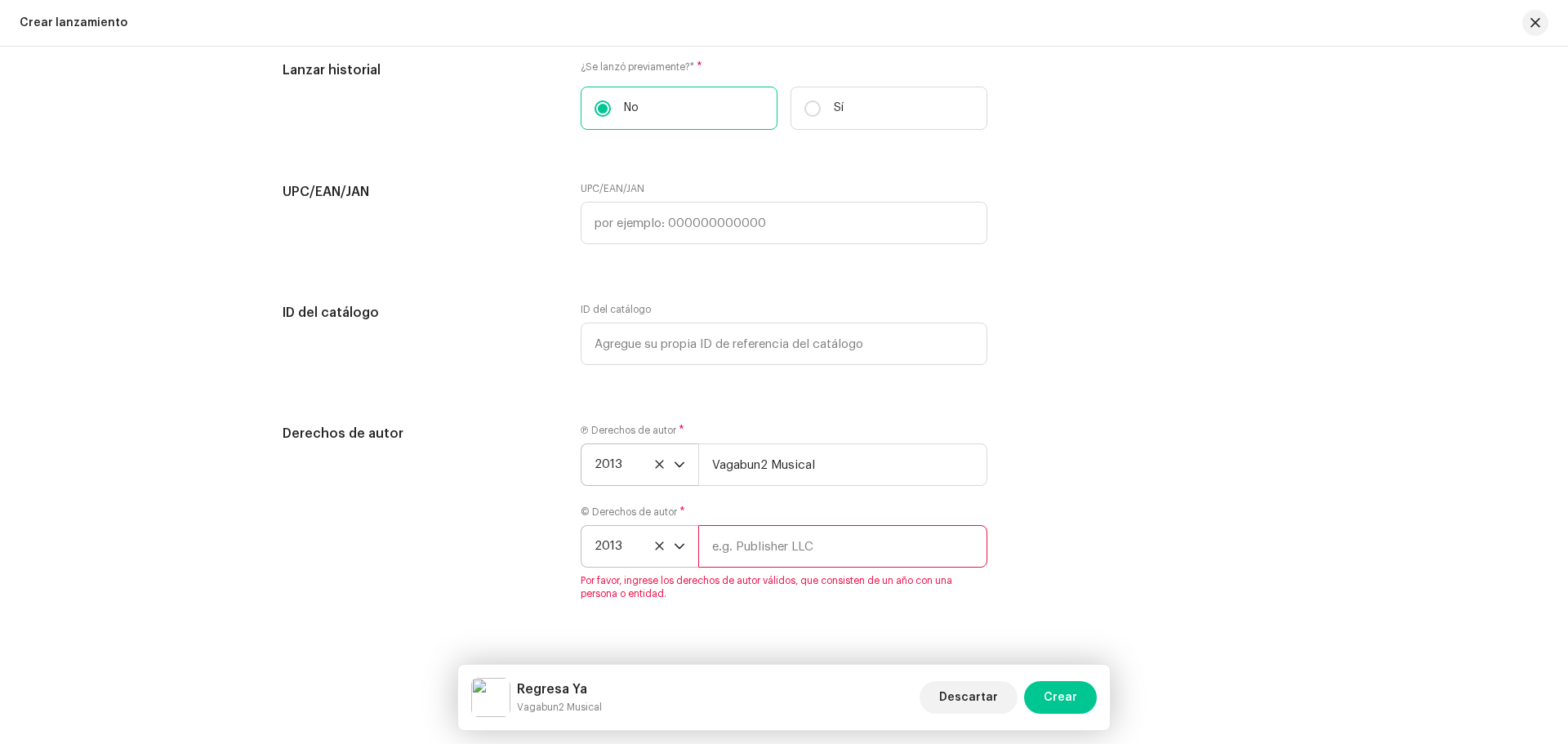
click at [758, 550] on input "text" at bounding box center [842, 547] width 289 height 42
paste input "Vagabun2 Musical"
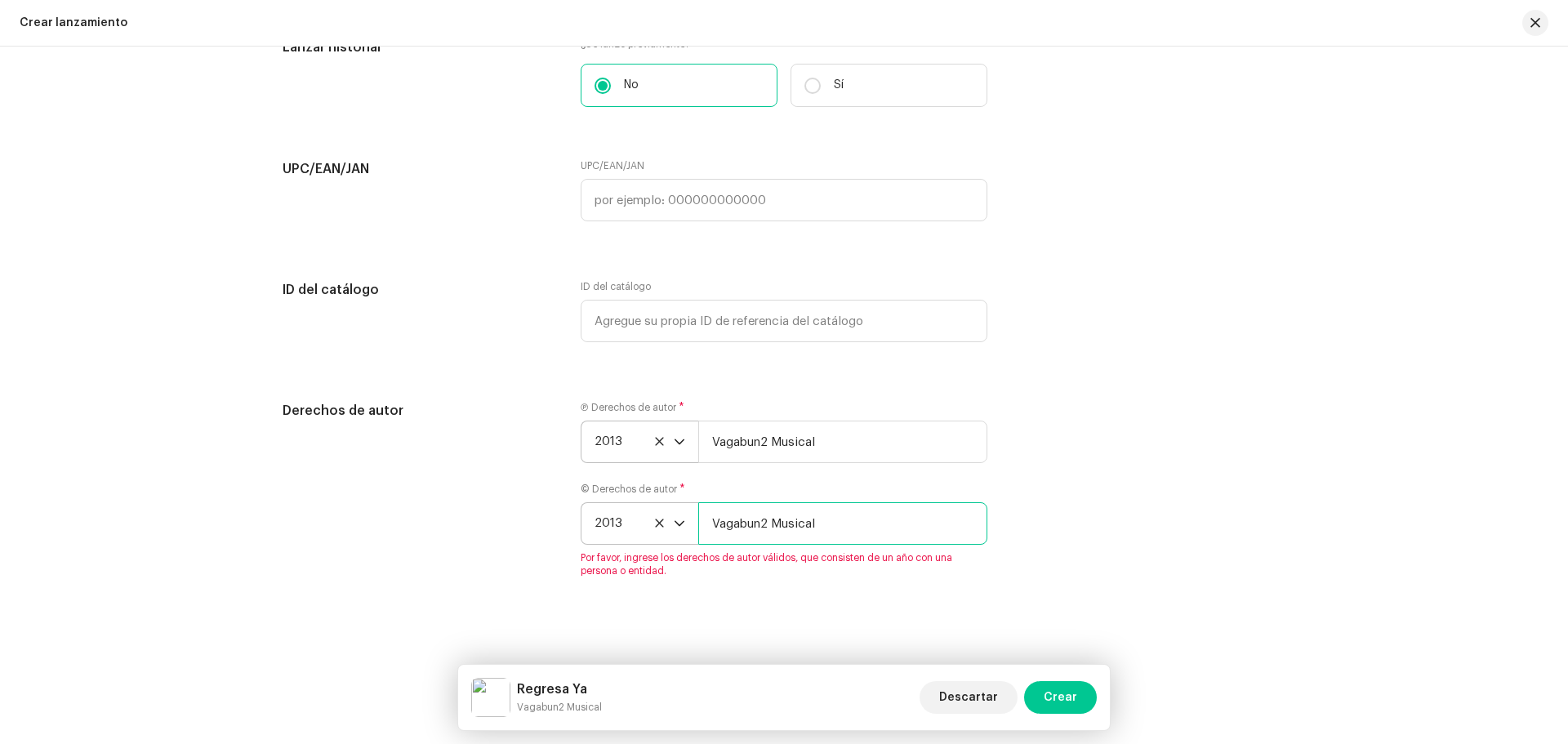
scroll to position [3903, 0]
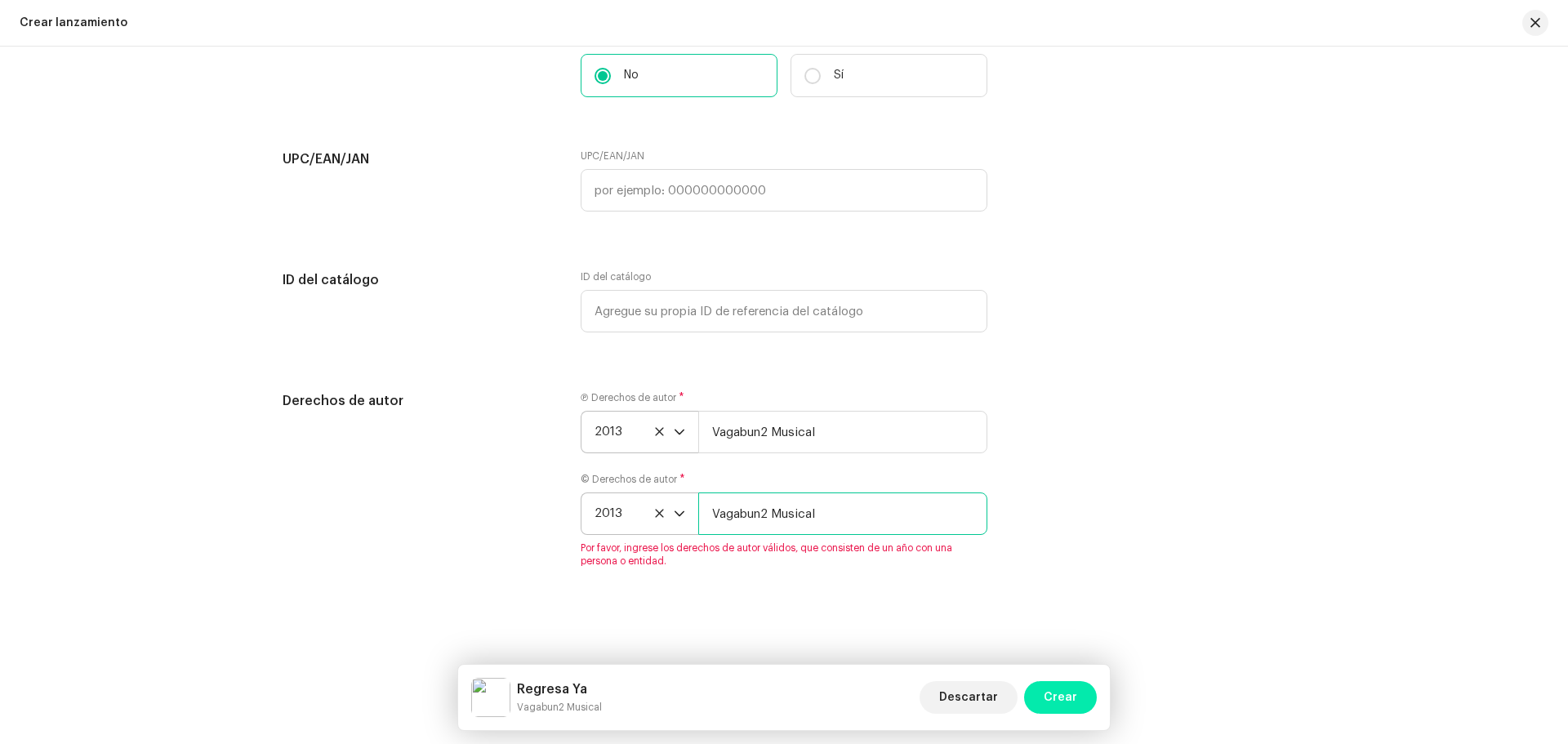
type input "Vagabun2 Musical"
click at [1060, 693] on span "Crear" at bounding box center [1060, 698] width 34 height 33
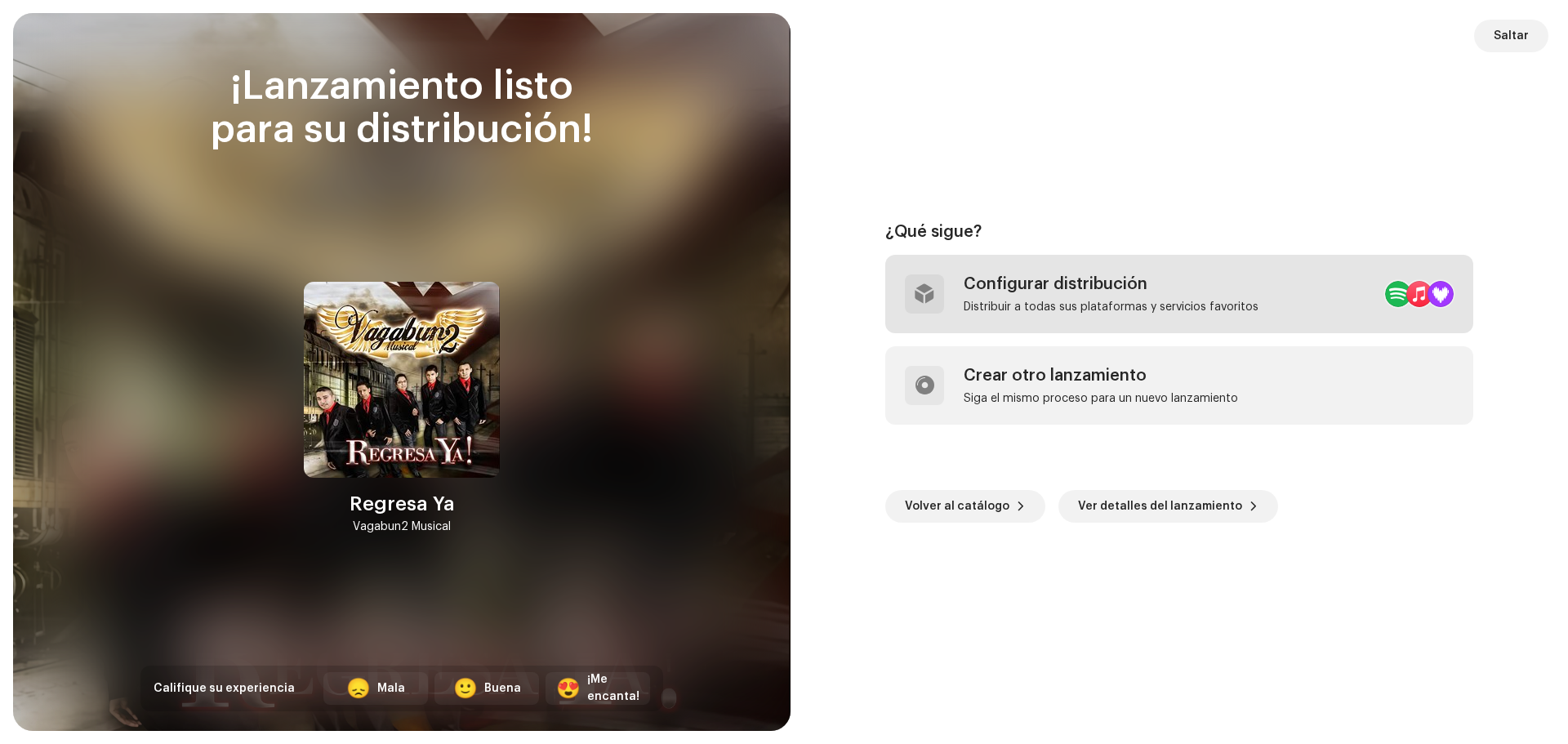
click at [1026, 286] on div "Configurar distribución" at bounding box center [1111, 284] width 295 height 19
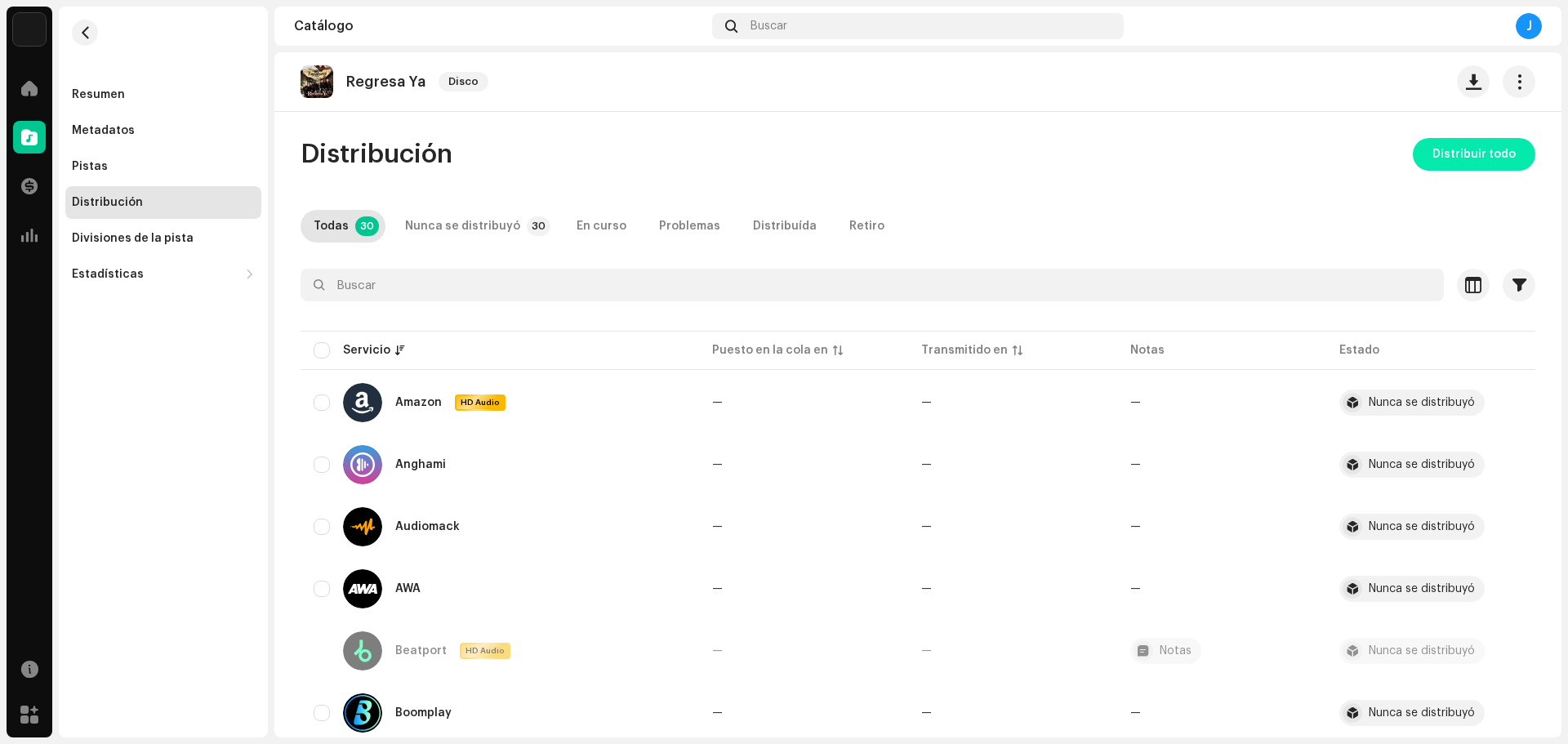
click at [1494, 164] on span "Distribuir todo" at bounding box center [1474, 154] width 83 height 33
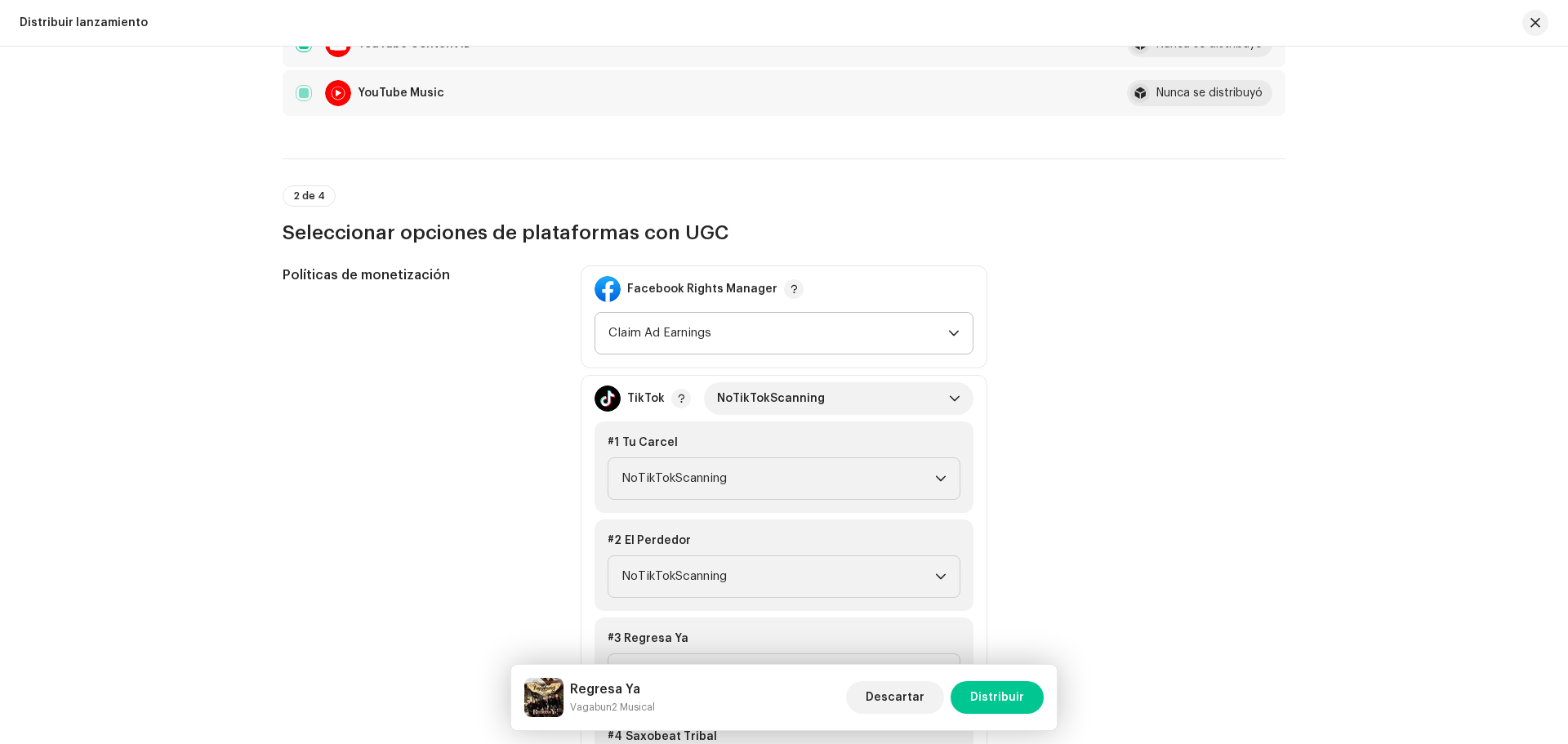
scroll to position [1634, 0]
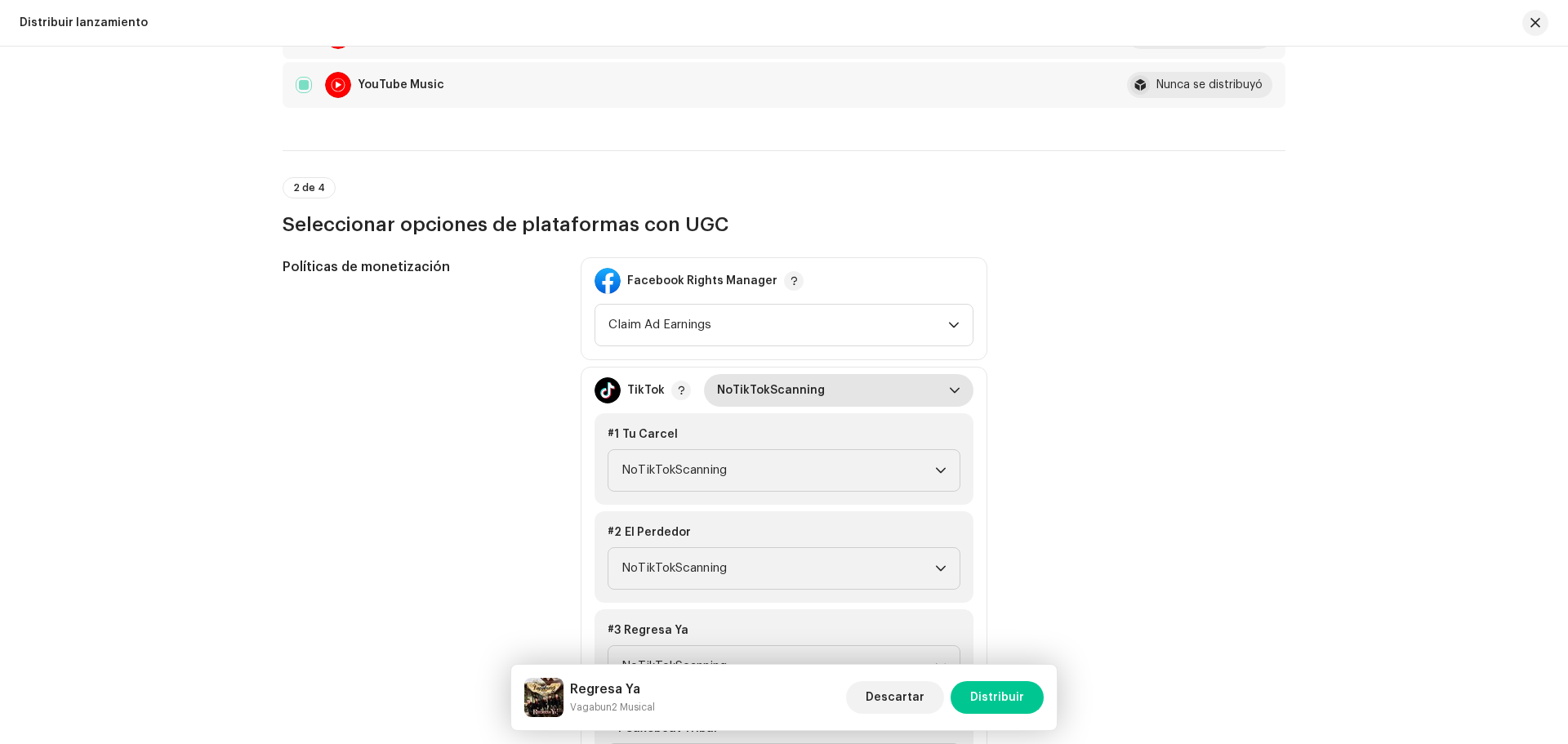
click at [958, 382] on p-select "NoTikTokScanning" at bounding box center [839, 391] width 270 height 33
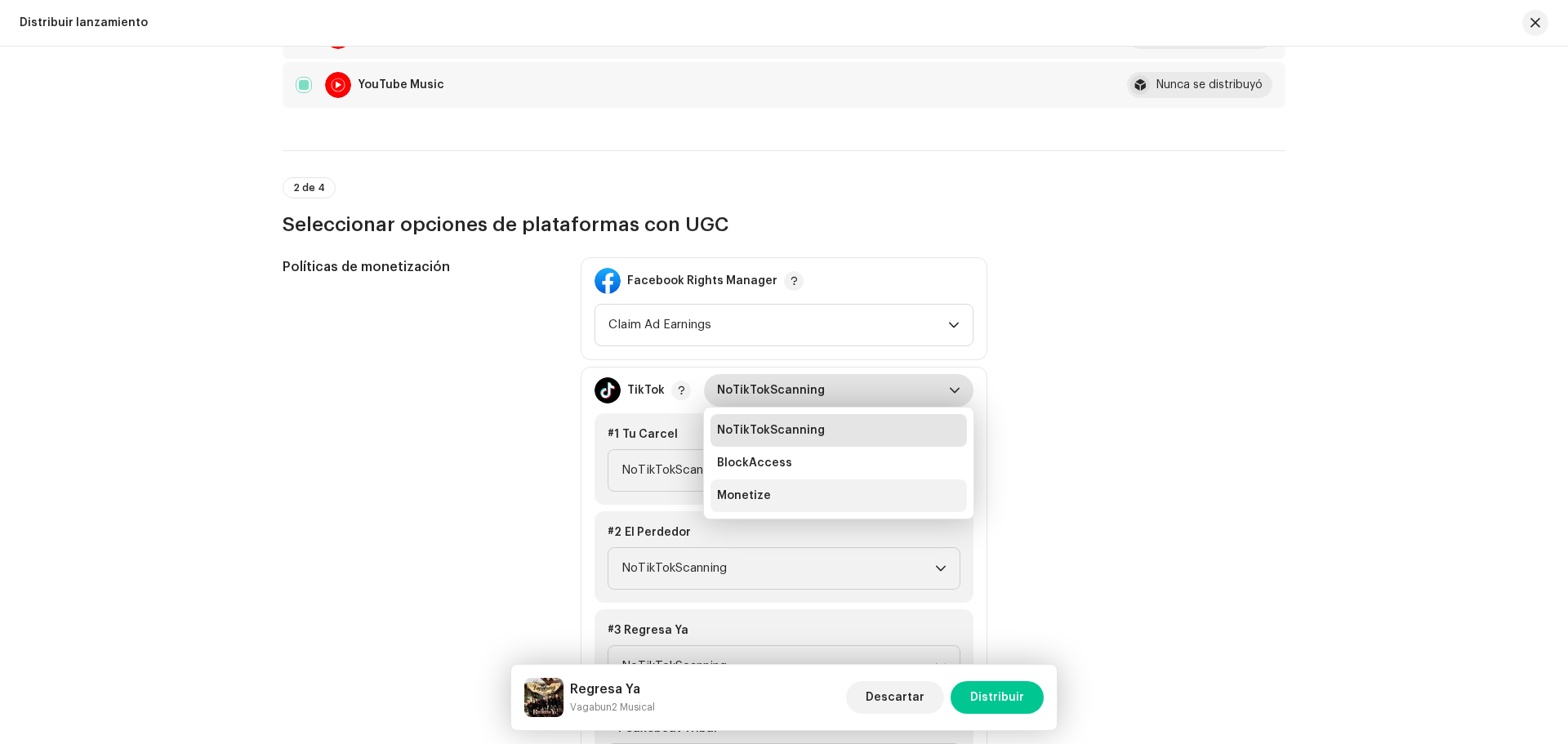
click at [813, 488] on li "Monetize" at bounding box center [839, 496] width 257 height 33
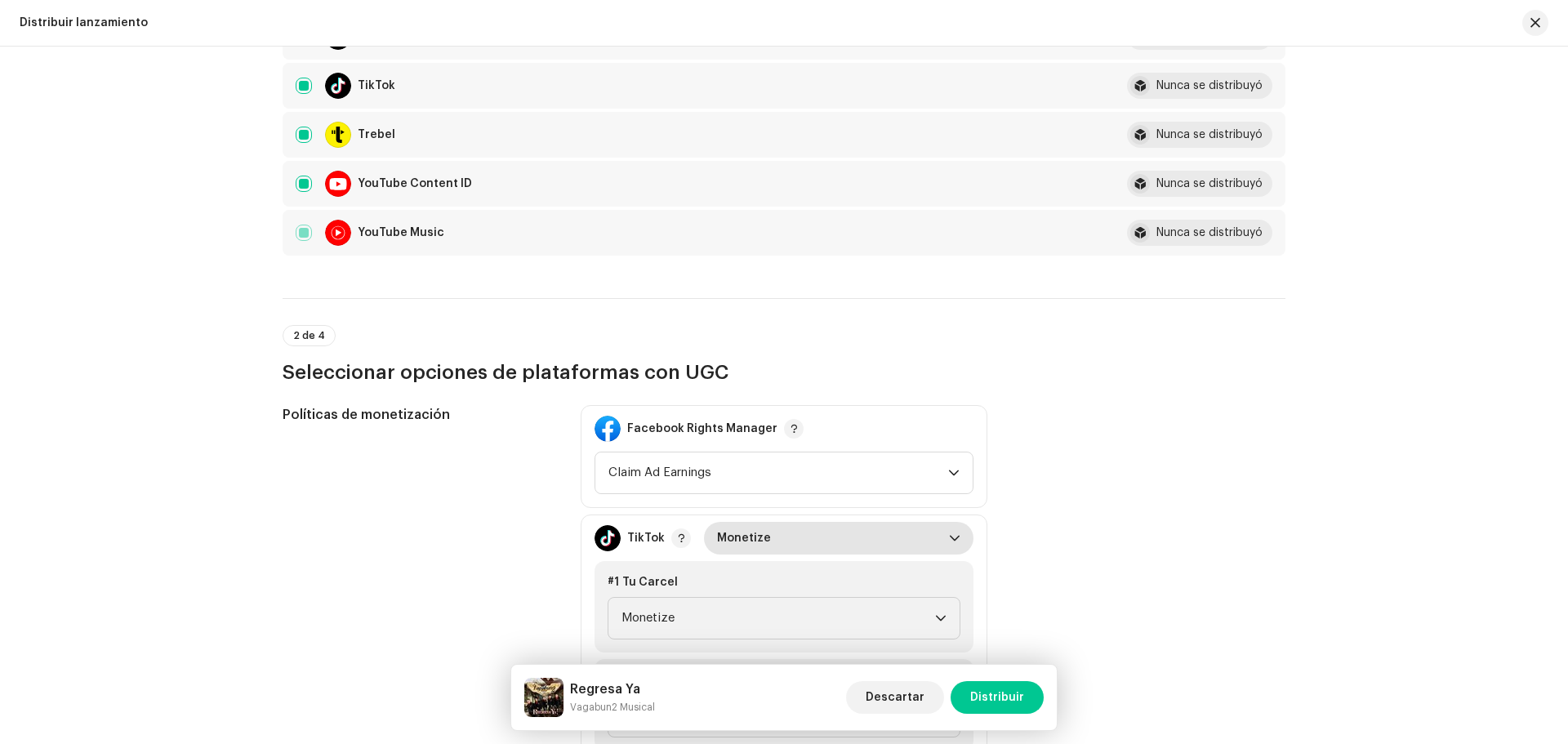
scroll to position [1471, 0]
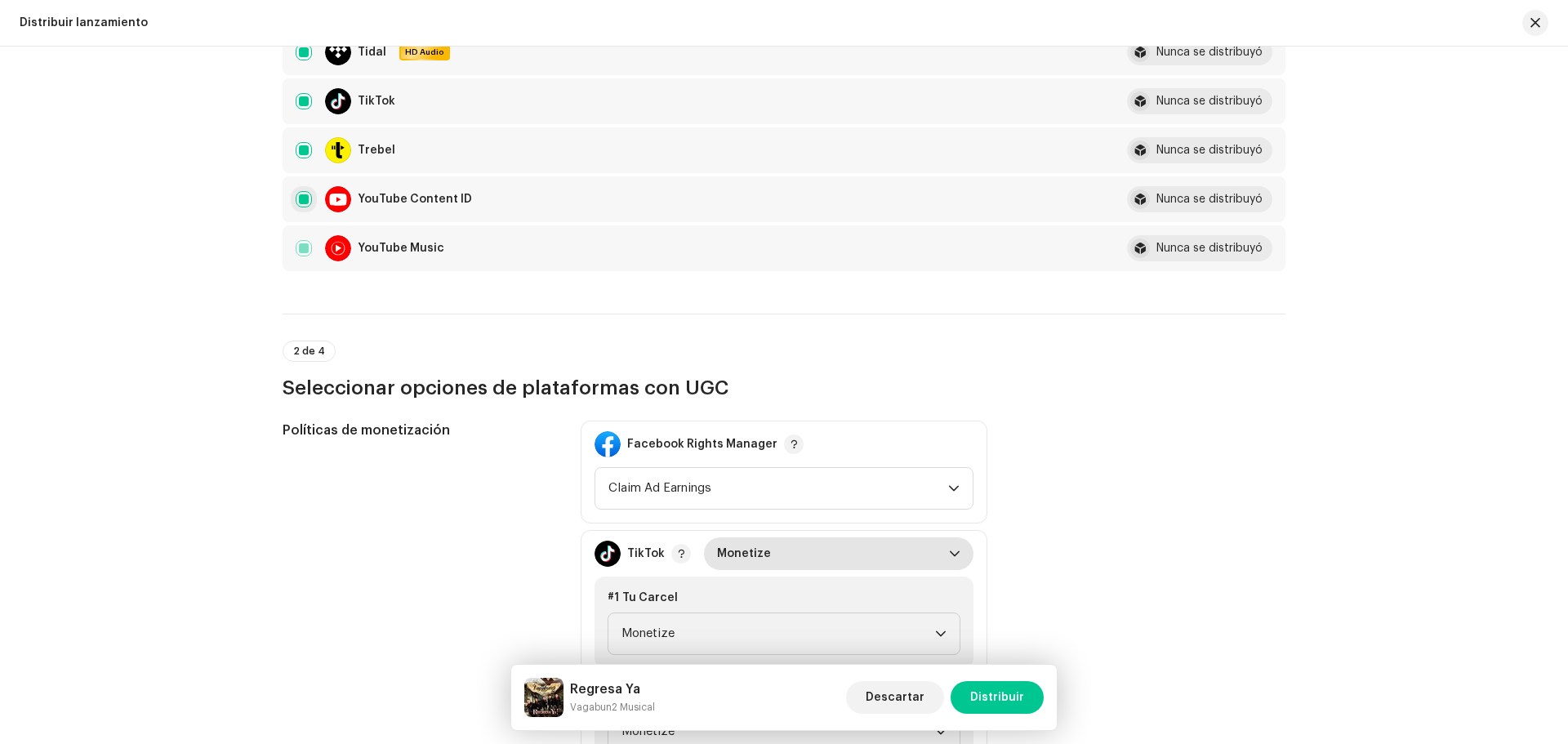
click at [302, 200] on input "checkbox" at bounding box center [303, 199] width 16 height 16
checkbox input "false"
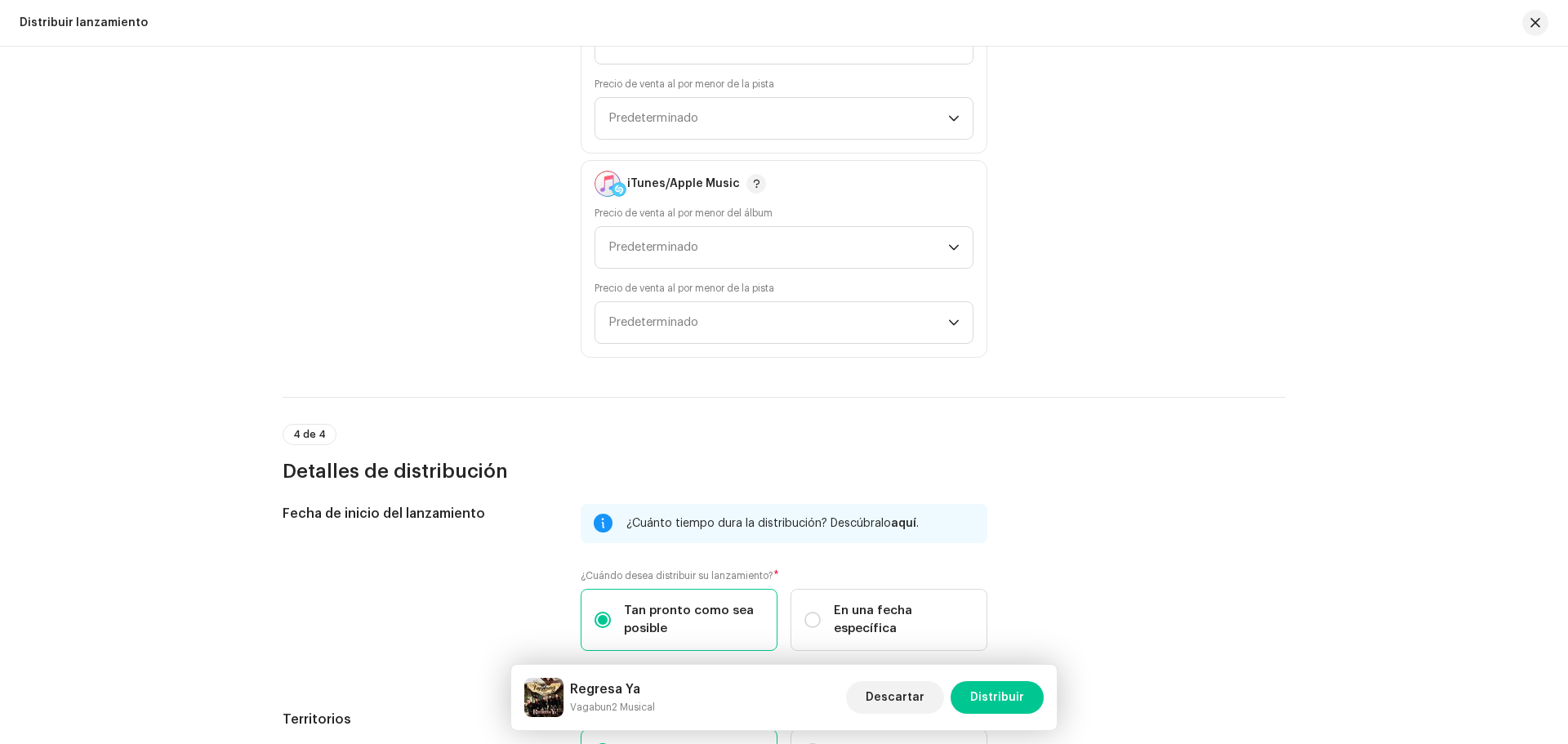
scroll to position [3431, 0]
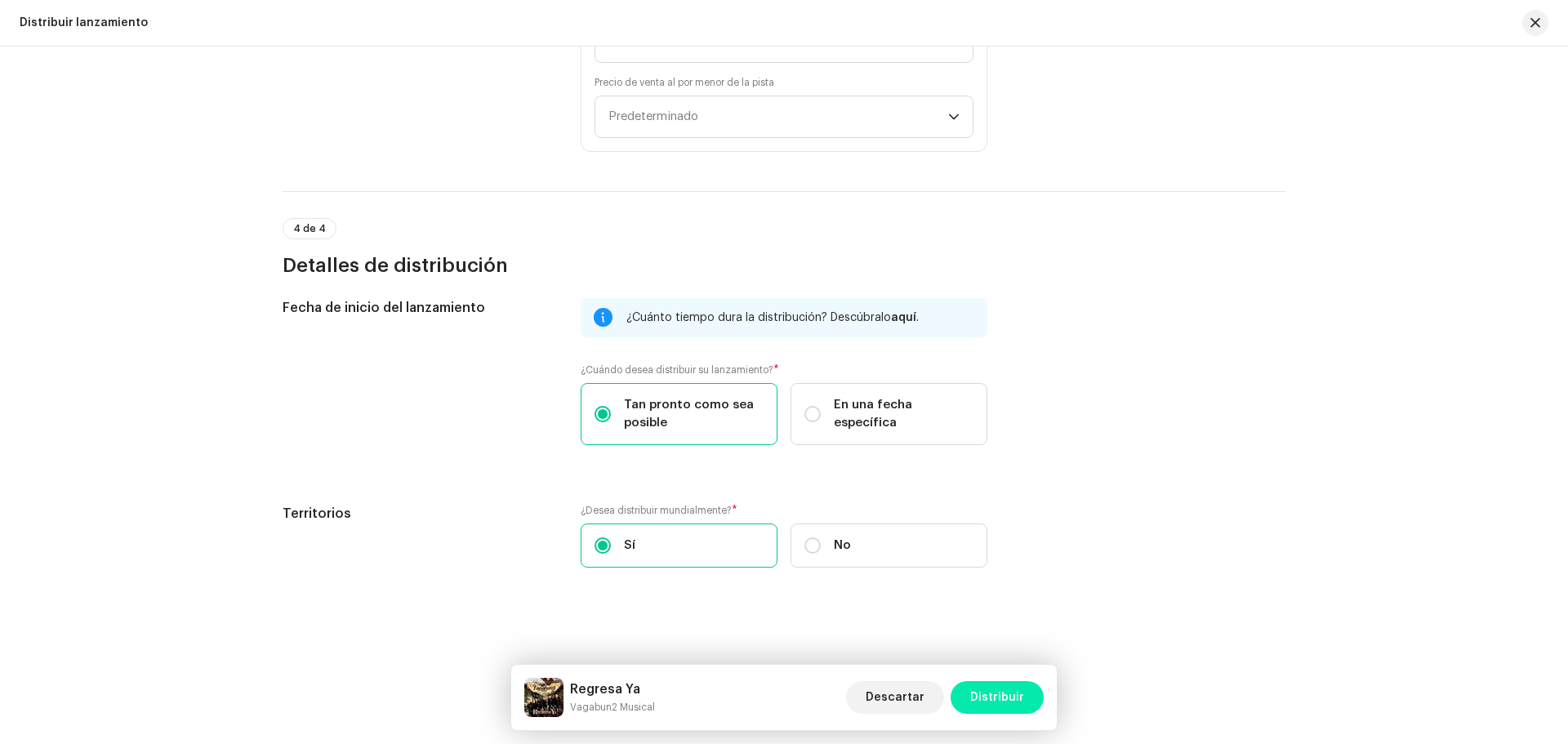
click at [1010, 688] on span "Distribuir" at bounding box center [997, 698] width 54 height 33
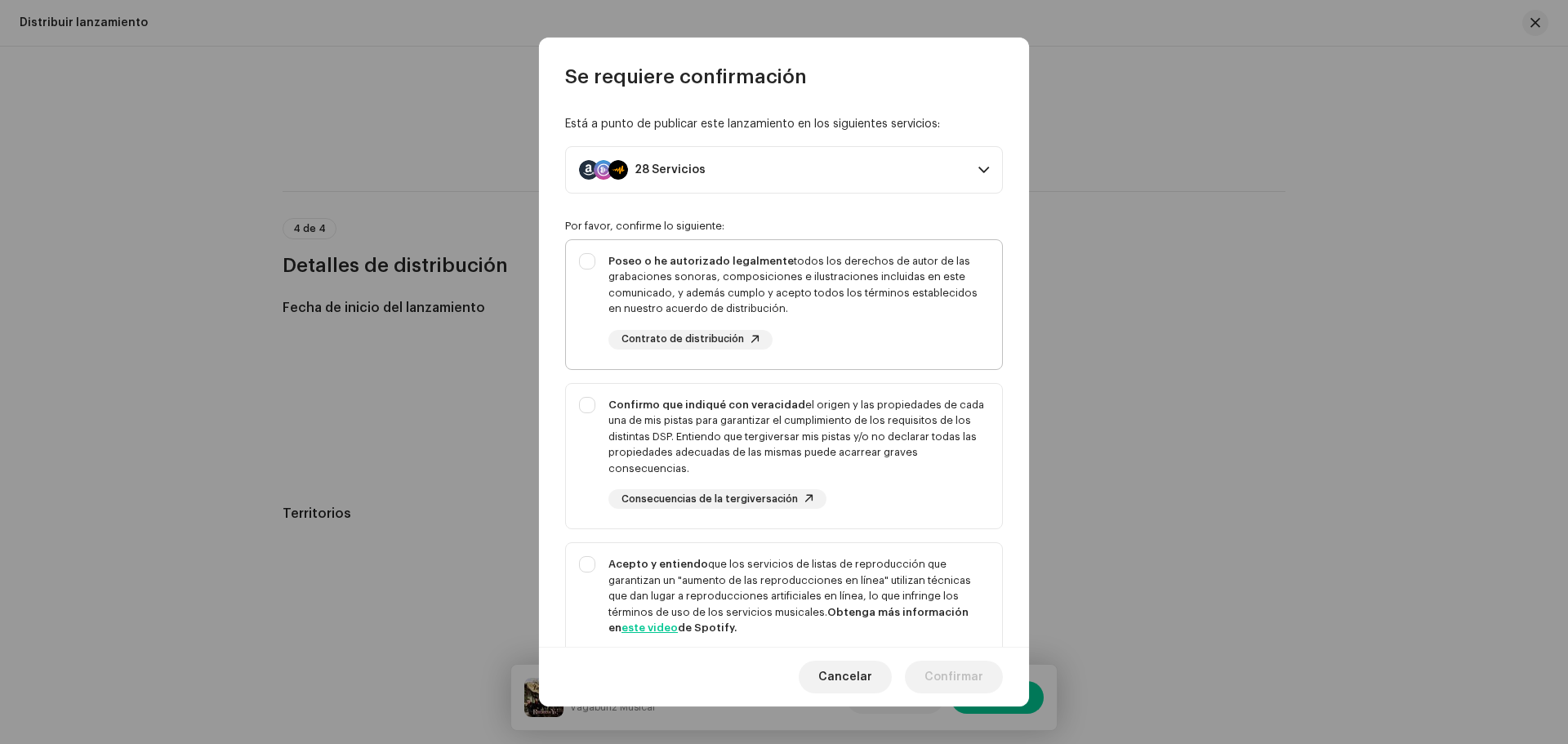
click at [591, 260] on div "Poseo o he autorizado legalmente todos los derechos de autor de las grabaciones…" at bounding box center [784, 302] width 437 height 123
checkbox input "true"
drag, startPoint x: 593, startPoint y: 399, endPoint x: 598, endPoint y: 486, distance: 87.1
click at [593, 401] on div "Confirmo que indiqué con veracidad el origen y las propiedades de cada una de m…" at bounding box center [784, 453] width 437 height 139
checkbox input "true"
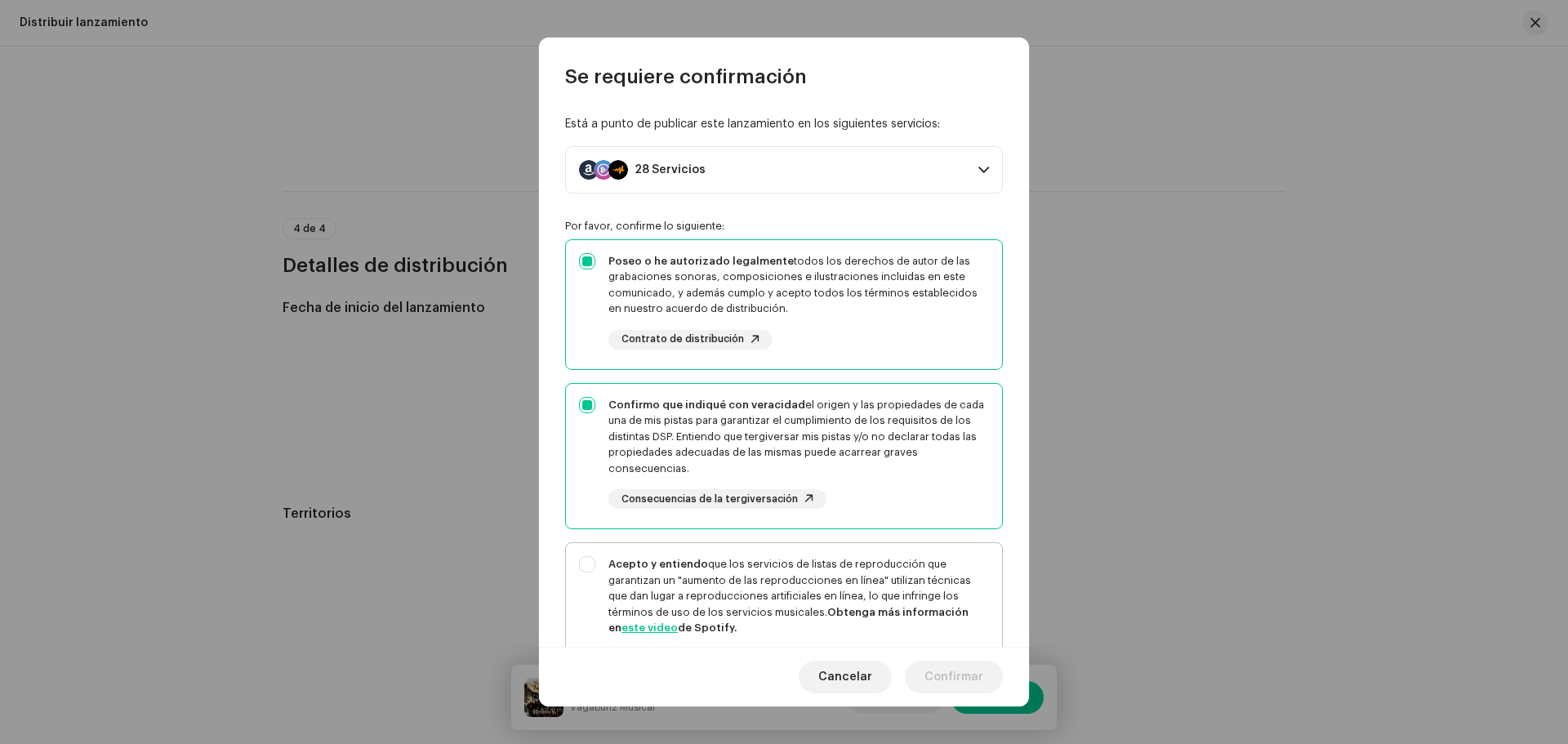
click at [581, 568] on div "Acepto y entiendo que los servicios de listas de reproducción que garantizan un…" at bounding box center [784, 625] width 437 height 165
checkbox input "true"
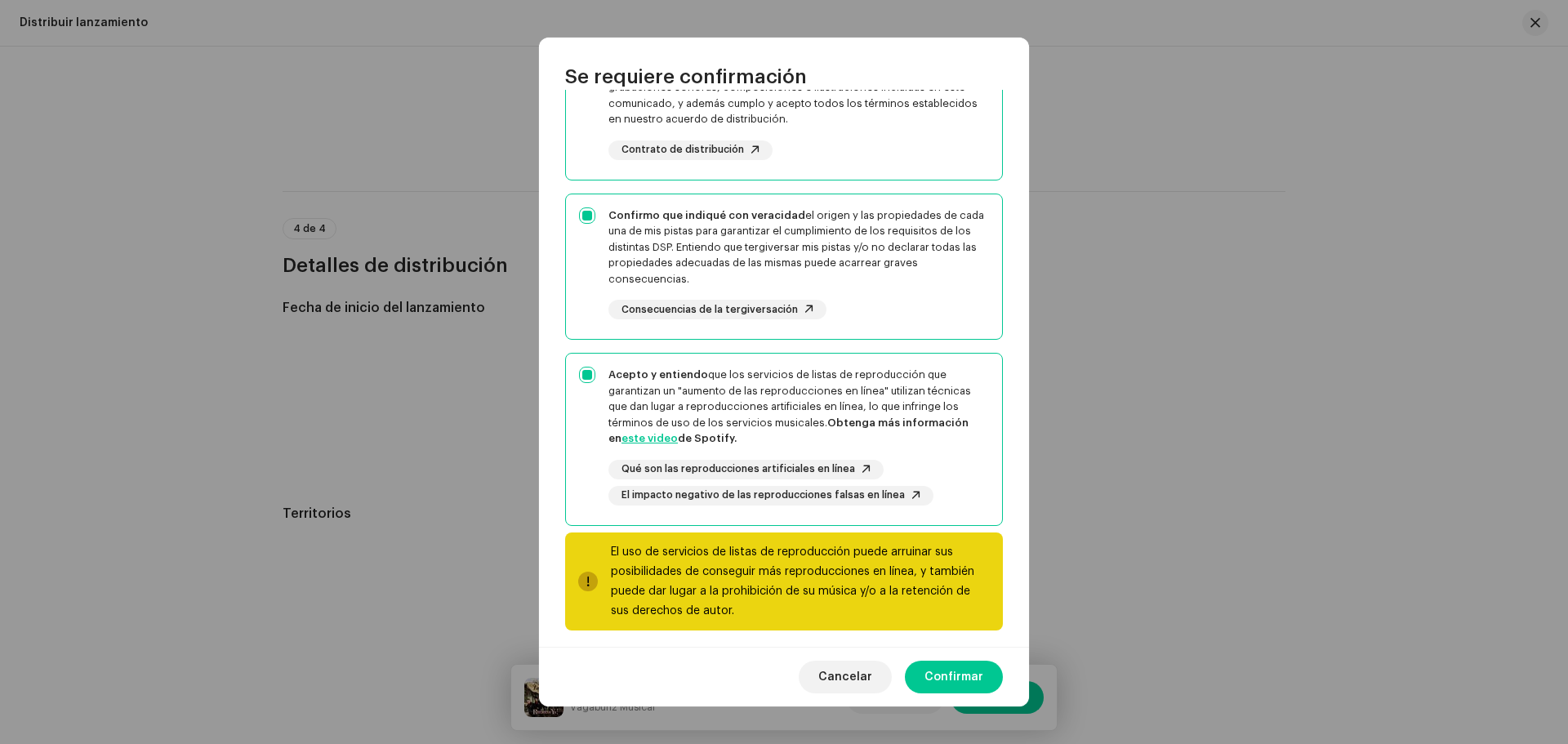
scroll to position [198, 0]
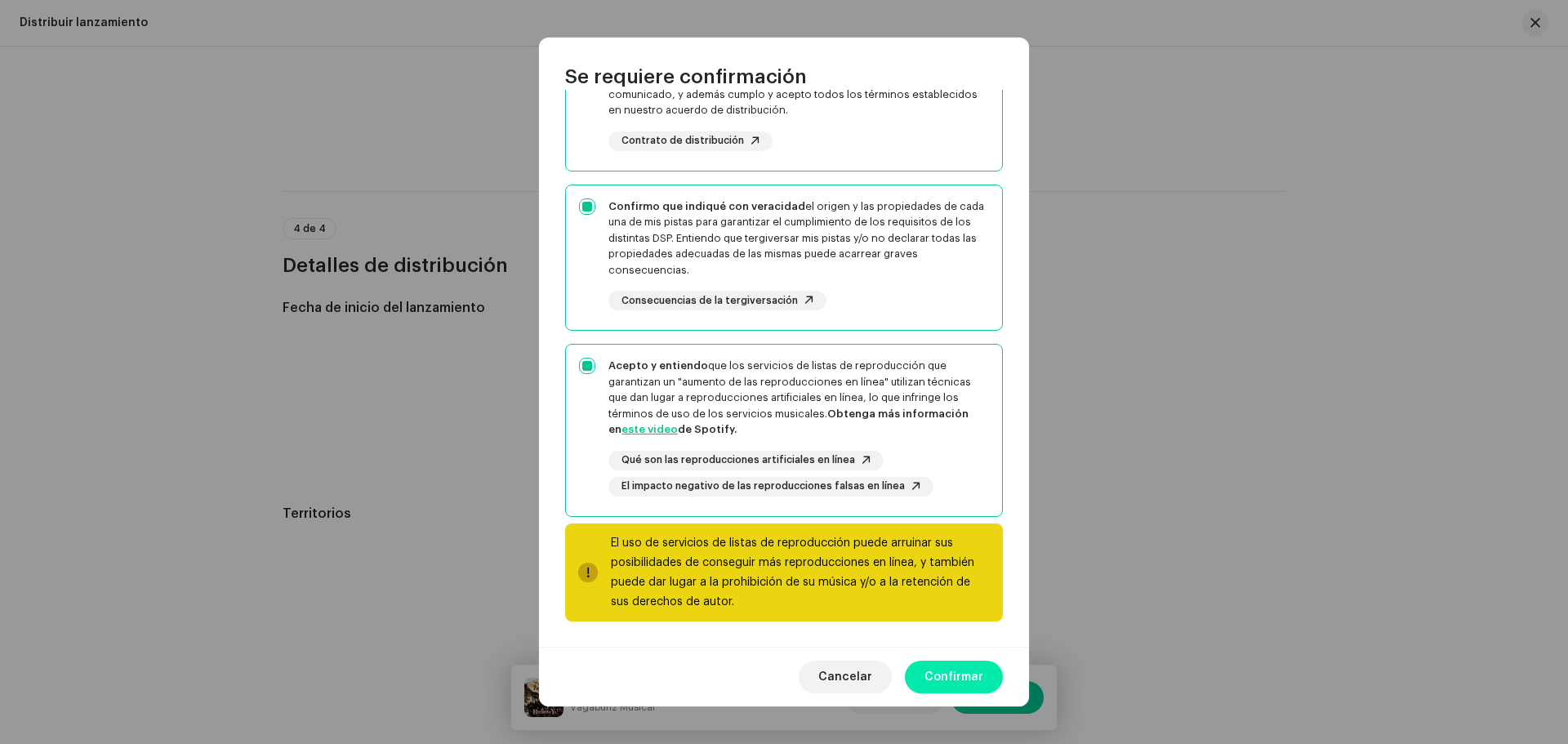
click at [961, 680] on span "Confirmar" at bounding box center [953, 677] width 58 height 33
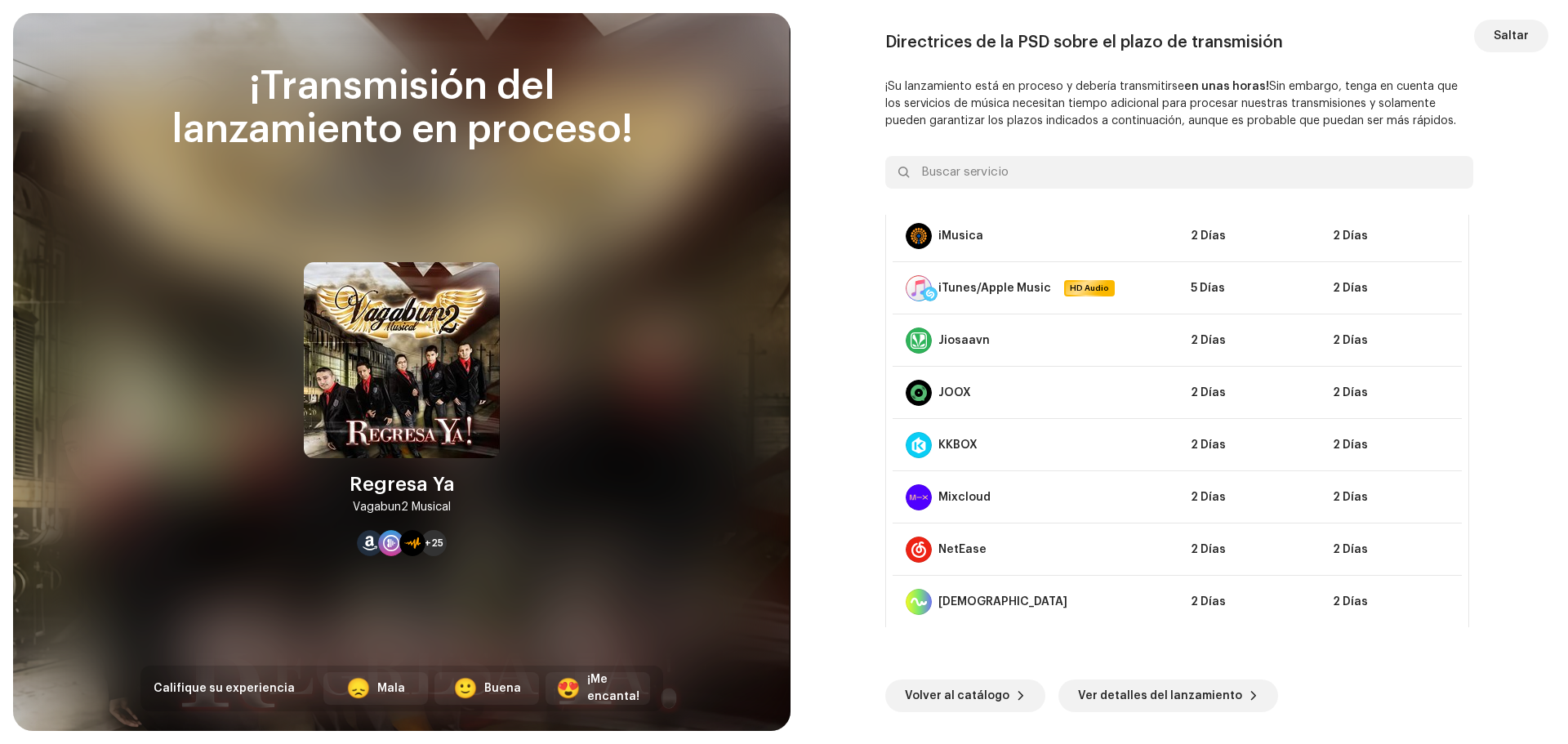
scroll to position [539, 0]
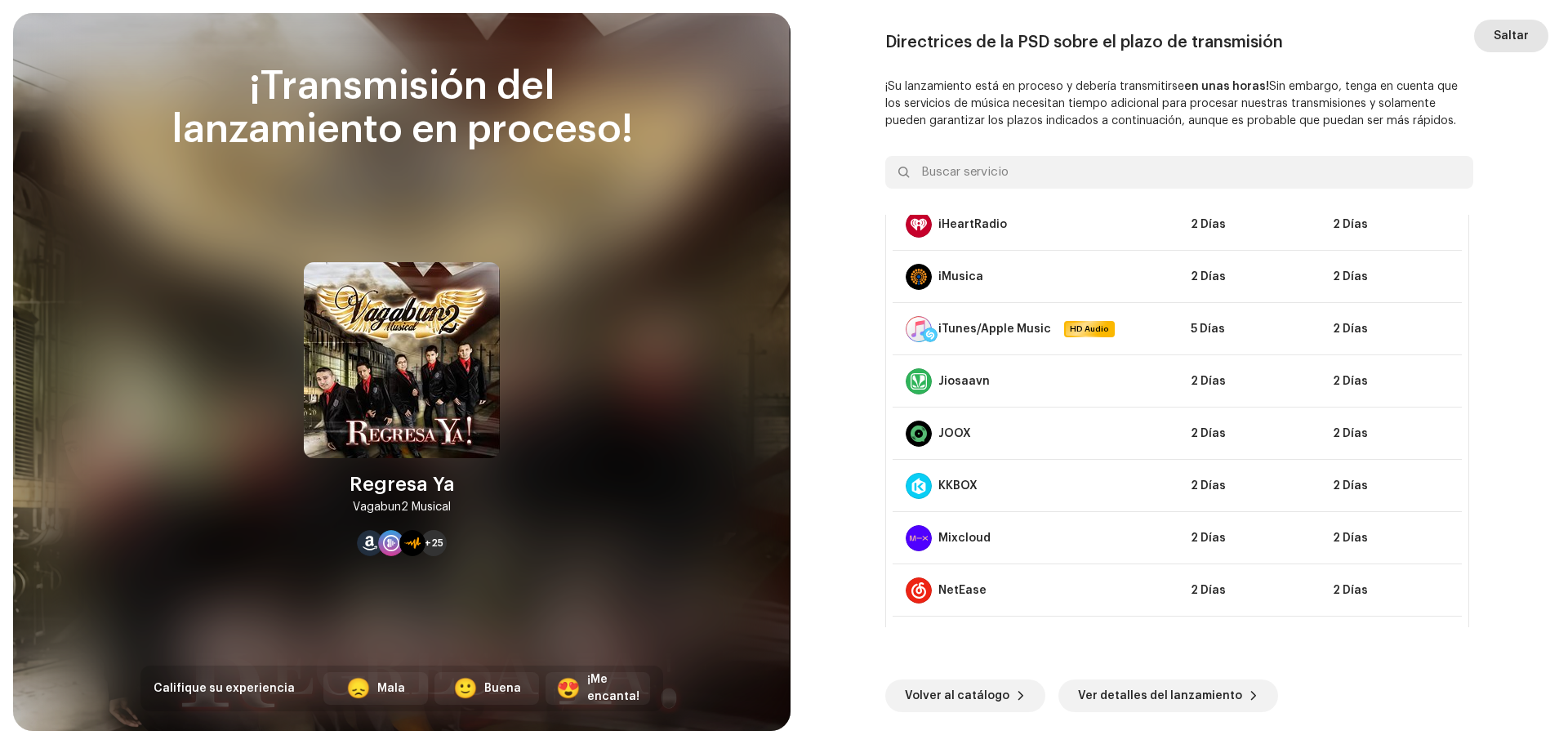
click at [1509, 38] on span "Saltar" at bounding box center [1512, 35] width 35 height 33
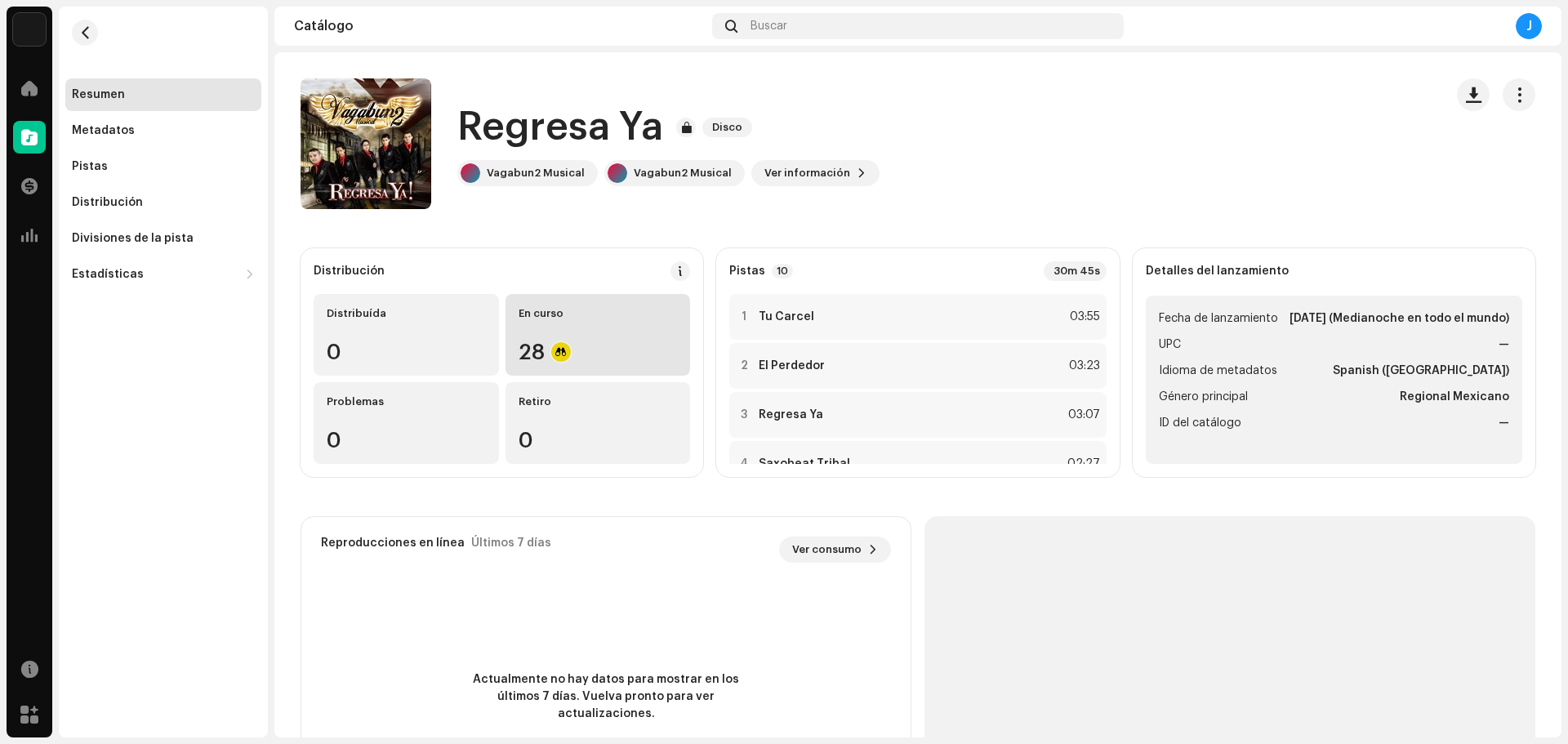
click at [542, 320] on div "En curso" at bounding box center [598, 314] width 159 height 13
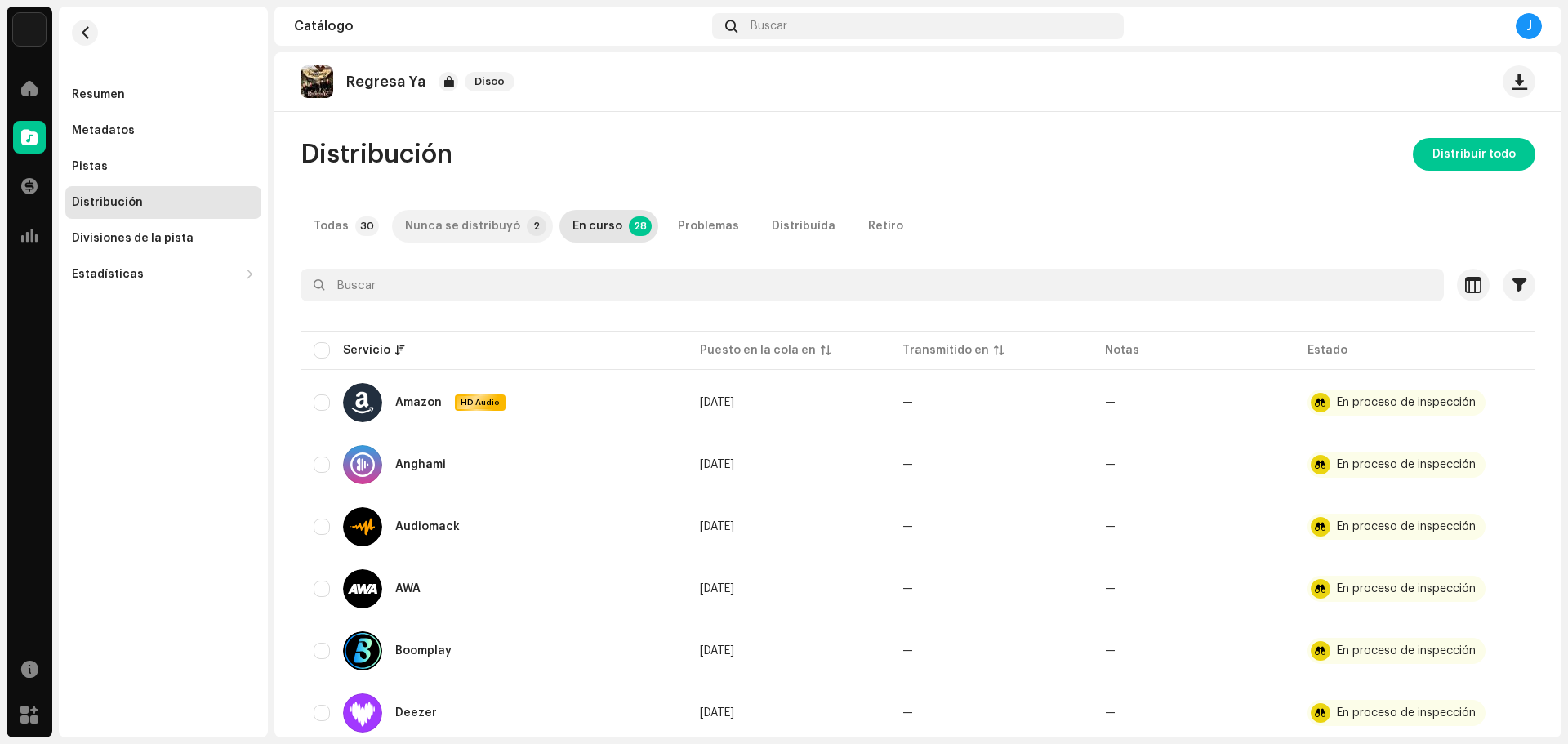
click at [468, 231] on div "Nunca se distribuyó" at bounding box center [462, 226] width 115 height 33
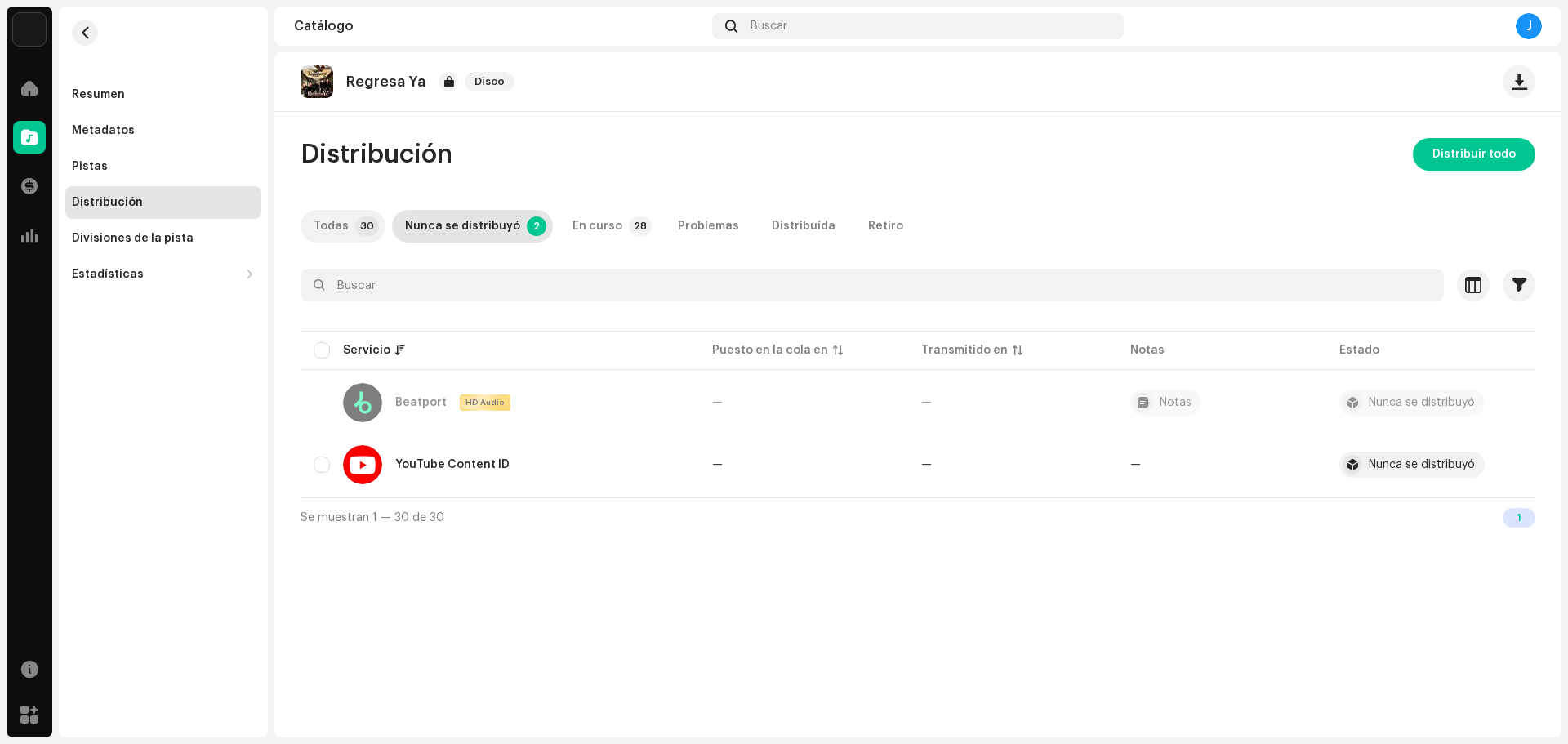
click at [331, 231] on div "Todas" at bounding box center [331, 226] width 35 height 33
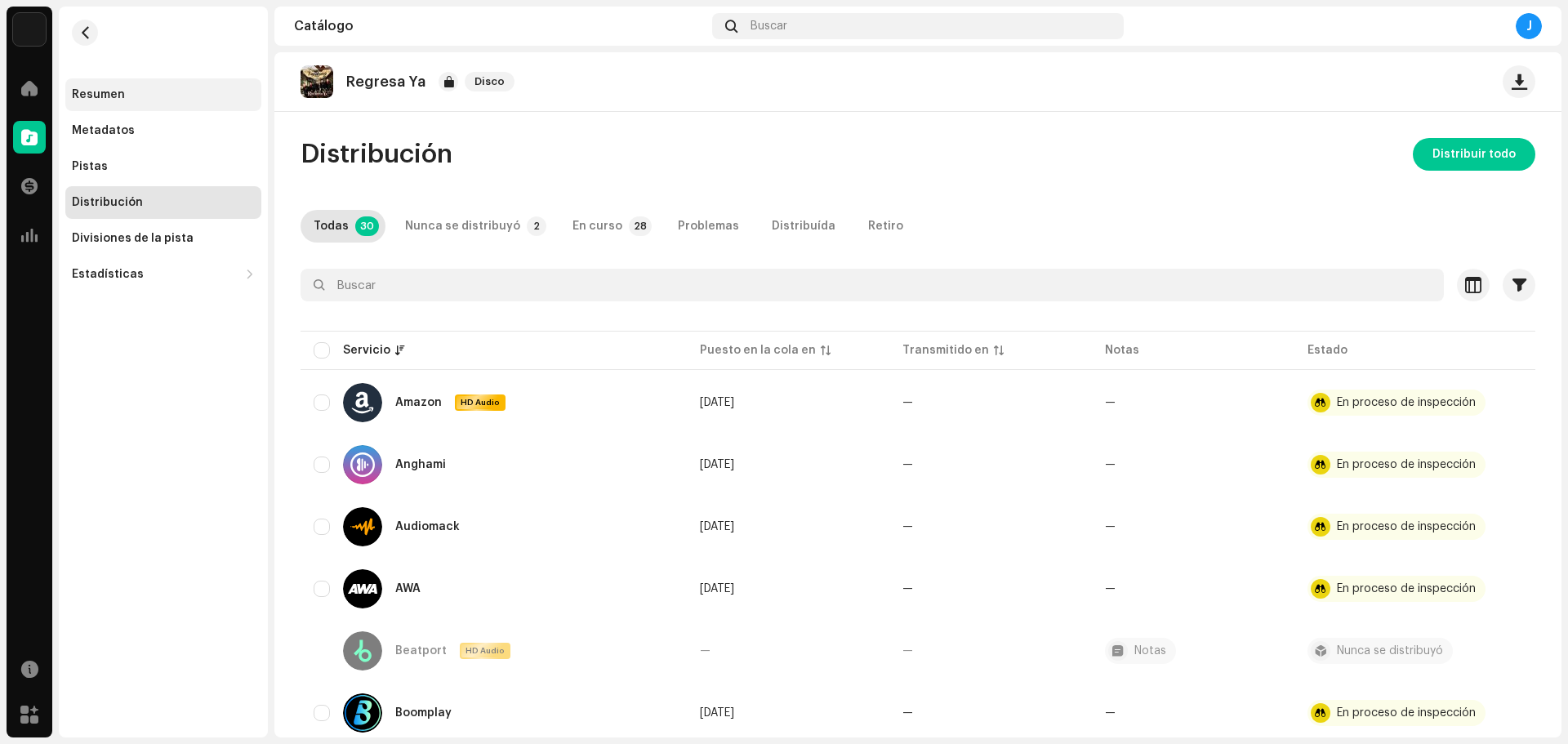
click at [74, 95] on div "Resumen" at bounding box center [98, 95] width 53 height 13
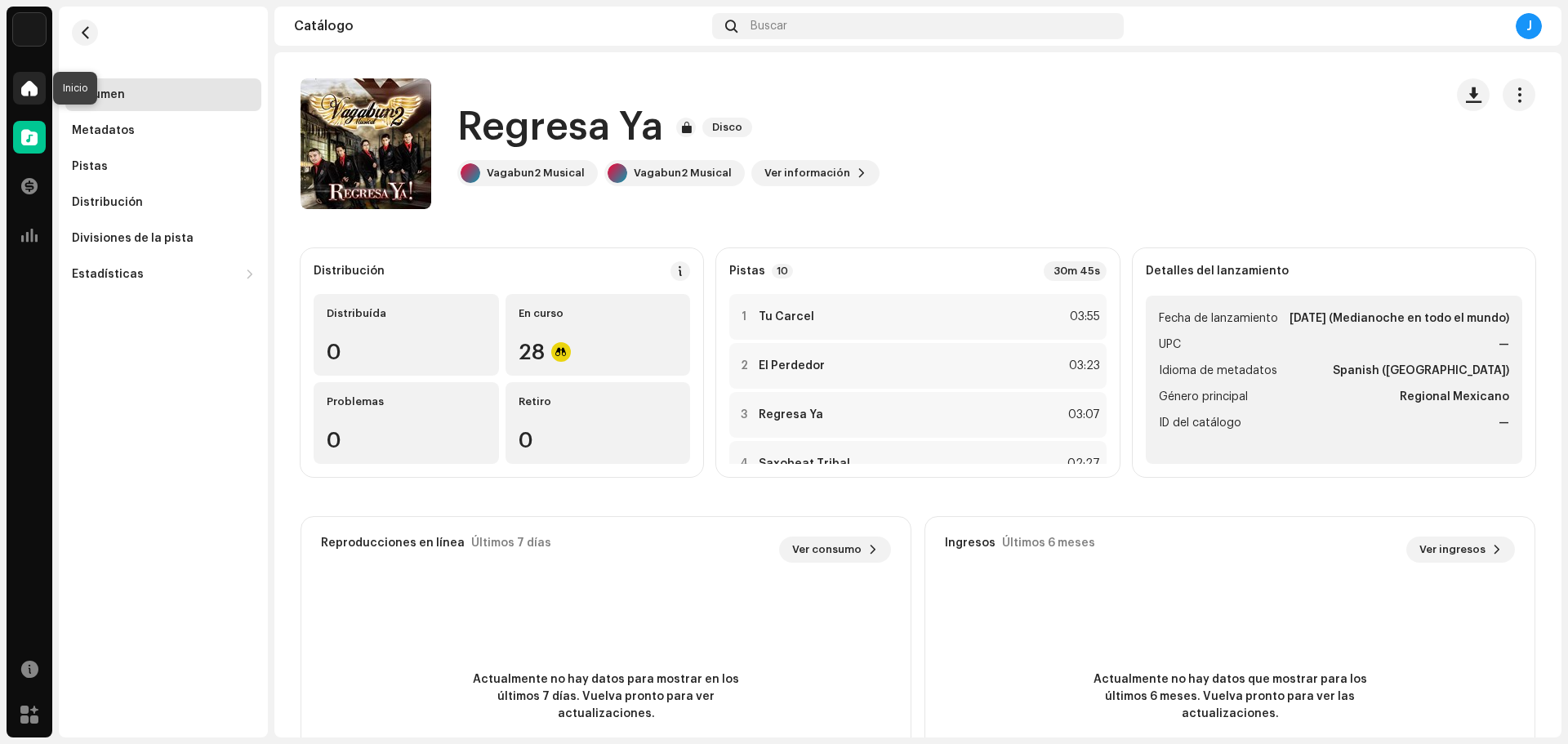
click at [20, 88] on div at bounding box center [30, 88] width 33 height 33
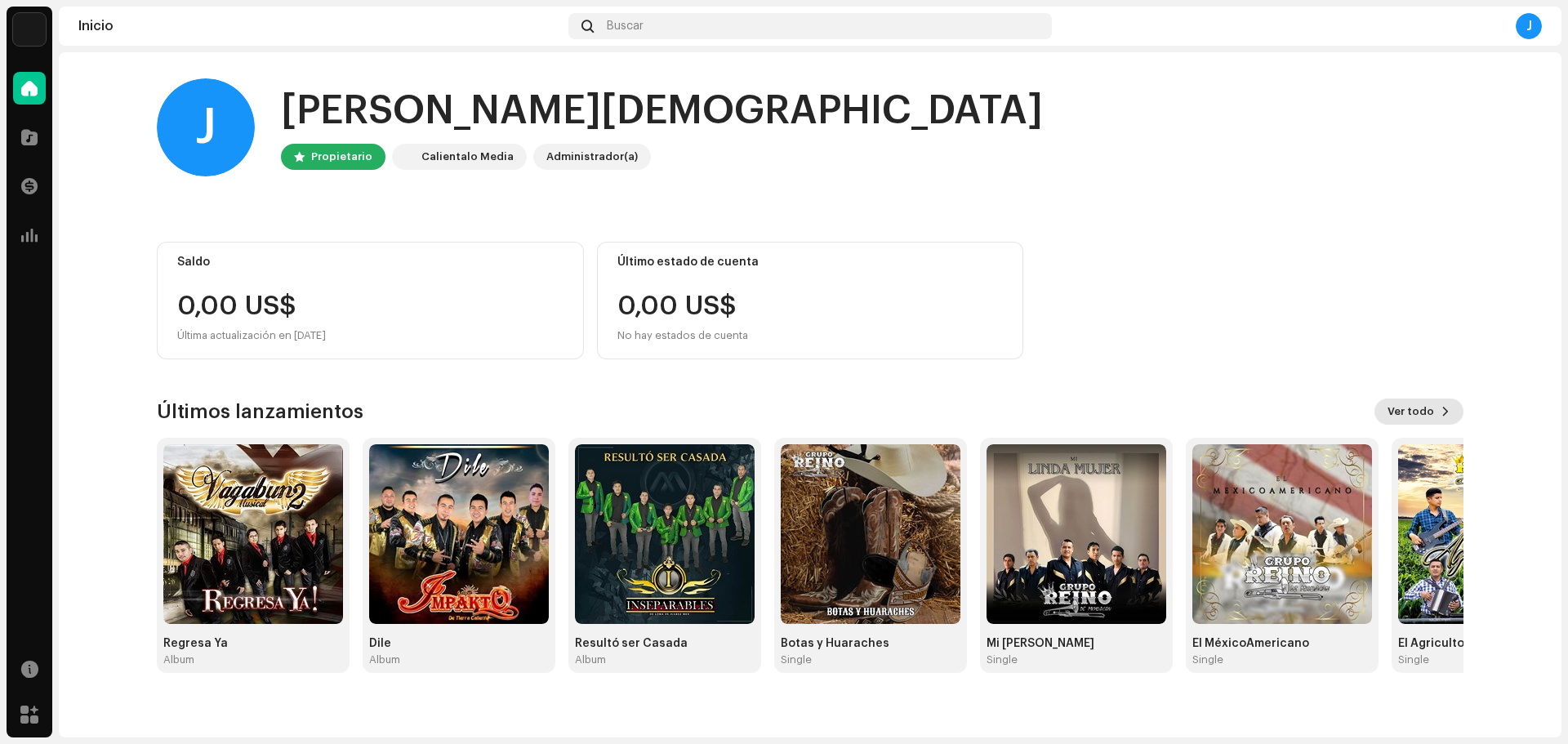
click at [1417, 415] on span "Ver todo" at bounding box center [1411, 412] width 47 height 33
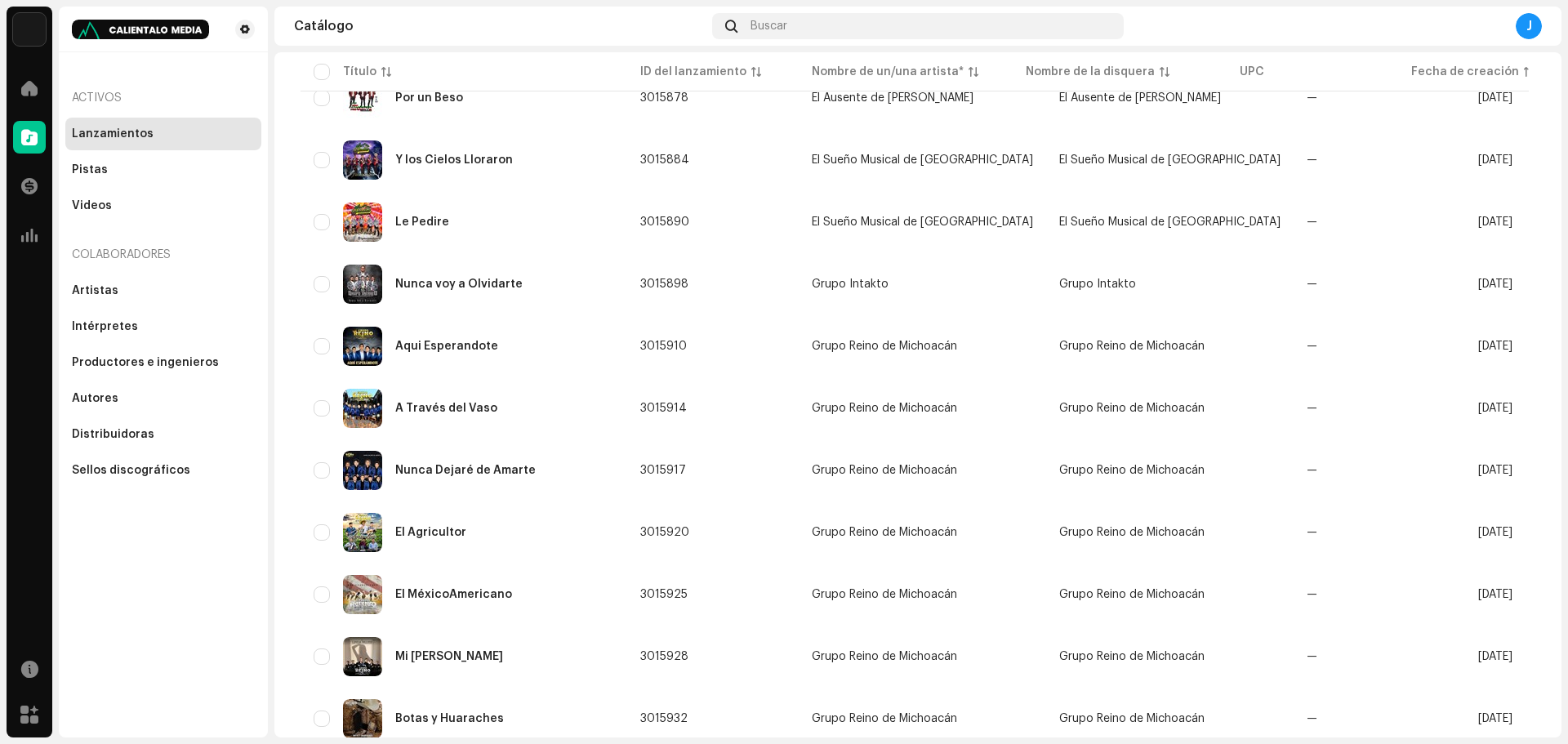
scroll to position [377, 0]
click at [21, 98] on div at bounding box center [30, 88] width 33 height 33
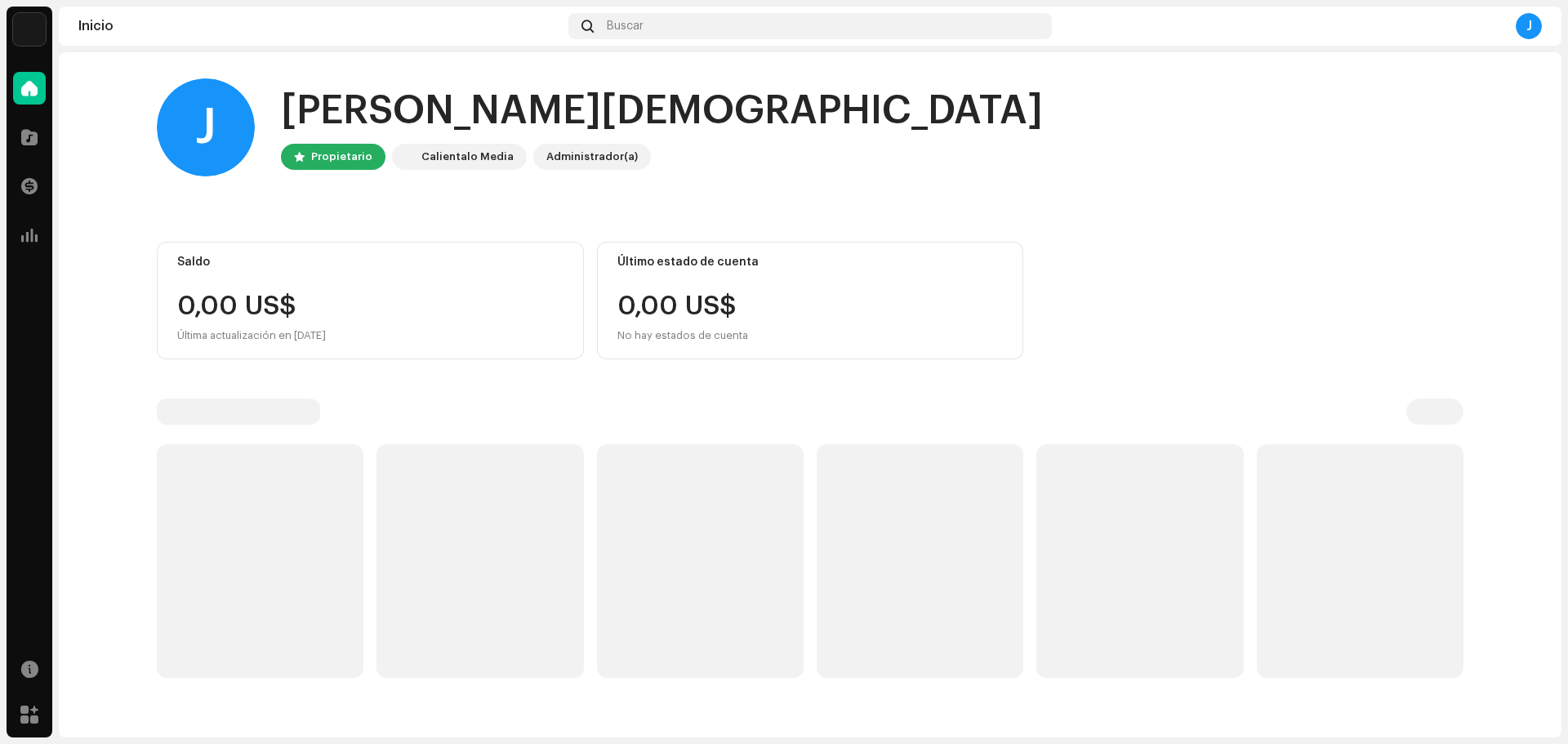
click at [1536, 36] on div "J" at bounding box center [1529, 26] width 26 height 26
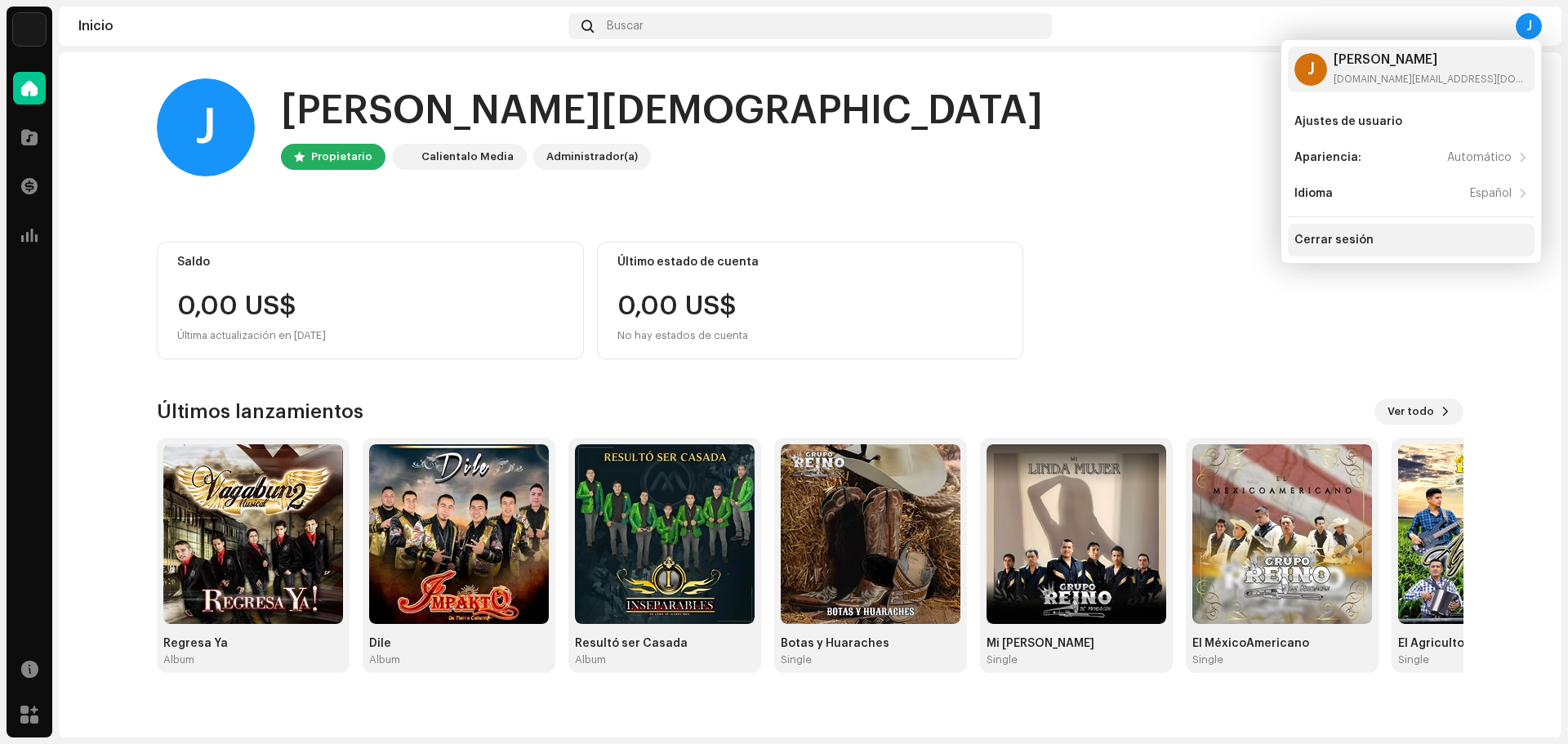
click at [1366, 235] on div "Cerrar sesión" at bounding box center [1333, 240] width 79 height 13
